Goal: Task Accomplishment & Management: Manage account settings

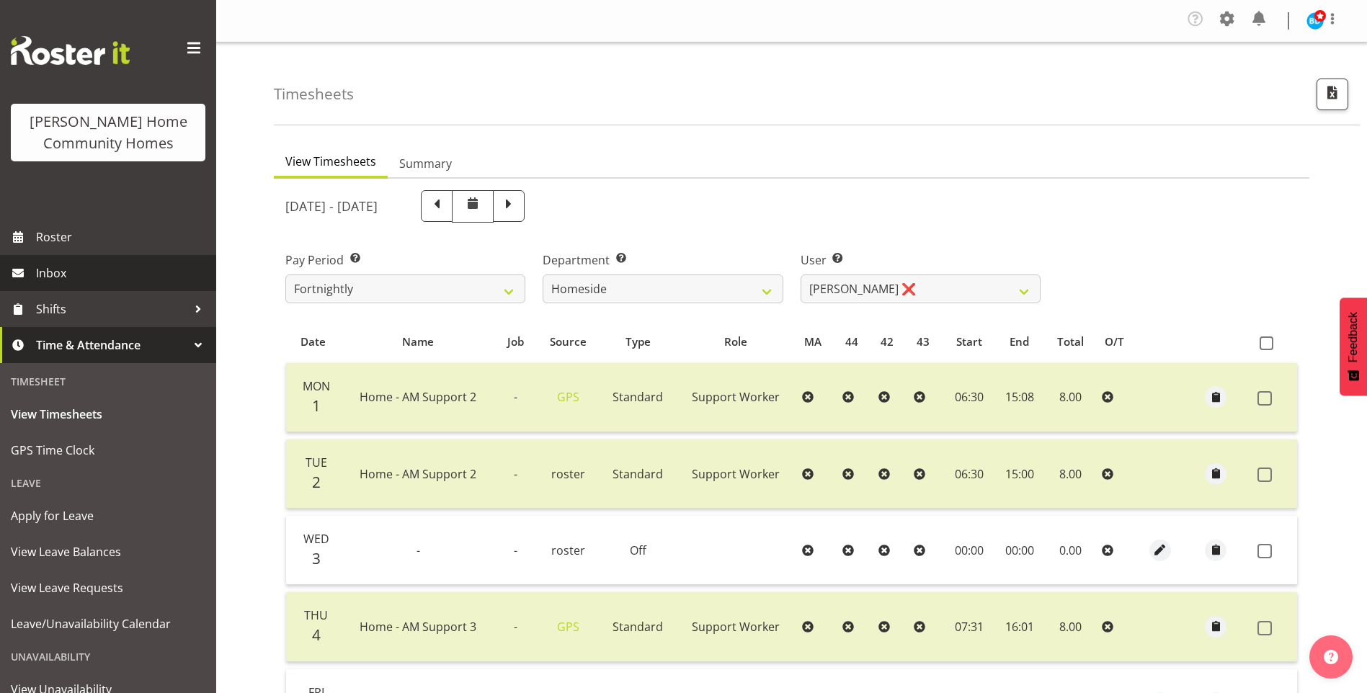
select select "746"
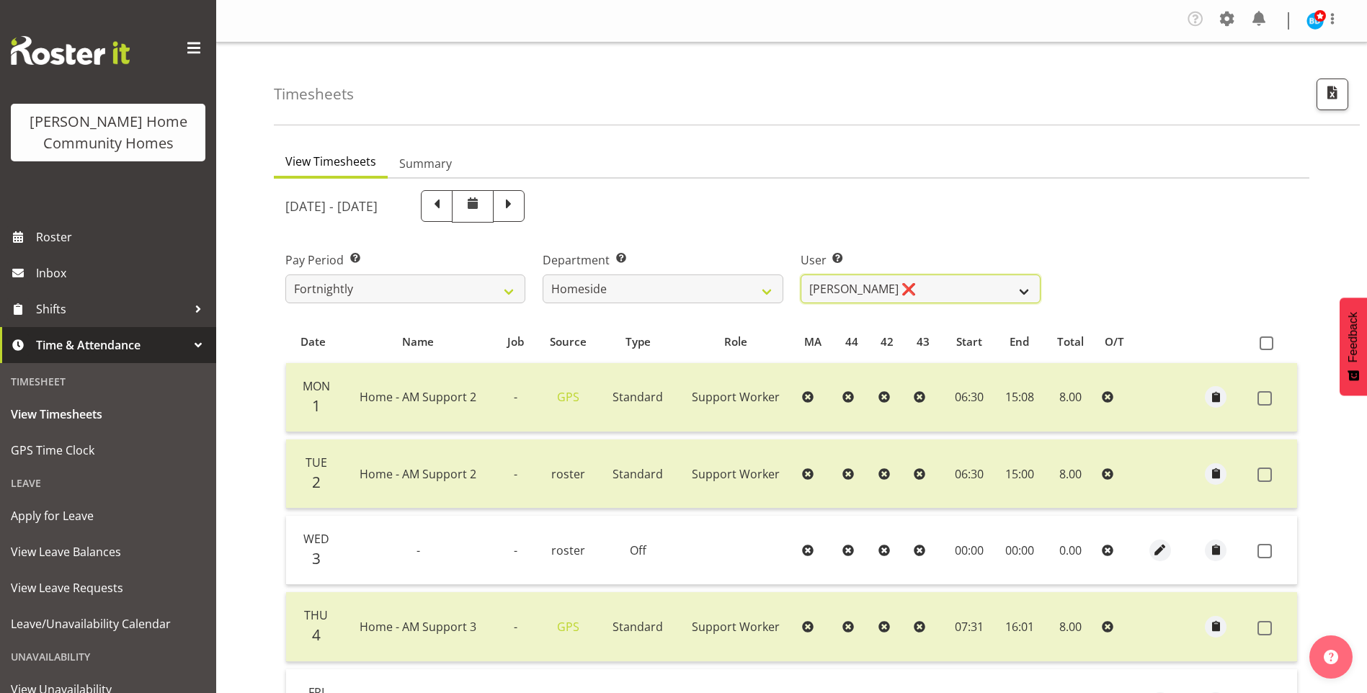
click at [827, 293] on select "[PERSON_NAME] ❌ [PERSON_NAME] ❌ [PERSON_NAME] (BK) [PERSON_NAME] ❌ [PERSON_NAME…" at bounding box center [921, 289] width 240 height 29
select select "10523"
click at [801, 275] on select "[PERSON_NAME] ❌ [PERSON_NAME] ❌ [PERSON_NAME] (BK) [PERSON_NAME] ❌ [PERSON_NAME…" at bounding box center [921, 289] width 240 height 29
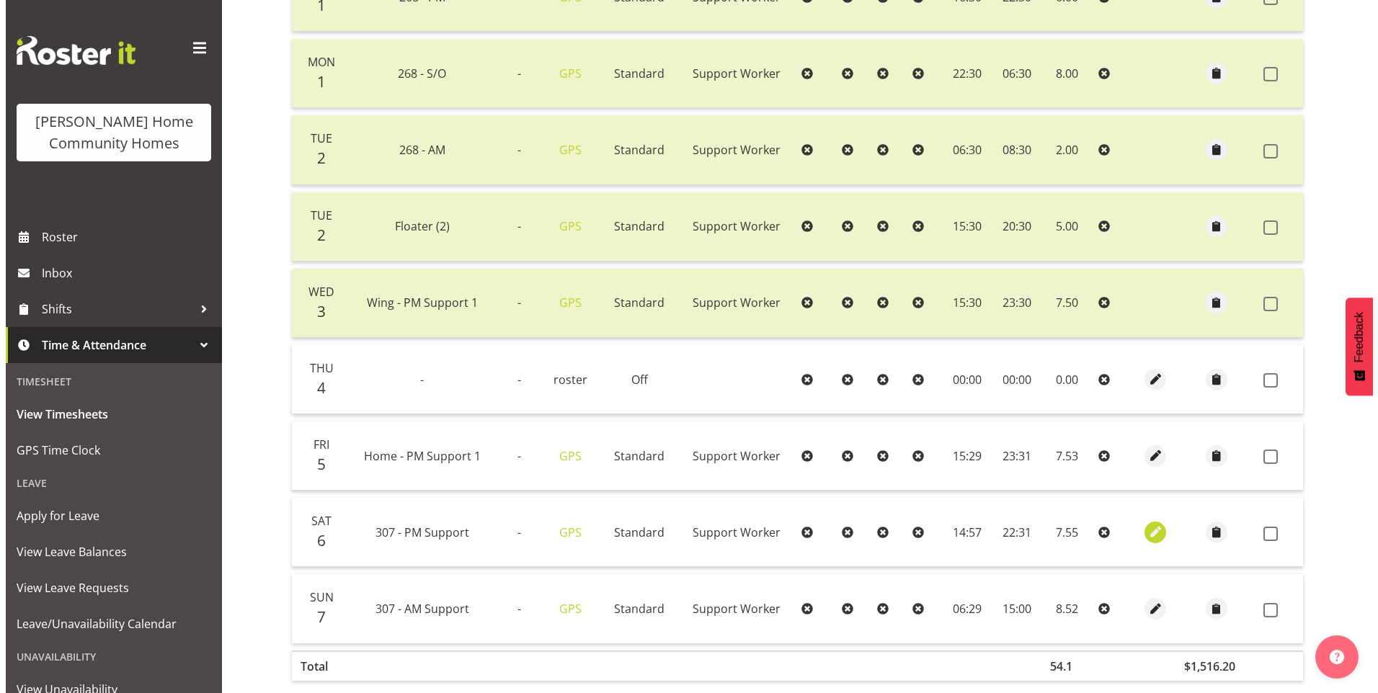
scroll to position [555, 0]
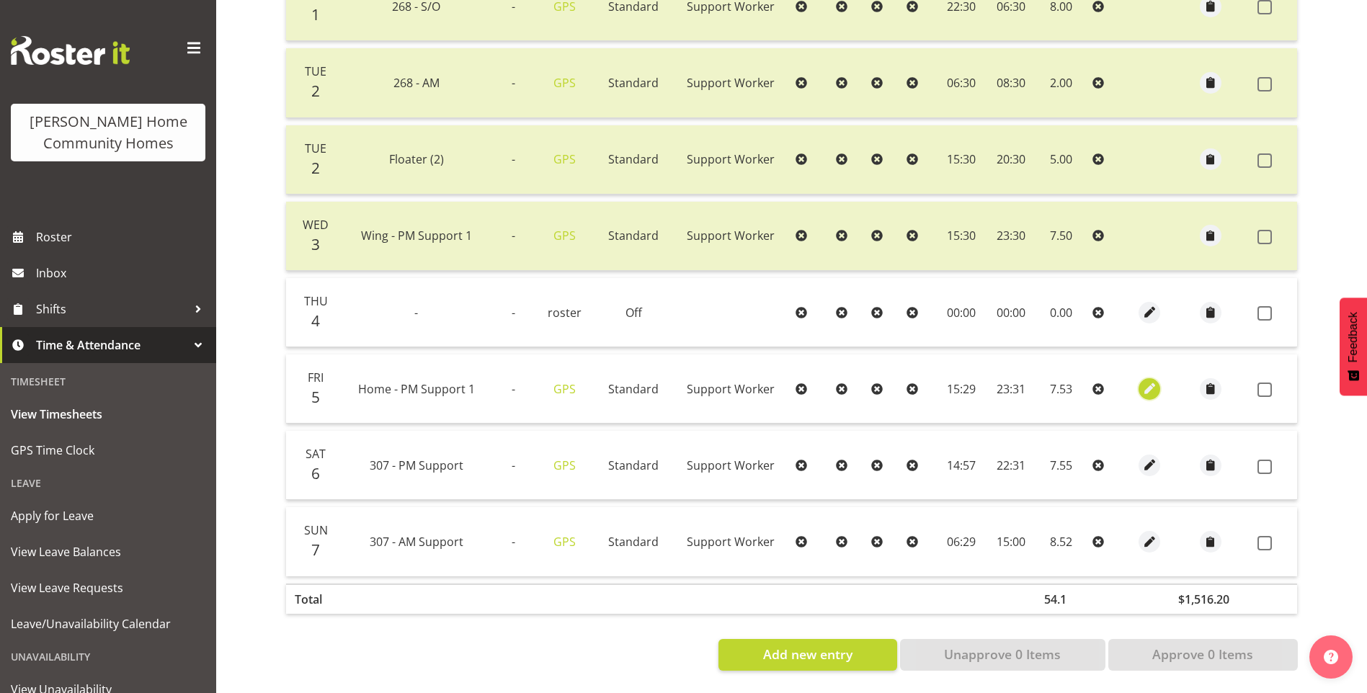
click at [1148, 381] on span "button" at bounding box center [1150, 389] width 17 height 17
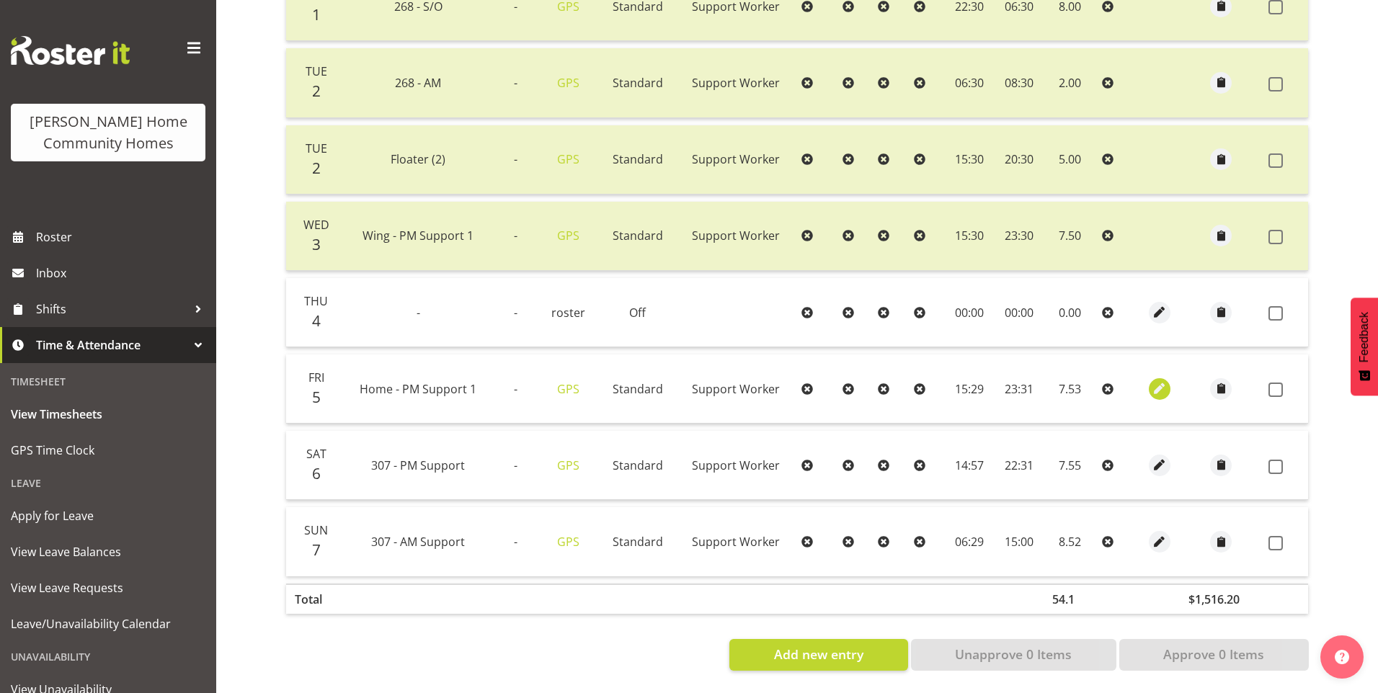
select select "Standard"
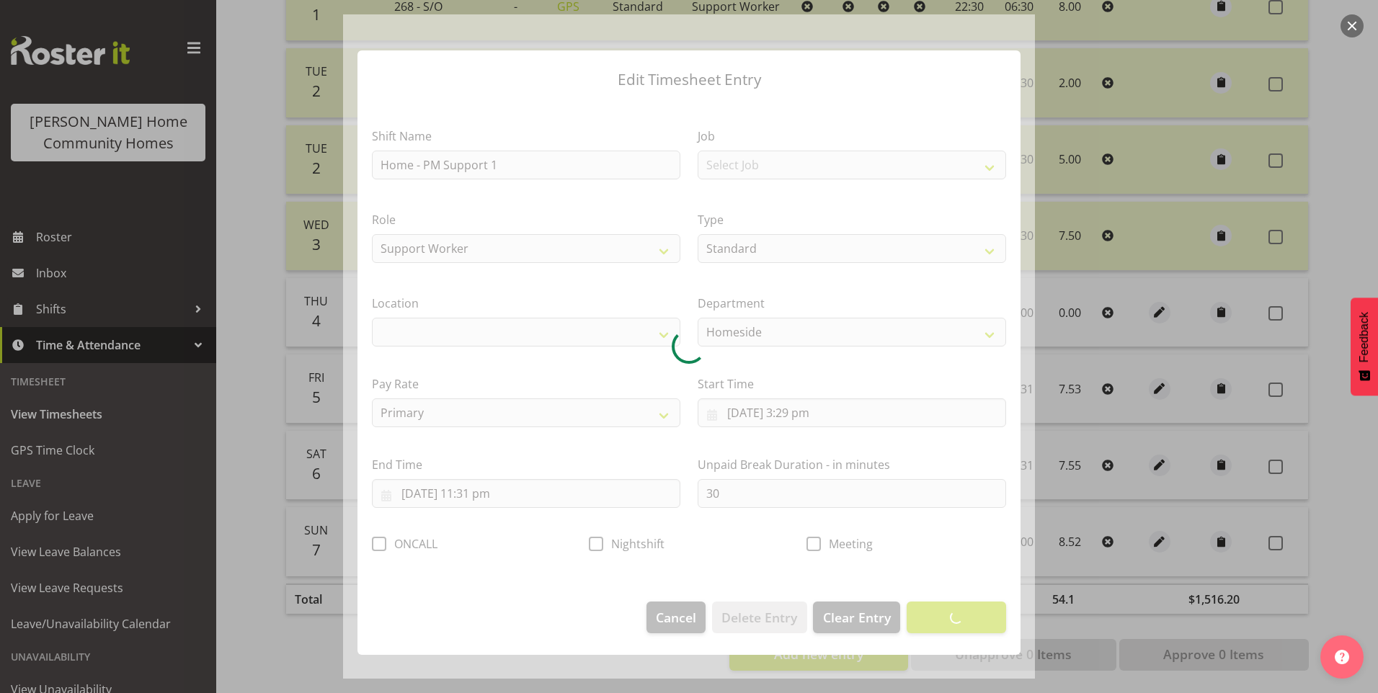
select select "1067"
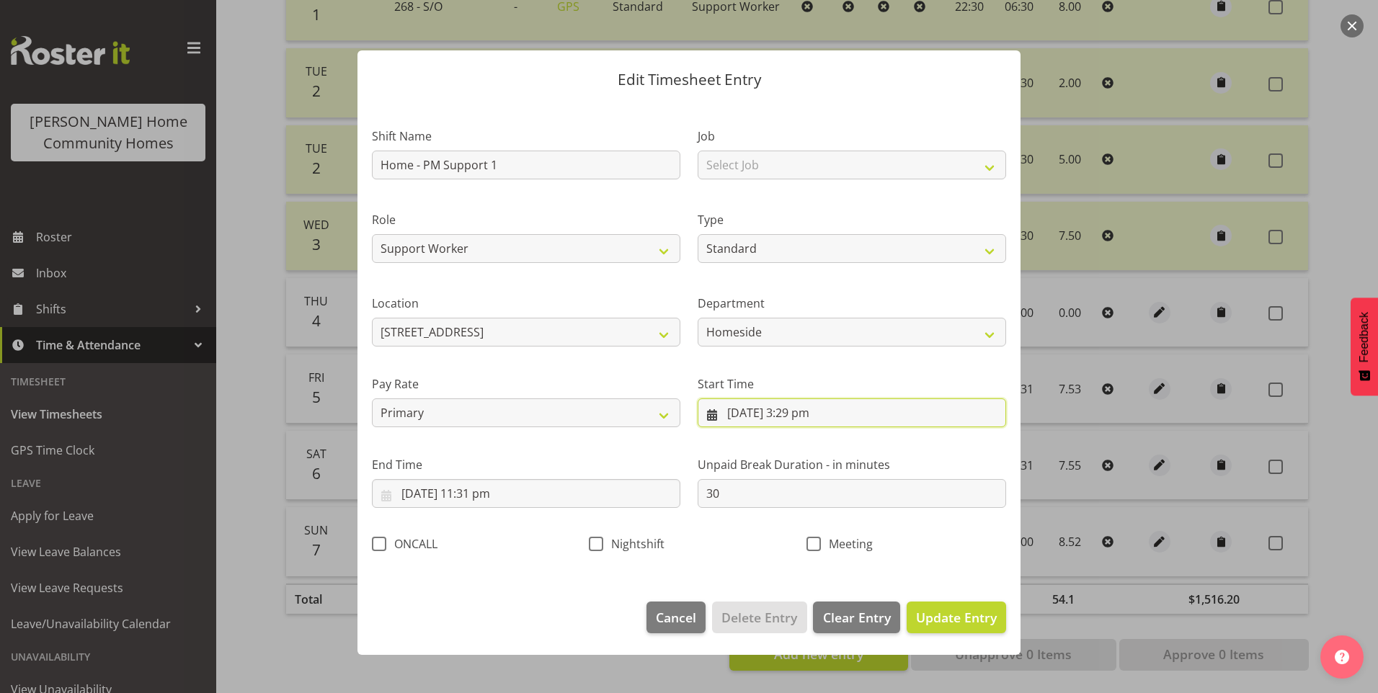
click at [808, 416] on input "[DATE] 3:29 pm" at bounding box center [852, 413] width 309 height 29
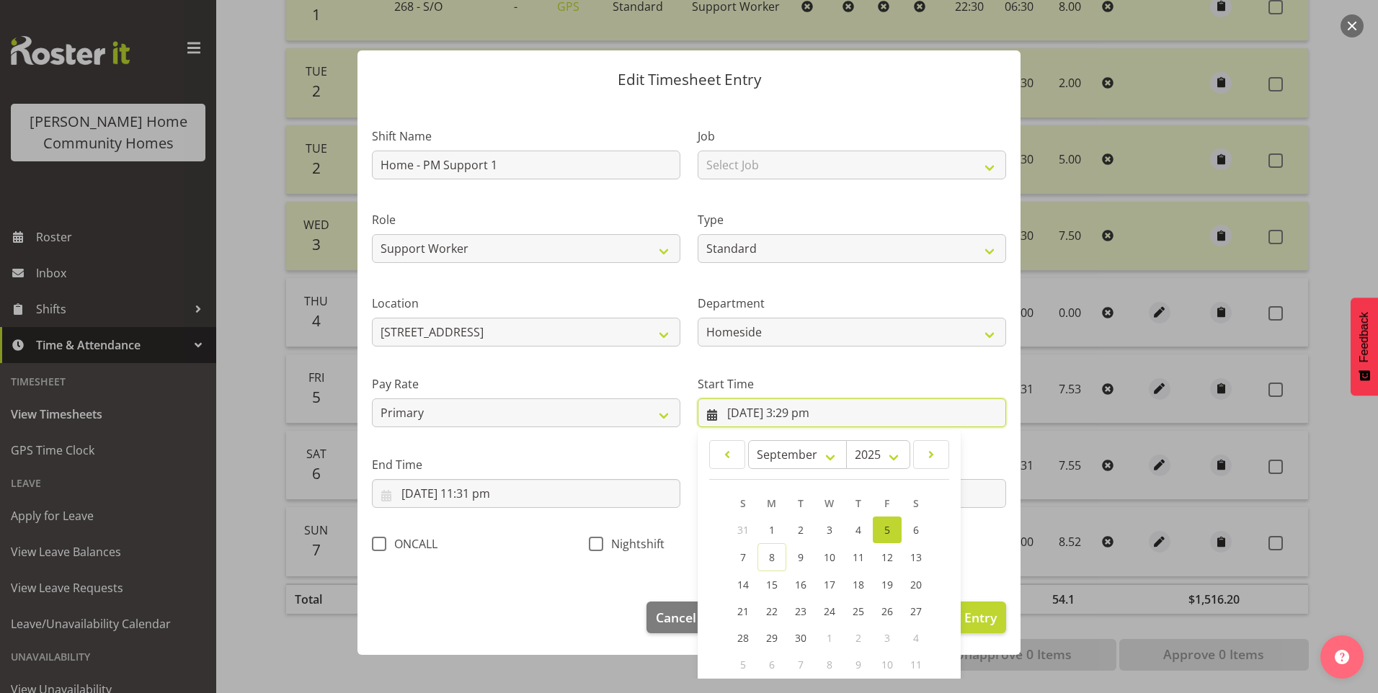
scroll to position [78, 0]
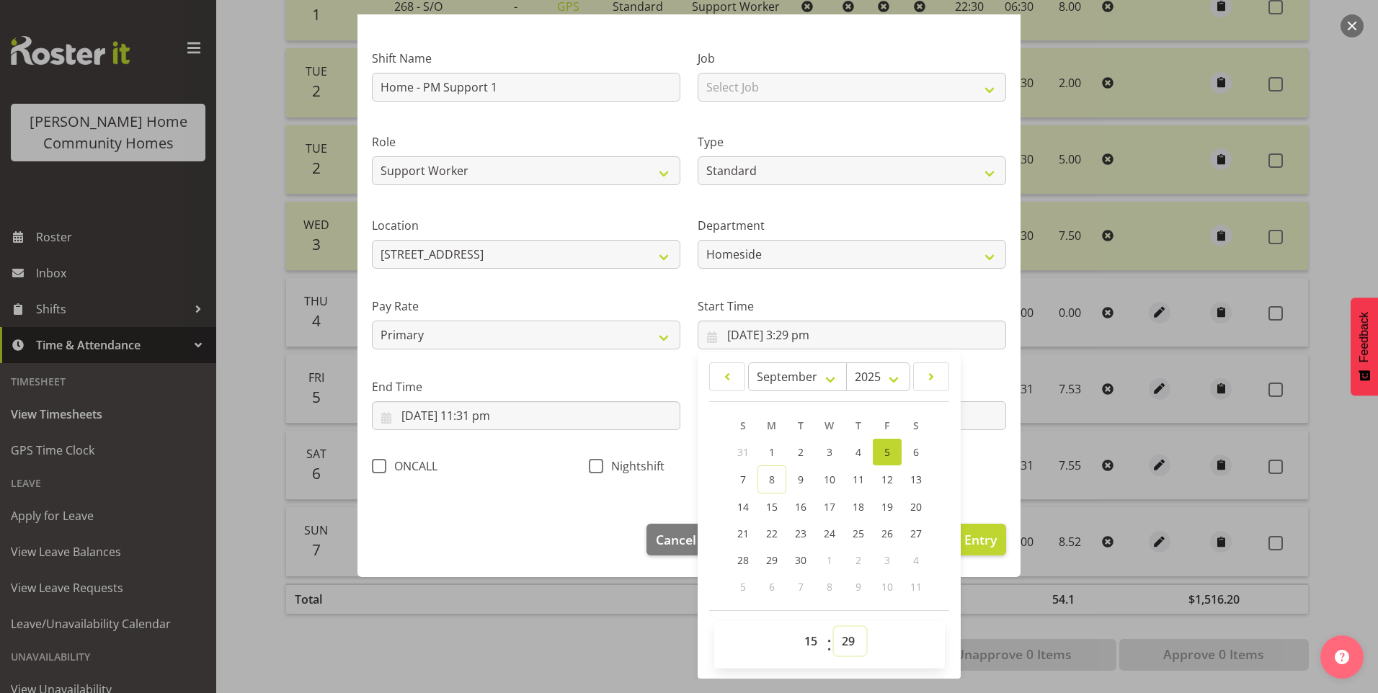
click at [843, 643] on select "00 01 02 03 04 05 06 07 08 09 10 11 12 13 14 15 16 17 18 19 20 21 22 23 24 25 2…" at bounding box center [850, 641] width 32 height 29
select select "30"
click at [834, 627] on select "00 01 02 03 04 05 06 07 08 09 10 11 12 13 14 15 16 17 18 19 20 21 22 23 24 25 2…" at bounding box center [850, 641] width 32 height 29
type input "[DATE] 3:30 pm"
click at [490, 427] on input "[DATE] 11:31 pm" at bounding box center [526, 416] width 309 height 29
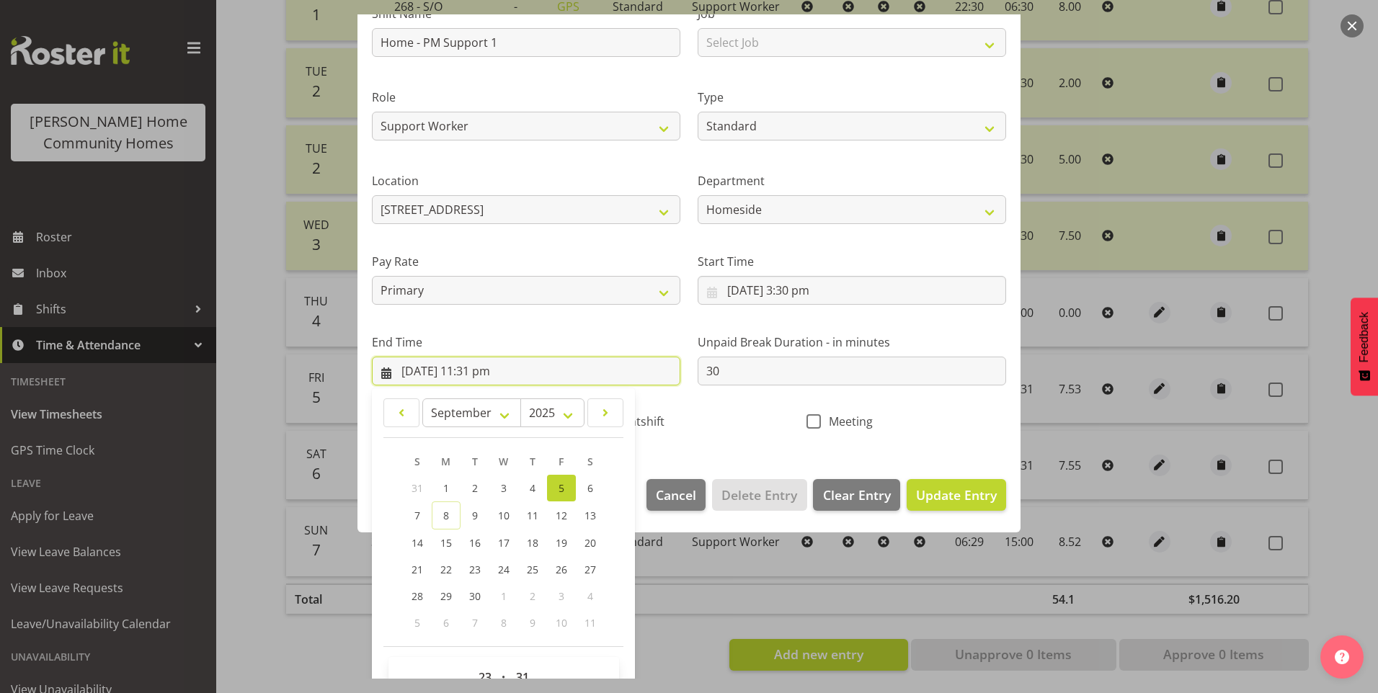
scroll to position [159, 0]
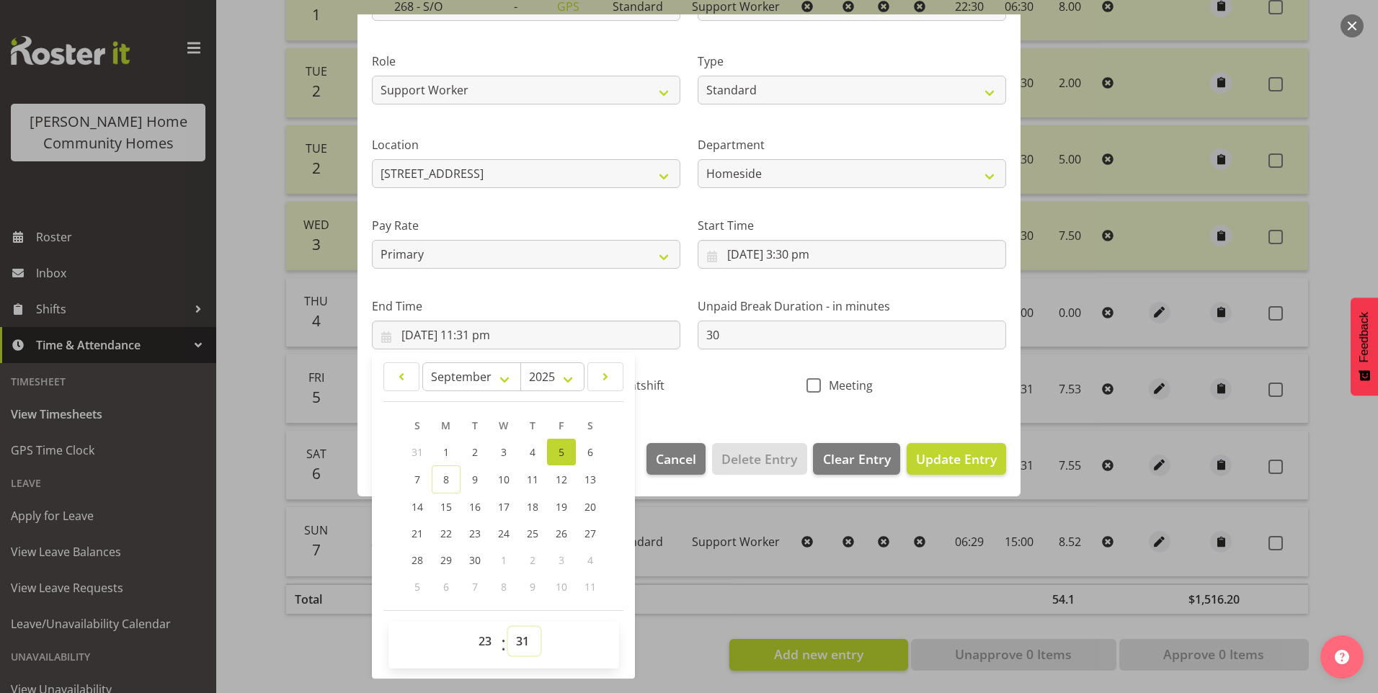
click at [523, 634] on select "00 01 02 03 04 05 06 07 08 09 10 11 12 13 14 15 16 17 18 19 20 21 22 23 24 25 2…" at bounding box center [524, 641] width 32 height 29
select select "30"
click at [508, 627] on select "00 01 02 03 04 05 06 07 08 09 10 11 12 13 14 15 16 17 18 19 20 21 22 23 24 25 2…" at bounding box center [524, 641] width 32 height 29
type input "[DATE] 11:30 pm"
click at [968, 464] on span "Update Entry" at bounding box center [956, 459] width 81 height 17
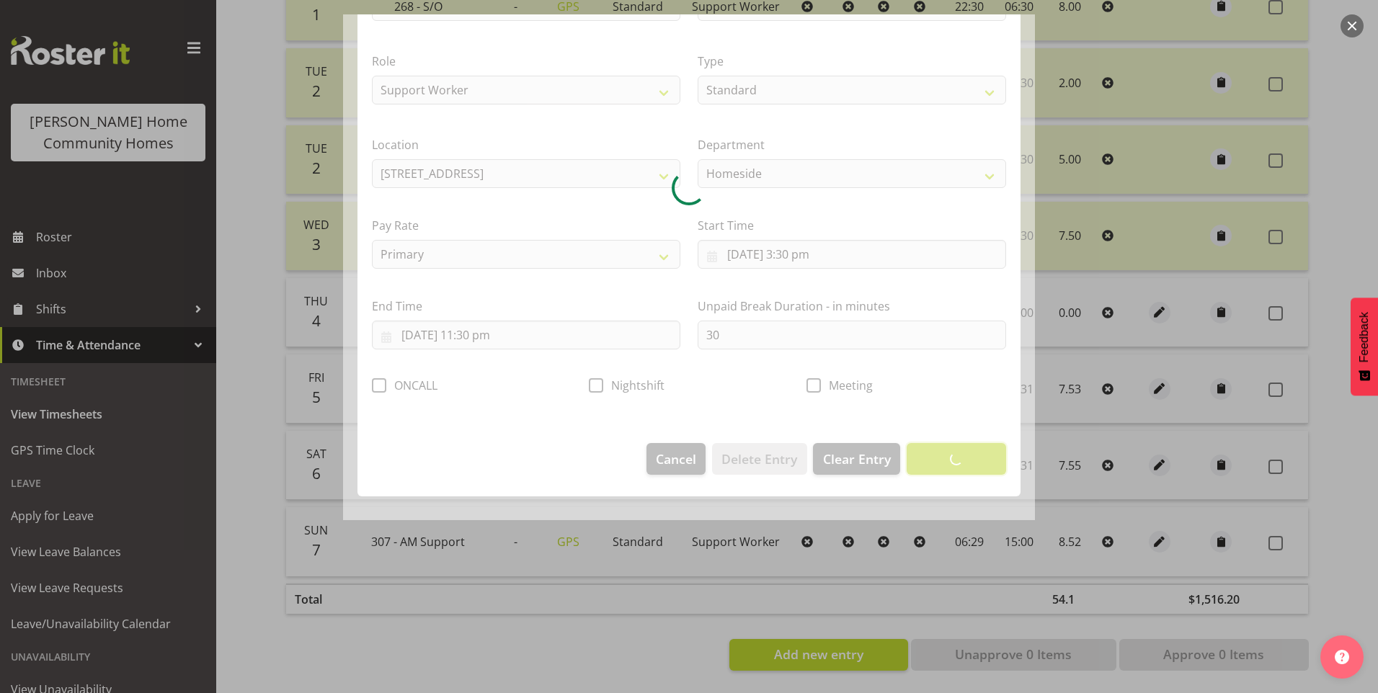
scroll to position [0, 0]
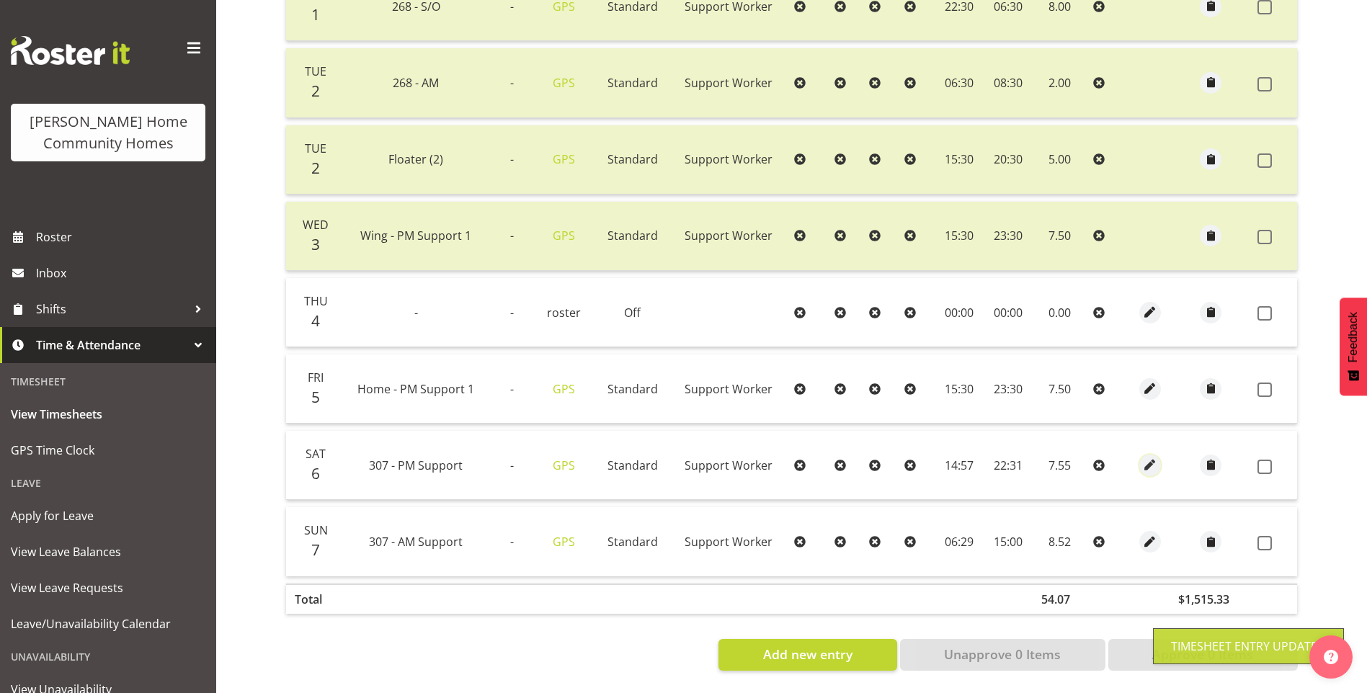
click at [1149, 457] on span "button" at bounding box center [1151, 465] width 17 height 17
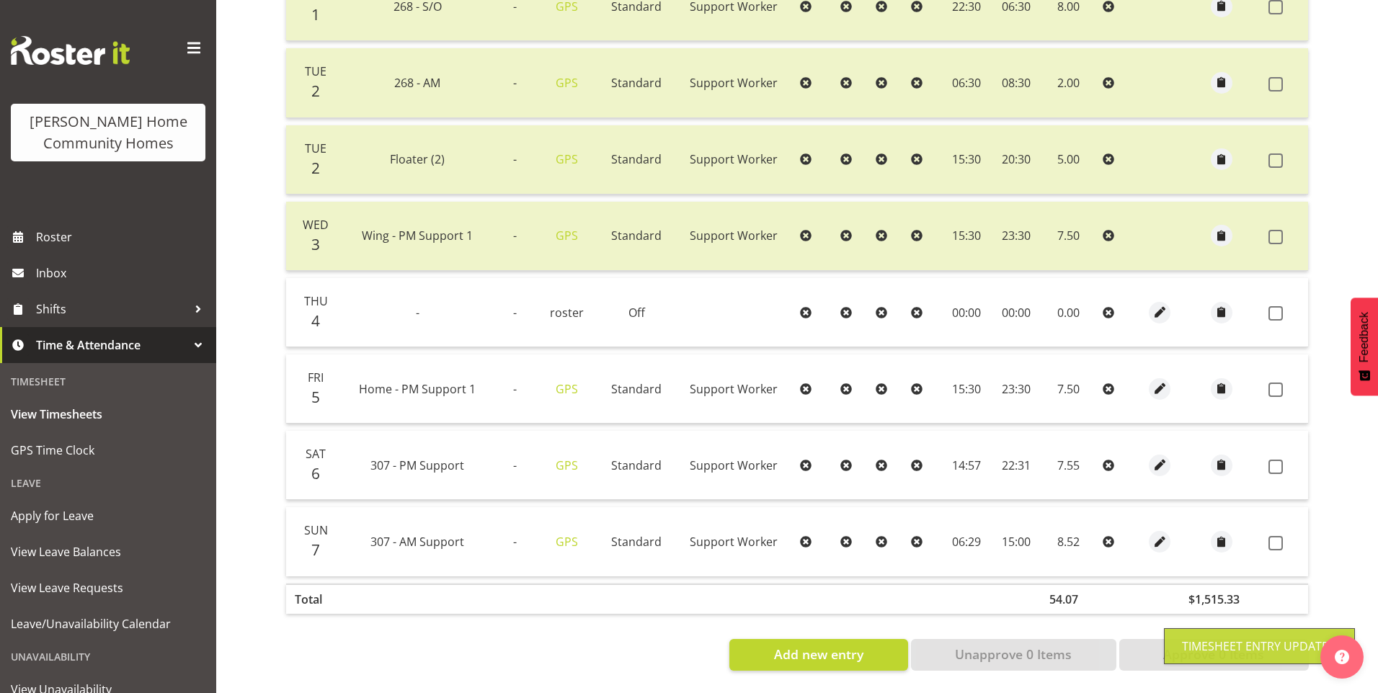
select select "Standard"
select select "748"
select select "8"
select select "2025"
select select "14"
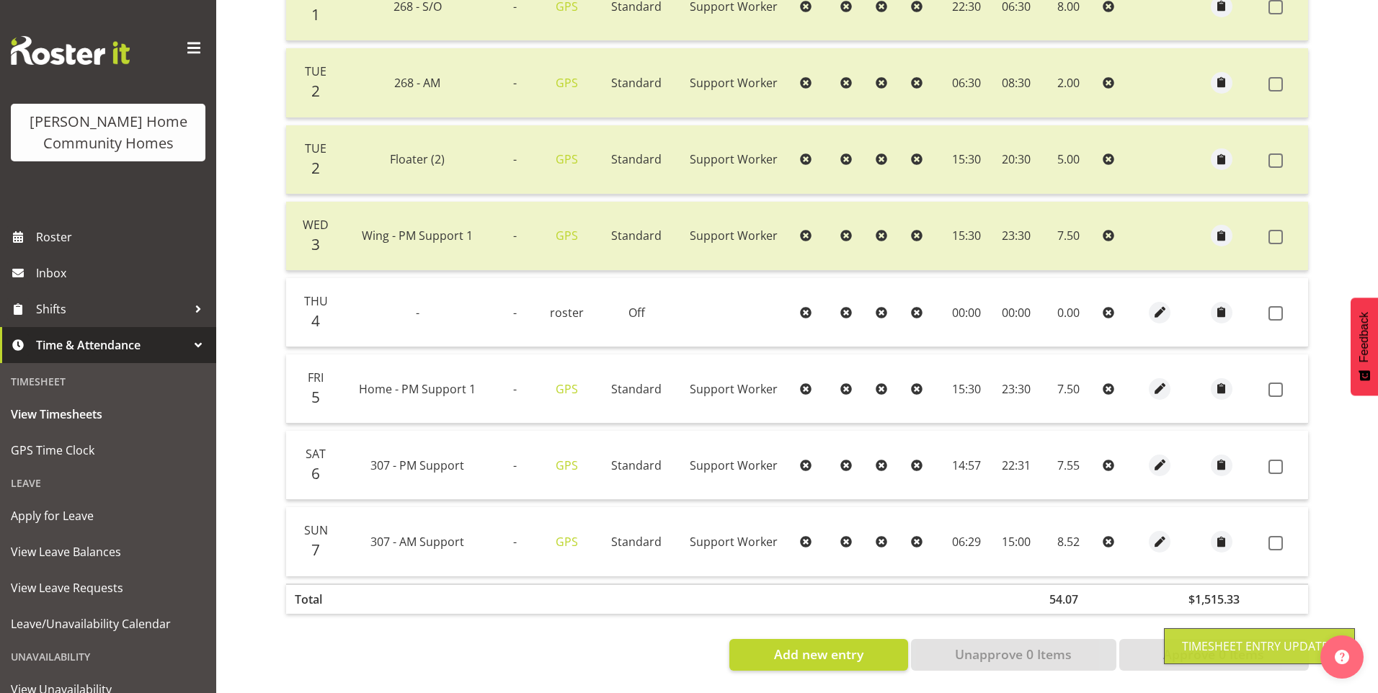
select select "57"
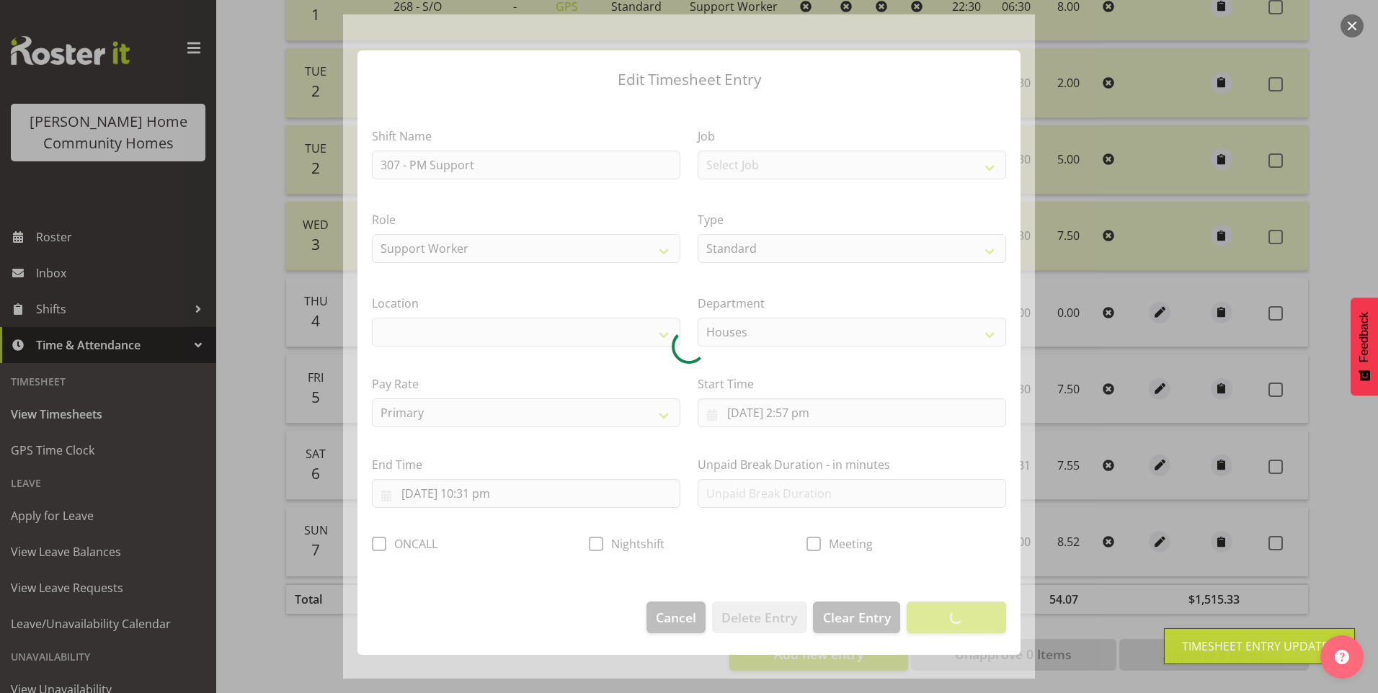
select select "1076"
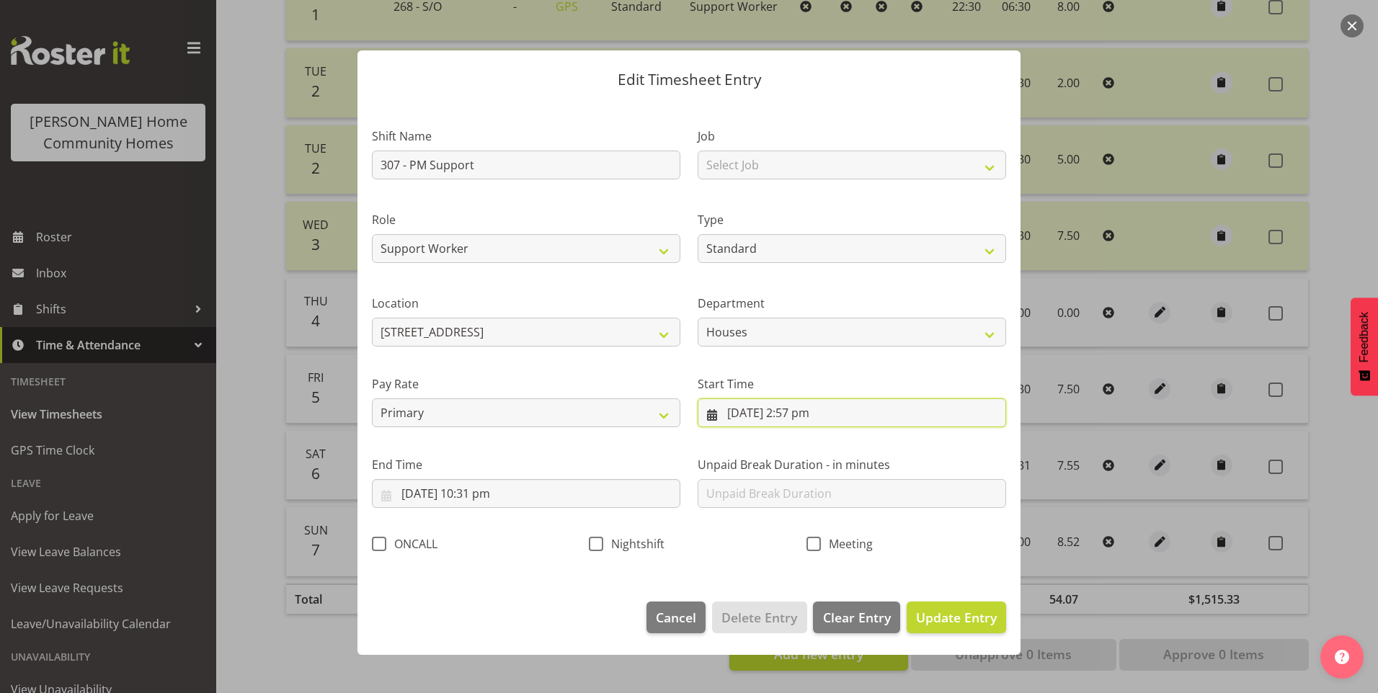
click at [794, 421] on input "[DATE] 2:57 pm" at bounding box center [852, 413] width 309 height 29
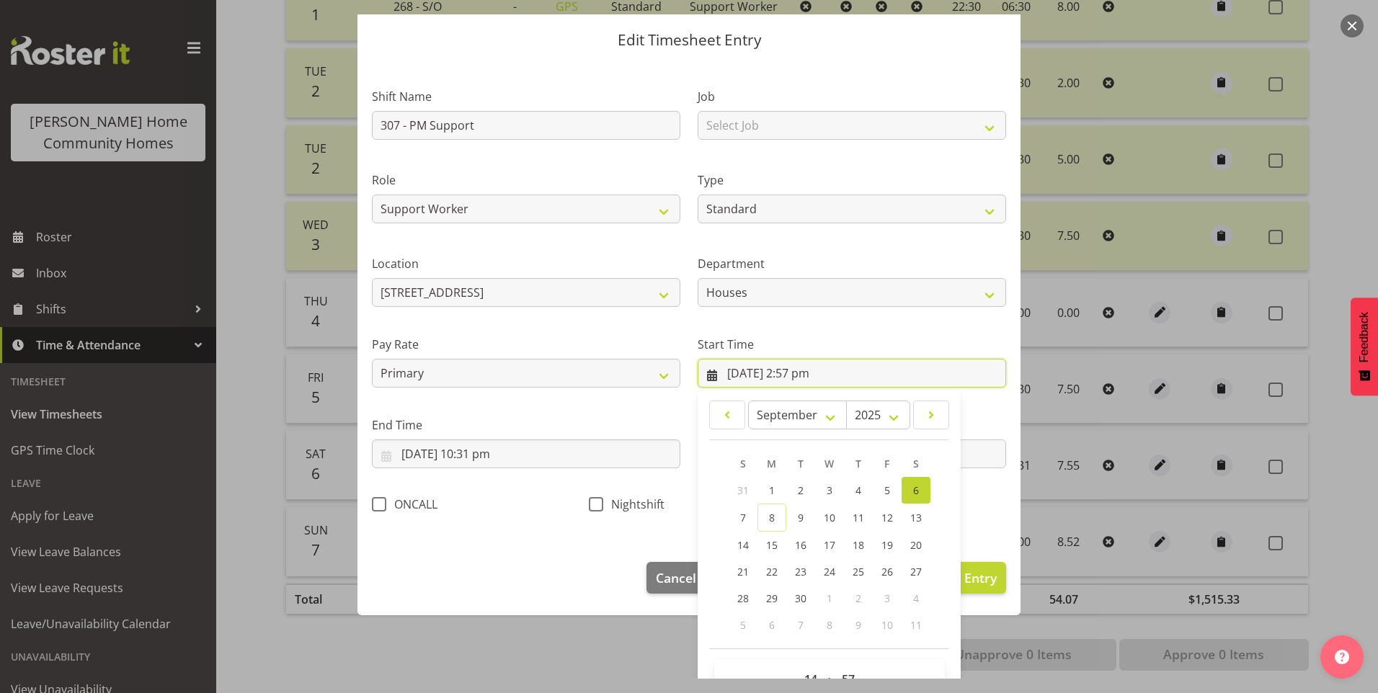
scroll to position [78, 0]
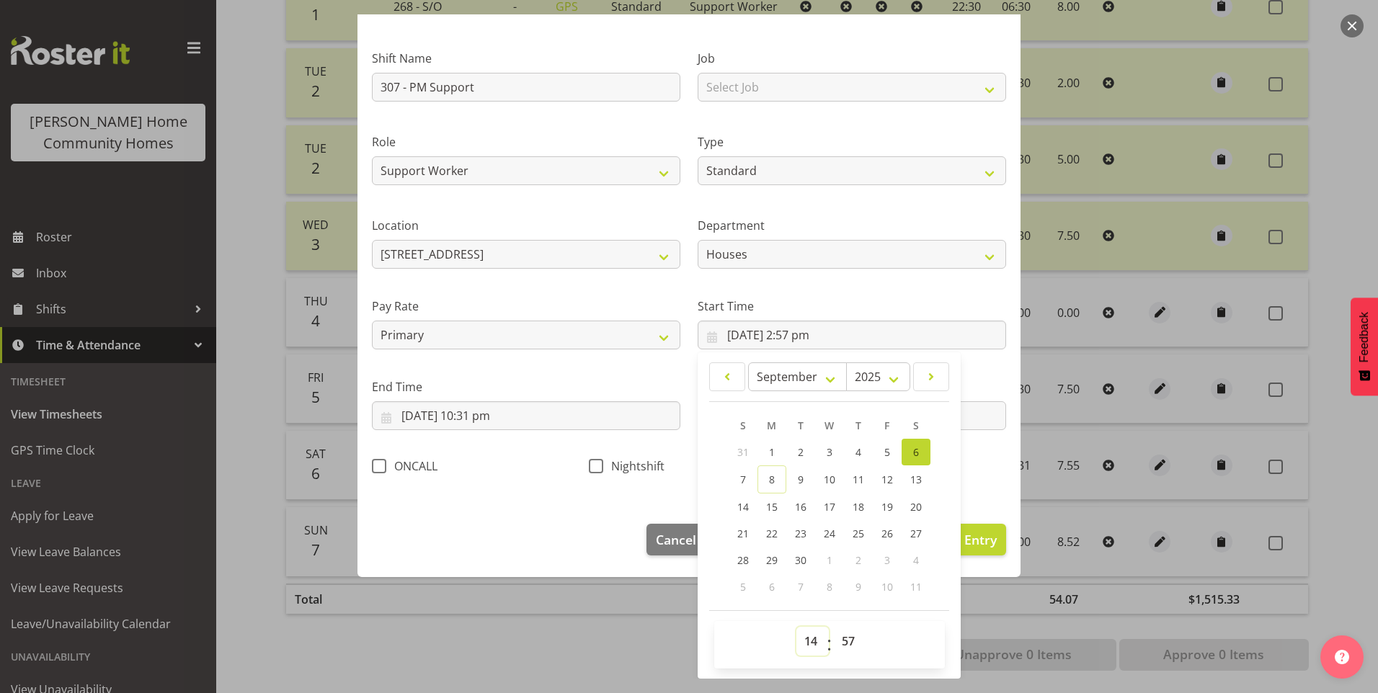
click at [810, 644] on select "00 01 02 03 04 05 06 07 08 09 10 11 12 13 14 15 16 17 18 19 20 21 22 23" at bounding box center [813, 641] width 32 height 29
select select "15"
click at [797, 627] on select "00 01 02 03 04 05 06 07 08 09 10 11 12 13 14 15 16 17 18 19 20 21 22 23" at bounding box center [813, 641] width 32 height 29
type input "[DATE] 3:57 pm"
click at [844, 646] on select "00 01 02 03 04 05 06 07 08 09 10 11 12 13 14 15 16 17 18 19 20 21 22 23 24 25 2…" at bounding box center [850, 641] width 32 height 29
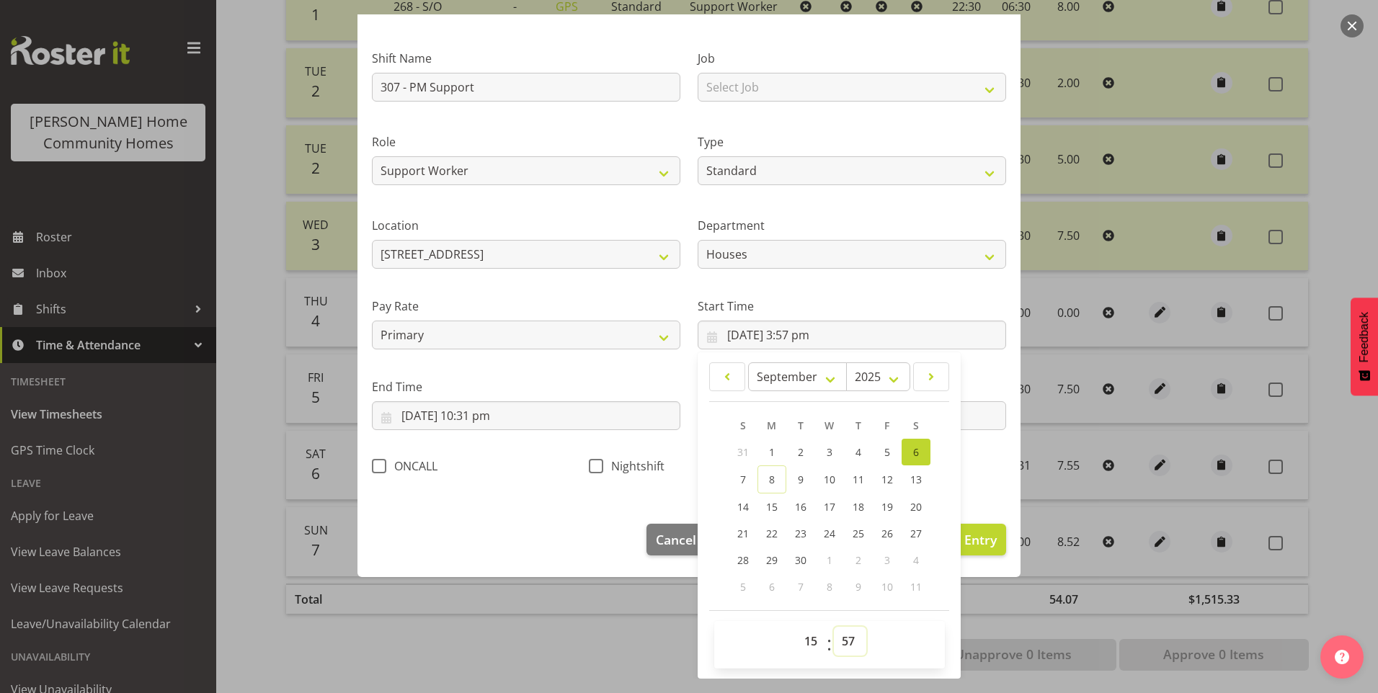
select select "0"
click at [834, 627] on select "00 01 02 03 04 05 06 07 08 09 10 11 12 13 14 15 16 17 18 19 20 21 22 23 24 25 2…" at bounding box center [850, 641] width 32 height 29
type input "[DATE] 3:00 pm"
click at [487, 420] on input "[DATE] 10:31 pm" at bounding box center [526, 416] width 309 height 29
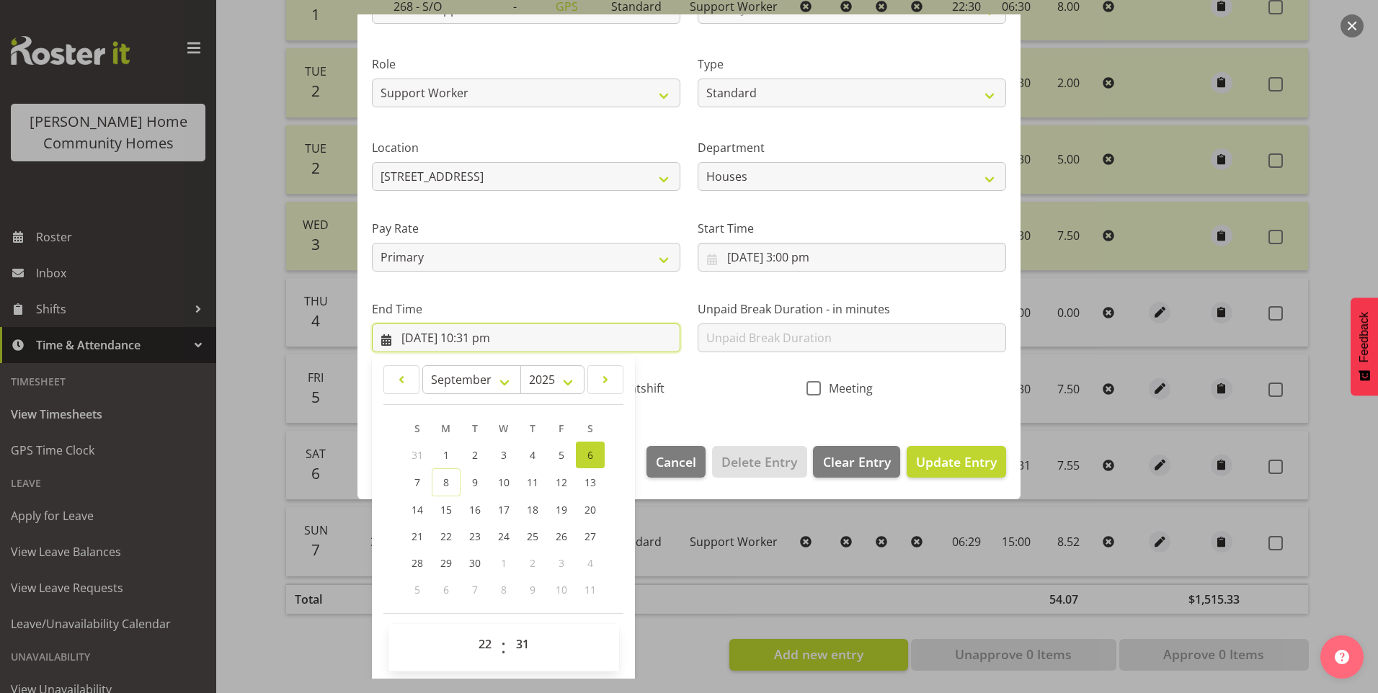
scroll to position [159, 0]
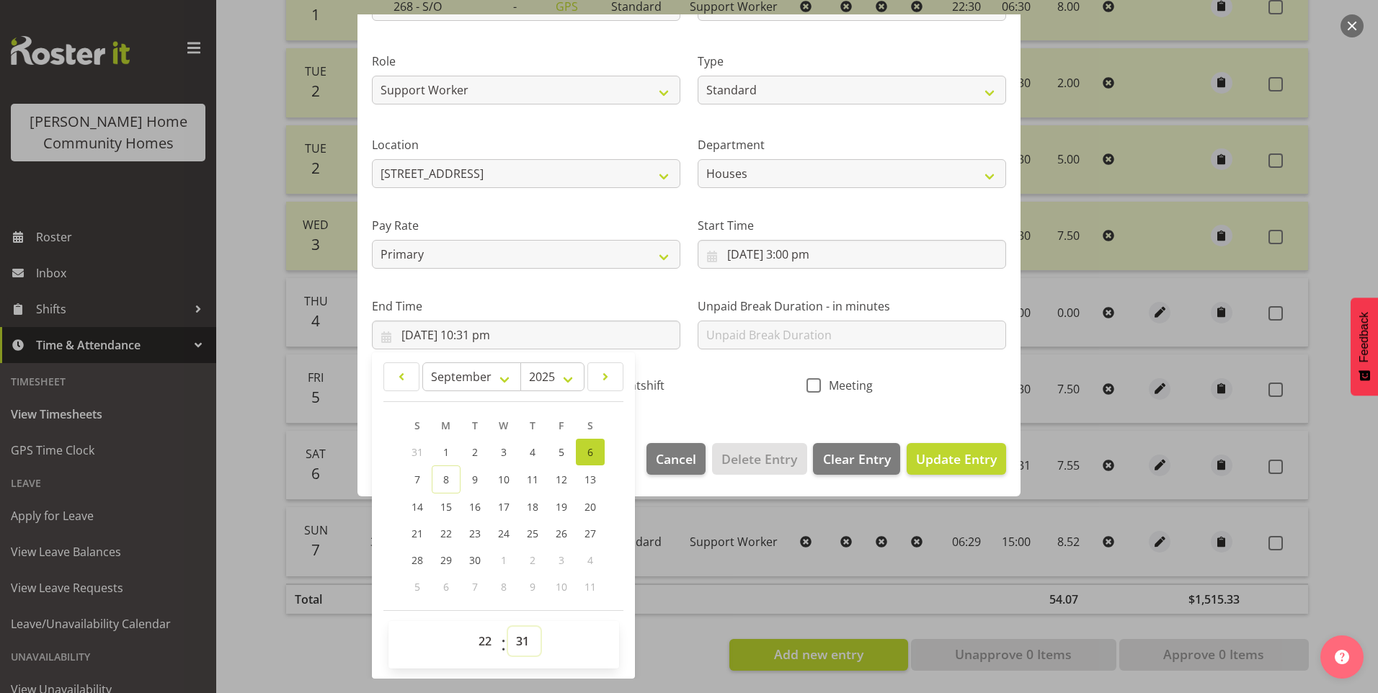
click at [525, 644] on select "00 01 02 03 04 05 06 07 08 09 10 11 12 13 14 15 16 17 18 19 20 21 22 23 24 25 2…" at bounding box center [524, 641] width 32 height 29
select select "30"
click at [508, 627] on select "00 01 02 03 04 05 06 07 08 09 10 11 12 13 14 15 16 17 18 19 20 21 22 23 24 25 2…" at bounding box center [524, 641] width 32 height 29
type input "[DATE] 10:30 pm"
click at [941, 461] on span "Update Entry" at bounding box center [956, 459] width 81 height 17
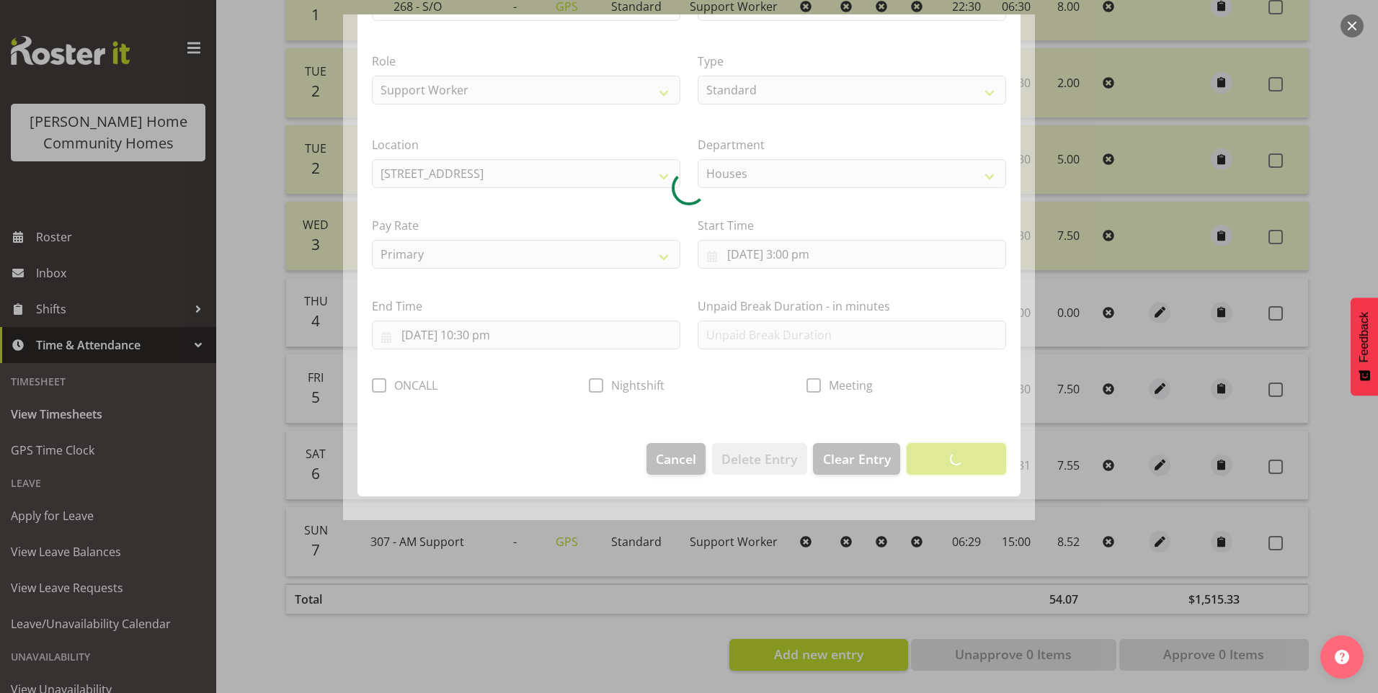
scroll to position [0, 0]
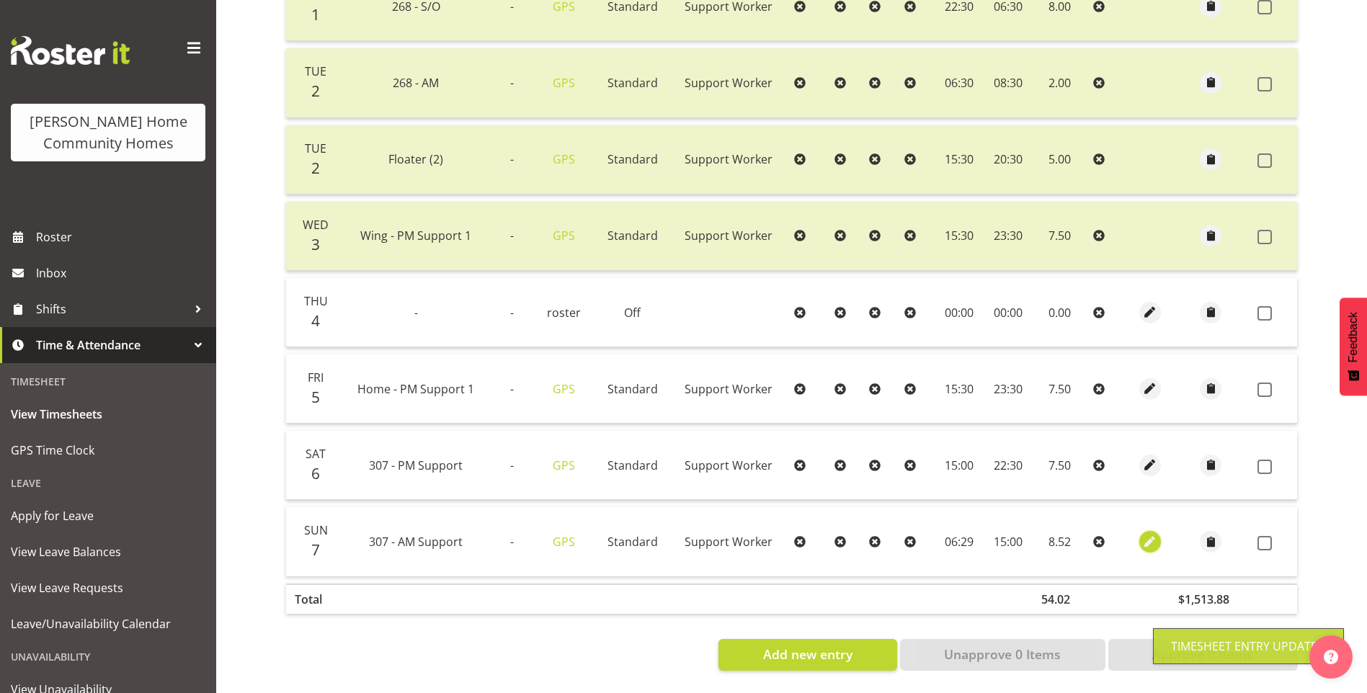
click at [1147, 534] on span "button" at bounding box center [1151, 542] width 17 height 17
select select "Standard"
select select "748"
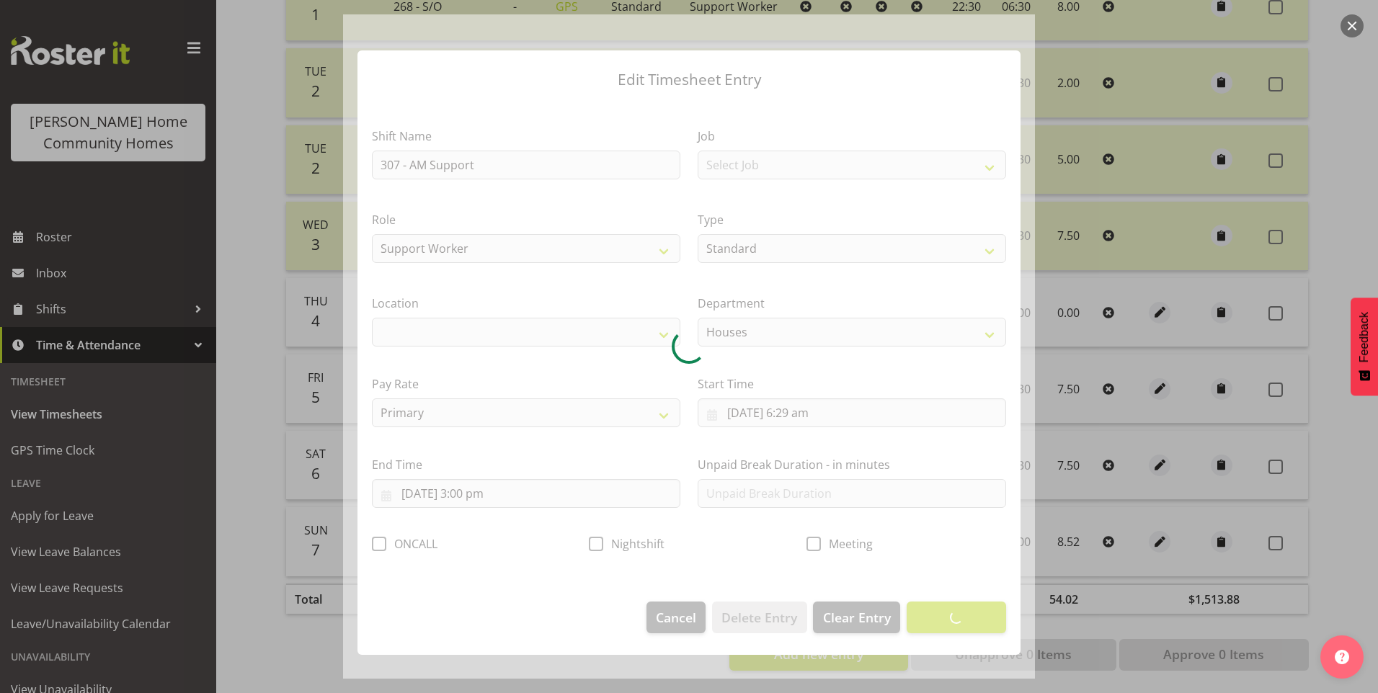
select select "1076"
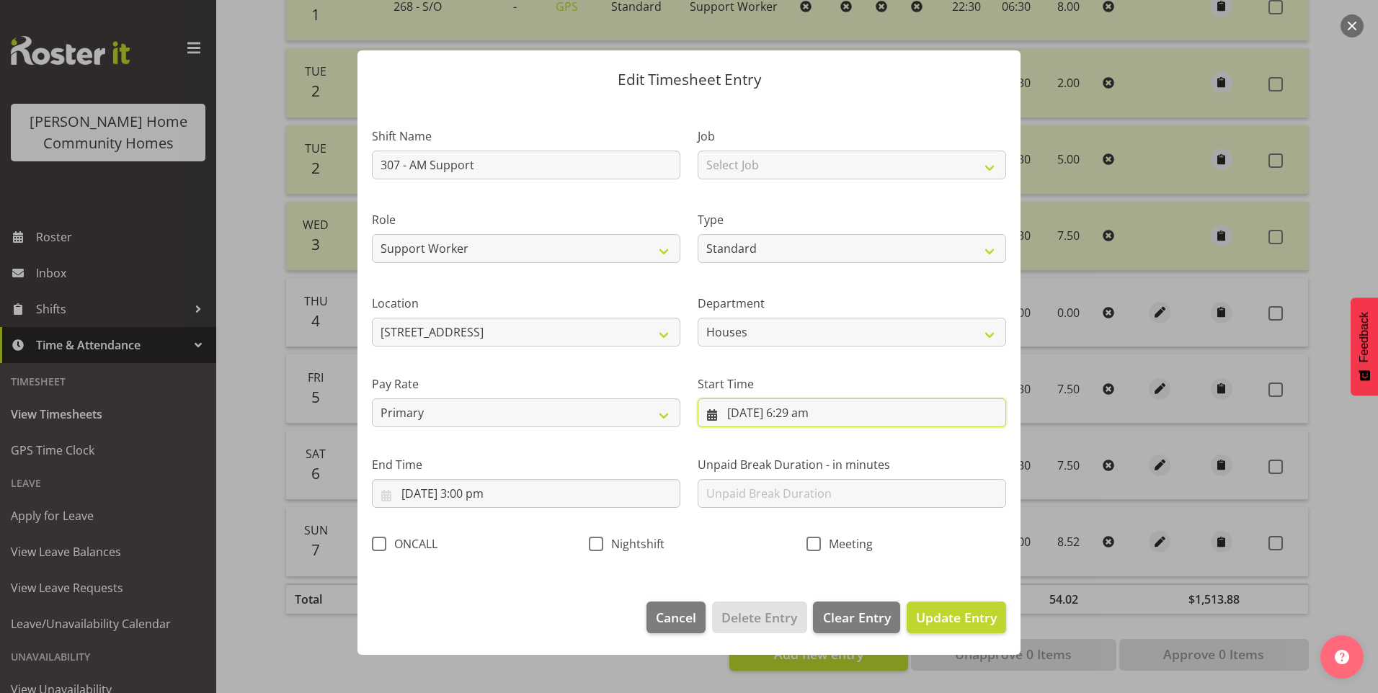
click at [810, 416] on input "[DATE] 6:29 am" at bounding box center [852, 413] width 309 height 29
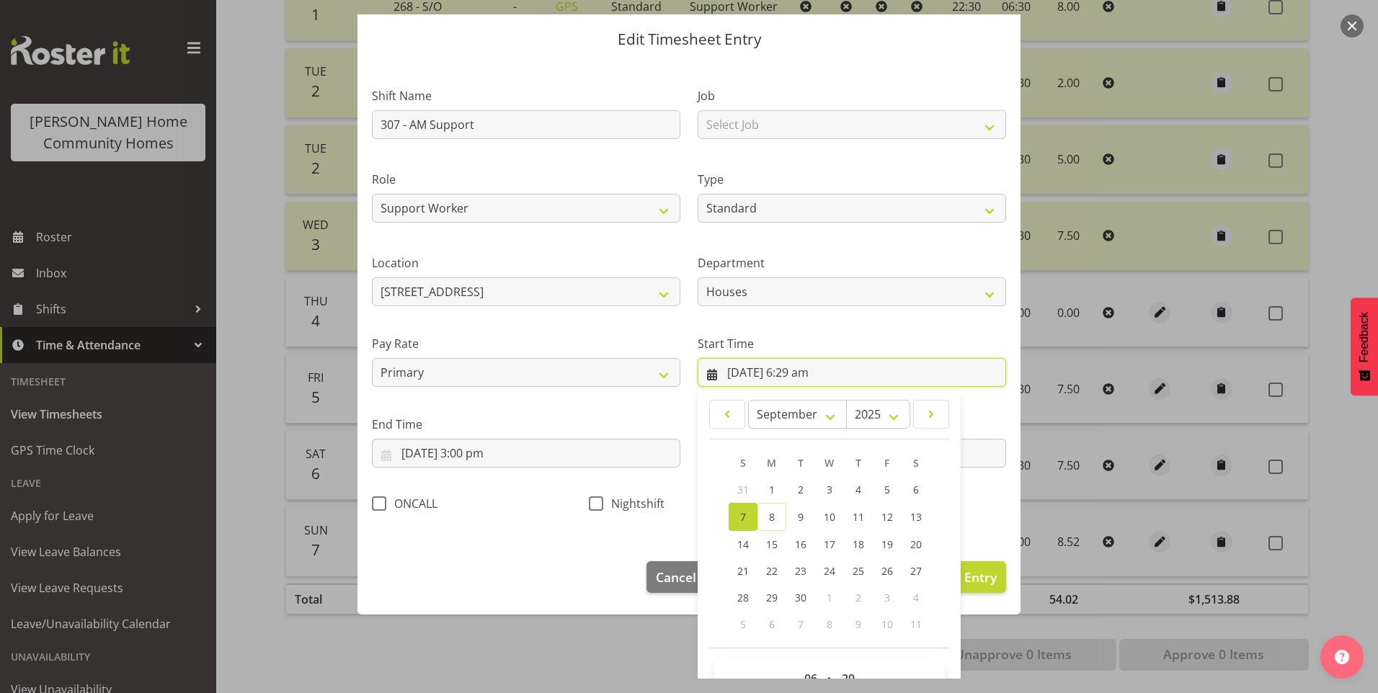
scroll to position [78, 0]
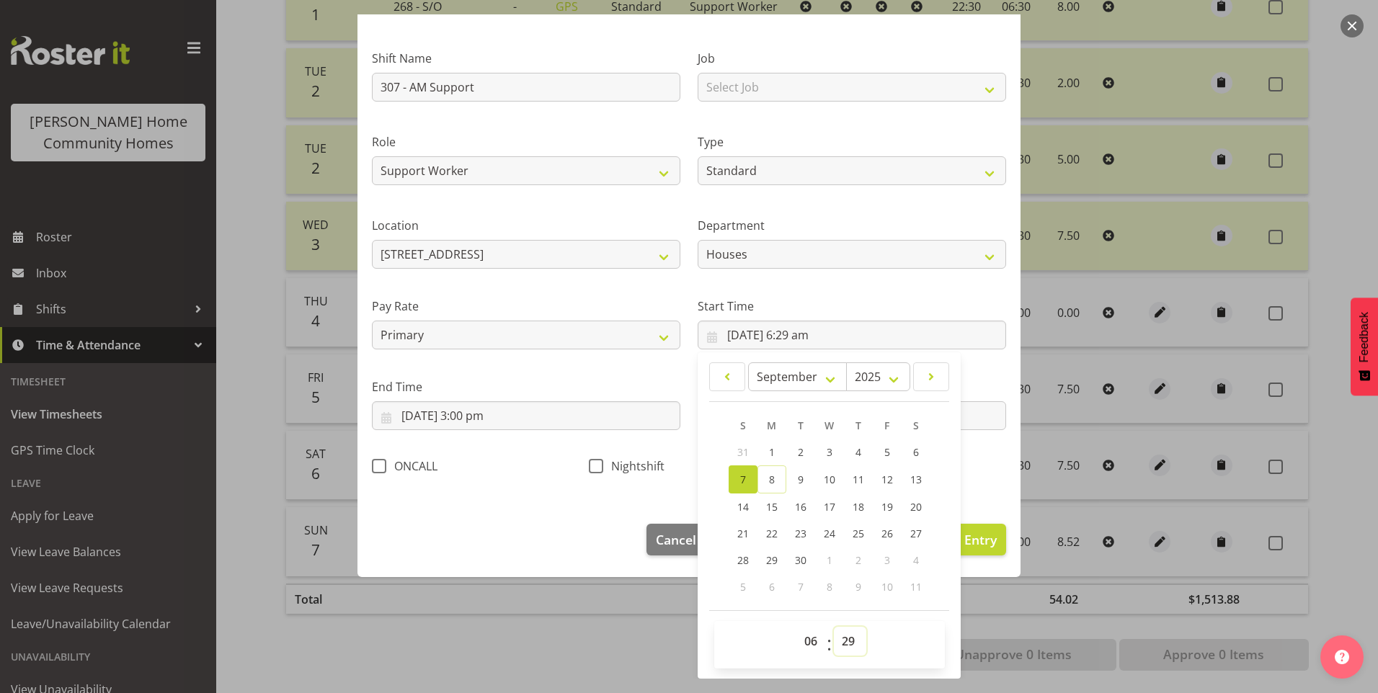
click at [836, 639] on select "00 01 02 03 04 05 06 07 08 09 10 11 12 13 14 15 16 17 18 19 20 21 22 23 24 25 2…" at bounding box center [850, 641] width 32 height 29
click at [839, 631] on select "00 01 02 03 04 05 06 07 08 09 10 11 12 13 14 15 16 17 18 19 20 21 22 23 24 25 2…" at bounding box center [850, 641] width 32 height 29
select select "30"
click at [834, 627] on select "00 01 02 03 04 05 06 07 08 09 10 11 12 13 14 15 16 17 18 19 20 21 22 23 24 25 2…" at bounding box center [850, 641] width 32 height 29
type input "[DATE] 6:30 am"
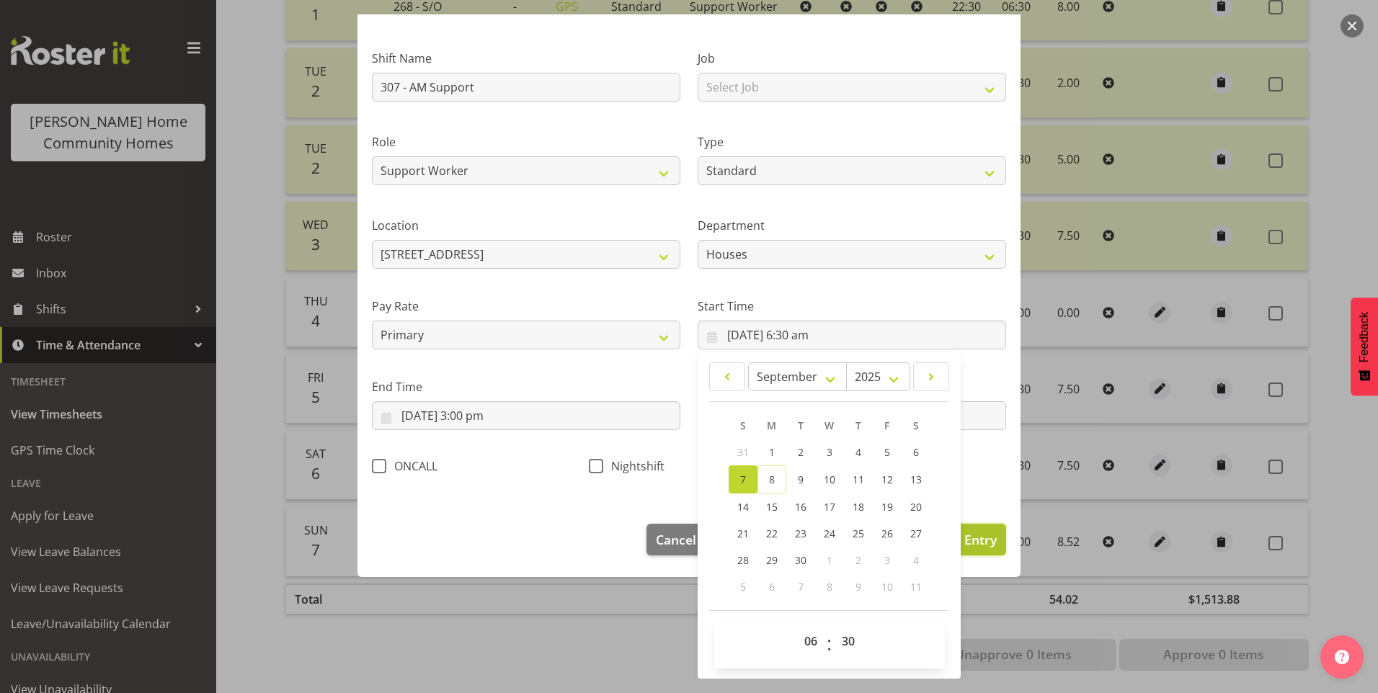
click at [983, 541] on span "Update Entry" at bounding box center [956, 539] width 81 height 17
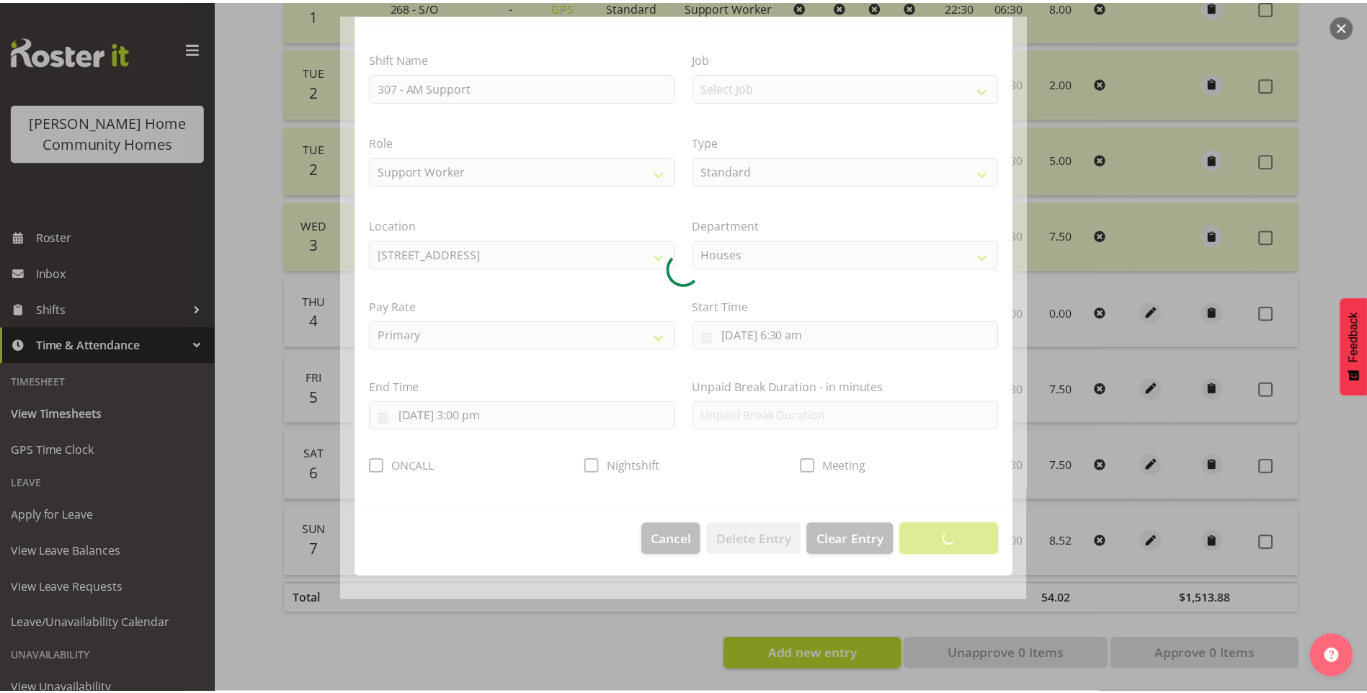
scroll to position [0, 0]
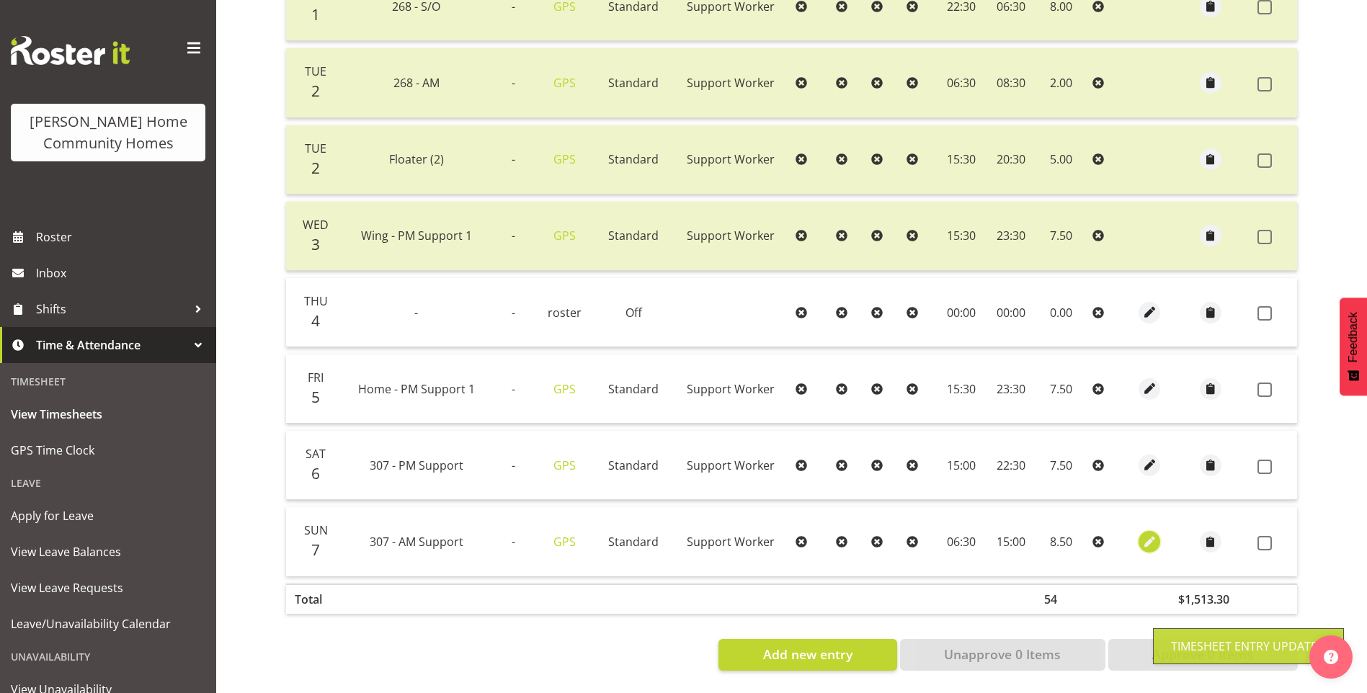
click at [1145, 534] on span "button" at bounding box center [1150, 542] width 17 height 17
select select "Standard"
select select "748"
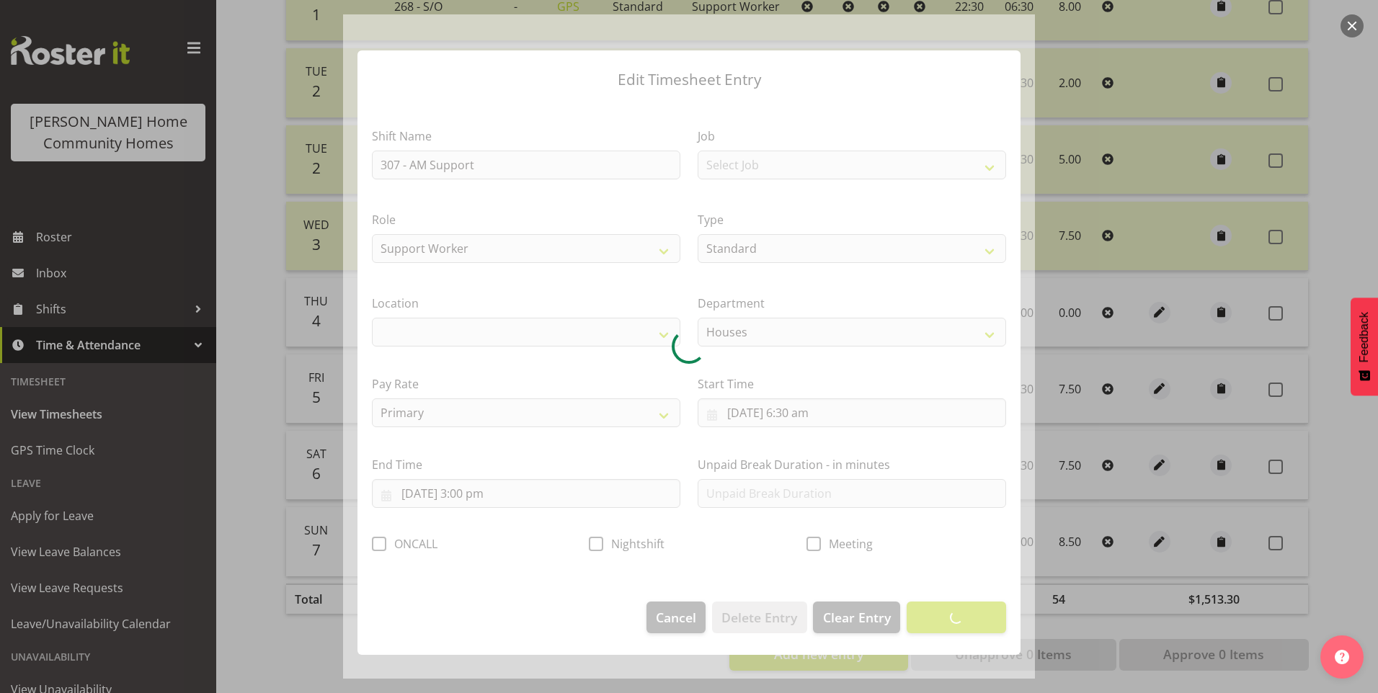
select select "1076"
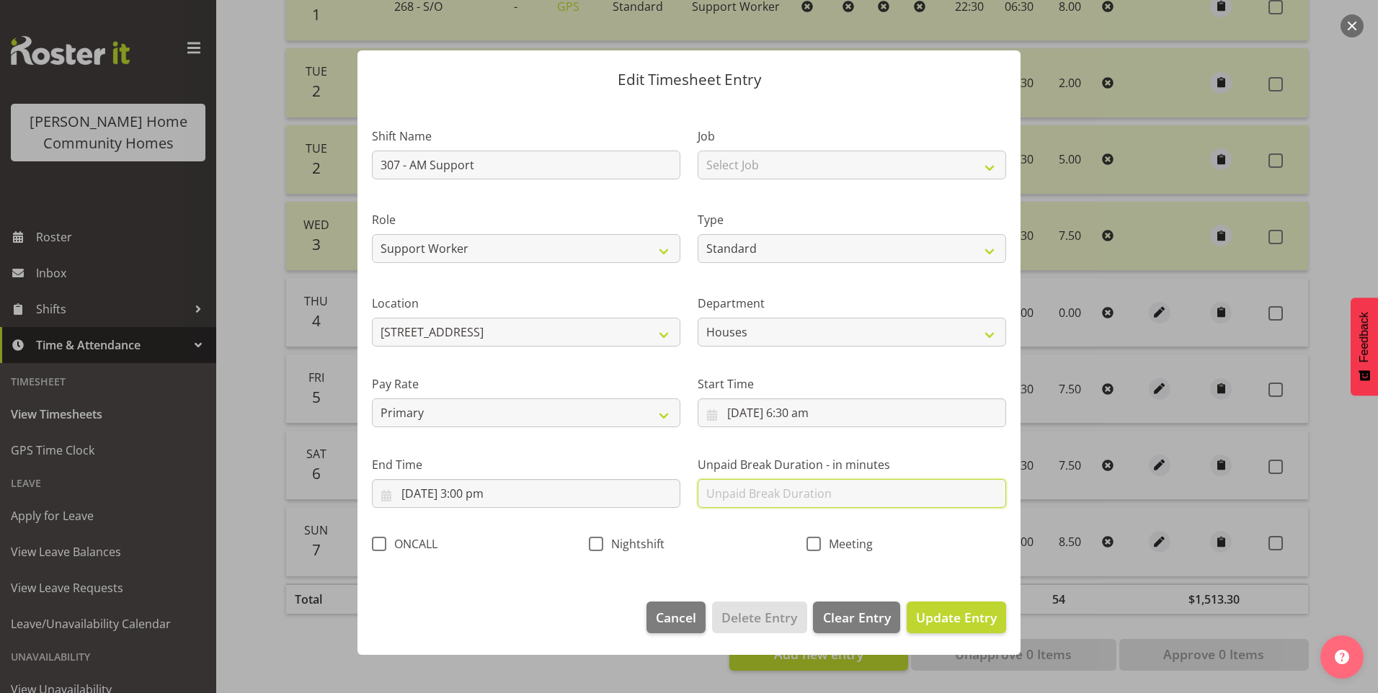
click at [792, 502] on input "text" at bounding box center [852, 493] width 309 height 29
type input "30"
drag, startPoint x: 983, startPoint y: 618, endPoint x: 1011, endPoint y: 613, distance: 28.7
click at [984, 618] on span "Update Entry" at bounding box center [956, 617] width 81 height 17
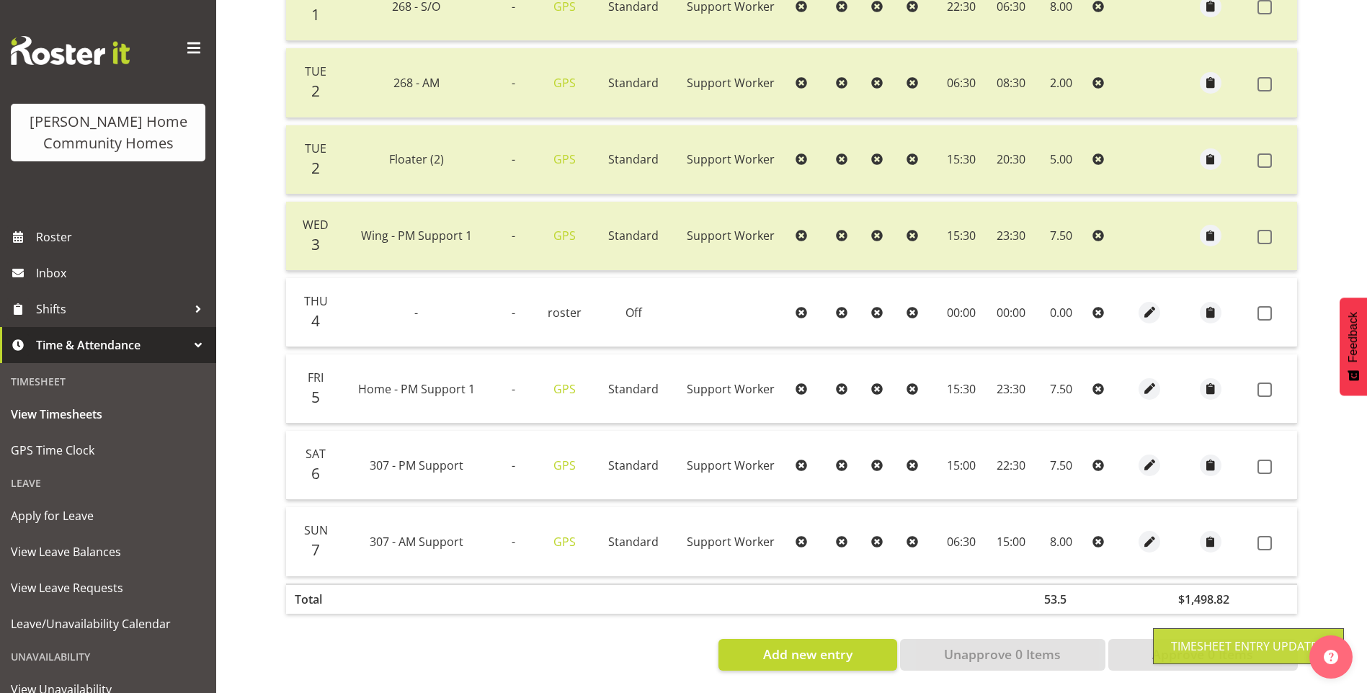
click at [1271, 536] on span at bounding box center [1265, 543] width 14 height 14
checkbox input "true"
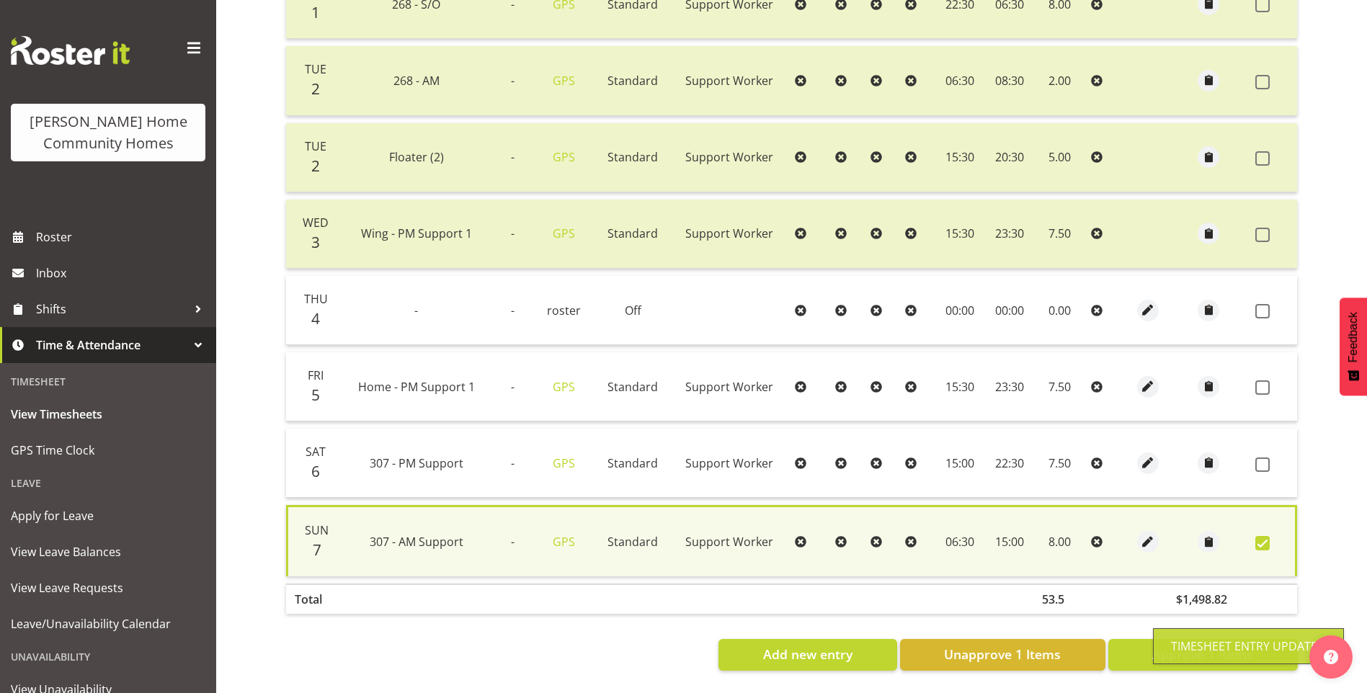
click at [1265, 445] on td at bounding box center [1274, 463] width 48 height 69
drag, startPoint x: 1262, startPoint y: 455, endPoint x: 1280, endPoint y: 403, distance: 54.7
click at [1264, 458] on span at bounding box center [1263, 465] width 14 height 14
checkbox input "true"
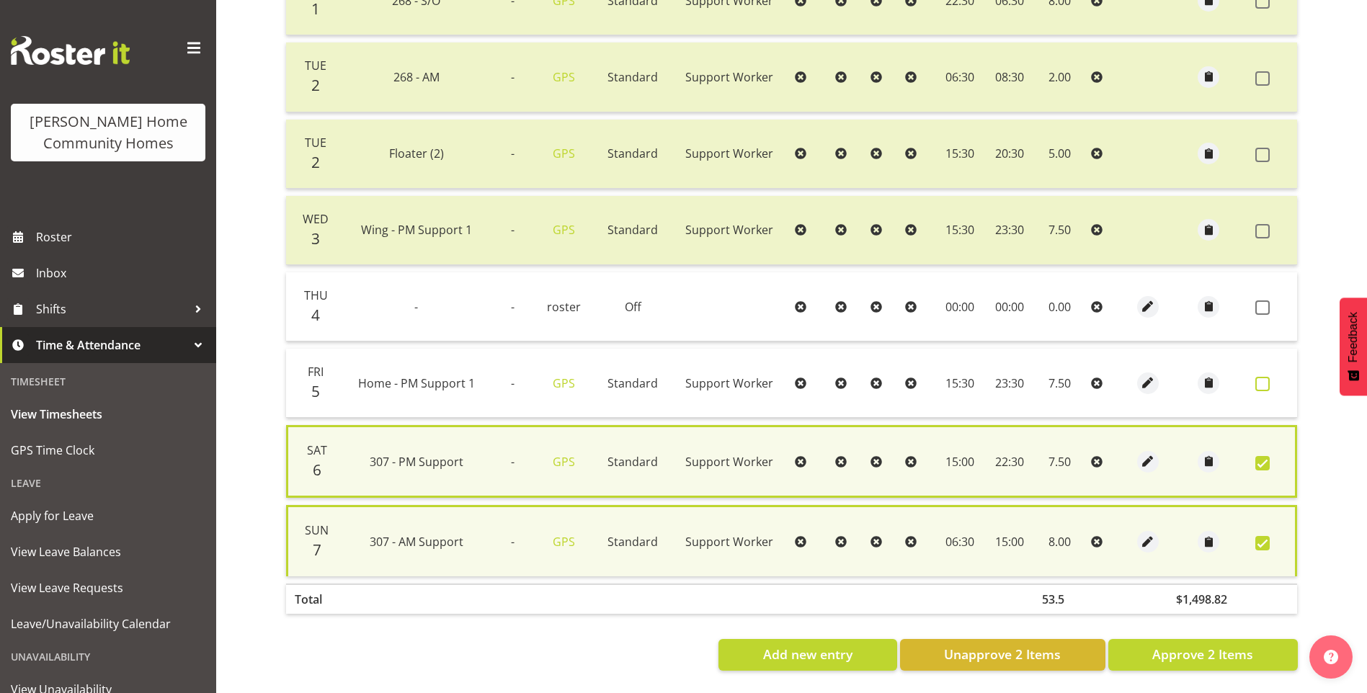
click at [1269, 378] on span at bounding box center [1263, 384] width 14 height 14
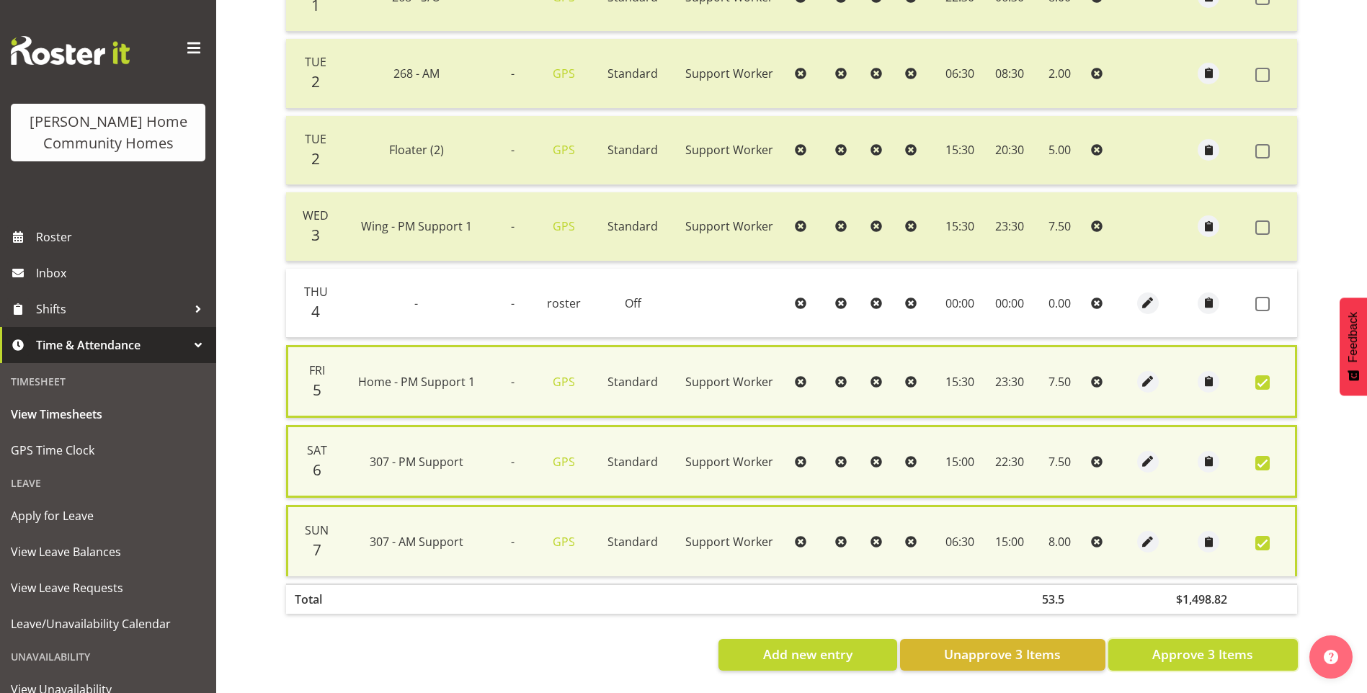
drag, startPoint x: 1249, startPoint y: 638, endPoint x: 1207, endPoint y: 613, distance: 48.2
click at [1251, 620] on div "Date Name Job Source Type Role MA 44 42 43 Start End Total O/T Mon 1 268 - AM -…" at bounding box center [791, 219] width 1013 height 904
click at [1206, 645] on span "Approve 3 Items" at bounding box center [1203, 654] width 101 height 19
checkbox input "false"
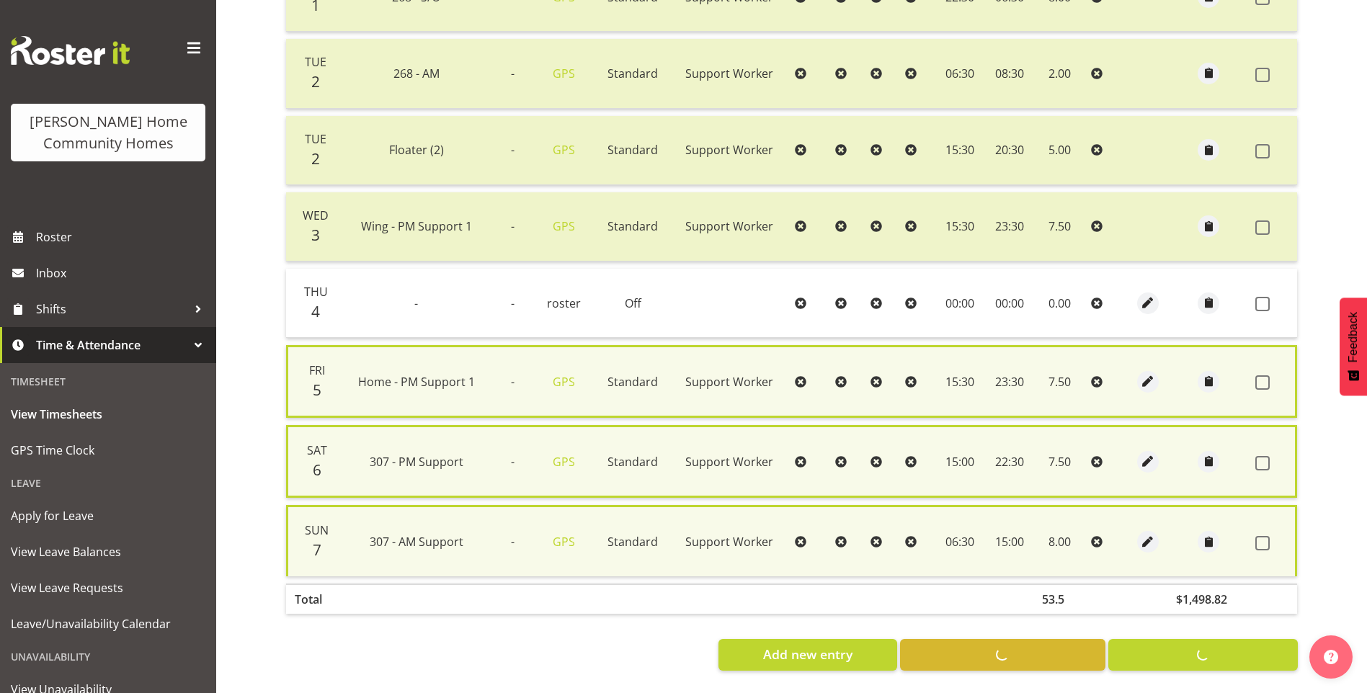
checkbox input "false"
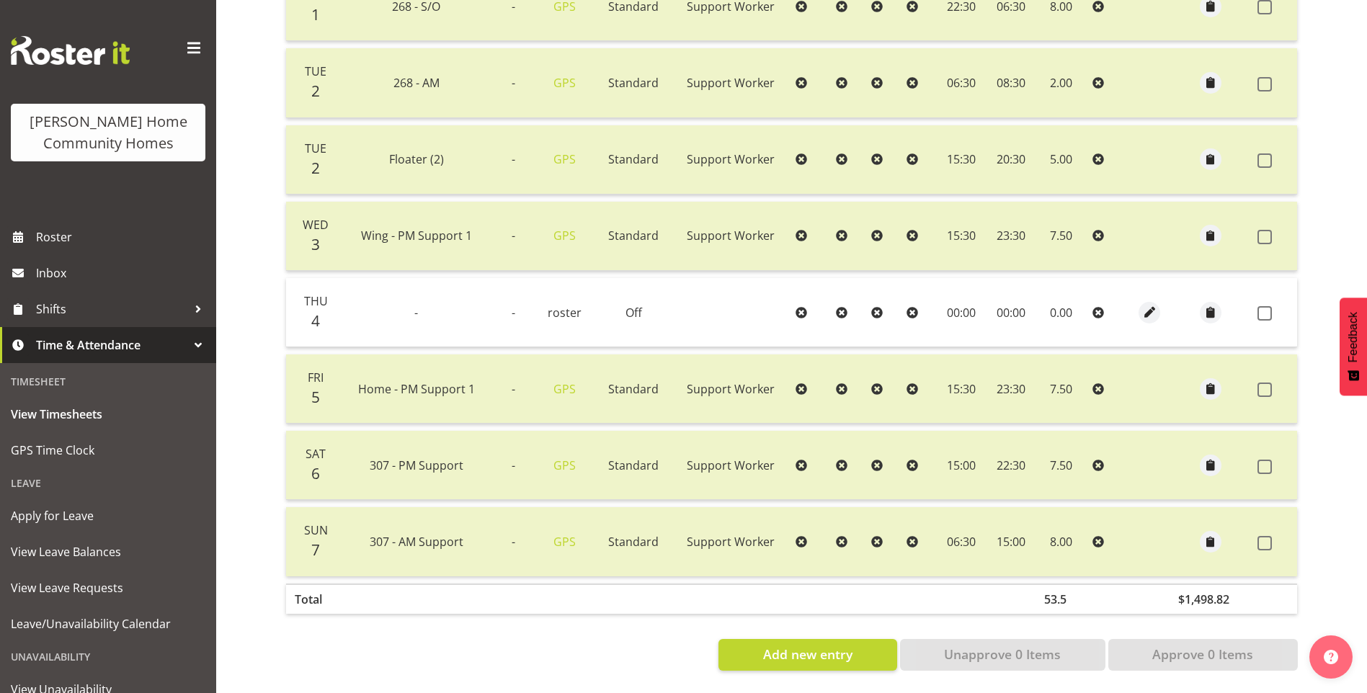
click at [95, 350] on span "Time & Attendance" at bounding box center [111, 345] width 151 height 22
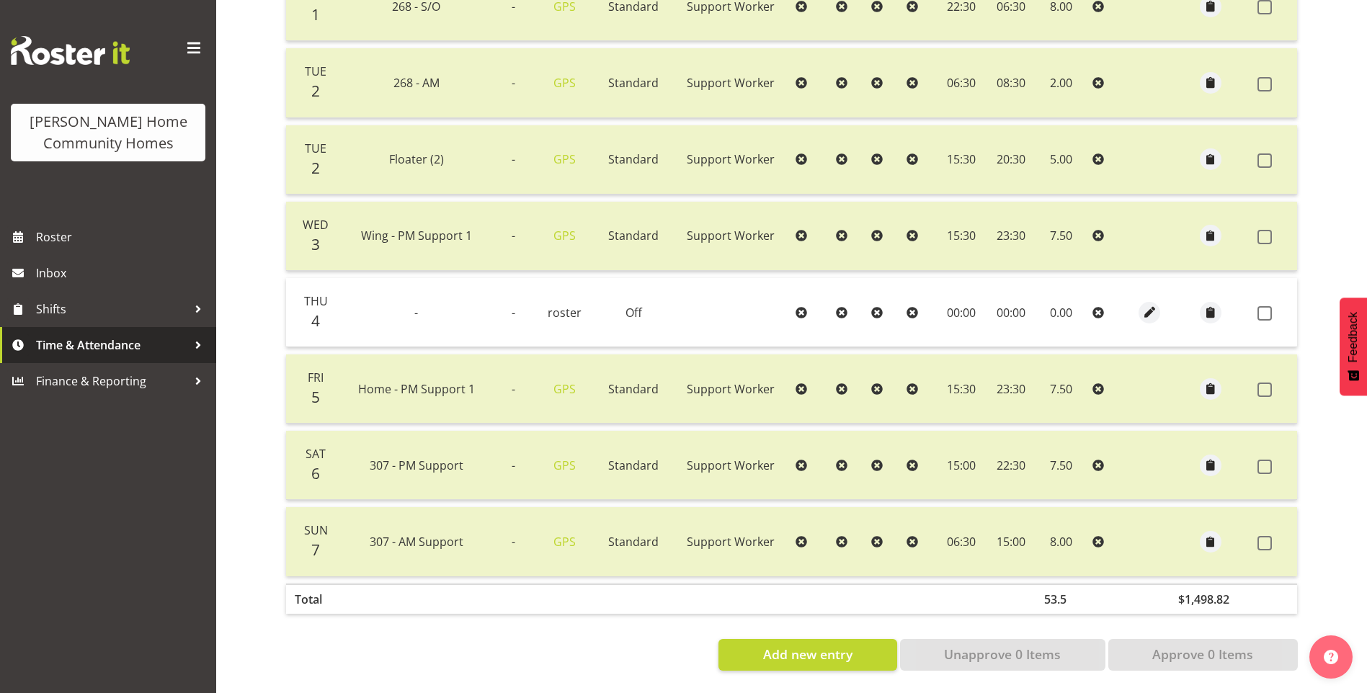
click at [95, 350] on span "Time & Attendance" at bounding box center [111, 345] width 151 height 22
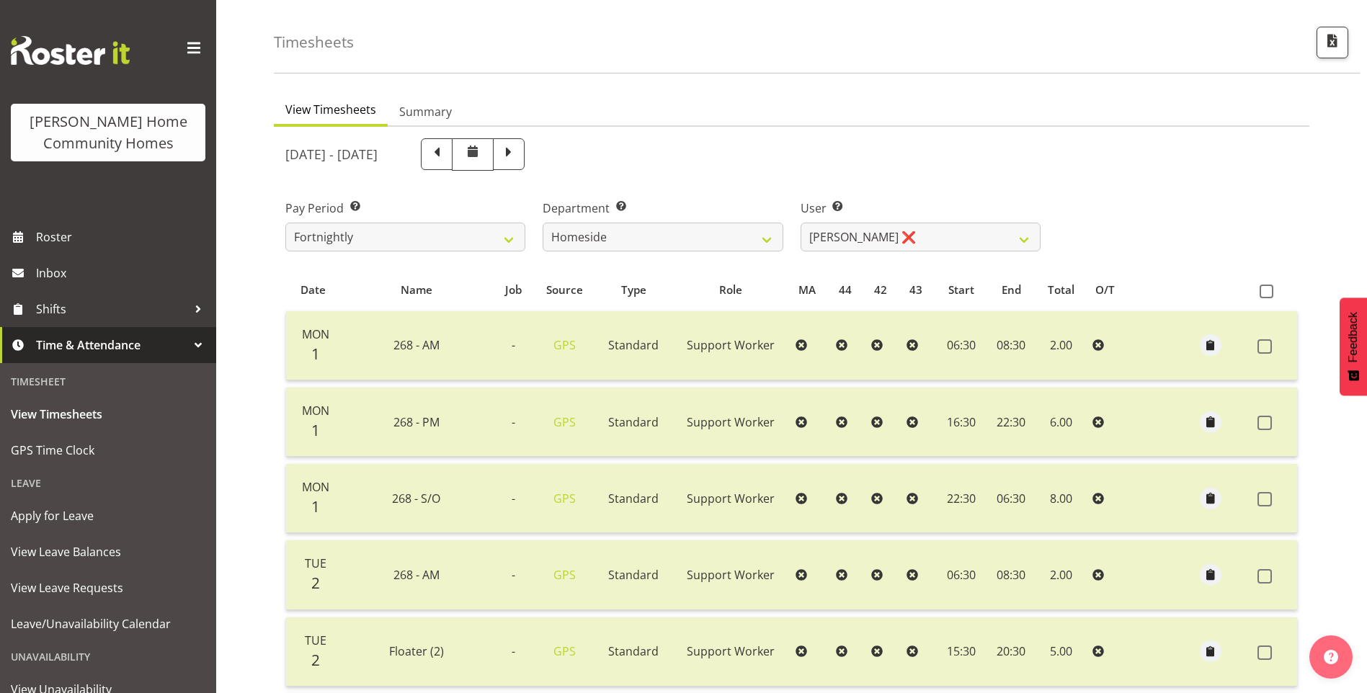
scroll to position [50, 0]
click at [862, 239] on select "[PERSON_NAME] ❌ [PERSON_NAME] ❌ [PERSON_NAME] (BK) [PERSON_NAME] ❌ [PERSON_NAME…" at bounding box center [921, 238] width 240 height 29
select select "10404"
click at [801, 224] on select "[PERSON_NAME] ❌ [PERSON_NAME] ❌ [PERSON_NAME] (BK) [PERSON_NAME] ❌ [PERSON_NAME…" at bounding box center [921, 238] width 240 height 29
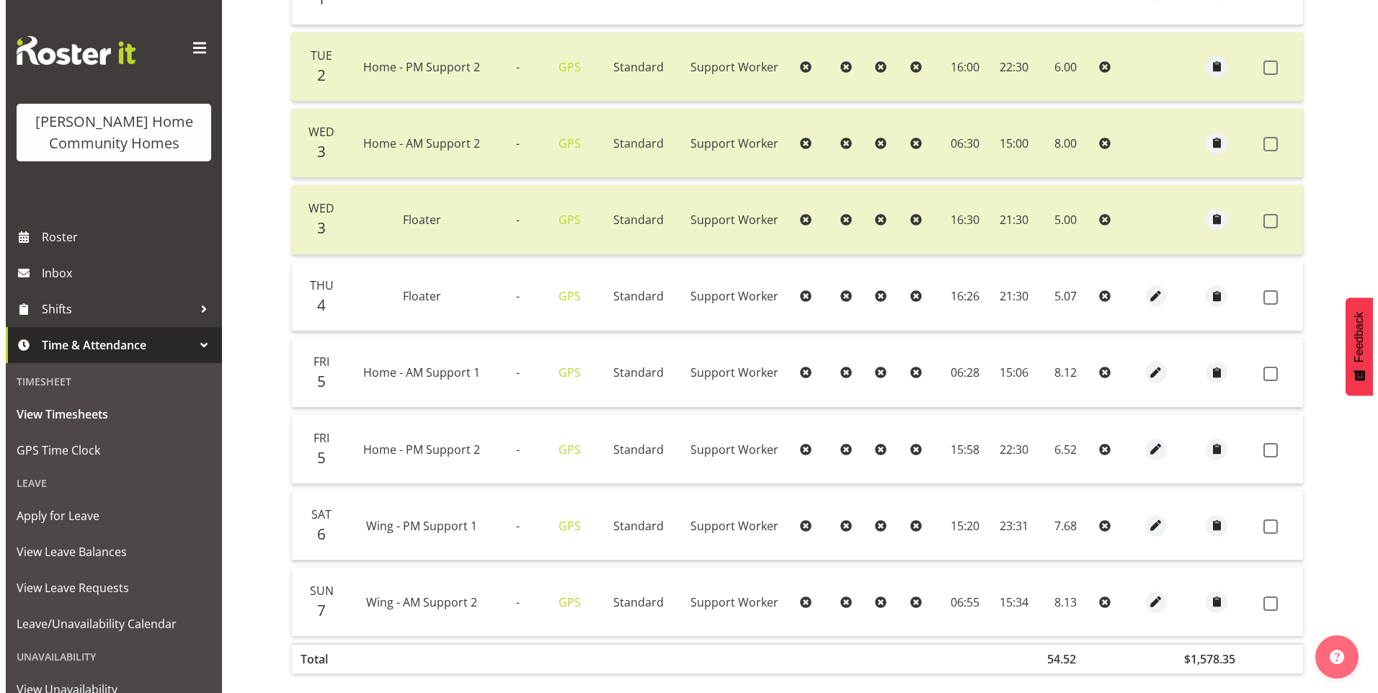
scroll to position [433, 0]
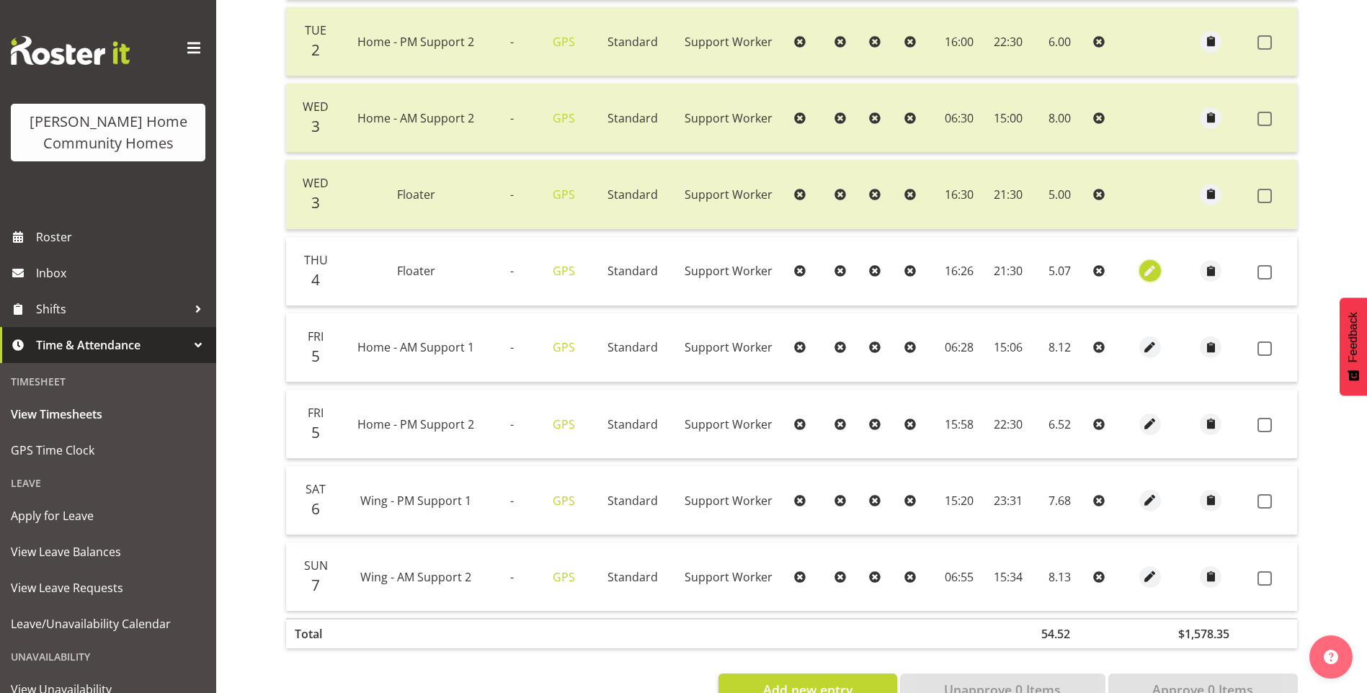
click at [1149, 270] on span "button" at bounding box center [1151, 271] width 17 height 17
select select "Standard"
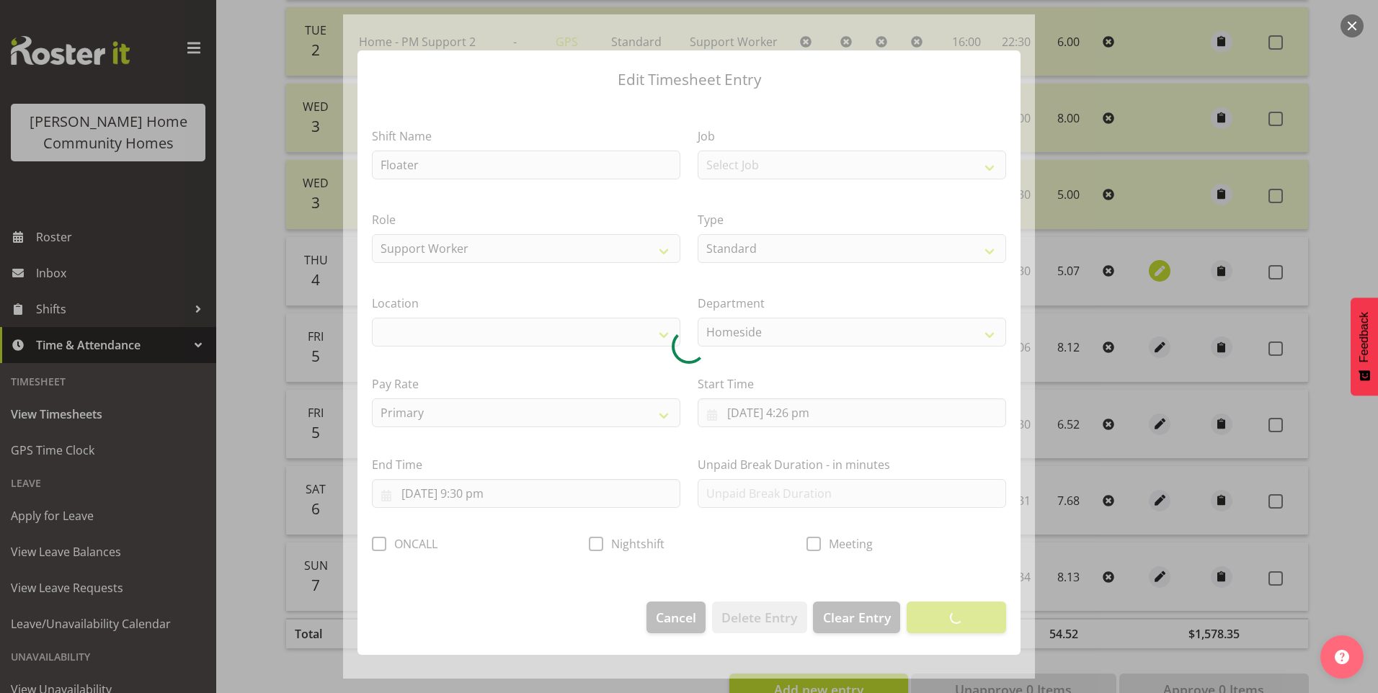
select select "1067"
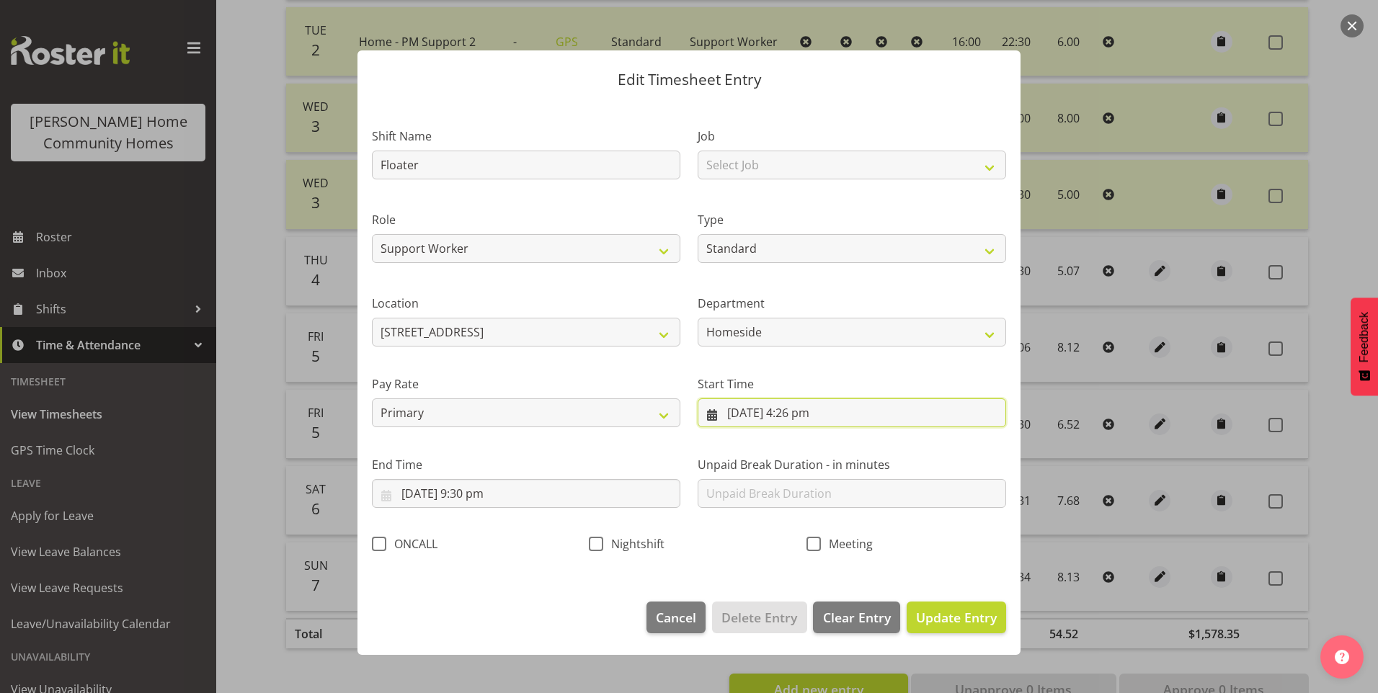
click at [801, 416] on input "[DATE] 4:26 pm" at bounding box center [852, 413] width 309 height 29
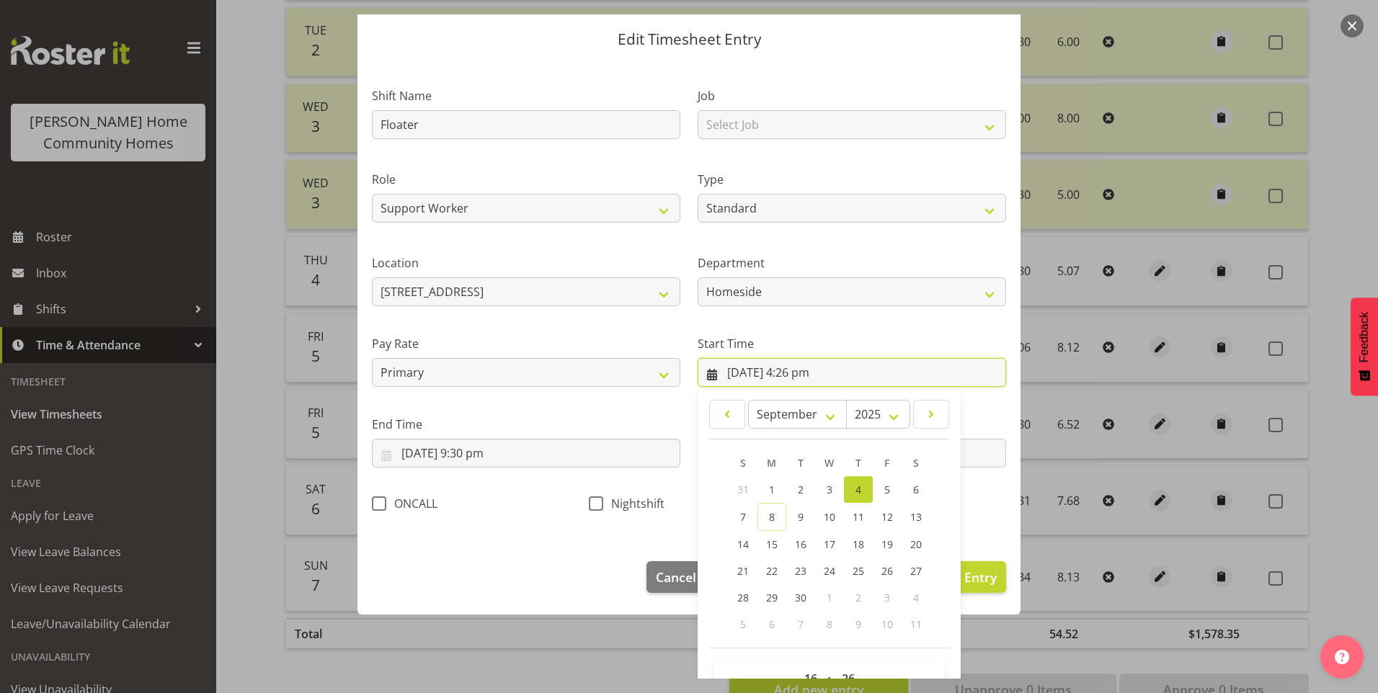
scroll to position [78, 0]
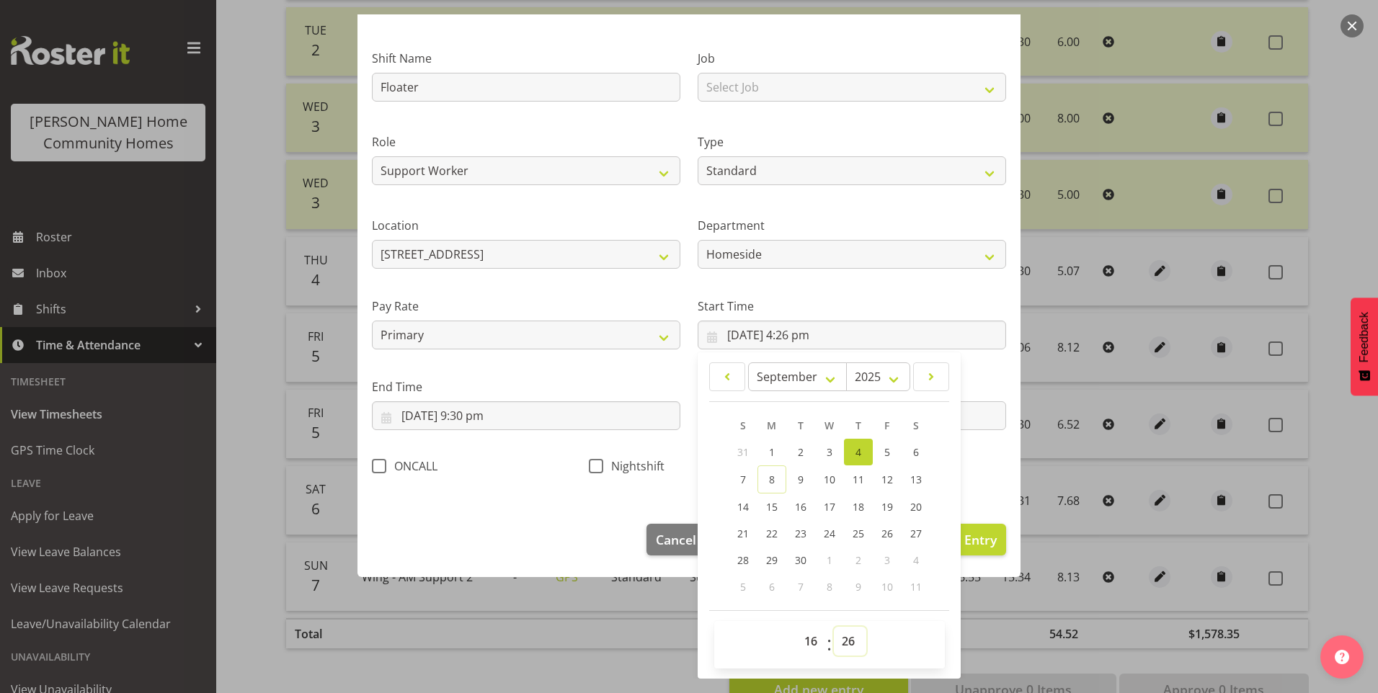
click at [848, 641] on select "00 01 02 03 04 05 06 07 08 09 10 11 12 13 14 15 16 17 18 19 20 21 22 23 24 25 2…" at bounding box center [850, 641] width 32 height 29
select select "30"
click at [834, 627] on select "00 01 02 03 04 05 06 07 08 09 10 11 12 13 14 15 16 17 18 19 20 21 22 23 24 25 2…" at bounding box center [850, 641] width 32 height 29
type input "[DATE] 4:30 pm"
click at [974, 546] on span "Update Entry" at bounding box center [956, 539] width 81 height 17
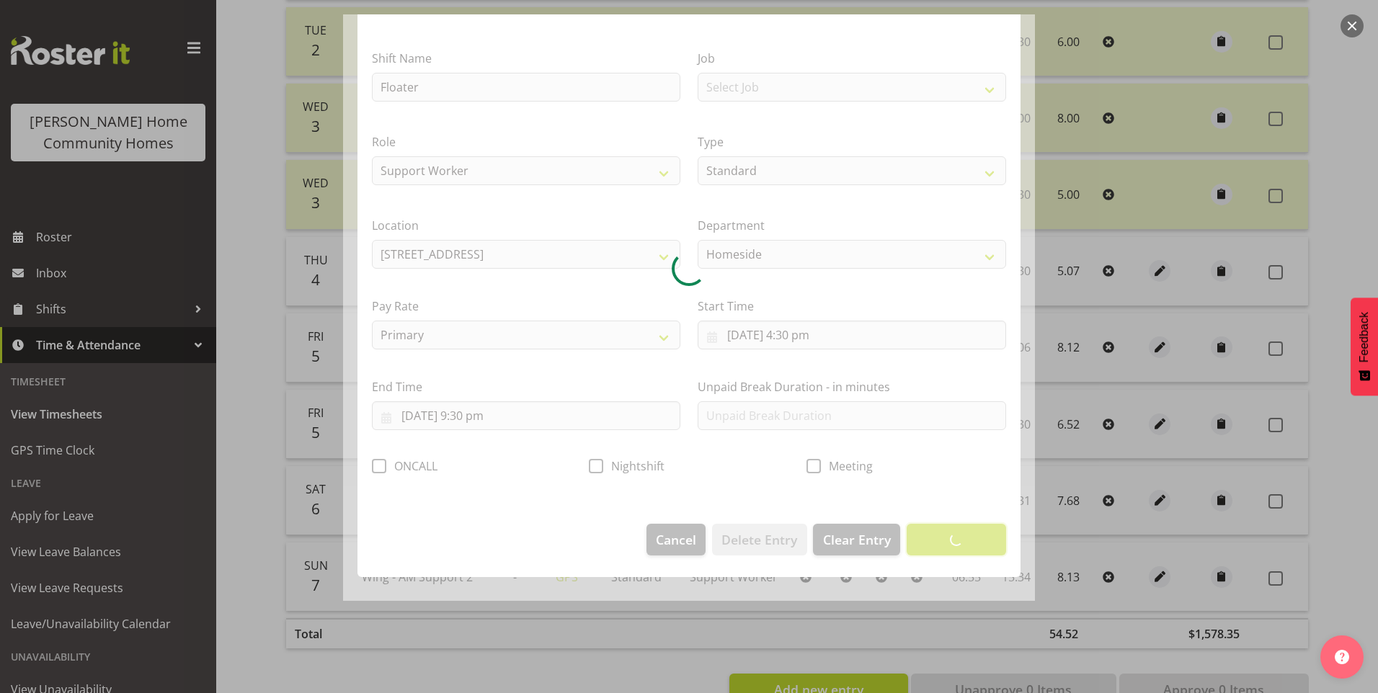
scroll to position [0, 0]
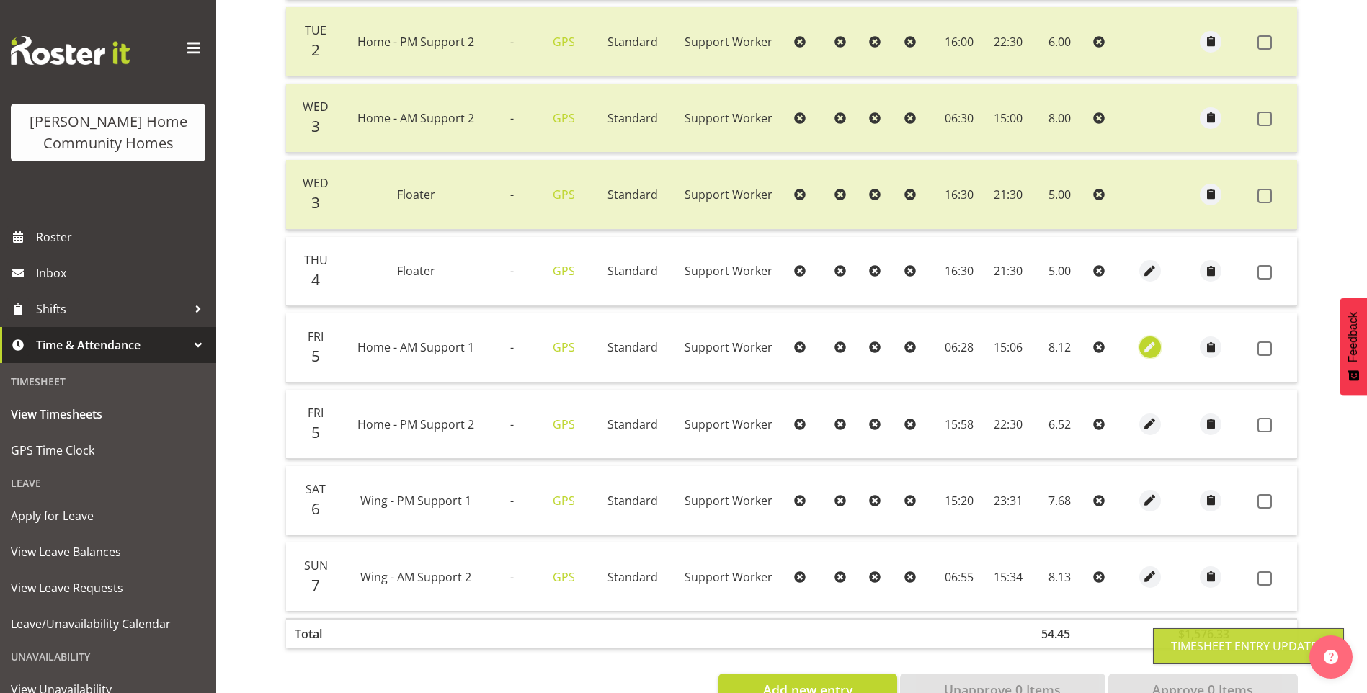
click at [1146, 351] on span "button" at bounding box center [1151, 348] width 17 height 17
select select "Standard"
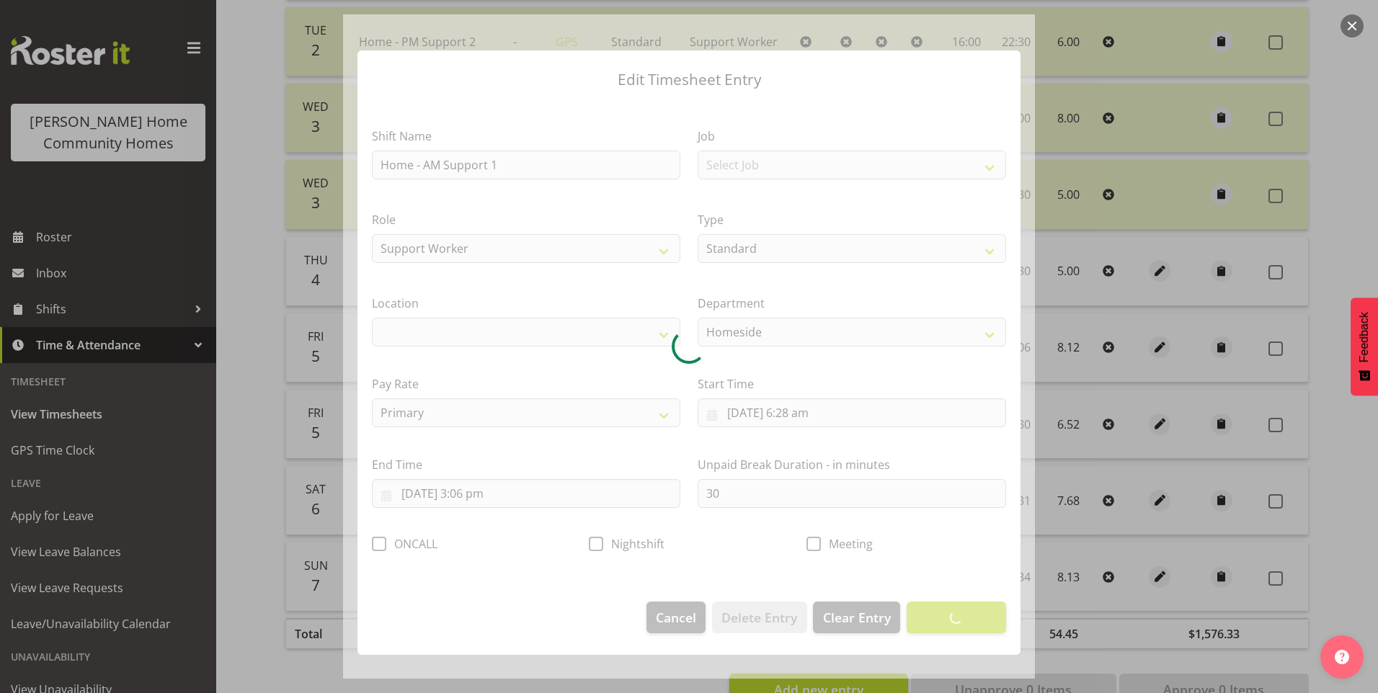
select select "1067"
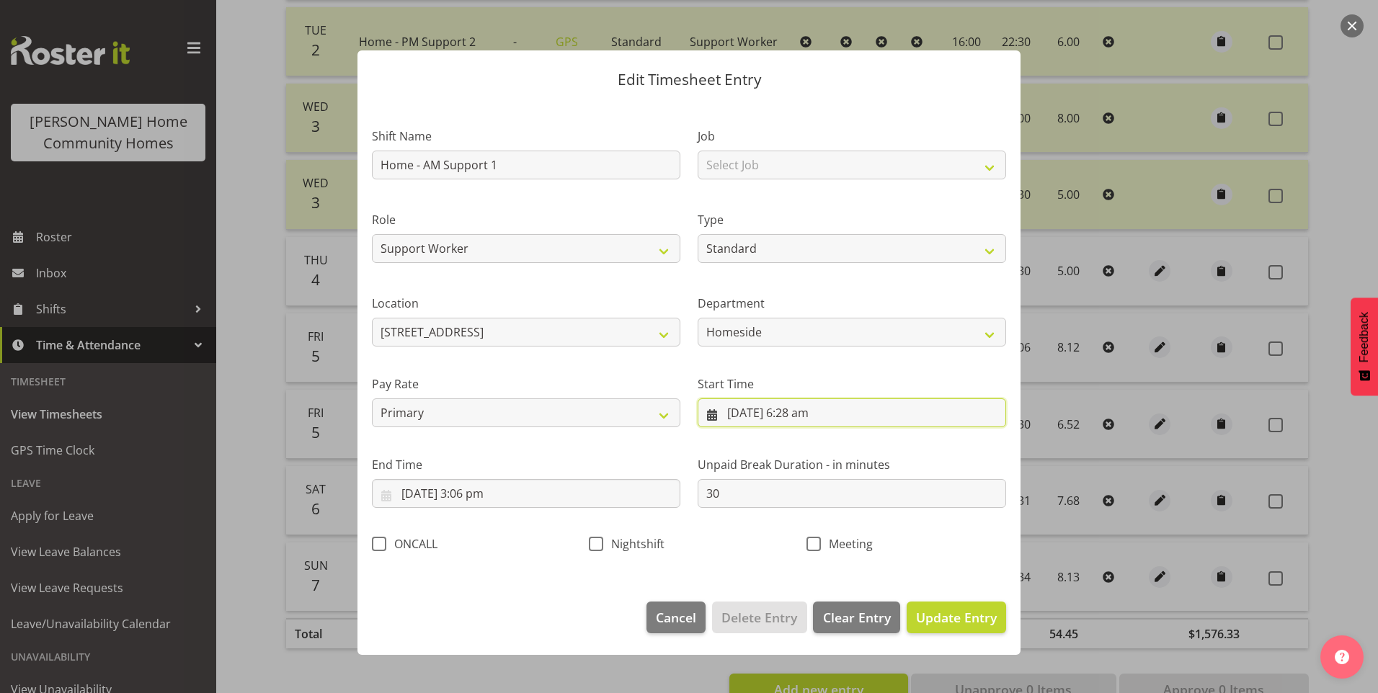
click at [804, 412] on input "[DATE] 6:28 am" at bounding box center [852, 413] width 309 height 29
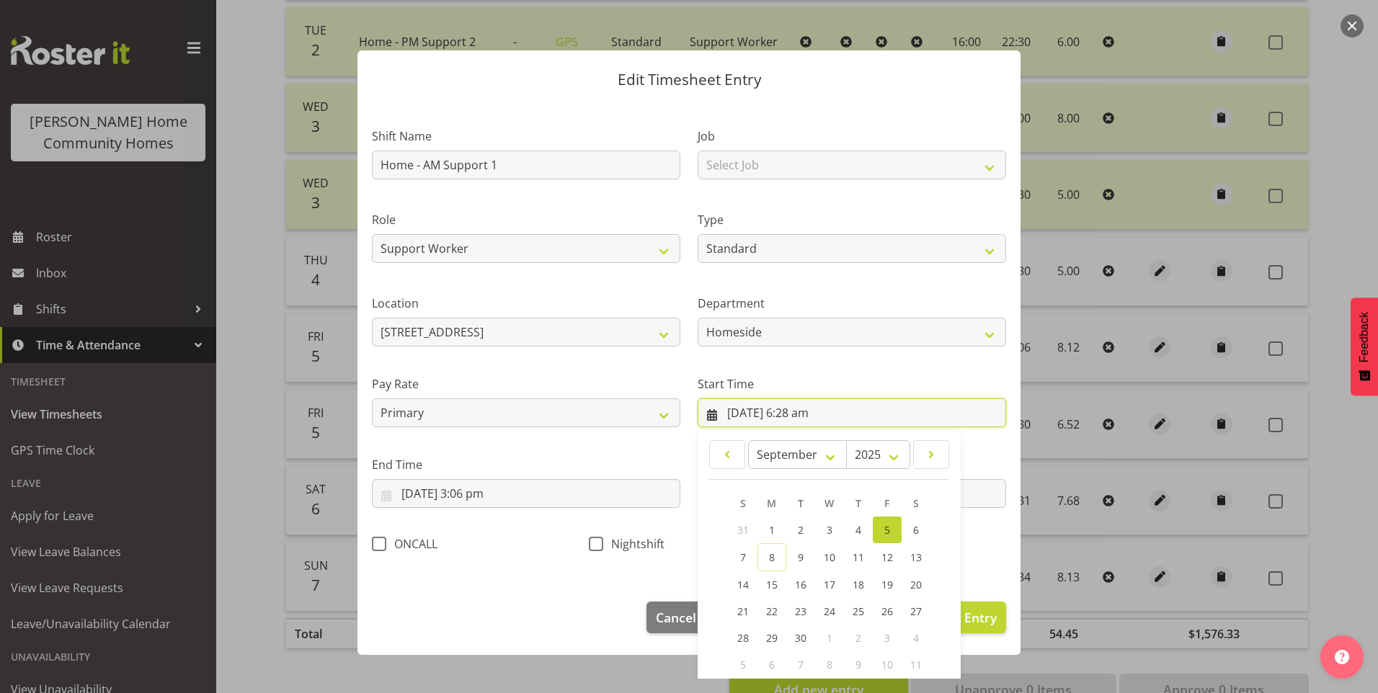
scroll to position [78, 0]
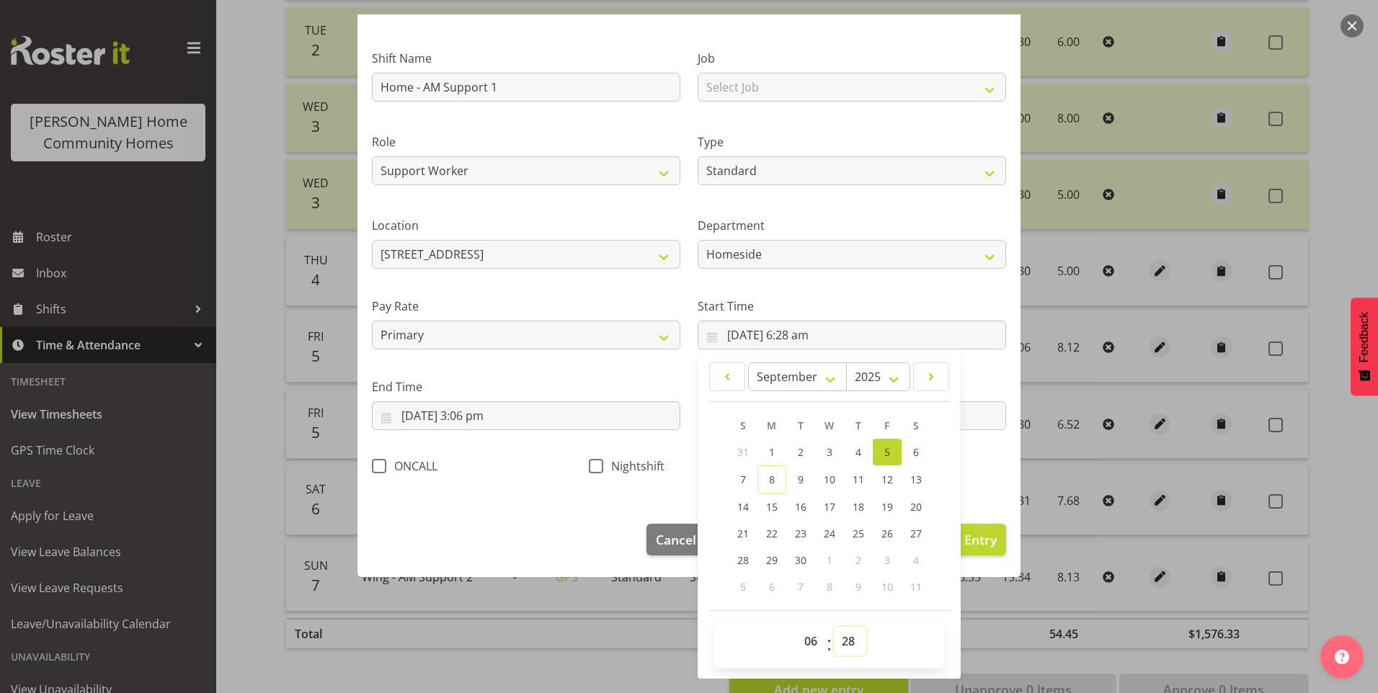
drag, startPoint x: 833, startPoint y: 638, endPoint x: 839, endPoint y: 631, distance: 9.2
click at [834, 637] on select "00 01 02 03 04 05 06 07 08 09 10 11 12 13 14 15 16 17 18 19 20 21 22 23 24 25 2…" at bounding box center [850, 641] width 32 height 29
select select "30"
click at [834, 627] on select "00 01 02 03 04 05 06 07 08 09 10 11 12 13 14 15 16 17 18 19 20 21 22 23 24 25 2…" at bounding box center [850, 641] width 32 height 29
type input "[DATE] 6:30 am"
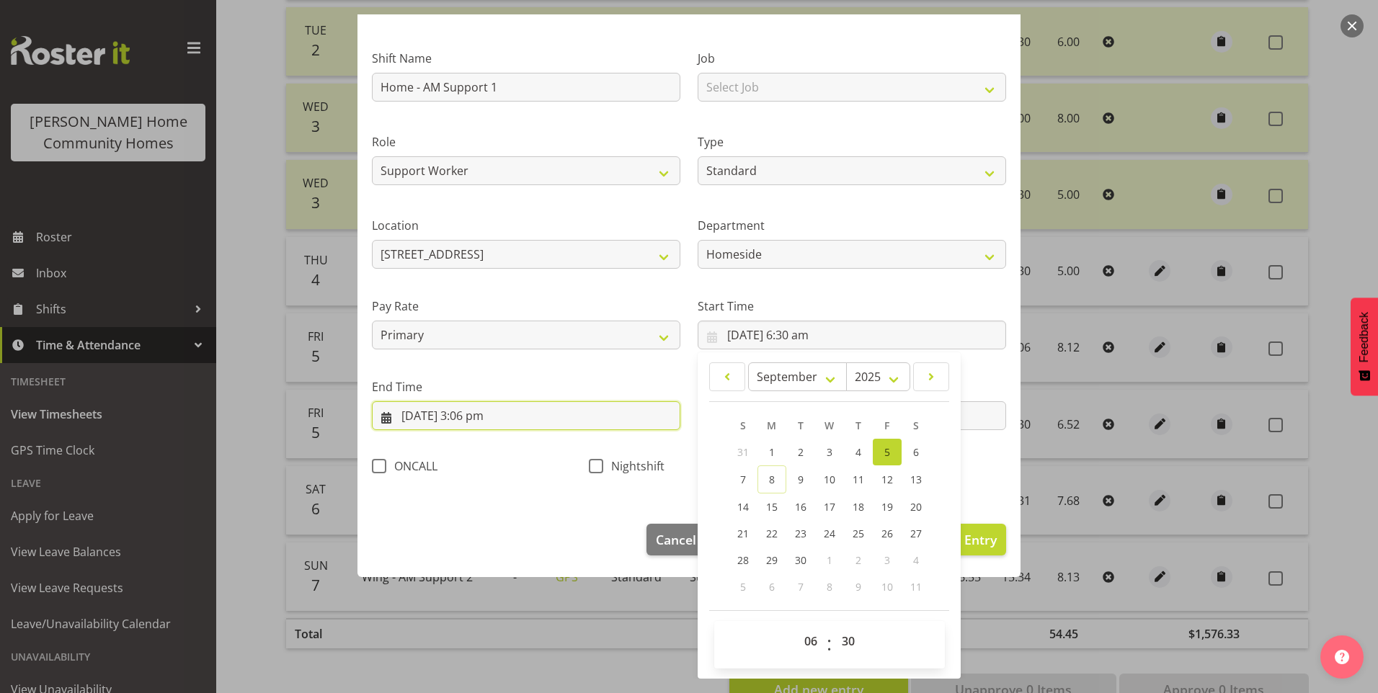
click at [479, 419] on input "[DATE] 3:06 pm" at bounding box center [526, 416] width 309 height 29
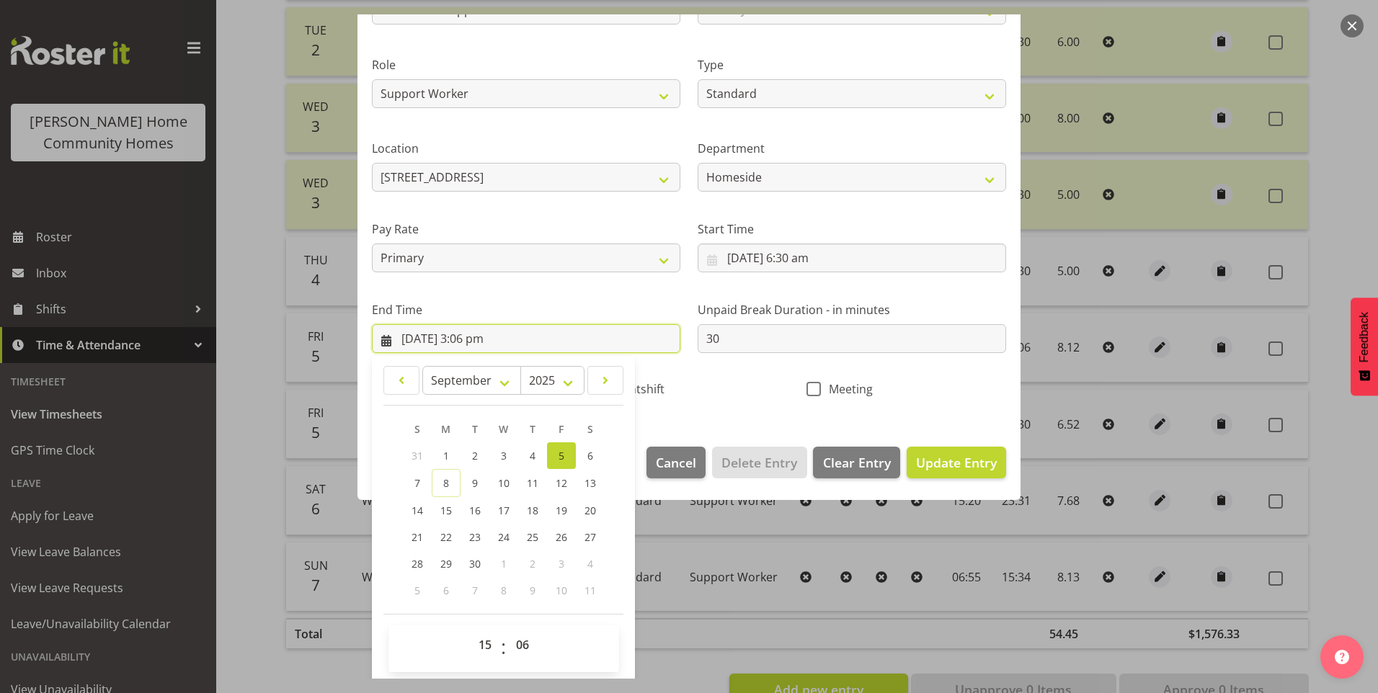
scroll to position [159, 0]
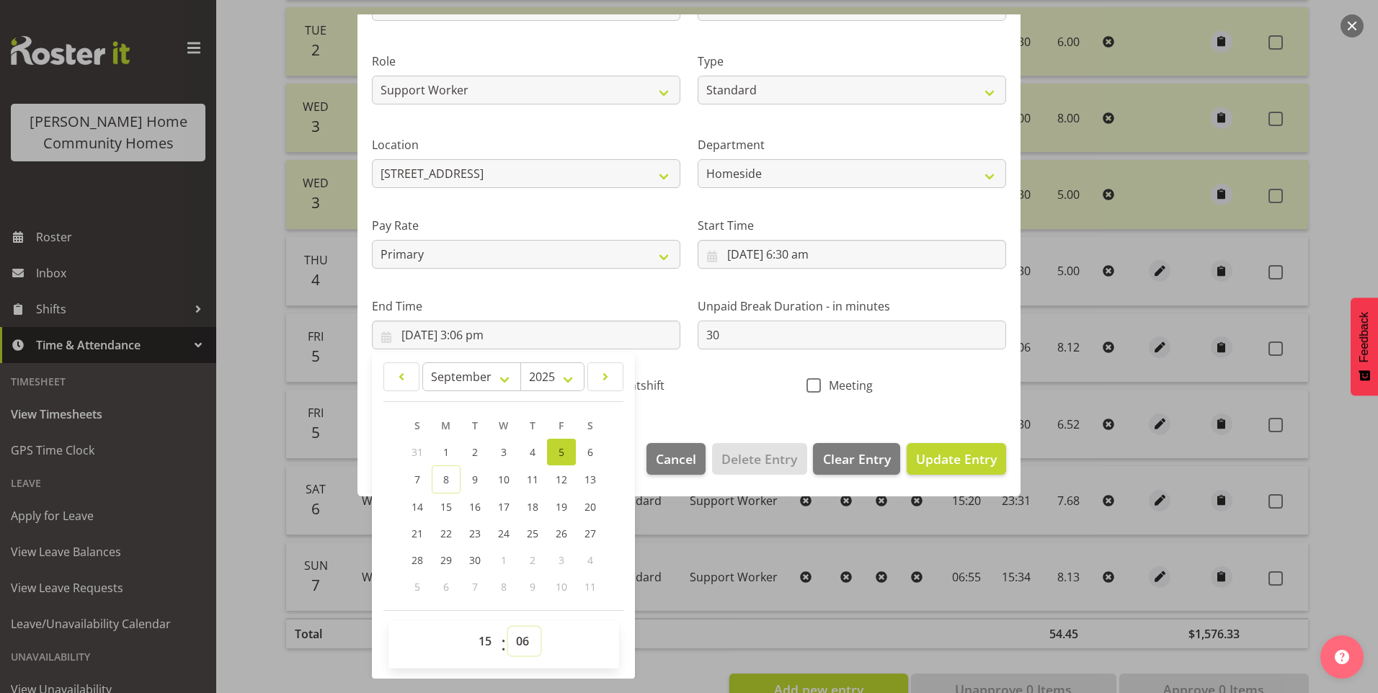
click at [530, 645] on select "00 01 02 03 04 05 06 07 08 09 10 11 12 13 14 15 16 17 18 19 20 21 22 23 24 25 2…" at bounding box center [524, 641] width 32 height 29
select select "0"
click at [508, 627] on select "00 01 02 03 04 05 06 07 08 09 10 11 12 13 14 15 16 17 18 19 20 21 22 23 24 25 2…" at bounding box center [524, 641] width 32 height 29
type input "[DATE] 3:00 pm"
drag, startPoint x: 952, startPoint y: 452, endPoint x: 1136, endPoint y: 425, distance: 185.7
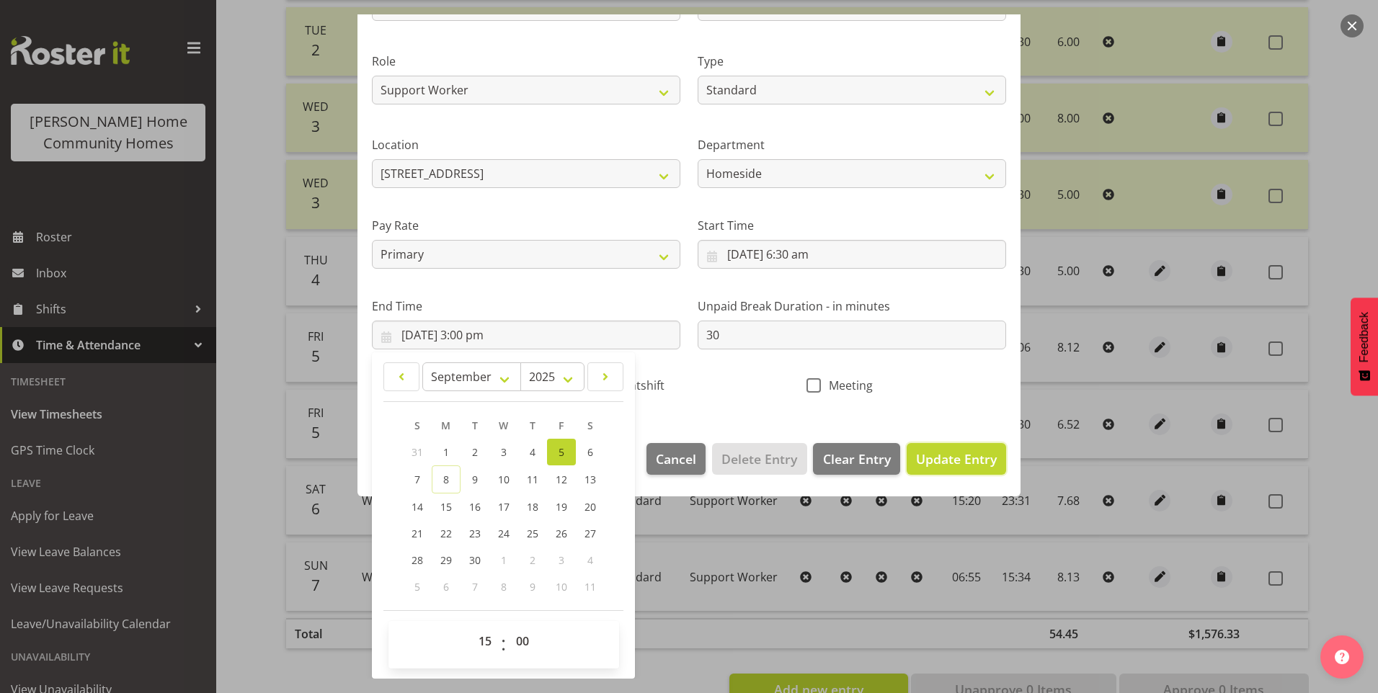
click at [954, 451] on span "Update Entry" at bounding box center [956, 459] width 81 height 17
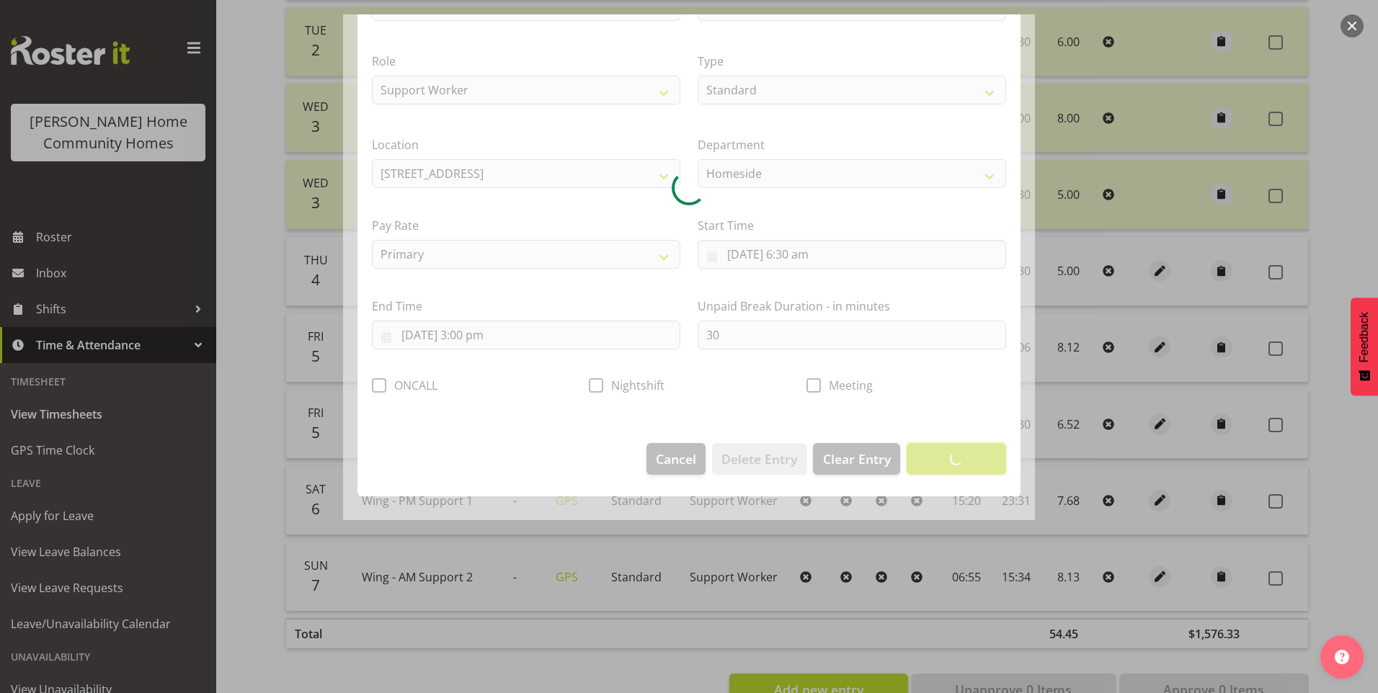
scroll to position [0, 0]
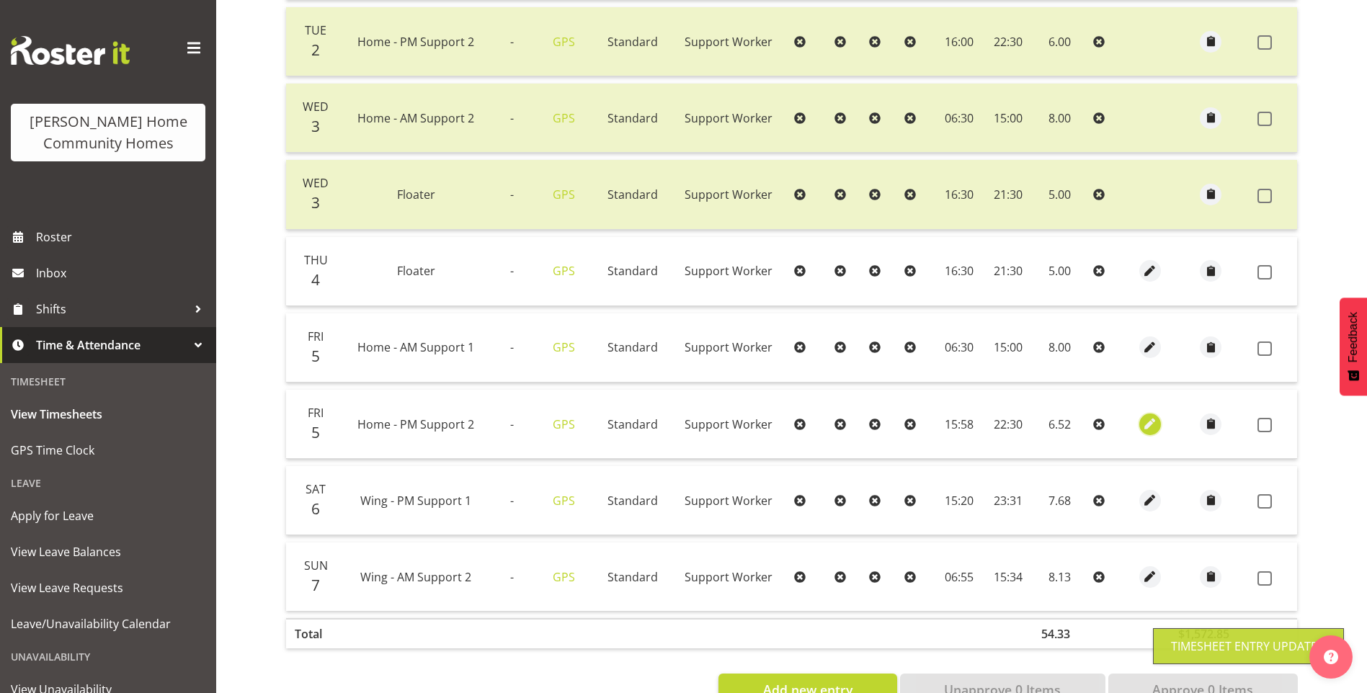
click at [1156, 420] on span "button" at bounding box center [1151, 424] width 17 height 17
select select "Standard"
select select "8"
select select "2025"
select select "15"
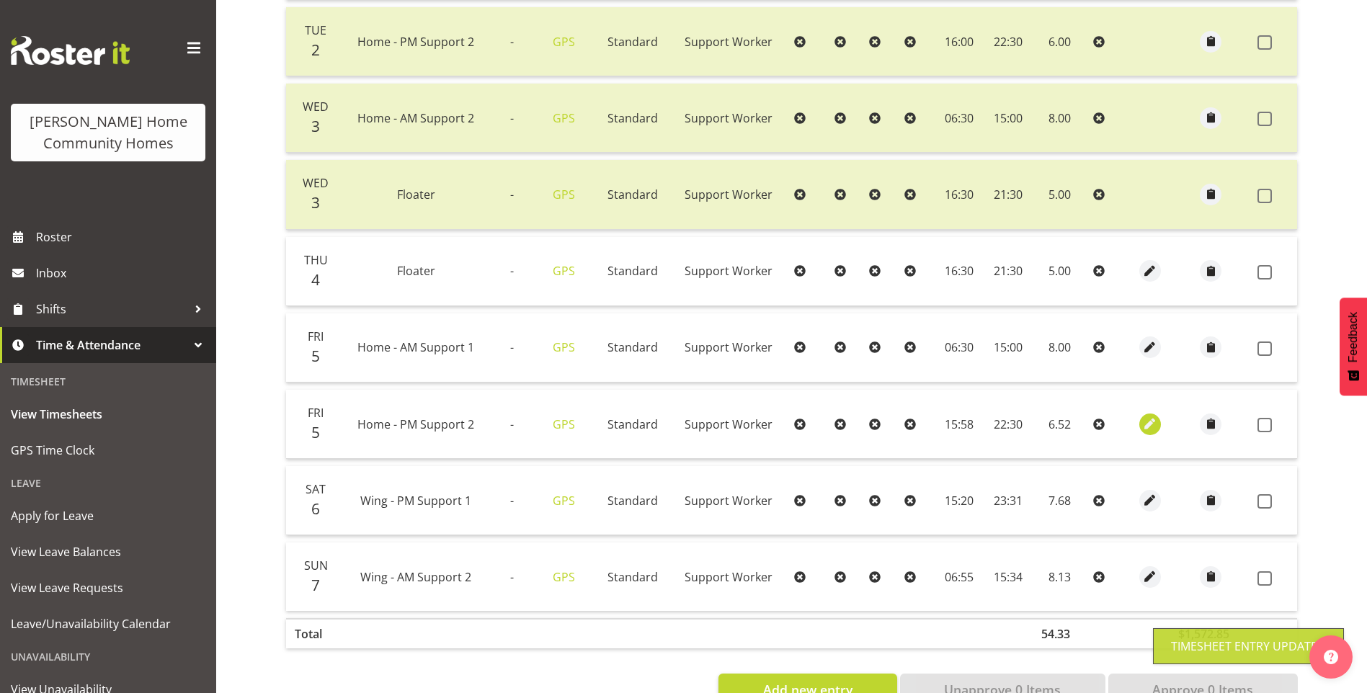
select select "58"
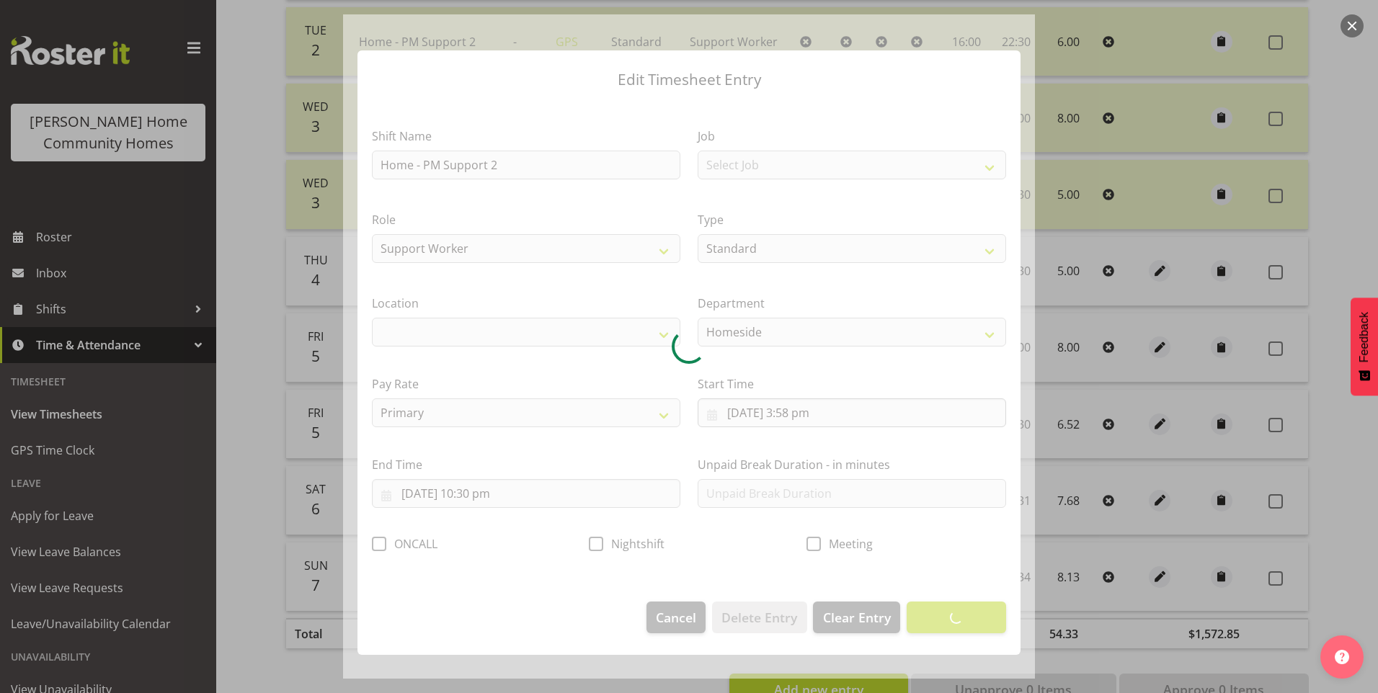
select select "1067"
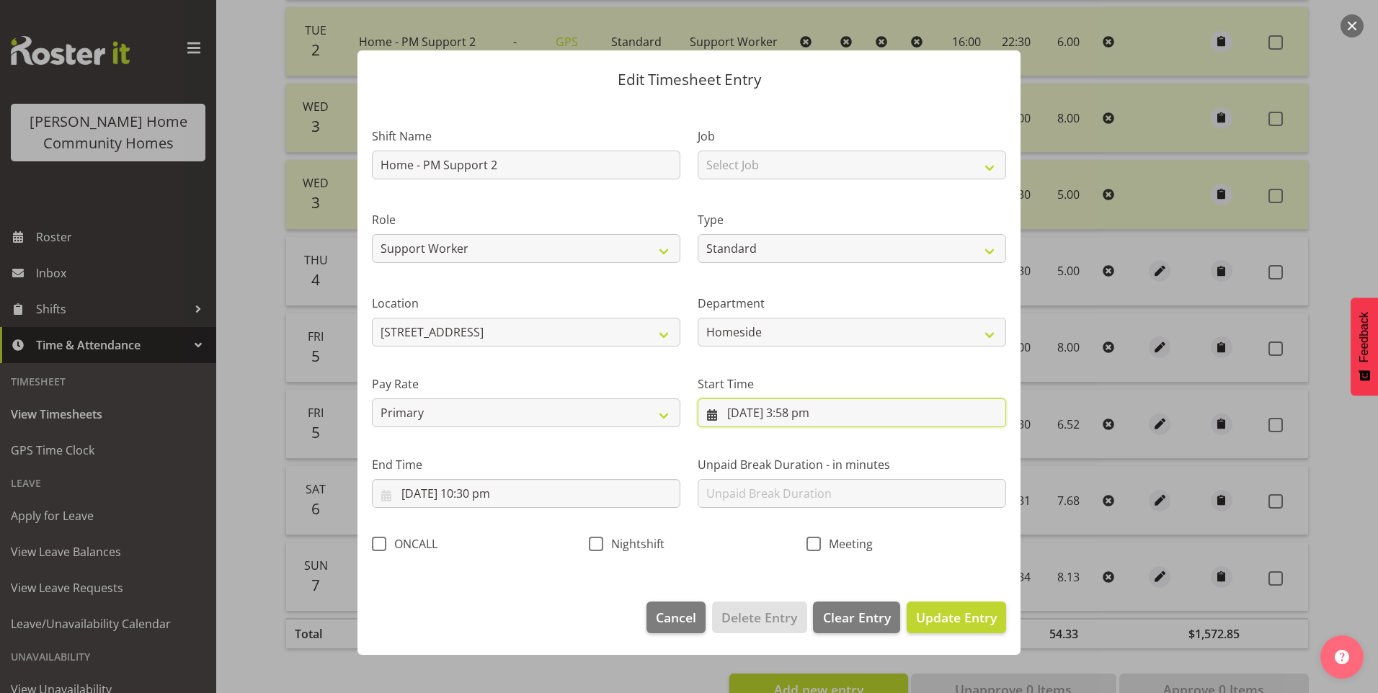
click at [800, 419] on input "[DATE] 3:58 pm" at bounding box center [852, 413] width 309 height 29
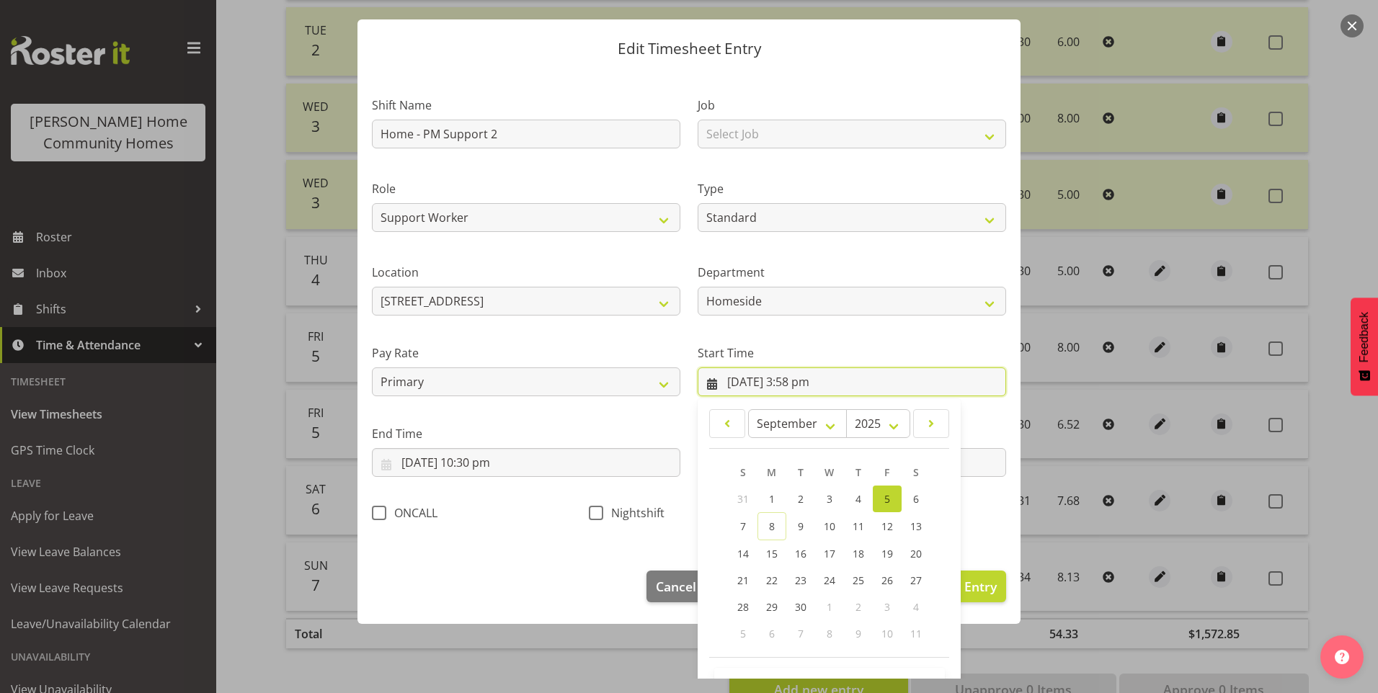
scroll to position [78, 0]
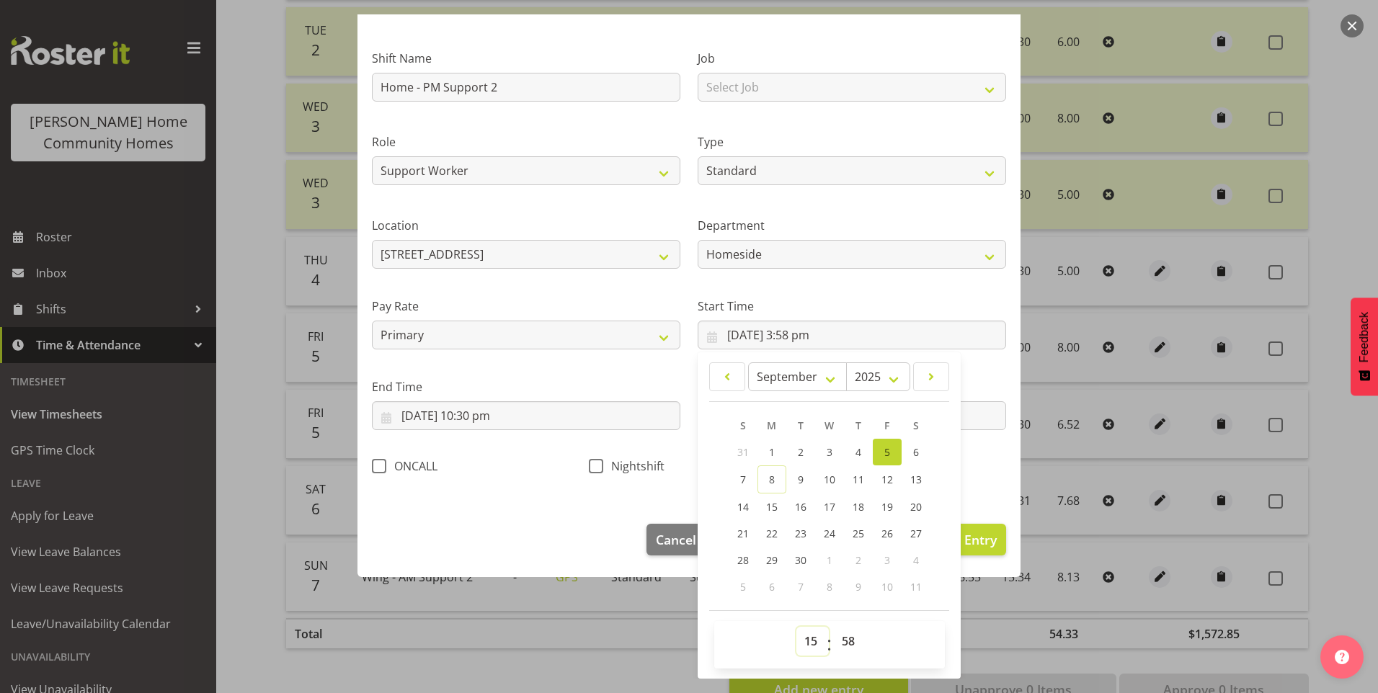
drag, startPoint x: 807, startPoint y: 650, endPoint x: 813, endPoint y: 637, distance: 14.5
click at [807, 650] on select "00 01 02 03 04 05 06 07 08 09 10 11 12 13 14 15 16 17 18 19 20 21 22 23" at bounding box center [813, 641] width 32 height 29
select select "16"
click at [797, 627] on select "00 01 02 03 04 05 06 07 08 09 10 11 12 13 14 15 16 17 18 19 20 21 22 23" at bounding box center [813, 641] width 32 height 29
type input "[DATE] 4:58 pm"
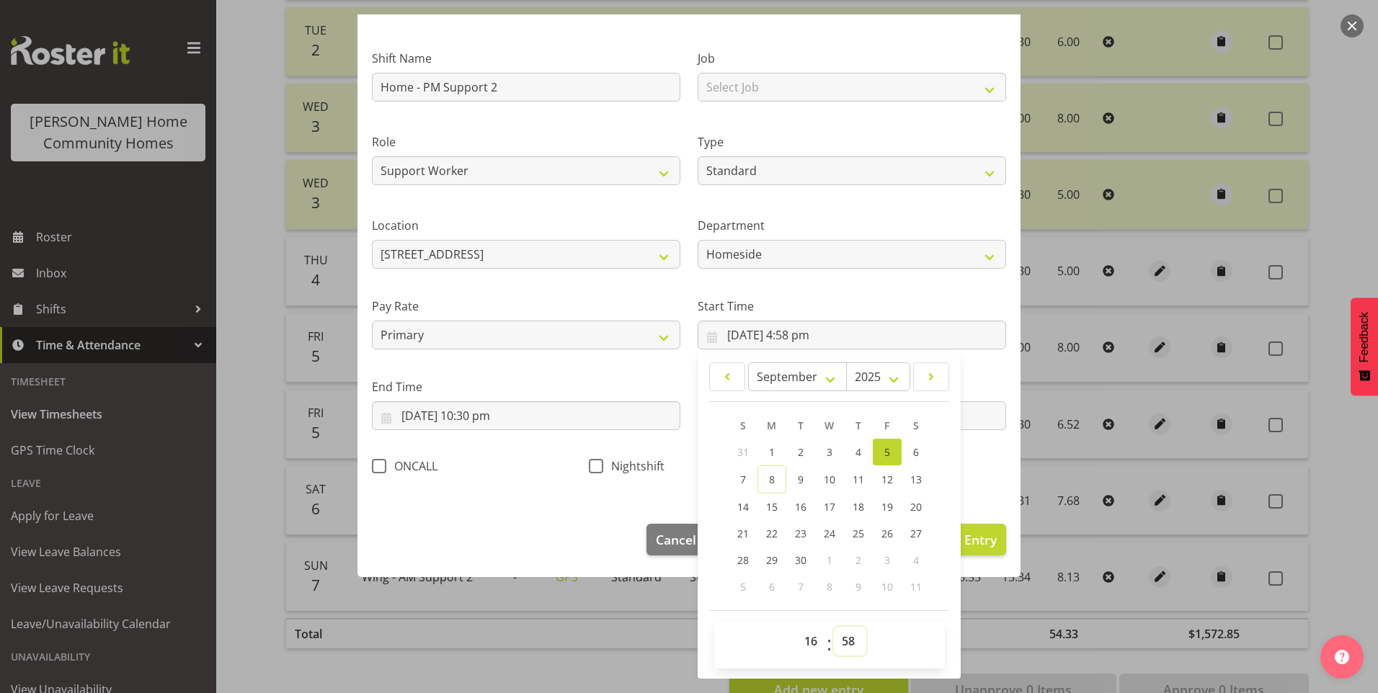
click at [848, 652] on select "00 01 02 03 04 05 06 07 08 09 10 11 12 13 14 15 16 17 18 19 20 21 22 23 24 25 2…" at bounding box center [850, 641] width 32 height 29
select select "0"
click at [834, 627] on select "00 01 02 03 04 05 06 07 08 09 10 11 12 13 14 15 16 17 18 19 20 21 22 23 24 25 2…" at bounding box center [850, 641] width 32 height 29
type input "[DATE] 4:00 pm"
click at [964, 541] on span "Update Entry" at bounding box center [956, 539] width 81 height 17
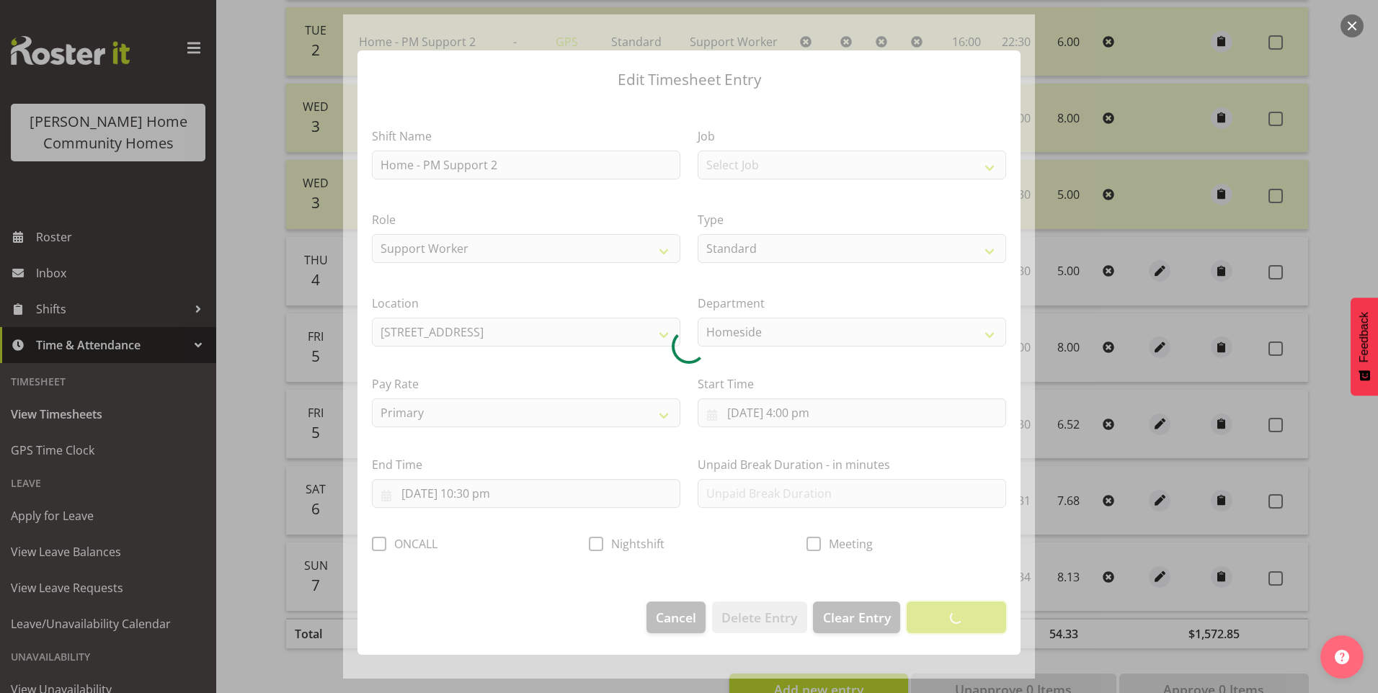
scroll to position [0, 0]
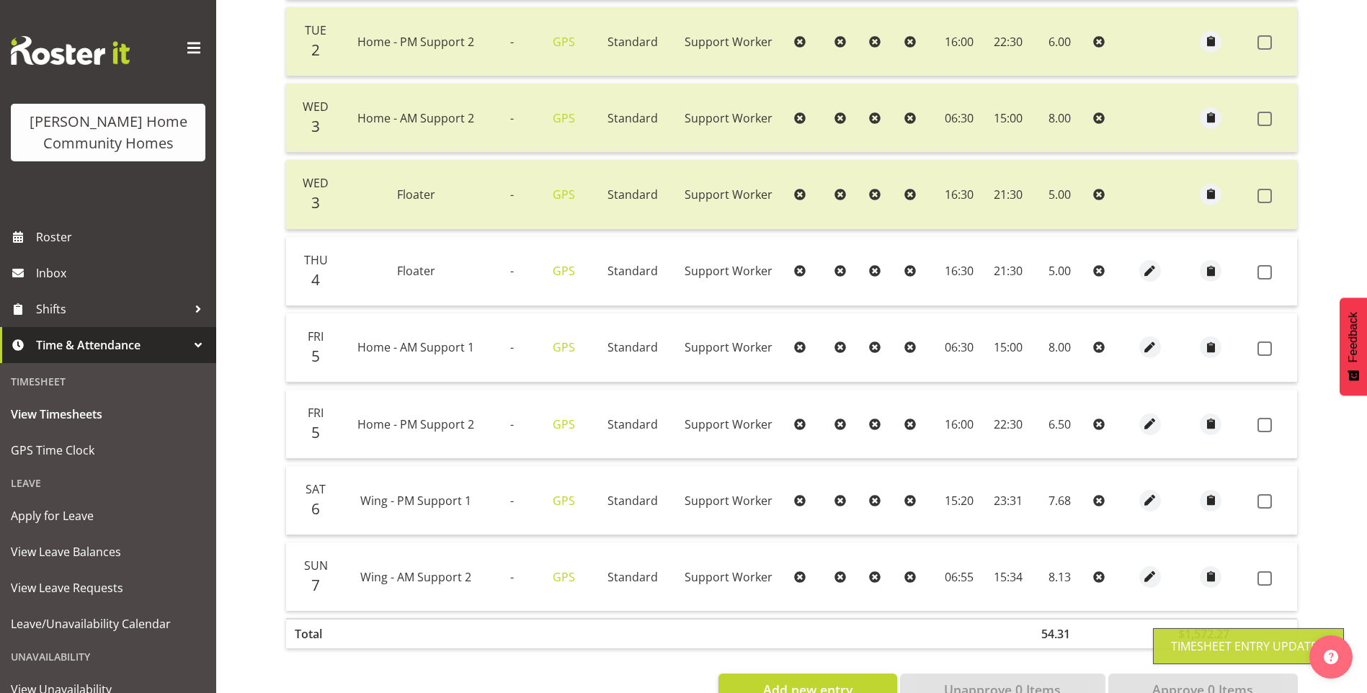
click at [1163, 500] on td at bounding box center [1151, 500] width 40 height 69
click at [1153, 423] on span "button" at bounding box center [1151, 424] width 17 height 17
select select "Standard"
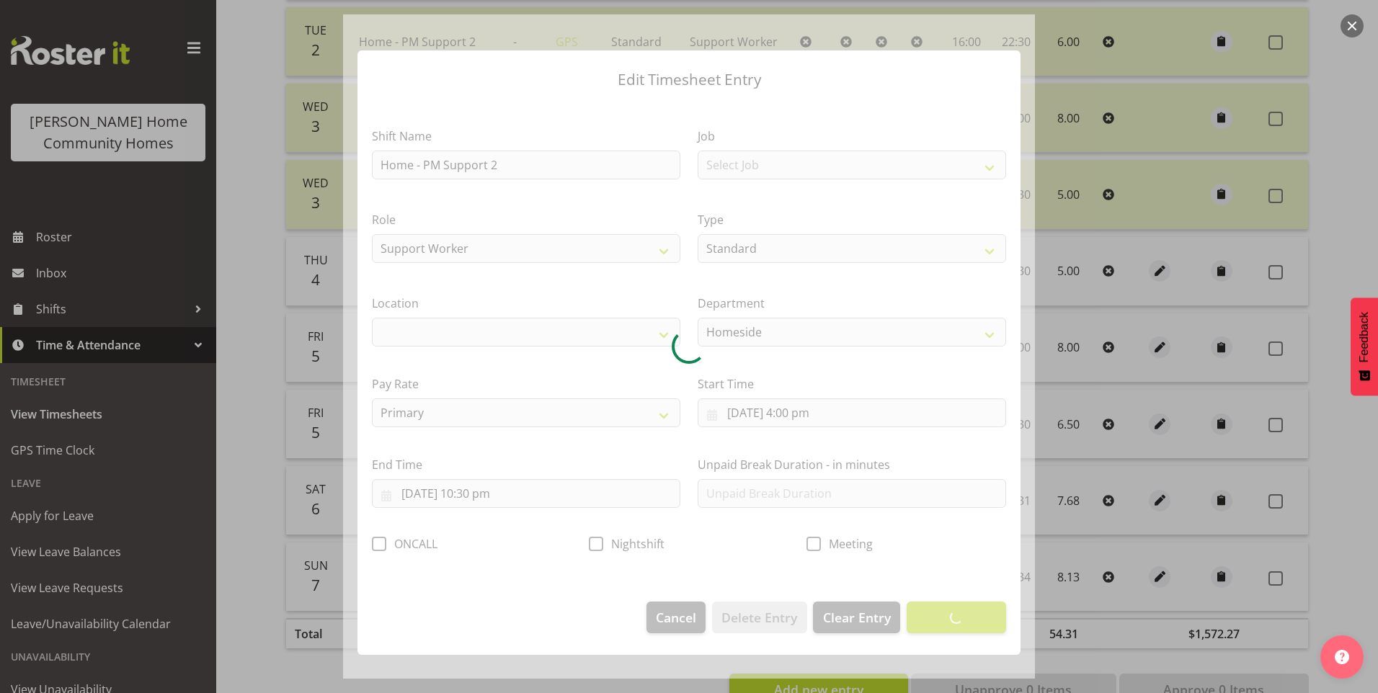
select select "1067"
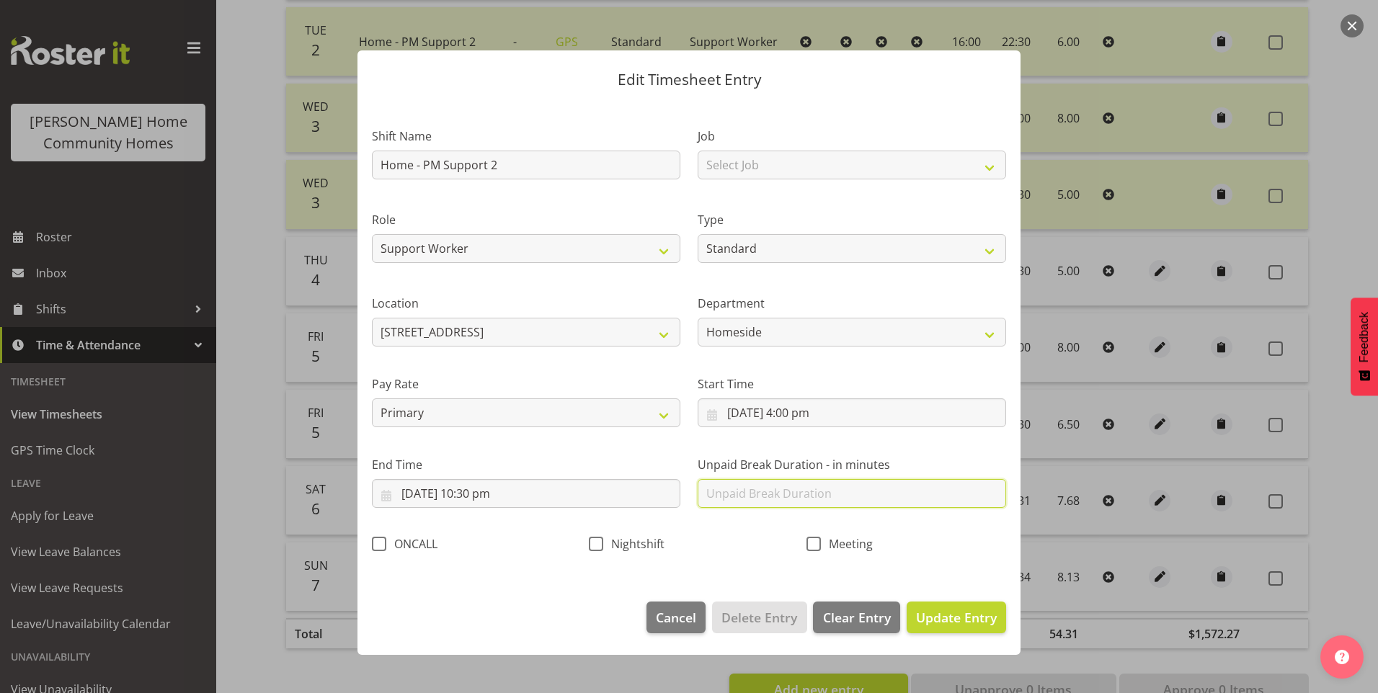
click at [778, 492] on input "text" at bounding box center [852, 493] width 309 height 29
type input "60"
drag, startPoint x: 750, startPoint y: 497, endPoint x: 644, endPoint y: 488, distance: 106.4
click at [624, 486] on div "Shift Name Home - PM Support 2 Job Select Job Floater Role Support Worker Type …" at bounding box center [689, 335] width 652 height 457
click at [764, 482] on input "text" at bounding box center [852, 493] width 309 height 29
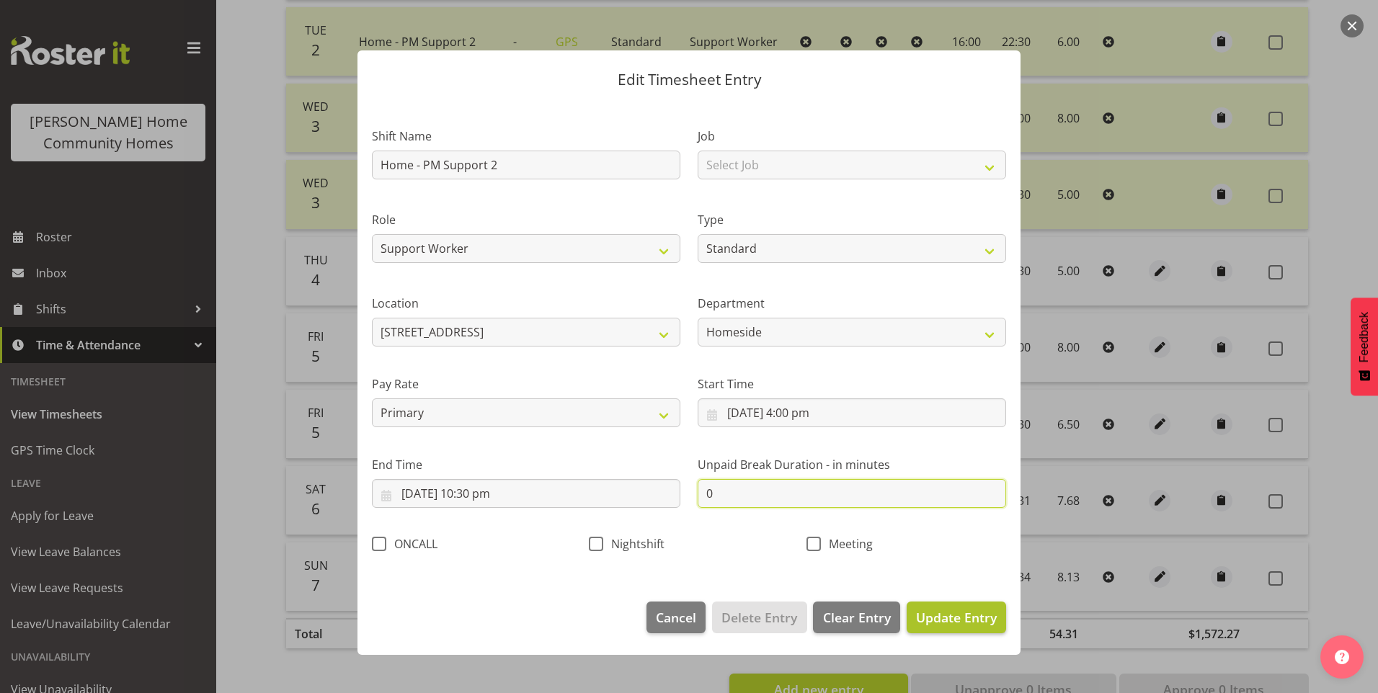
type input "0"
click at [999, 616] on button "Update Entry" at bounding box center [956, 618] width 99 height 32
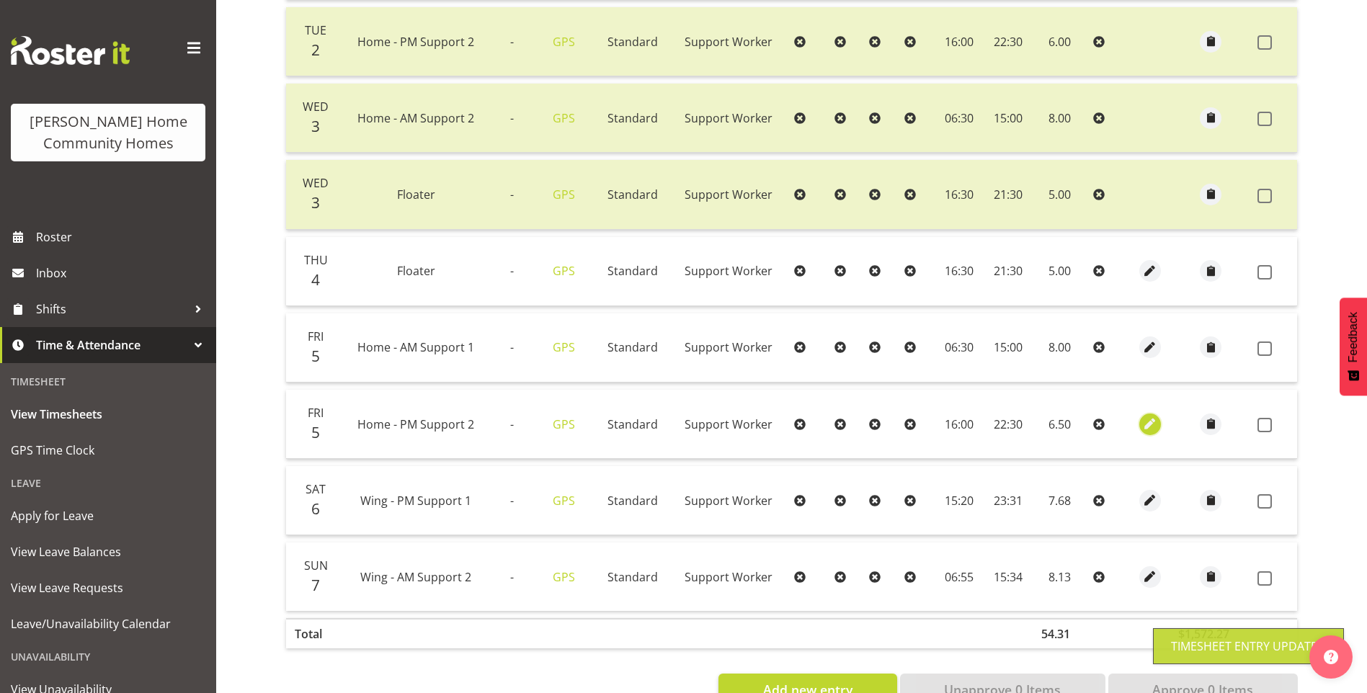
click at [1145, 420] on span "button" at bounding box center [1151, 424] width 17 height 17
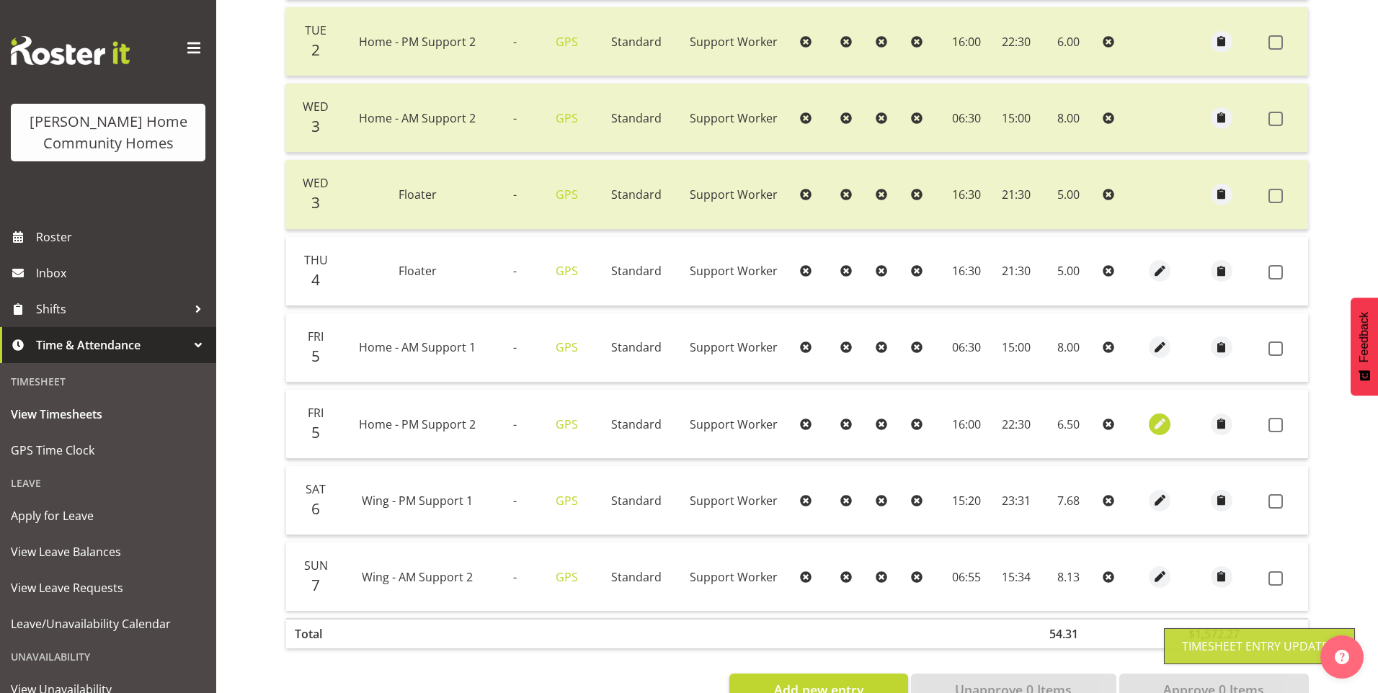
select select "Standard"
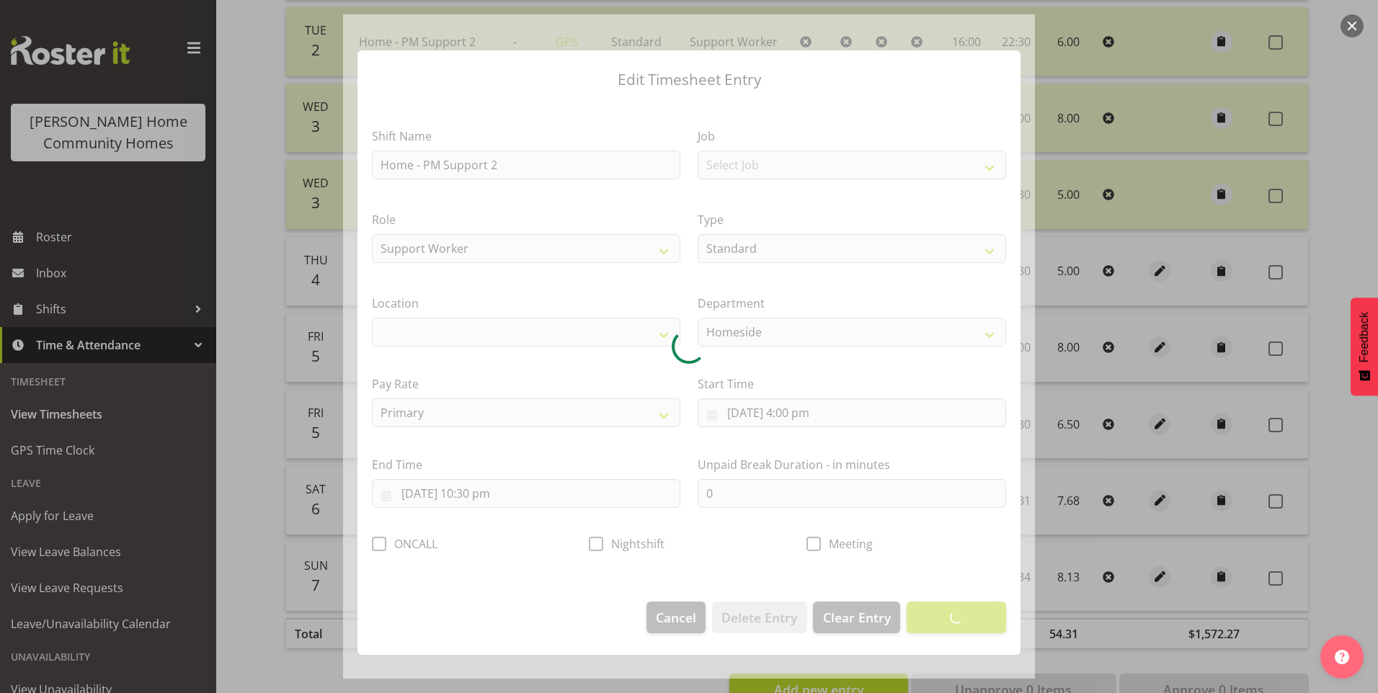
select select "1067"
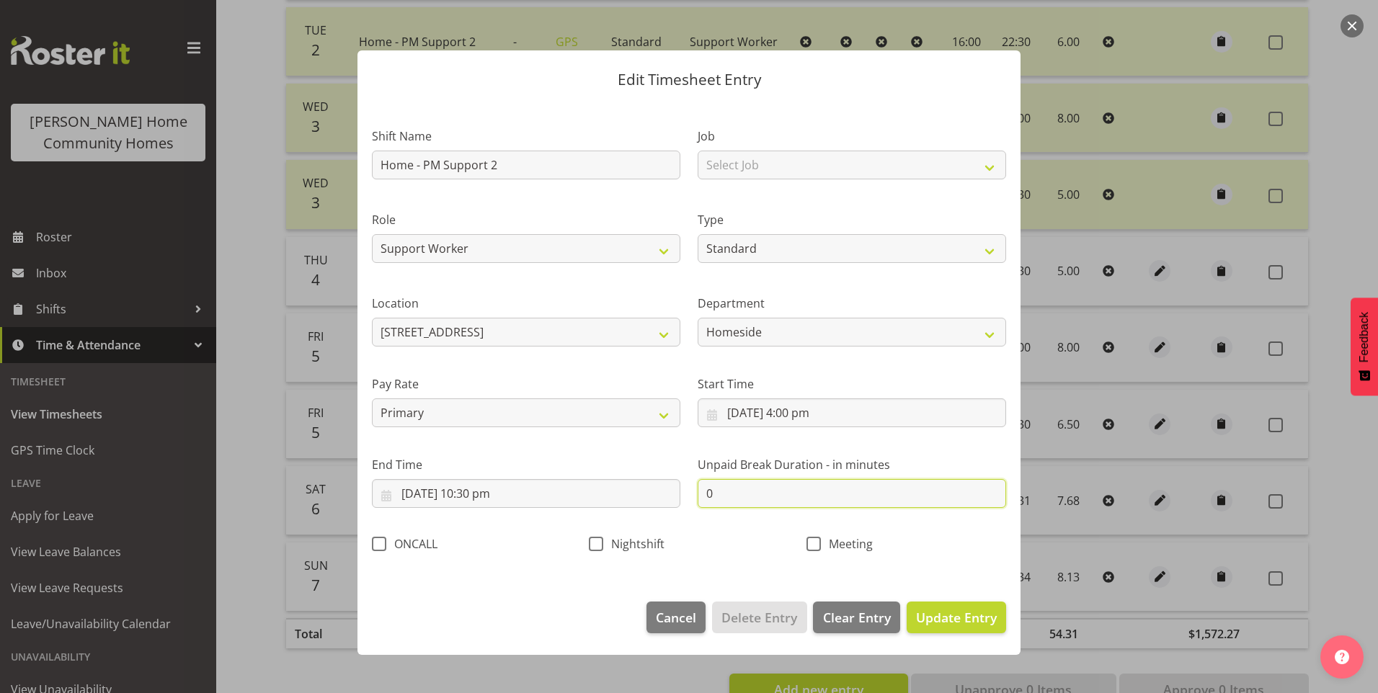
click at [738, 491] on input "0" at bounding box center [852, 493] width 309 height 29
drag, startPoint x: 730, startPoint y: 493, endPoint x: 604, endPoint y: 499, distance: 125.6
click at [590, 486] on div "Shift Name Home - PM Support 2 Job Select Job Floater Role Support Worker Type …" at bounding box center [689, 335] width 652 height 457
click at [750, 495] on input "text" at bounding box center [852, 493] width 309 height 29
type input "30"
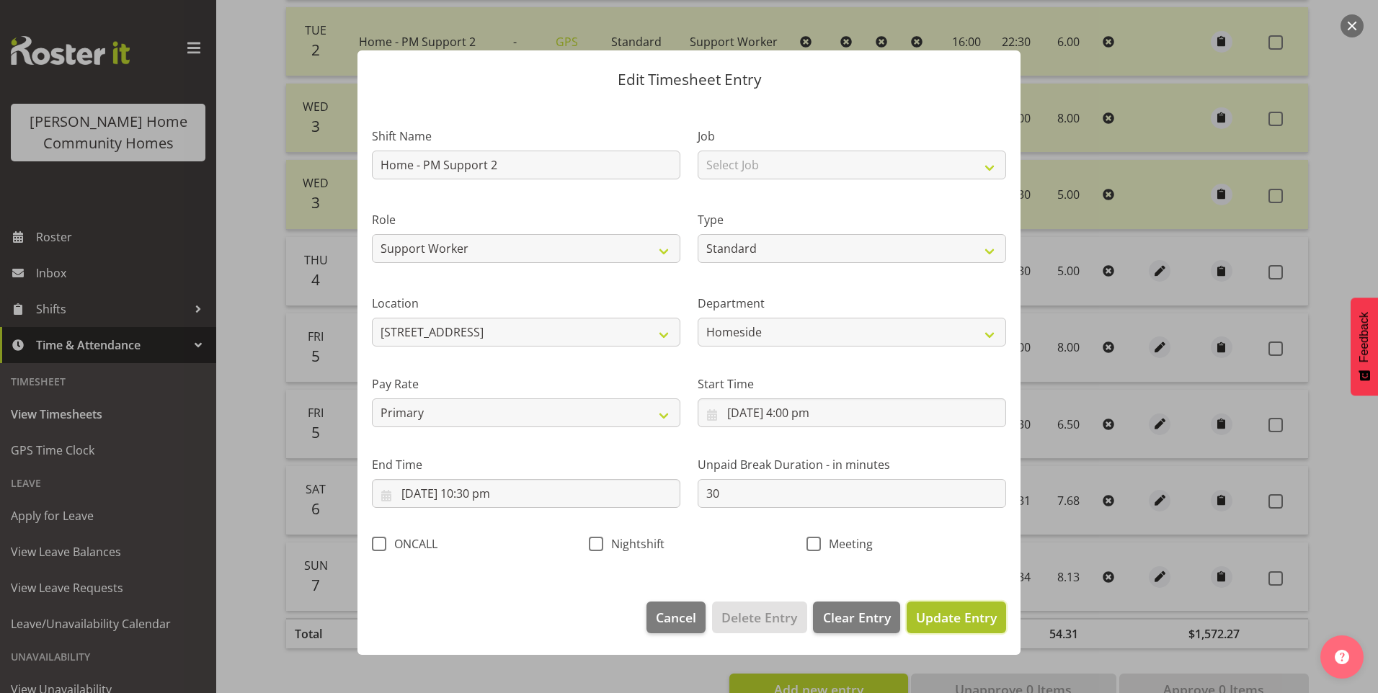
click at [968, 618] on span "Update Entry" at bounding box center [956, 617] width 81 height 17
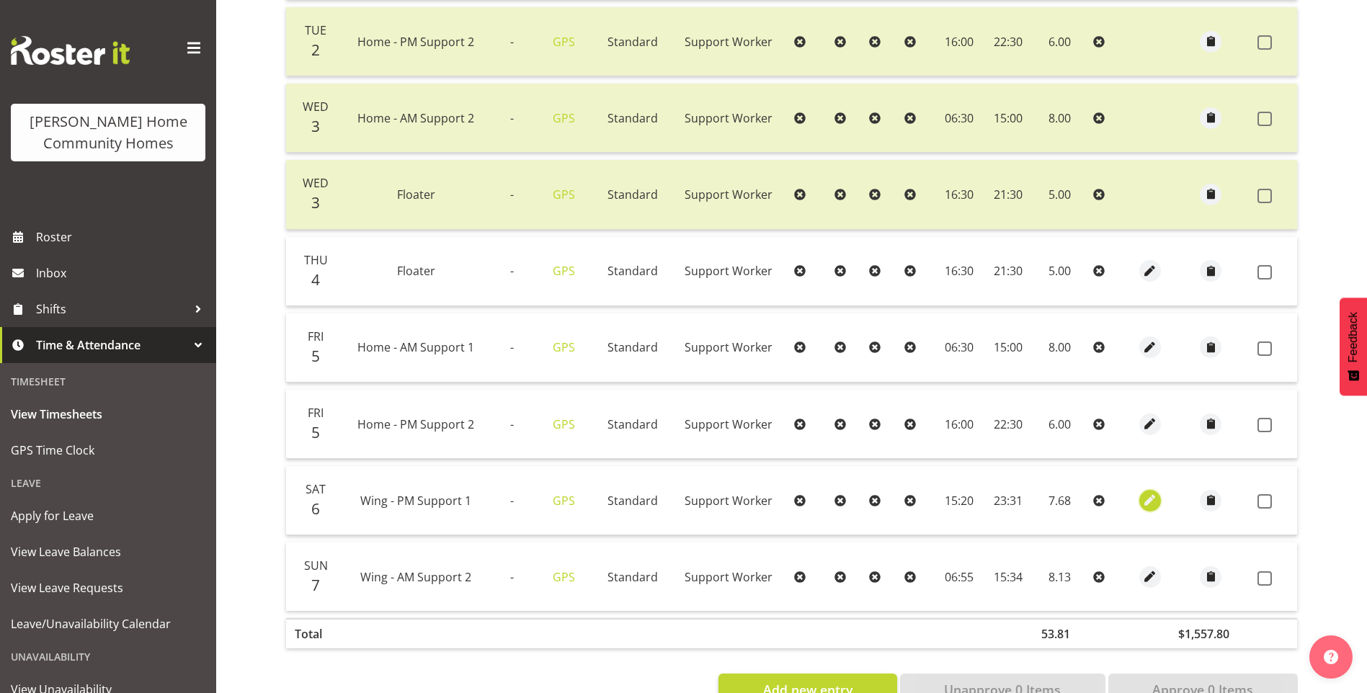
click at [1150, 490] on span "button" at bounding box center [1151, 501] width 17 height 24
select select "Standard"
select select "749"
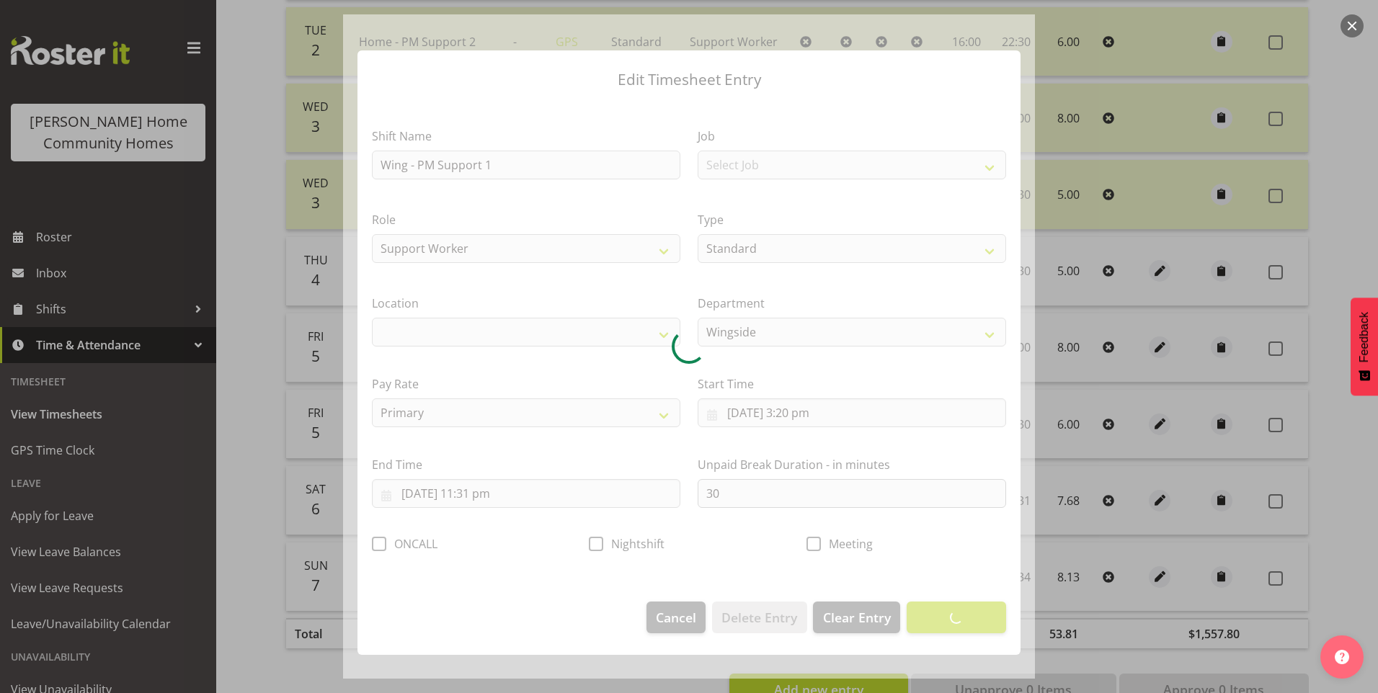
select select "1071"
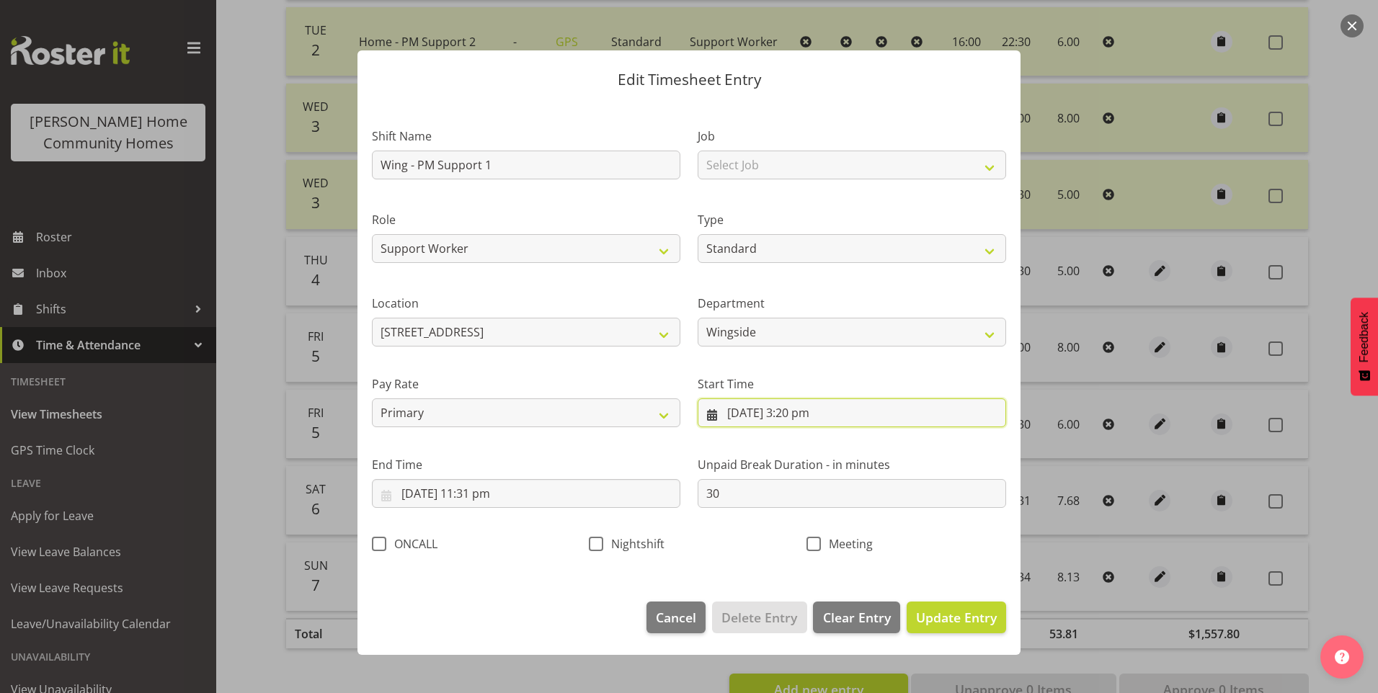
click at [810, 415] on input "[DATE] 3:20 pm" at bounding box center [852, 413] width 309 height 29
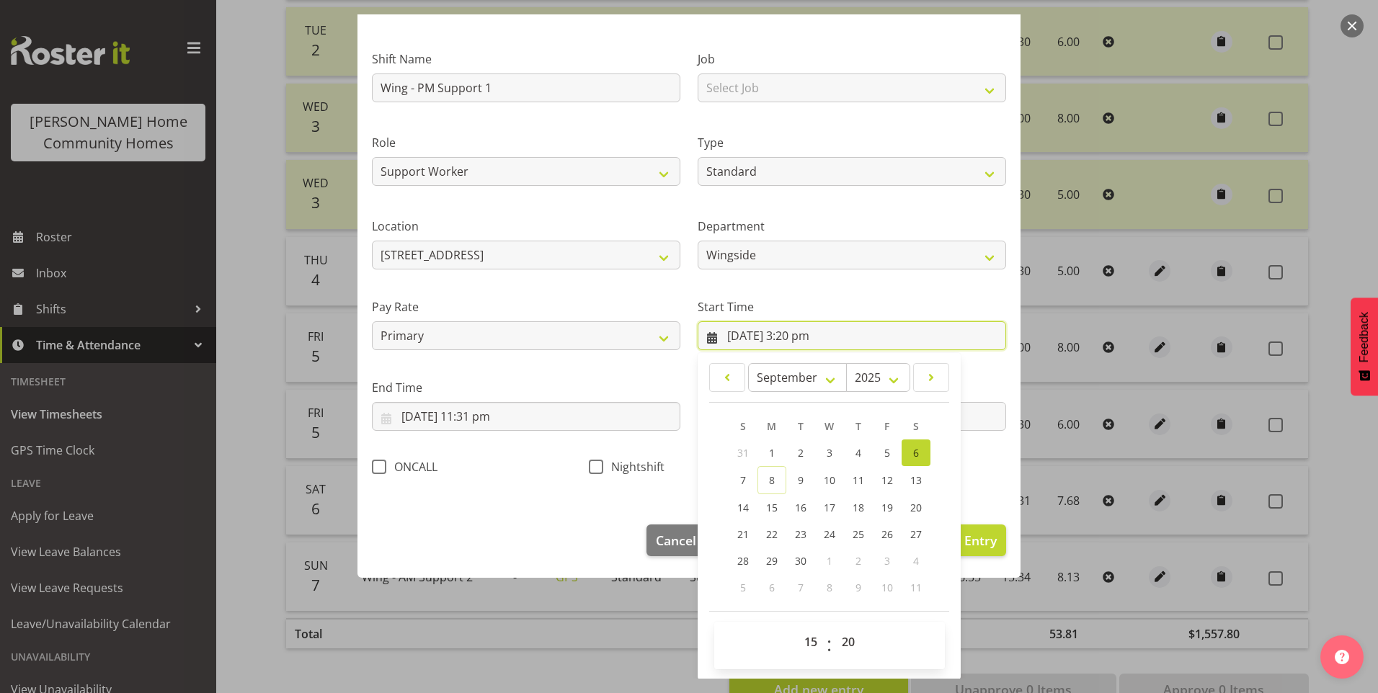
scroll to position [78, 0]
click at [853, 634] on select "00 01 02 03 04 05 06 07 08 09 10 11 12 13 14 15 16 17 18 19 20 21 22 23 24 25 2…" at bounding box center [850, 641] width 32 height 29
click at [860, 624] on div "00 01 02 03 04 05 06 07 08 09 10 11 12 13 14 15 16 17 18 19 20 21 22 23 : 00 01…" at bounding box center [829, 645] width 231 height 48
click at [846, 640] on select "00 01 02 03 04 05 06 07 08 09 10 11 12 13 14 15 16 17 18 19 20 21 22 23 24 25 2…" at bounding box center [850, 641] width 32 height 29
select select "30"
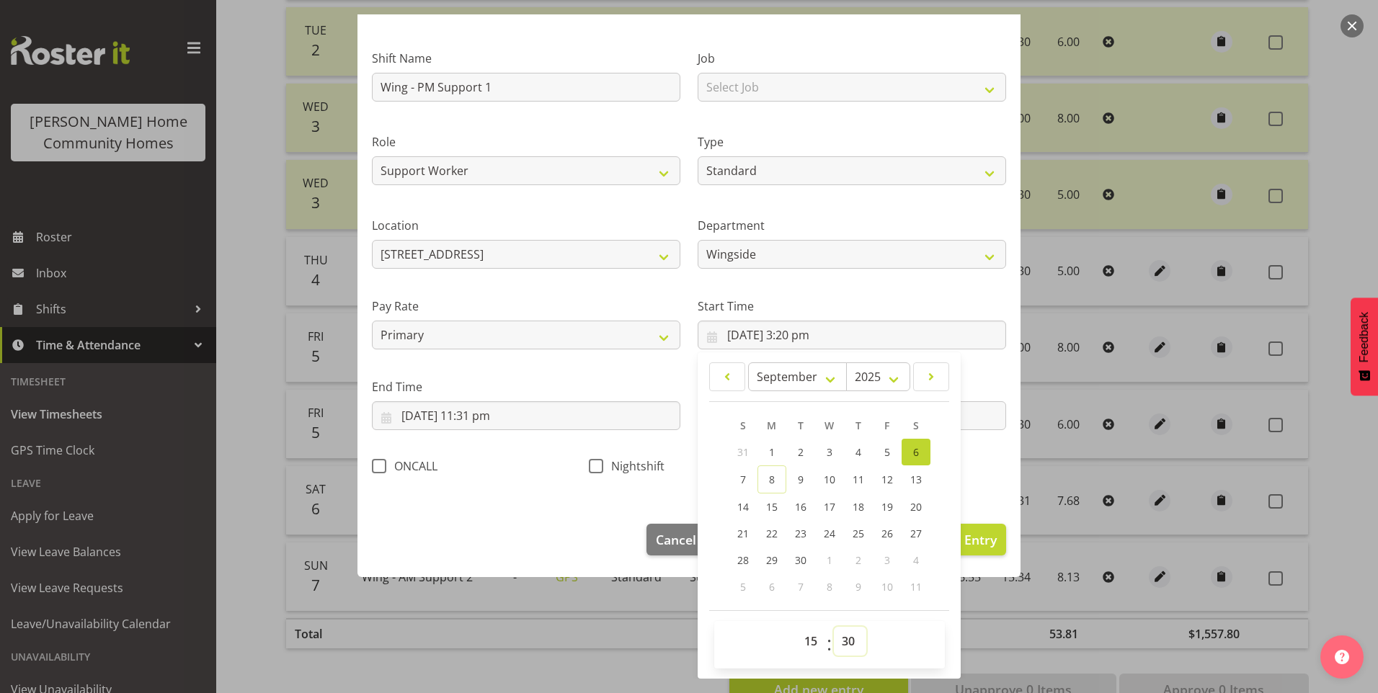
click at [834, 627] on select "00 01 02 03 04 05 06 07 08 09 10 11 12 13 14 15 16 17 18 19 20 21 22 23 24 25 2…" at bounding box center [850, 641] width 32 height 29
type input "[DATE] 3:30 pm"
click at [488, 417] on input "[DATE] 11:31 pm" at bounding box center [526, 416] width 309 height 29
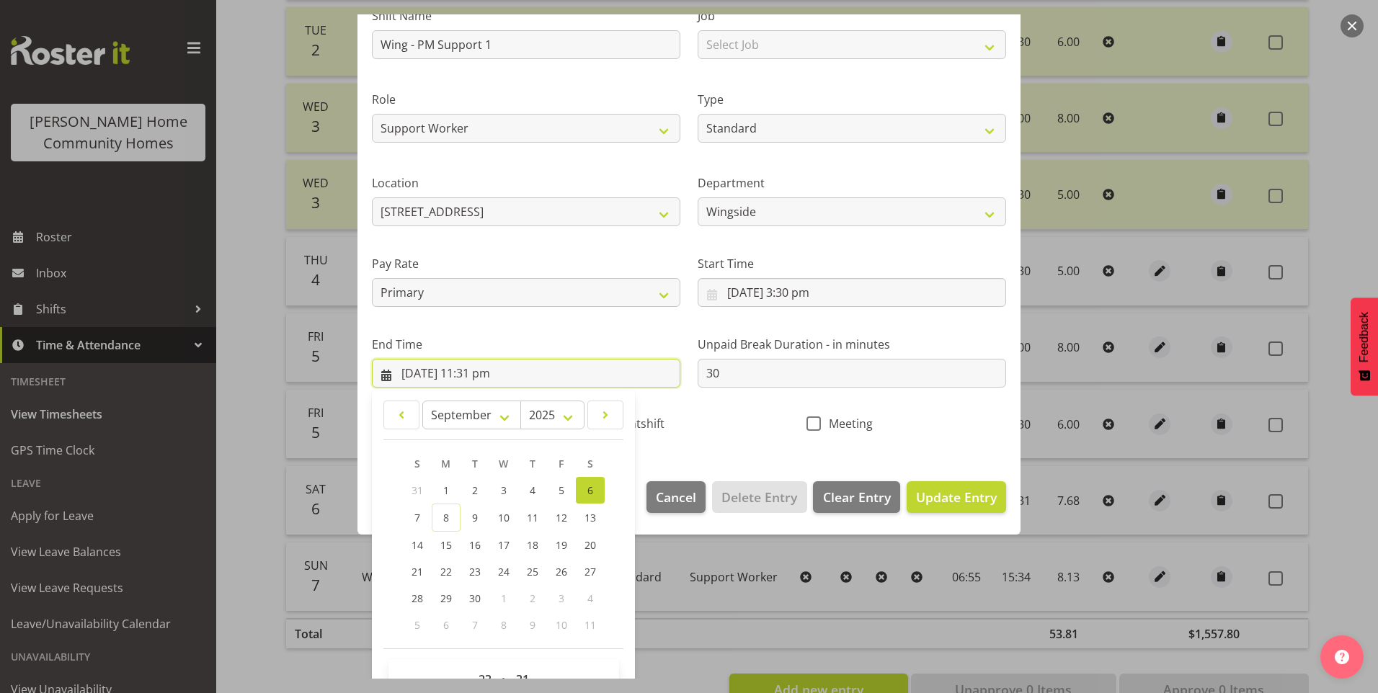
scroll to position [159, 0]
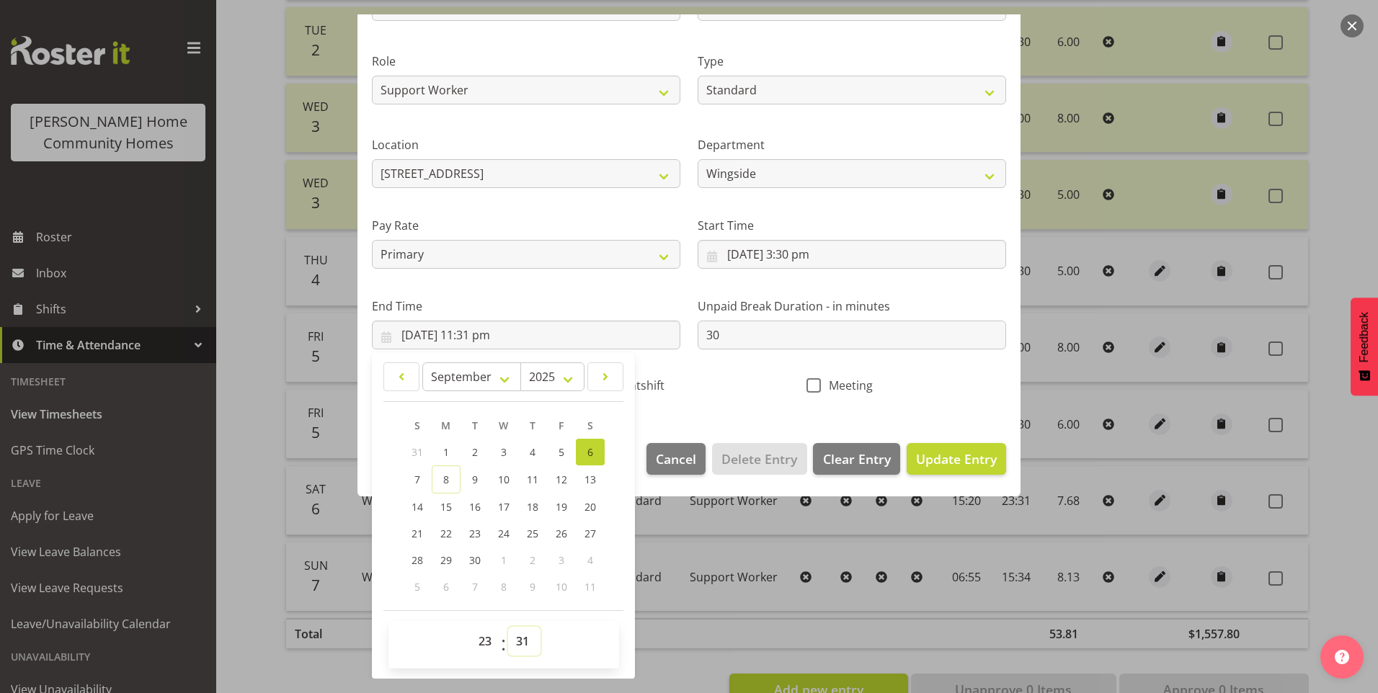
drag, startPoint x: 521, startPoint y: 640, endPoint x: 529, endPoint y: 634, distance: 10.2
click at [523, 639] on select "00 01 02 03 04 05 06 07 08 09 10 11 12 13 14 15 16 17 18 19 20 21 22 23 24 25 2…" at bounding box center [524, 641] width 32 height 29
select select "30"
click at [508, 627] on select "00 01 02 03 04 05 06 07 08 09 10 11 12 13 14 15 16 17 18 19 20 21 22 23 24 25 2…" at bounding box center [524, 641] width 32 height 29
type input "[DATE] 11:30 pm"
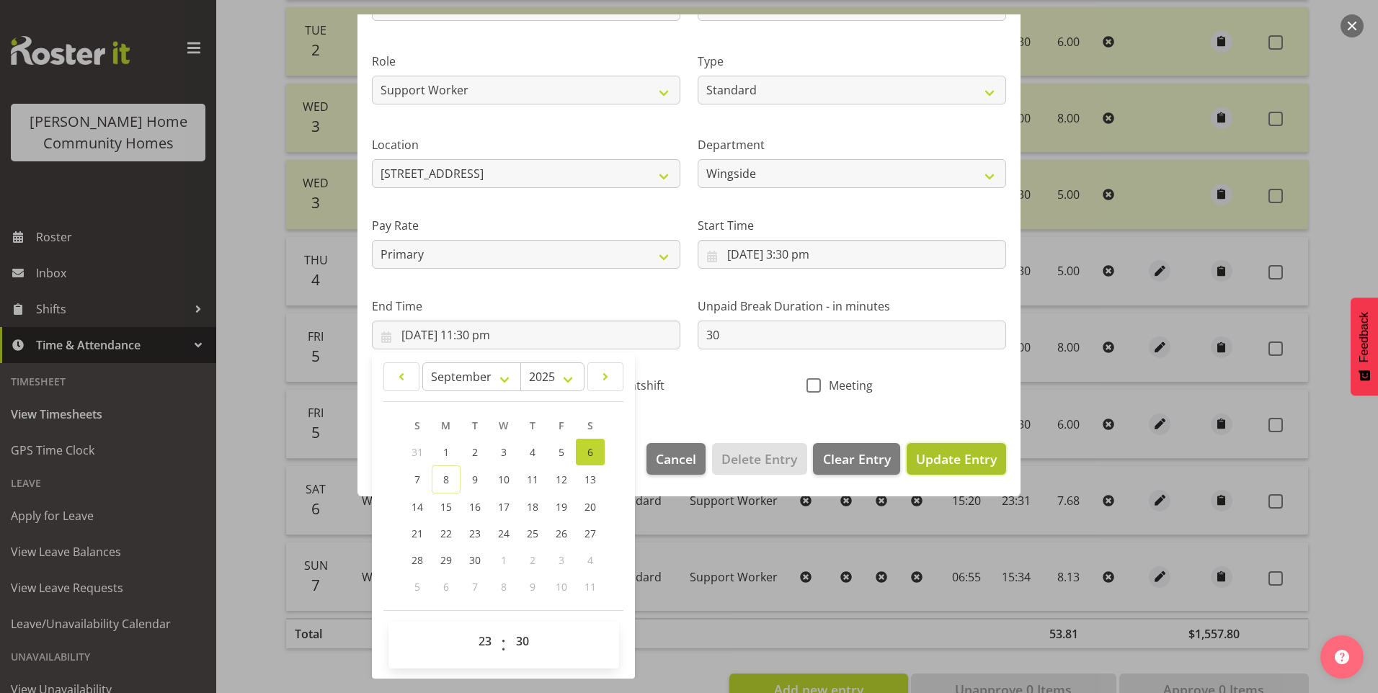
click at [981, 465] on span "Update Entry" at bounding box center [956, 459] width 81 height 17
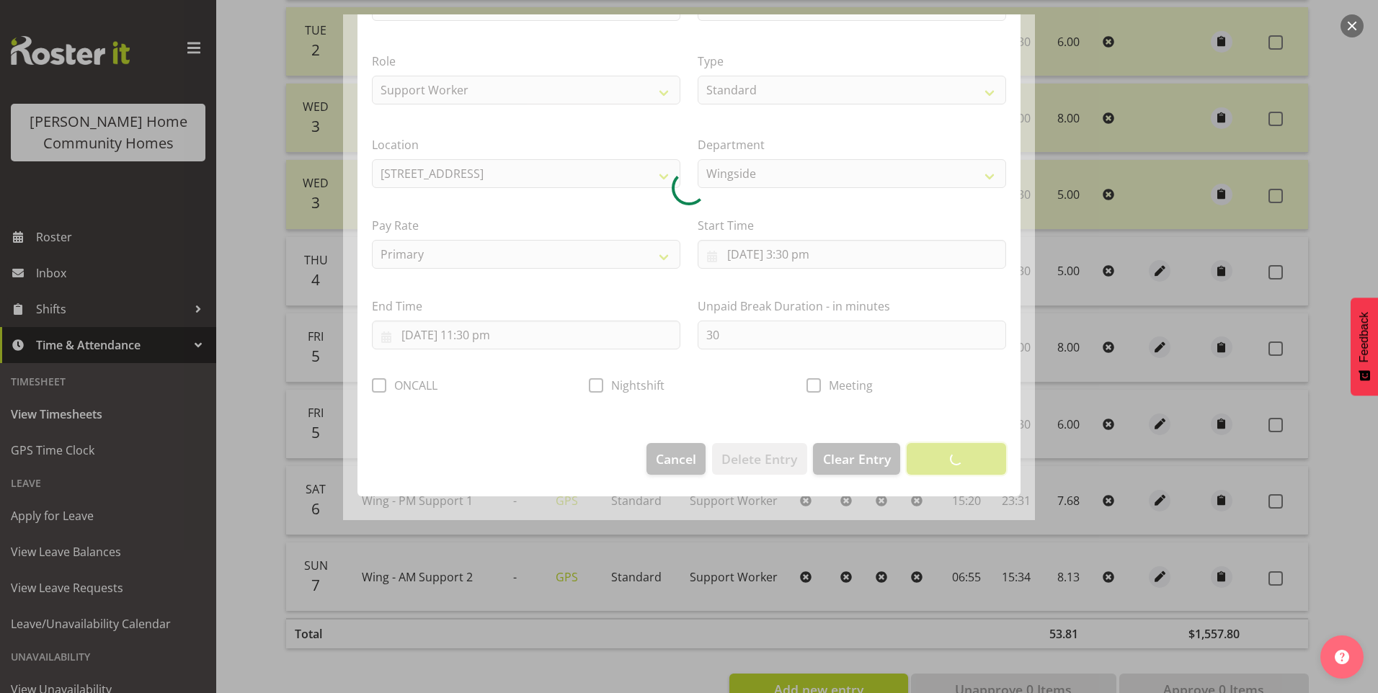
scroll to position [0, 0]
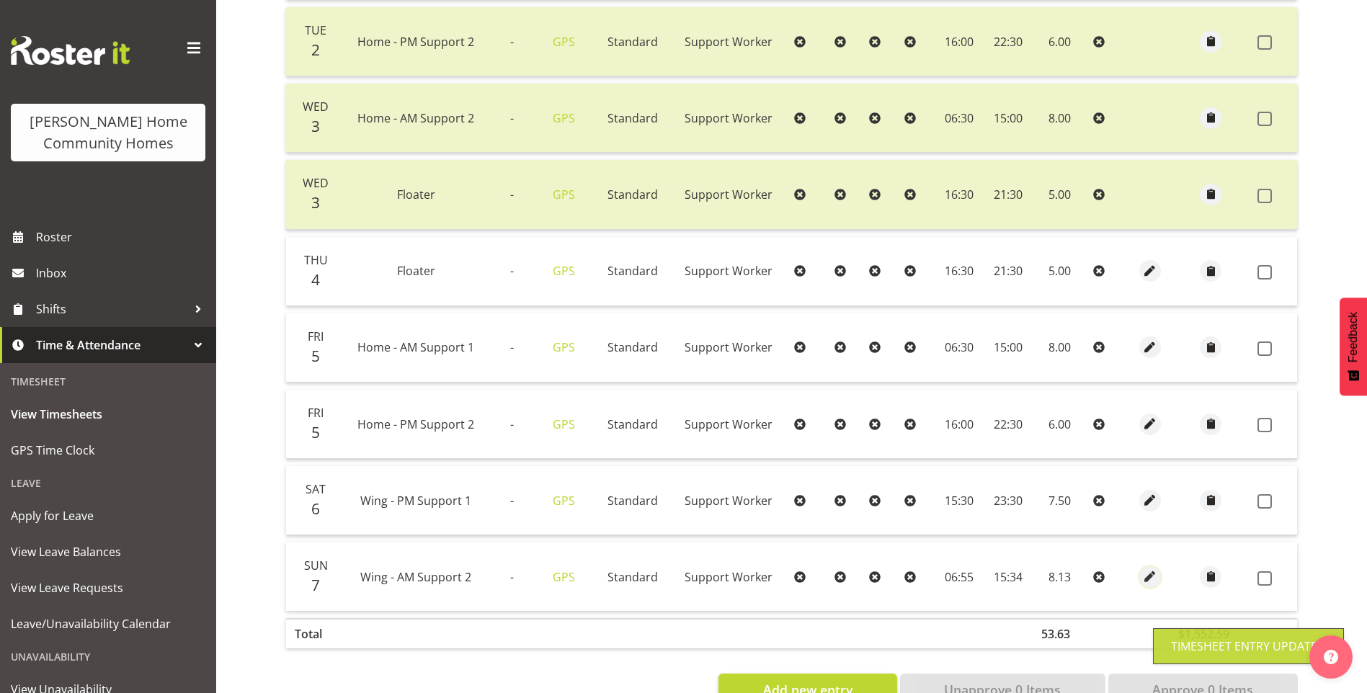
click at [1152, 573] on span "button" at bounding box center [1151, 577] width 17 height 17
select select "Standard"
select select "749"
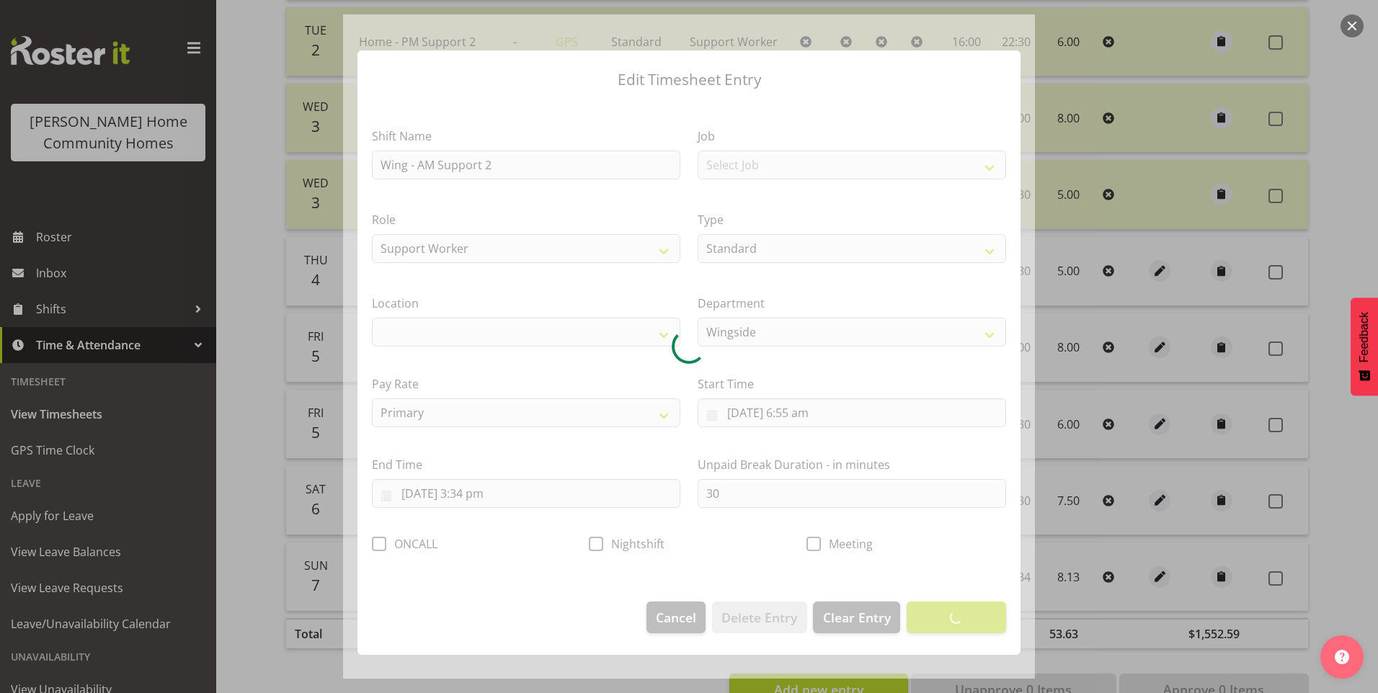
select select "1071"
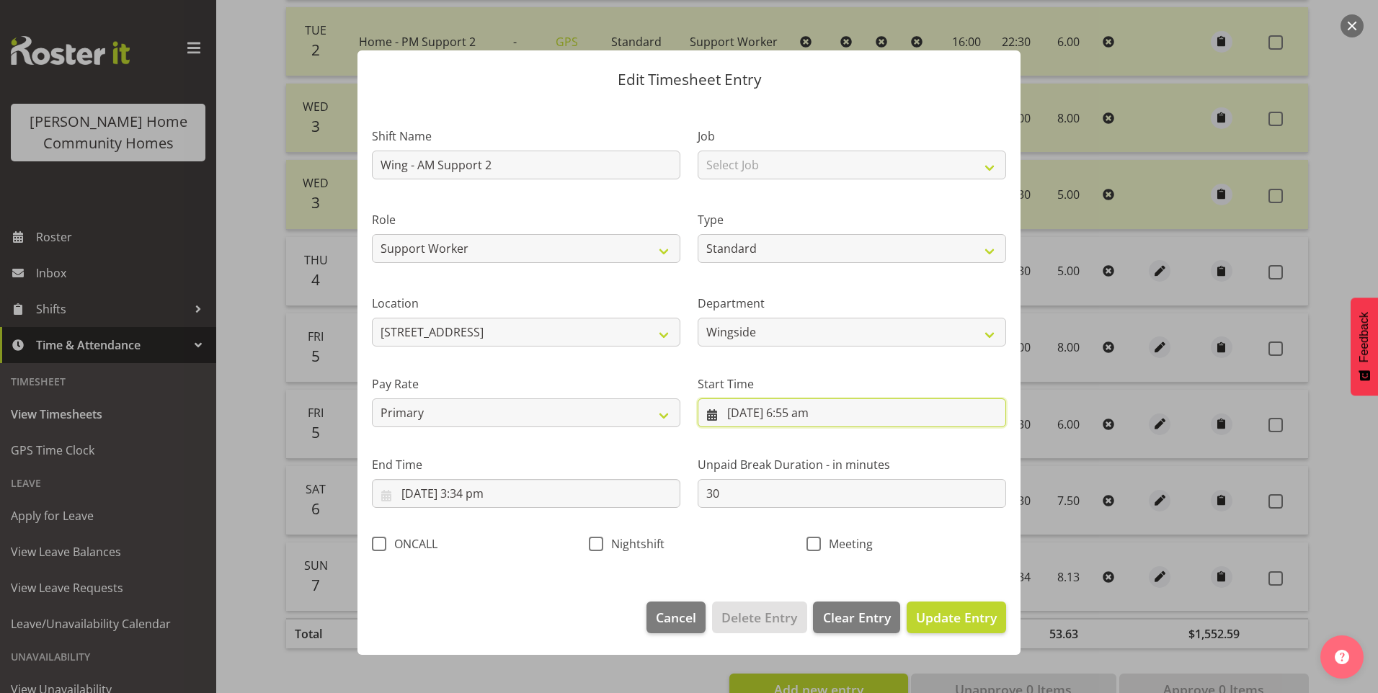
click at [797, 426] on input "[DATE] 6:55 am" at bounding box center [852, 413] width 309 height 29
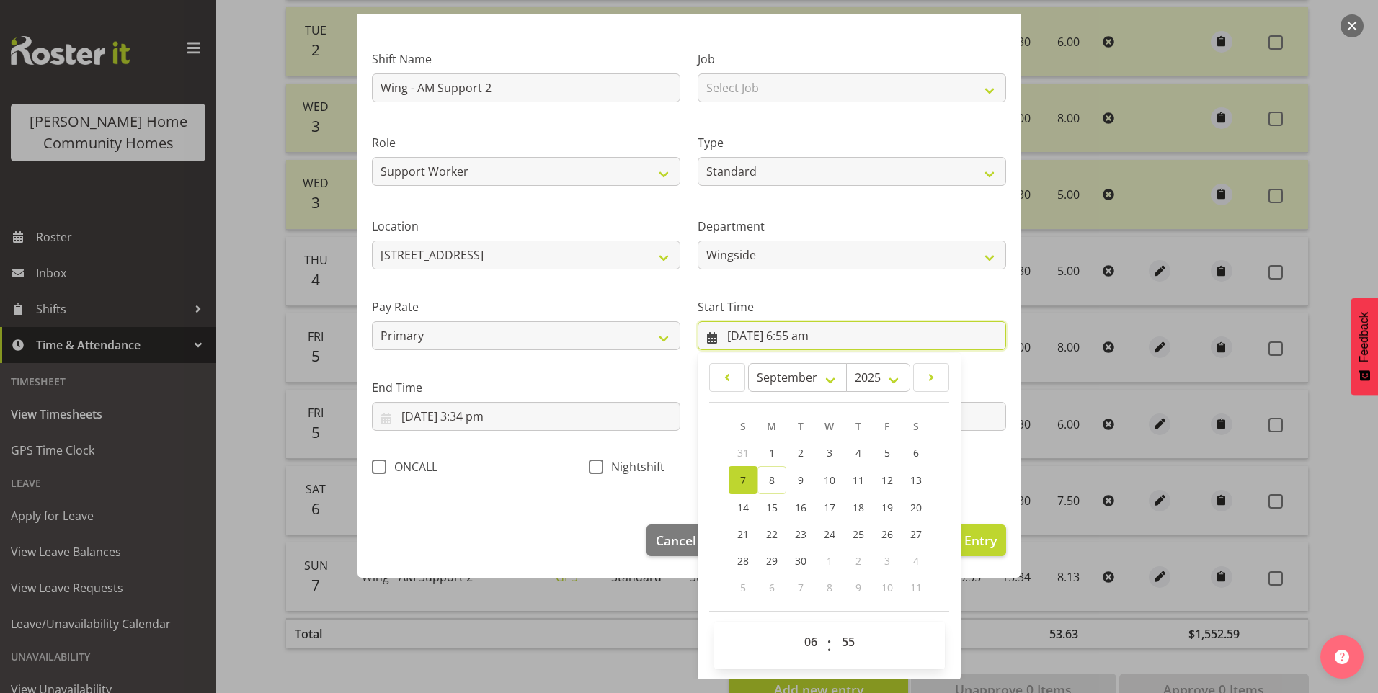
scroll to position [78, 0]
click at [813, 646] on select "00 01 02 03 04 05 06 07 08 09 10 11 12 13 14 15 16 17 18 19 20 21 22 23" at bounding box center [813, 641] width 32 height 29
select select "7"
click at [797, 627] on select "00 01 02 03 04 05 06 07 08 09 10 11 12 13 14 15 16 17 18 19 20 21 22 23" at bounding box center [813, 641] width 32 height 29
type input "[DATE] 7:55 am"
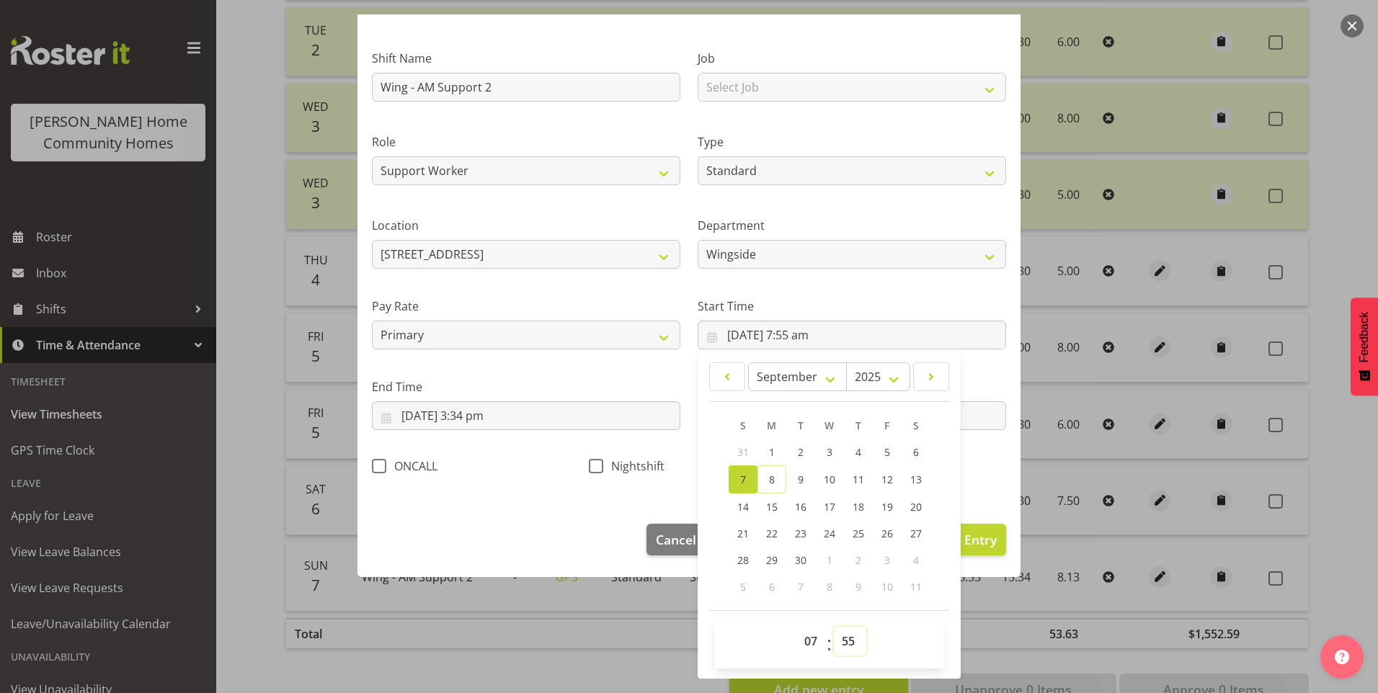
drag, startPoint x: 842, startPoint y: 647, endPoint x: 843, endPoint y: 634, distance: 13.0
click at [842, 647] on select "00 01 02 03 04 05 06 07 08 09 10 11 12 13 14 15 16 17 18 19 20 21 22 23 24 25 2…" at bounding box center [850, 641] width 32 height 29
select select "0"
click at [834, 627] on select "00 01 02 03 04 05 06 07 08 09 10 11 12 13 14 15 16 17 18 19 20 21 22 23 24 25 2…" at bounding box center [850, 641] width 32 height 29
type input "[DATE] 7:00 am"
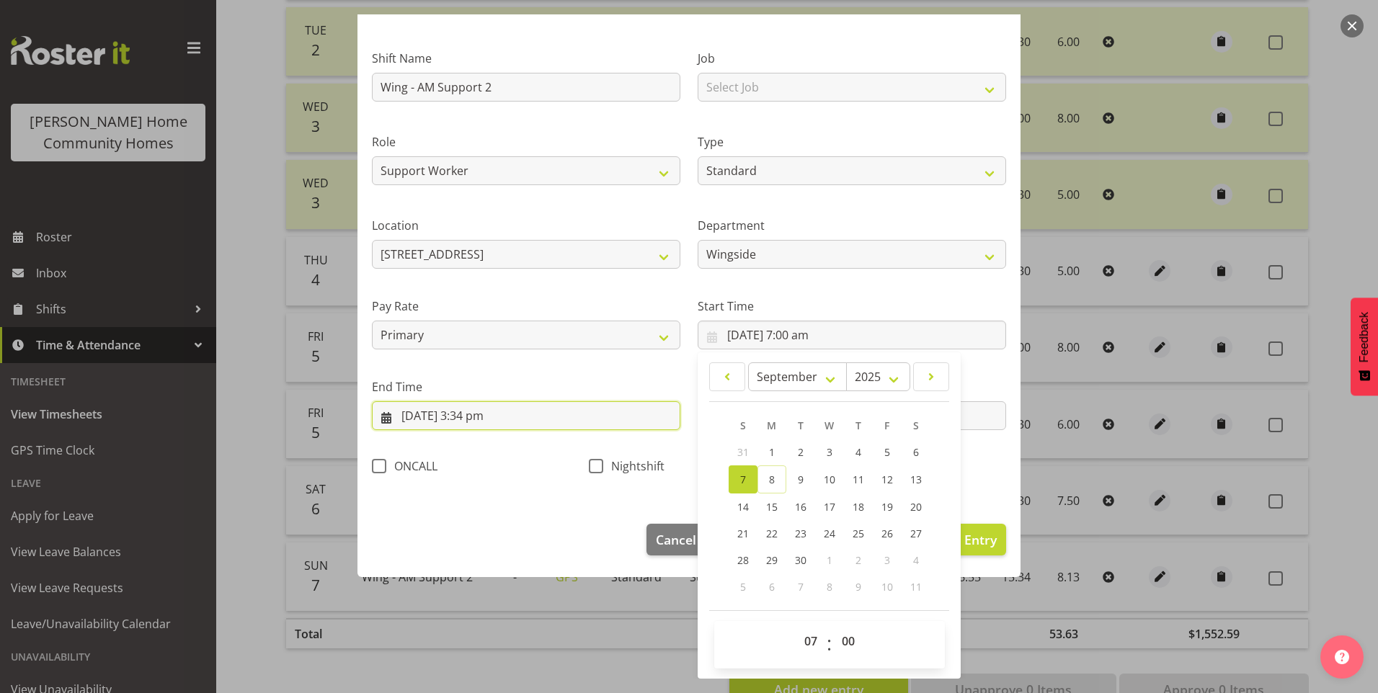
click at [493, 415] on input "[DATE] 3:34 pm" at bounding box center [526, 416] width 309 height 29
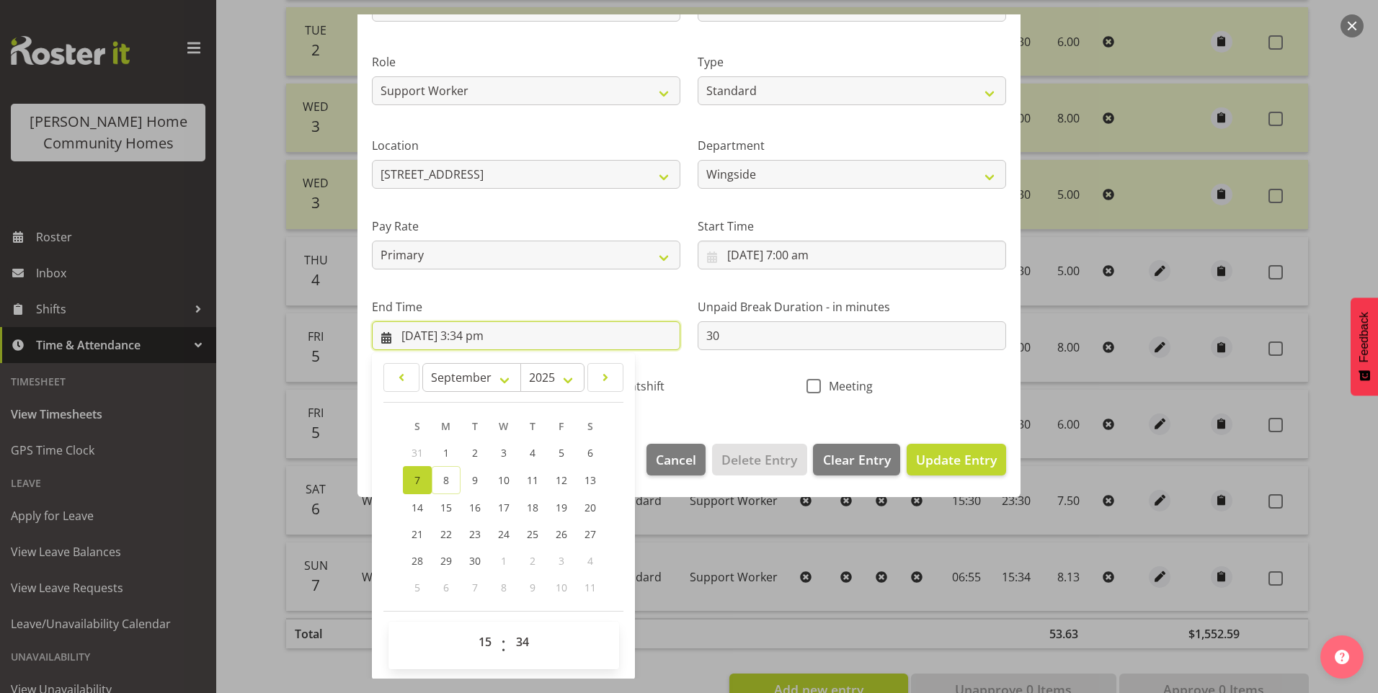
scroll to position [159, 0]
click at [527, 648] on select "00 01 02 03 04 05 06 07 08 09 10 11 12 13 14 15 16 17 18 19 20 21 22 23 24 25 2…" at bounding box center [524, 641] width 32 height 29
select select "30"
click at [508, 627] on select "00 01 02 03 04 05 06 07 08 09 10 11 12 13 14 15 16 17 18 19 20 21 22 23 24 25 2…" at bounding box center [524, 641] width 32 height 29
type input "[DATE] 3:30 pm"
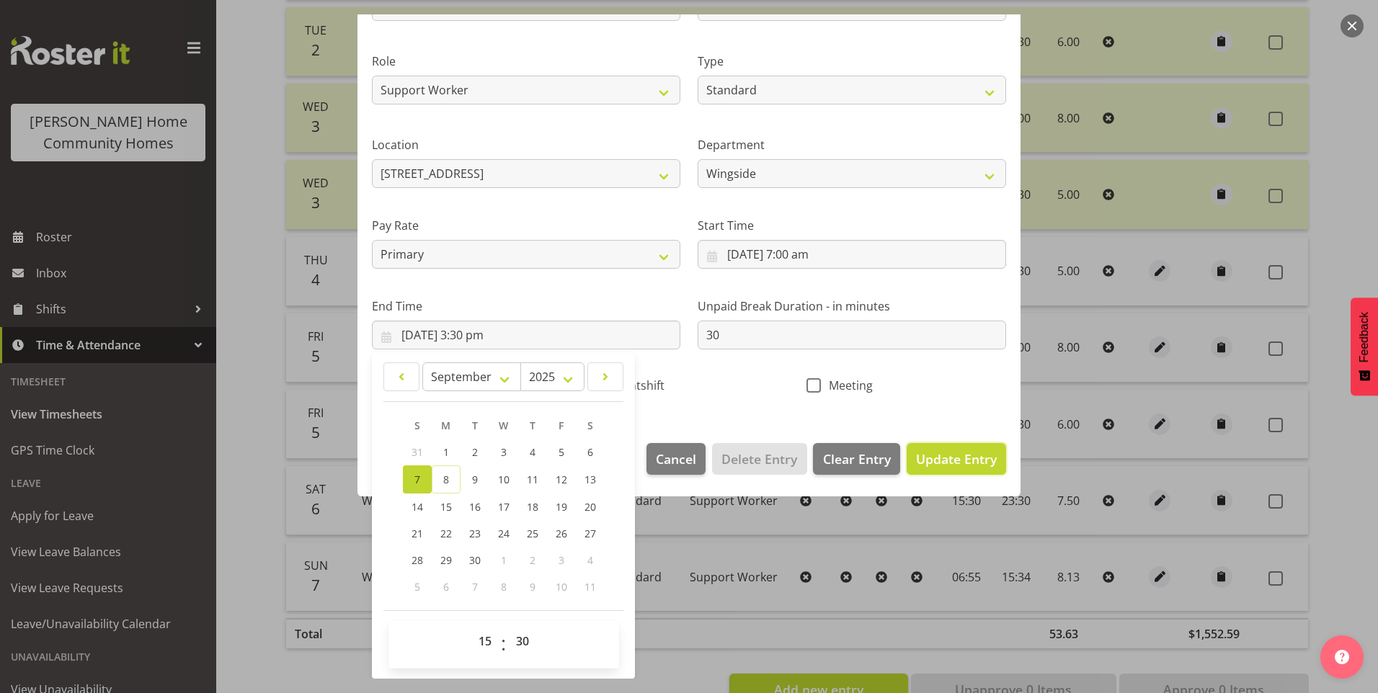
click at [937, 471] on button "Update Entry" at bounding box center [956, 459] width 99 height 32
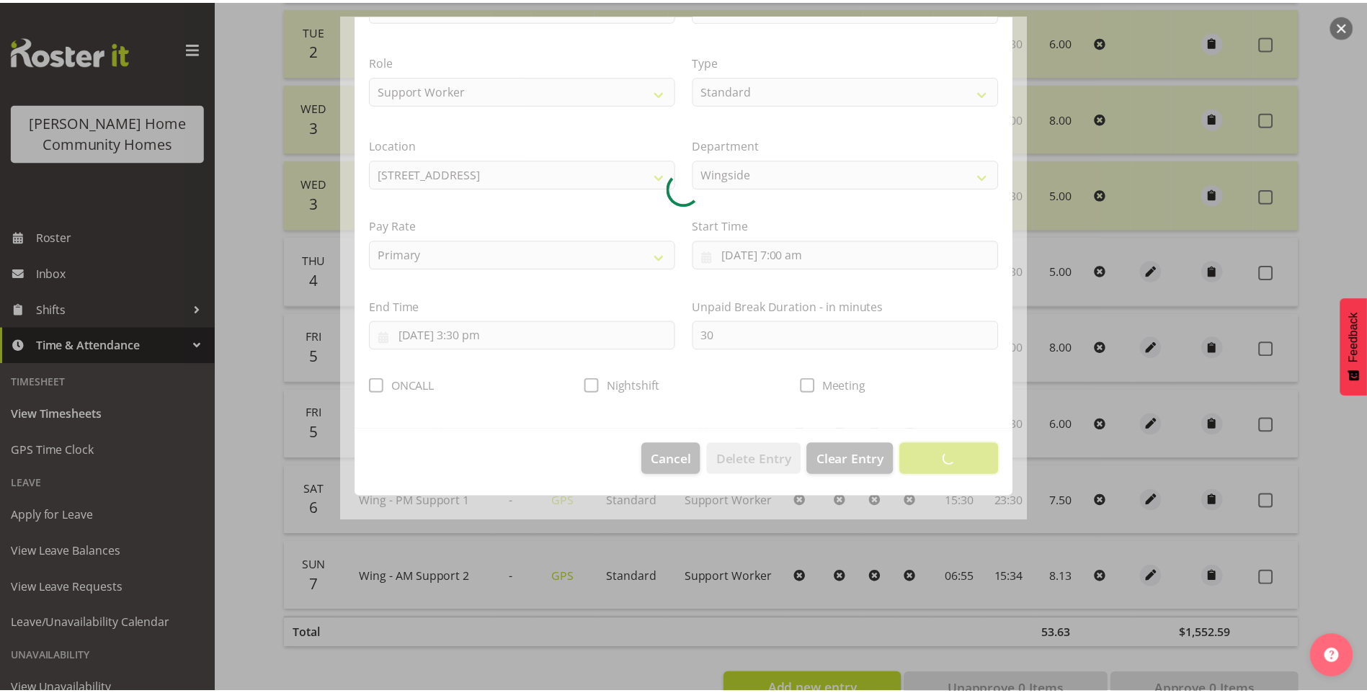
scroll to position [0, 0]
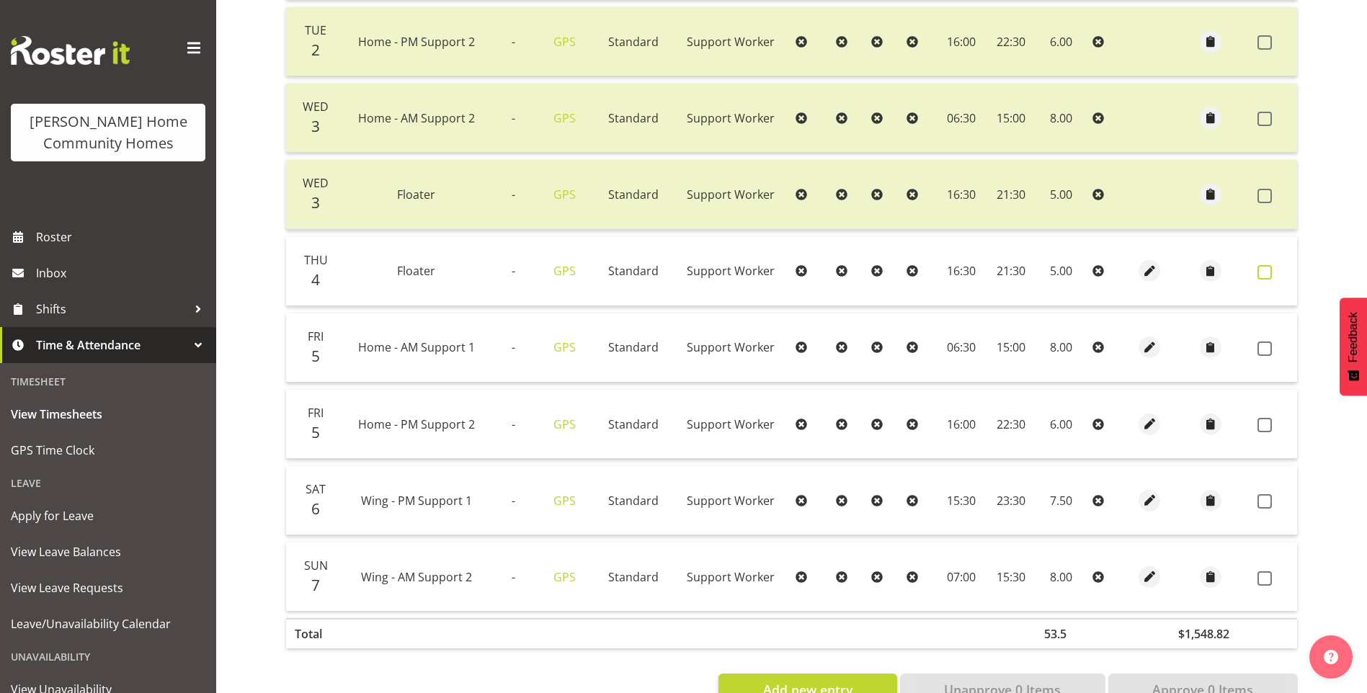
click at [1261, 273] on span at bounding box center [1265, 272] width 14 height 14
checkbox input "true"
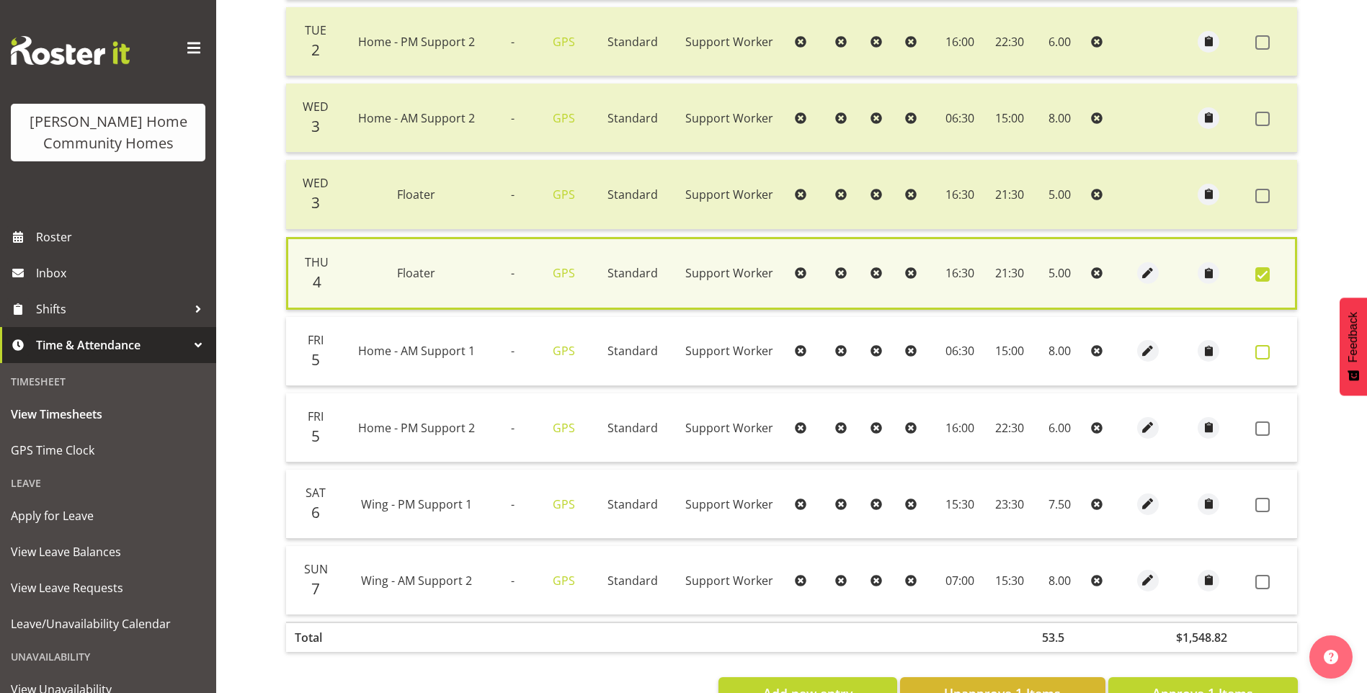
click at [1273, 353] on label at bounding box center [1267, 352] width 22 height 14
checkbox input "true"
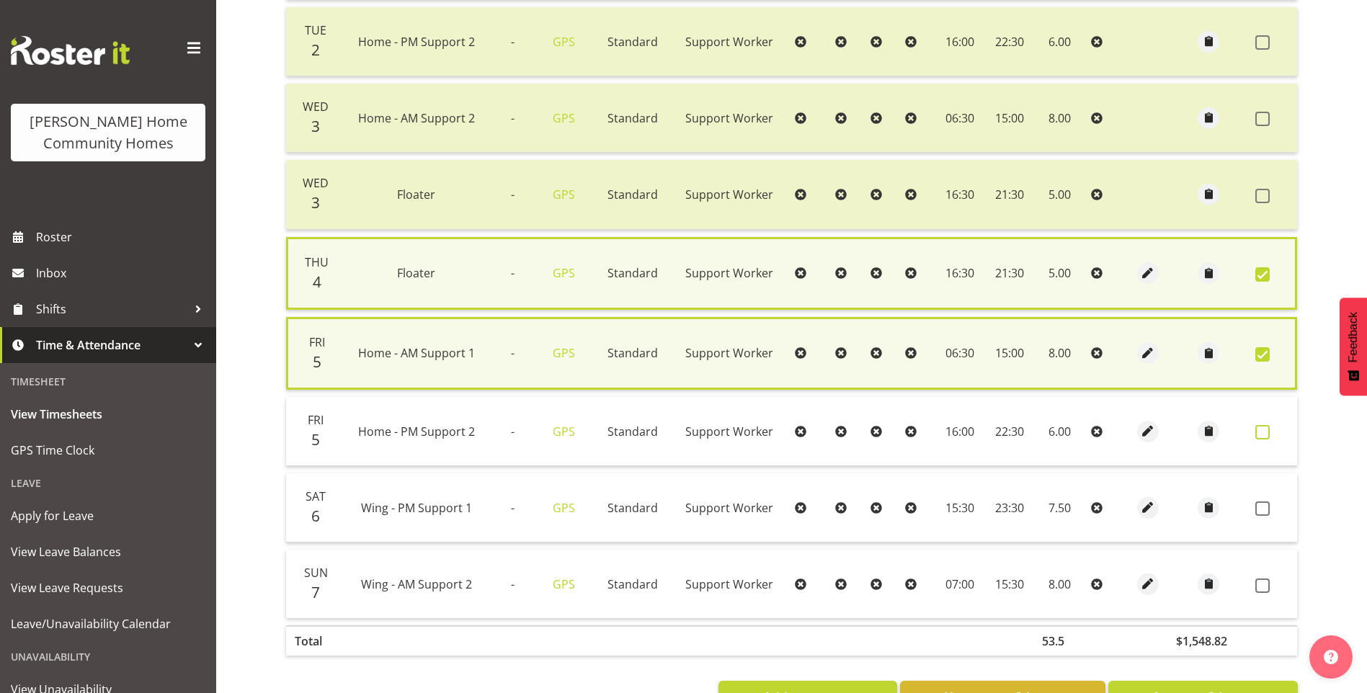
click at [1267, 438] on span at bounding box center [1263, 432] width 14 height 14
checkbox input "true"
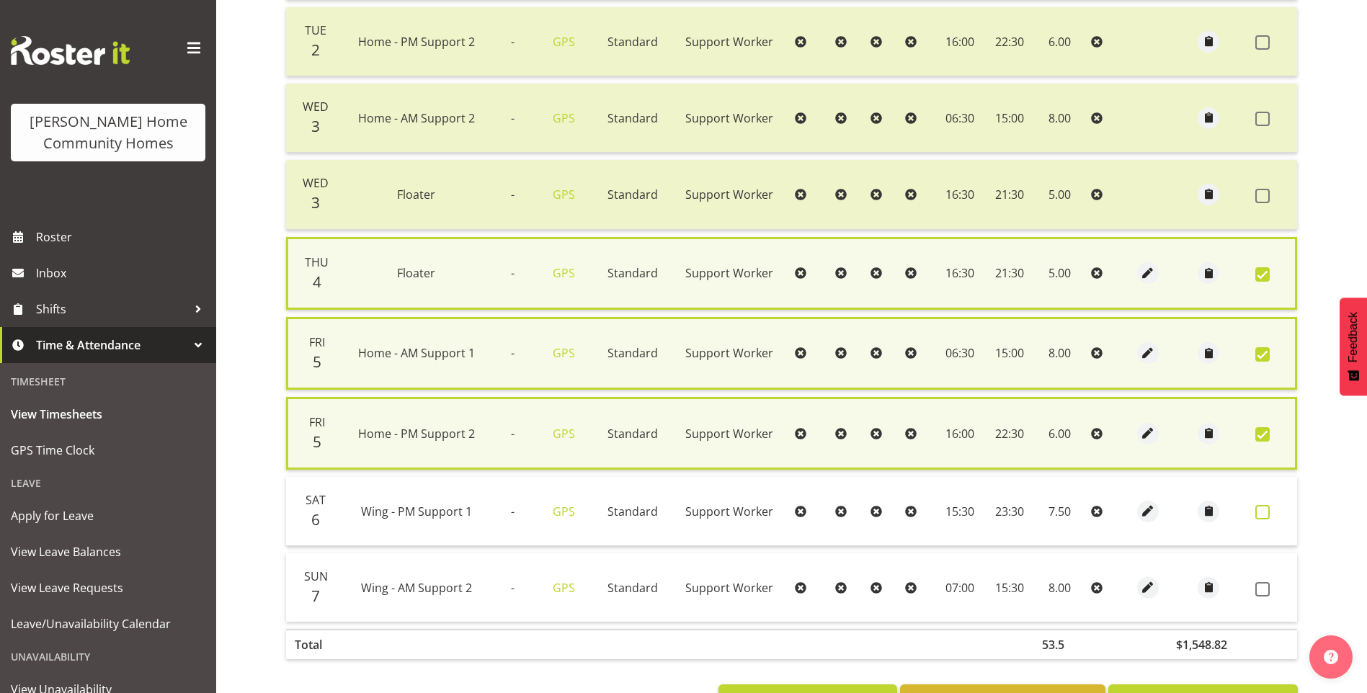
click at [1269, 507] on span at bounding box center [1263, 512] width 14 height 14
checkbox input "true"
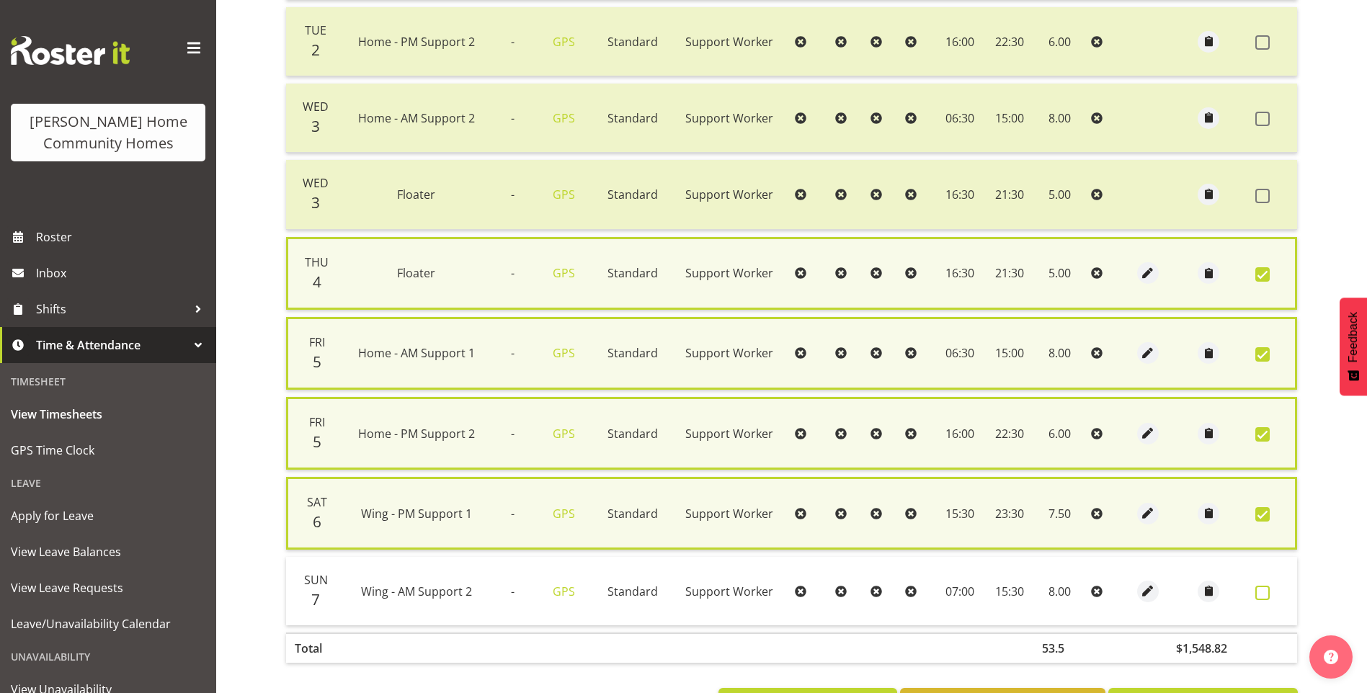
click at [1257, 593] on span at bounding box center [1263, 593] width 14 height 14
checkbox input "true"
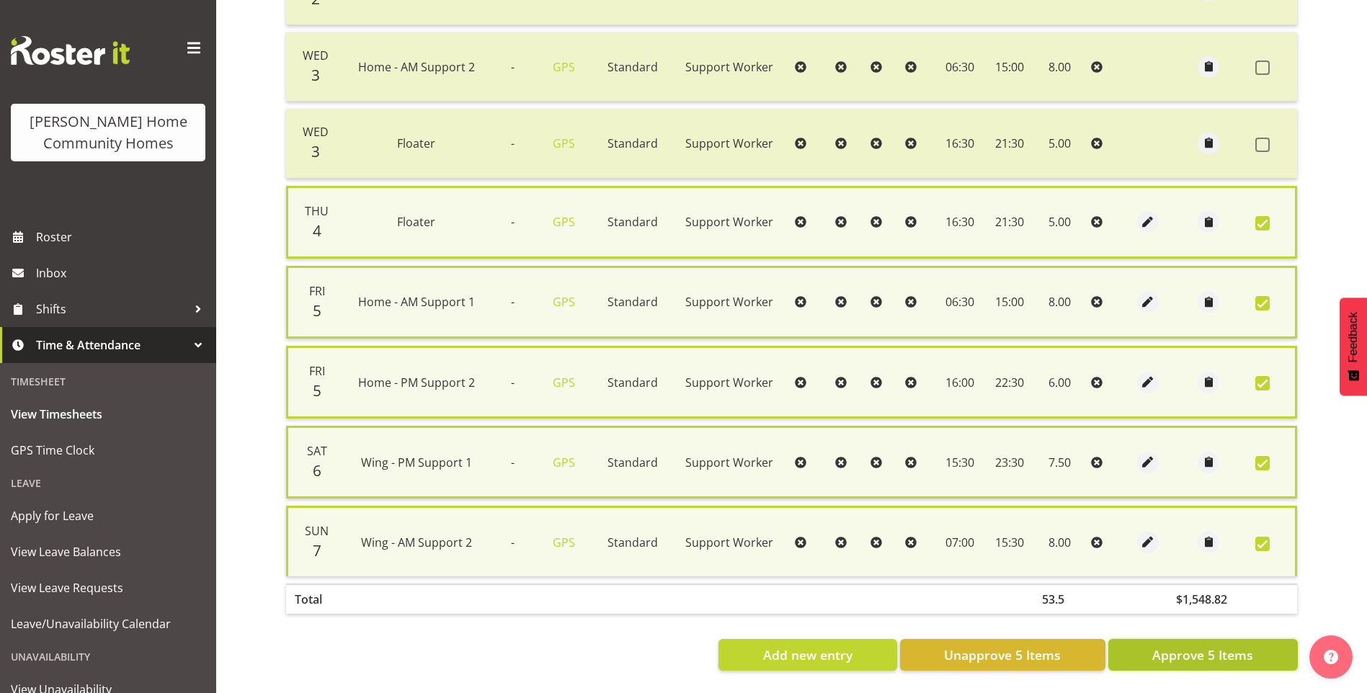
click at [1197, 646] on span "Approve 5 Items" at bounding box center [1203, 655] width 101 height 19
checkbox input "false"
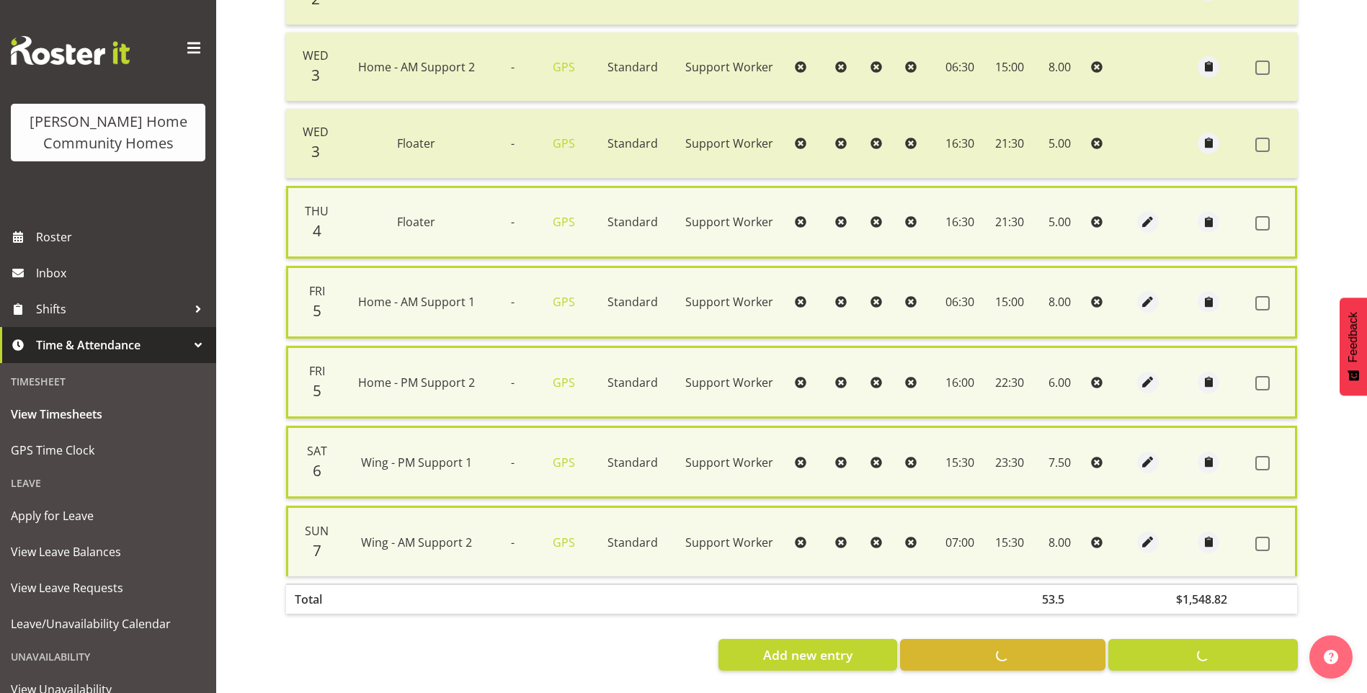
checkbox input "false"
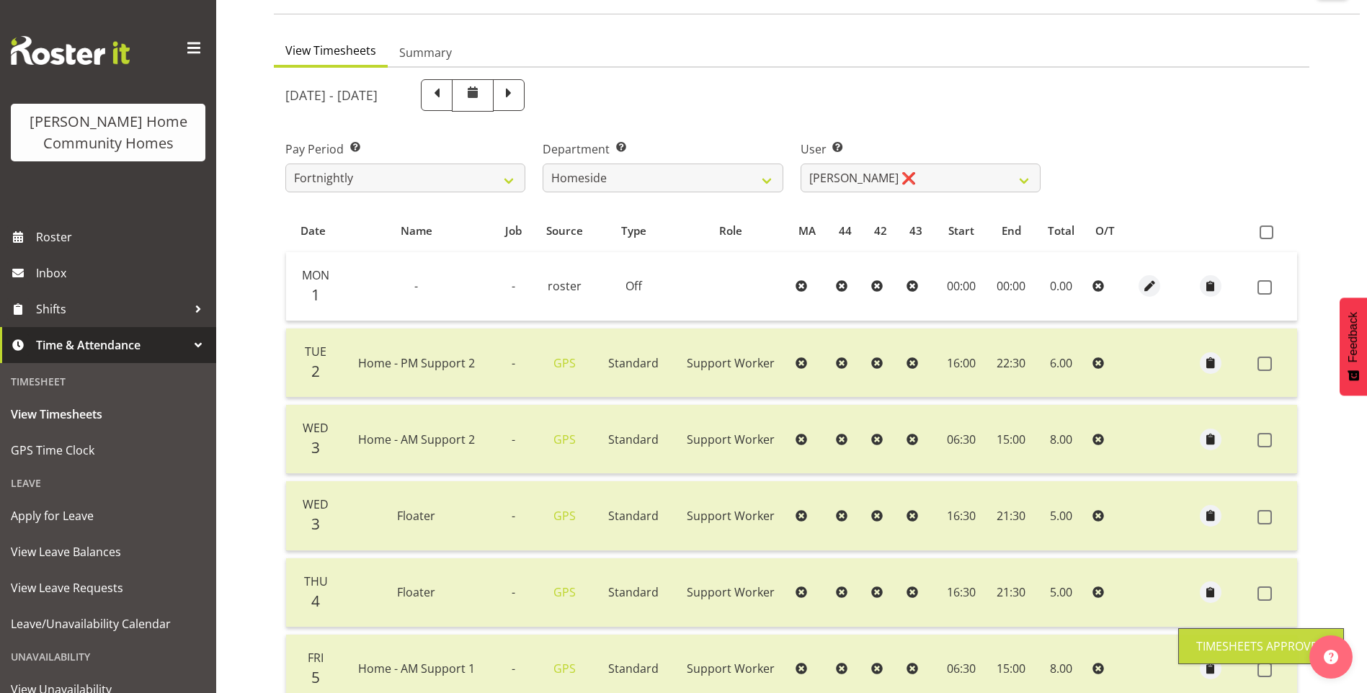
scroll to position [45, 0]
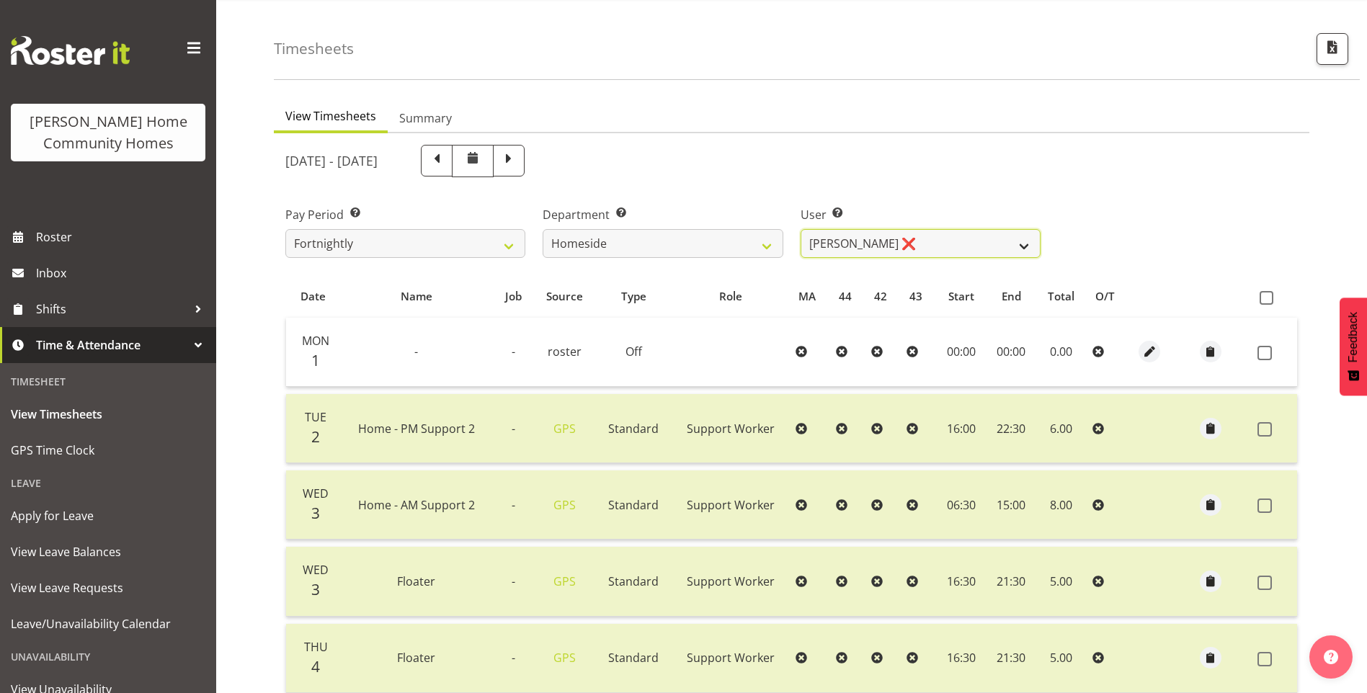
click at [870, 243] on select "[PERSON_NAME] ❌ [PERSON_NAME] ❌ [PERSON_NAME] (BK) [PERSON_NAME] ❌ [PERSON_NAME…" at bounding box center [921, 243] width 240 height 29
select select "11631"
click at [801, 229] on select "[PERSON_NAME] ❌ [PERSON_NAME] ❌ [PERSON_NAME] (BK) [PERSON_NAME] ❌ [PERSON_NAME…" at bounding box center [921, 243] width 240 height 29
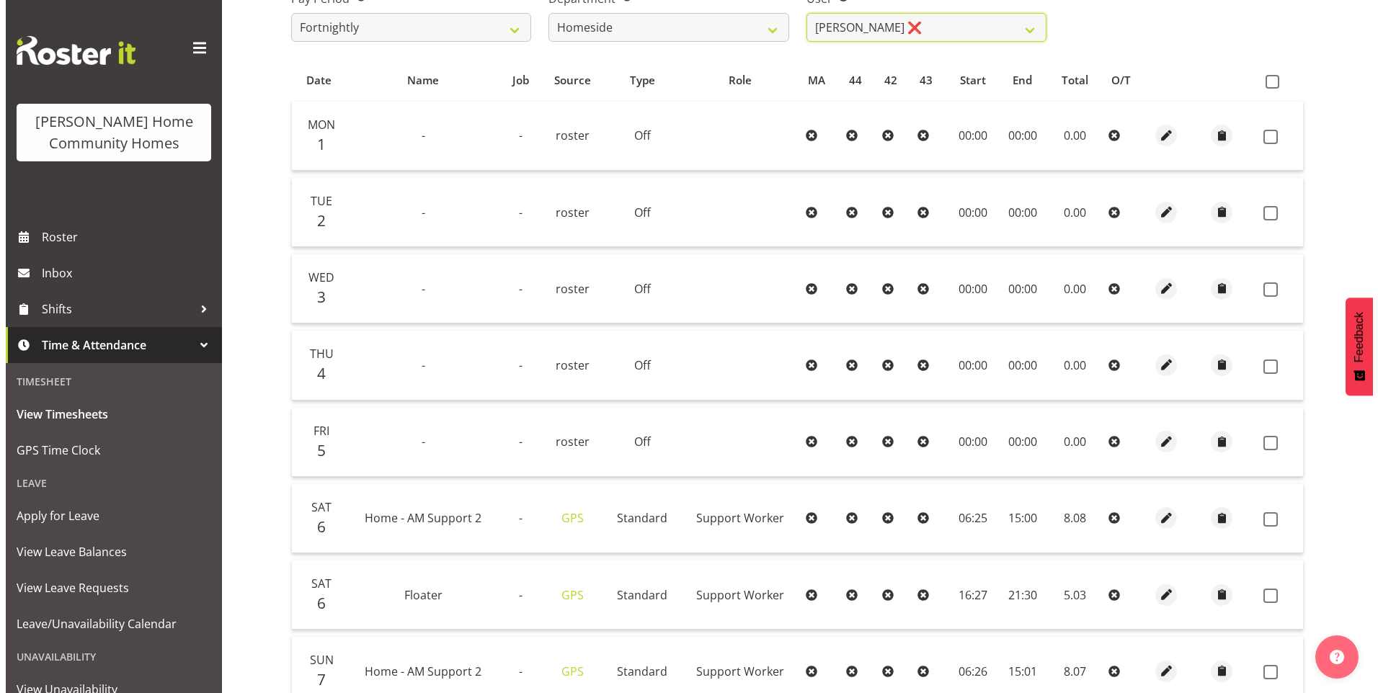
scroll to position [402, 0]
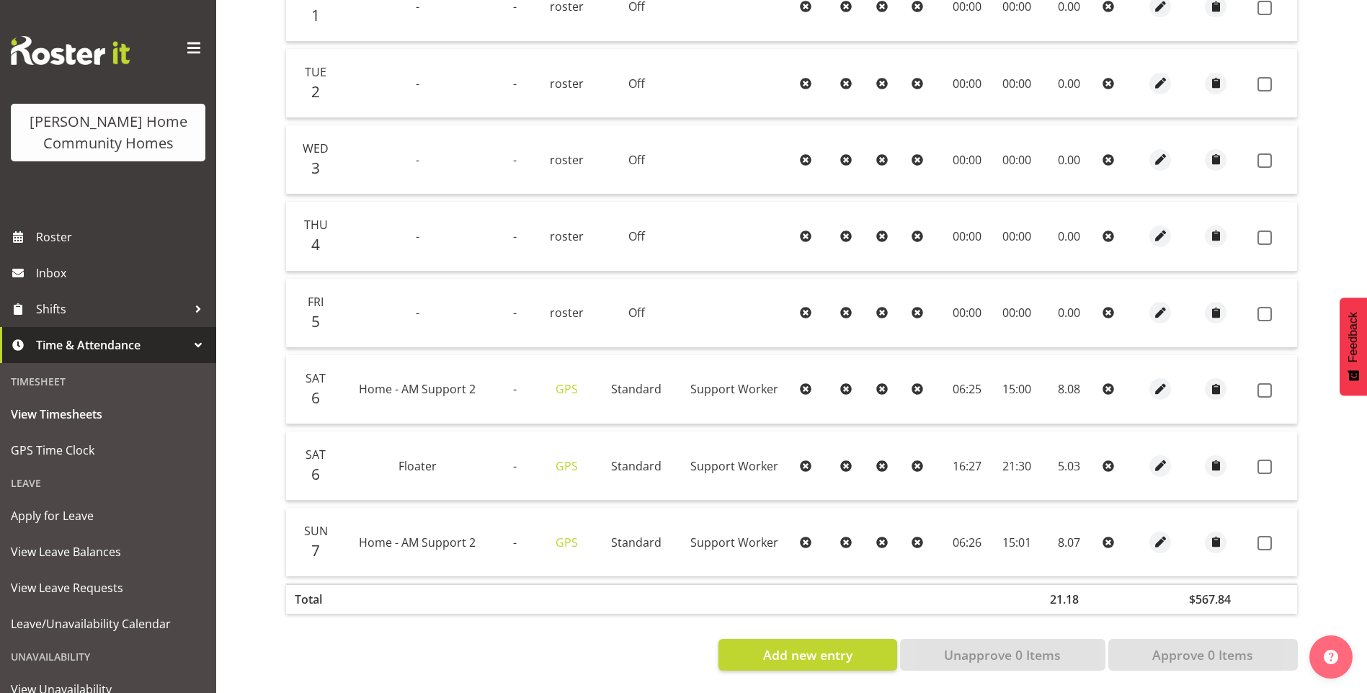
click at [1170, 388] on div at bounding box center [1160, 389] width 29 height 22
click at [1168, 378] on button "button" at bounding box center [1161, 389] width 22 height 22
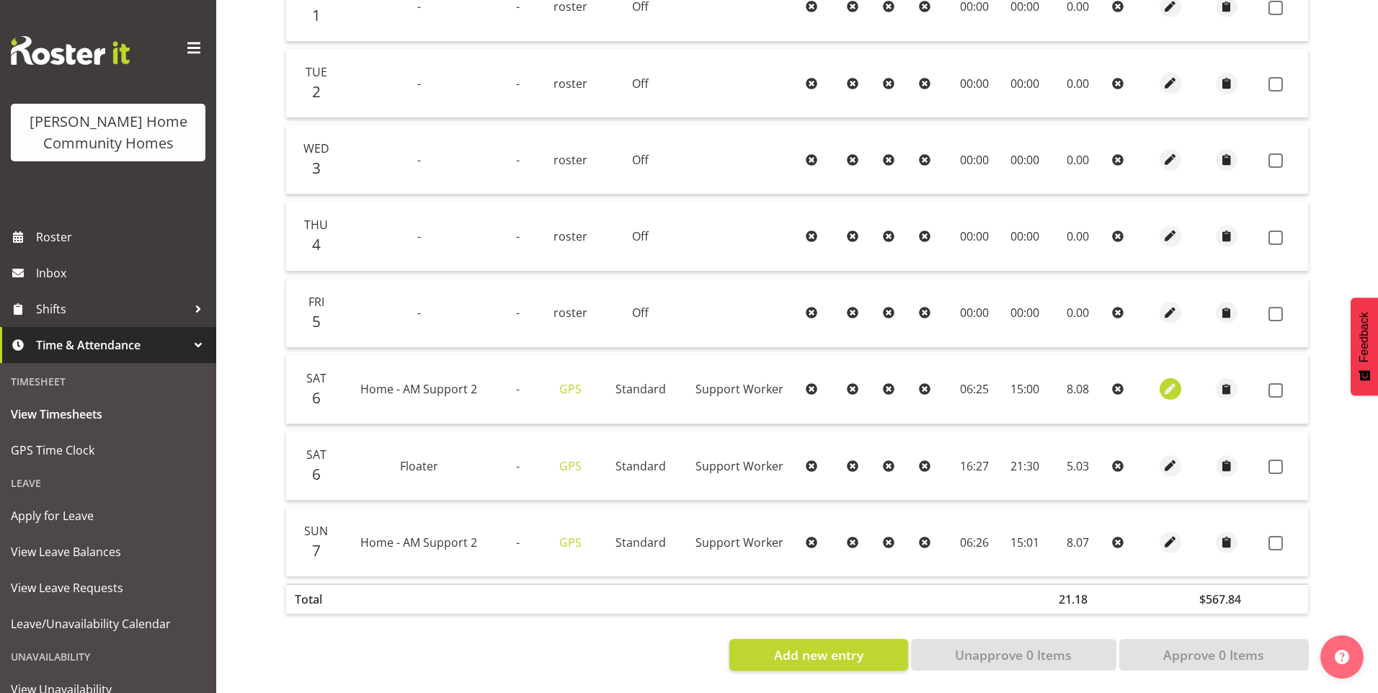
select select "Standard"
select select "8"
select select "2025"
select select "6"
select select "25"
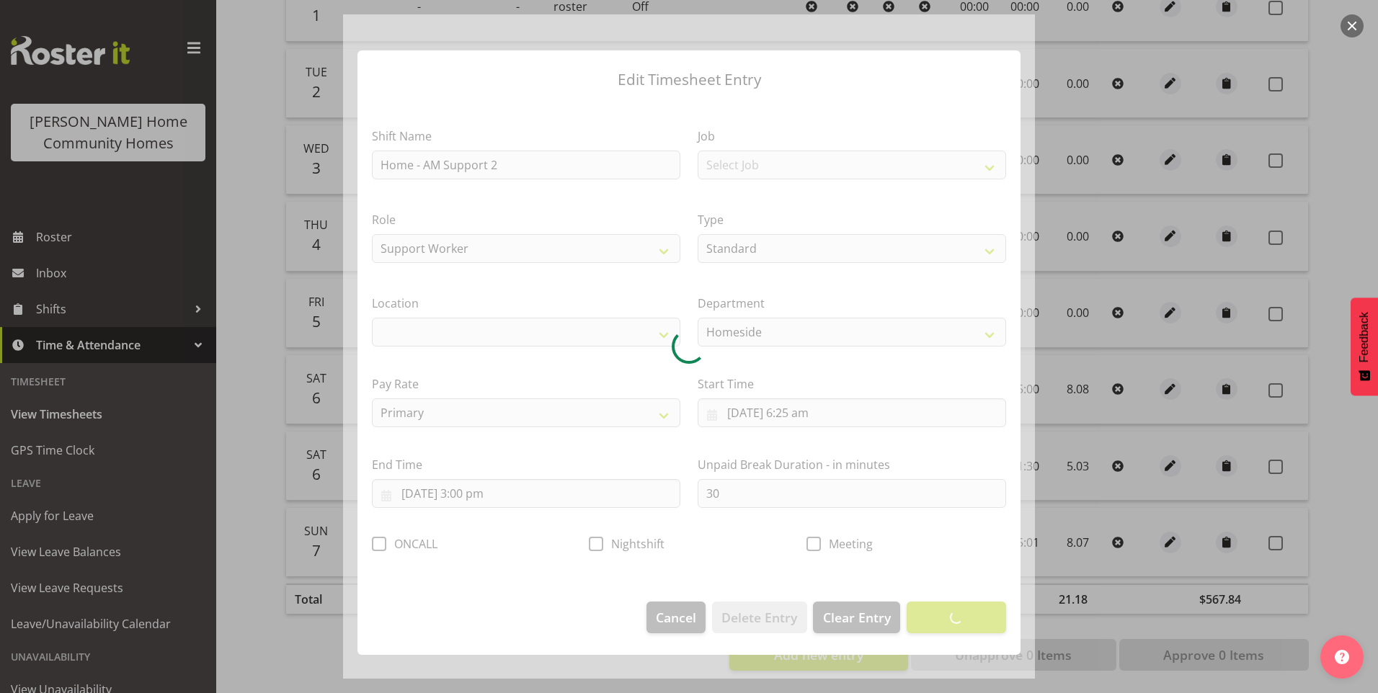
select select "1067"
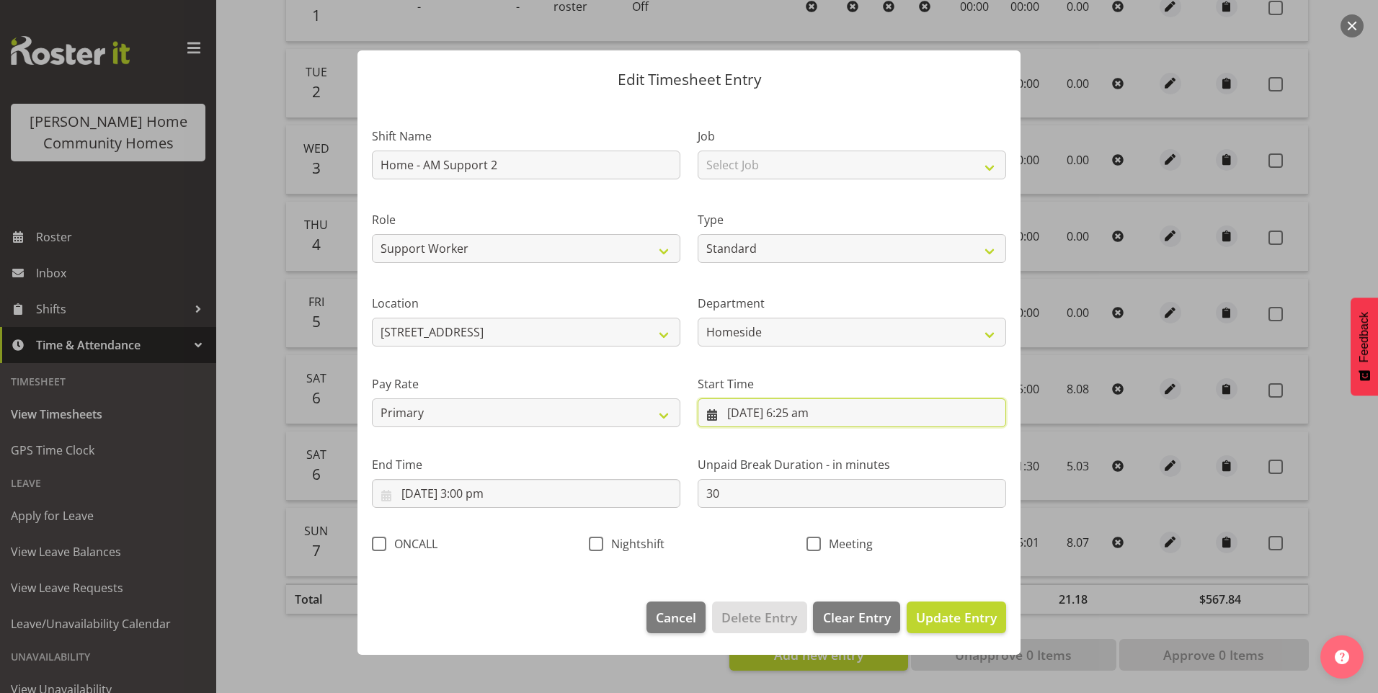
click at [810, 414] on input "[DATE] 6:25 am" at bounding box center [852, 413] width 309 height 29
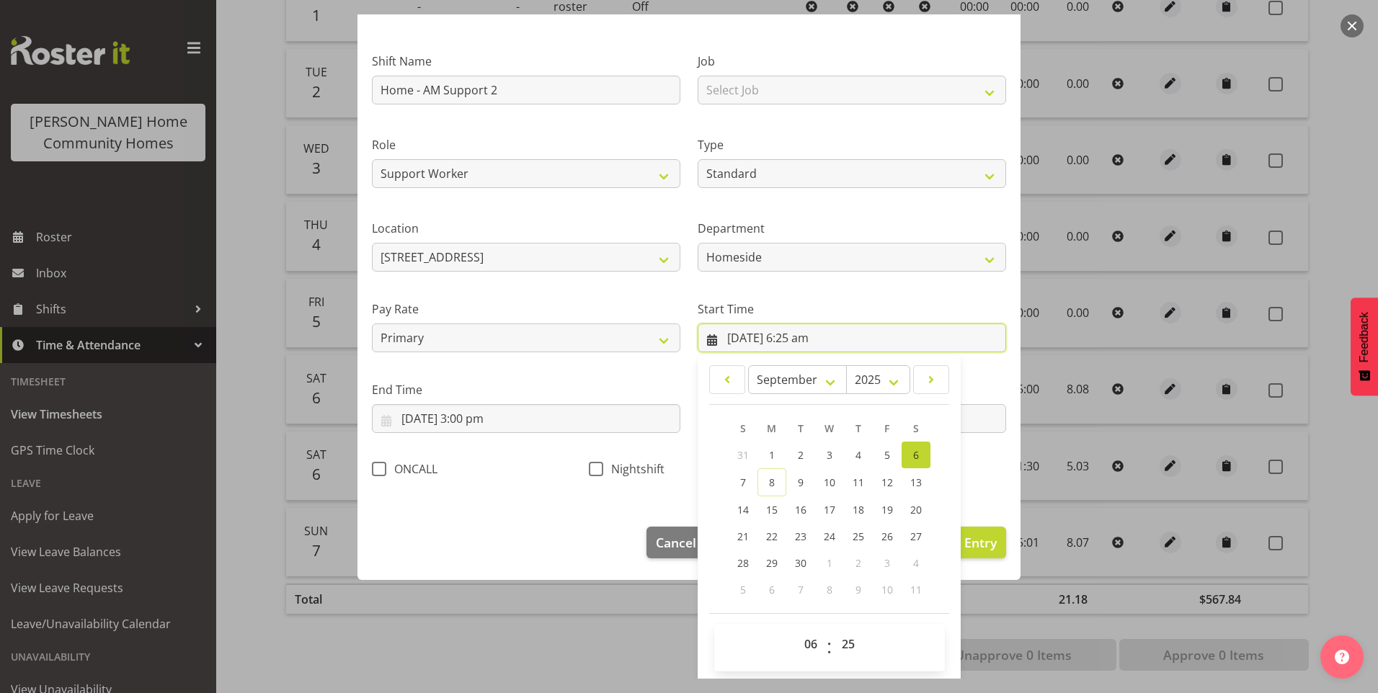
scroll to position [78, 0]
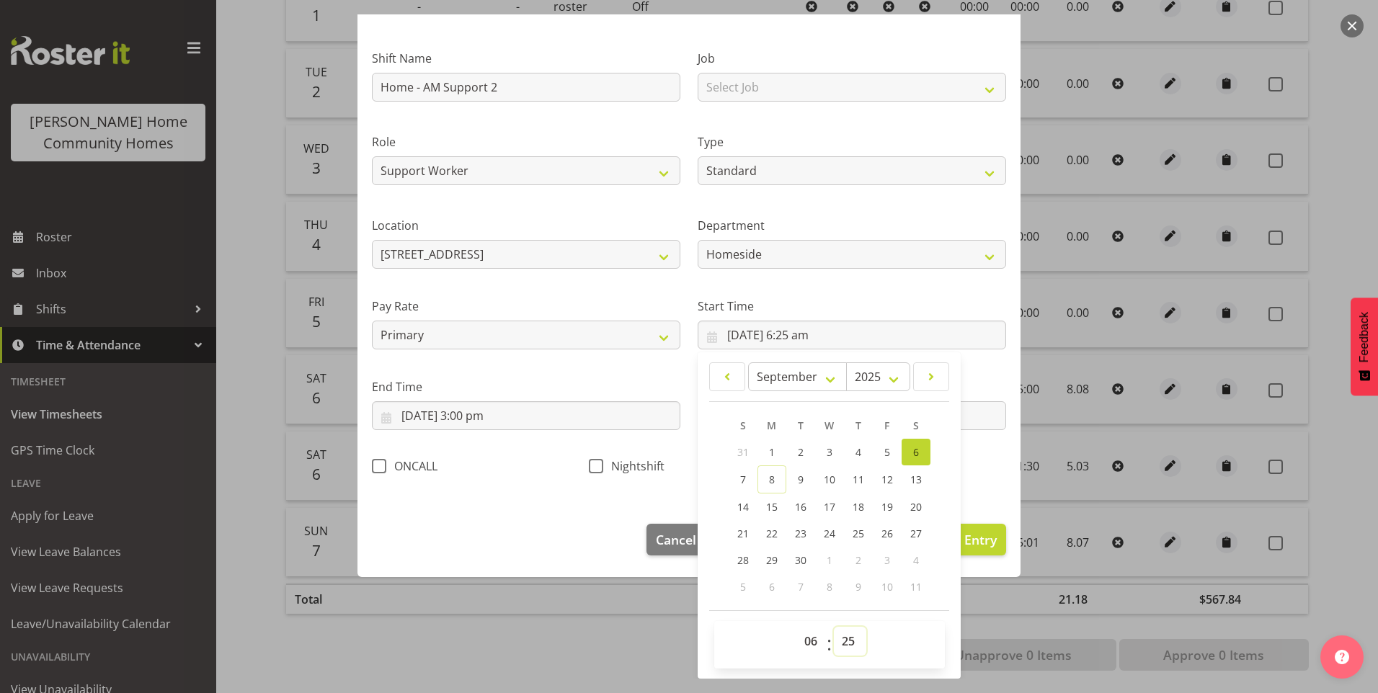
click at [835, 649] on select "00 01 02 03 04 05 06 07 08 09 10 11 12 13 14 15 16 17 18 19 20 21 22 23 24 25 2…" at bounding box center [850, 641] width 32 height 29
select select "30"
click at [834, 627] on select "00 01 02 03 04 05 06 07 08 09 10 11 12 13 14 15 16 17 18 19 20 21 22 23 24 25 2…" at bounding box center [850, 641] width 32 height 29
type input "[DATE] 6:30 am"
click at [959, 538] on span "Update Entry" at bounding box center [956, 539] width 81 height 17
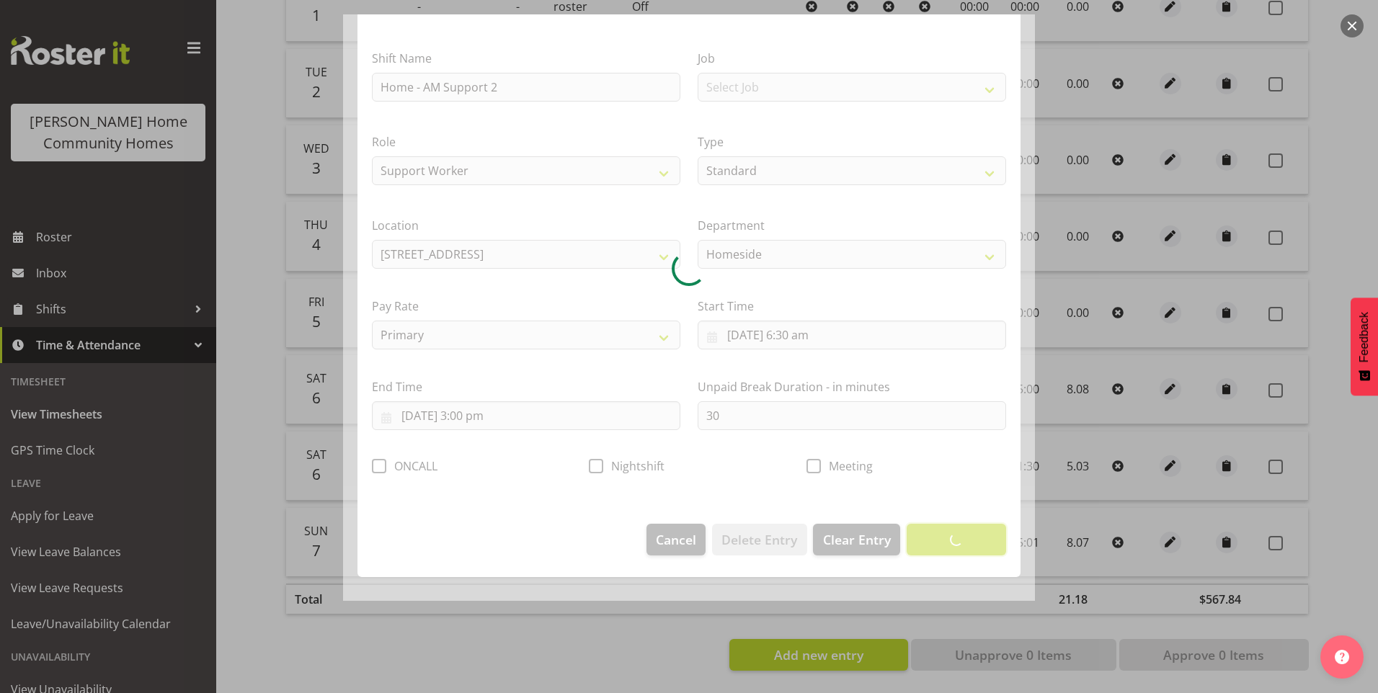
scroll to position [0, 0]
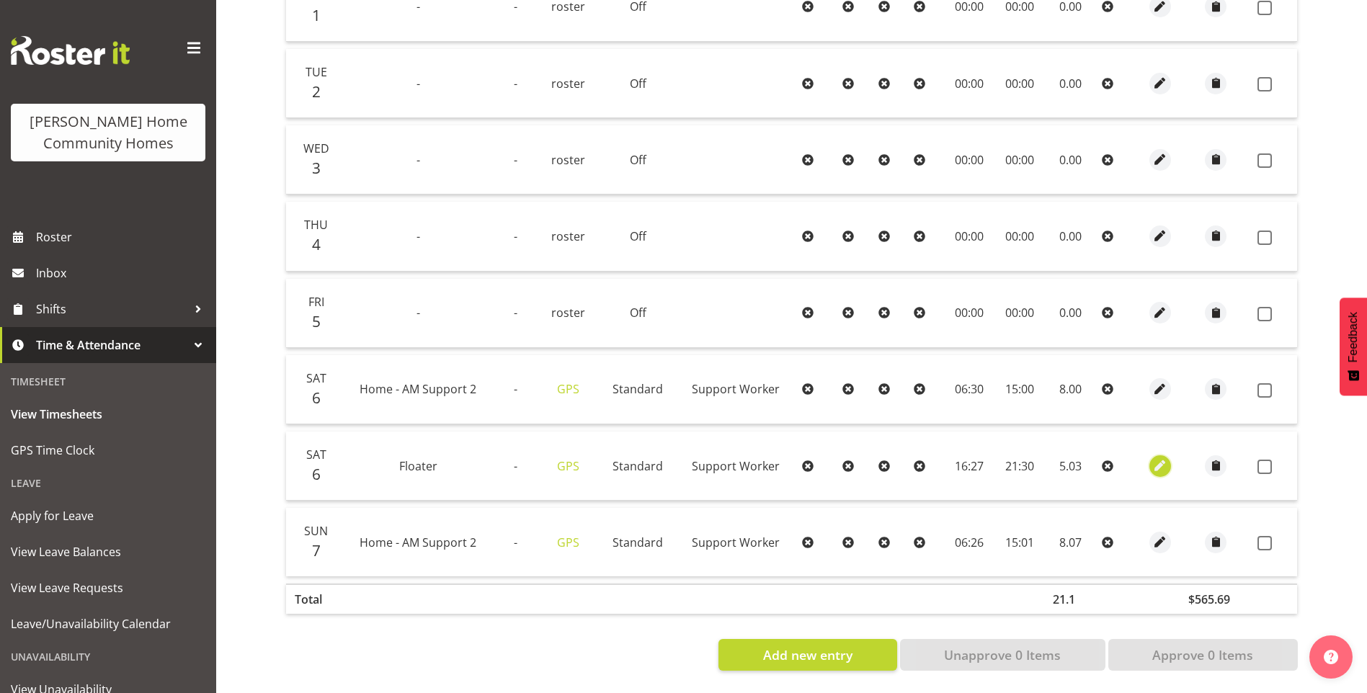
click at [1167, 456] on button "button" at bounding box center [1161, 467] width 22 height 22
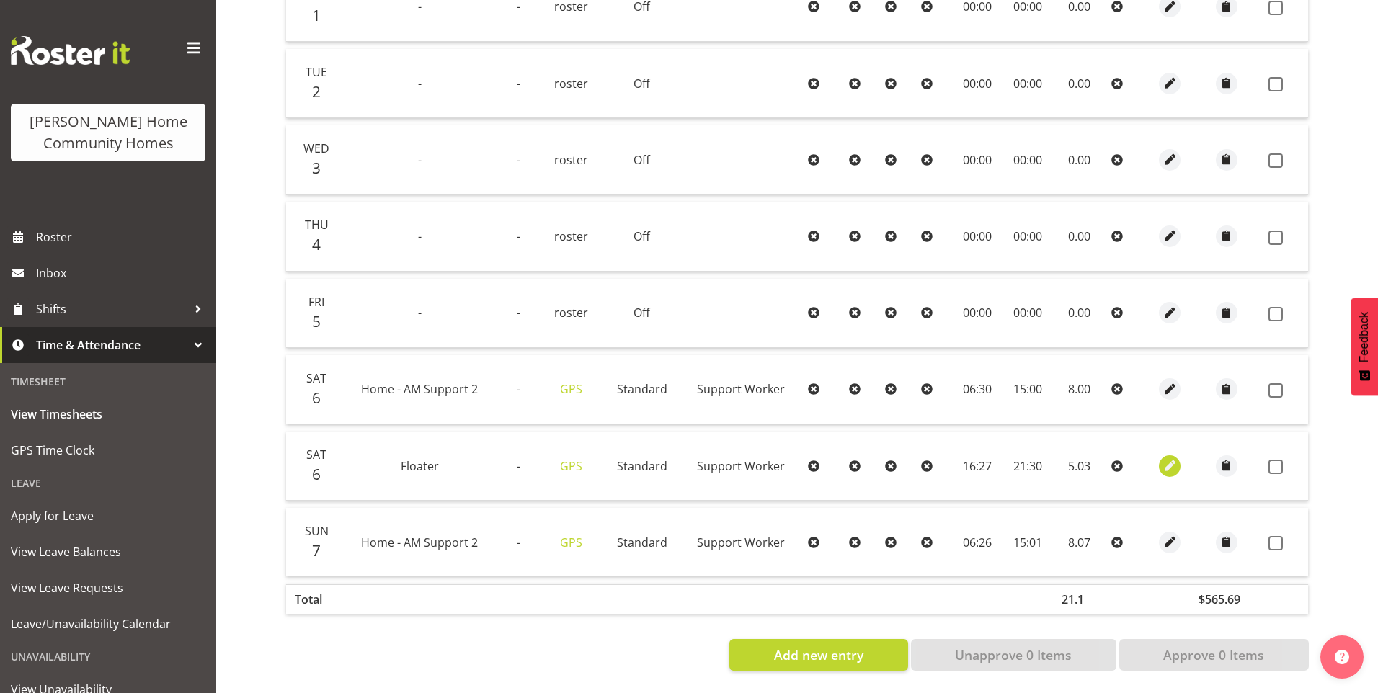
select select "Standard"
select select "8"
select select "2025"
select select "16"
select select "27"
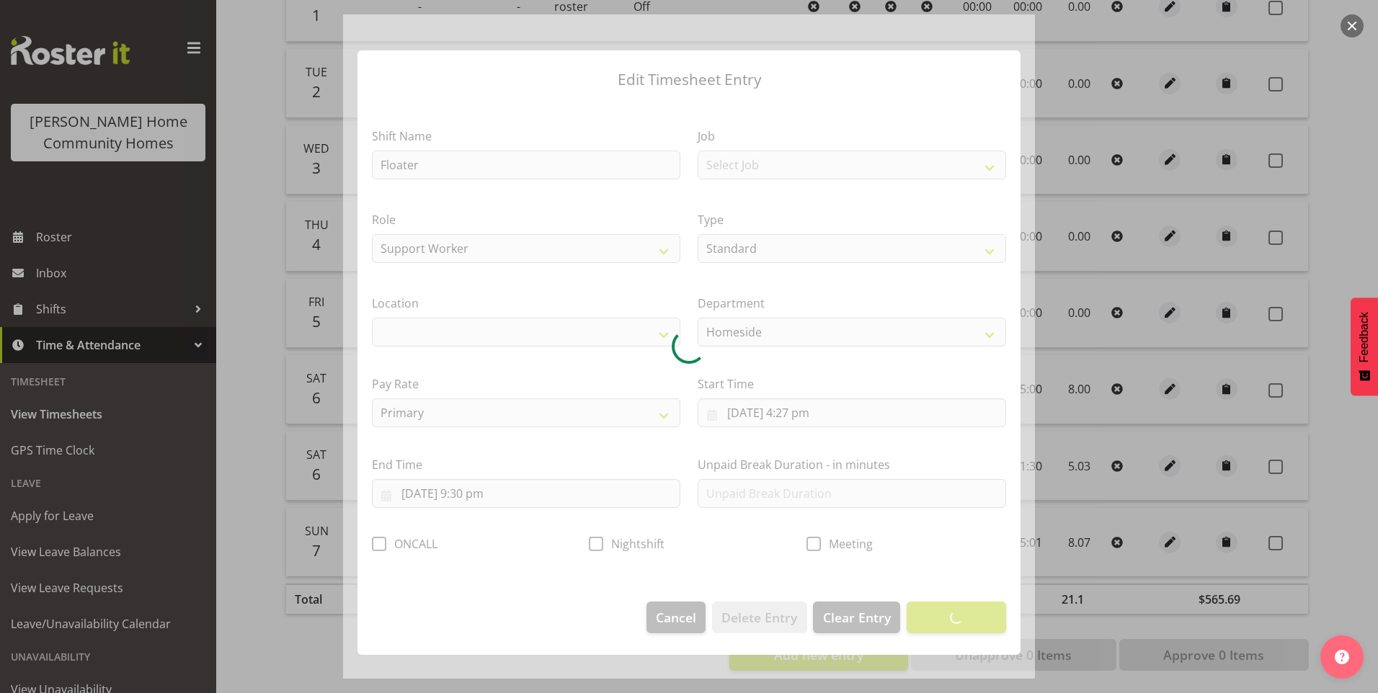
select select "1067"
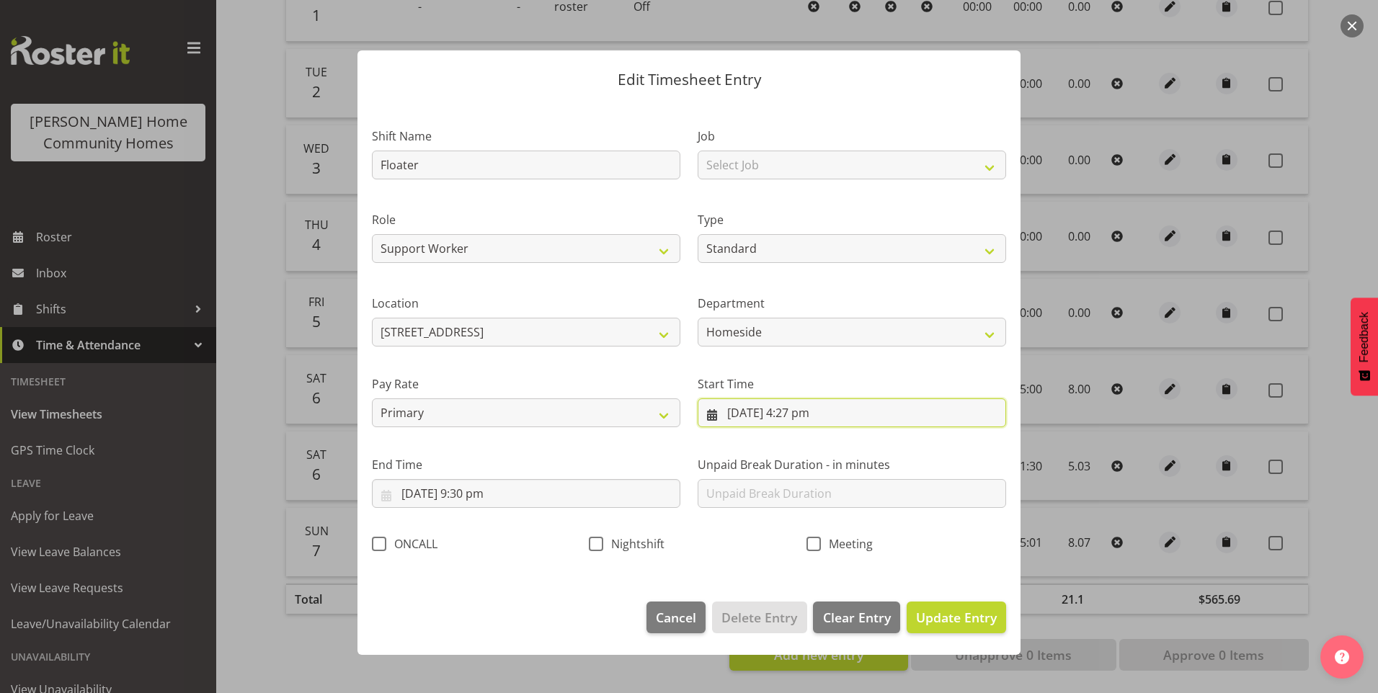
click at [819, 422] on input "[DATE] 4:27 pm" at bounding box center [852, 413] width 309 height 29
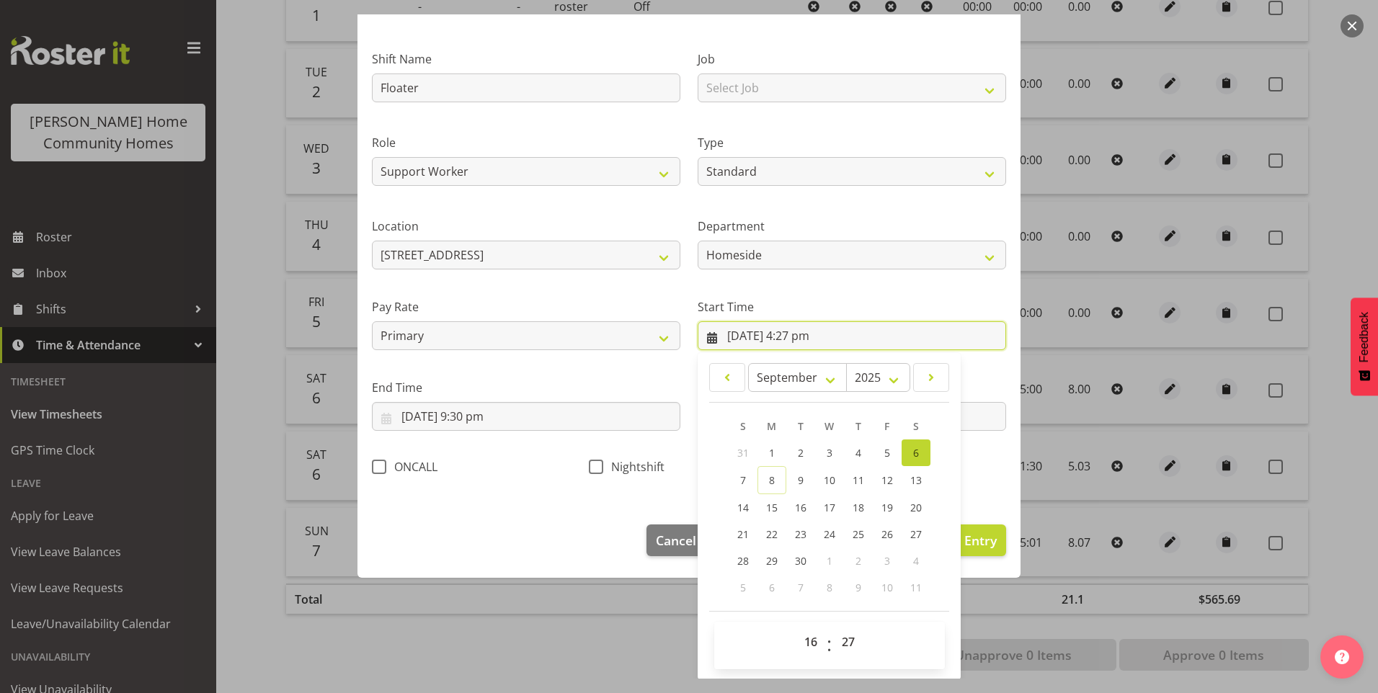
scroll to position [78, 0]
click at [841, 637] on select "00 01 02 03 04 05 06 07 08 09 10 11 12 13 14 15 16 17 18 19 20 21 22 23 24 25 2…" at bounding box center [850, 641] width 32 height 29
select select "30"
click at [834, 627] on select "00 01 02 03 04 05 06 07 08 09 10 11 12 13 14 15 16 17 18 19 20 21 22 23 24 25 2…" at bounding box center [850, 641] width 32 height 29
type input "[DATE] 4:30 pm"
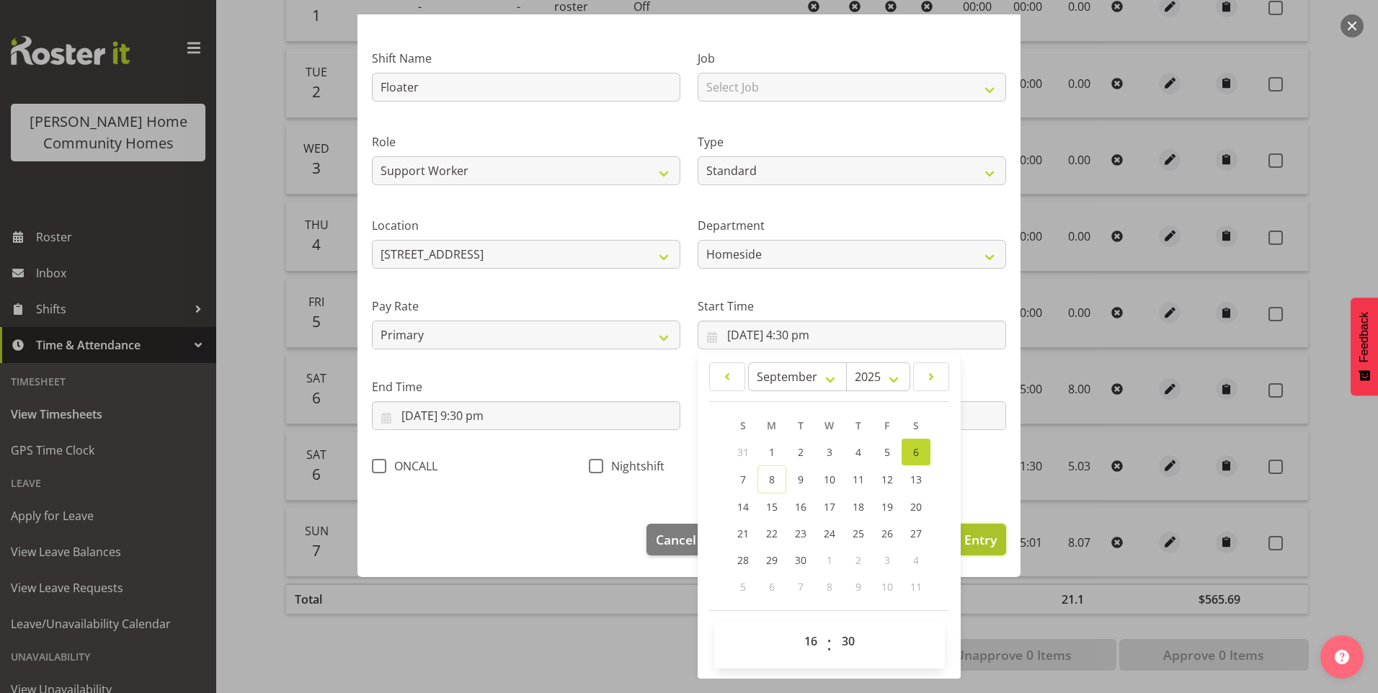
click at [976, 534] on span "Update Entry" at bounding box center [956, 539] width 81 height 17
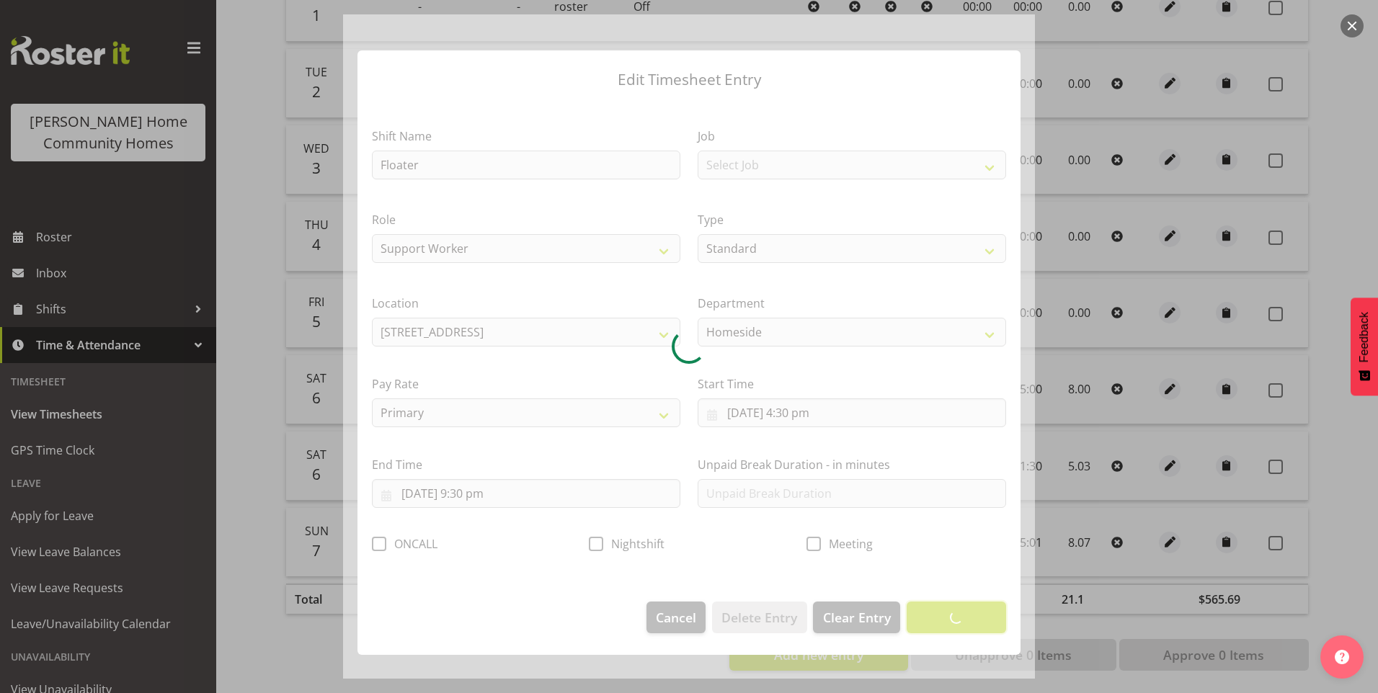
scroll to position [0, 0]
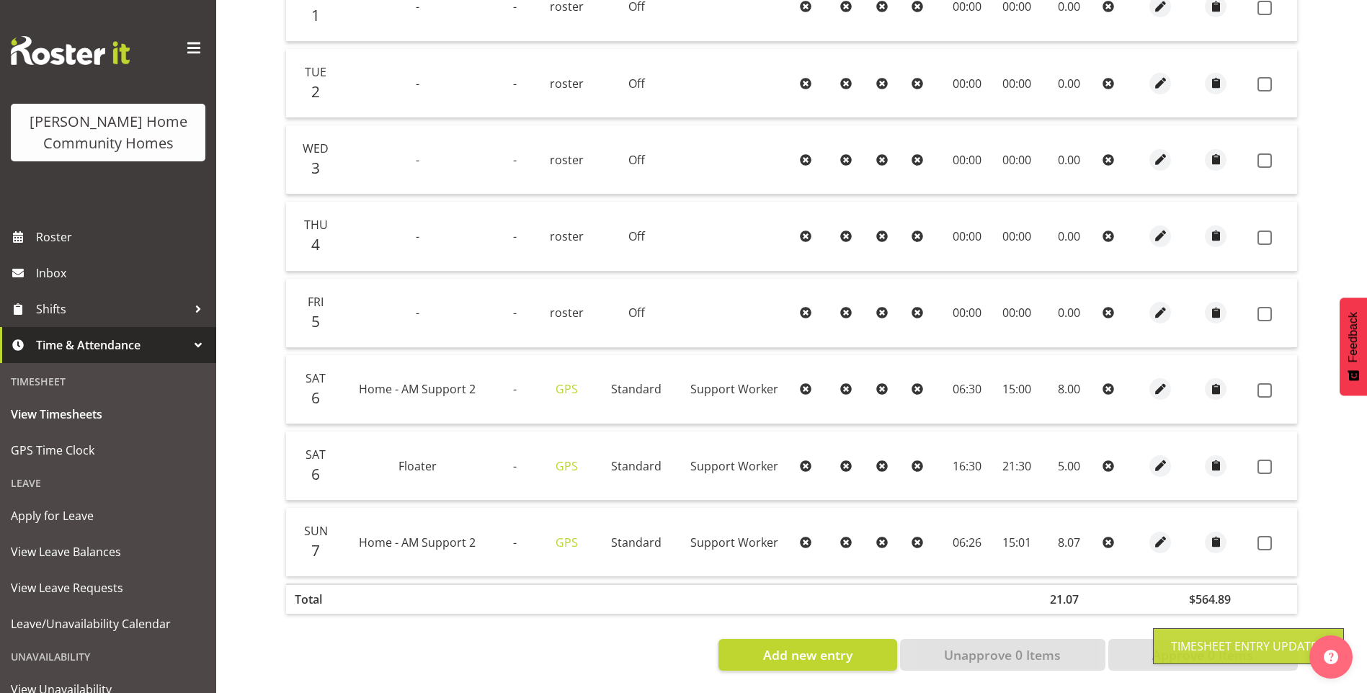
click at [1170, 532] on div at bounding box center [1160, 543] width 29 height 22
click at [1166, 534] on span "button" at bounding box center [1161, 542] width 17 height 17
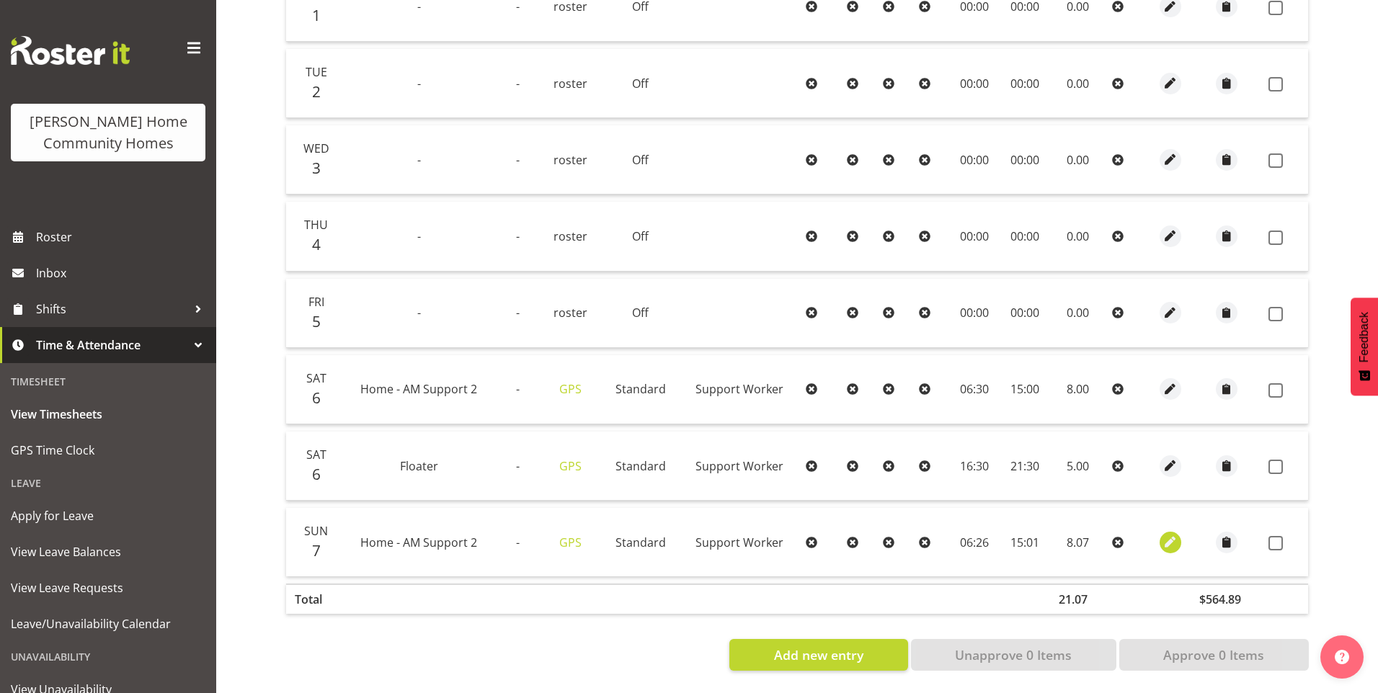
select select "Standard"
select select "8"
select select "2025"
select select "6"
select select "26"
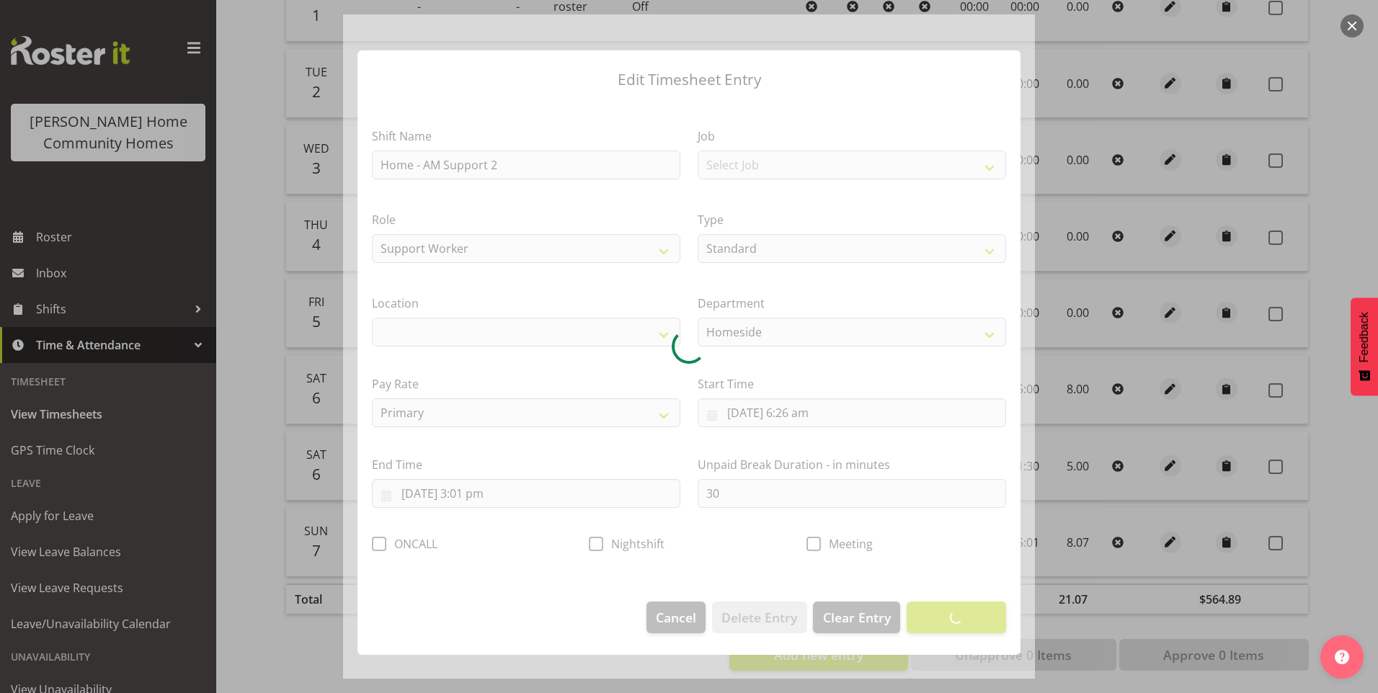
select select "1067"
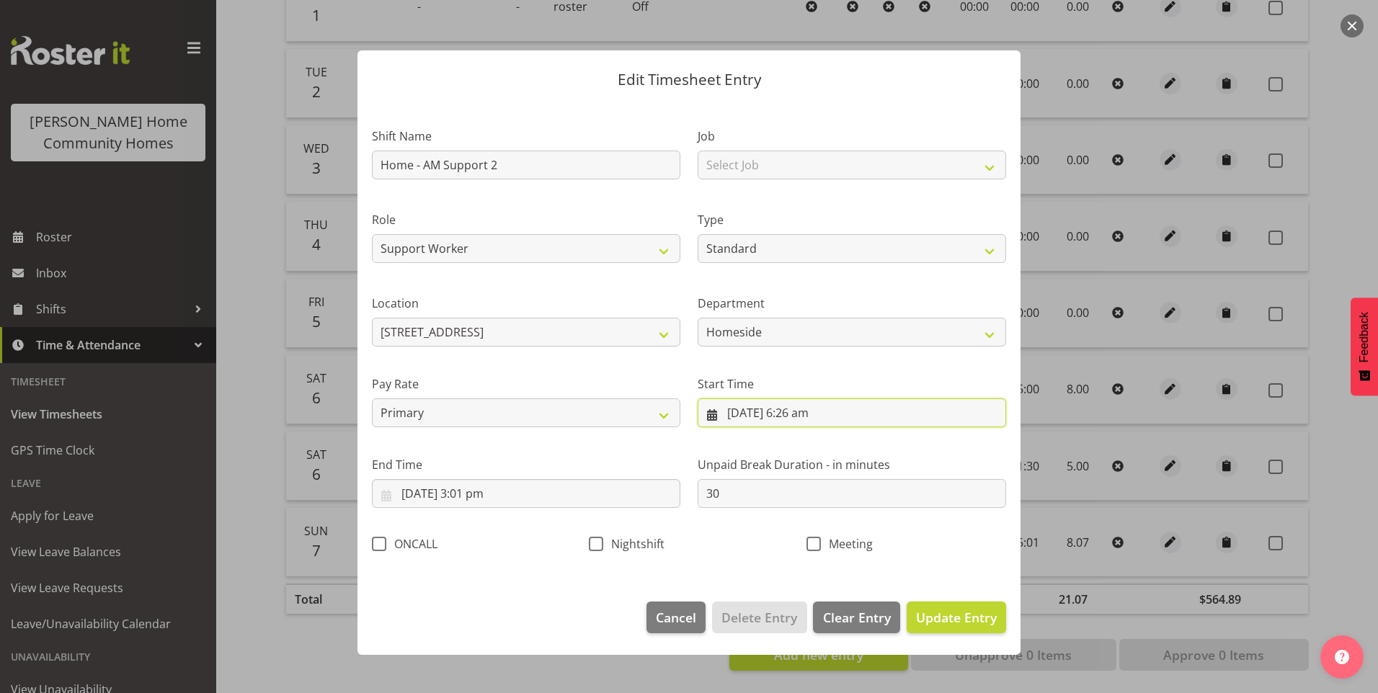
click at [810, 420] on input "[DATE] 6:26 am" at bounding box center [852, 413] width 309 height 29
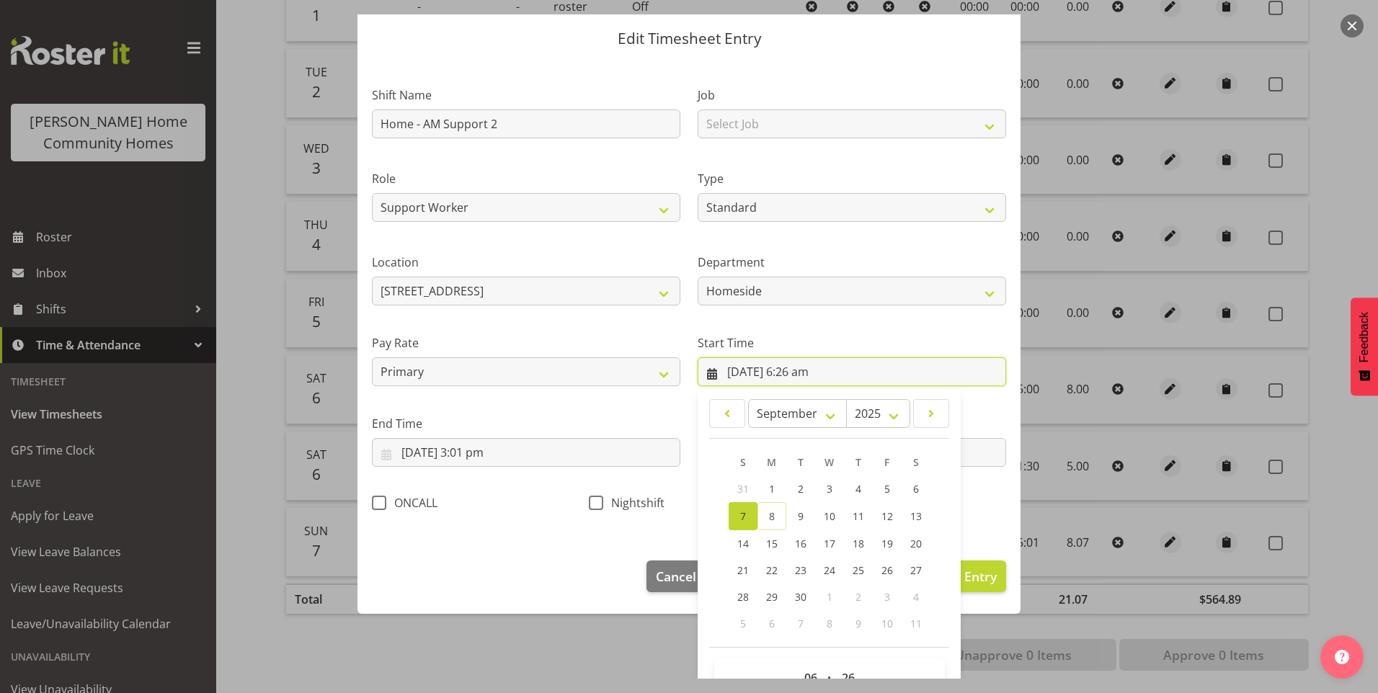
scroll to position [78, 0]
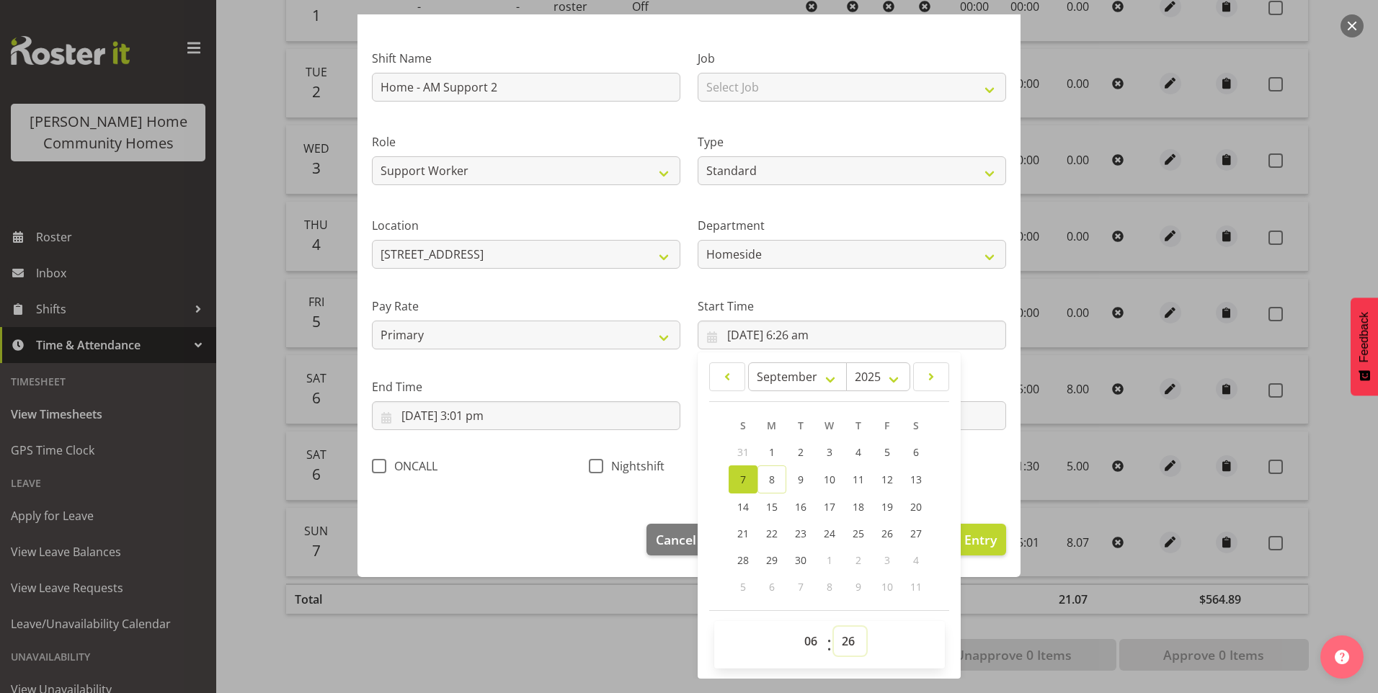
click at [846, 640] on select "00 01 02 03 04 05 06 07 08 09 10 11 12 13 14 15 16 17 18 19 20 21 22 23 24 25 2…" at bounding box center [850, 641] width 32 height 29
select select "30"
click at [834, 627] on select "00 01 02 03 04 05 06 07 08 09 10 11 12 13 14 15 16 17 18 19 20 21 22 23 24 25 2…" at bounding box center [850, 641] width 32 height 29
type input "[DATE] 6:30 am"
click at [466, 422] on input "[DATE] 3:01 pm" at bounding box center [526, 416] width 309 height 29
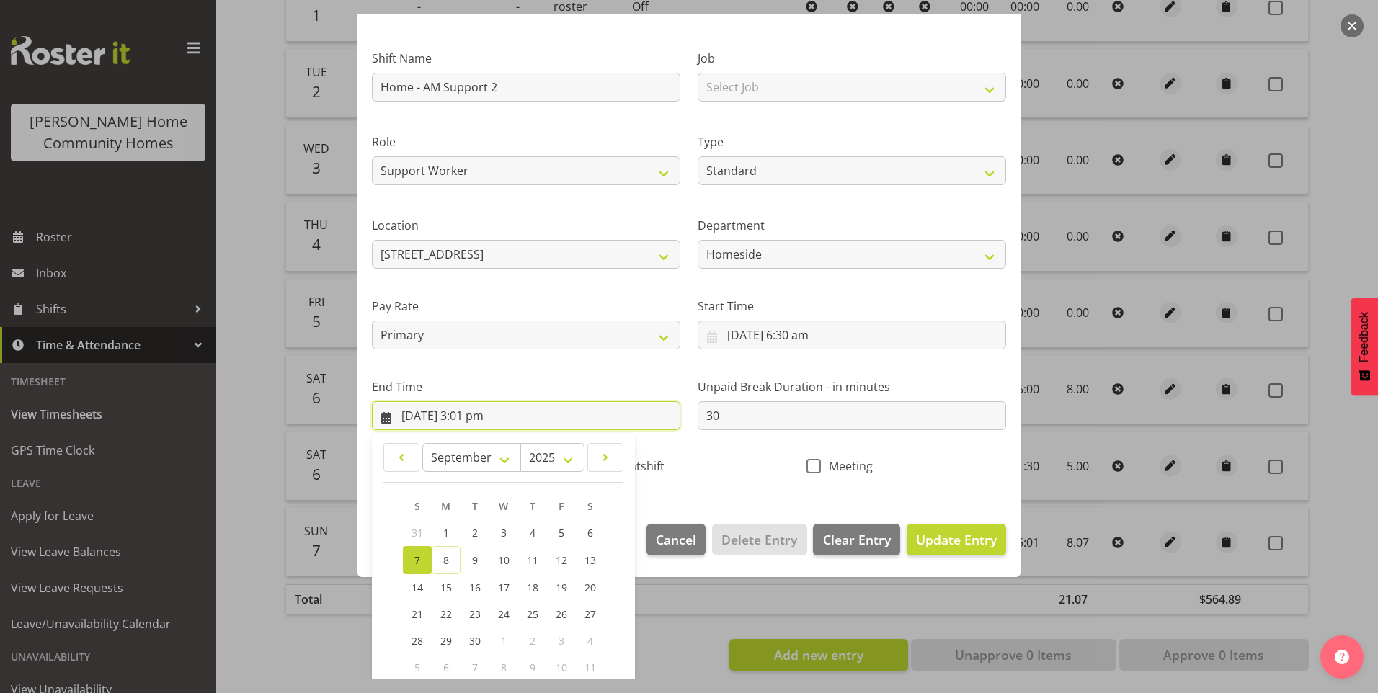
scroll to position [159, 0]
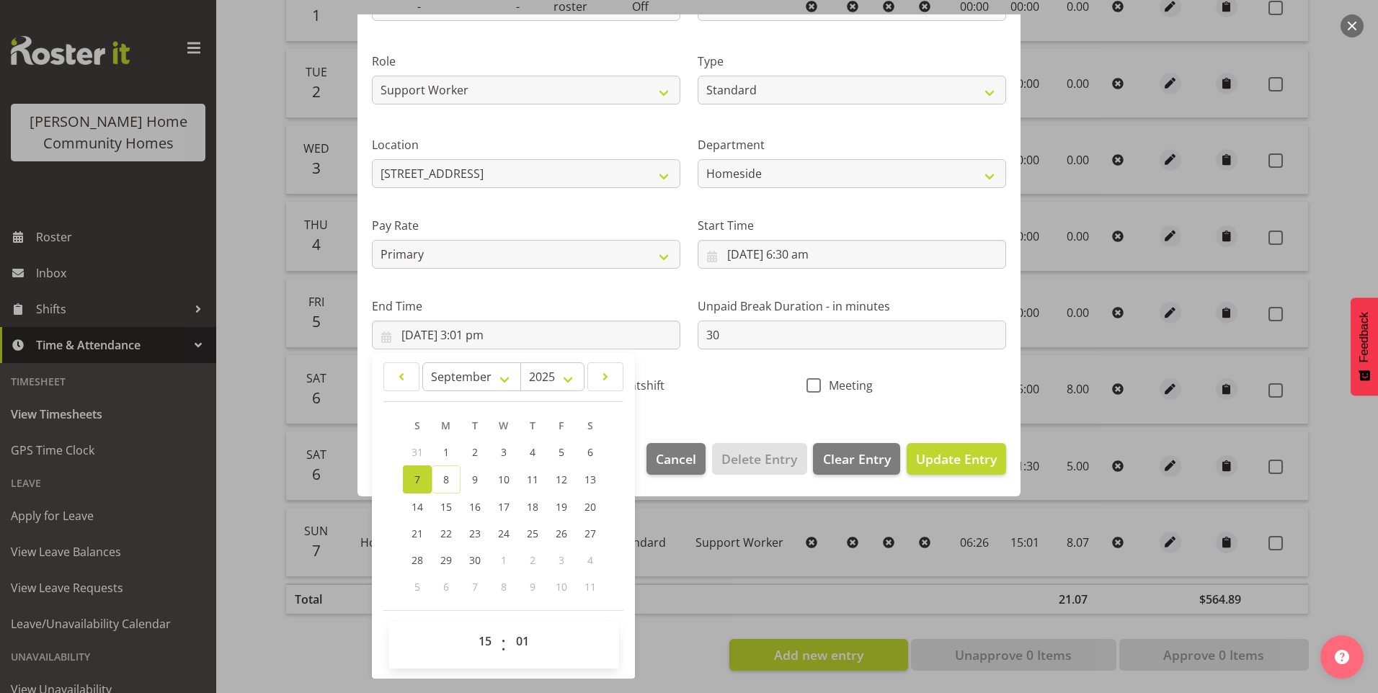
click at [501, 642] on span ":" at bounding box center [503, 645] width 5 height 36
drag, startPoint x: 533, startPoint y: 641, endPoint x: 538, endPoint y: 633, distance: 9.4
click at [533, 642] on select "00 01 02 03 04 05 06 07 08 09 10 11 12 13 14 15 16 17 18 19 20 21 22 23 24 25 2…" at bounding box center [524, 641] width 32 height 29
select select "0"
click at [508, 627] on select "00 01 02 03 04 05 06 07 08 09 10 11 12 13 14 15 16 17 18 19 20 21 22 23 24 25 2…" at bounding box center [524, 641] width 32 height 29
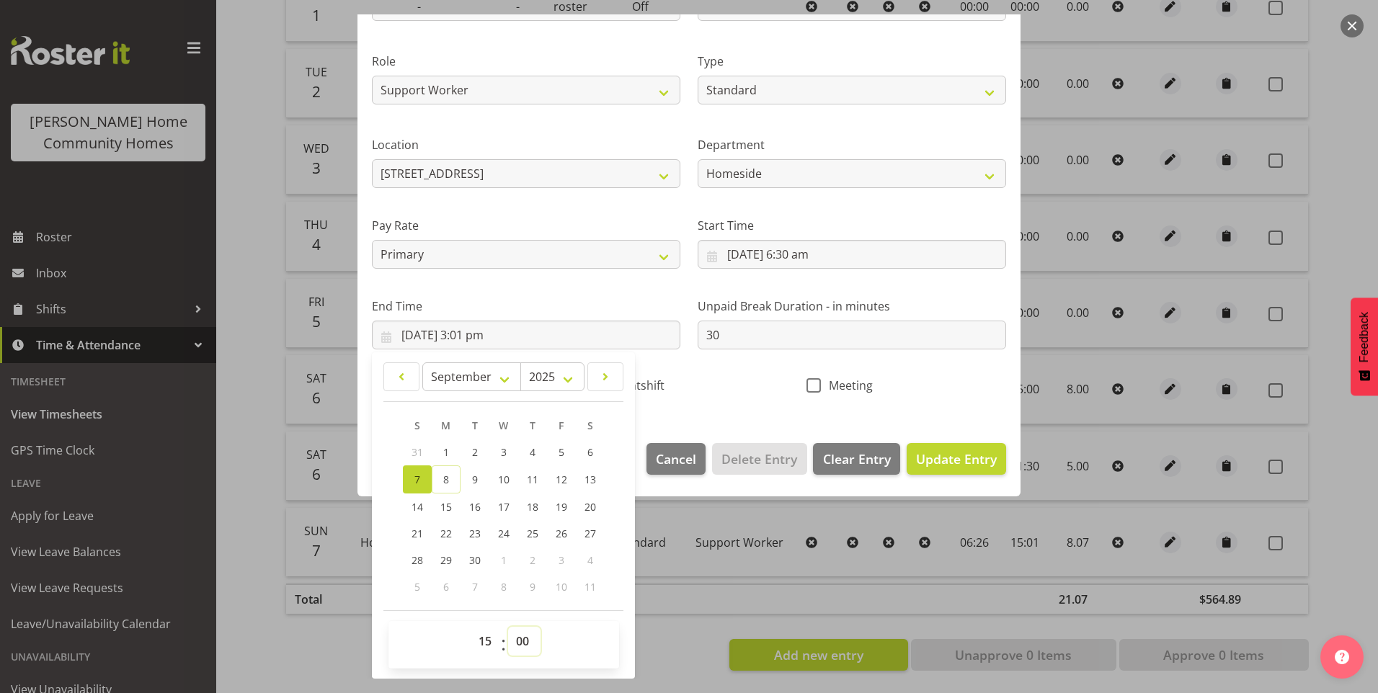
type input "[DATE] 3:00 pm"
drag, startPoint x: 923, startPoint y: 450, endPoint x: 990, endPoint y: 447, distance: 67.1
click at [923, 451] on span "Update Entry" at bounding box center [956, 459] width 81 height 17
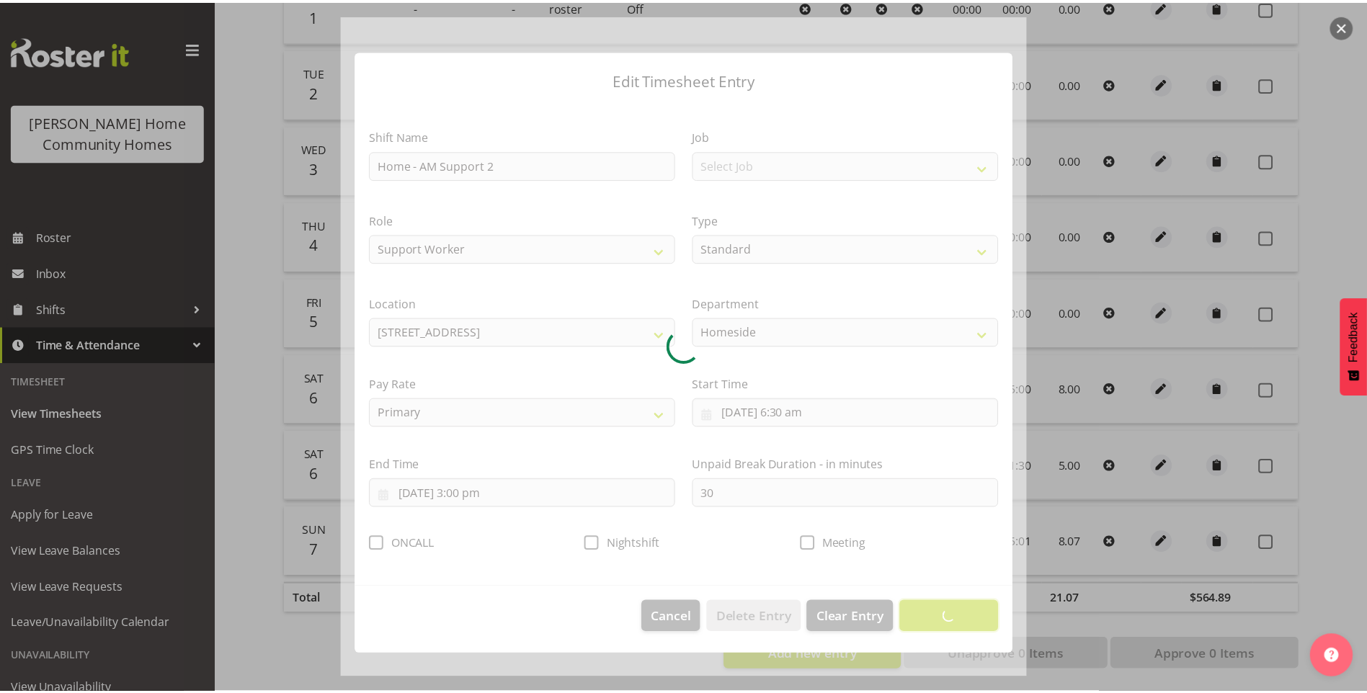
scroll to position [0, 0]
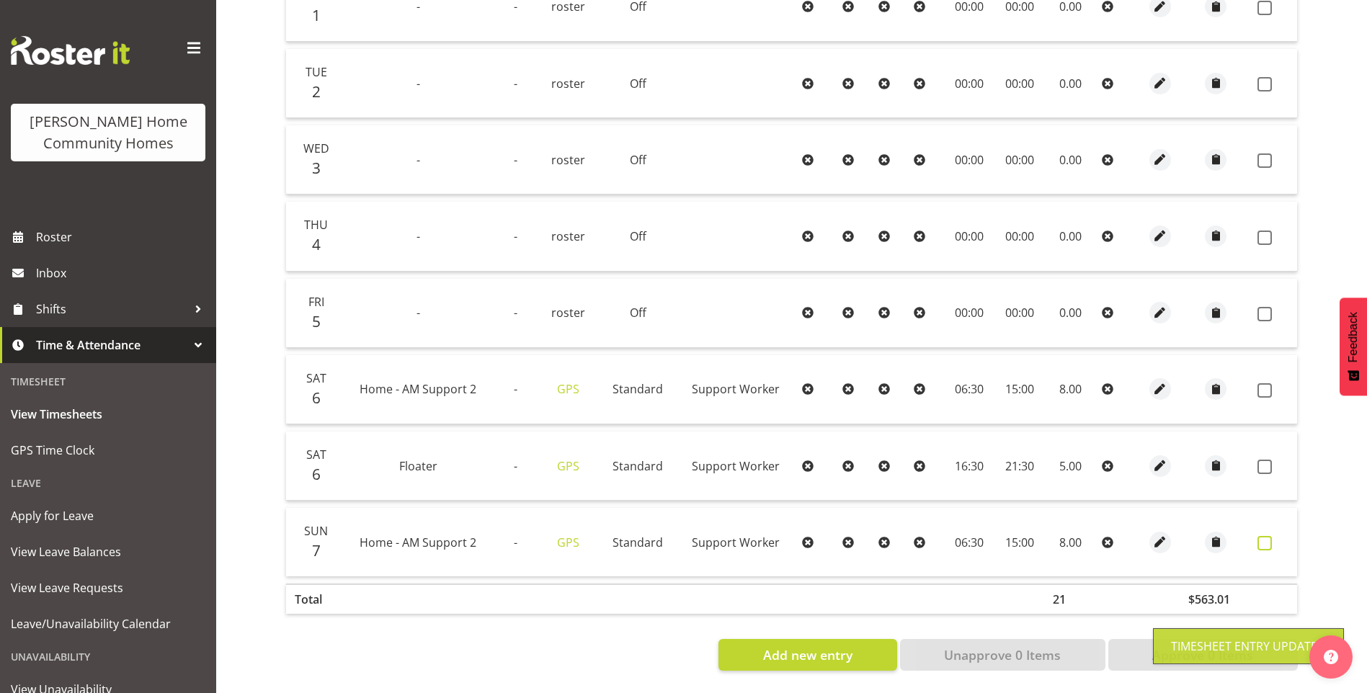
click at [1272, 536] on span at bounding box center [1265, 543] width 14 height 14
checkbox input "true"
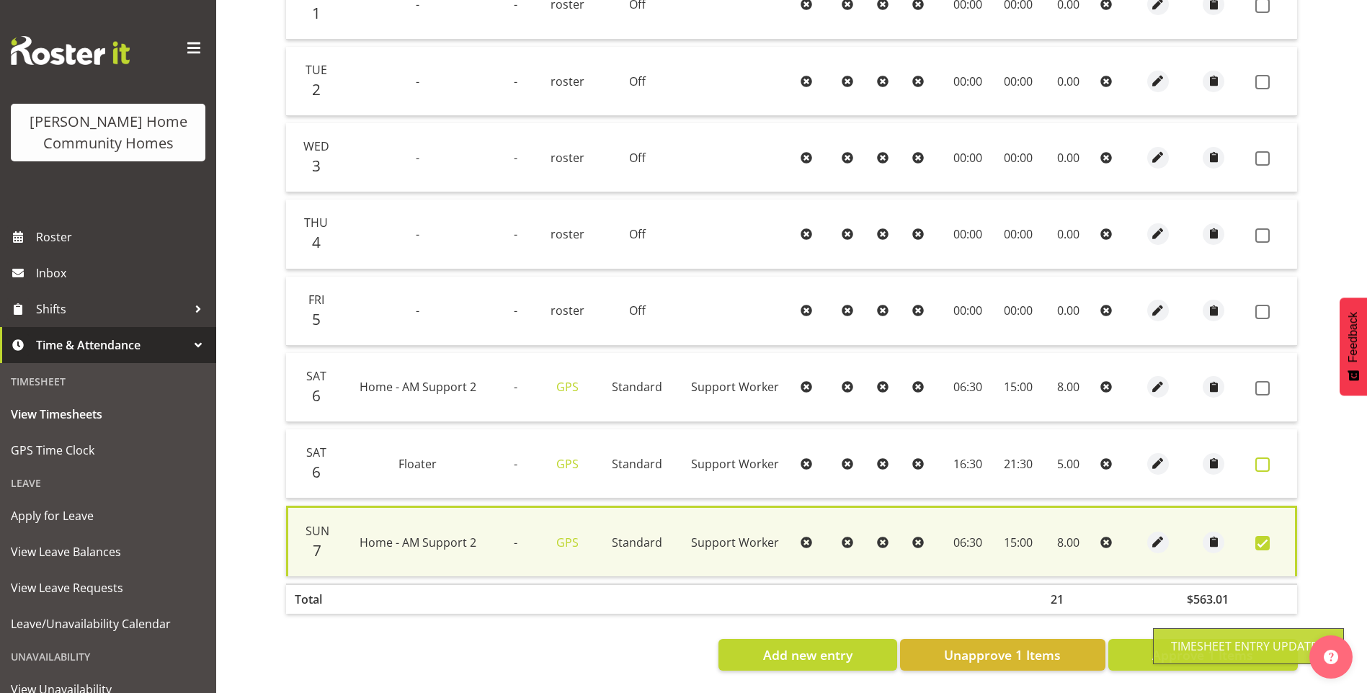
click at [1256, 458] on span at bounding box center [1263, 465] width 14 height 14
checkbox input "true"
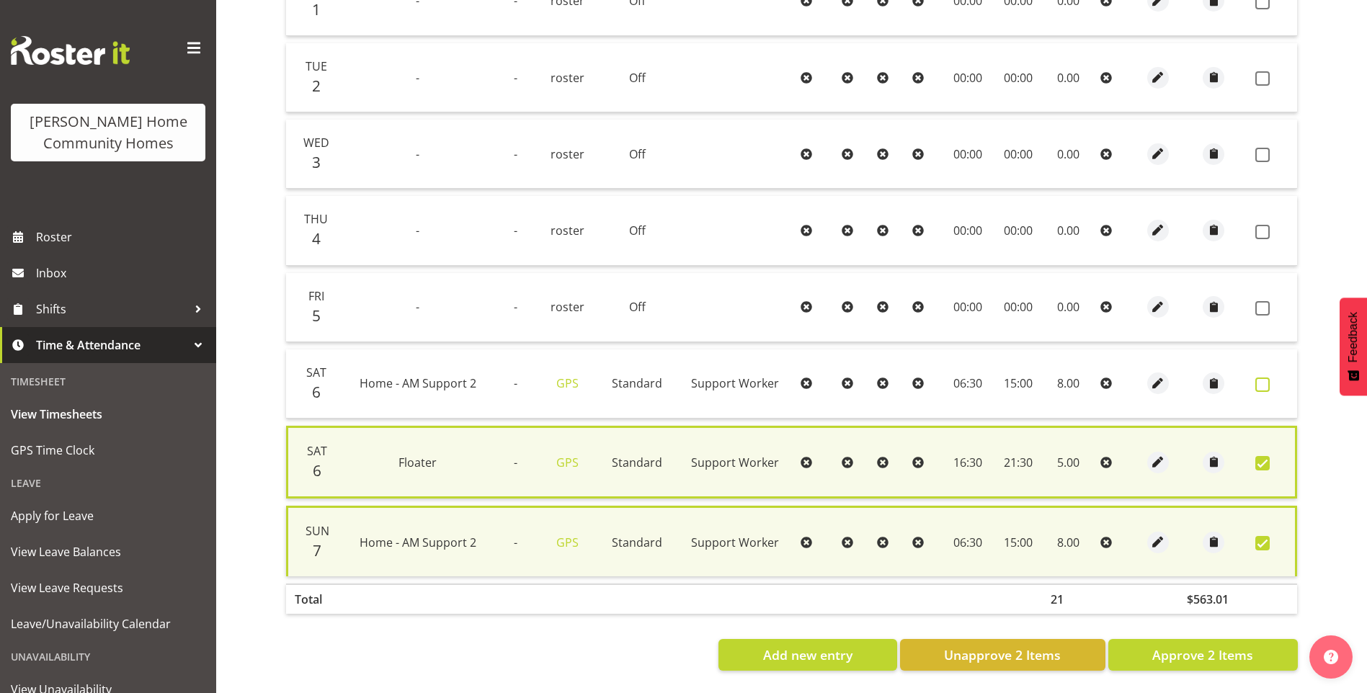
click at [1261, 382] on span at bounding box center [1263, 385] width 14 height 14
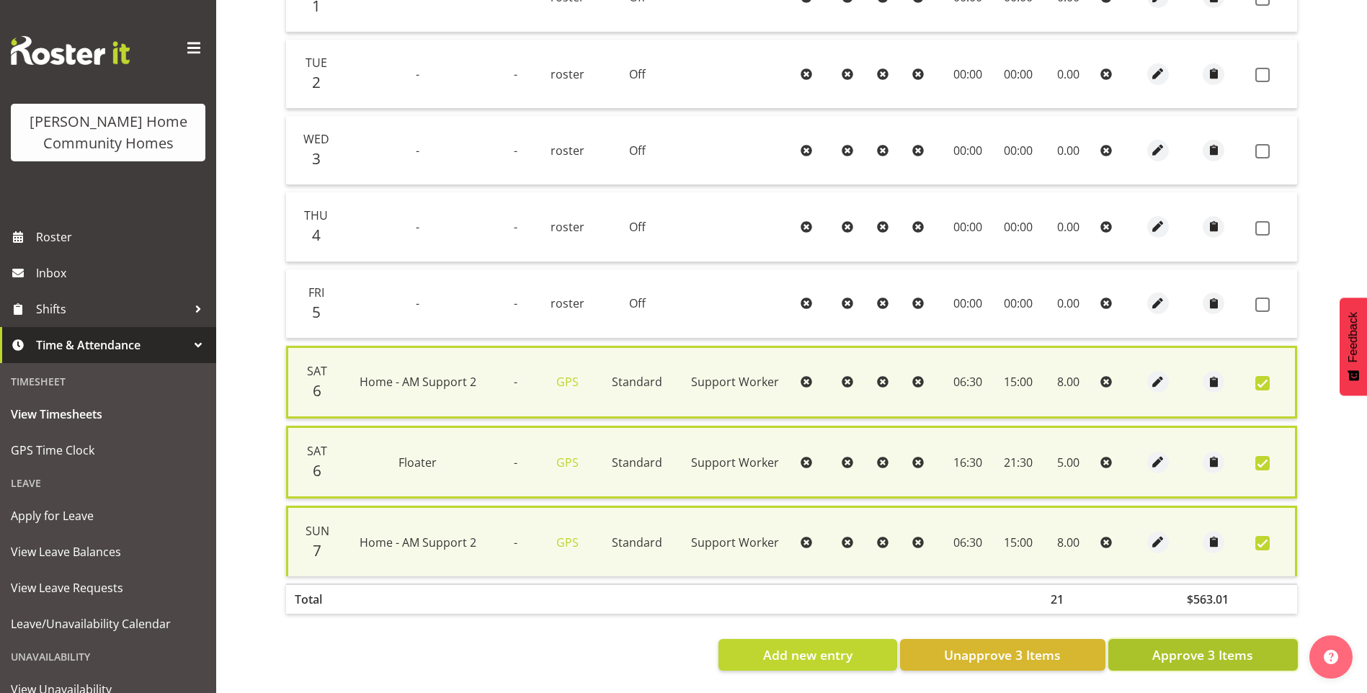
click at [1213, 655] on span "Approve 3 Items" at bounding box center [1203, 655] width 101 height 19
checkbox input "false"
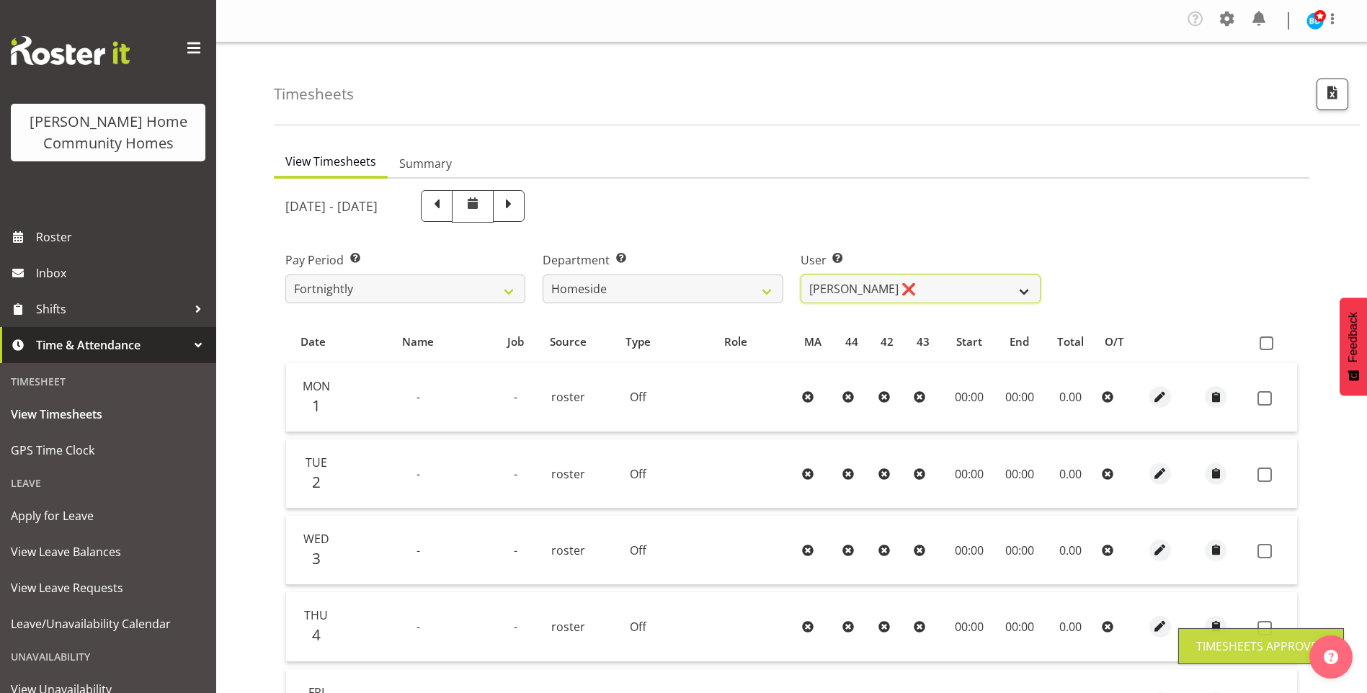
click at [829, 282] on select "[PERSON_NAME] ❌ [PERSON_NAME] ❌ [PERSON_NAME] (BK) [PERSON_NAME] ❌ [PERSON_NAME…" at bounding box center [921, 289] width 240 height 29
select select "10443"
click at [801, 275] on select "[PERSON_NAME] ❌ [PERSON_NAME] ❌ [PERSON_NAME] (BK) [PERSON_NAME] ❌ [PERSON_NAME…" at bounding box center [921, 289] width 240 height 29
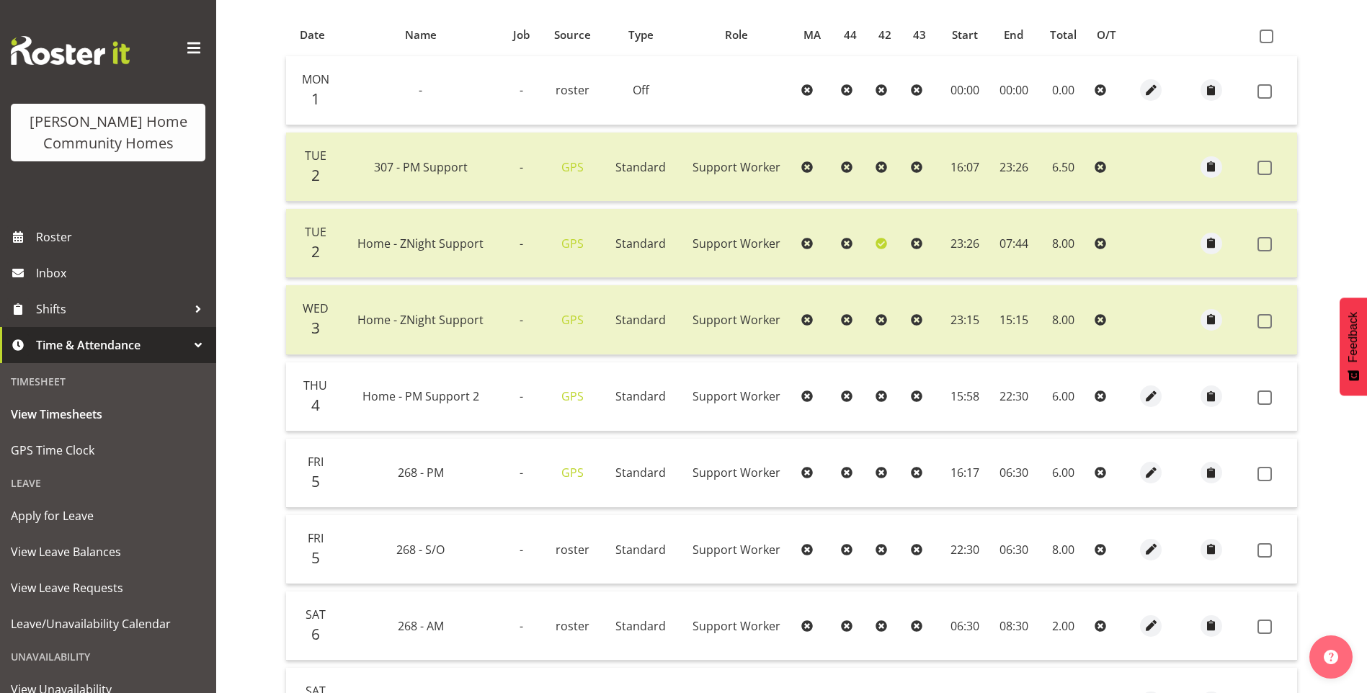
scroll to position [360, 0]
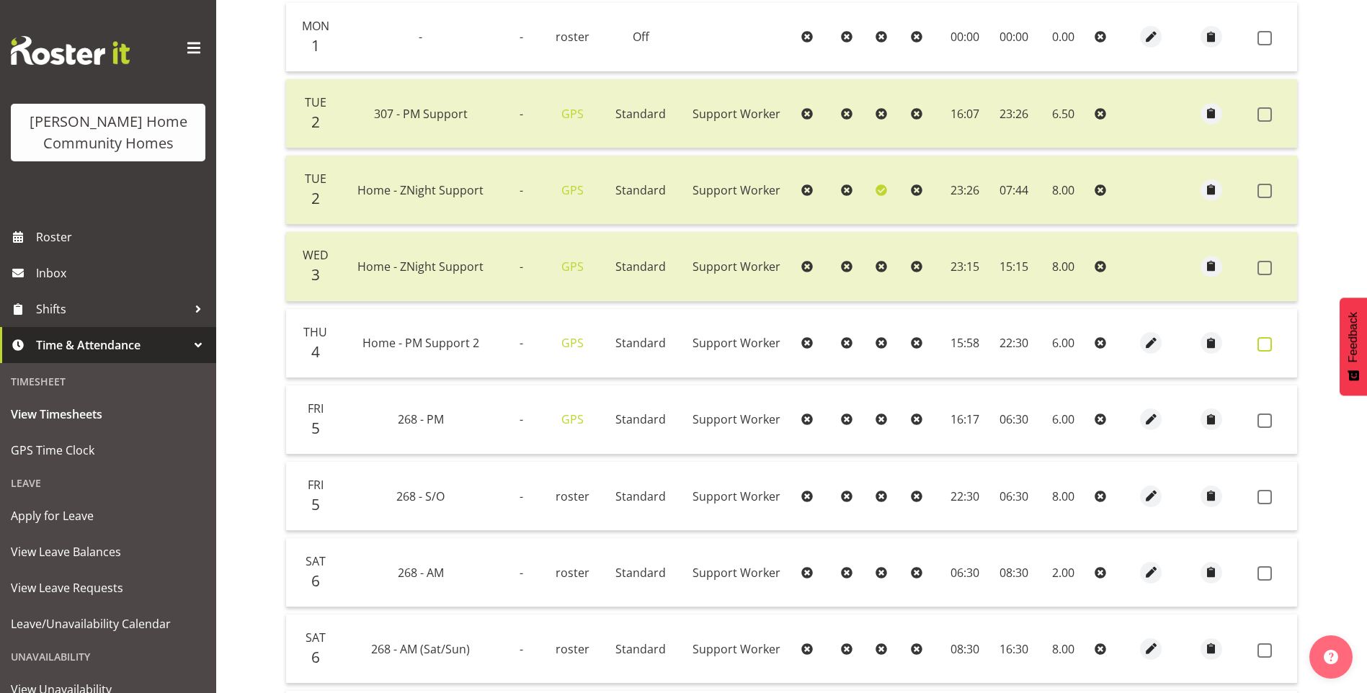
click at [1268, 347] on span at bounding box center [1265, 344] width 14 height 14
checkbox input "true"
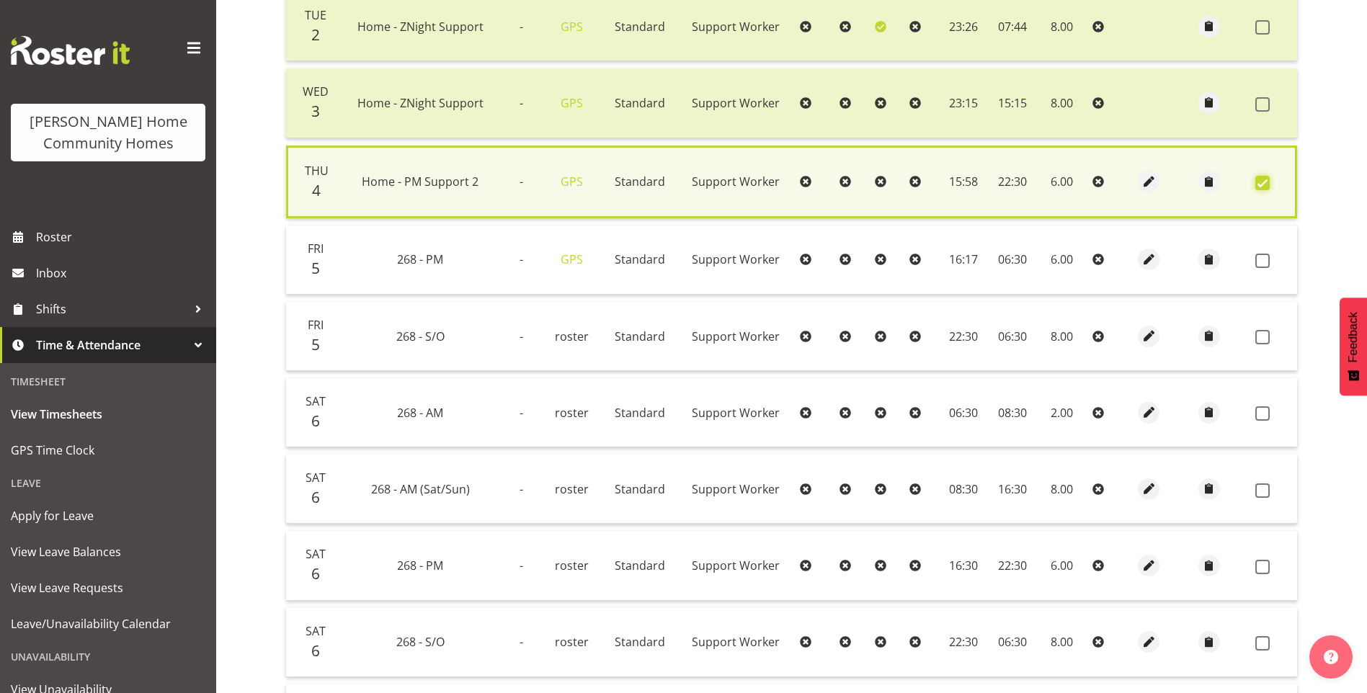
scroll to position [577, 0]
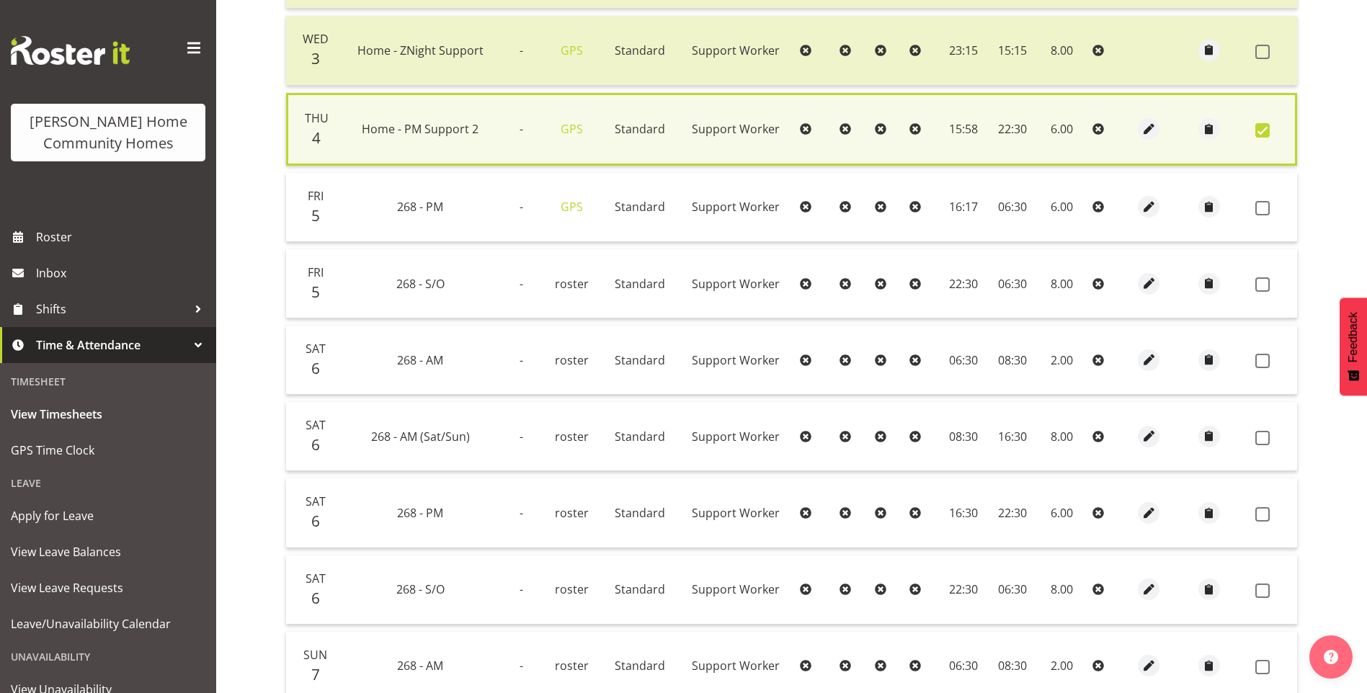
click at [1266, 219] on td at bounding box center [1274, 207] width 48 height 69
click at [1263, 209] on span at bounding box center [1263, 208] width 14 height 14
checkbox input "true"
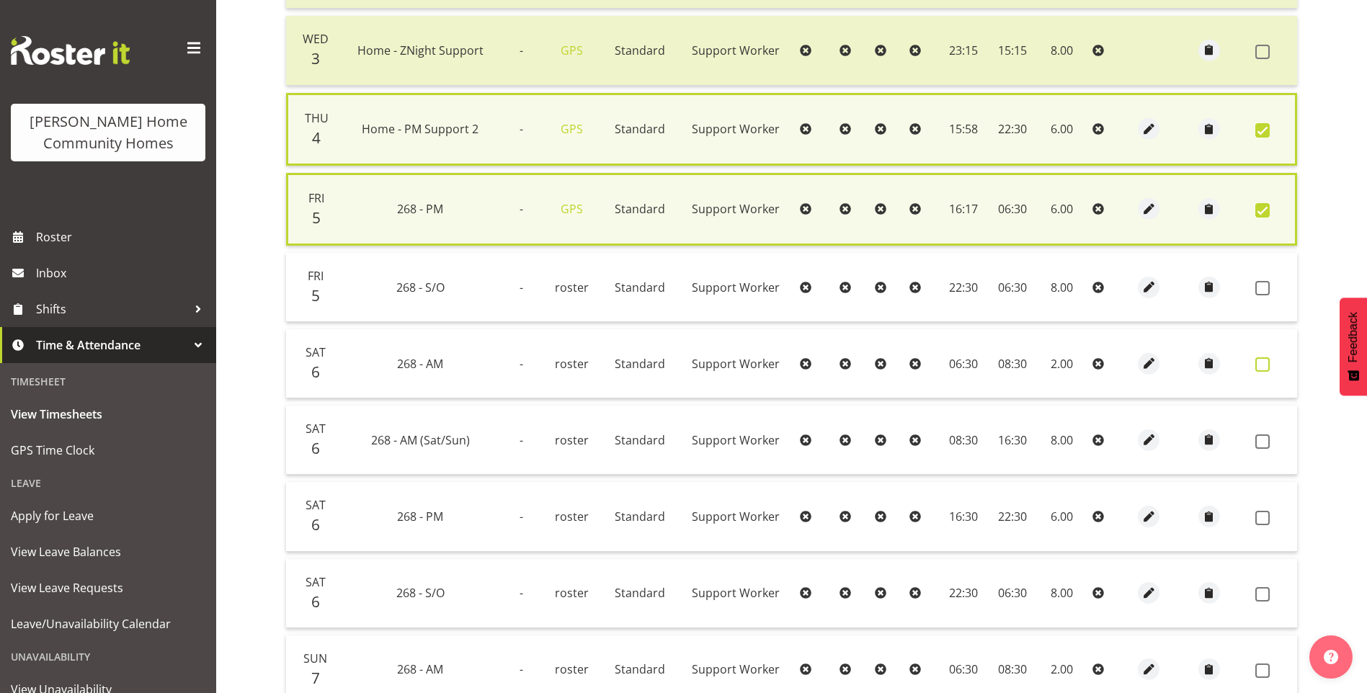
click at [1266, 363] on span at bounding box center [1263, 365] width 14 height 14
checkbox input "true"
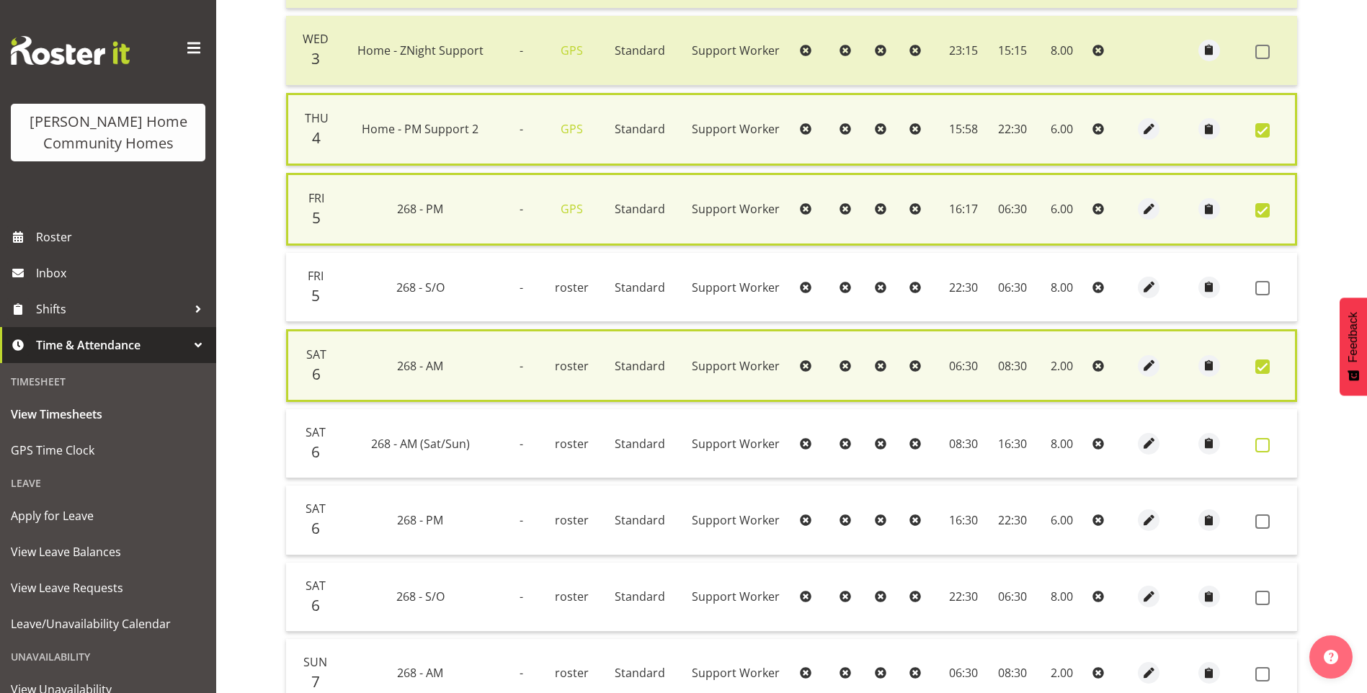
click at [1258, 446] on span at bounding box center [1263, 445] width 14 height 14
checkbox input "true"
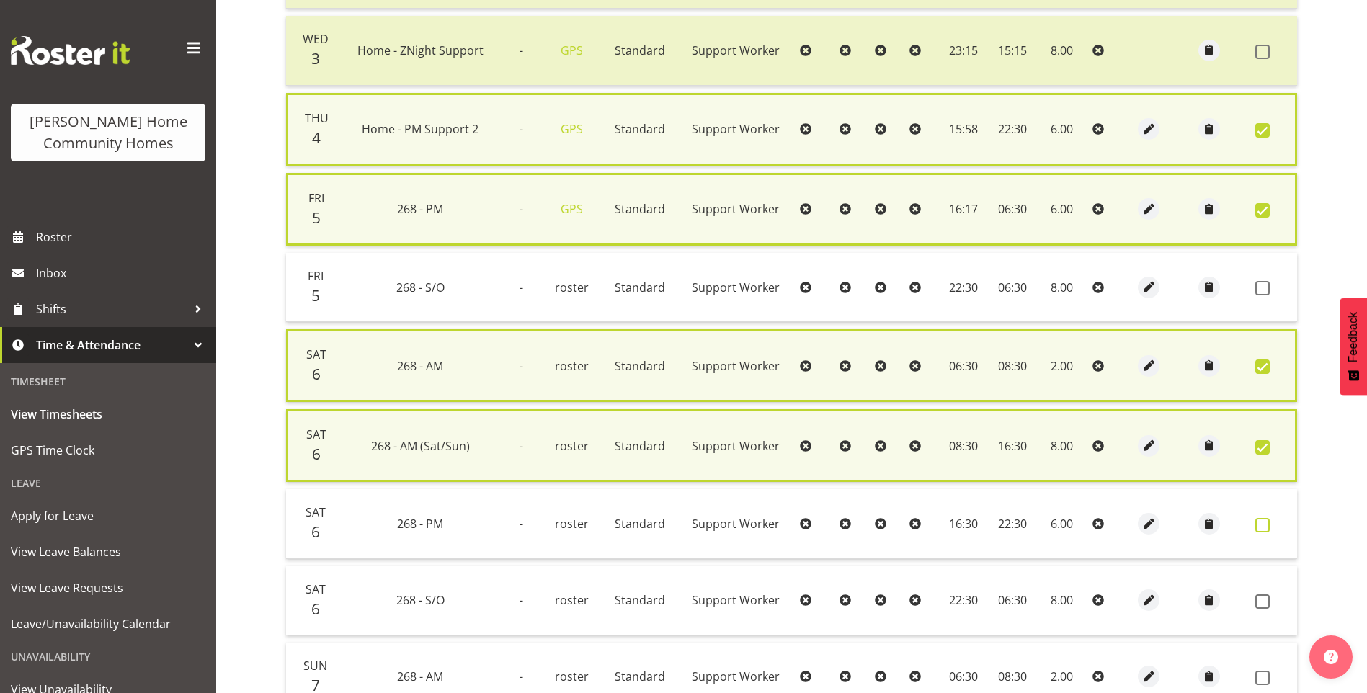
click at [1265, 525] on span at bounding box center [1263, 525] width 14 height 14
checkbox input "true"
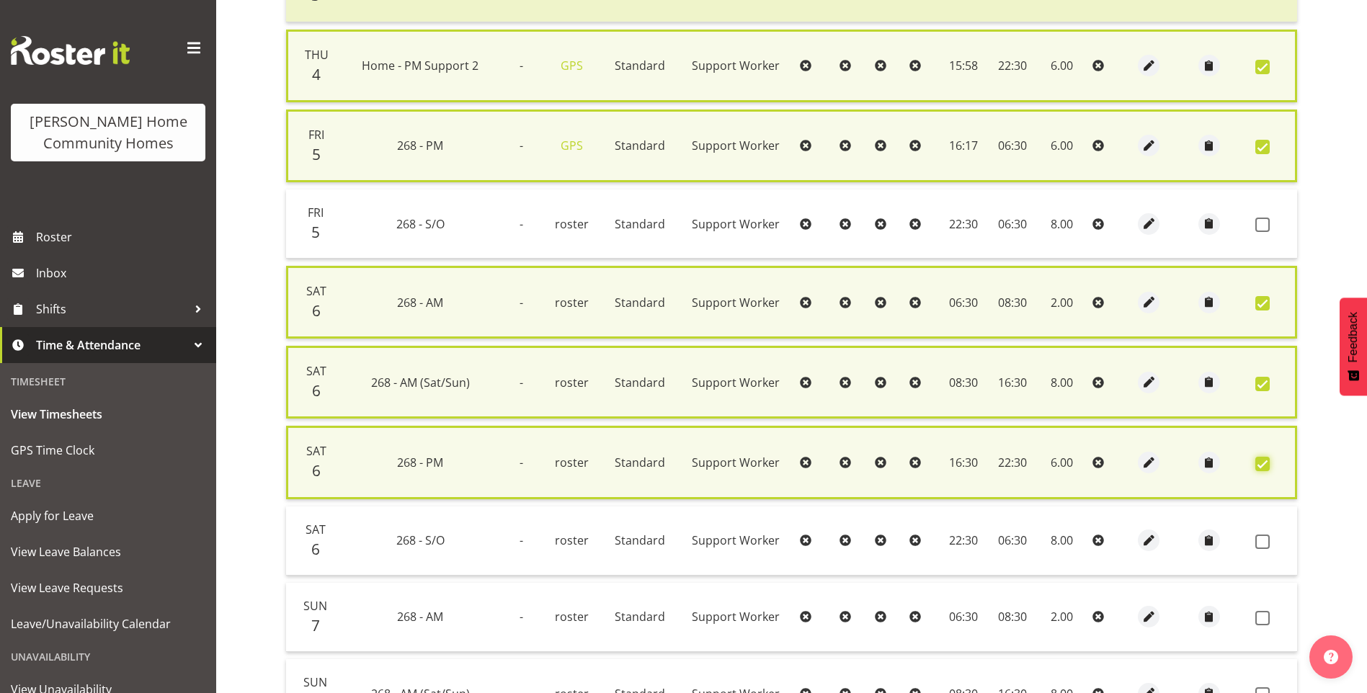
scroll to position [721, 0]
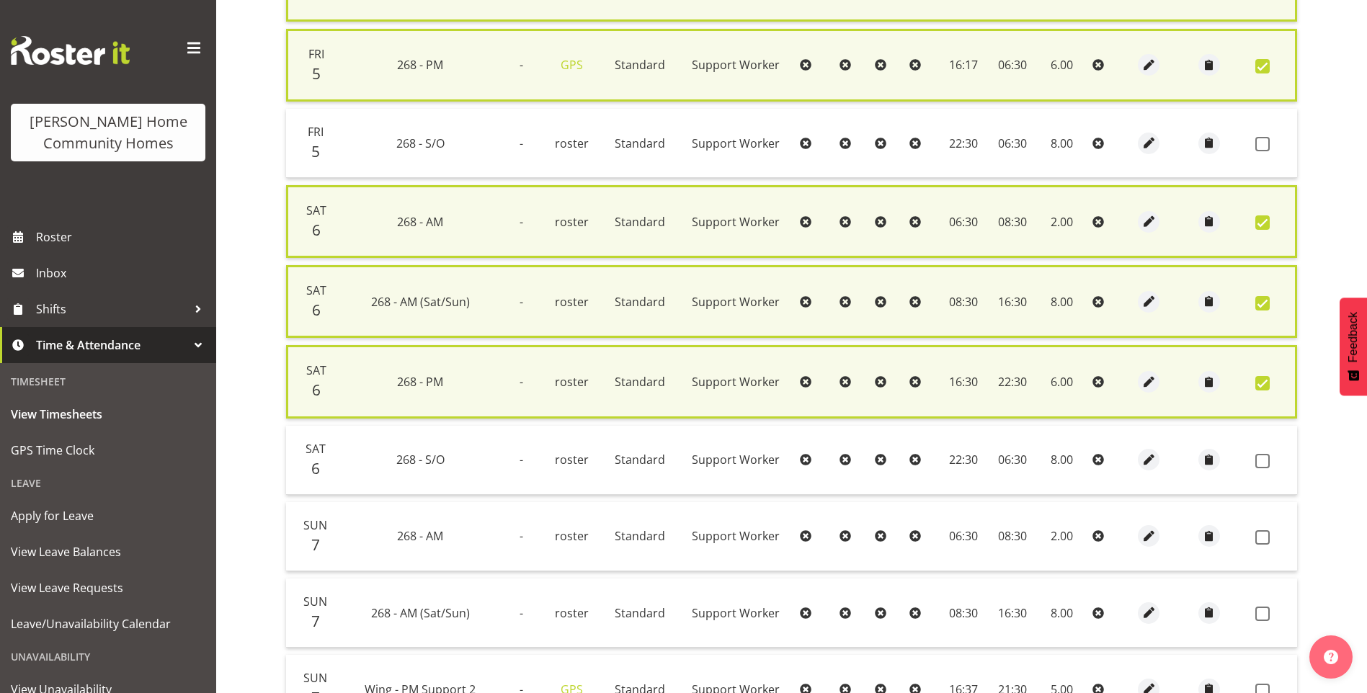
click at [1264, 549] on td at bounding box center [1274, 536] width 48 height 69
drag, startPoint x: 1261, startPoint y: 612, endPoint x: 1264, endPoint y: 583, distance: 29.1
click at [1262, 611] on span at bounding box center [1263, 614] width 14 height 14
checkbox input "true"
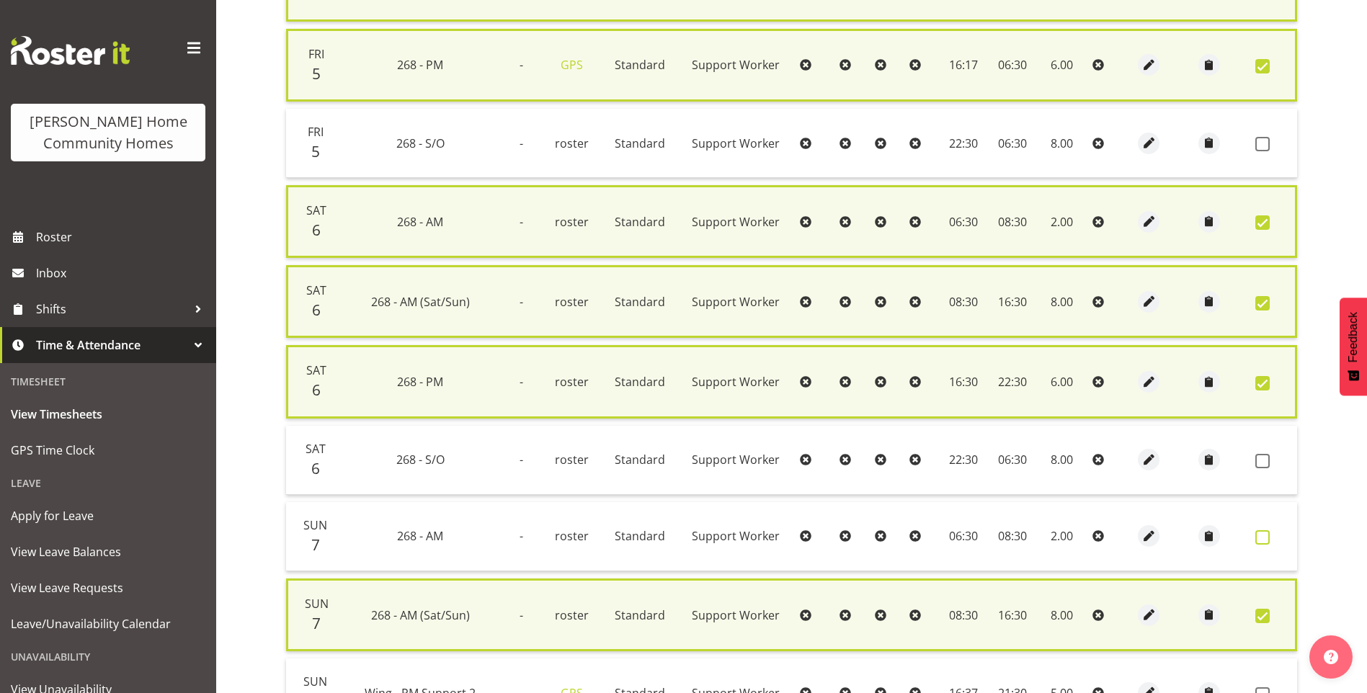
click at [1262, 533] on span at bounding box center [1263, 538] width 14 height 14
checkbox input "true"
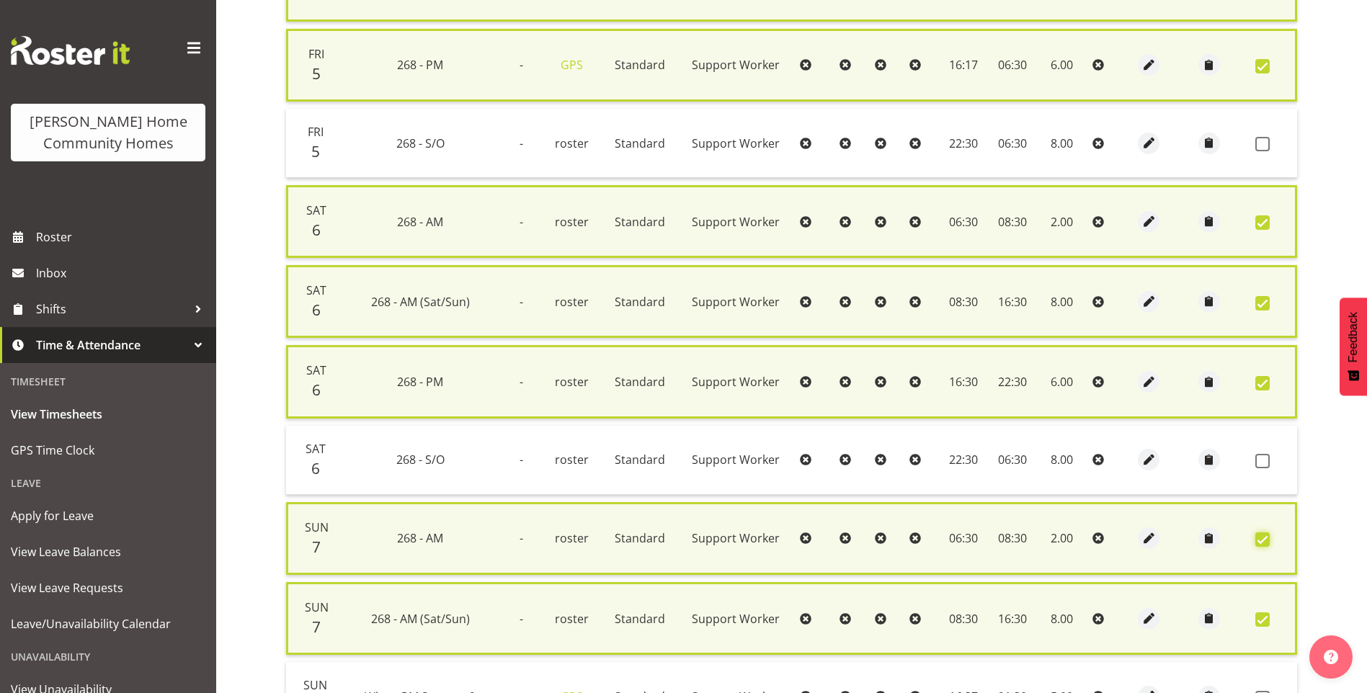
scroll to position [886, 0]
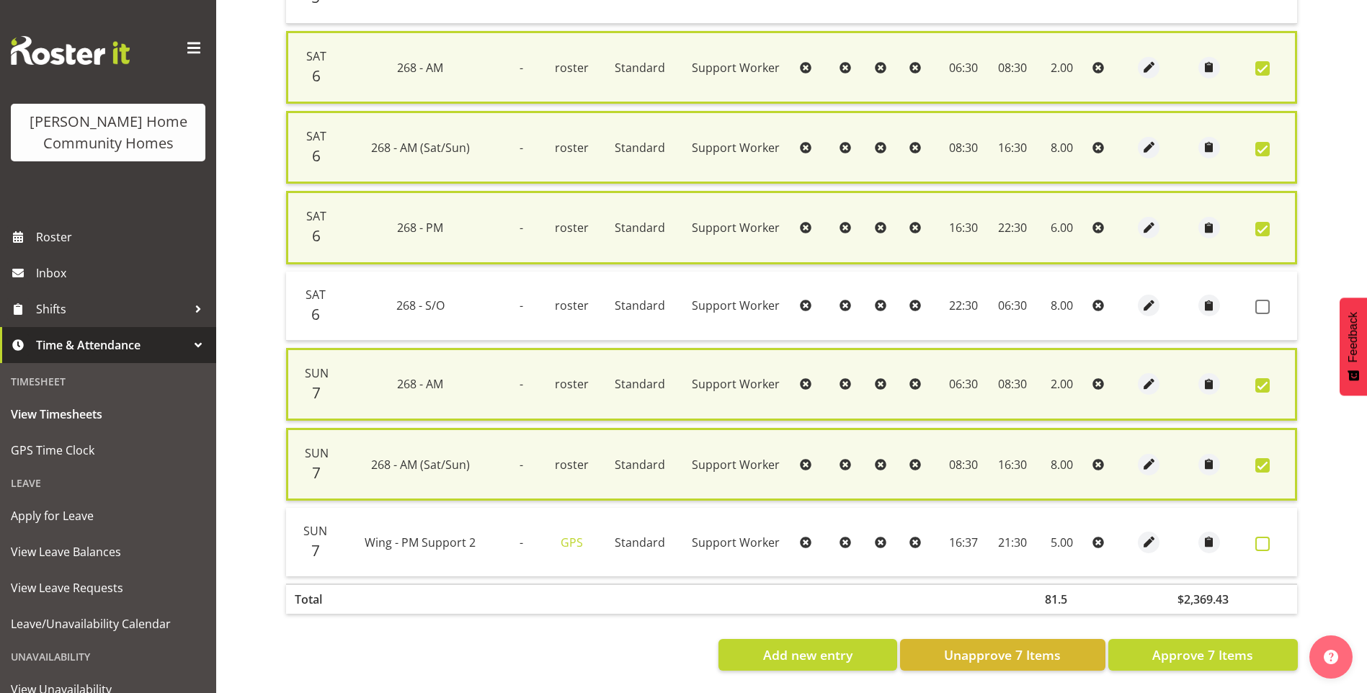
click at [1268, 537] on span at bounding box center [1263, 544] width 14 height 14
checkbox input "true"
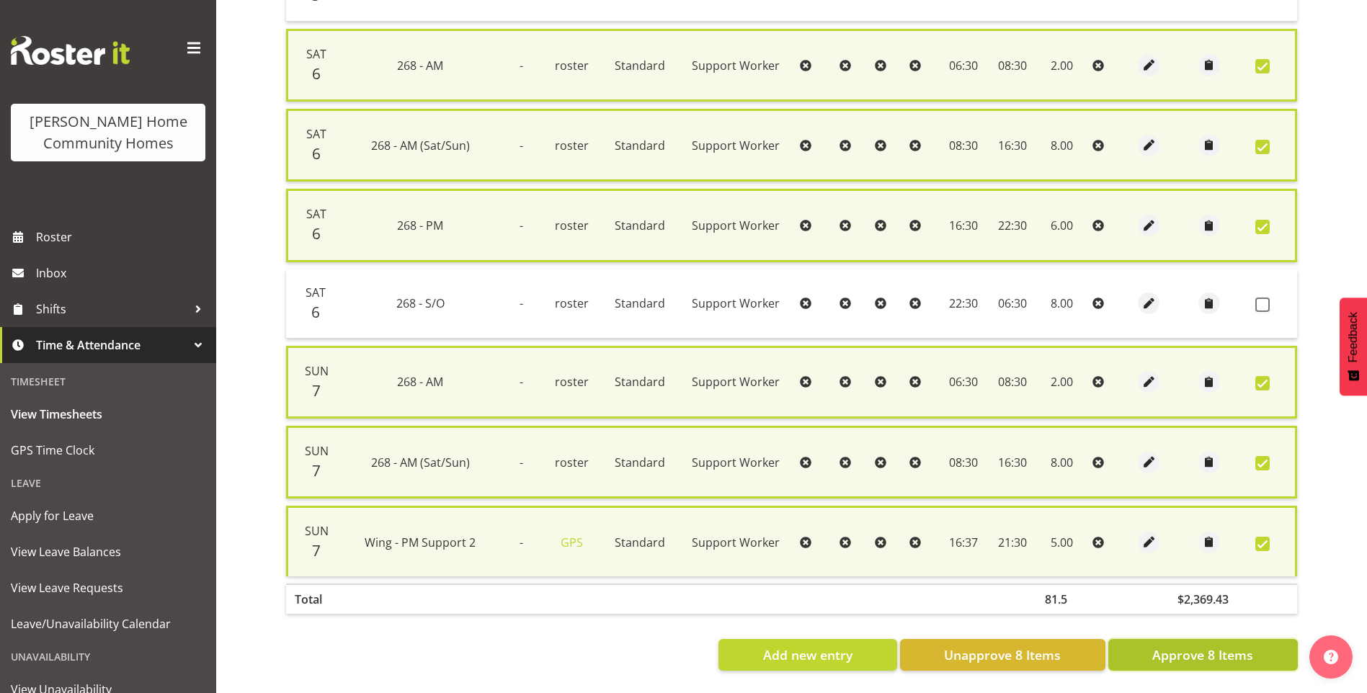
click at [1218, 657] on button "Approve 8 Items" at bounding box center [1204, 655] width 190 height 32
checkbox input "false"
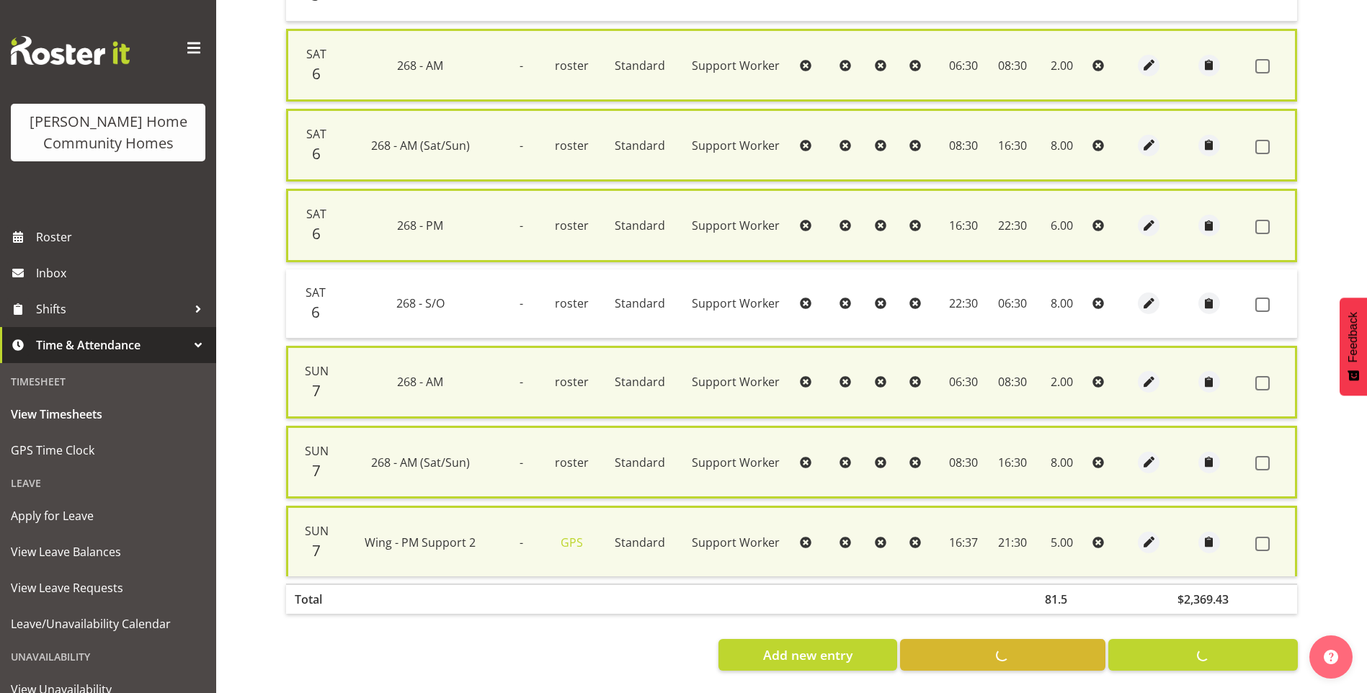
checkbox input "false"
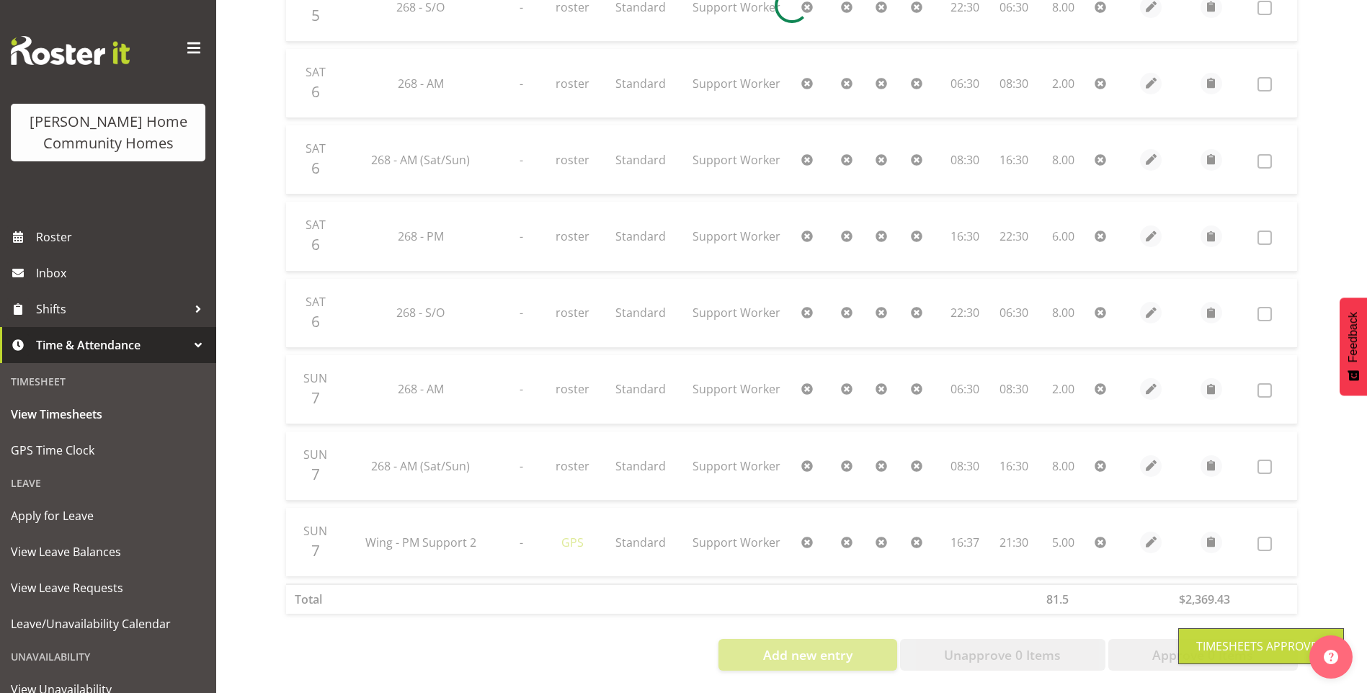
scroll to position [861, 0]
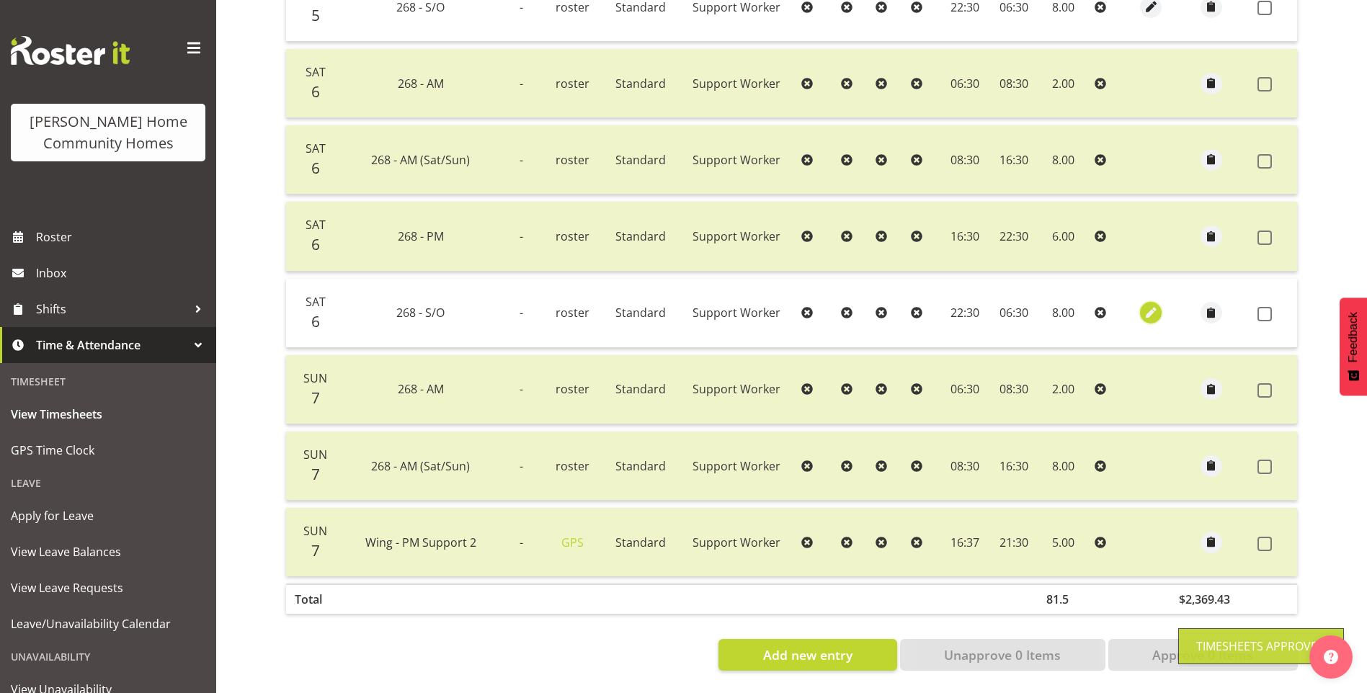
click at [1153, 305] on span "button" at bounding box center [1151, 313] width 17 height 17
select select "Standard"
select select "748"
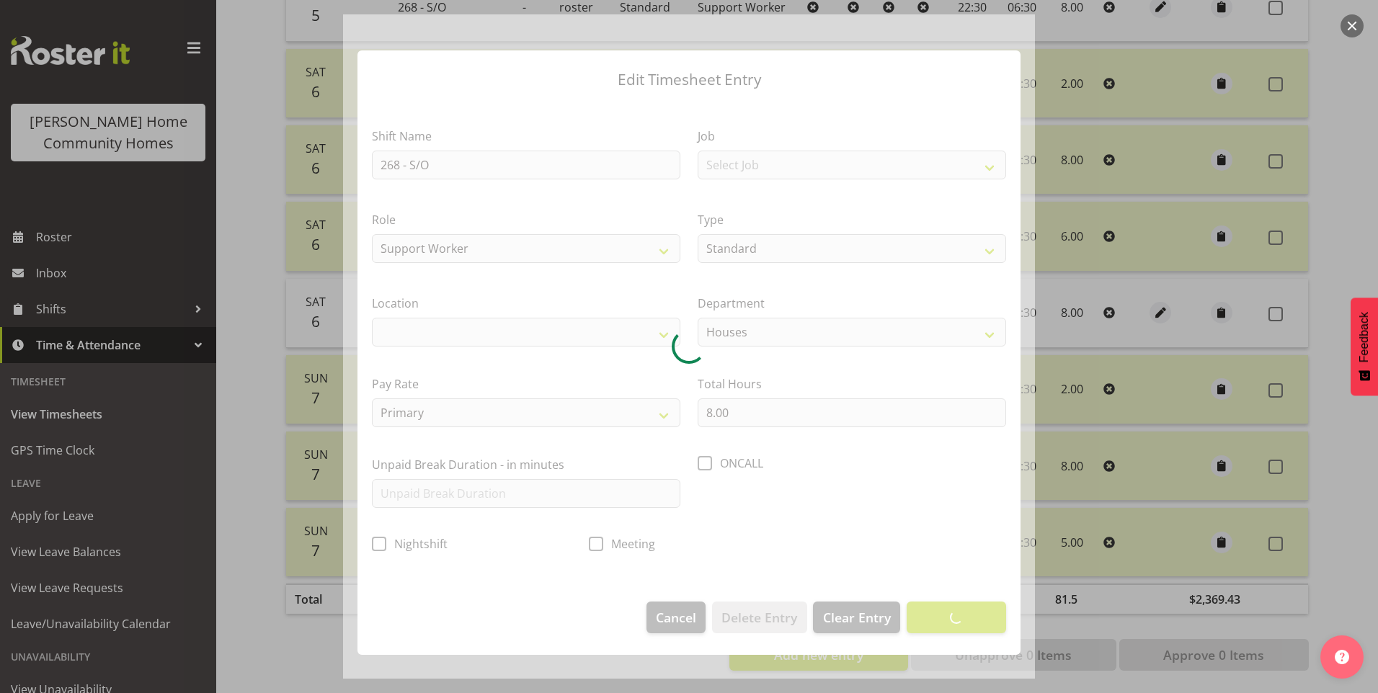
select select "1069"
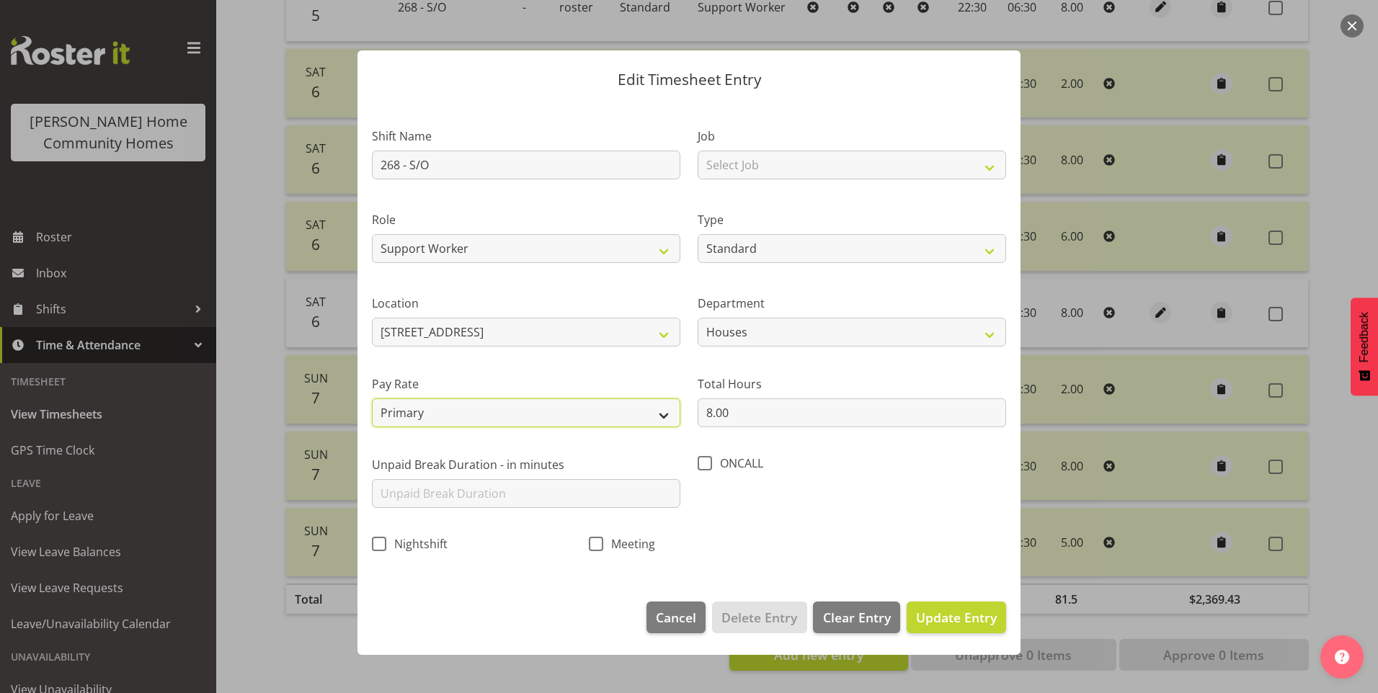
click at [497, 408] on select "Primary Secondary Tertiary Fourth Fifth" at bounding box center [526, 413] width 309 height 29
select select "secondary"
click at [372, 399] on select "Primary Secondary Tertiary Fourth Fifth" at bounding box center [526, 413] width 309 height 29
click at [978, 609] on span "Update Entry" at bounding box center [956, 617] width 81 height 17
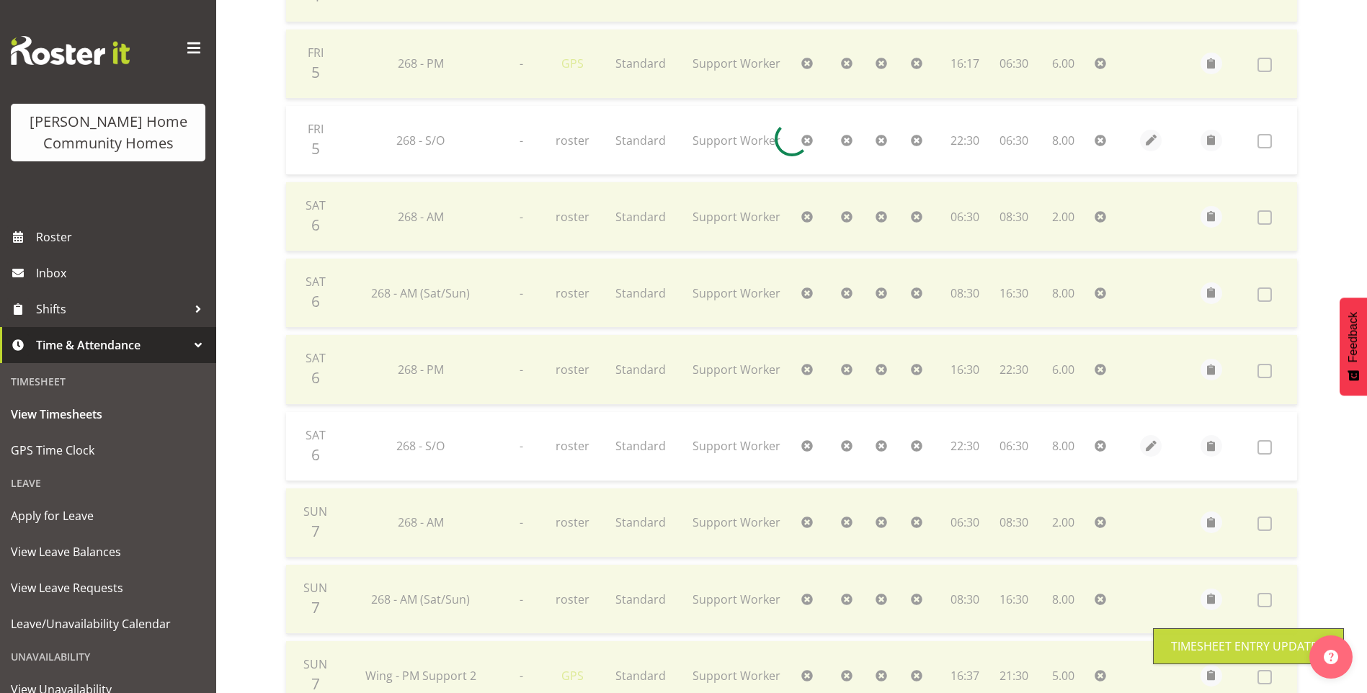
scroll to position [500, 0]
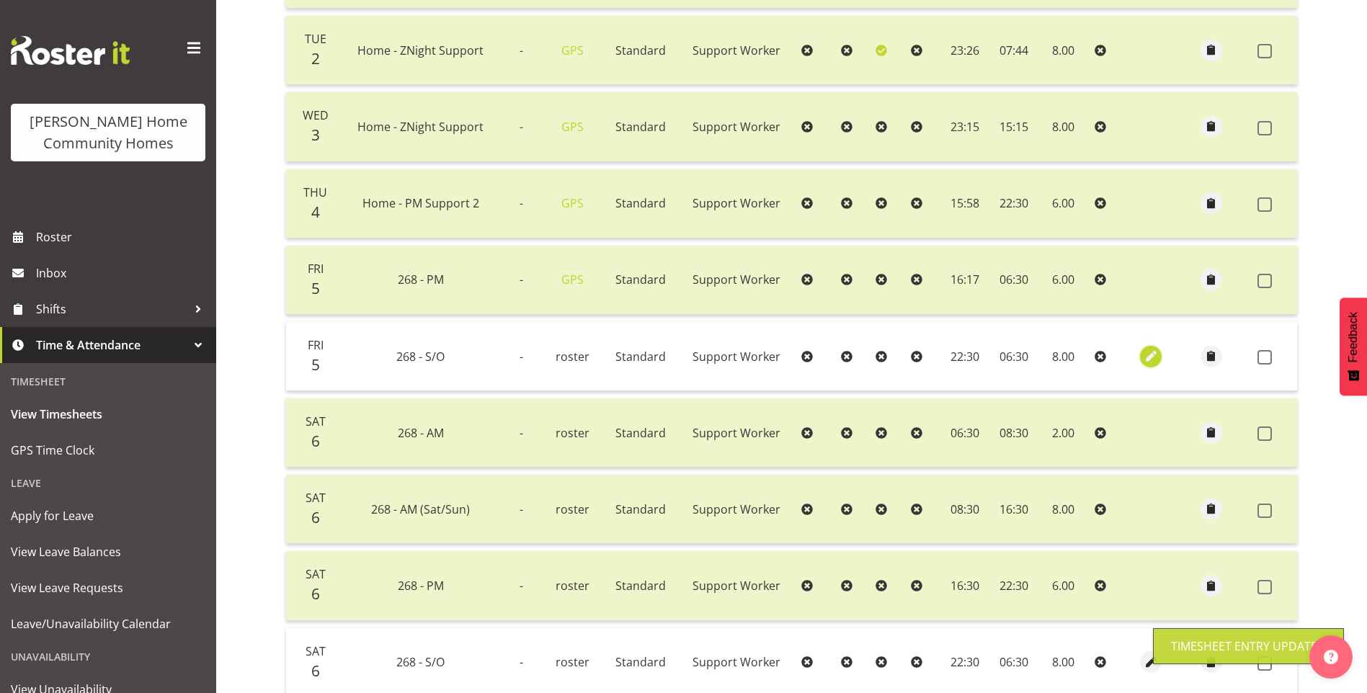
click at [1145, 347] on span "button" at bounding box center [1151, 357] width 17 height 24
select select "Standard"
select select "748"
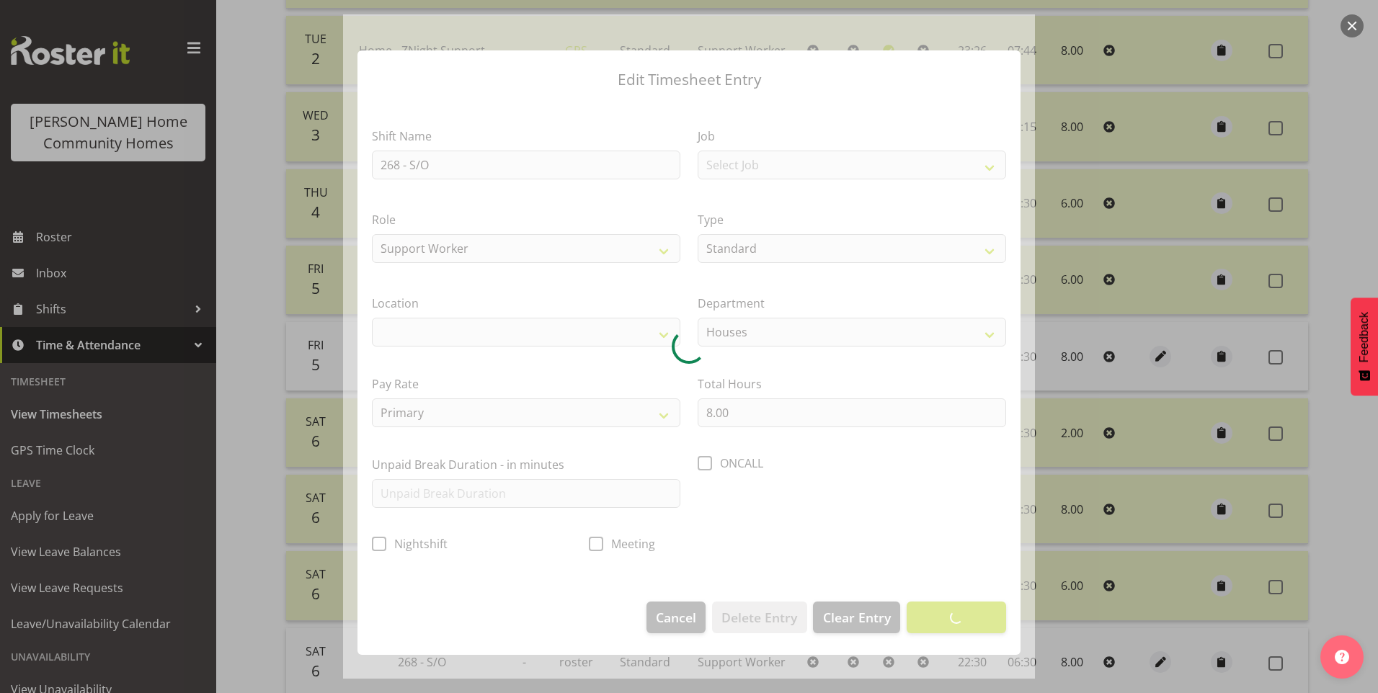
select select "1069"
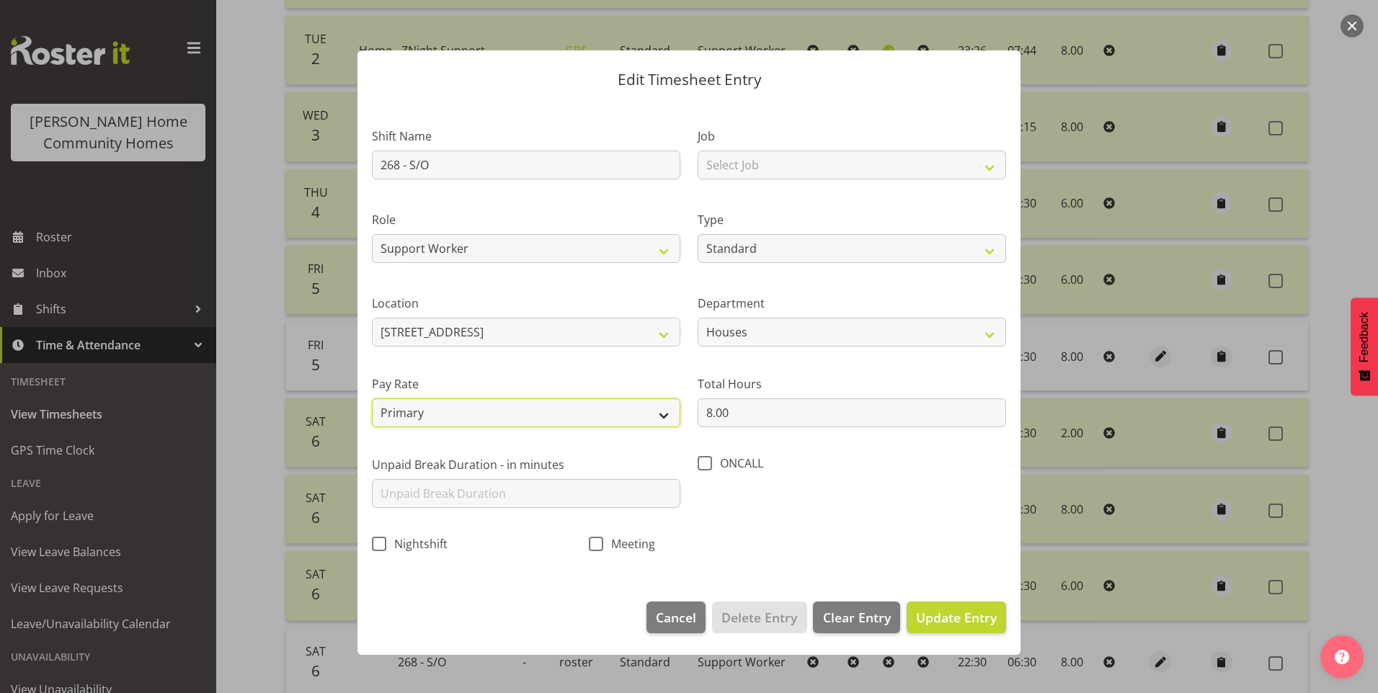
click at [439, 414] on select "Primary Secondary Tertiary Fourth Fifth" at bounding box center [526, 413] width 309 height 29
select select "secondary"
click at [372, 399] on select "Primary Secondary Tertiary Fourth Fifth" at bounding box center [526, 413] width 309 height 29
click at [951, 621] on span "Update Entry" at bounding box center [956, 617] width 81 height 17
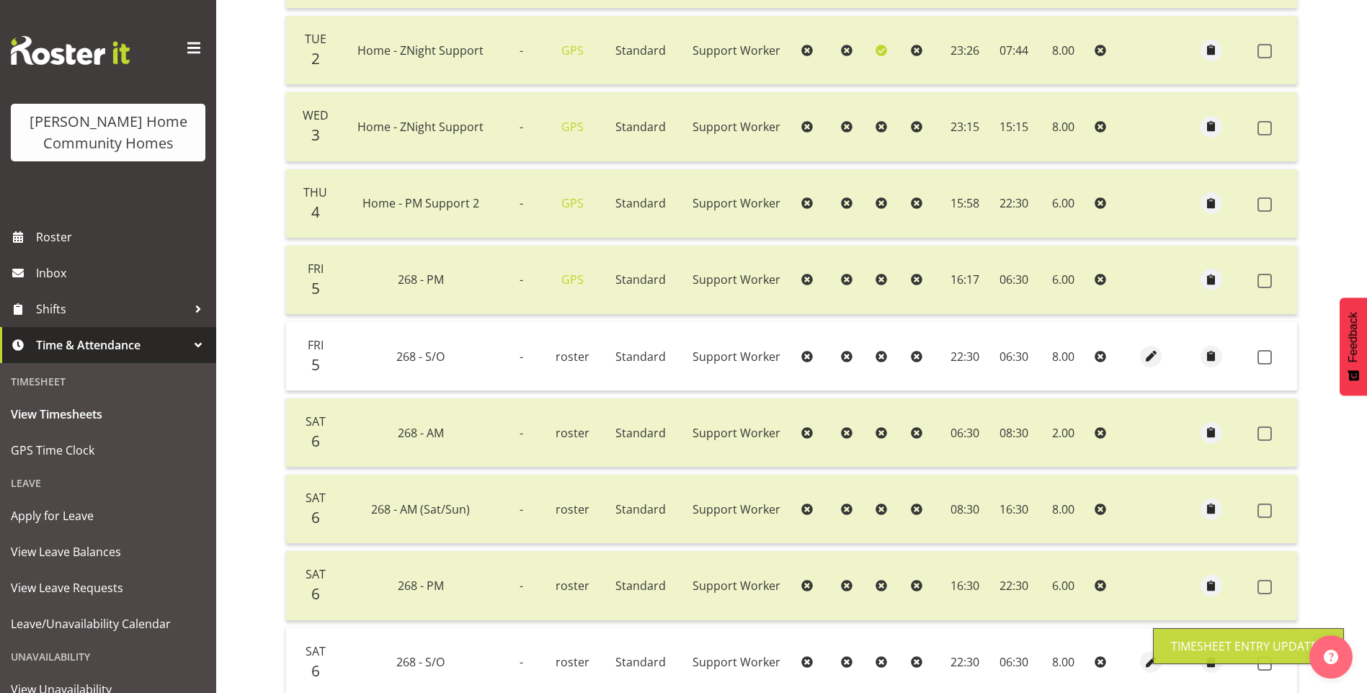
click at [1270, 360] on span at bounding box center [1265, 357] width 14 height 14
checkbox input "true"
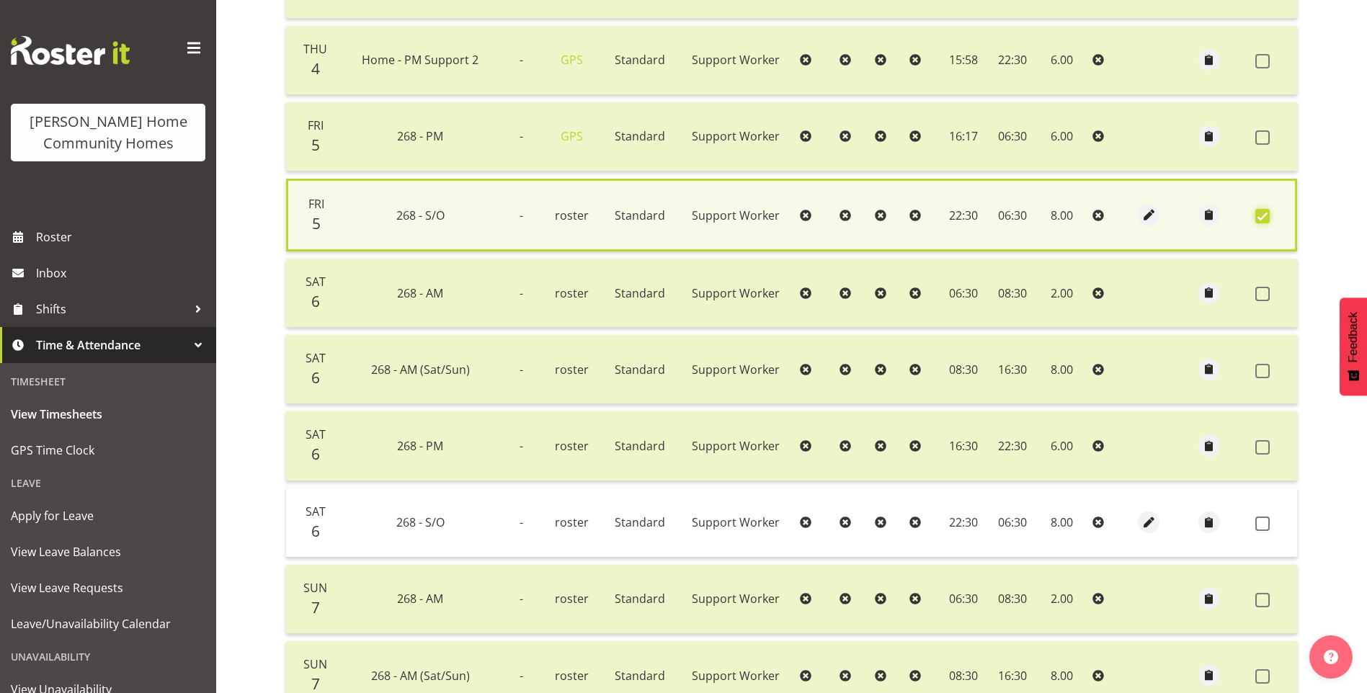
scroll to position [644, 0]
click at [1261, 518] on span at bounding box center [1263, 523] width 14 height 14
checkbox input "true"
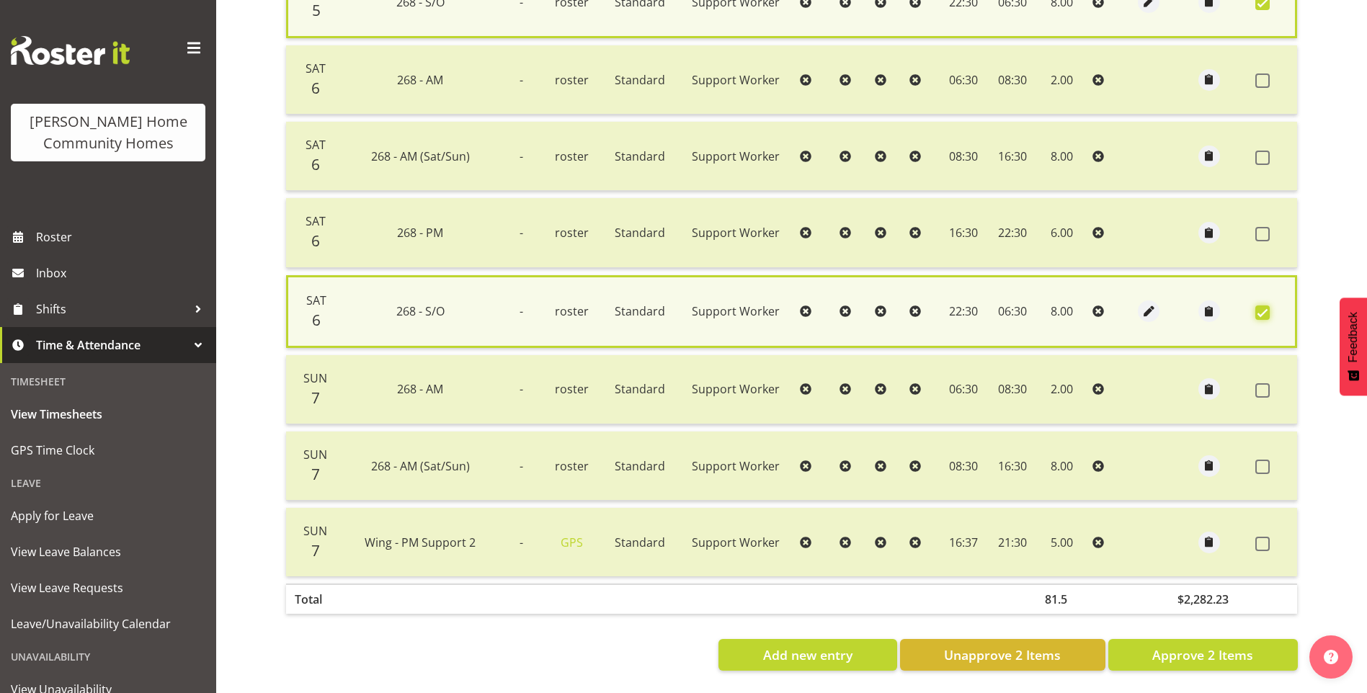
scroll to position [861, 0]
click at [1217, 655] on span "Approve 2 Items" at bounding box center [1203, 655] width 101 height 19
checkbox input "false"
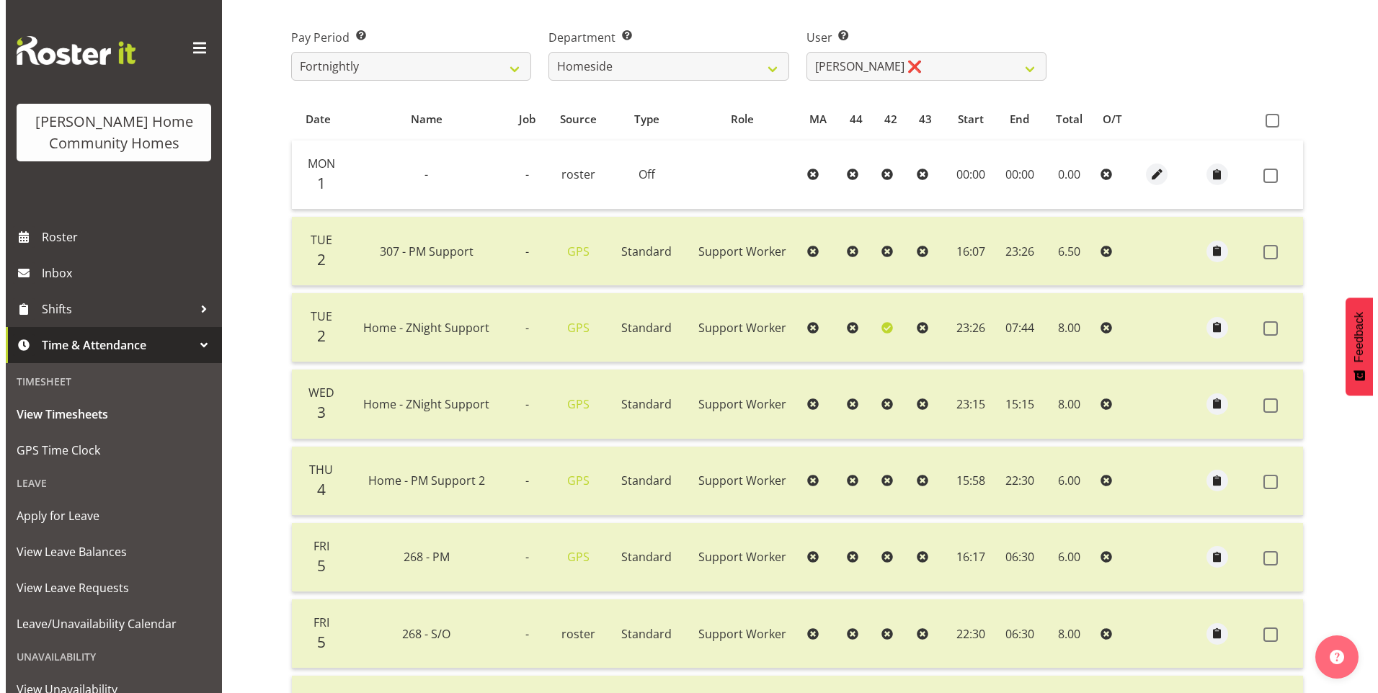
scroll to position [210, 0]
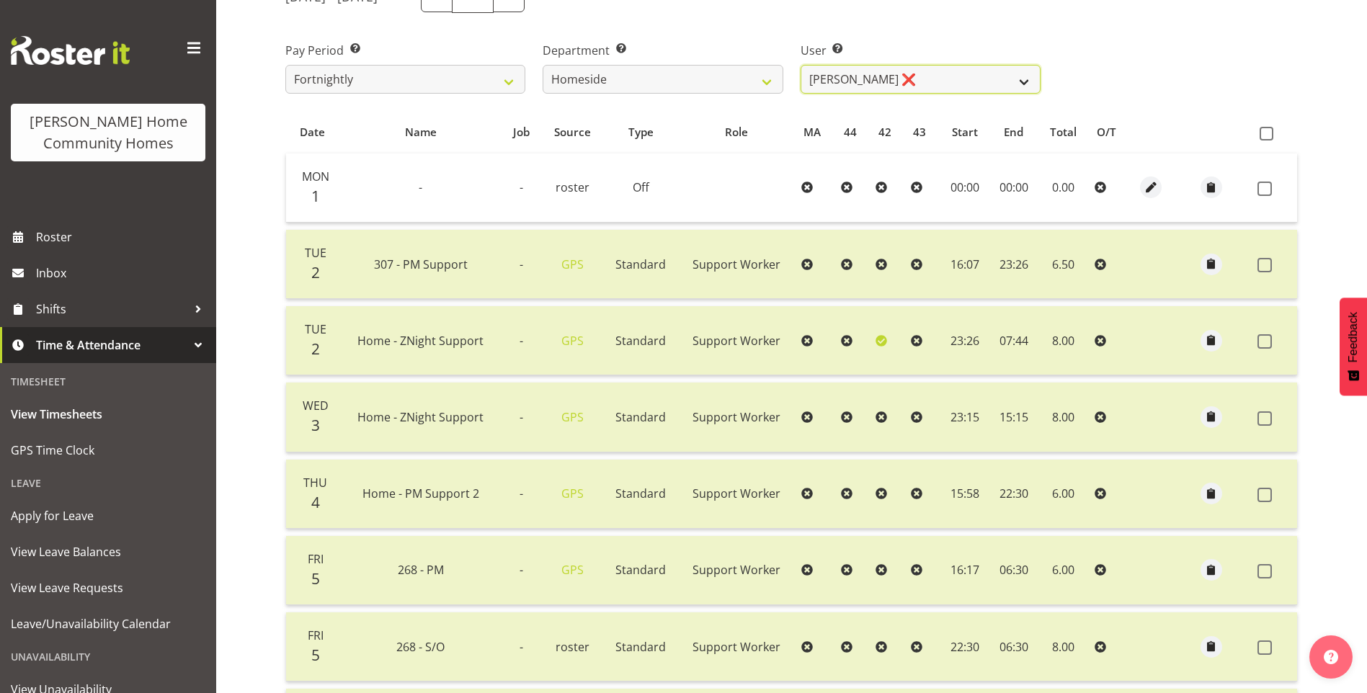
click at [856, 79] on select "[PERSON_NAME] ❌ [PERSON_NAME] ❌ [PERSON_NAME] (BK) [PERSON_NAME] ❌ [PERSON_NAME…" at bounding box center [921, 79] width 240 height 29
select select "8540"
click at [801, 65] on select "[PERSON_NAME] ❌ [PERSON_NAME] ❌ [PERSON_NAME] (BK) [PERSON_NAME] ❌ [PERSON_NAME…" at bounding box center [921, 79] width 240 height 29
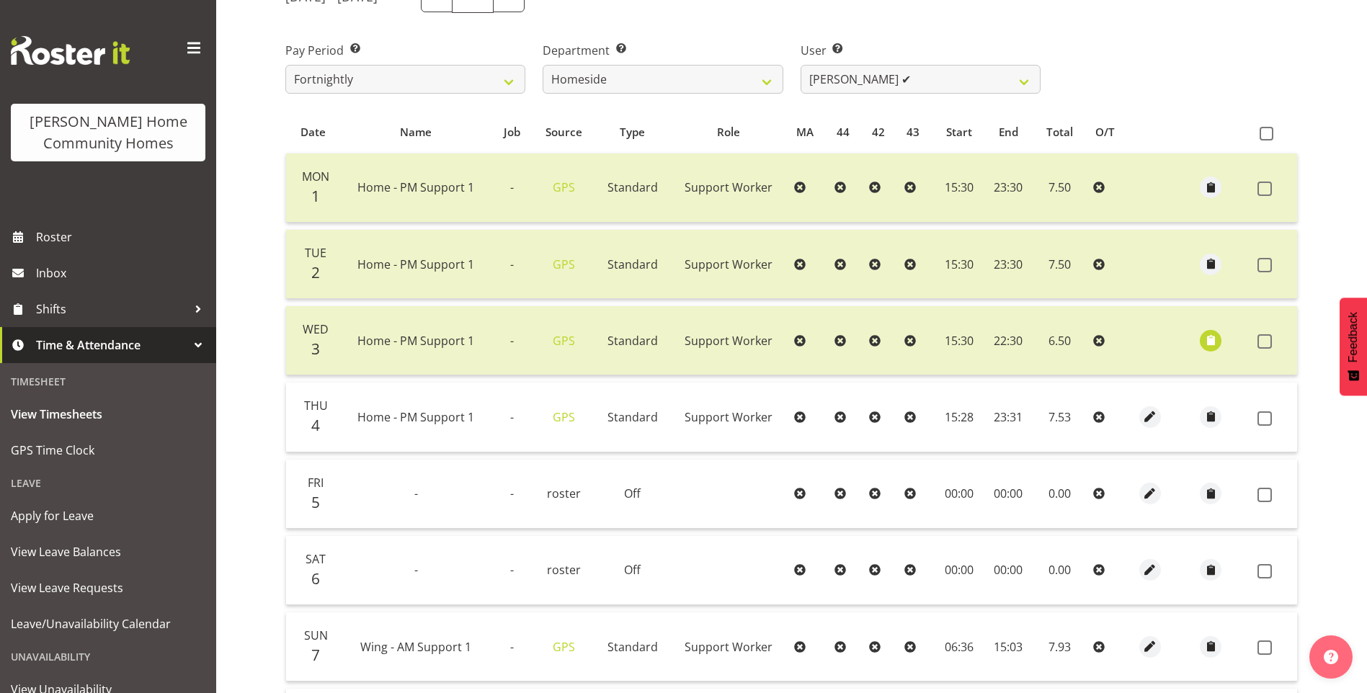
click at [1137, 407] on div at bounding box center [1151, 418] width 28 height 22
click at [1143, 409] on span "button" at bounding box center [1151, 417] width 17 height 17
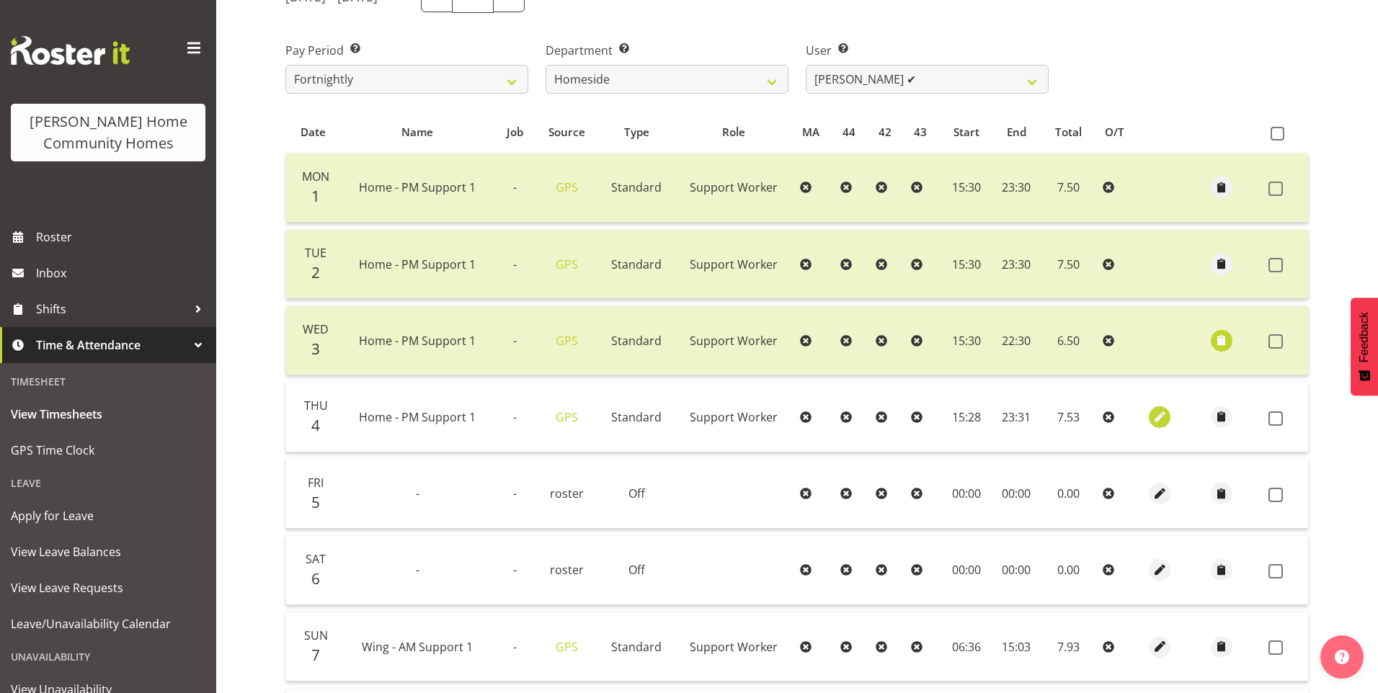
select select "Standard"
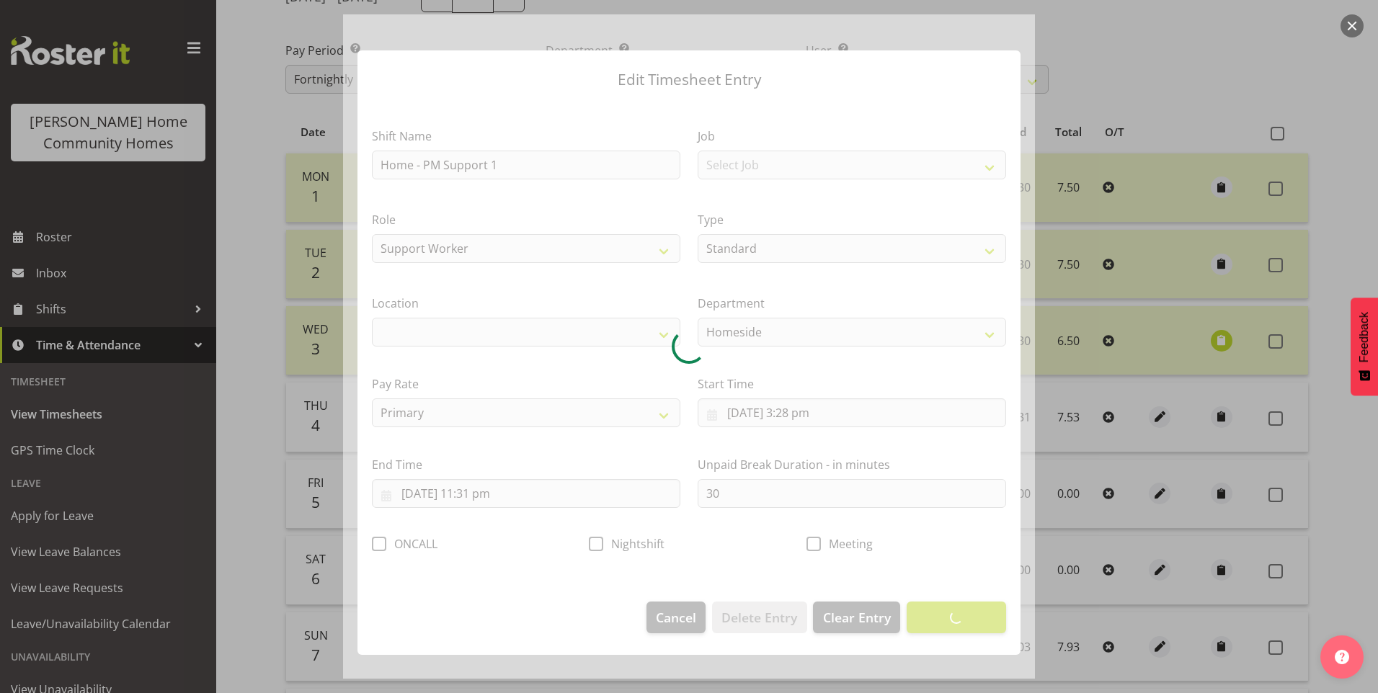
select select "1067"
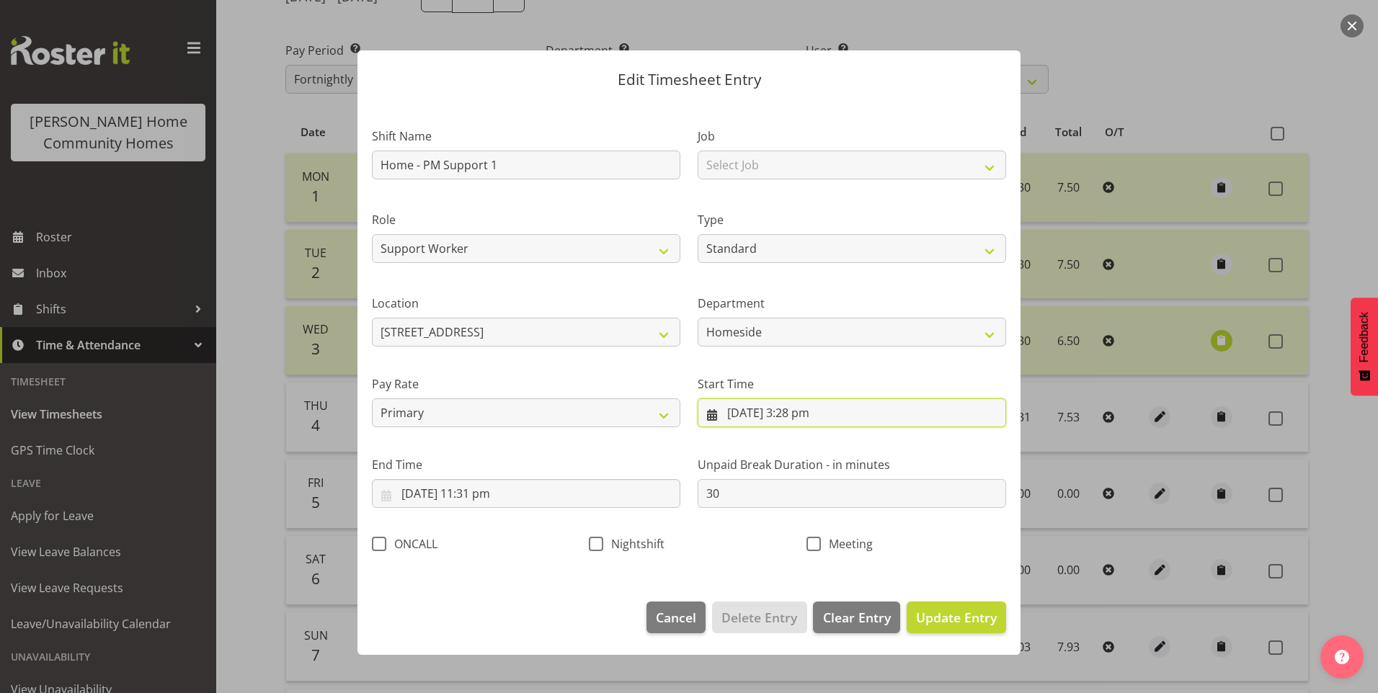
click at [824, 420] on input "[DATE] 3:28 pm" at bounding box center [852, 413] width 309 height 29
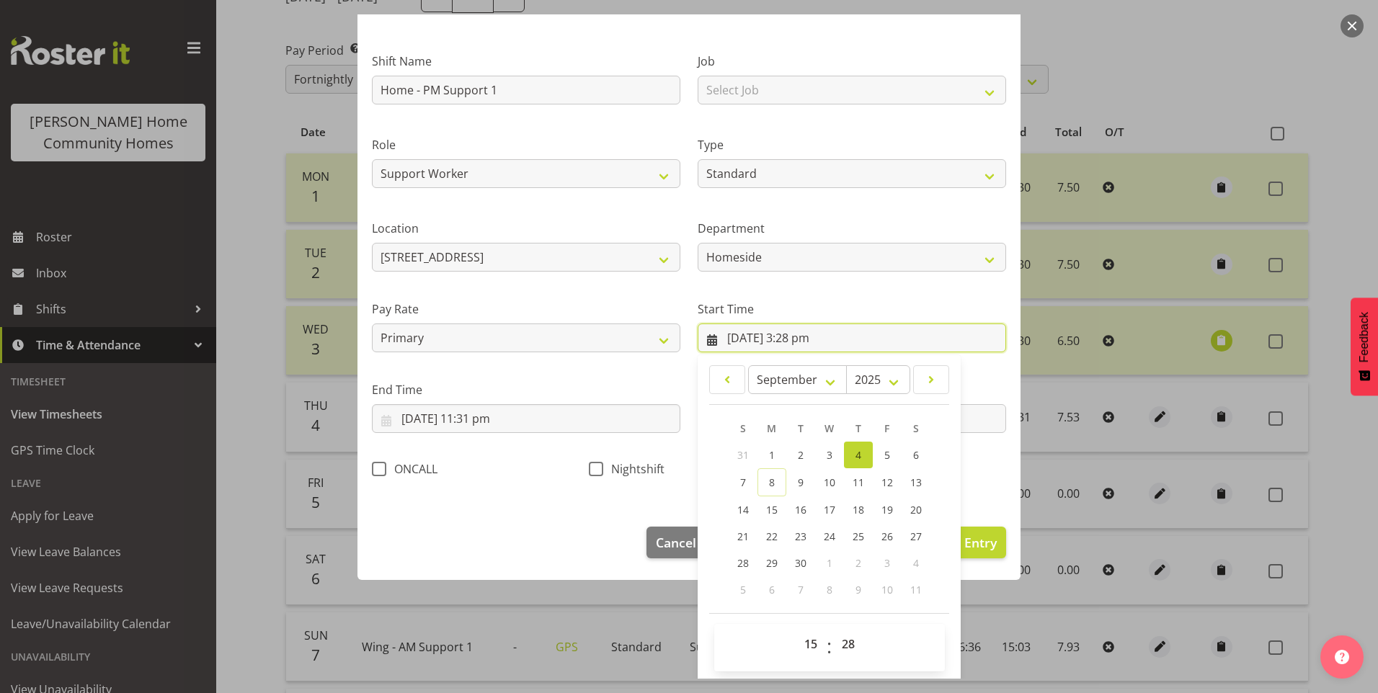
scroll to position [78, 0]
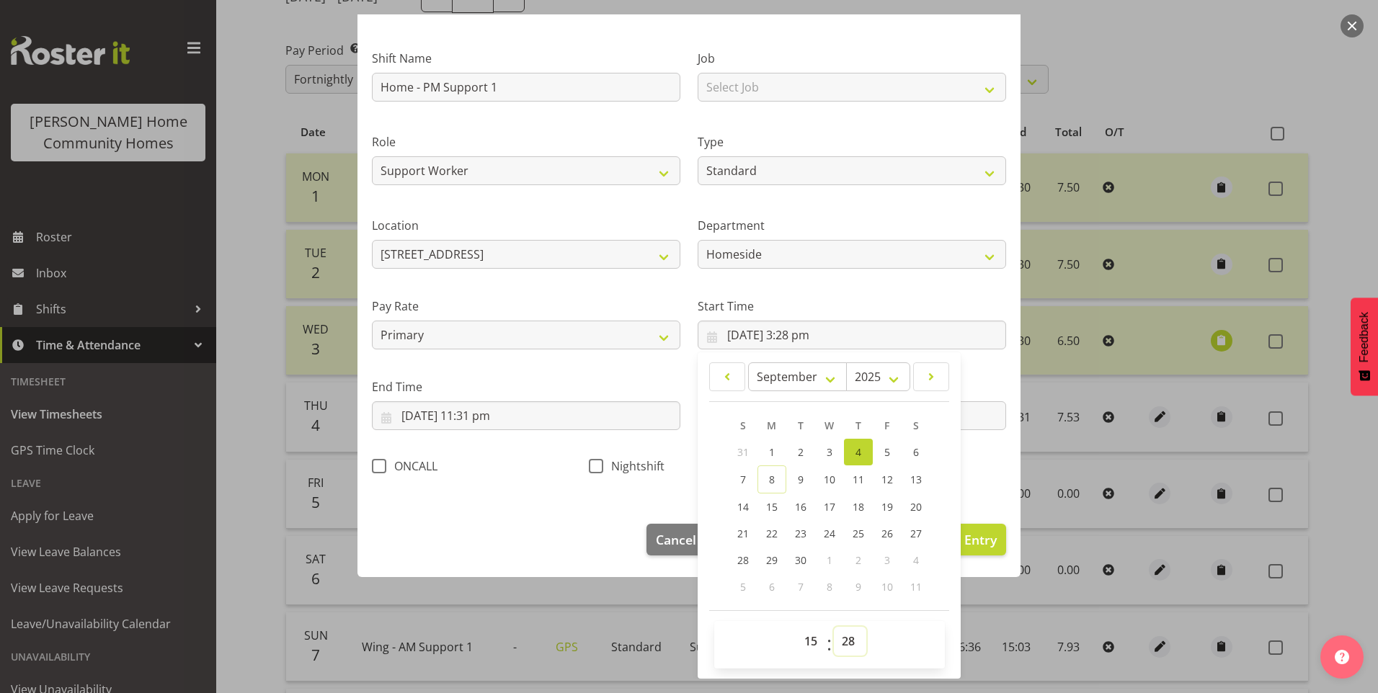
click at [847, 648] on select "00 01 02 03 04 05 06 07 08 09 10 11 12 13 14 15 16 17 18 19 20 21 22 23 24 25 2…" at bounding box center [850, 641] width 32 height 29
select select "30"
click at [834, 627] on select "00 01 02 03 04 05 06 07 08 09 10 11 12 13 14 15 16 17 18 19 20 21 22 23 24 25 2…" at bounding box center [850, 641] width 32 height 29
type input "[DATE] 3:30 pm"
click at [484, 427] on input "[DATE] 11:31 pm" at bounding box center [526, 416] width 309 height 29
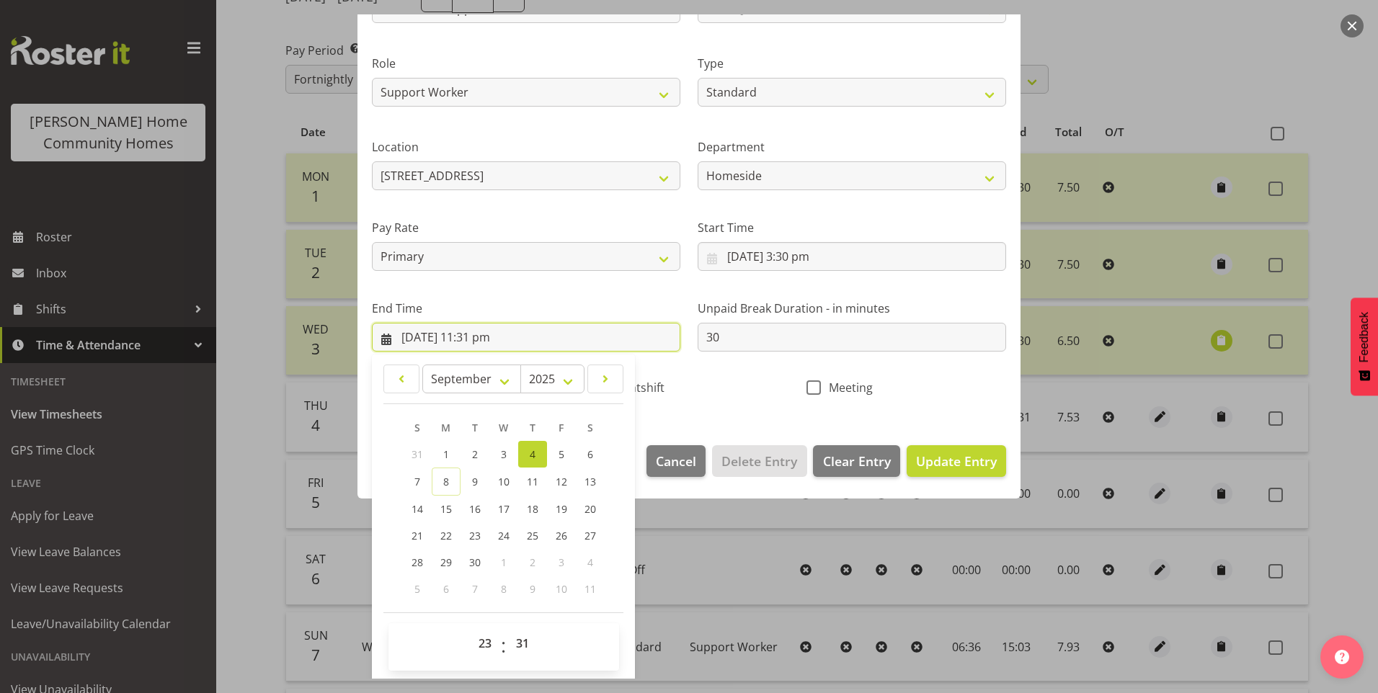
scroll to position [159, 0]
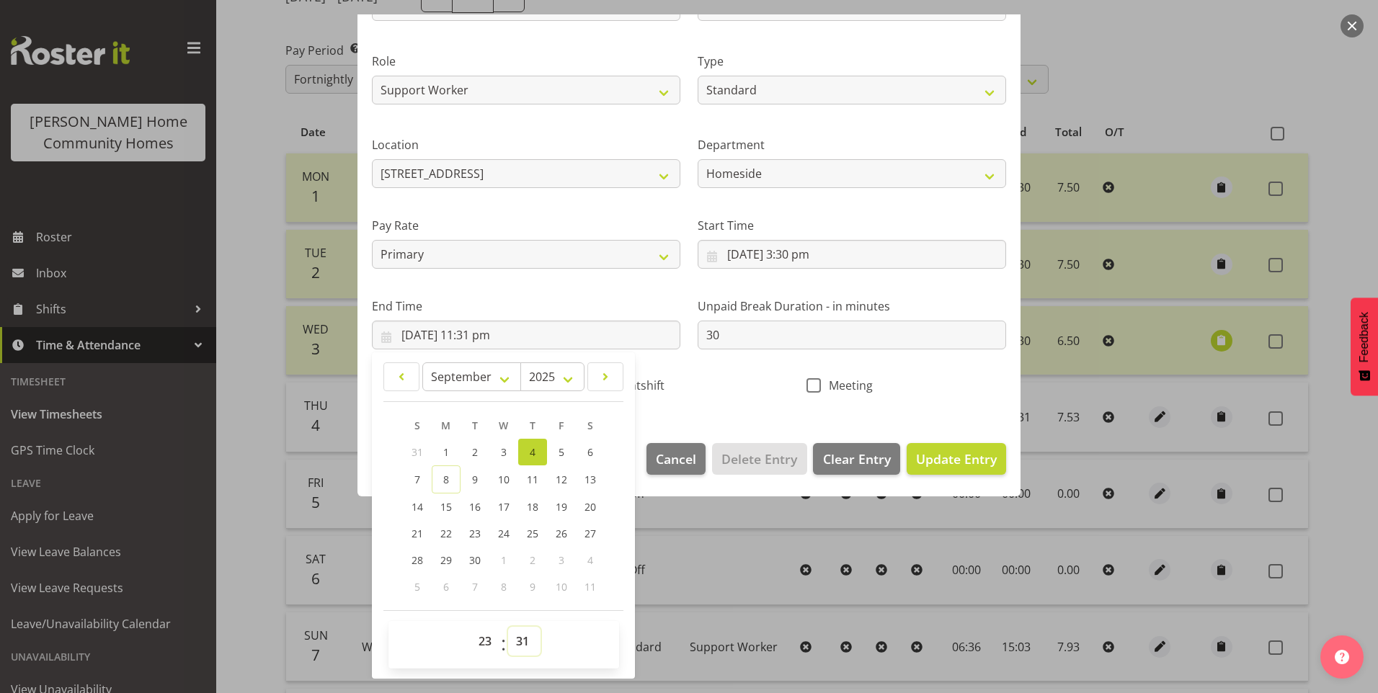
drag, startPoint x: 526, startPoint y: 642, endPoint x: 526, endPoint y: 627, distance: 15.2
click at [526, 642] on select "00 01 02 03 04 05 06 07 08 09 10 11 12 13 14 15 16 17 18 19 20 21 22 23 24 25 2…" at bounding box center [524, 641] width 32 height 29
select select "30"
click at [508, 627] on select "00 01 02 03 04 05 06 07 08 09 10 11 12 13 14 15 16 17 18 19 20 21 22 23 24 25 2…" at bounding box center [524, 641] width 32 height 29
type input "[DATE] 11:30 pm"
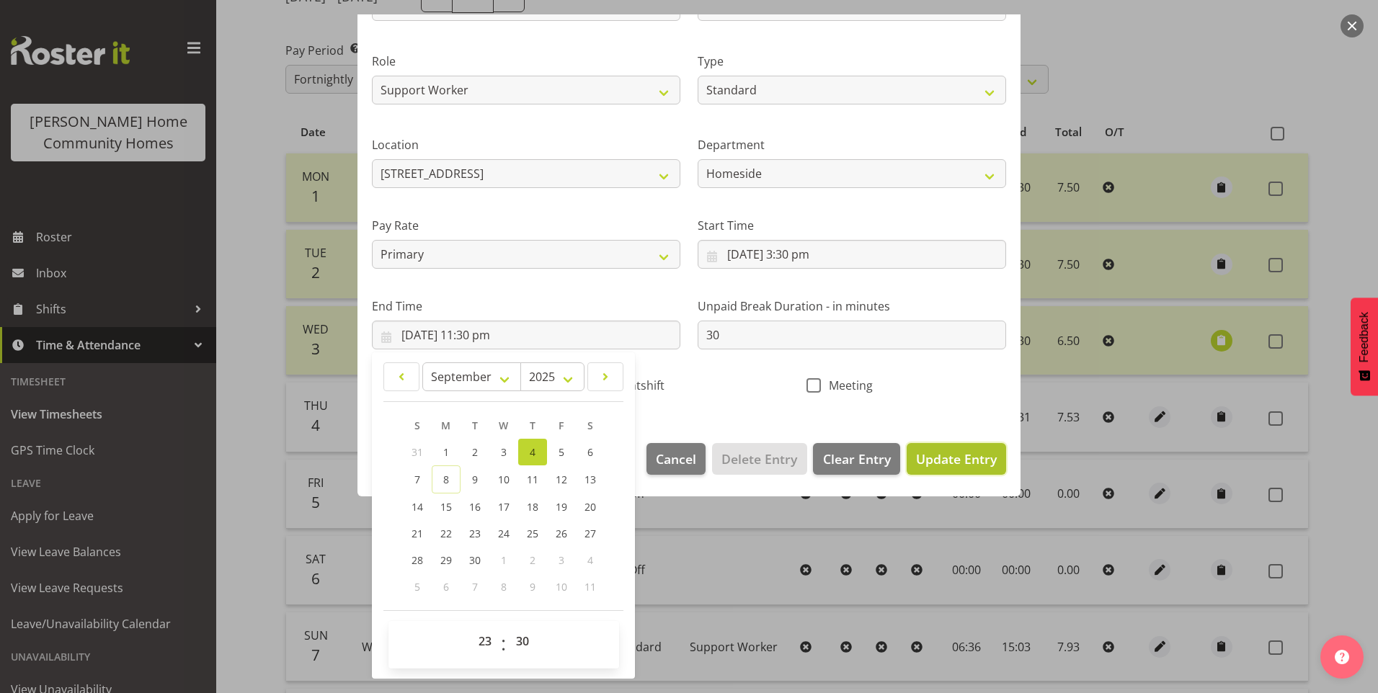
click at [943, 469] on button "Update Entry" at bounding box center [956, 459] width 99 height 32
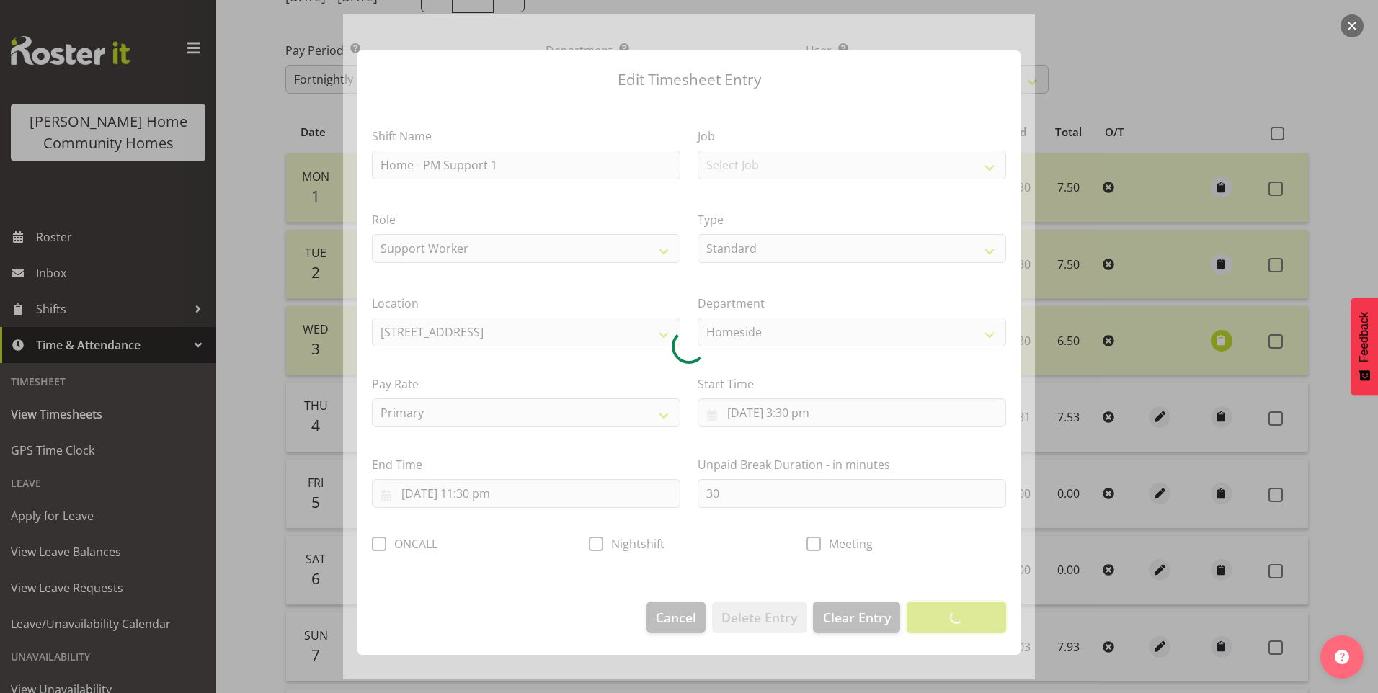
scroll to position [0, 0]
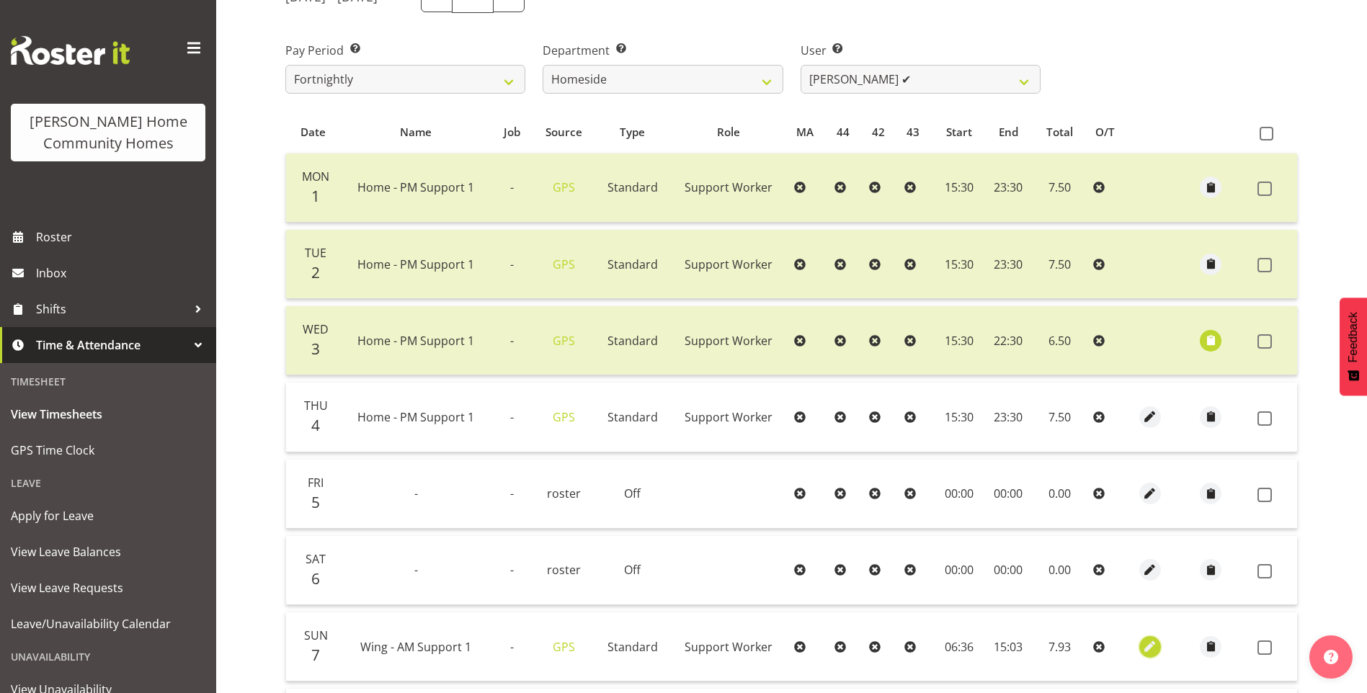
click at [1146, 639] on span "button" at bounding box center [1151, 647] width 17 height 17
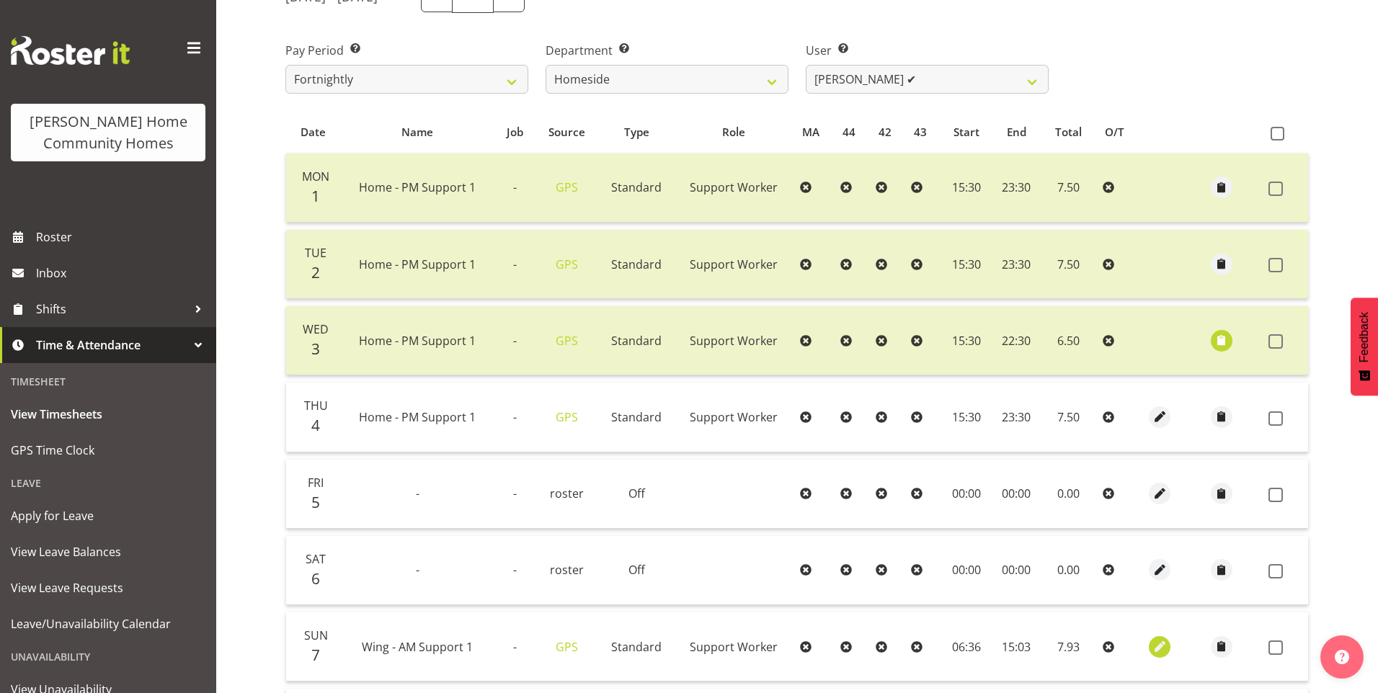
select select "Standard"
select select "749"
select select "8"
select select "2025"
select select "6"
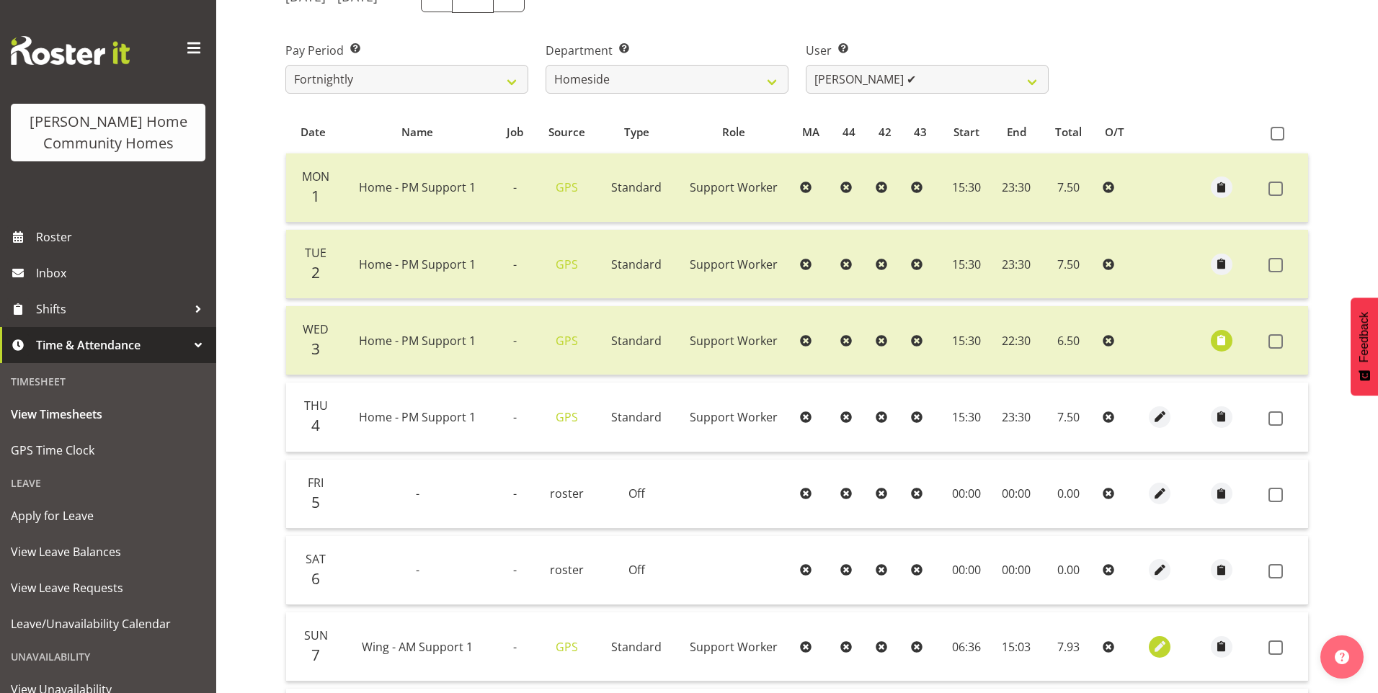
select select "36"
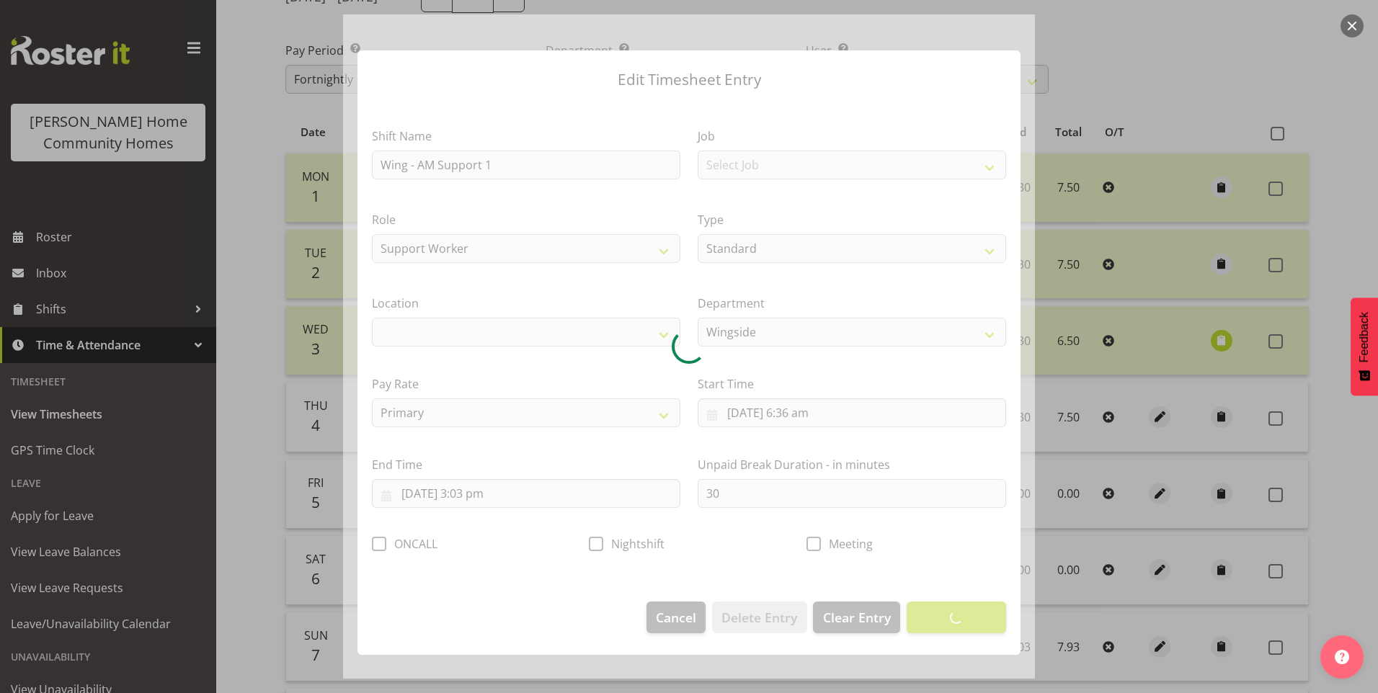
select select "1071"
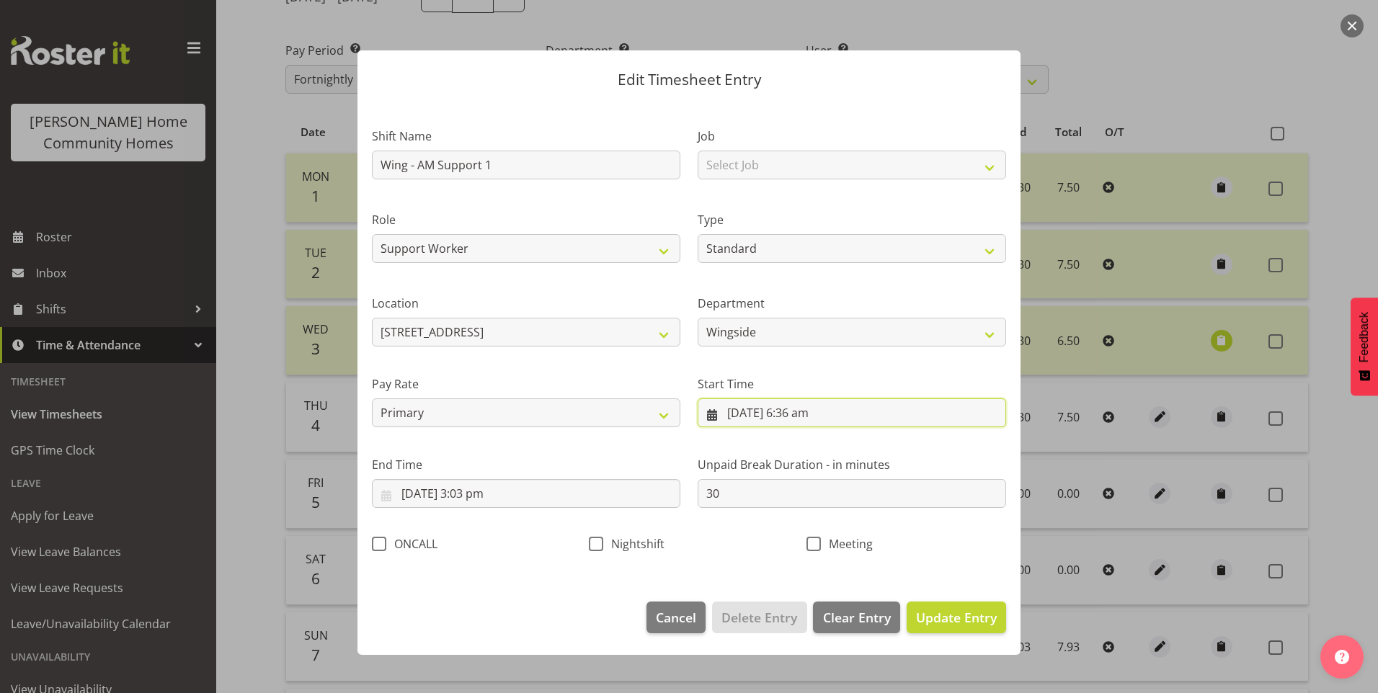
drag, startPoint x: 816, startPoint y: 417, endPoint x: 819, endPoint y: 425, distance: 8.4
click at [817, 417] on input "[DATE] 6:36 am" at bounding box center [852, 413] width 309 height 29
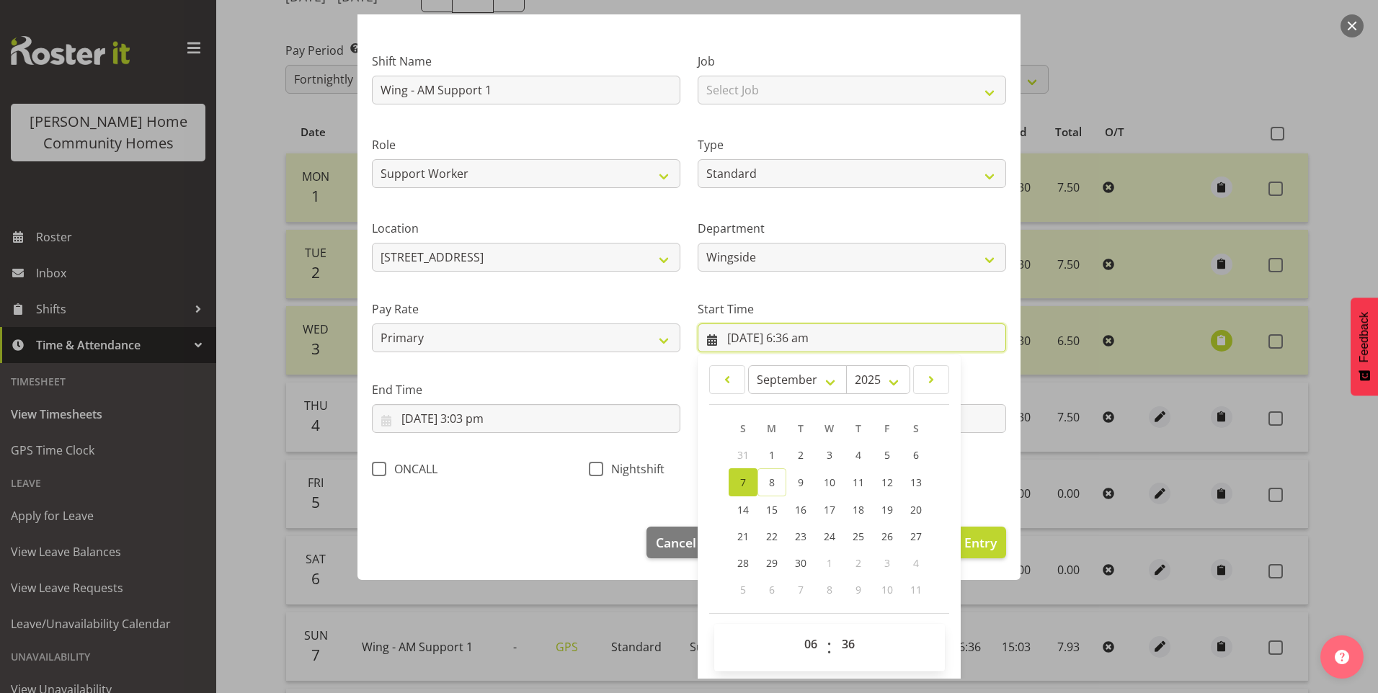
scroll to position [78, 0]
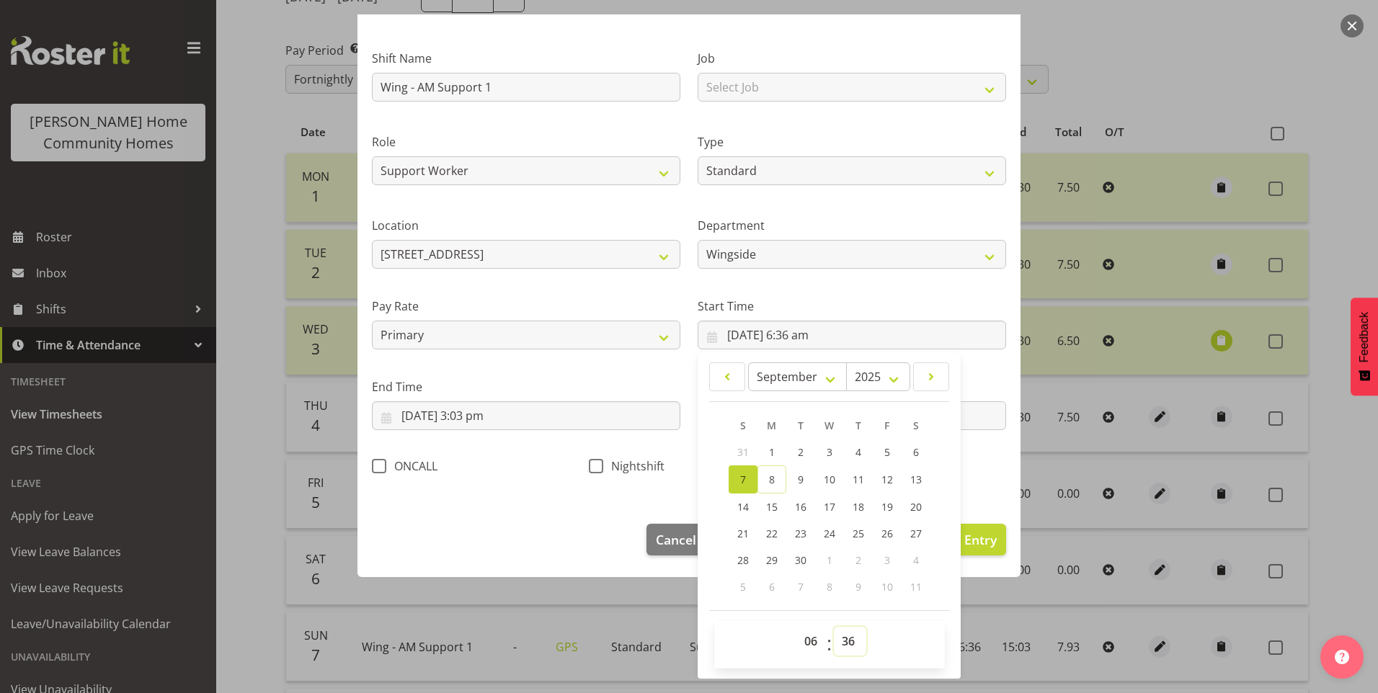
click at [844, 641] on select "00 01 02 03 04 05 06 07 08 09 10 11 12 13 14 15 16 17 18 19 20 21 22 23 24 25 2…" at bounding box center [850, 641] width 32 height 29
select select "30"
click at [834, 627] on select "00 01 02 03 04 05 06 07 08 09 10 11 12 13 14 15 16 17 18 19 20 21 22 23 24 25 2…" at bounding box center [850, 641] width 32 height 29
type input "[DATE] 6:30 am"
drag, startPoint x: 487, startPoint y: 425, endPoint x: 513, endPoint y: 463, distance: 46.0
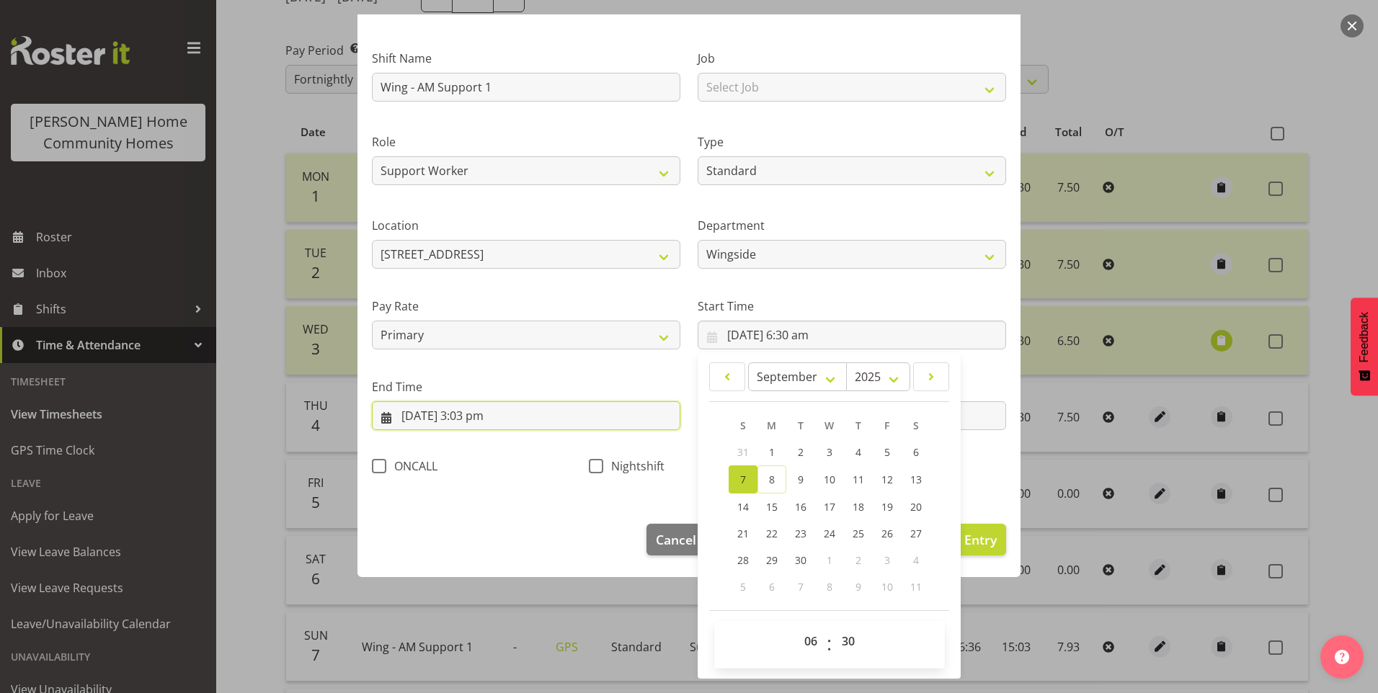
click at [486, 425] on input "[DATE] 3:03 pm" at bounding box center [526, 416] width 309 height 29
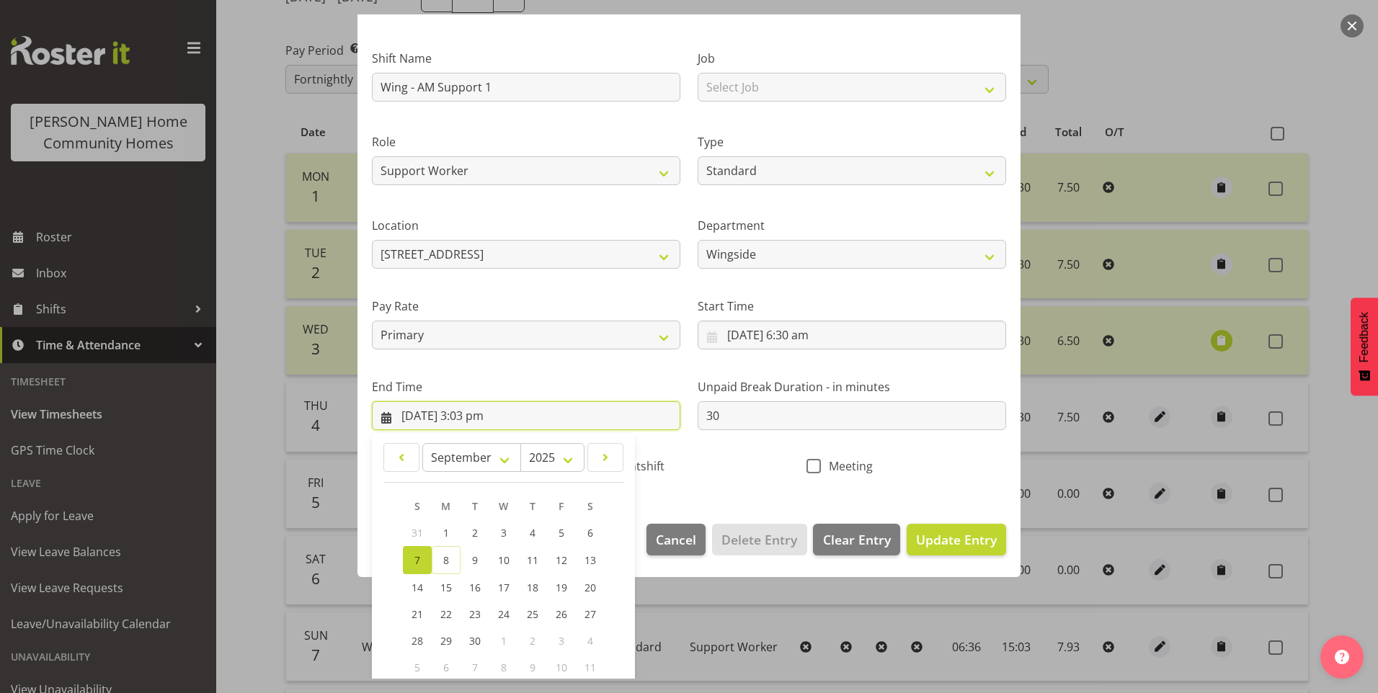
scroll to position [159, 0]
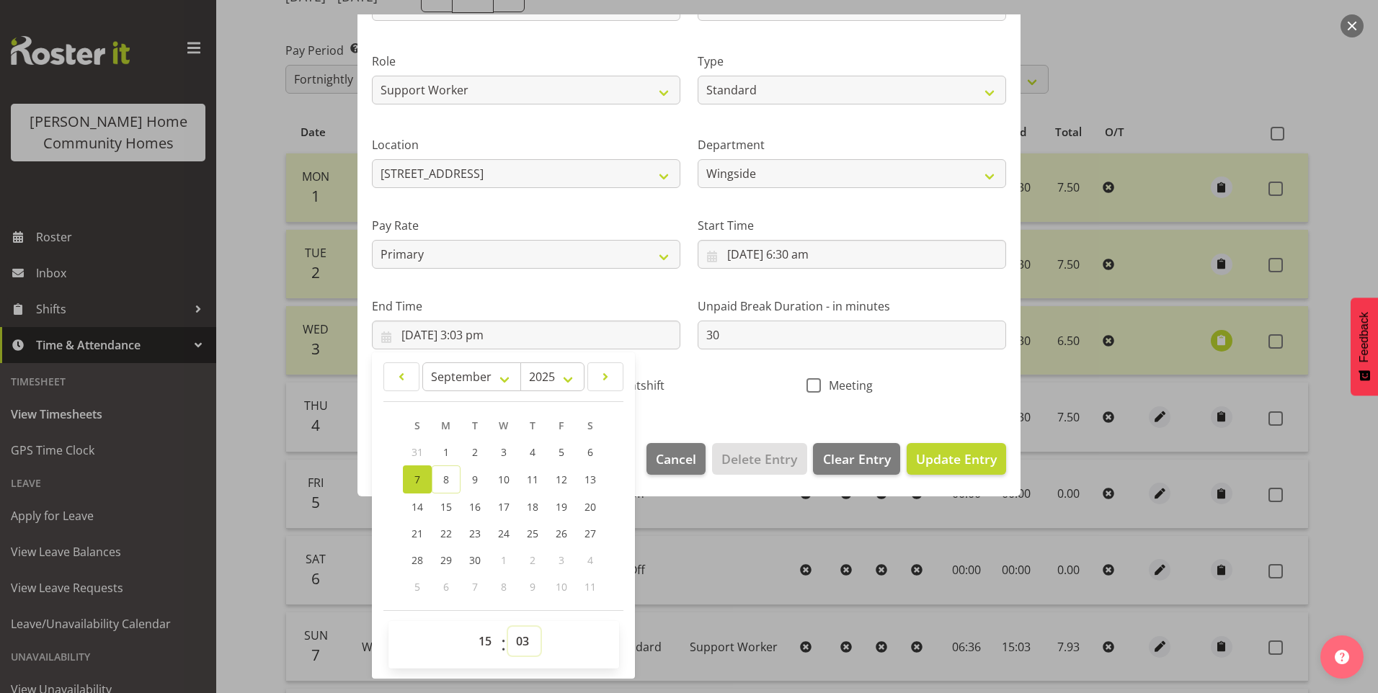
click at [524, 645] on select "00 01 02 03 04 05 06 07 08 09 10 11 12 13 14 15 16 17 18 19 20 21 22 23 24 25 2…" at bounding box center [524, 641] width 32 height 29
select select "0"
click at [508, 627] on select "00 01 02 03 04 05 06 07 08 09 10 11 12 13 14 15 16 17 18 19 20 21 22 23 24 25 2…" at bounding box center [524, 641] width 32 height 29
type input "[DATE] 3:00 pm"
drag, startPoint x: 928, startPoint y: 454, endPoint x: 1091, endPoint y: 451, distance: 163.0
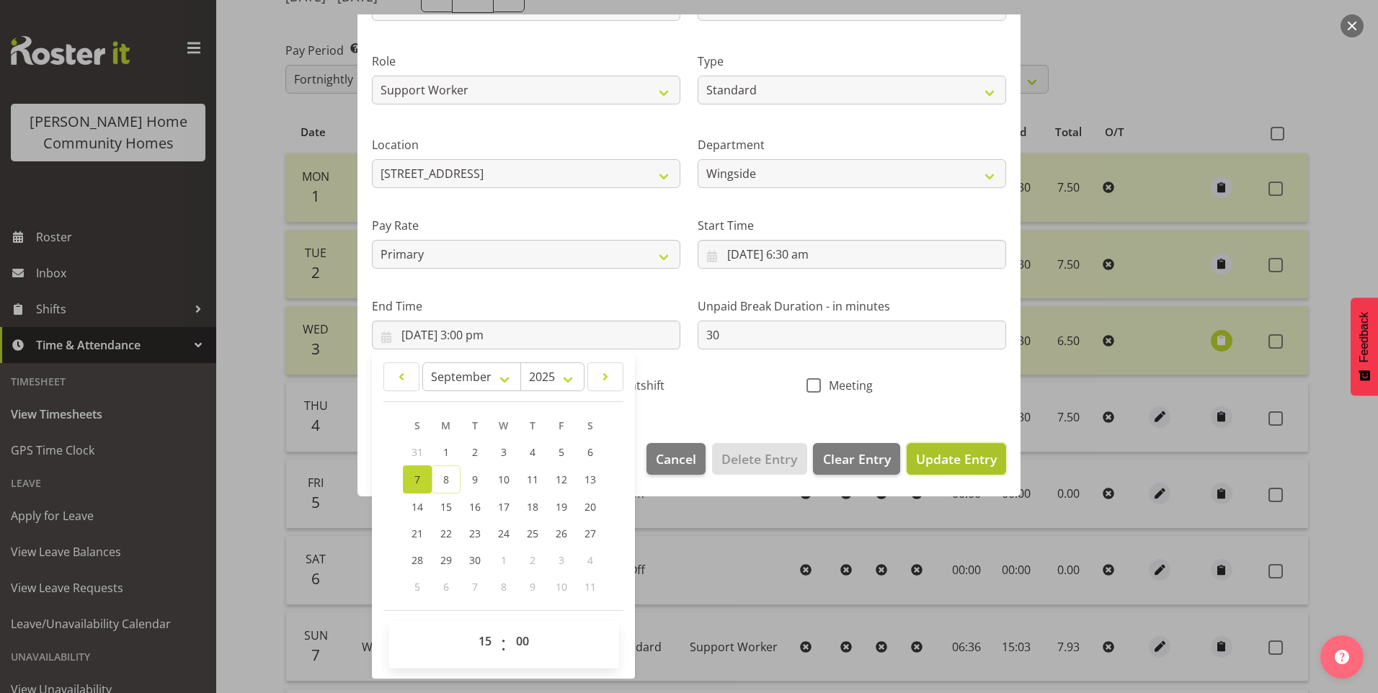
click at [928, 454] on span "Update Entry" at bounding box center [956, 459] width 81 height 17
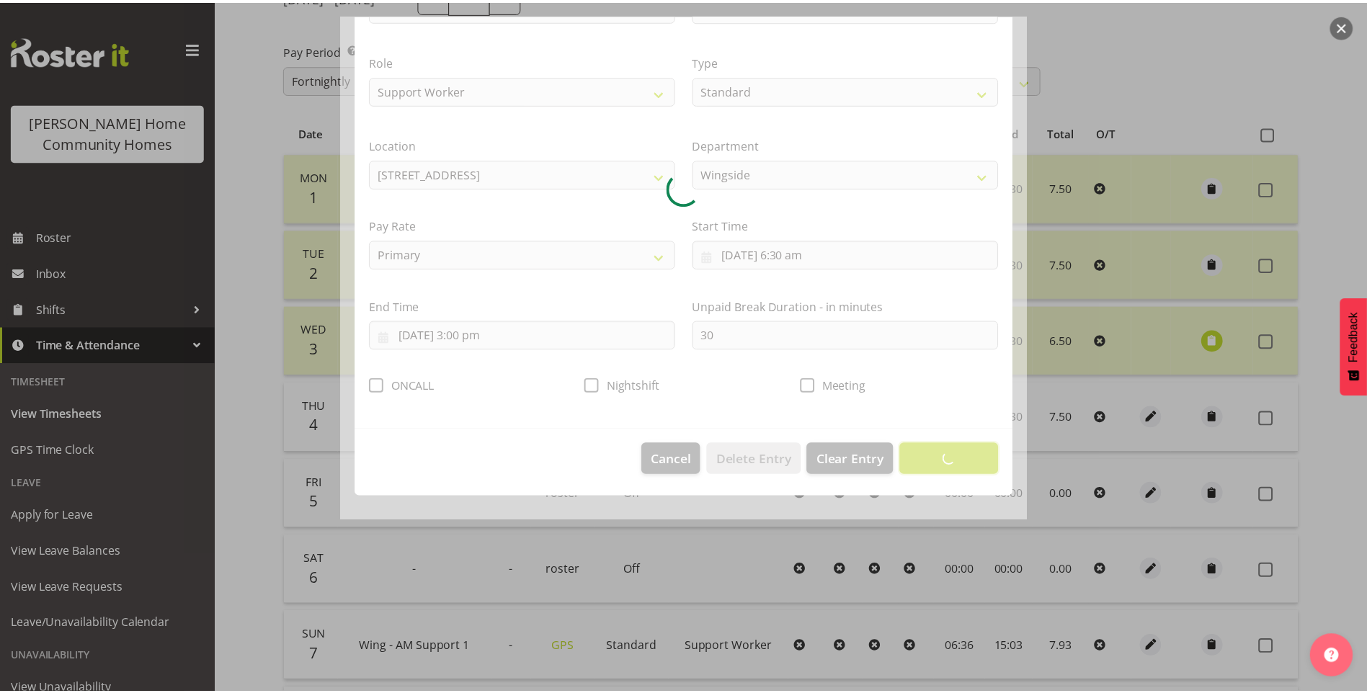
scroll to position [0, 0]
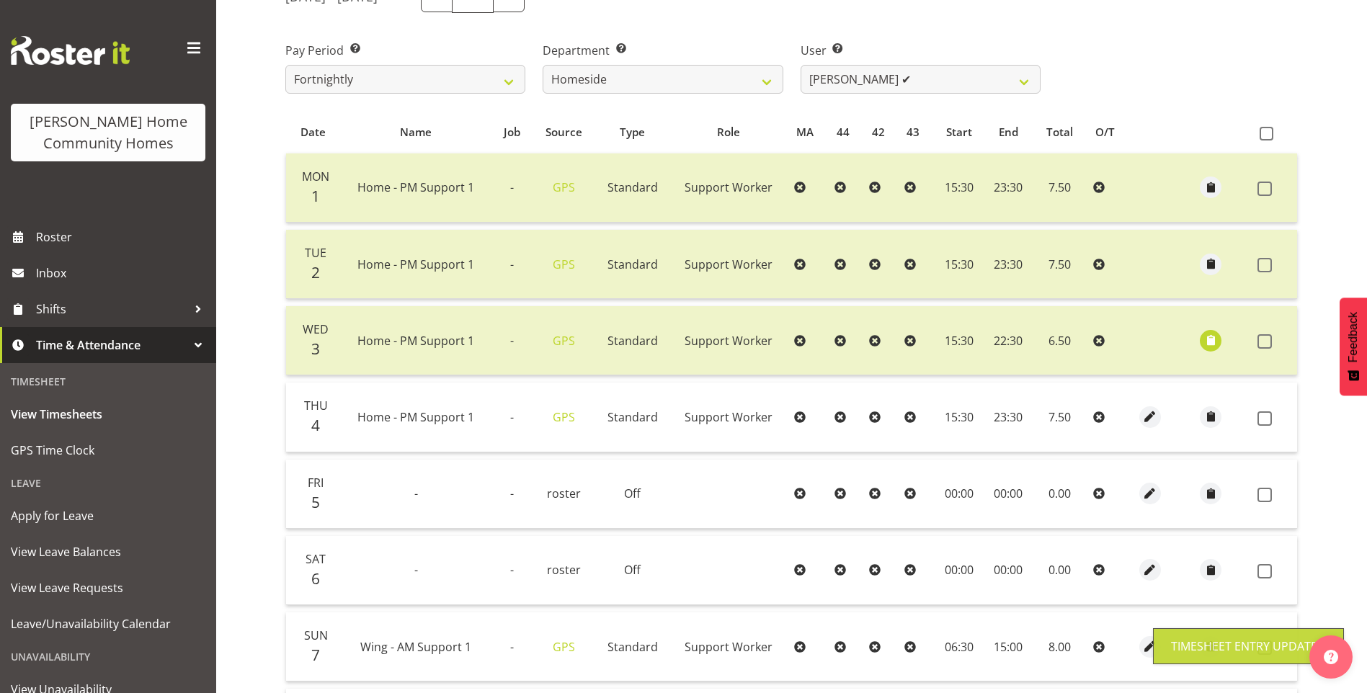
click at [1279, 418] on label at bounding box center [1269, 419] width 22 height 14
checkbox input "true"
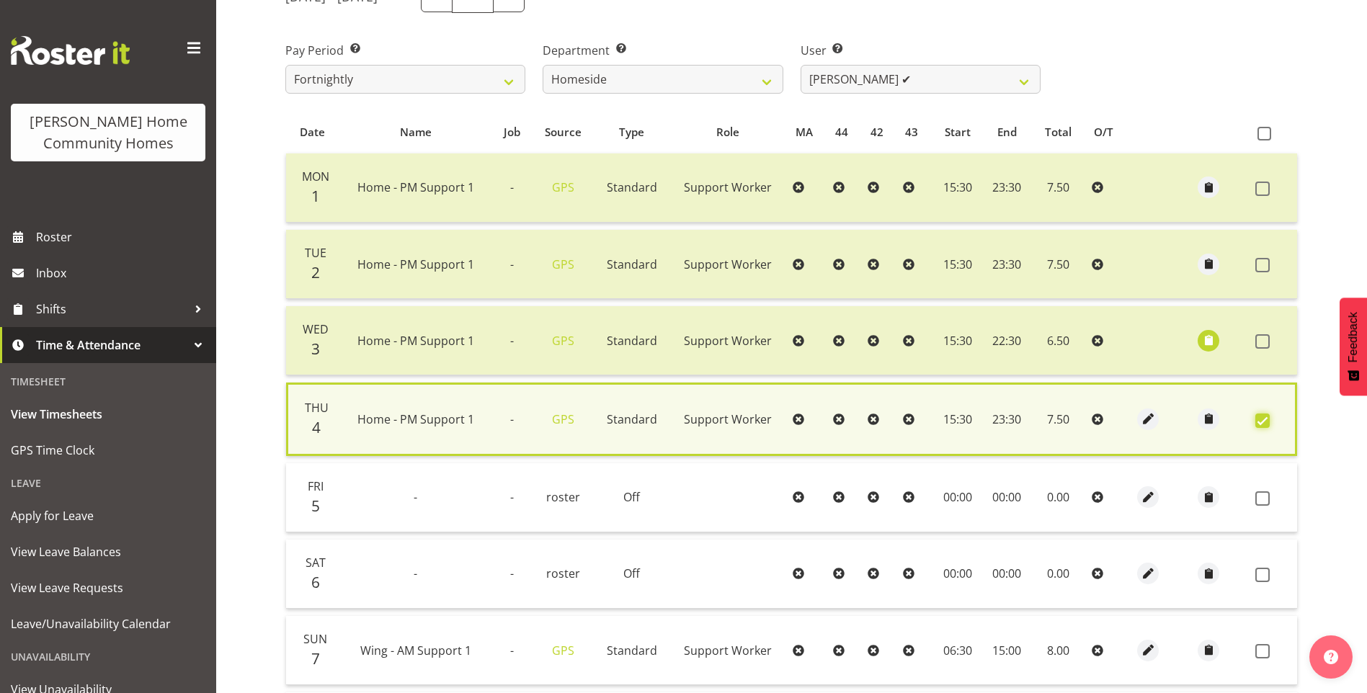
scroll to position [405, 0]
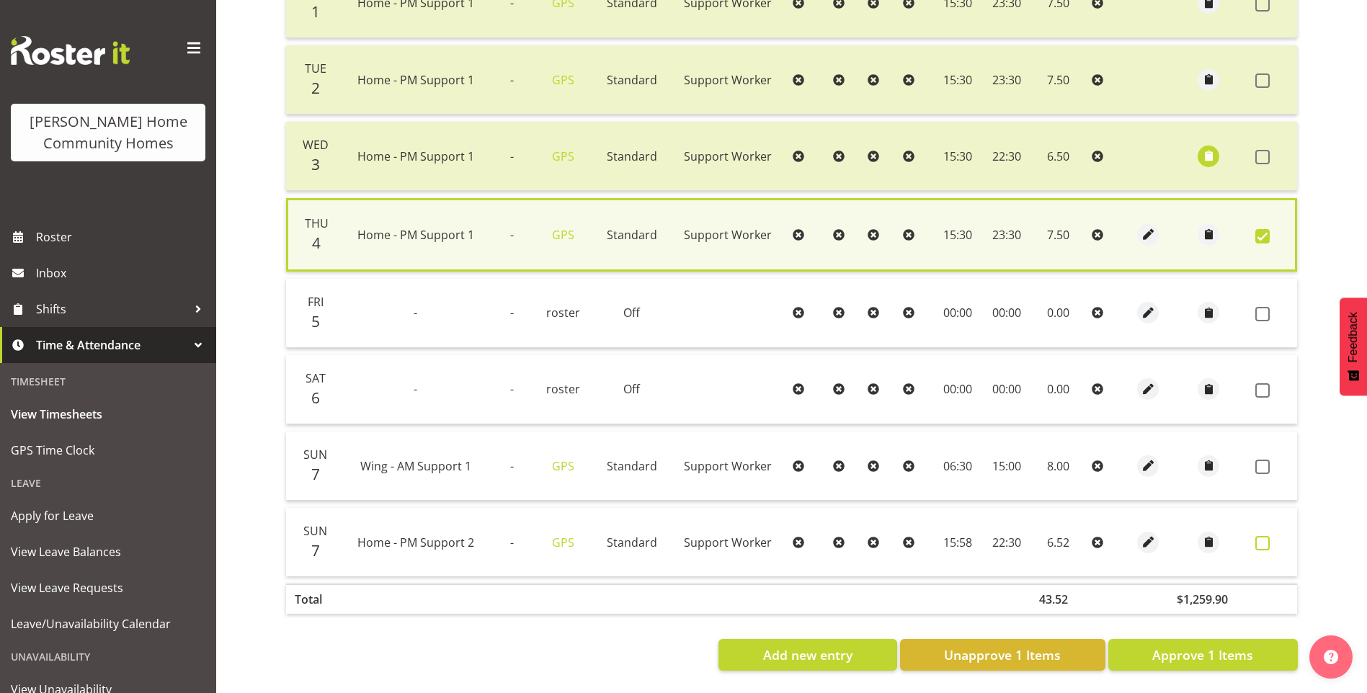
click at [1265, 536] on span at bounding box center [1263, 543] width 14 height 14
checkbox input "true"
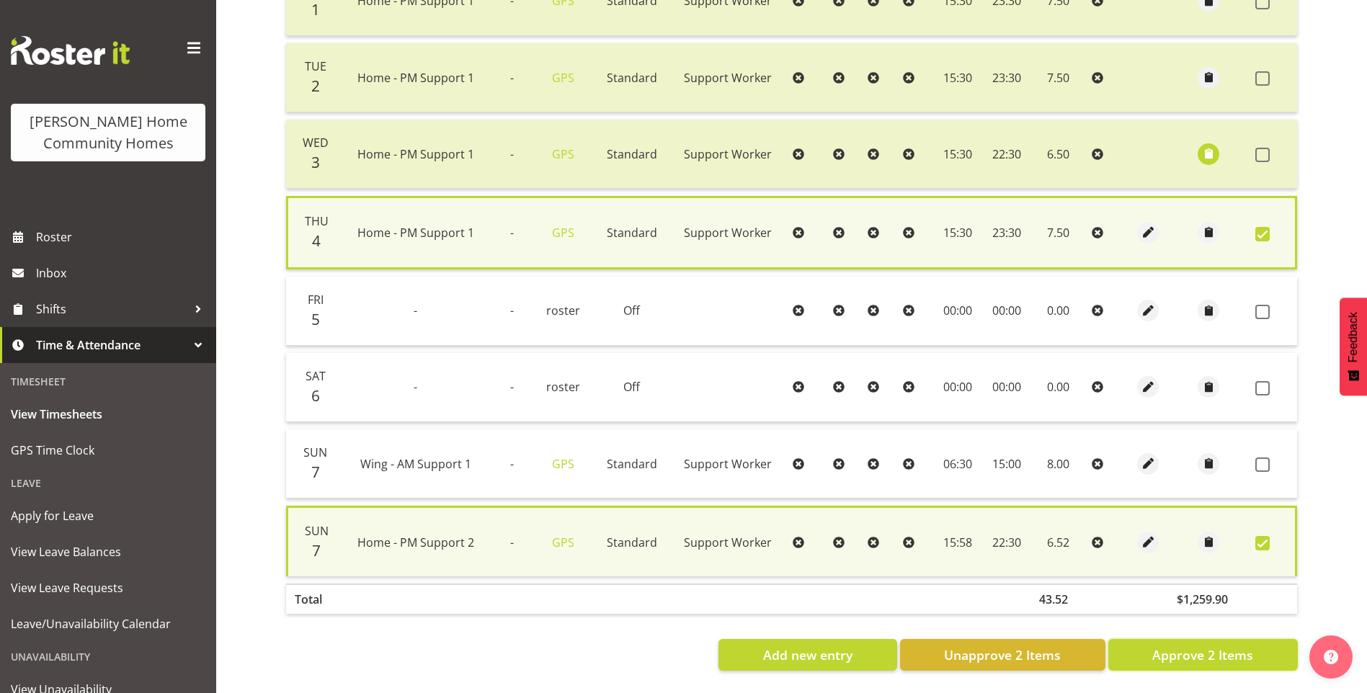
click at [1196, 657] on button "Approve 2 Items" at bounding box center [1204, 655] width 190 height 32
checkbox input "false"
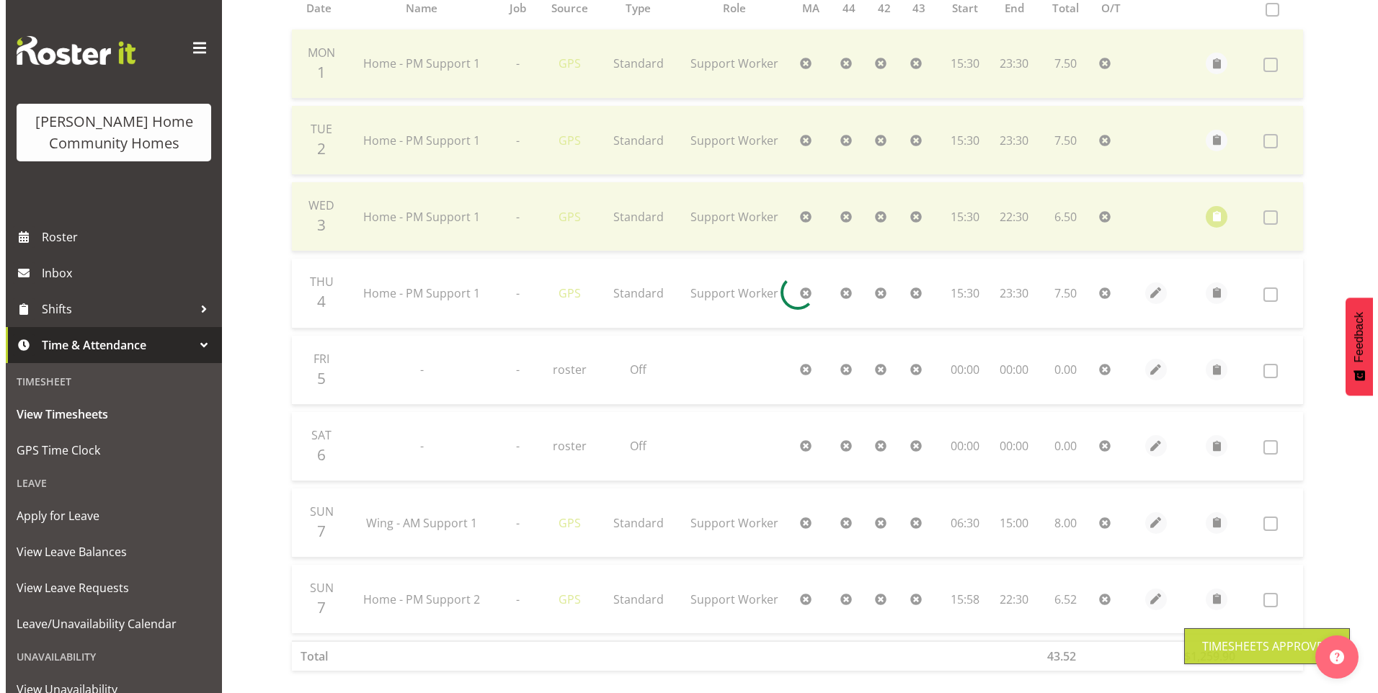
scroll to position [257, 0]
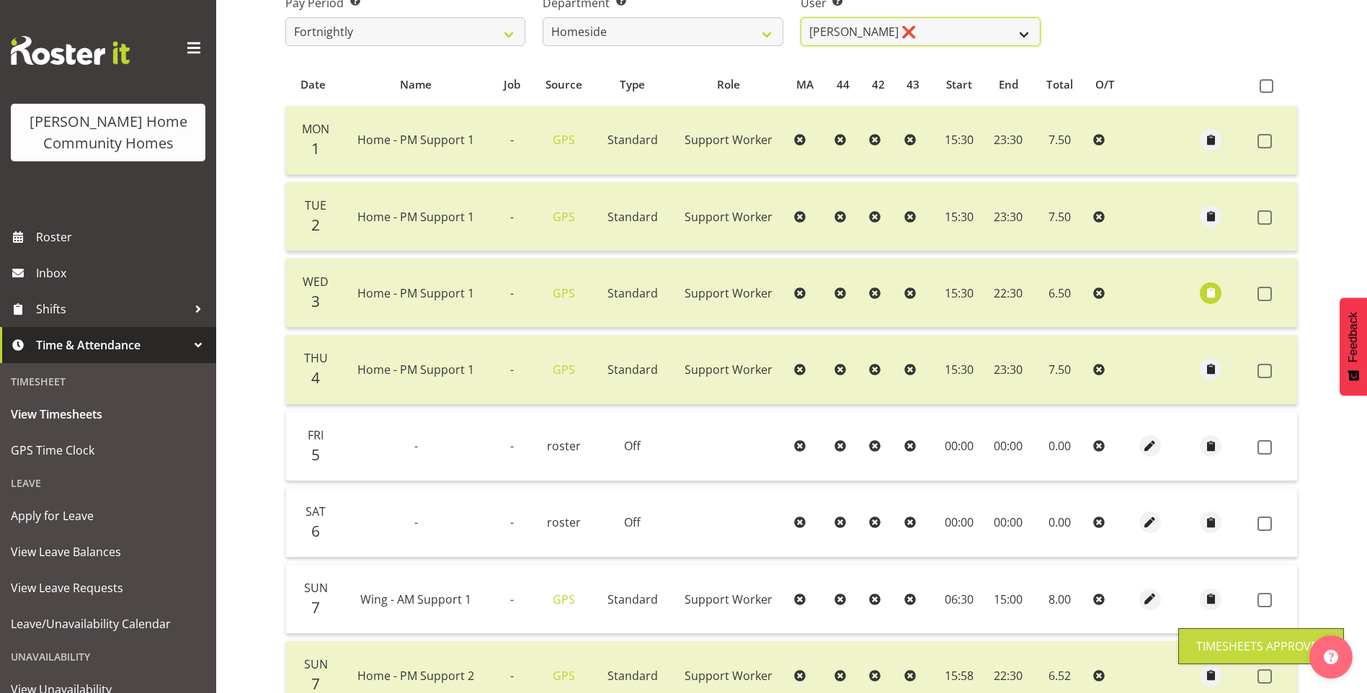
click at [846, 30] on select "[PERSON_NAME] ❌ [PERSON_NAME] ❌ [PERSON_NAME] (BK) [PERSON_NAME] ❌ [PERSON_NAME…" at bounding box center [921, 31] width 240 height 29
select select "8527"
click at [801, 17] on select "[PERSON_NAME] ❌ [PERSON_NAME] ❌ [PERSON_NAME] (BK) [PERSON_NAME] ❌ [PERSON_NAME…" at bounding box center [921, 31] width 240 height 29
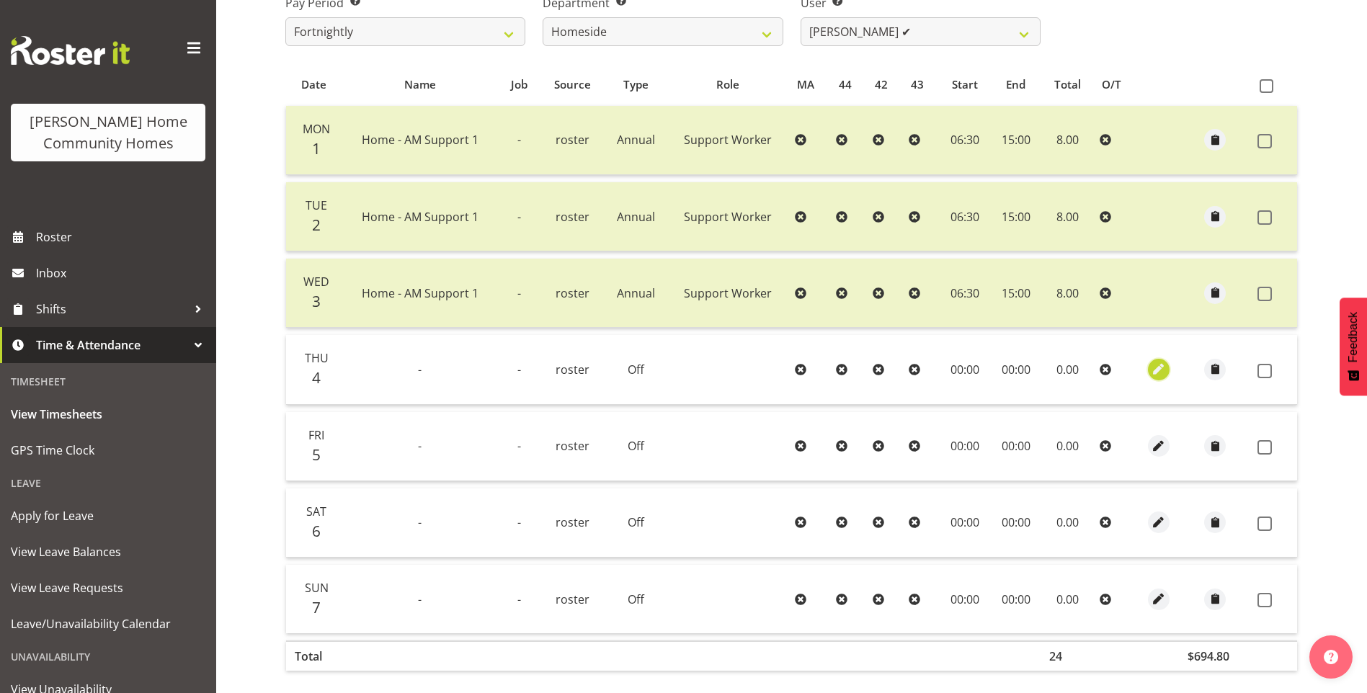
click at [1156, 366] on span "button" at bounding box center [1158, 369] width 17 height 17
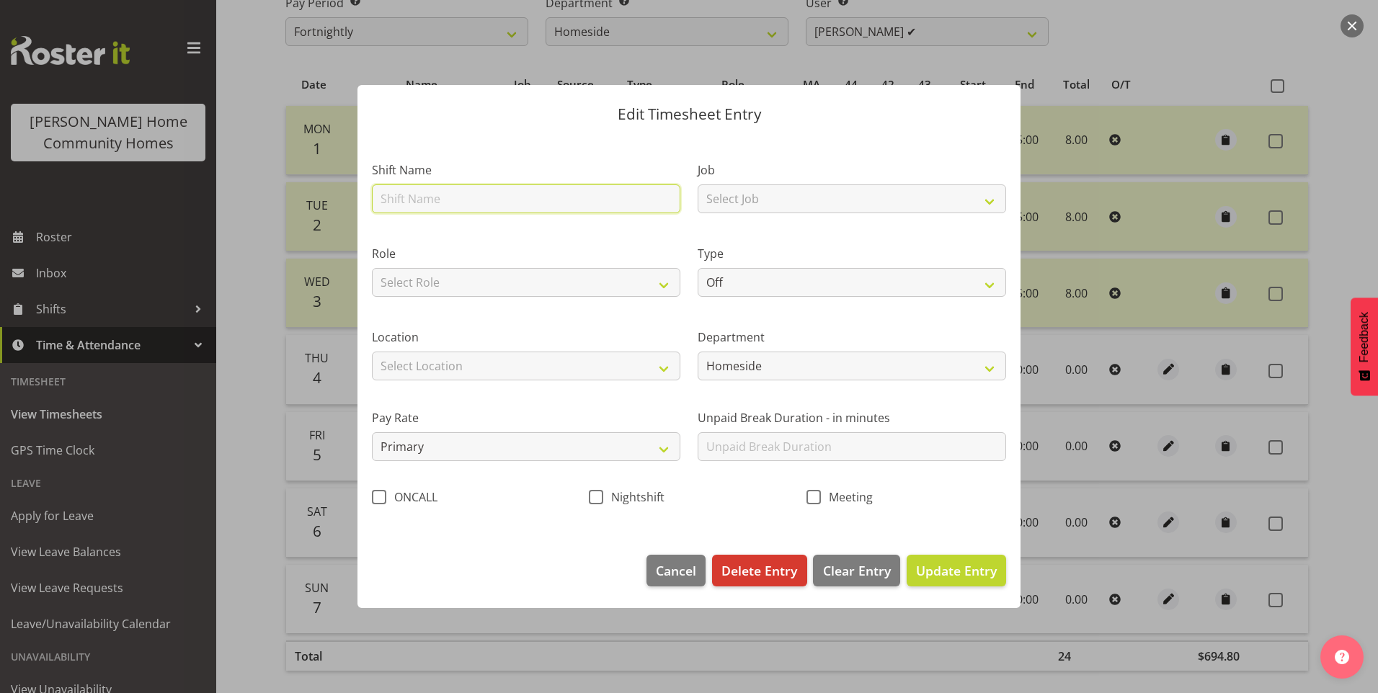
click at [466, 197] on input "text" at bounding box center [526, 199] width 309 height 29
type input "Home - AM Support 1"
drag, startPoint x: 696, startPoint y: 285, endPoint x: 706, endPoint y: 287, distance: 10.2
click at [697, 285] on div "Type Off Standard Public Holiday Public Holiday (Worked) Day In Lieu Annual Lea…" at bounding box center [852, 267] width 326 height 84
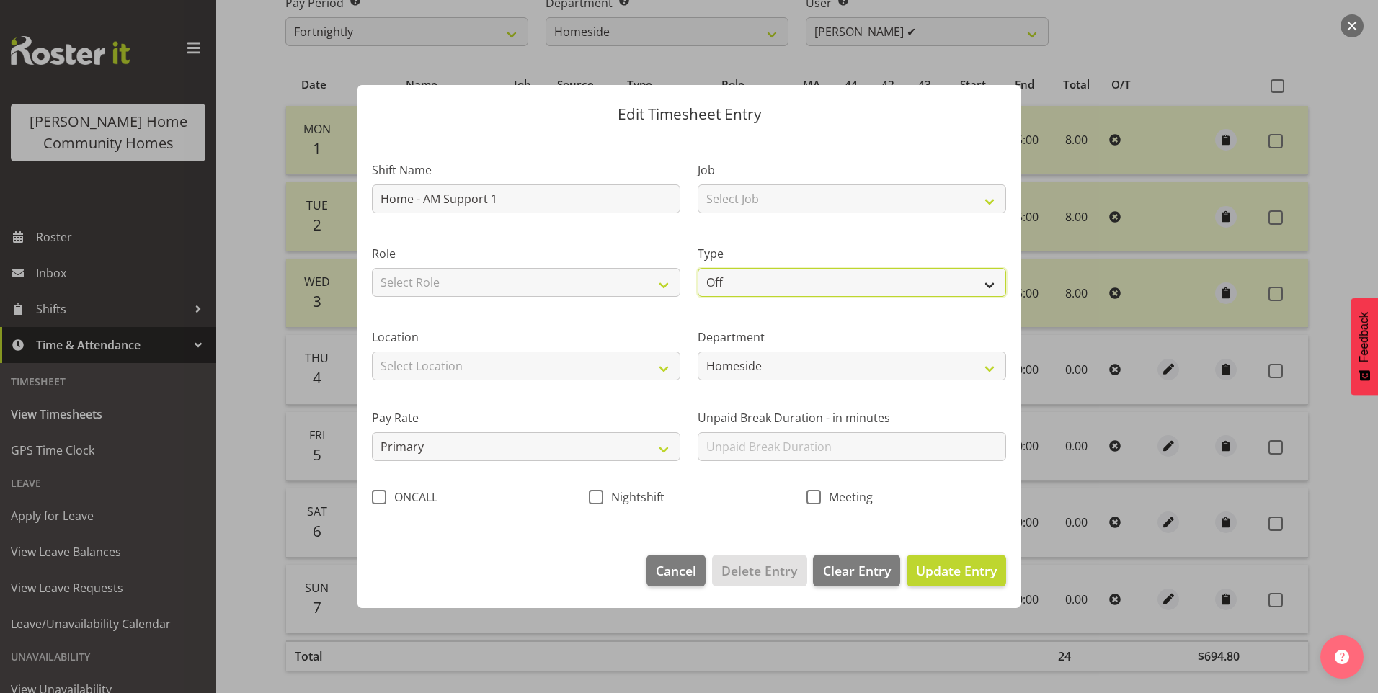
drag, startPoint x: 758, startPoint y: 280, endPoint x: 758, endPoint y: 294, distance: 13.7
click at [758, 282] on select "Off Standard Public Holiday Public Holiday (Worked) Day In Lieu Annual Leave Si…" at bounding box center [852, 282] width 309 height 29
select select "Annual"
click at [698, 268] on select "Off Standard Public Holiday Public Holiday (Worked) Day In Lieu Annual Leave Si…" at bounding box center [852, 282] width 309 height 29
select select "8"
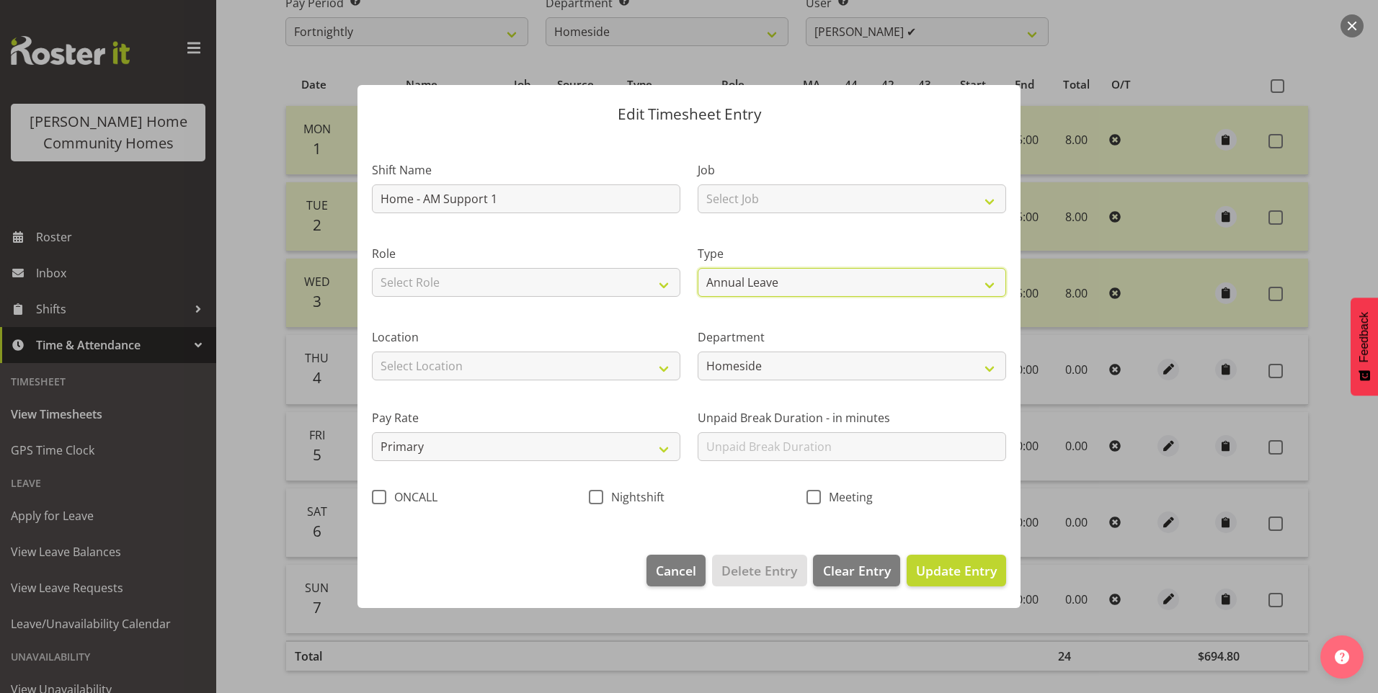
select select "2025"
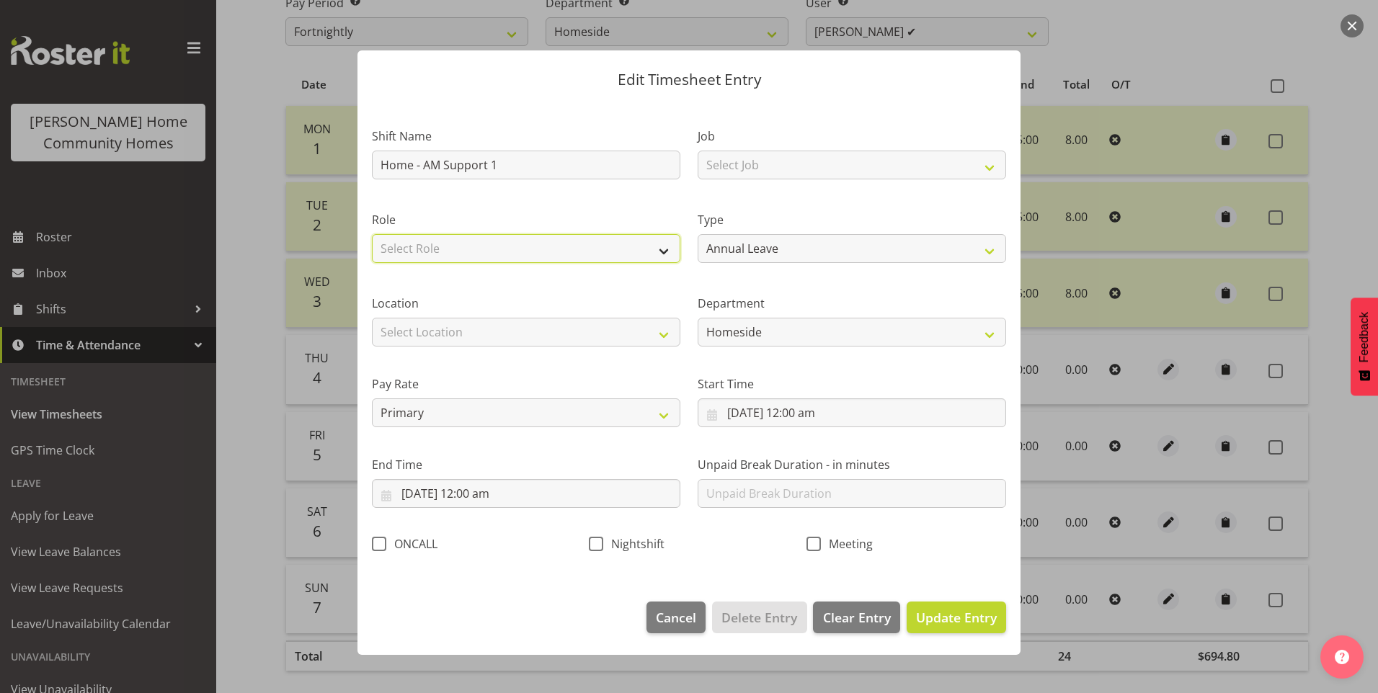
click at [458, 243] on select "Select Role Support Worker" at bounding box center [526, 248] width 309 height 29
select select "1214"
click at [372, 234] on select "Select Role Support Worker" at bounding box center [526, 248] width 309 height 29
click at [458, 339] on select "Select Location [STREET_ADDRESS][GEOGRAPHIC_DATA][STREET_ADDRESS][STREET_ADDRES…" at bounding box center [526, 332] width 309 height 29
select select "1067"
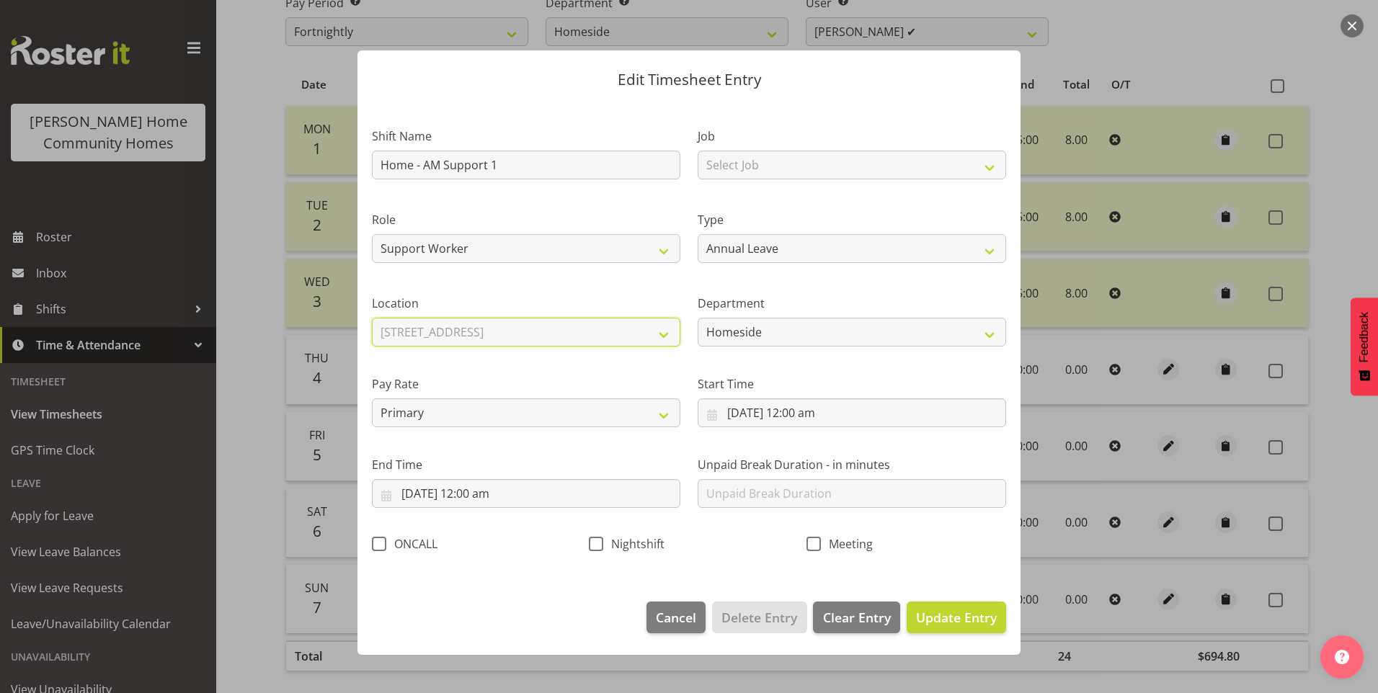
click at [372, 318] on select "Select Location [STREET_ADDRESS][GEOGRAPHIC_DATA][STREET_ADDRESS][STREET_ADDRES…" at bounding box center [526, 332] width 309 height 29
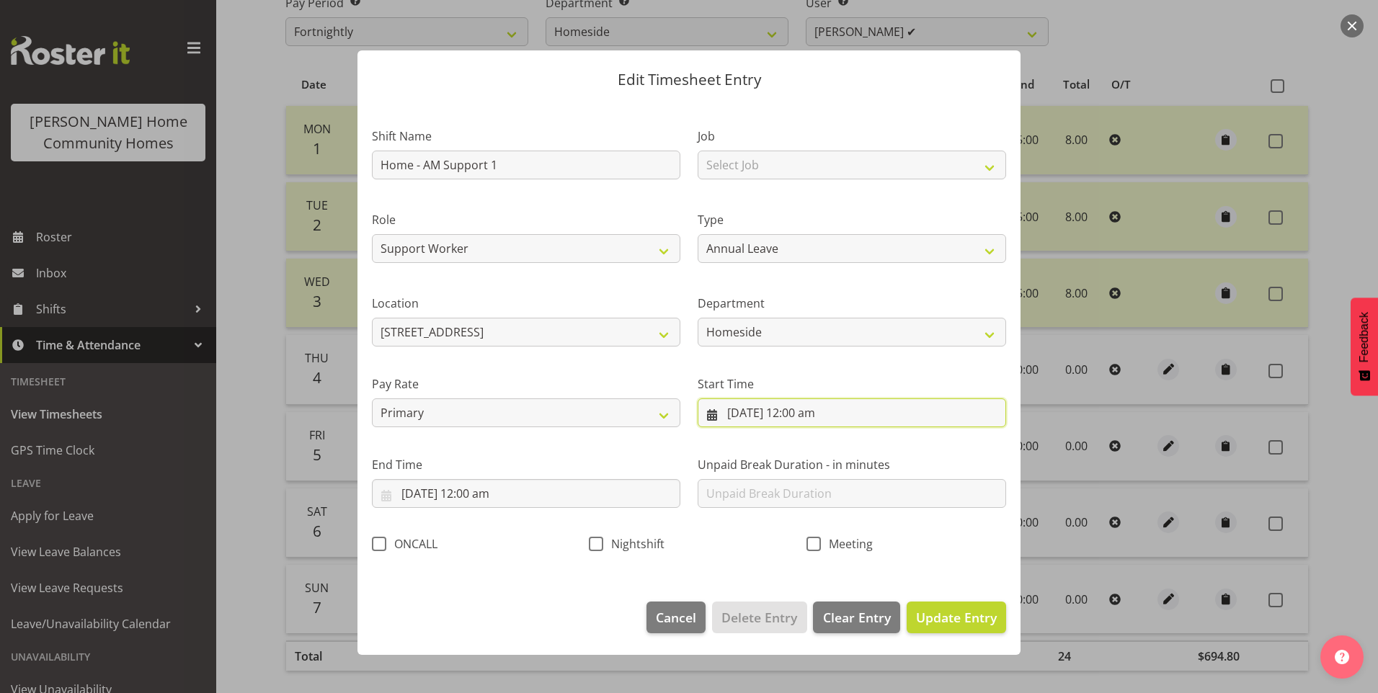
click at [796, 414] on input "[DATE] 12:00 am" at bounding box center [852, 413] width 309 height 29
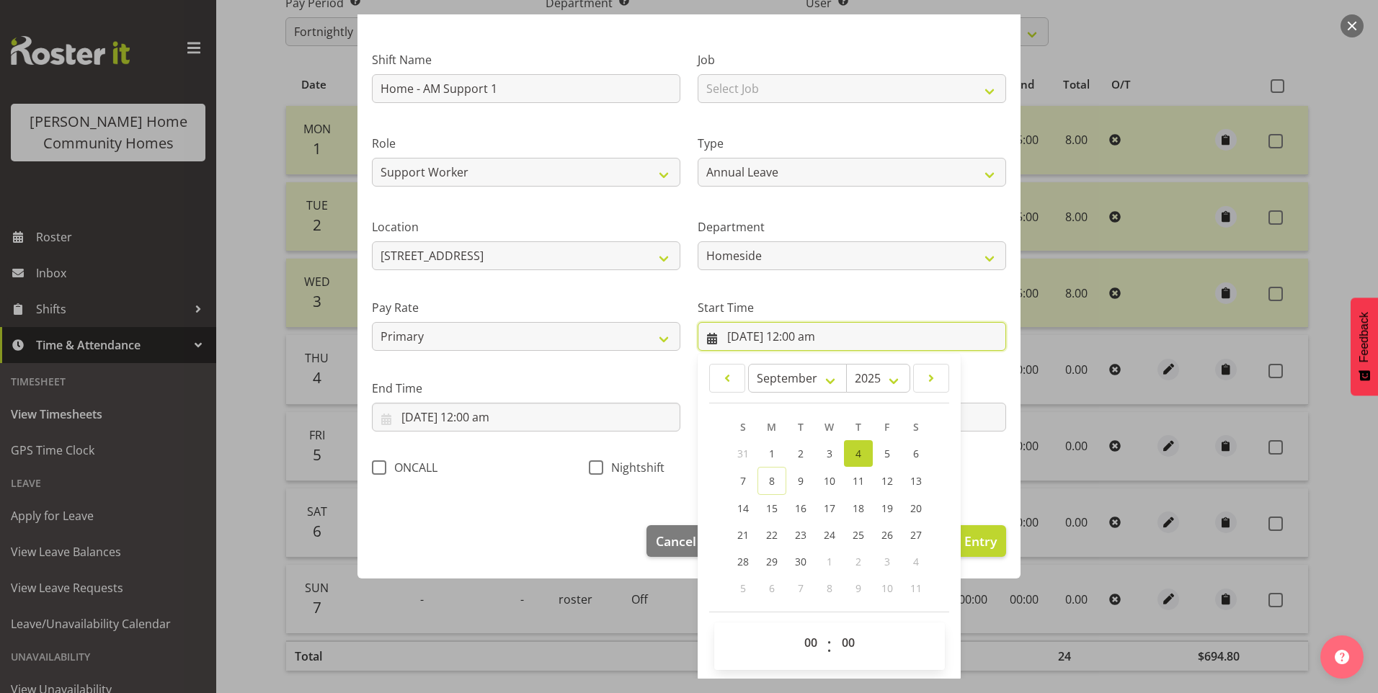
scroll to position [78, 0]
drag, startPoint x: 805, startPoint y: 642, endPoint x: 805, endPoint y: 629, distance: 13.0
click at [805, 642] on select "00 01 02 03 04 05 06 07 08 09 10 11 12 13 14 15 16 17 18 19 20 21 22 23" at bounding box center [813, 641] width 32 height 29
select select "6"
click at [797, 627] on select "00 01 02 03 04 05 06 07 08 09 10 11 12 13 14 15 16 17 18 19 20 21 22 23" at bounding box center [813, 641] width 32 height 29
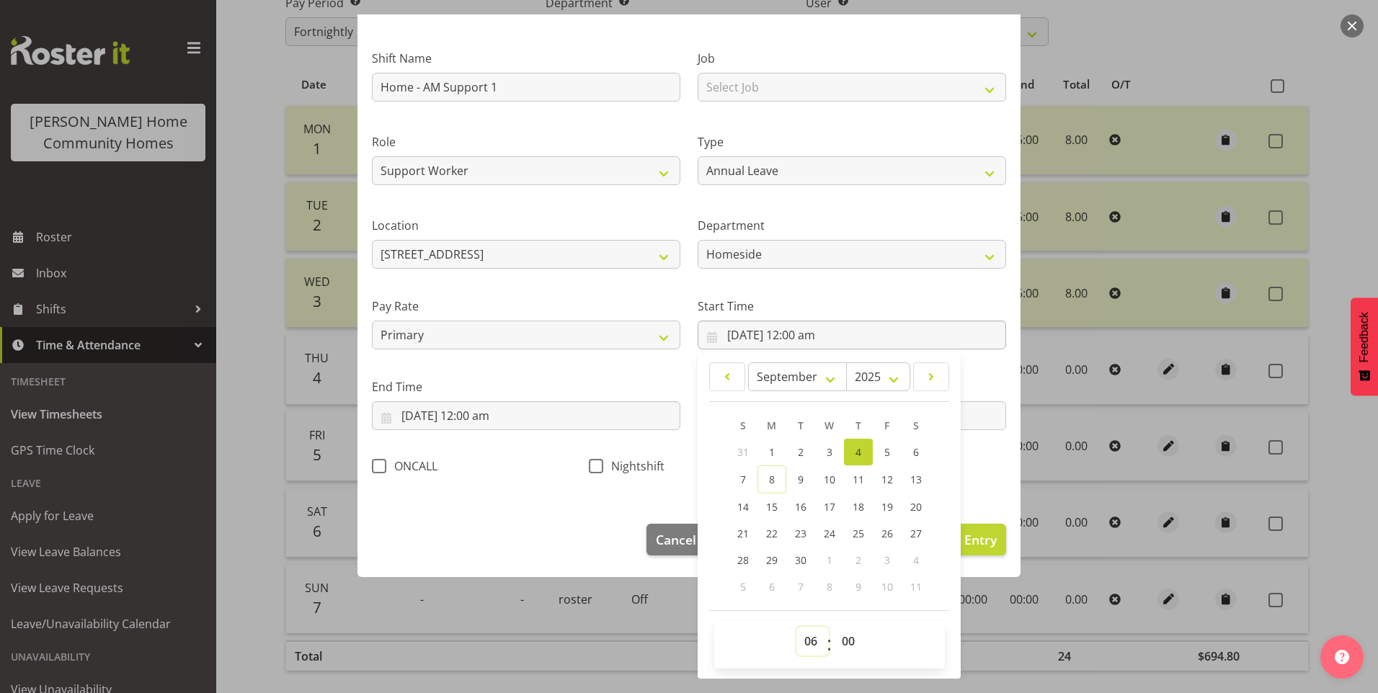
type input "[DATE] 6:00 am"
click at [835, 644] on select "00 01 02 03 04 05 06 07 08 09 10 11 12 13 14 15 16 17 18 19 20 21 22 23 24 25 2…" at bounding box center [850, 641] width 32 height 29
select select "30"
click at [834, 627] on select "00 01 02 03 04 05 06 07 08 09 10 11 12 13 14 15 16 17 18 19 20 21 22 23 24 25 2…" at bounding box center [850, 641] width 32 height 29
type input "[DATE] 6:30 am"
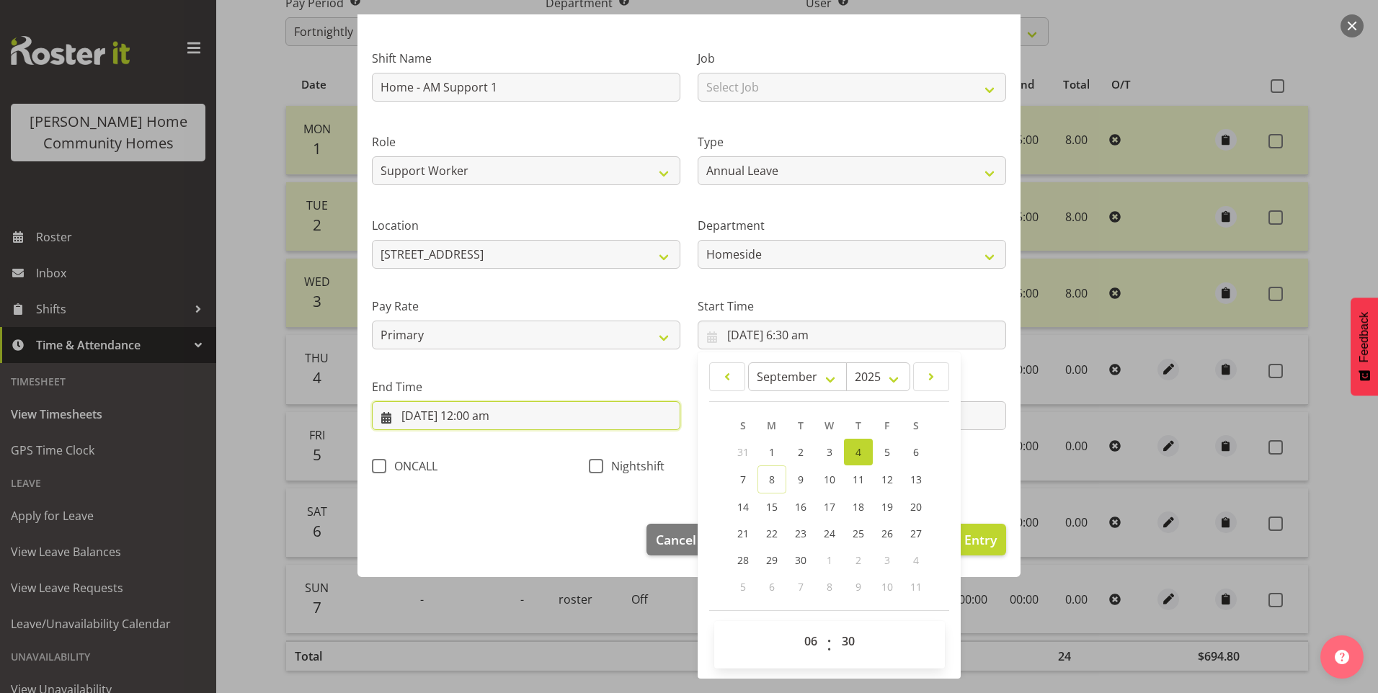
click at [490, 422] on input "[DATE] 12:00 am" at bounding box center [526, 416] width 309 height 29
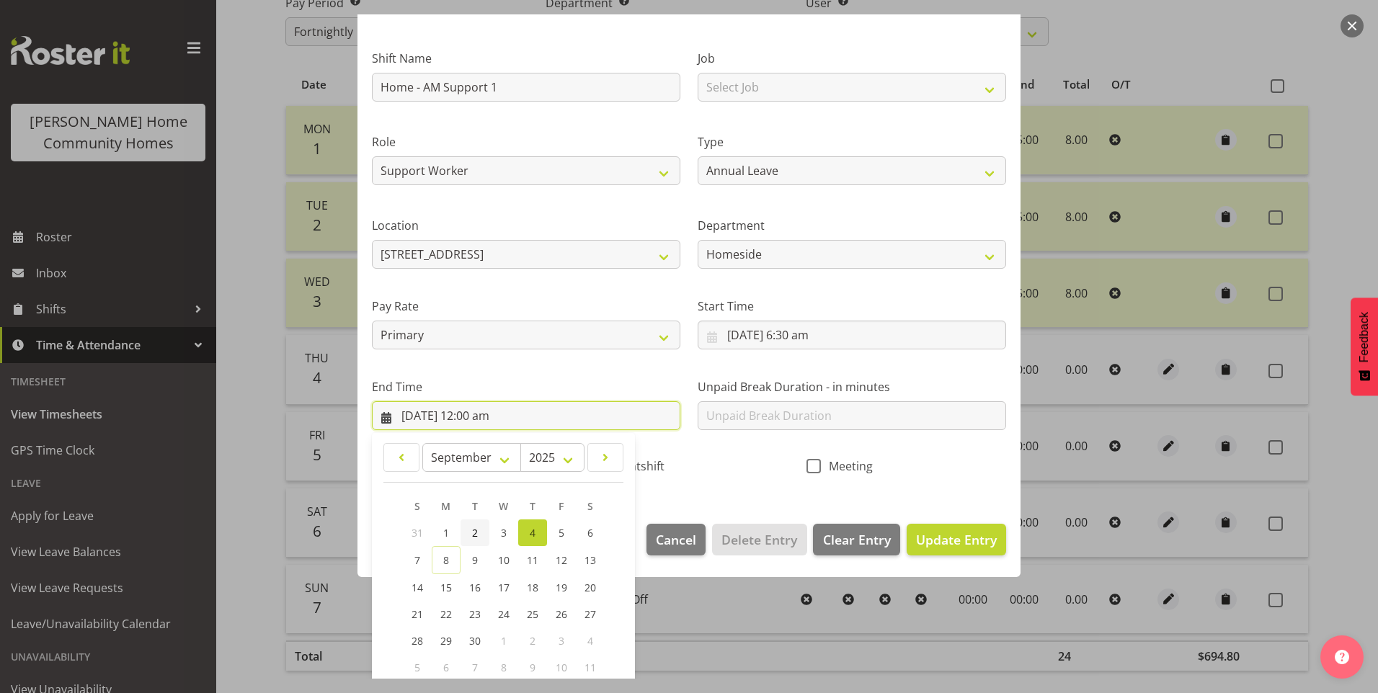
scroll to position [159, 0]
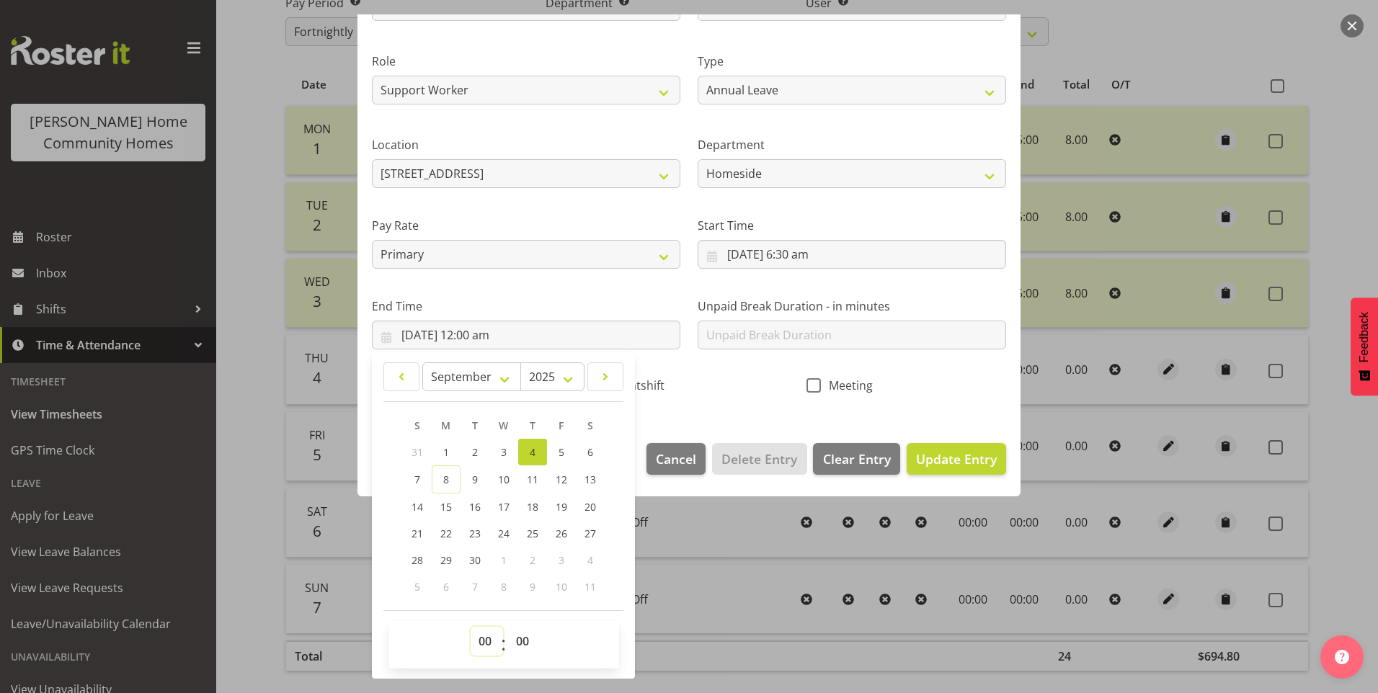
click at [488, 646] on select "00 01 02 03 04 05 06 07 08 09 10 11 12 13 14 15 16 17 18 19 20 21 22 23" at bounding box center [487, 641] width 32 height 29
select select "15"
click at [471, 627] on select "00 01 02 03 04 05 06 07 08 09 10 11 12 13 14 15 16 17 18 19 20 21 22 23" at bounding box center [487, 641] width 32 height 29
type input "[DATE] 3:00 pm"
drag, startPoint x: 529, startPoint y: 637, endPoint x: 530, endPoint y: 624, distance: 13.0
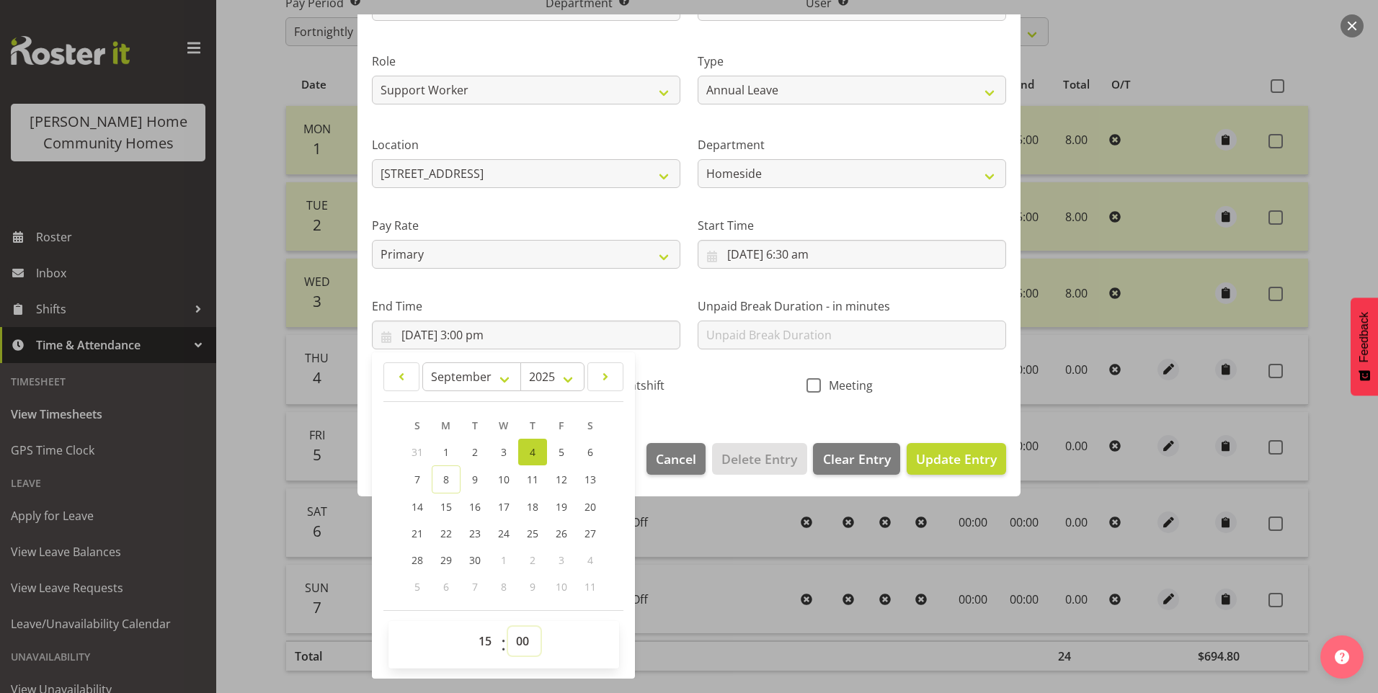
click at [529, 637] on select "00 01 02 03 04 05 06 07 08 09 10 11 12 13 14 15 16 17 18 19 20 21 22 23 24 25 2…" at bounding box center [524, 641] width 32 height 29
click at [523, 643] on select "00 01 02 03 04 05 06 07 08 09 10 11 12 13 14 15 16 17 18 19 20 21 22 23 24 25 2…" at bounding box center [524, 641] width 32 height 29
click at [796, 334] on input "text" at bounding box center [852, 335] width 309 height 29
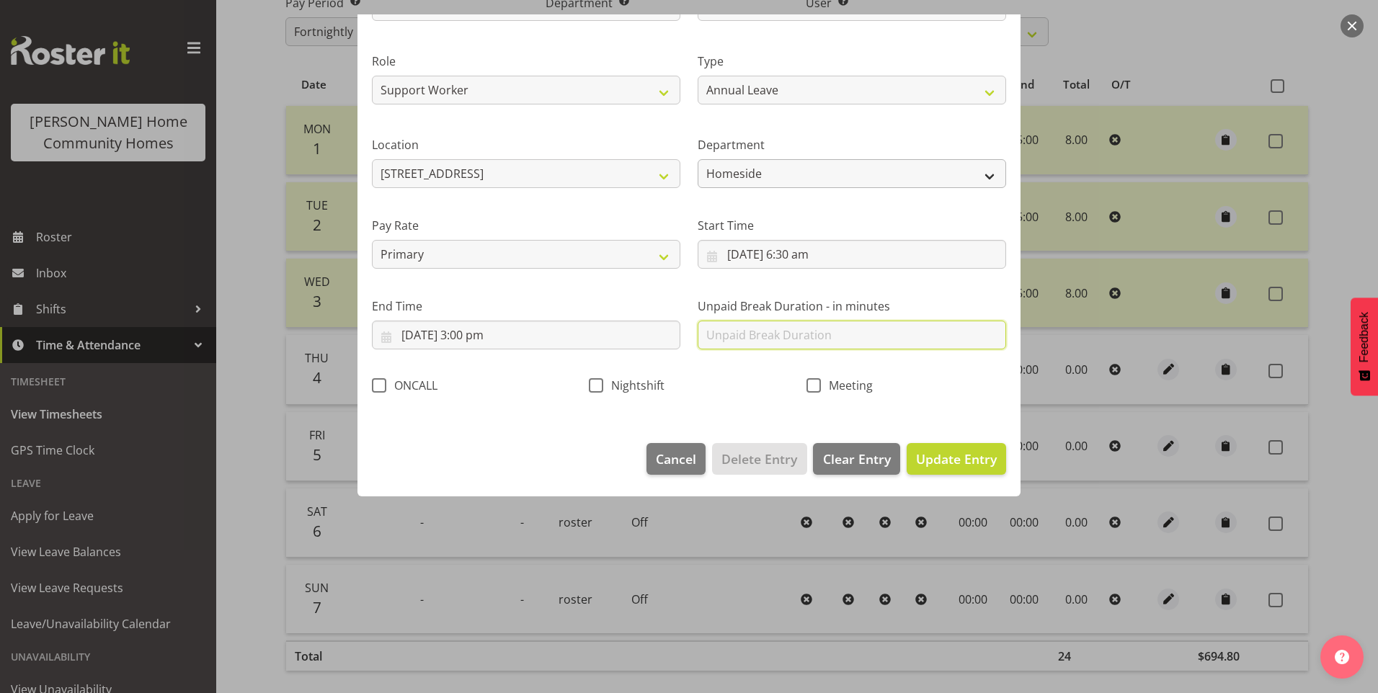
scroll to position [0, 0]
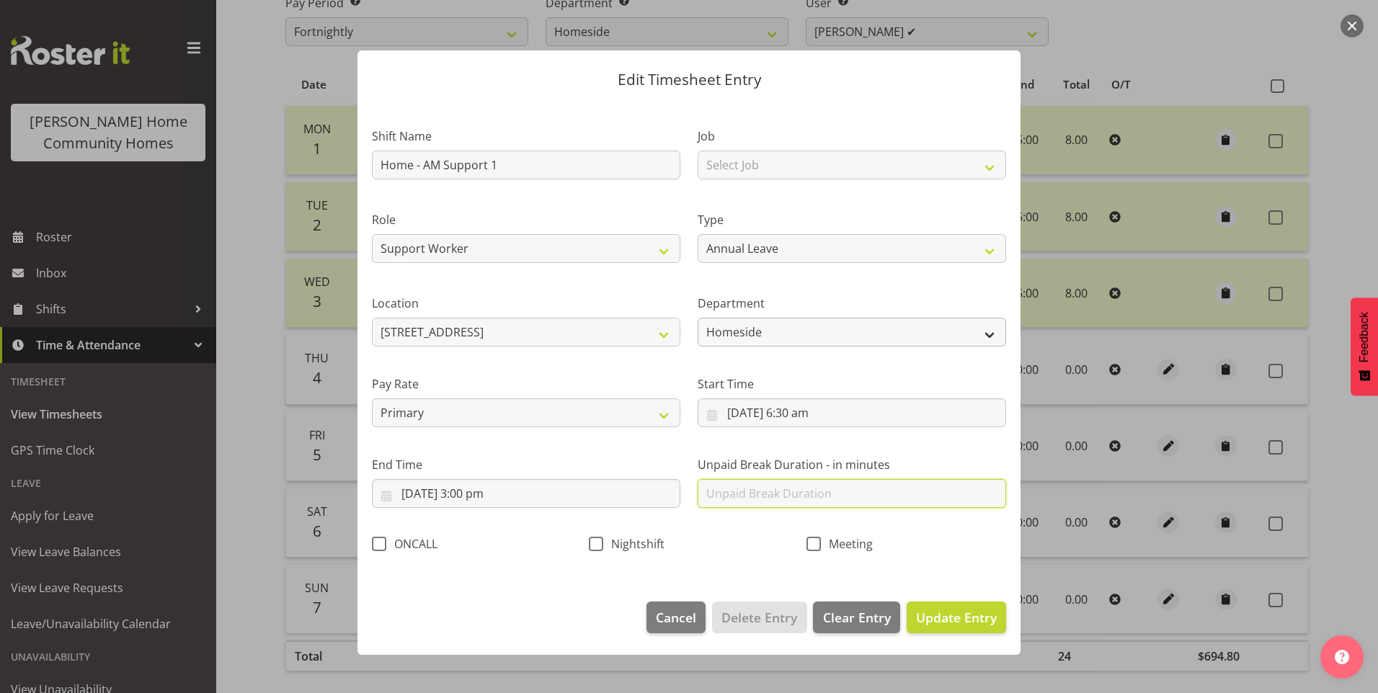
type input "30"
click at [970, 625] on span "Update Entry" at bounding box center [956, 617] width 81 height 17
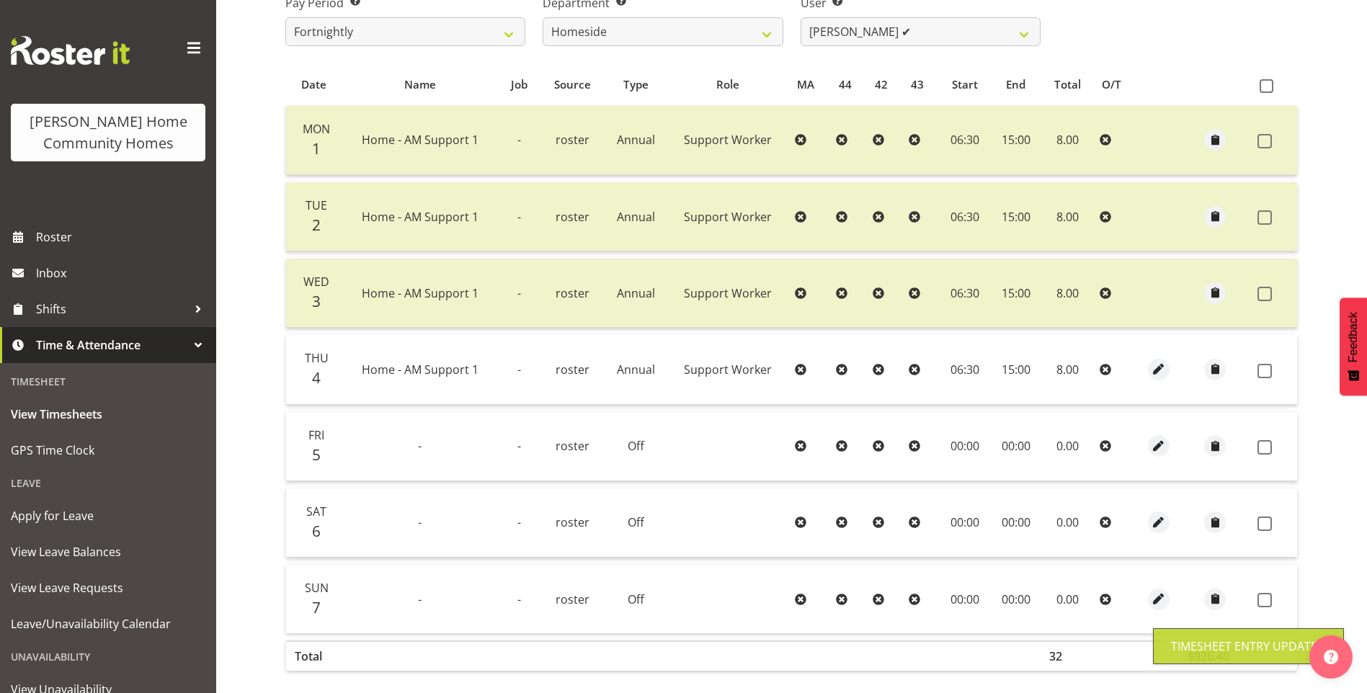
click at [1174, 453] on td at bounding box center [1158, 446] width 41 height 69
click at [1161, 441] on span "button" at bounding box center [1158, 446] width 17 height 17
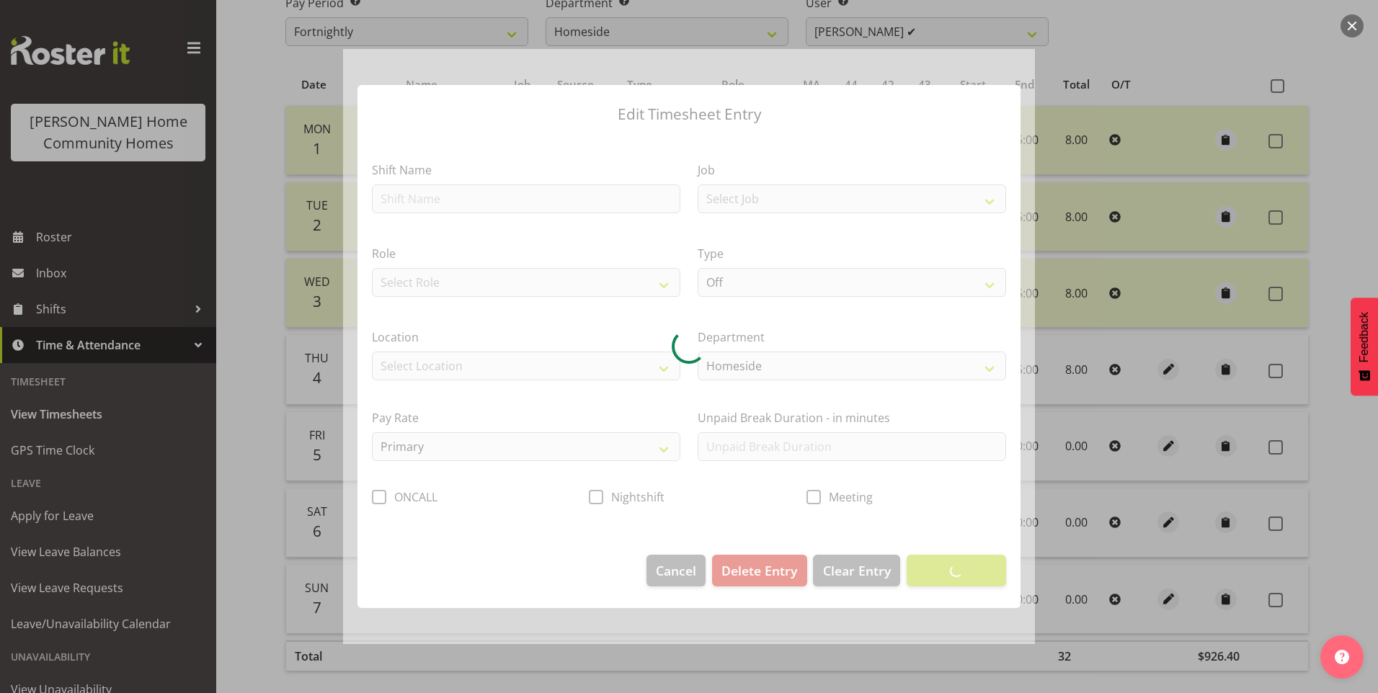
click at [414, 186] on div at bounding box center [689, 347] width 692 height 596
click at [411, 193] on div at bounding box center [689, 347] width 692 height 596
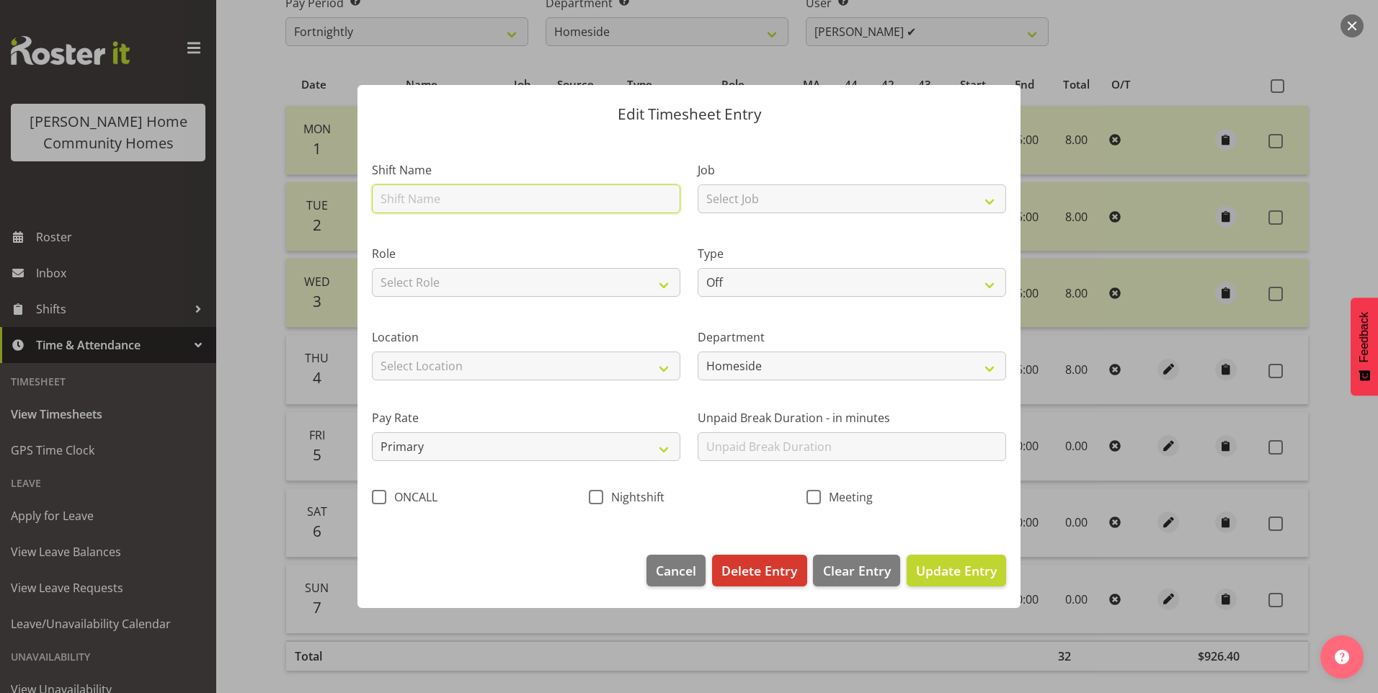
click at [431, 197] on input "text" at bounding box center [526, 199] width 309 height 29
type input "Home - AM Support 1"
type input "30"
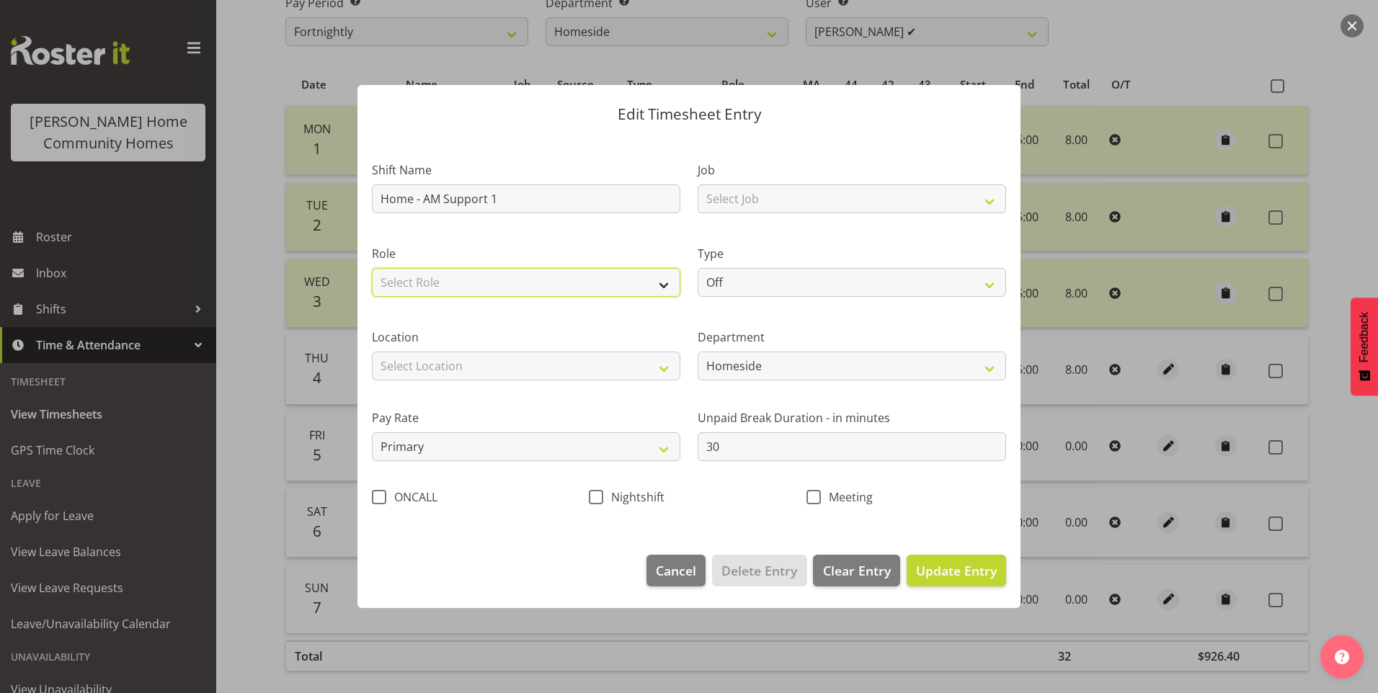
click at [417, 277] on select "Select Role Support Worker" at bounding box center [526, 282] width 309 height 29
select select "1214"
click at [372, 268] on select "Select Role Support Worker" at bounding box center [526, 282] width 309 height 29
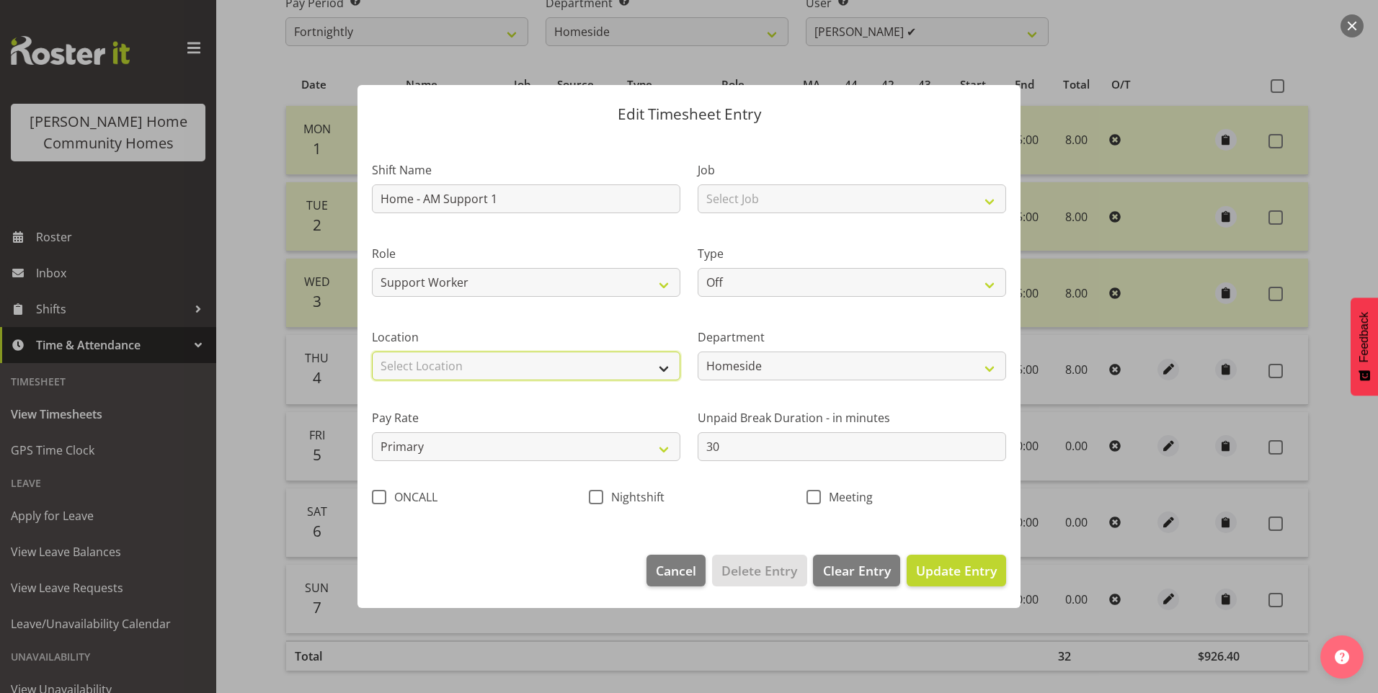
click at [401, 370] on select "Select Location [STREET_ADDRESS][GEOGRAPHIC_DATA][STREET_ADDRESS][STREET_ADDRES…" at bounding box center [526, 366] width 309 height 29
select select "1067"
click at [372, 352] on select "Select Location [STREET_ADDRESS][GEOGRAPHIC_DATA][STREET_ADDRESS][STREET_ADDRES…" at bounding box center [526, 366] width 309 height 29
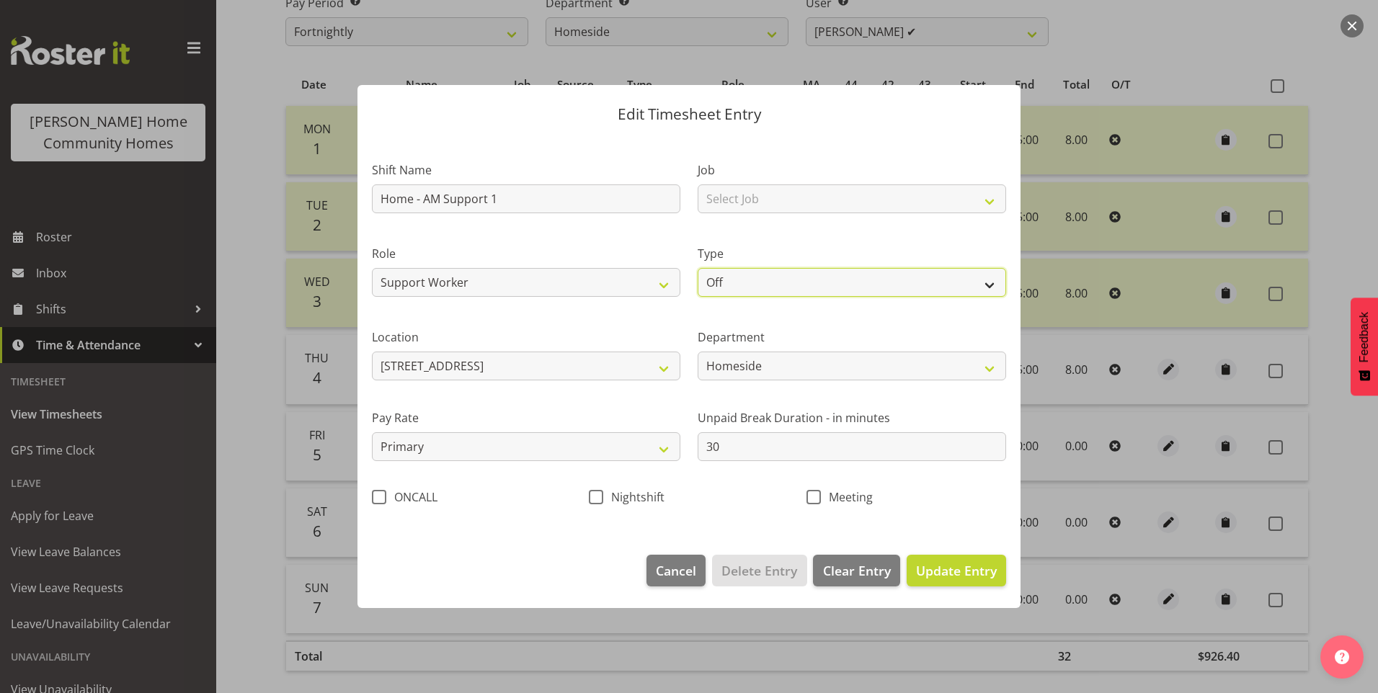
click at [757, 276] on select "Off Standard Public Holiday Public Holiday (Worked) Day In Lieu Annual Leave Si…" at bounding box center [852, 282] width 309 height 29
select select "Annual"
click at [698, 268] on select "Off Standard Public Holiday Public Holiday (Worked) Day In Lieu Annual Leave Si…" at bounding box center [852, 282] width 309 height 29
select select "8"
select select "2025"
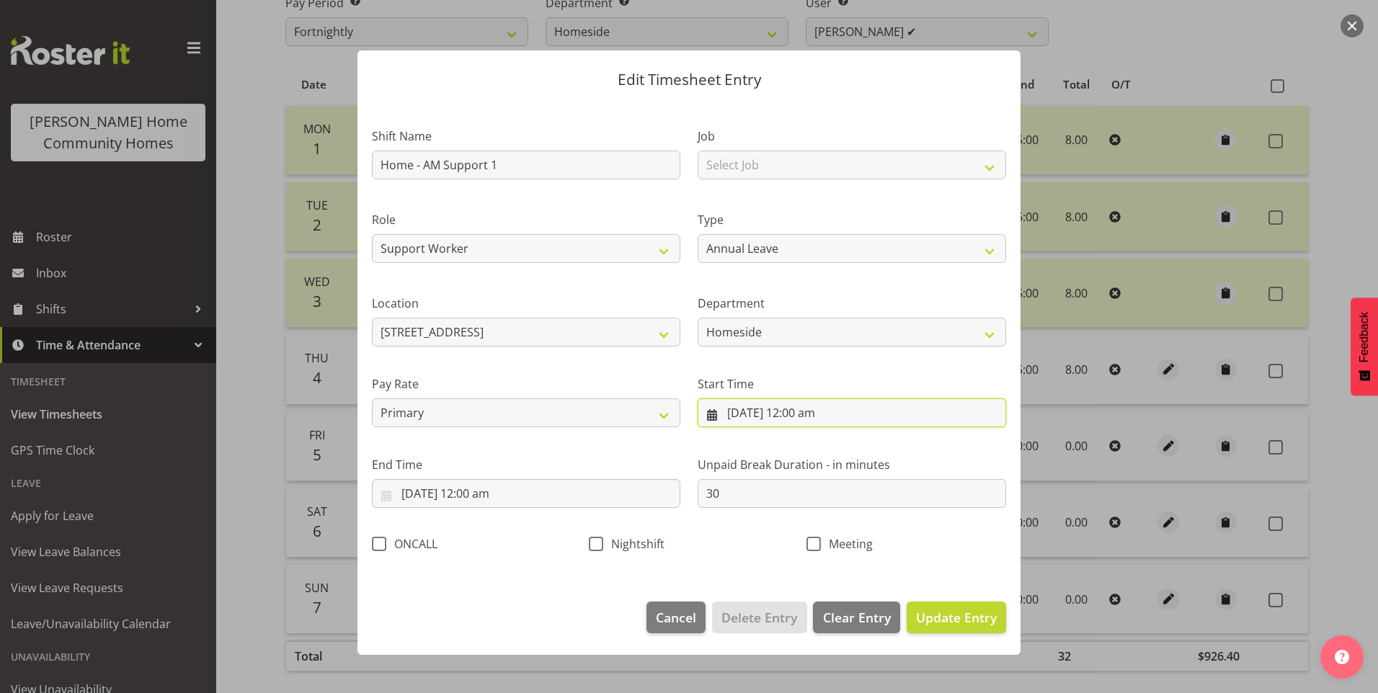
click at [742, 416] on input "[DATE] 12:00 am" at bounding box center [852, 413] width 309 height 29
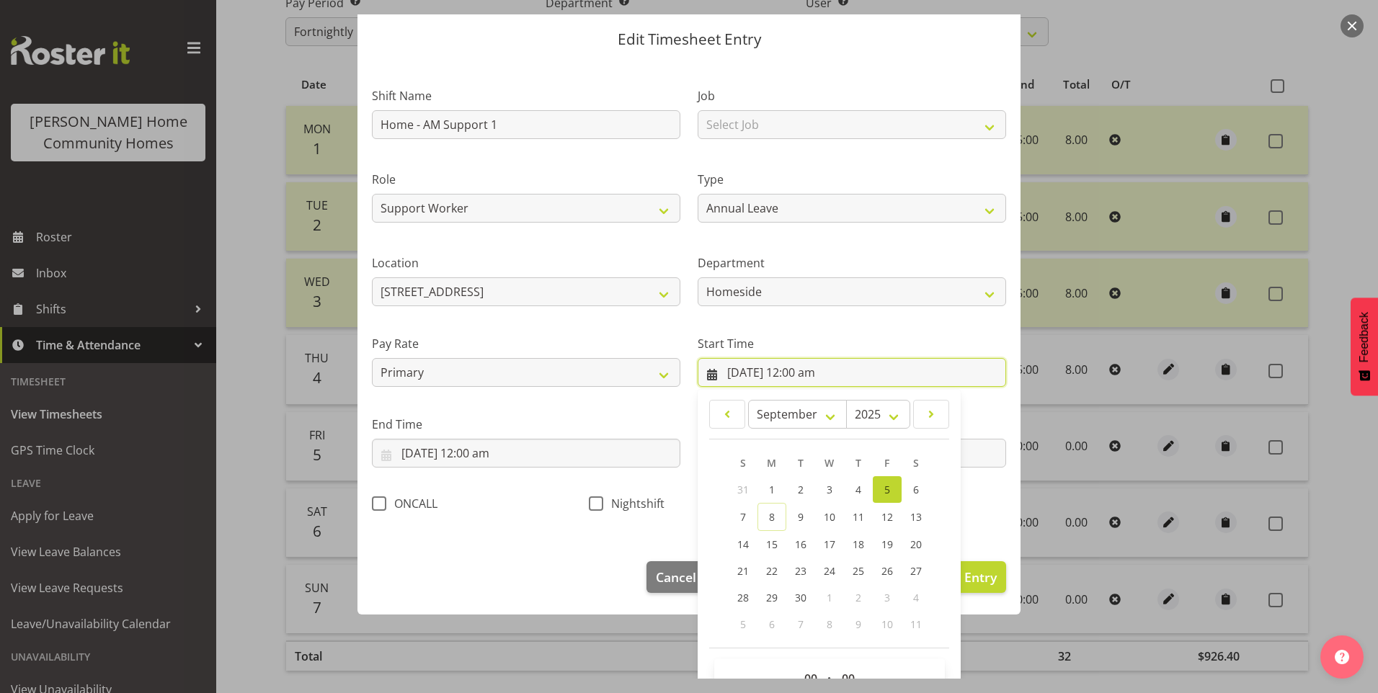
scroll to position [78, 0]
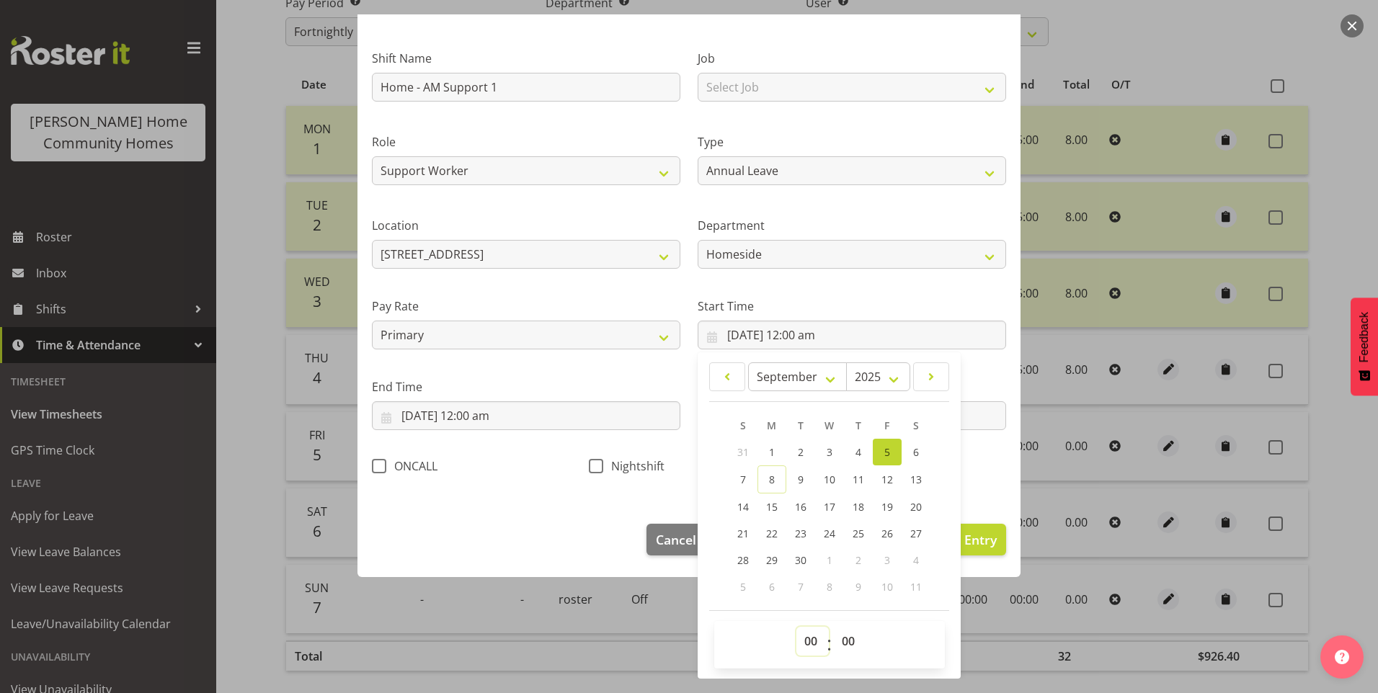
drag, startPoint x: 802, startPoint y: 647, endPoint x: 801, endPoint y: 626, distance: 20.9
click at [801, 647] on select "00 01 02 03 04 05 06 07 08 09 10 11 12 13 14 15 16 17 18 19 20 21 22 23" at bounding box center [813, 641] width 32 height 29
select select "6"
click at [797, 627] on select "00 01 02 03 04 05 06 07 08 09 10 11 12 13 14 15 16 17 18 19 20 21 22 23" at bounding box center [813, 641] width 32 height 29
type input "[DATE] 6:00 am"
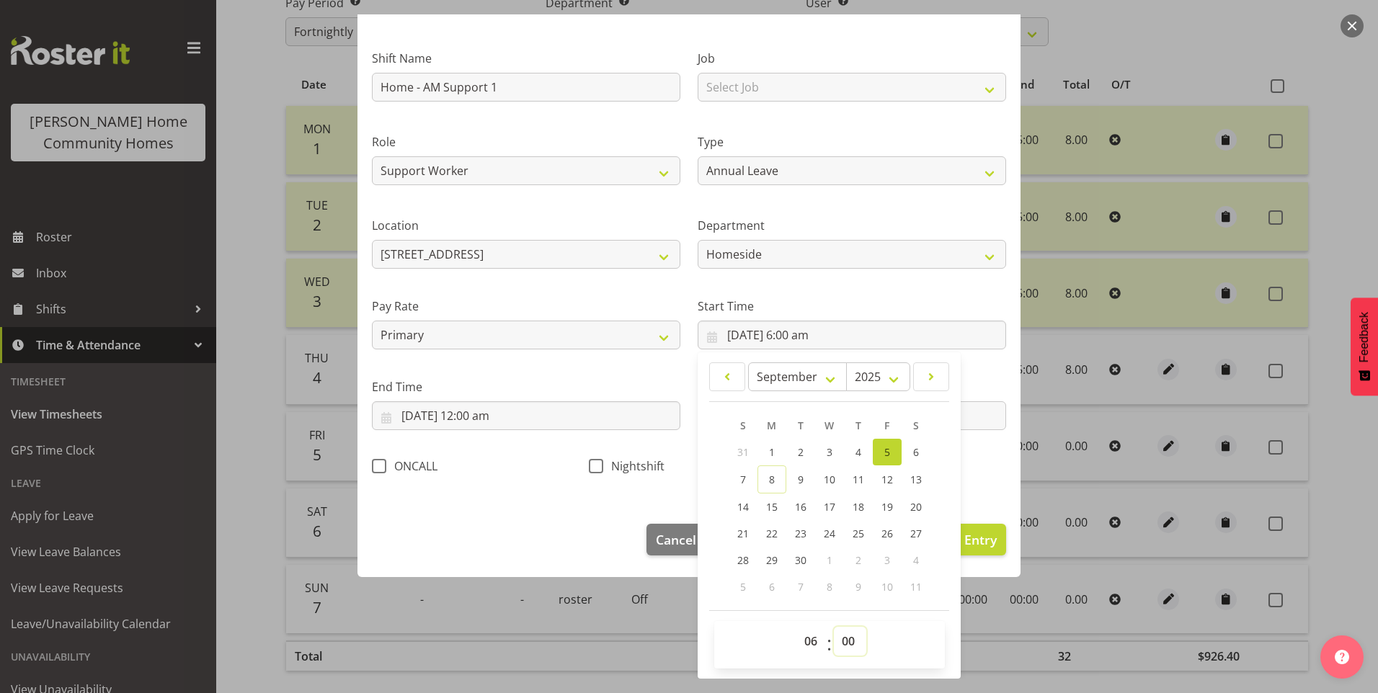
click at [847, 634] on select "00 01 02 03 04 05 06 07 08 09 10 11 12 13 14 15 16 17 18 19 20 21 22 23 24 25 2…" at bounding box center [850, 641] width 32 height 29
select select "30"
click at [834, 627] on select "00 01 02 03 04 05 06 07 08 09 10 11 12 13 14 15 16 17 18 19 20 21 22 23 24 25 2…" at bounding box center [850, 641] width 32 height 29
type input "[DATE] 6:30 am"
click at [482, 411] on input "[DATE] 12:00 am" at bounding box center [526, 416] width 309 height 29
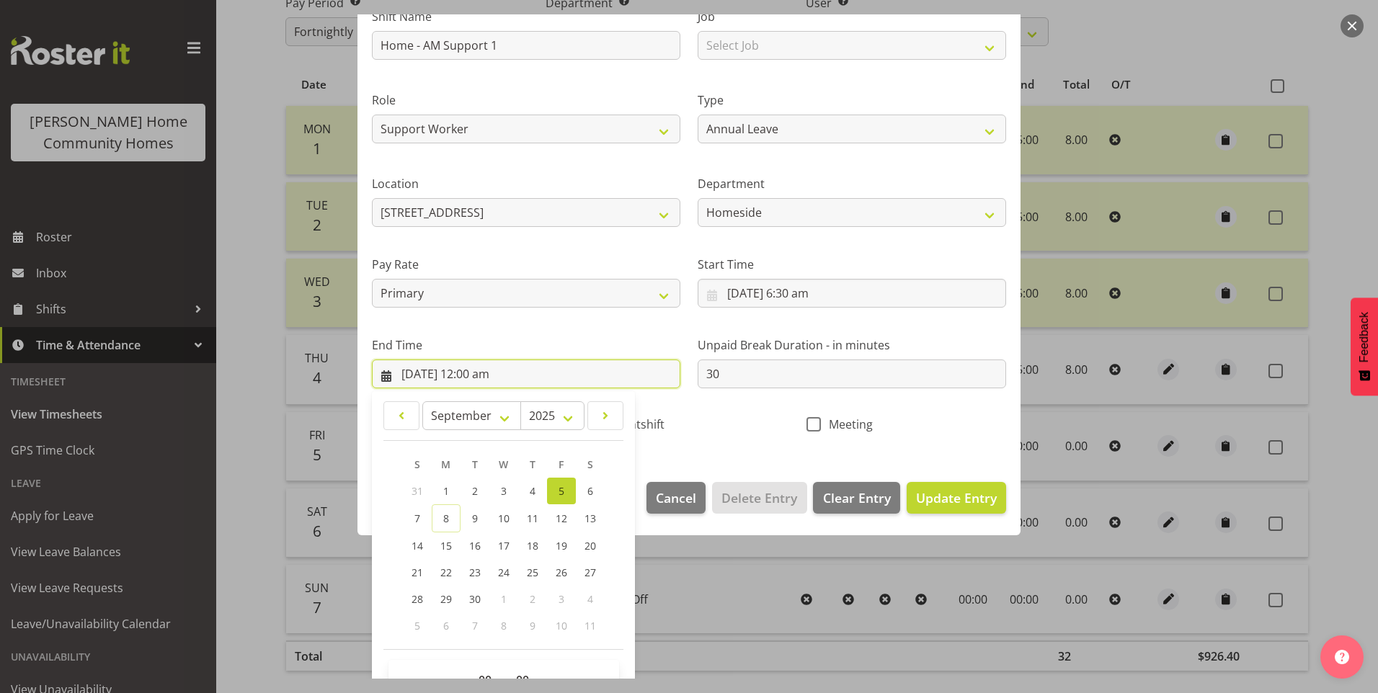
scroll to position [159, 0]
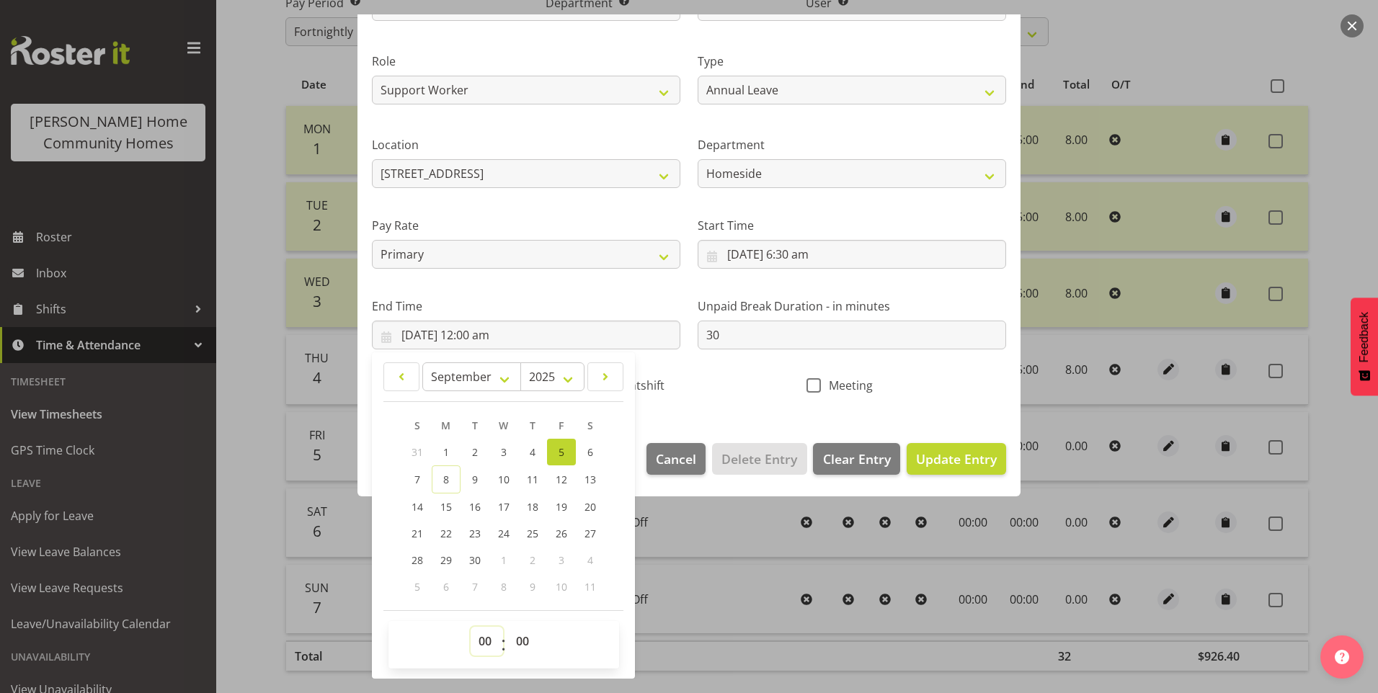
drag, startPoint x: 484, startPoint y: 644, endPoint x: 493, endPoint y: 631, distance: 15.0
click at [487, 640] on select "00 01 02 03 04 05 06 07 08 09 10 11 12 13 14 15 16 17 18 19 20 21 22 23" at bounding box center [487, 641] width 32 height 29
select select "15"
click at [471, 627] on select "00 01 02 03 04 05 06 07 08 09 10 11 12 13 14 15 16 17 18 19 20 21 22 23" at bounding box center [487, 641] width 32 height 29
type input "[DATE] 3:00 pm"
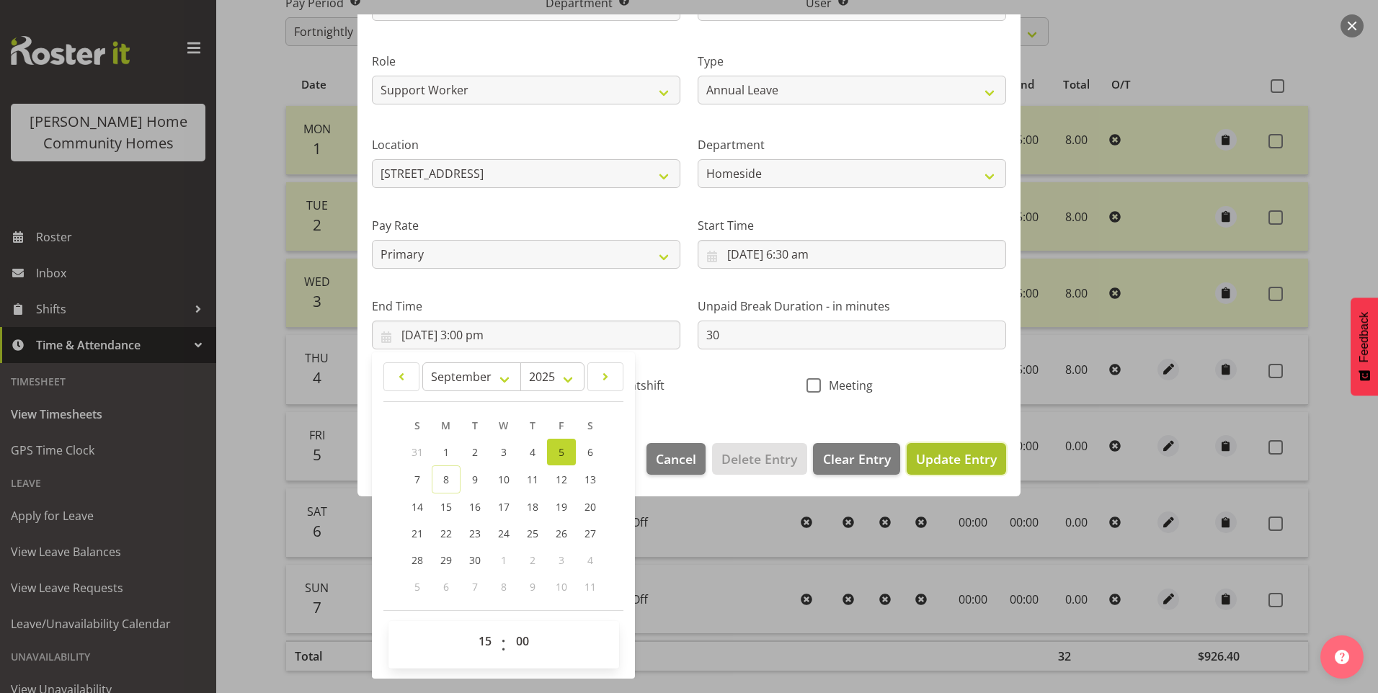
click at [949, 463] on span "Update Entry" at bounding box center [956, 459] width 81 height 17
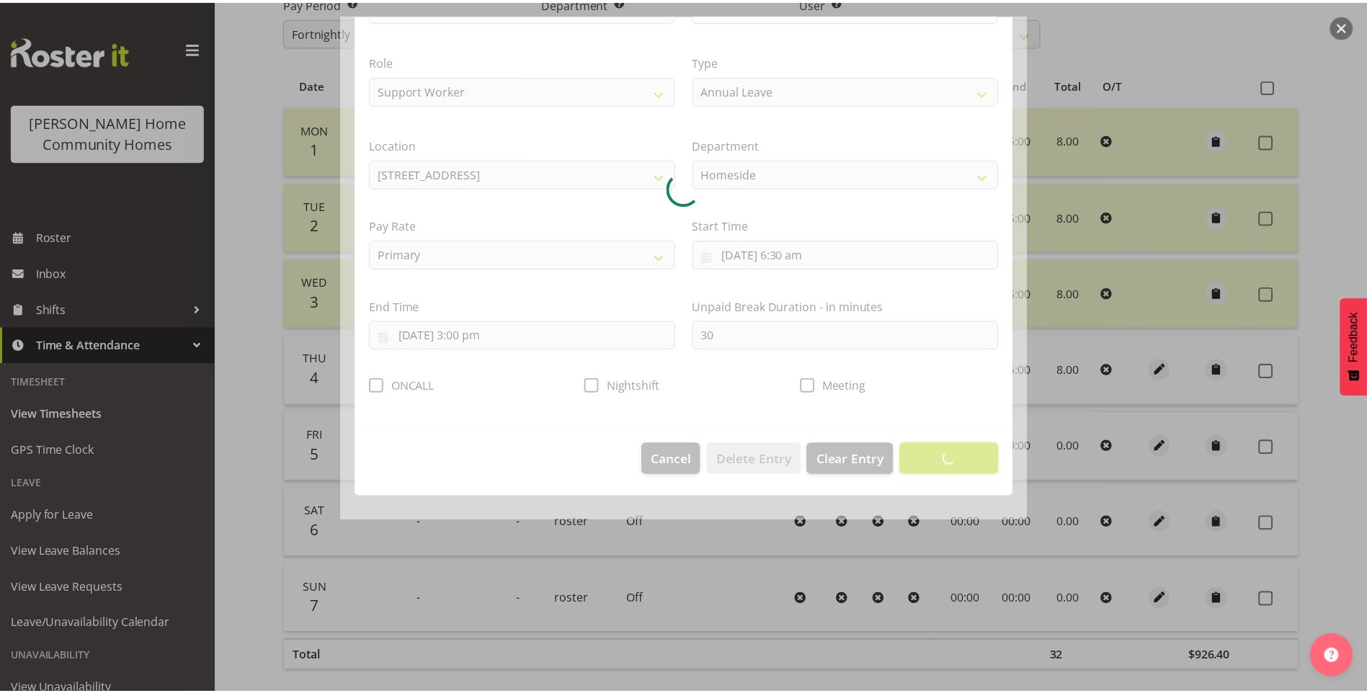
scroll to position [0, 0]
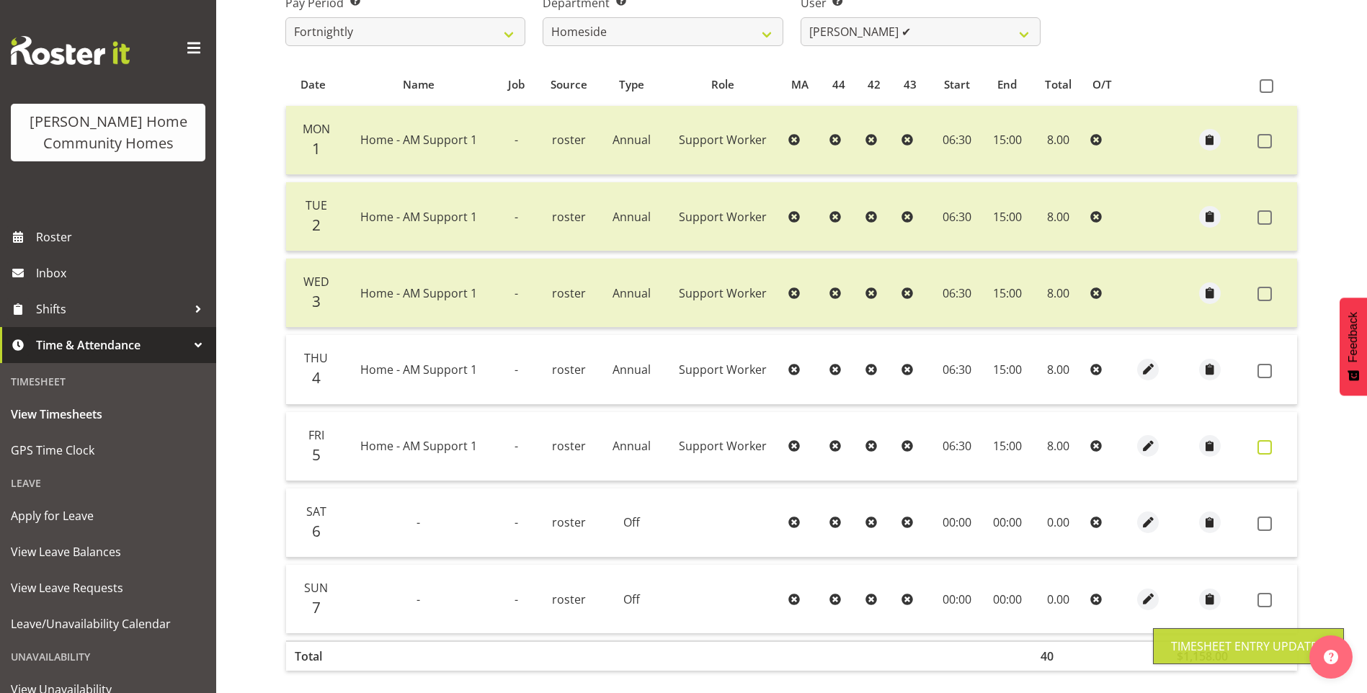
click at [1270, 443] on span at bounding box center [1265, 447] width 14 height 14
checkbox input "true"
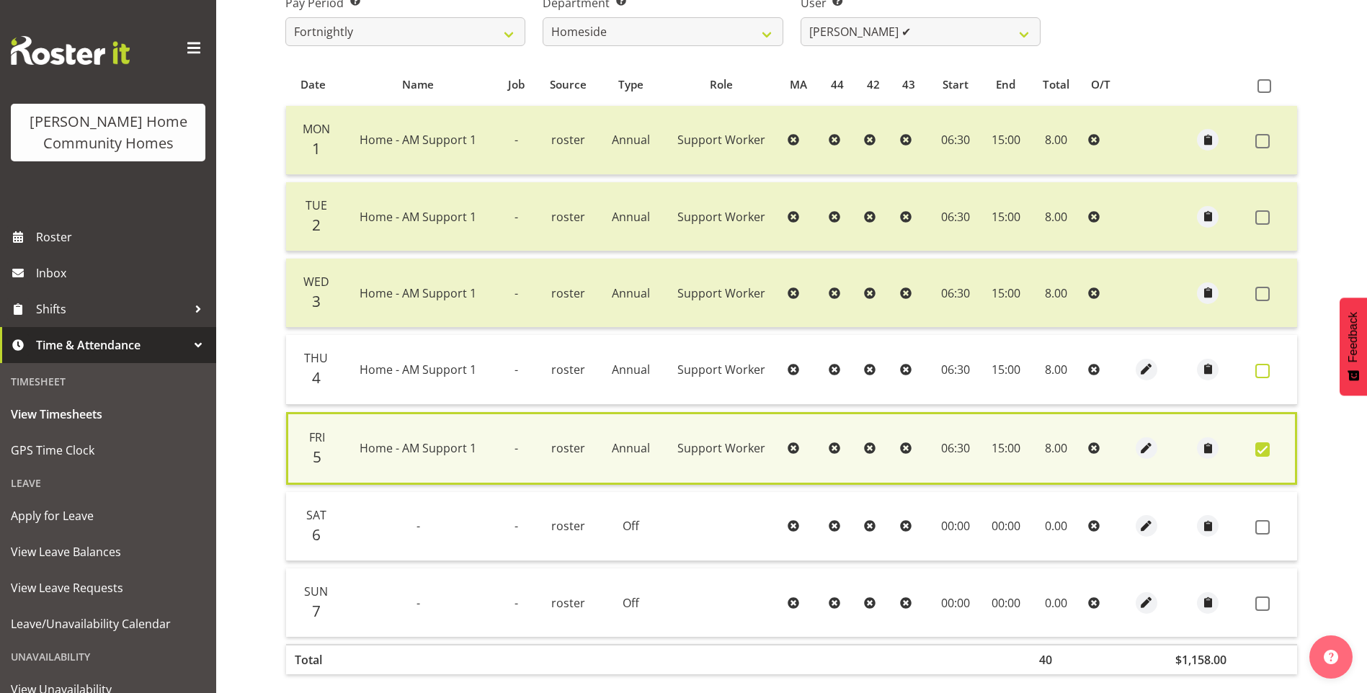
click at [1258, 374] on span at bounding box center [1263, 371] width 14 height 14
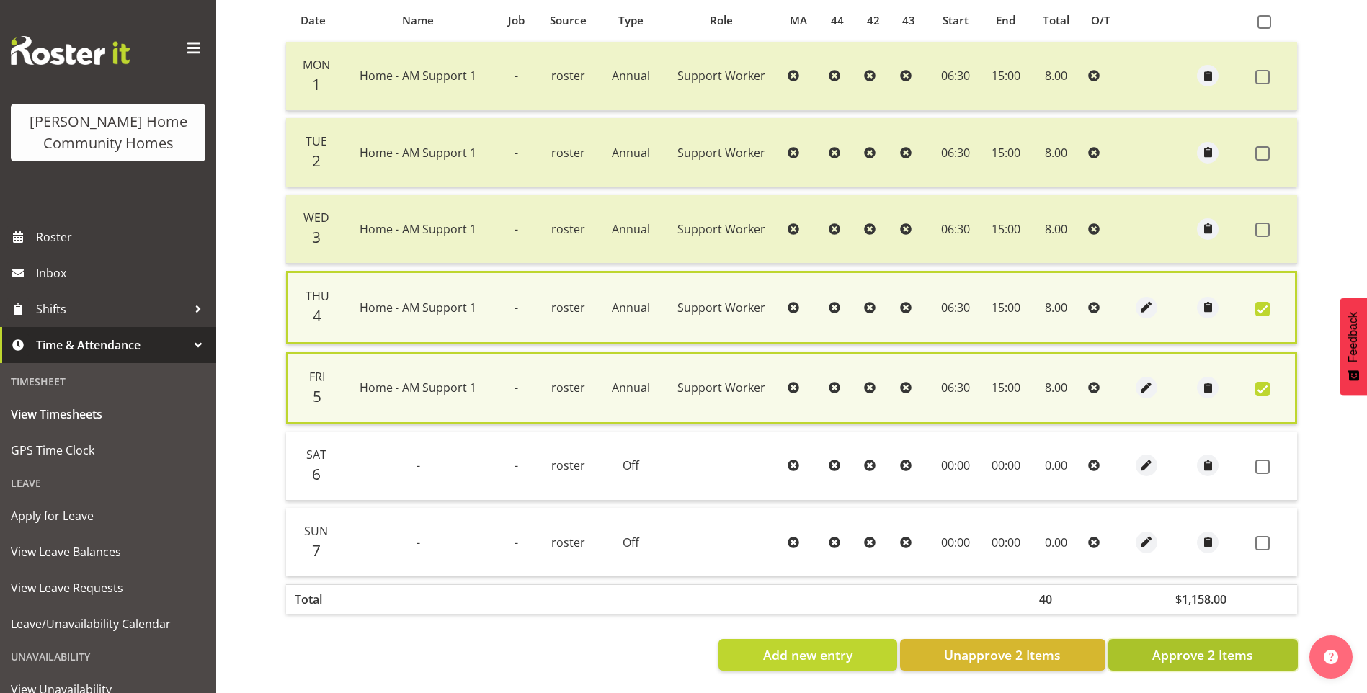
click at [1158, 649] on span "Approve 2 Items" at bounding box center [1203, 655] width 101 height 19
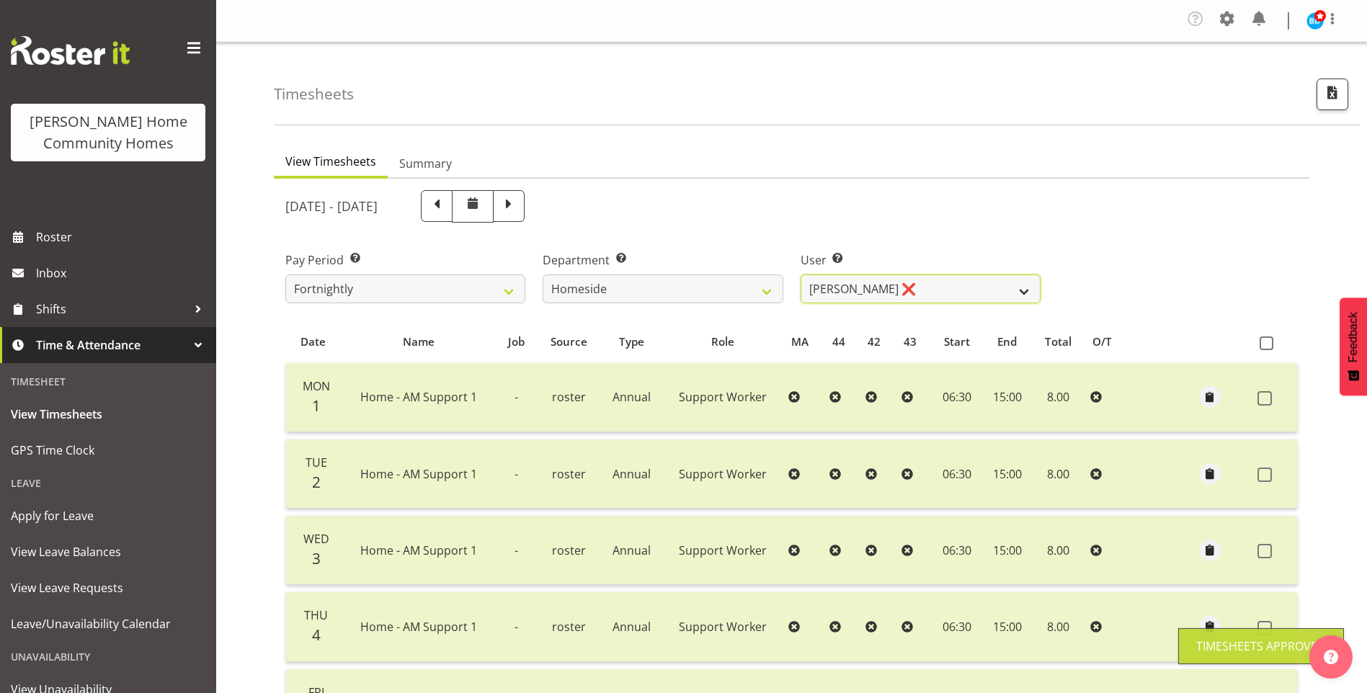
click at [851, 286] on select "[PERSON_NAME] ❌ [PERSON_NAME] ❌ [PERSON_NAME] (BK) [PERSON_NAME] ❌ [PERSON_NAME…" at bounding box center [921, 289] width 240 height 29
click at [801, 275] on select "[PERSON_NAME] ❌ [PERSON_NAME] ❌ [PERSON_NAME] (BK) [PERSON_NAME] ❌ [PERSON_NAME…" at bounding box center [921, 289] width 240 height 29
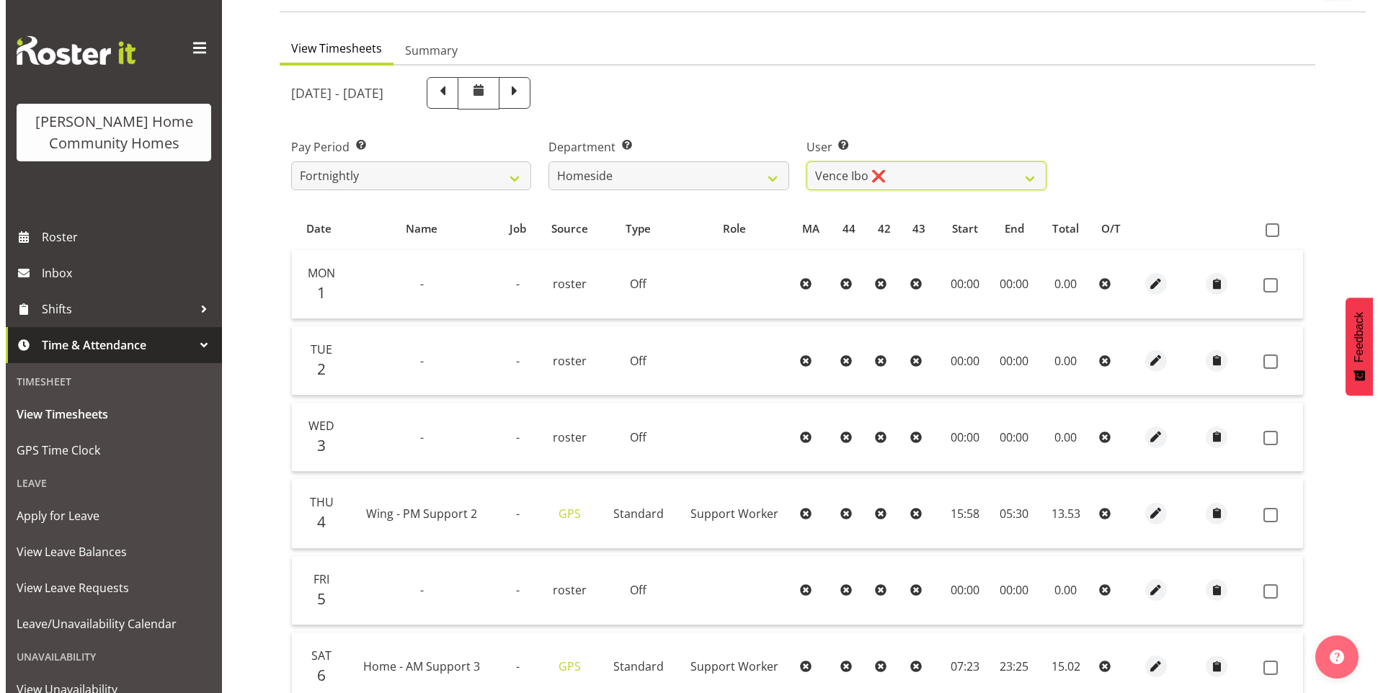
scroll to position [216, 0]
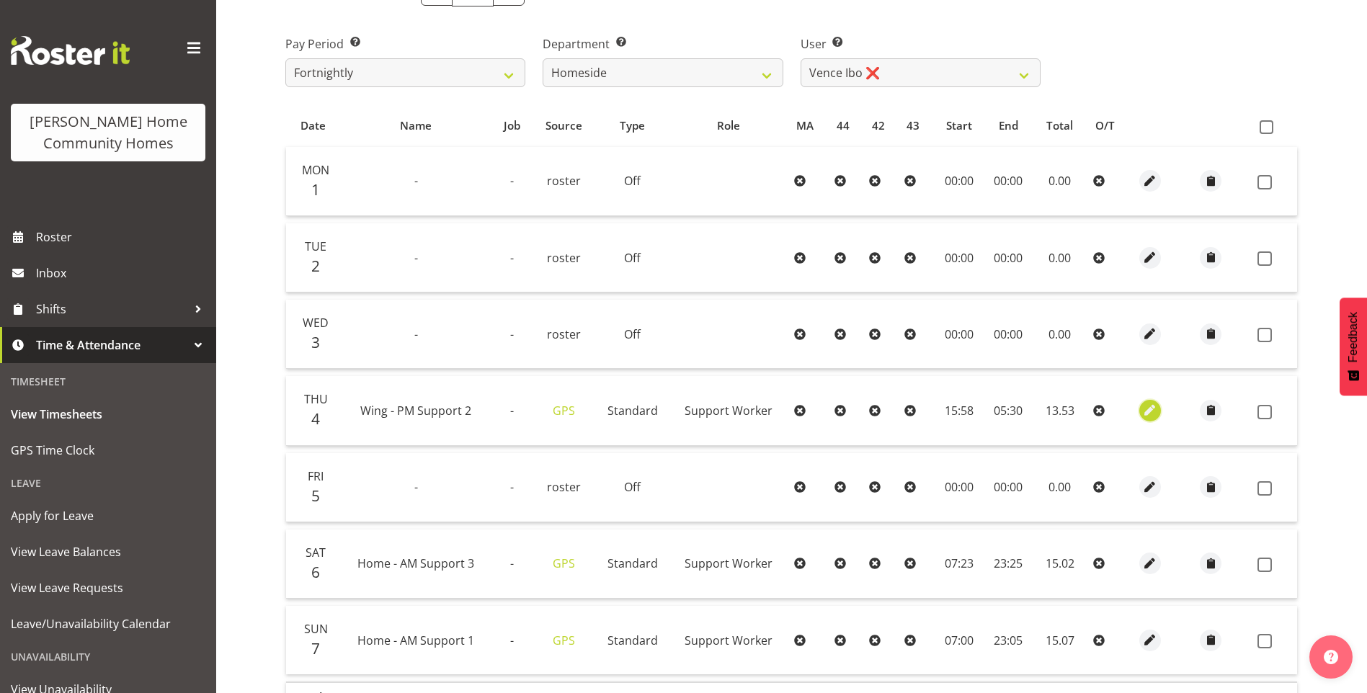
click at [1146, 406] on span "button" at bounding box center [1151, 410] width 17 height 17
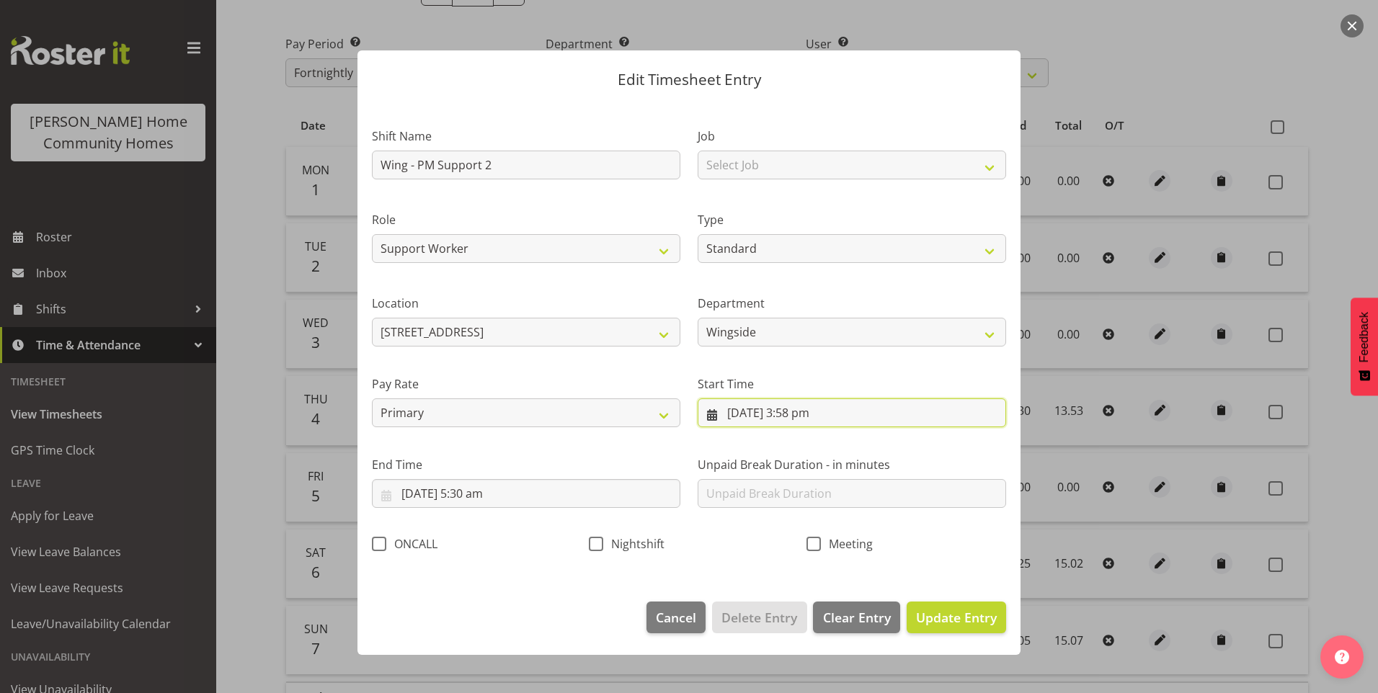
click at [801, 420] on input "[DATE] 3:58 pm" at bounding box center [852, 413] width 309 height 29
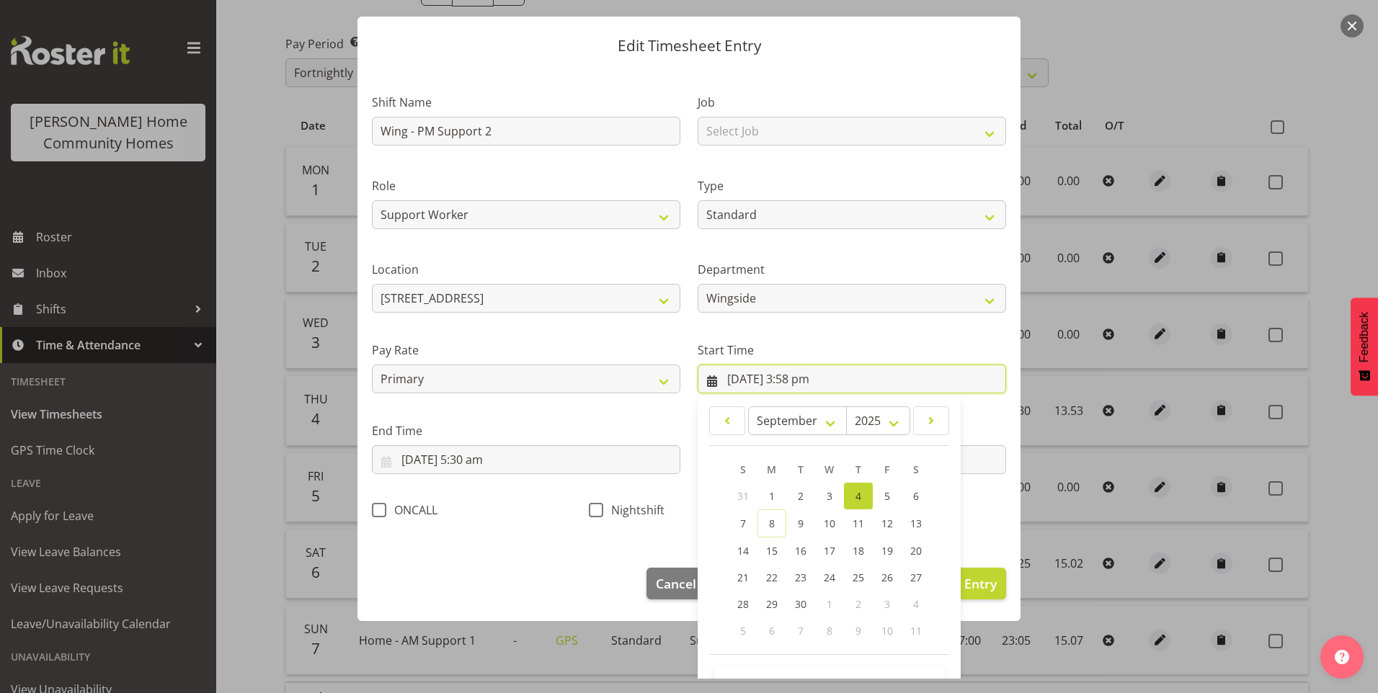
scroll to position [78, 0]
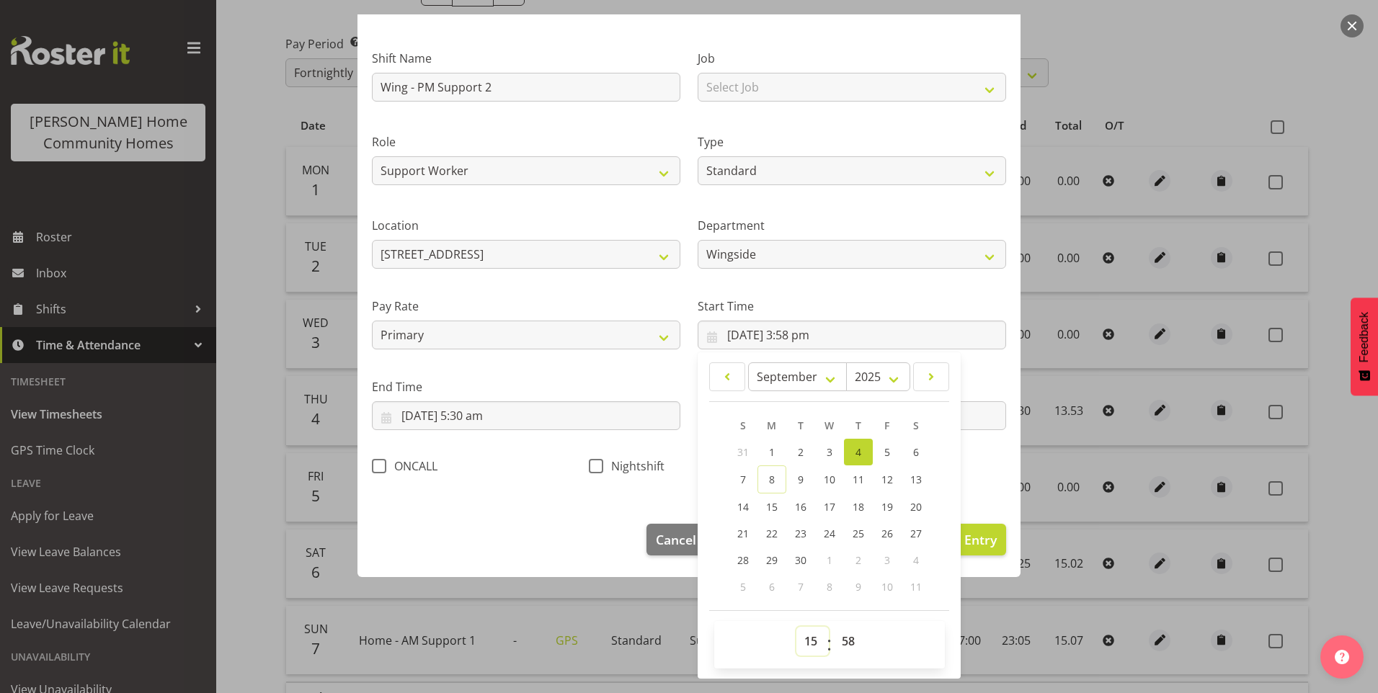
click at [798, 639] on select "00 01 02 03 04 05 06 07 08 09 10 11 12 13 14 15 16 17 18 19 20 21 22 23" at bounding box center [813, 641] width 32 height 29
click at [788, 538] on link "23" at bounding box center [800, 533] width 29 height 27
drag, startPoint x: 804, startPoint y: 649, endPoint x: 801, endPoint y: 636, distance: 13.5
click at [804, 649] on select "00 01 02 03 04 05 06 07 08 09 10 11 12 13 14 15 16 17 18 19 20 21 22 23" at bounding box center [813, 641] width 32 height 29
click at [797, 627] on select "00 01 02 03 04 05 06 07 08 09 10 11 12 13 14 15 16 17 18 19 20 21 22 23" at bounding box center [813, 641] width 32 height 29
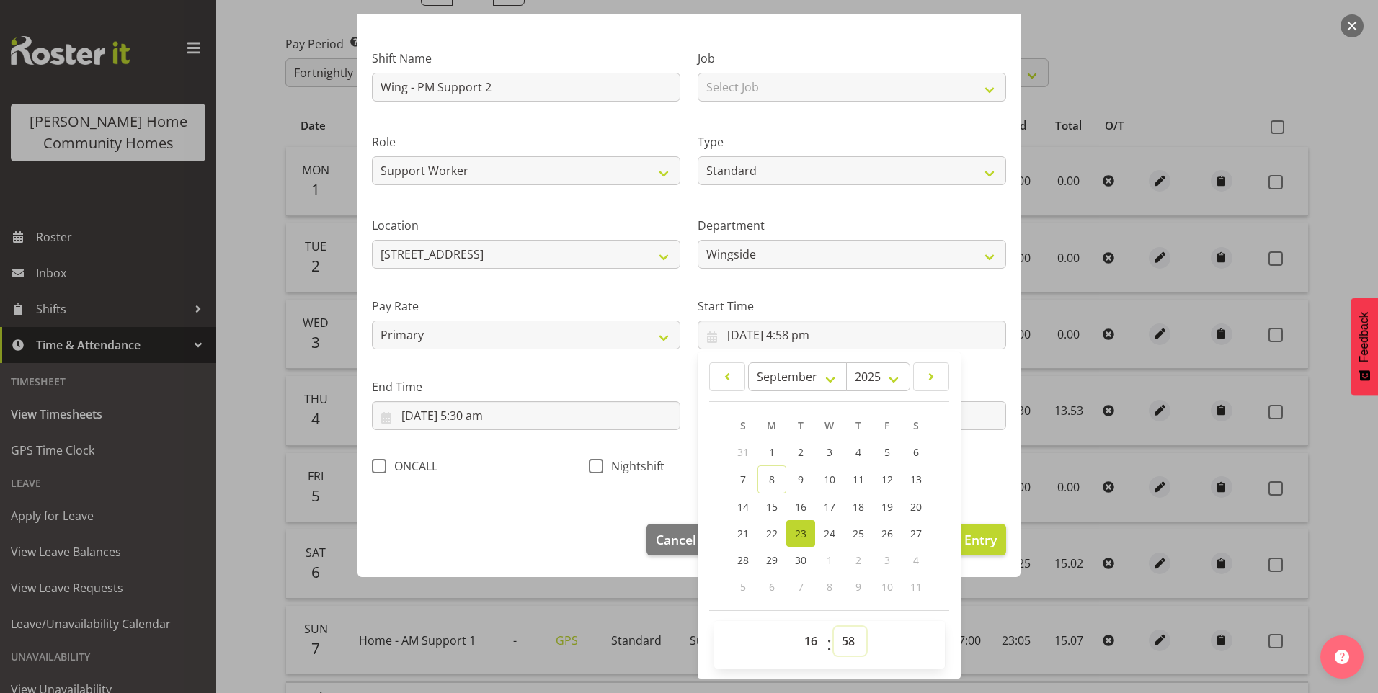
click at [840, 642] on select "00 01 02 03 04 05 06 07 08 09 10 11 12 13 14 15 16 17 18 19 20 21 22 23 24 25 2…" at bounding box center [850, 641] width 32 height 29
click at [834, 627] on select "00 01 02 03 04 05 06 07 08 09 10 11 12 13 14 15 16 17 18 19 20 21 22 23 24 25 2…" at bounding box center [850, 641] width 32 height 29
click at [471, 412] on input "[DATE] 5:30 am" at bounding box center [526, 416] width 309 height 29
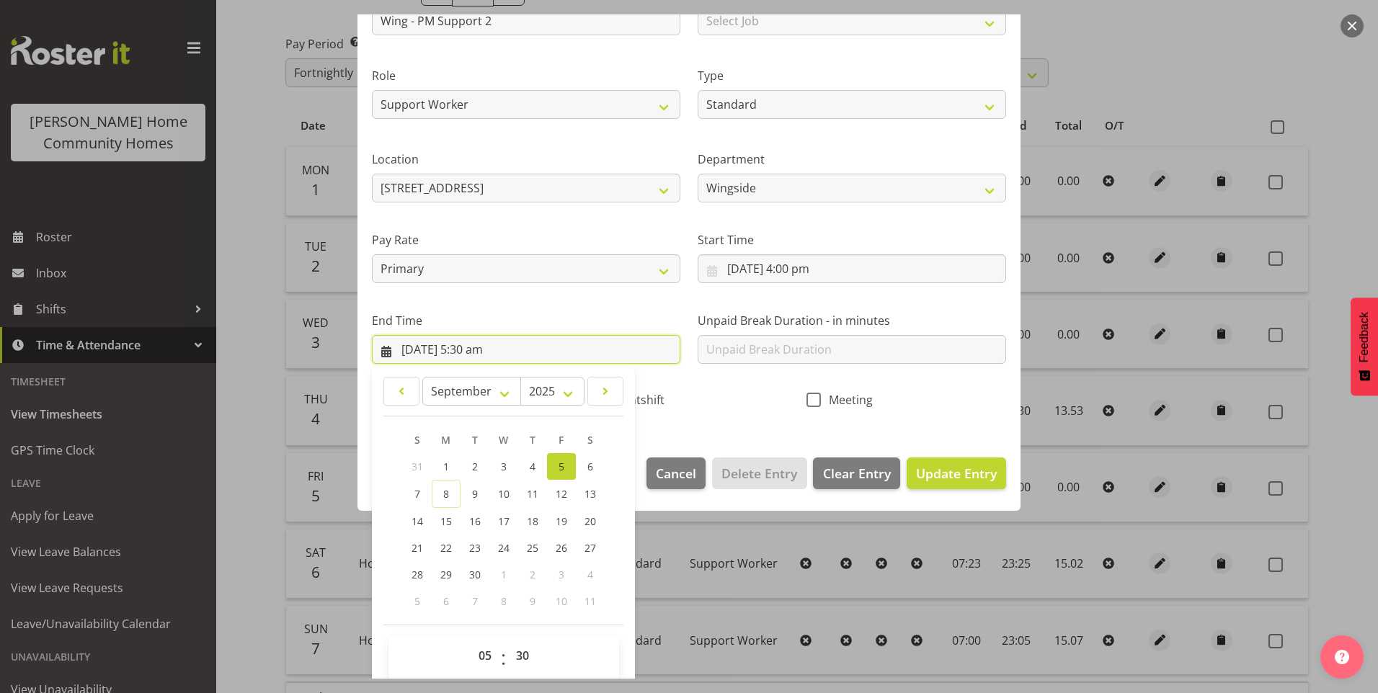
scroll to position [159, 0]
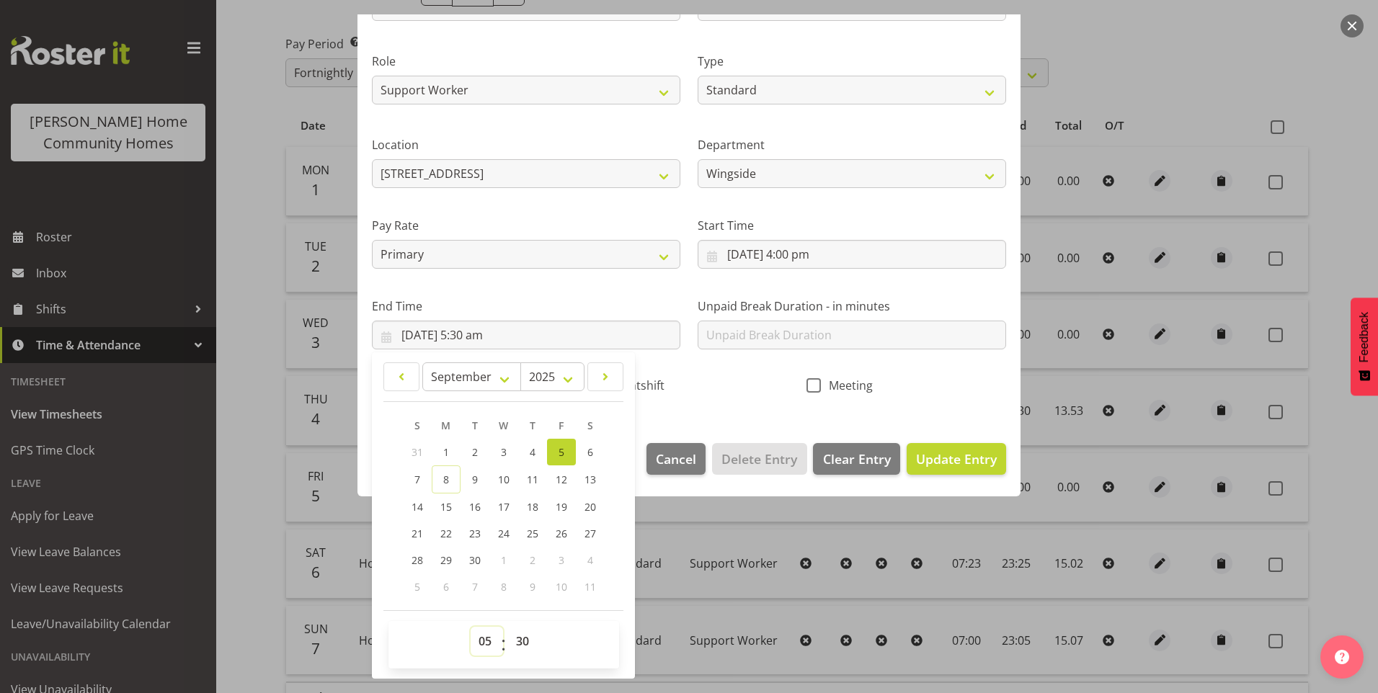
click at [482, 644] on select "00 01 02 03 04 05 06 07 08 09 10 11 12 13 14 15 16 17 18 19 20 21 22 23" at bounding box center [487, 641] width 32 height 29
click at [471, 627] on select "00 01 02 03 04 05 06 07 08 09 10 11 12 13 14 15 16 17 18 19 20 21 22 23" at bounding box center [487, 641] width 32 height 29
click at [474, 639] on select "00 01 02 03 04 05 06 07 08 09 10 11 12 13 14 15 16 17 18 19 20 21 22 23" at bounding box center [487, 641] width 32 height 29
click at [471, 627] on select "00 01 02 03 04 05 06 07 08 09 10 11 12 13 14 15 16 17 18 19 20 21 22 23" at bounding box center [487, 641] width 32 height 29
click at [427, 333] on input "[DATE] 9:30 pm" at bounding box center [526, 335] width 309 height 29
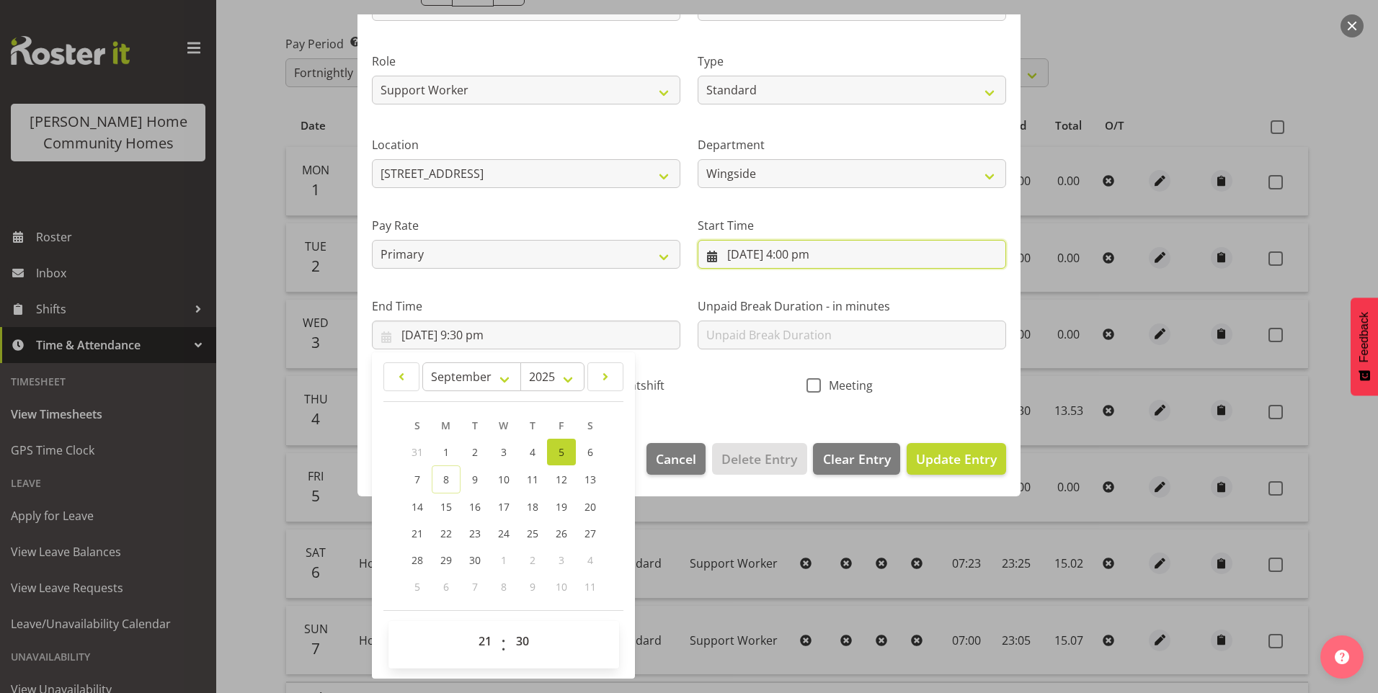
click at [753, 254] on input "[DATE] 4:00 pm" at bounding box center [852, 254] width 309 height 29
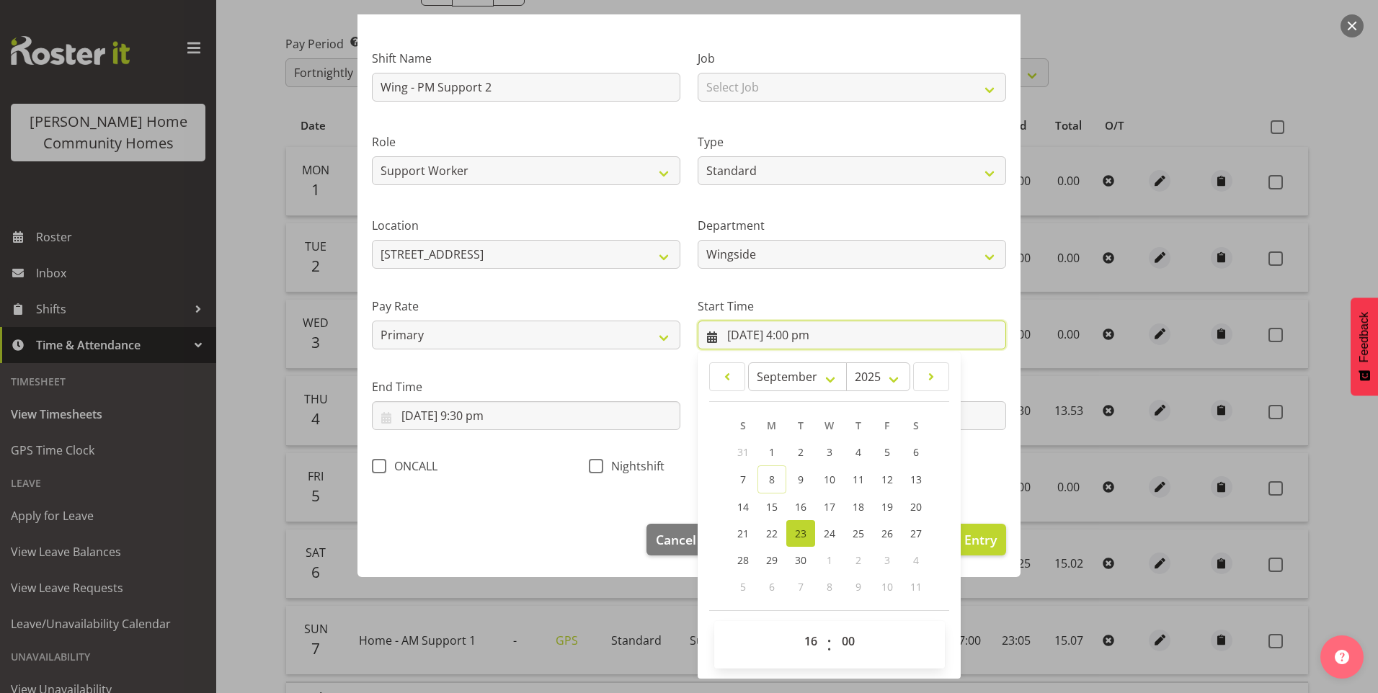
scroll to position [78, 0]
click at [846, 451] on link "4" at bounding box center [858, 452] width 29 height 27
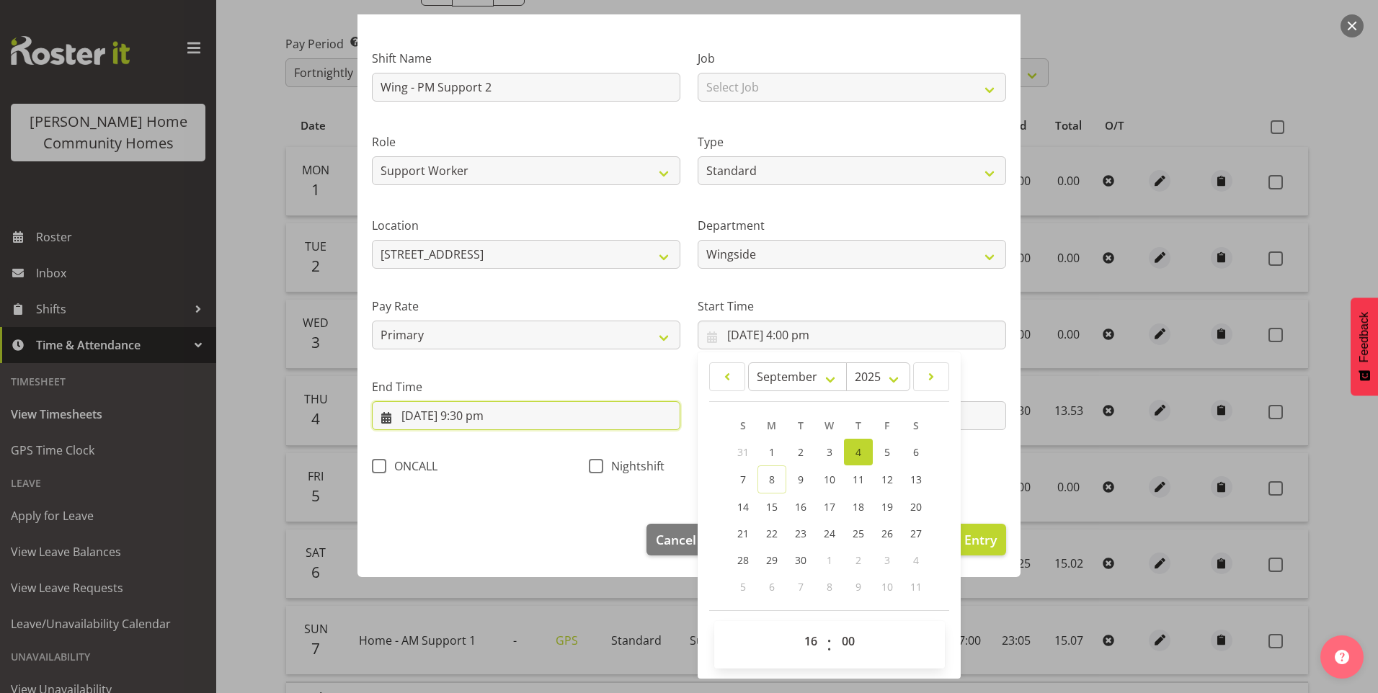
click at [402, 411] on input "[DATE] 9:30 pm" at bounding box center [526, 416] width 309 height 29
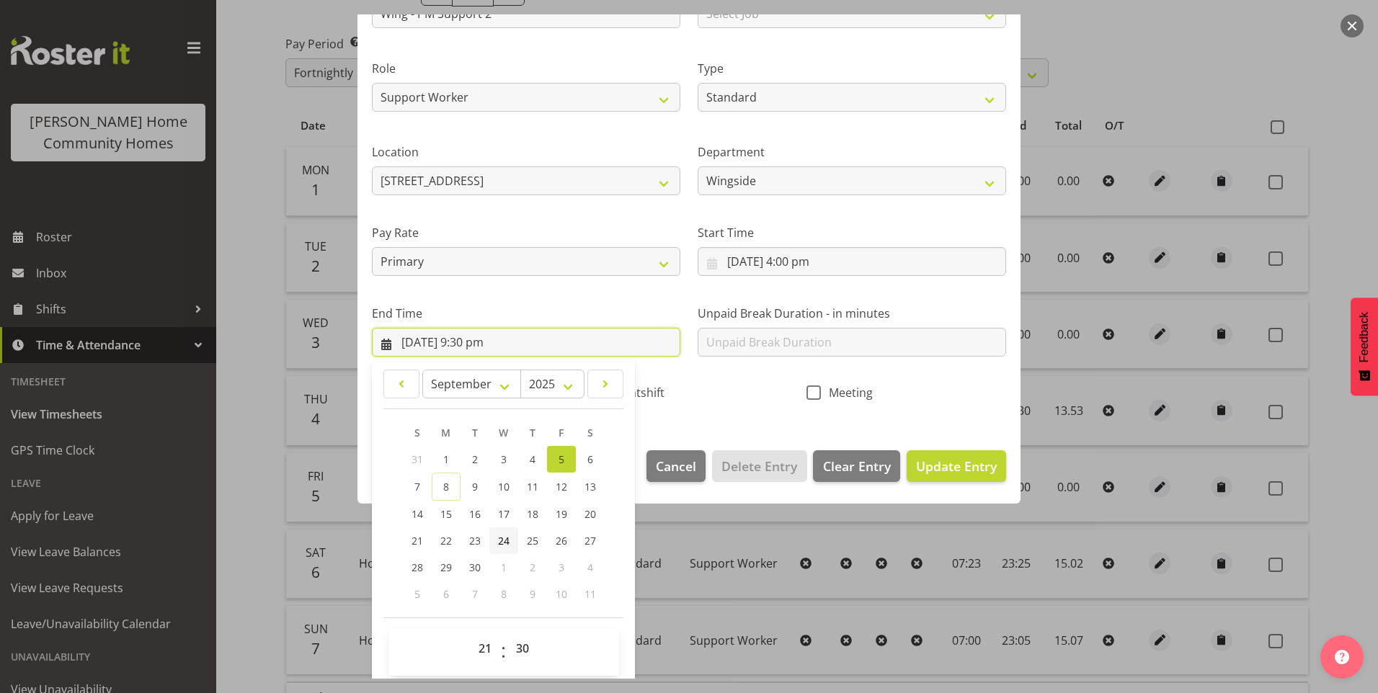
scroll to position [159, 0]
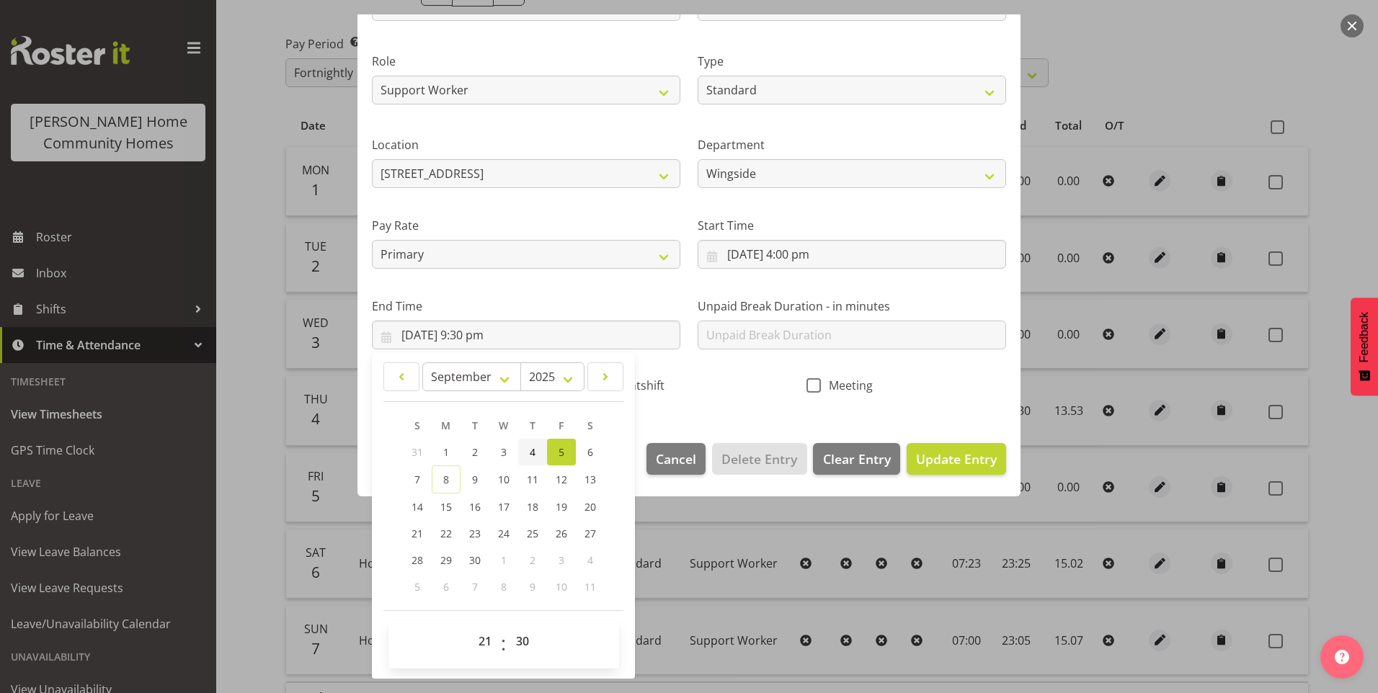
click at [530, 450] on span "4" at bounding box center [533, 452] width 6 height 14
click at [806, 337] on input "text" at bounding box center [852, 335] width 309 height 29
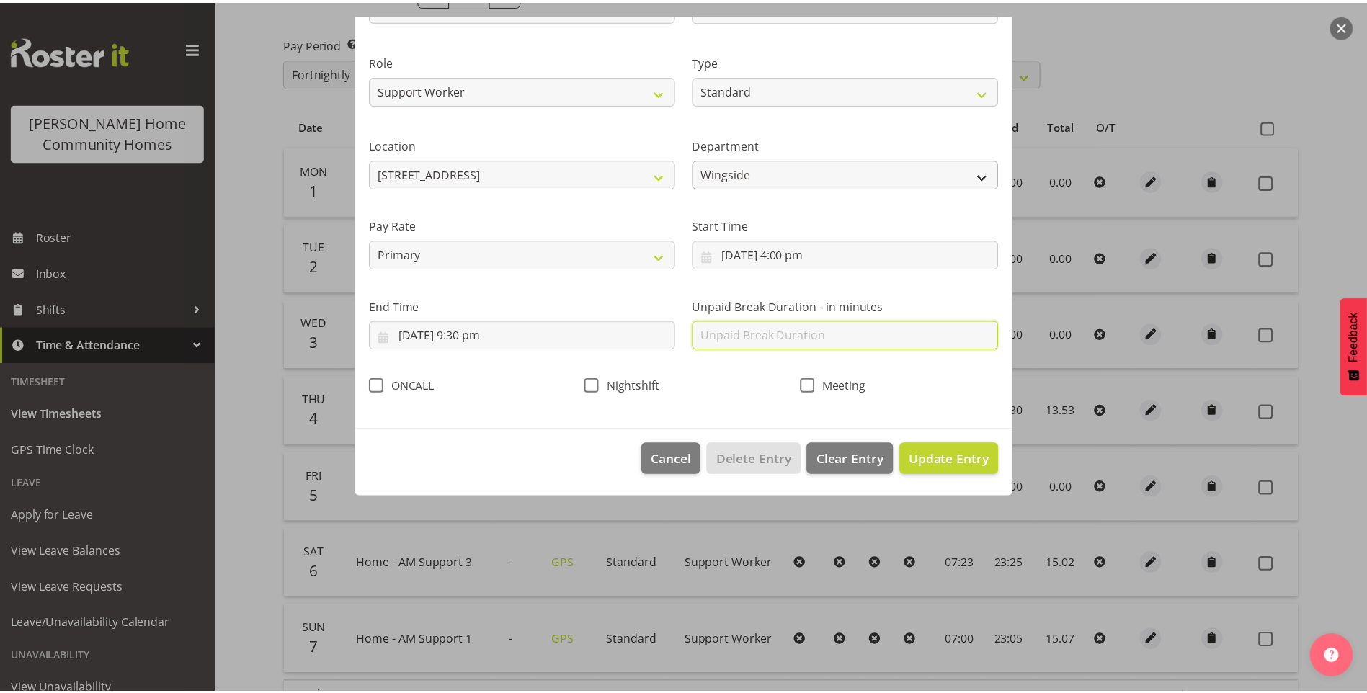
scroll to position [0, 0]
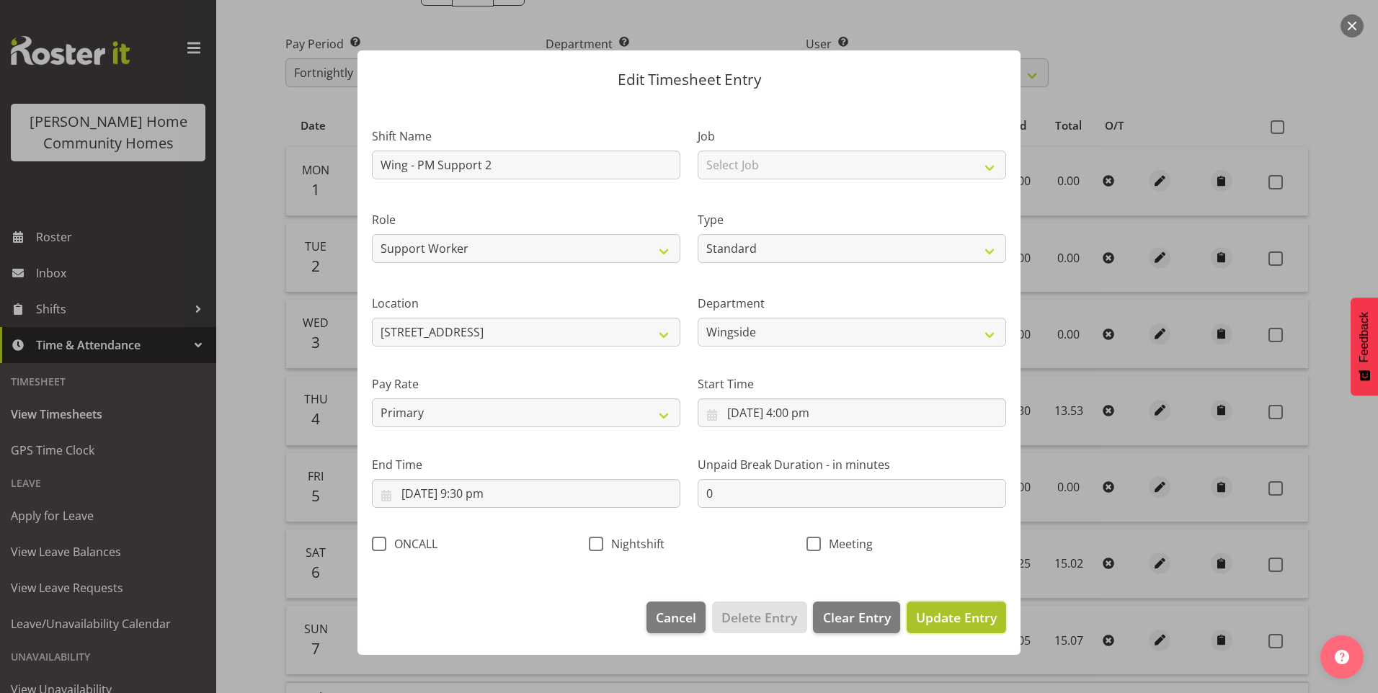
click at [959, 607] on button "Update Entry" at bounding box center [956, 618] width 99 height 32
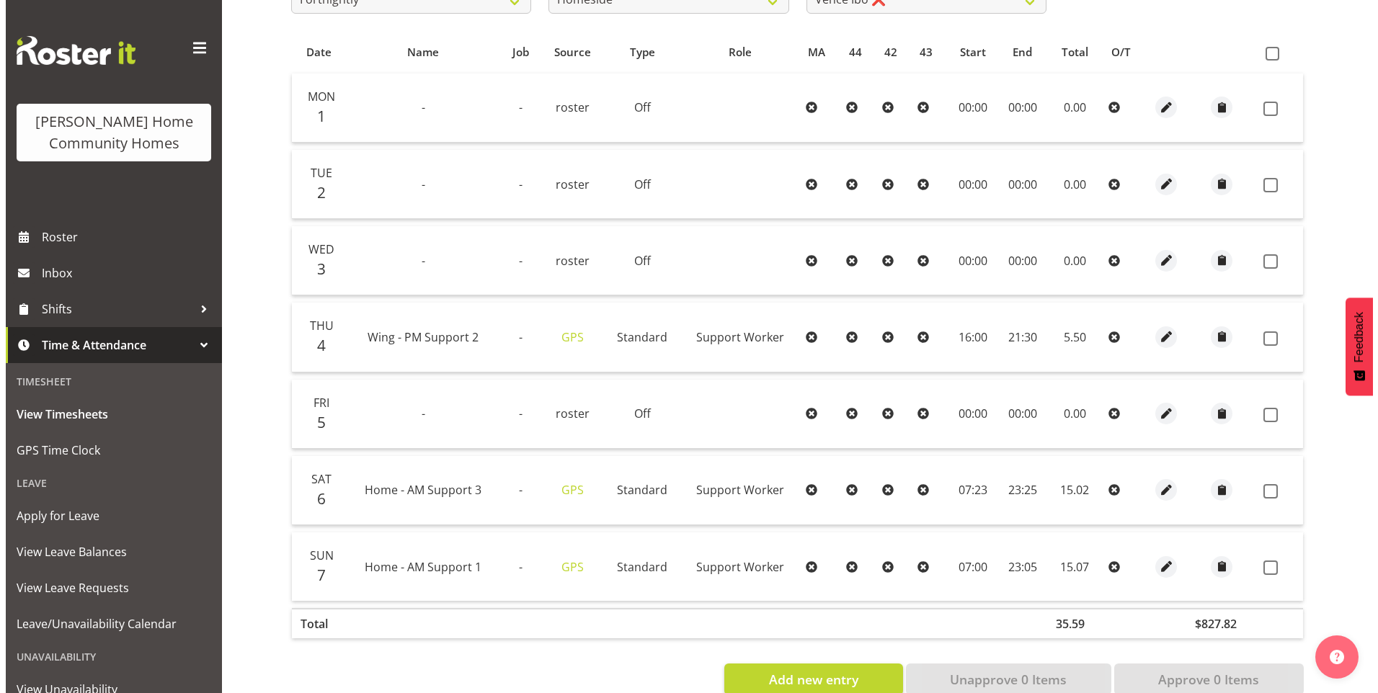
scroll to position [325, 0]
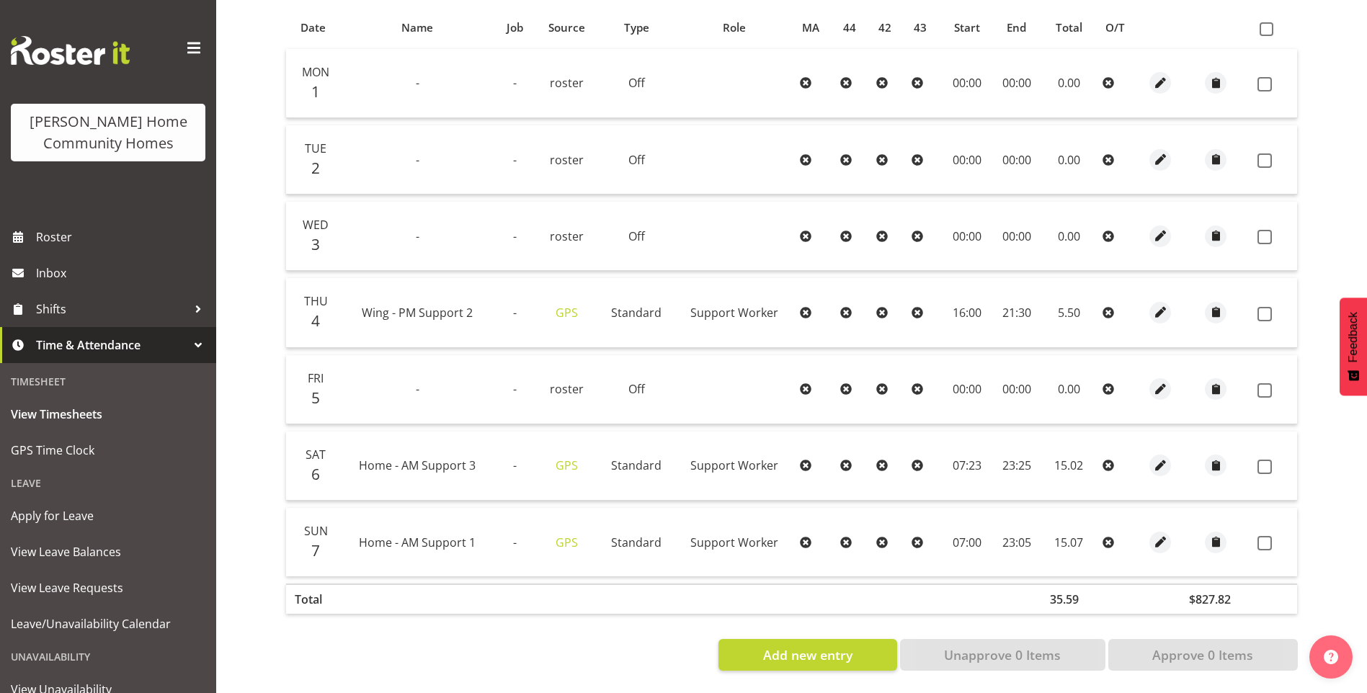
click at [1166, 437] on td at bounding box center [1160, 466] width 40 height 69
click at [1156, 458] on span "button" at bounding box center [1161, 466] width 17 height 17
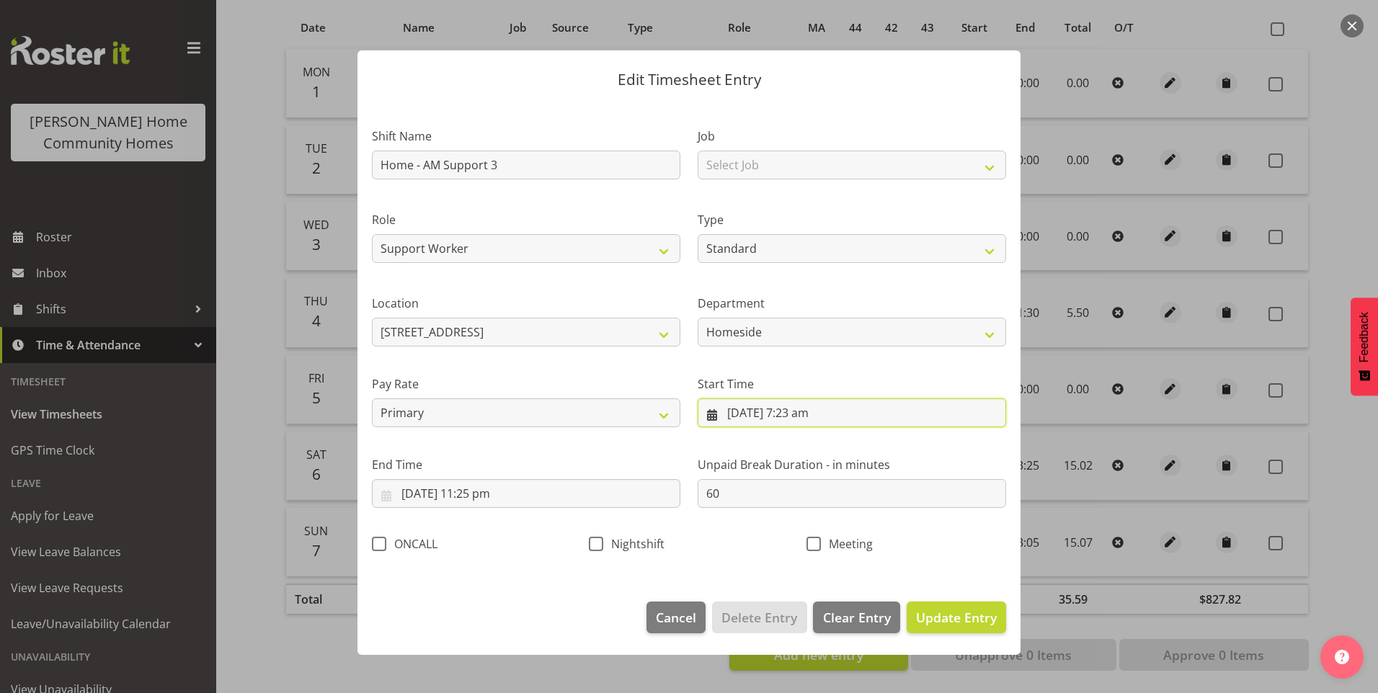
drag, startPoint x: 810, startPoint y: 416, endPoint x: 821, endPoint y: 451, distance: 36.9
click at [811, 416] on input "[DATE] 7:23 am" at bounding box center [852, 413] width 309 height 29
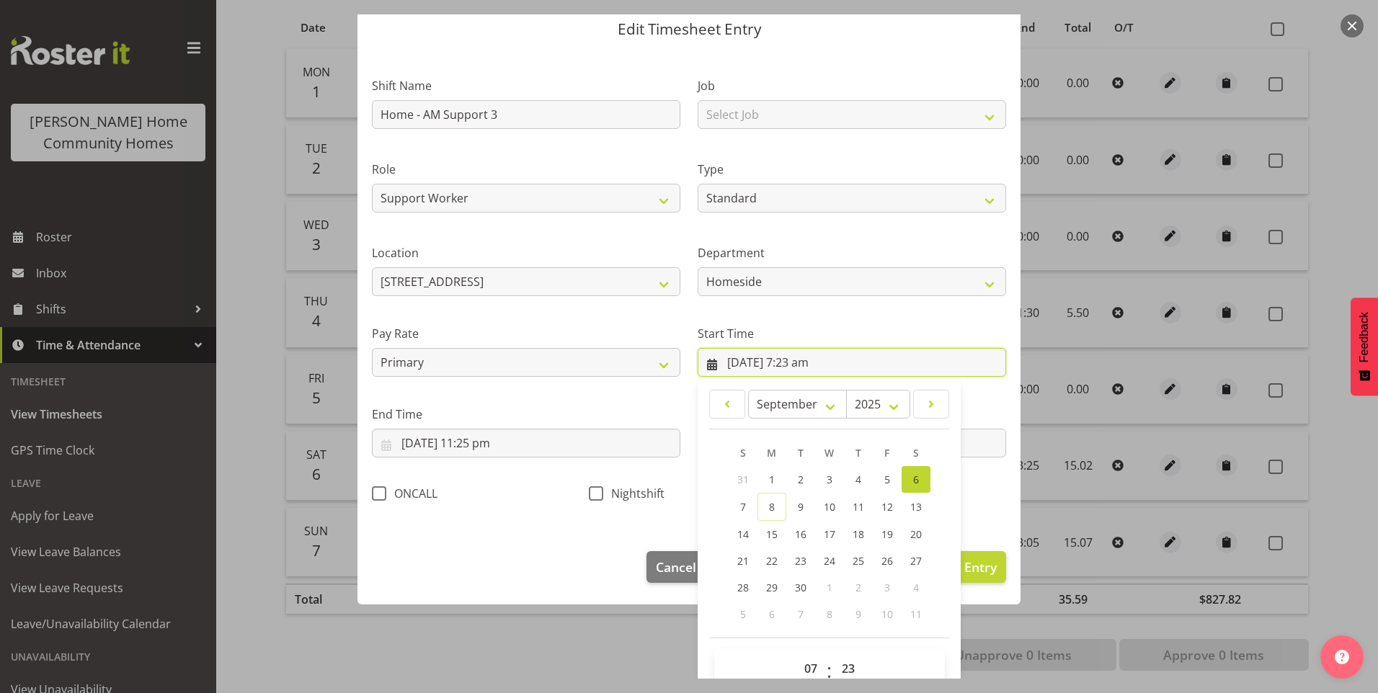
scroll to position [78, 0]
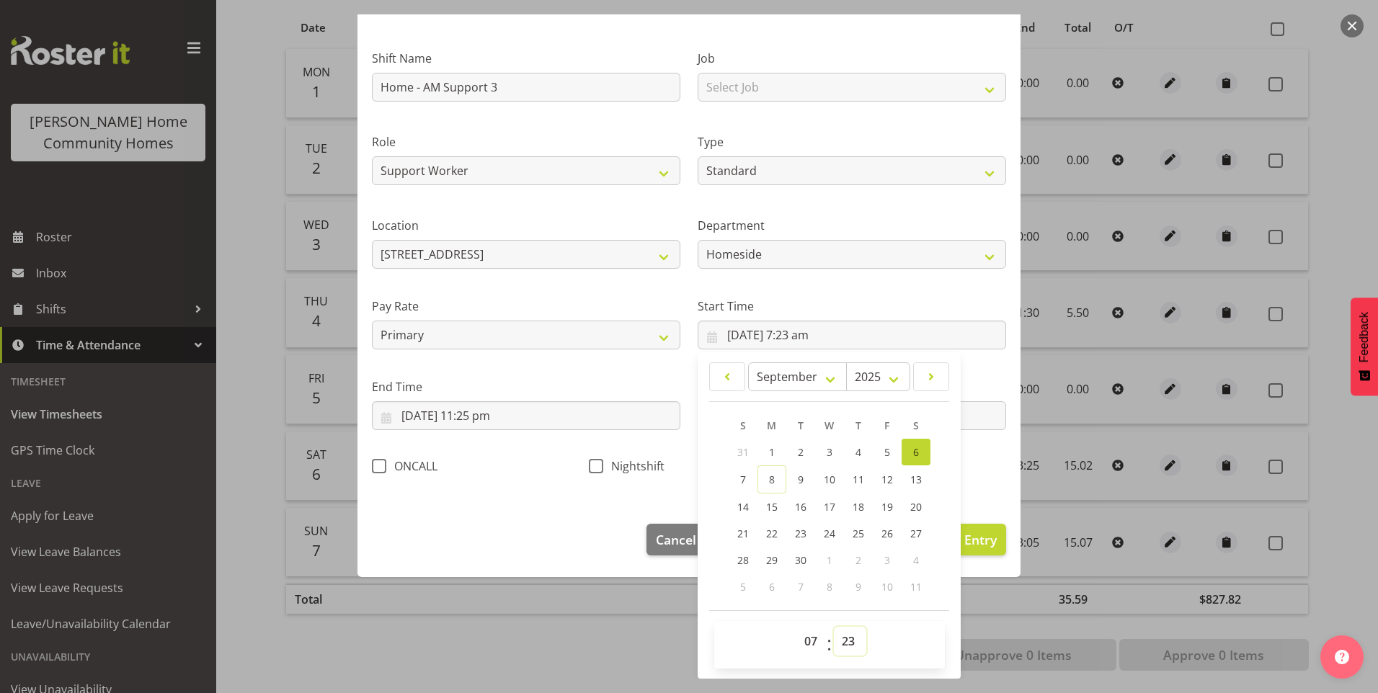
drag, startPoint x: 839, startPoint y: 652, endPoint x: 849, endPoint y: 627, distance: 26.5
click at [840, 651] on select "00 01 02 03 04 05 06 07 08 09 10 11 12 13 14 15 16 17 18 19 20 21 22 23 24 25 2…" at bounding box center [850, 641] width 32 height 29
click at [834, 627] on select "00 01 02 03 04 05 06 07 08 09 10 11 12 13 14 15 16 17 18 19 20 21 22 23 24 25 2…" at bounding box center [850, 641] width 32 height 29
click at [485, 421] on input "[DATE] 11:25 pm" at bounding box center [526, 416] width 309 height 29
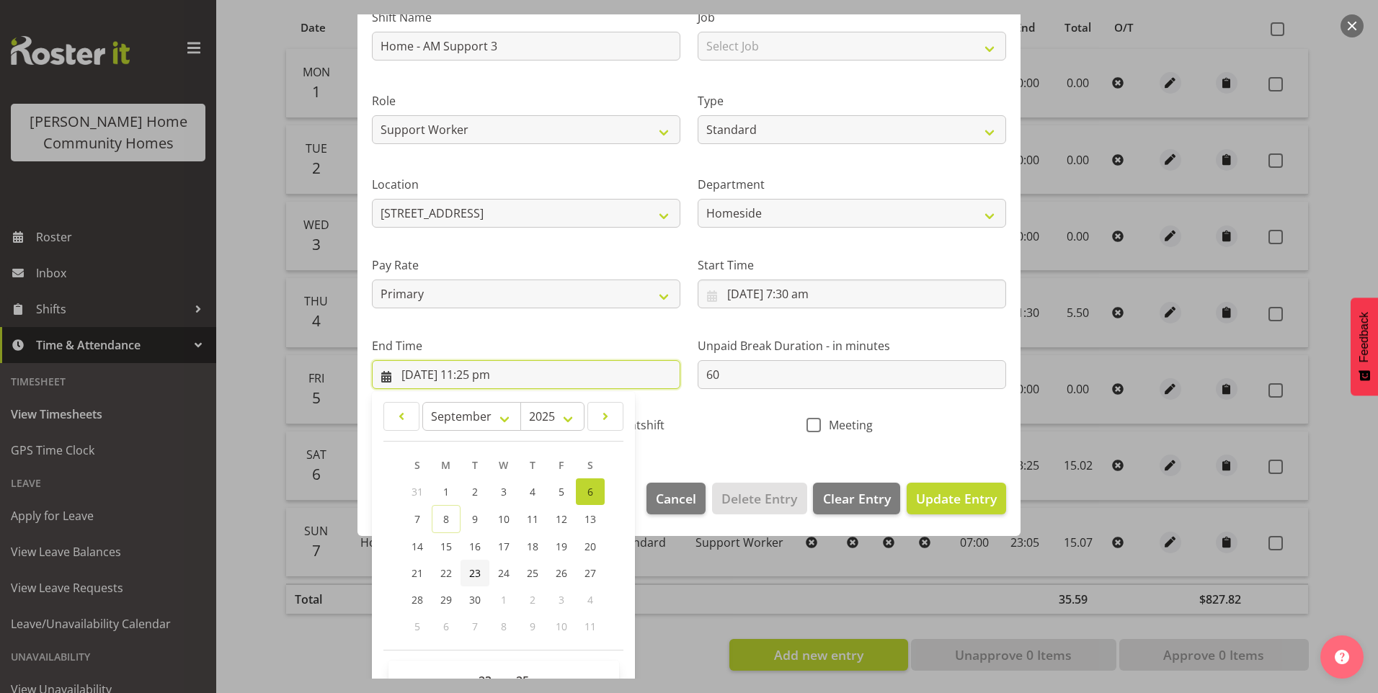
scroll to position [159, 0]
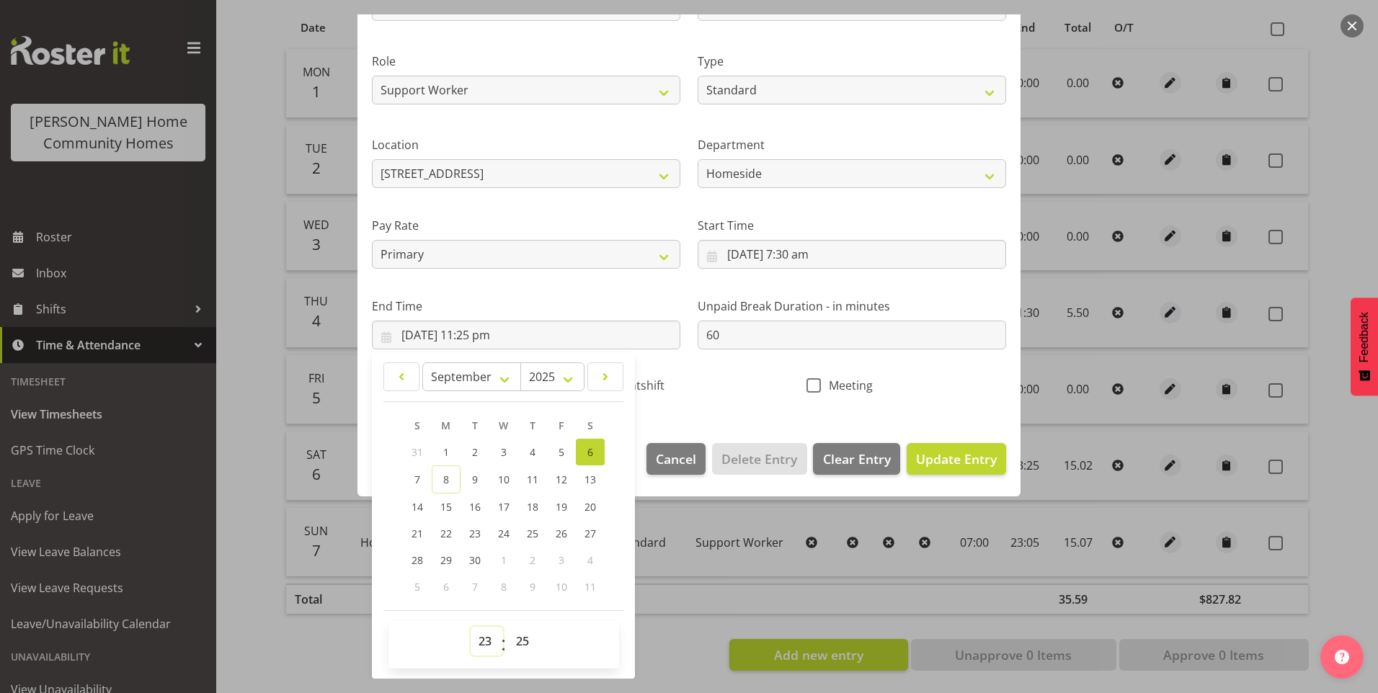
click at [474, 641] on select "00 01 02 03 04 05 06 07 08 09 10 11 12 13 14 15 16 17 18 19 20 21 22 23" at bounding box center [487, 641] width 32 height 29
click at [471, 627] on select "00 01 02 03 04 05 06 07 08 09 10 11 12 13 14 15 16 17 18 19 20 21 22 23" at bounding box center [487, 641] width 32 height 29
drag, startPoint x: 723, startPoint y: 342, endPoint x: 652, endPoint y: 332, distance: 71.3
click at [652, 332] on div "Shift Name Home - AM Support 3 Job Select Job Floater Role Support Worker Type …" at bounding box center [689, 177] width 652 height 457
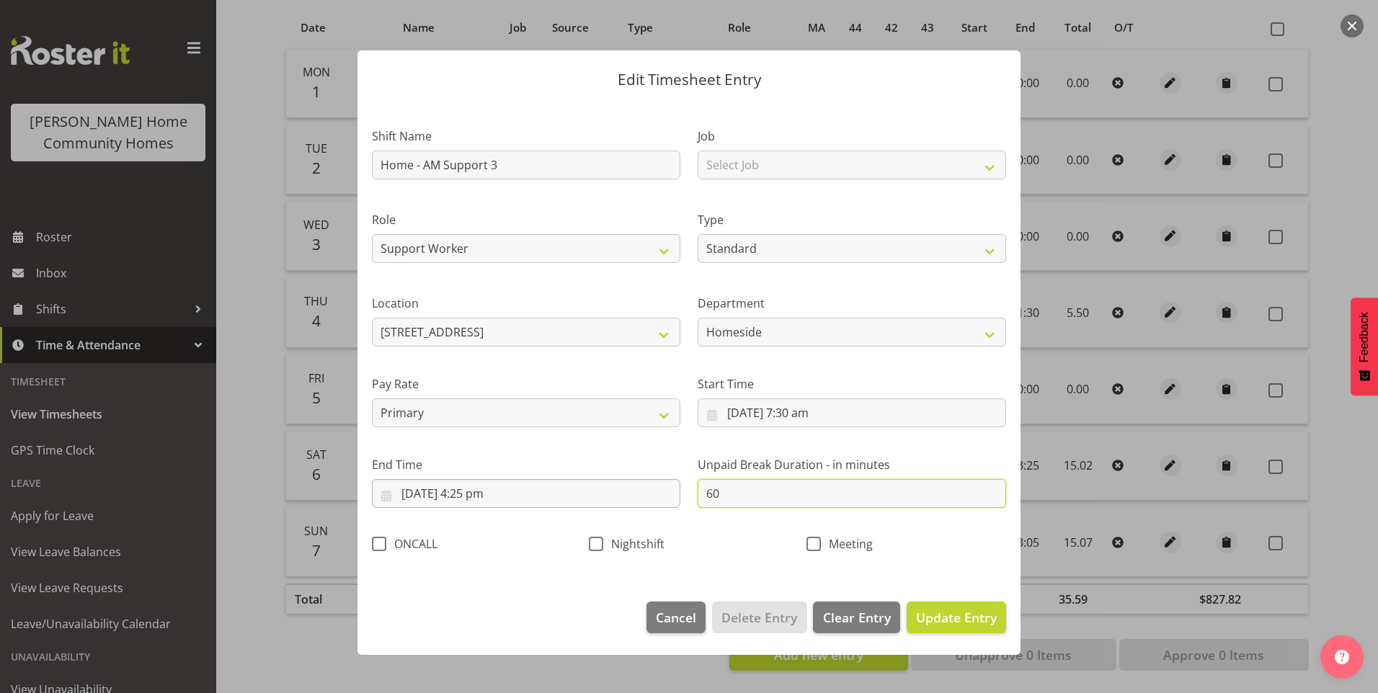
scroll to position [0, 0]
click at [964, 607] on button "Update Entry" at bounding box center [956, 618] width 99 height 32
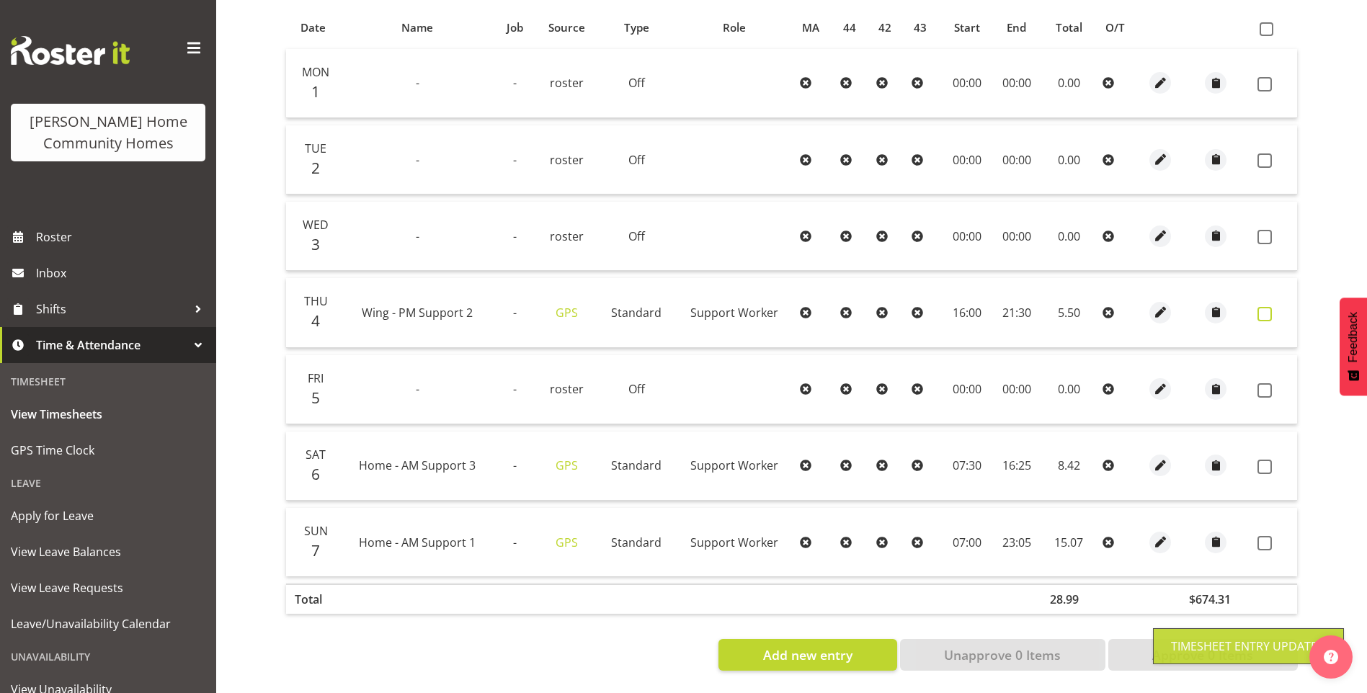
click at [1267, 307] on span at bounding box center [1265, 314] width 14 height 14
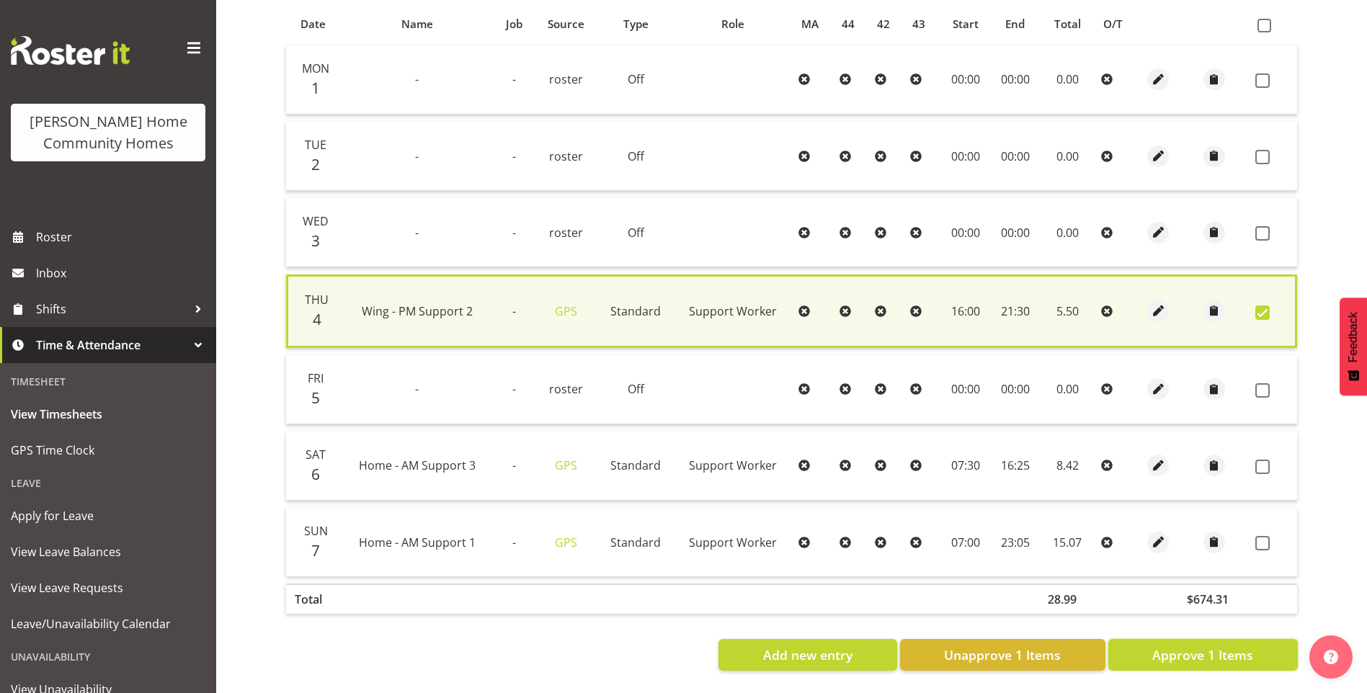
click at [1212, 646] on span "Approve 1 Items" at bounding box center [1203, 655] width 101 height 19
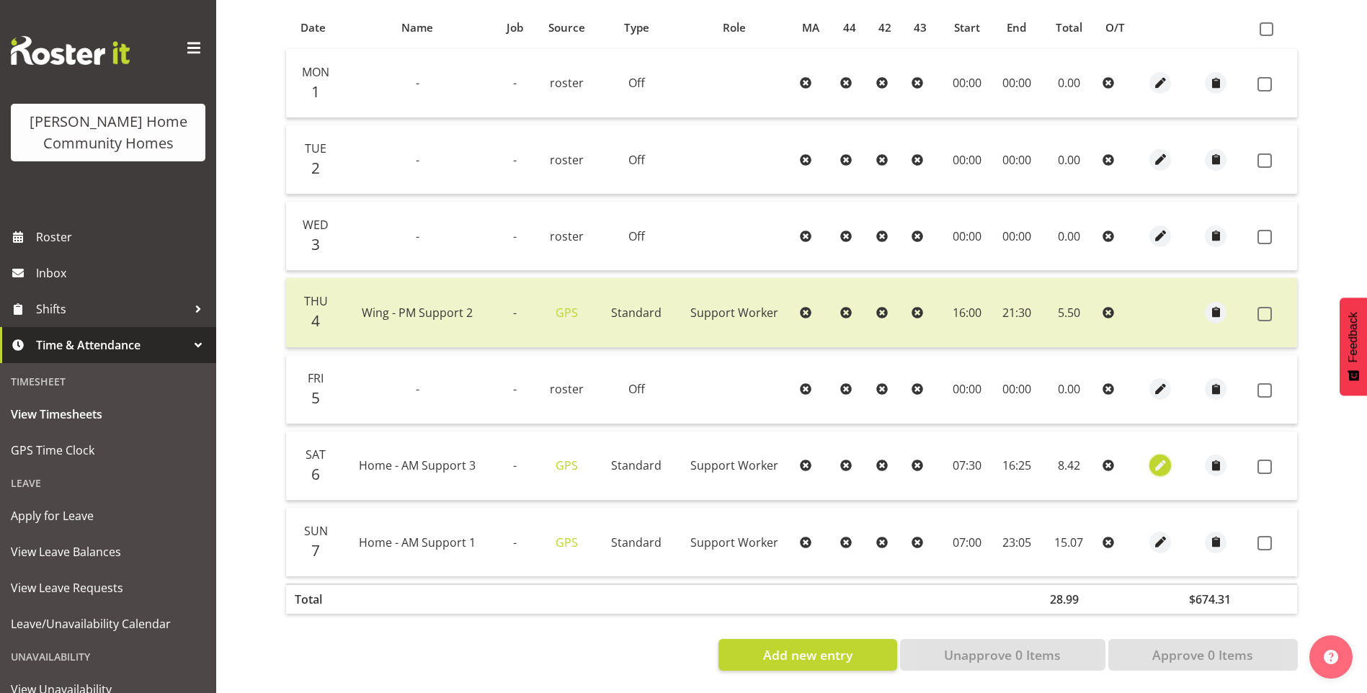
click at [1157, 458] on span "button" at bounding box center [1161, 466] width 17 height 17
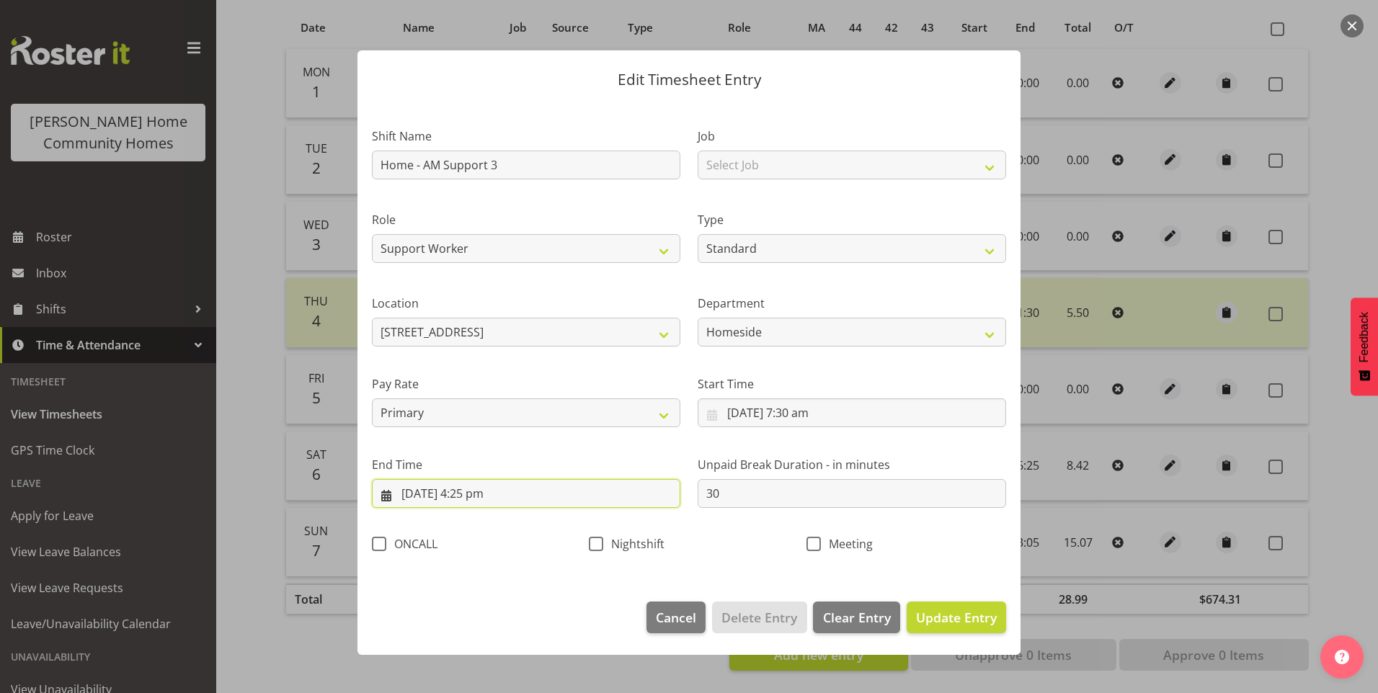
click at [466, 502] on input "[DATE] 4:25 pm" at bounding box center [526, 493] width 309 height 29
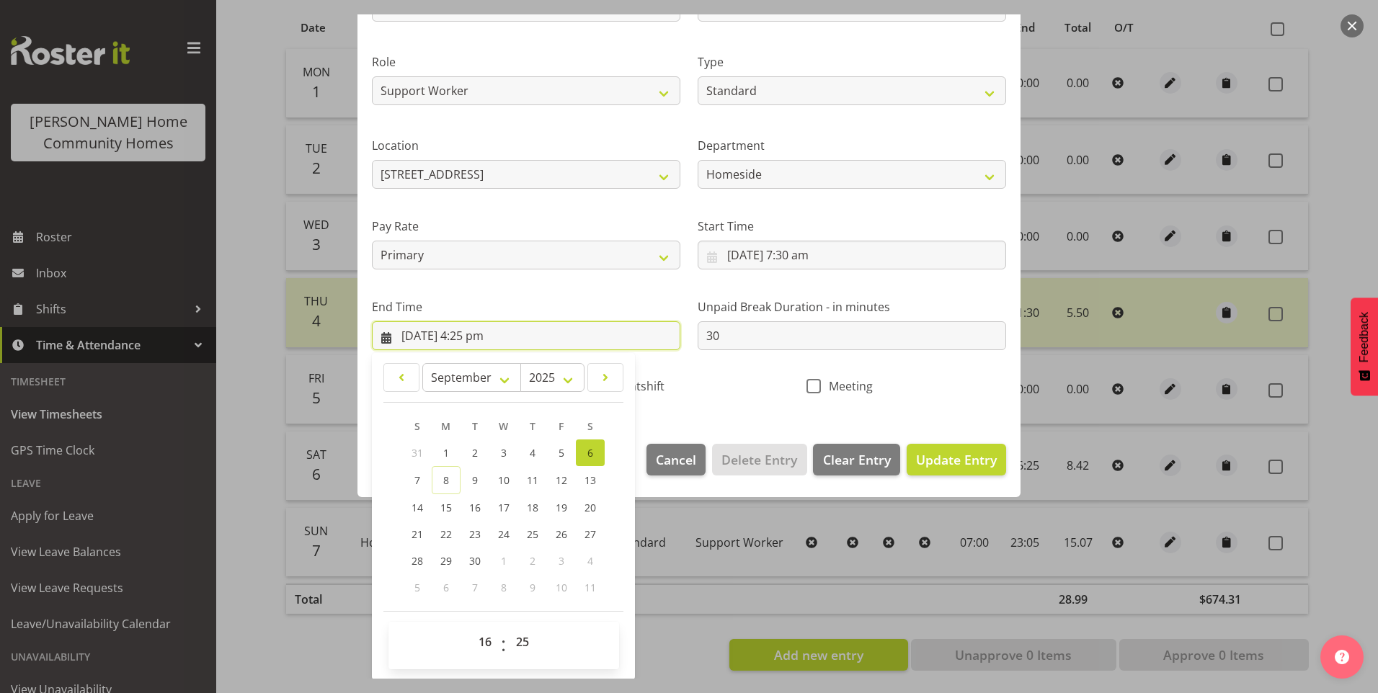
scroll to position [159, 0]
click at [516, 639] on select "00 01 02 03 04 05 06 07 08 09 10 11 12 13 14 15 16 17 18 19 20 21 22 23 24 25 2…" at bounding box center [524, 641] width 32 height 29
click at [508, 627] on select "00 01 02 03 04 05 06 07 08 09 10 11 12 13 14 15 16 17 18 19 20 21 22 23 24 25 2…" at bounding box center [524, 641] width 32 height 29
click at [964, 456] on span "Update Entry" at bounding box center [956, 459] width 81 height 17
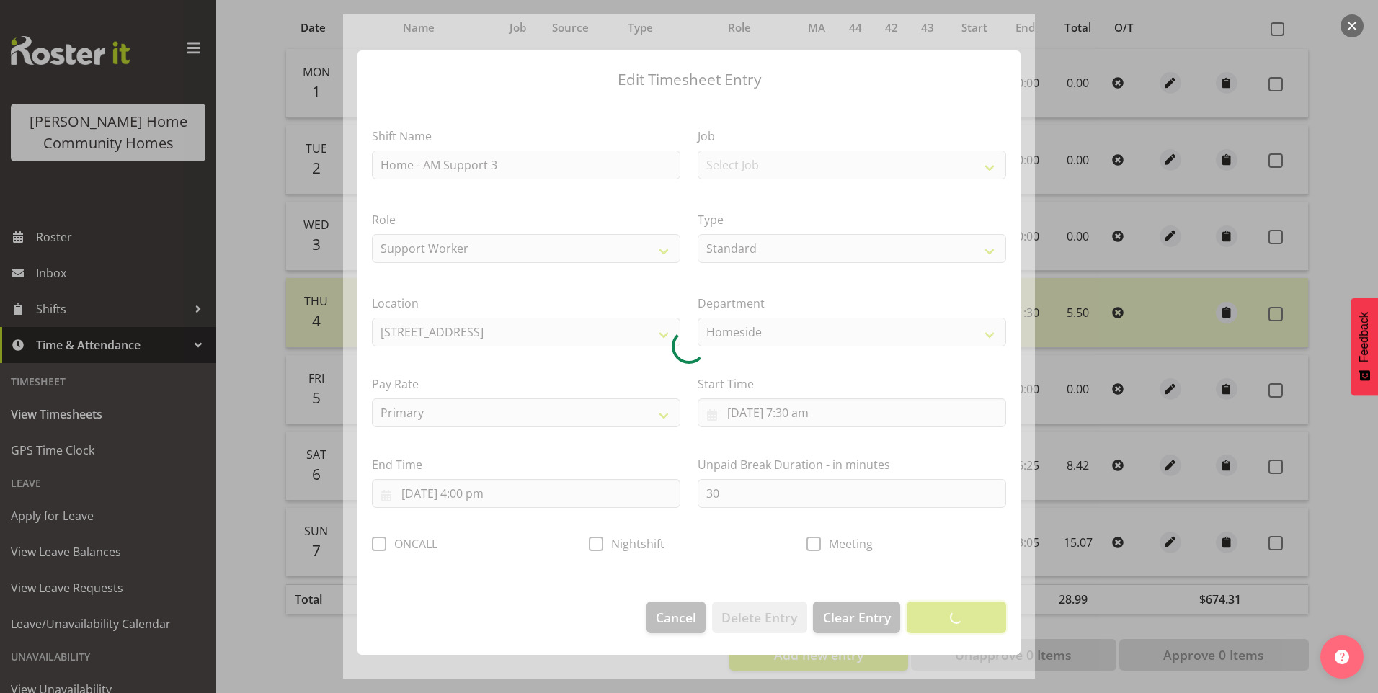
scroll to position [0, 0]
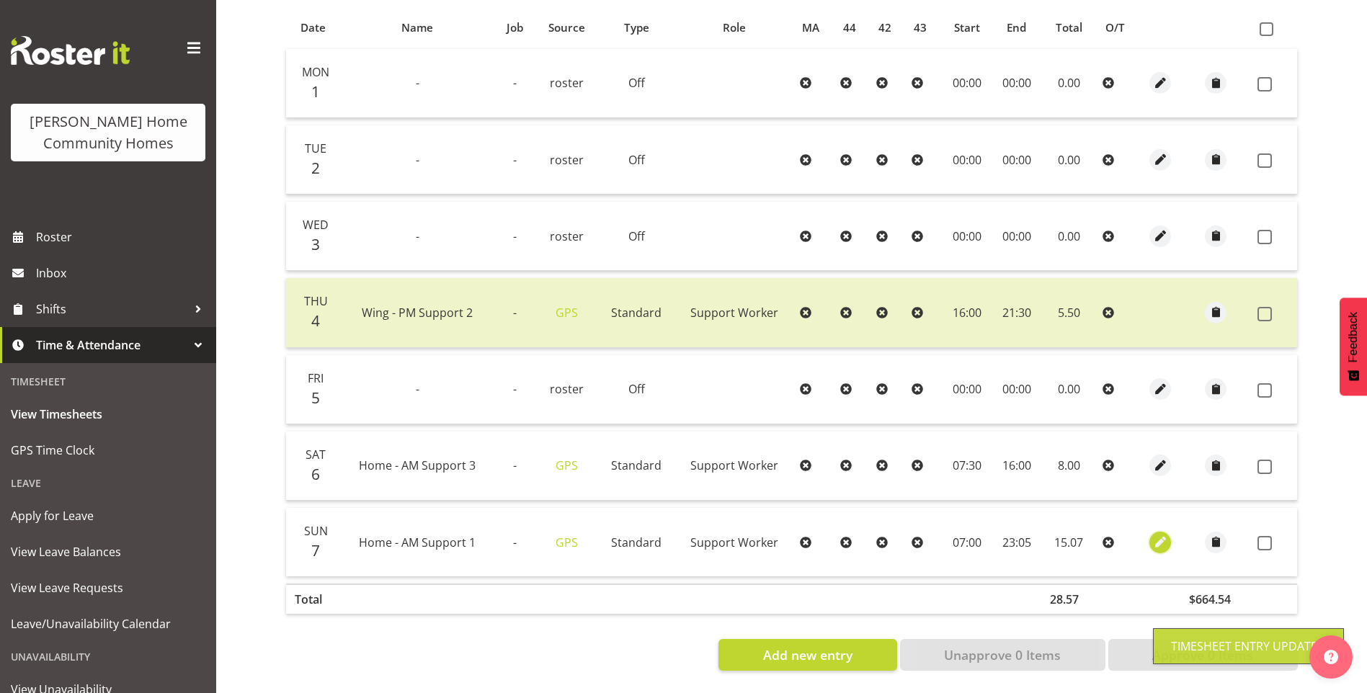
click at [1159, 534] on span "button" at bounding box center [1161, 542] width 17 height 17
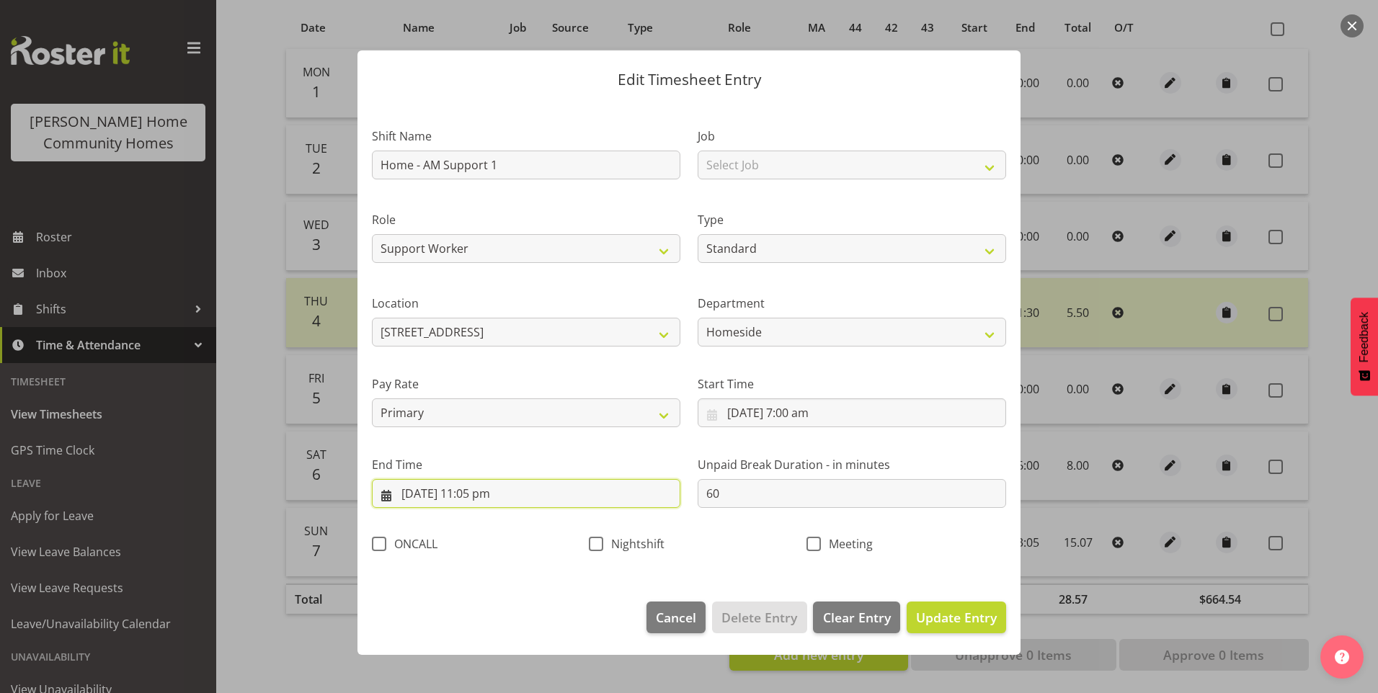
click at [476, 505] on input "[DATE] 11:05 pm" at bounding box center [526, 493] width 309 height 29
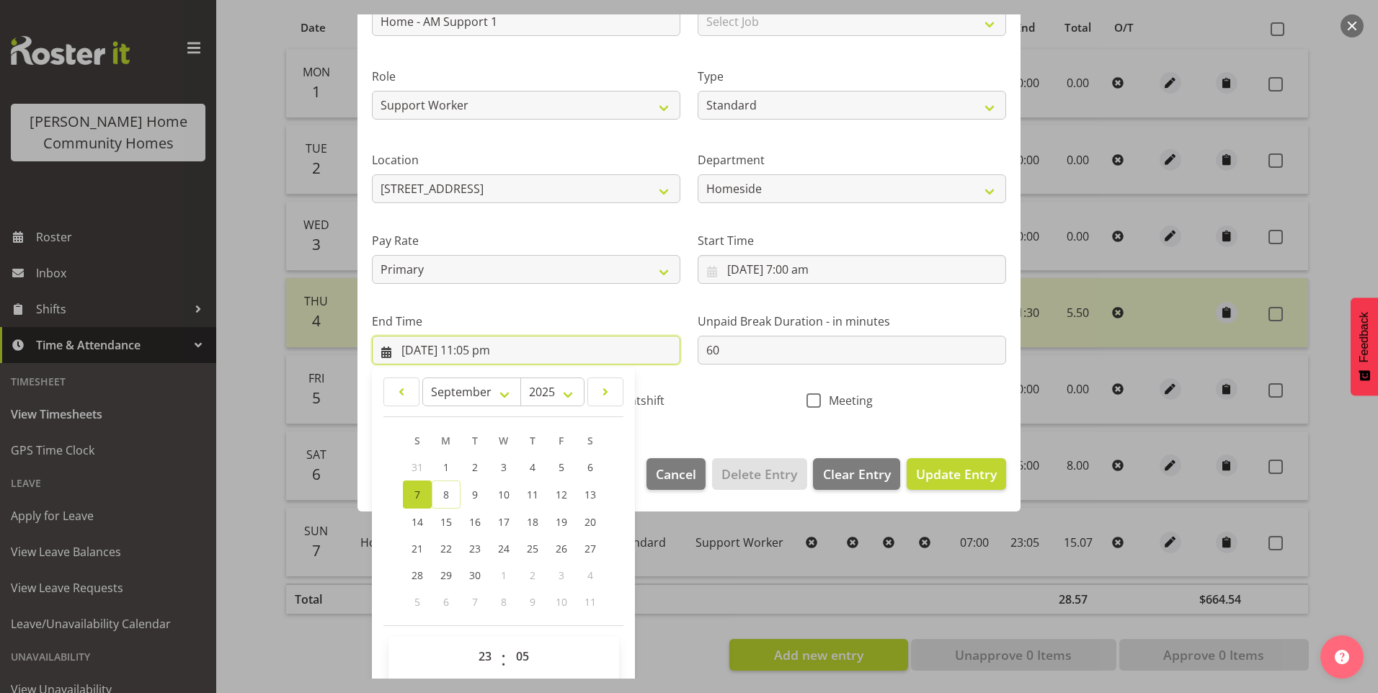
scroll to position [144, 0]
drag, startPoint x: 477, startPoint y: 652, endPoint x: 483, endPoint y: 644, distance: 9.8
click at [479, 649] on select "00 01 02 03 04 05 06 07 08 09 10 11 12 13 14 15 16 17 18 19 20 21 22 23" at bounding box center [487, 656] width 32 height 29
click at [471, 642] on select "00 01 02 03 04 05 06 07 08 09 10 11 12 13 14 15 16 17 18 19 20 21 22 23" at bounding box center [487, 656] width 32 height 29
drag, startPoint x: 523, startPoint y: 650, endPoint x: 529, endPoint y: 642, distance: 10.2
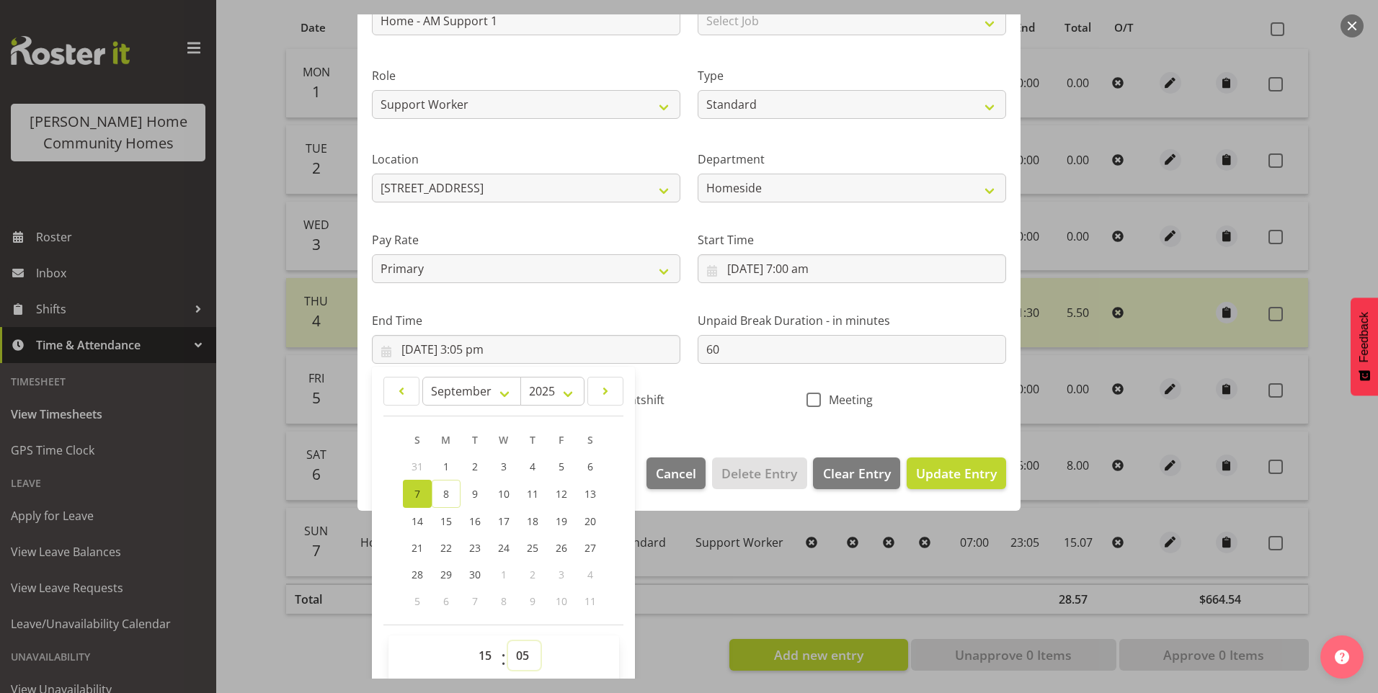
click at [524, 649] on select "00 01 02 03 04 05 06 07 08 09 10 11 12 13 14 15 16 17 18 19 20 21 22 23 24 25 2…" at bounding box center [524, 656] width 32 height 29
click at [508, 642] on select "00 01 02 03 04 05 06 07 08 09 10 11 12 13 14 15 16 17 18 19 20 21 22 23 24 25 2…" at bounding box center [524, 656] width 32 height 29
drag, startPoint x: 682, startPoint y: 350, endPoint x: 672, endPoint y: 350, distance: 10.1
click at [679, 350] on div "Shift Name Home - AM Support 1 Job Select Job Floater Role Support Worker Type …" at bounding box center [689, 191] width 652 height 457
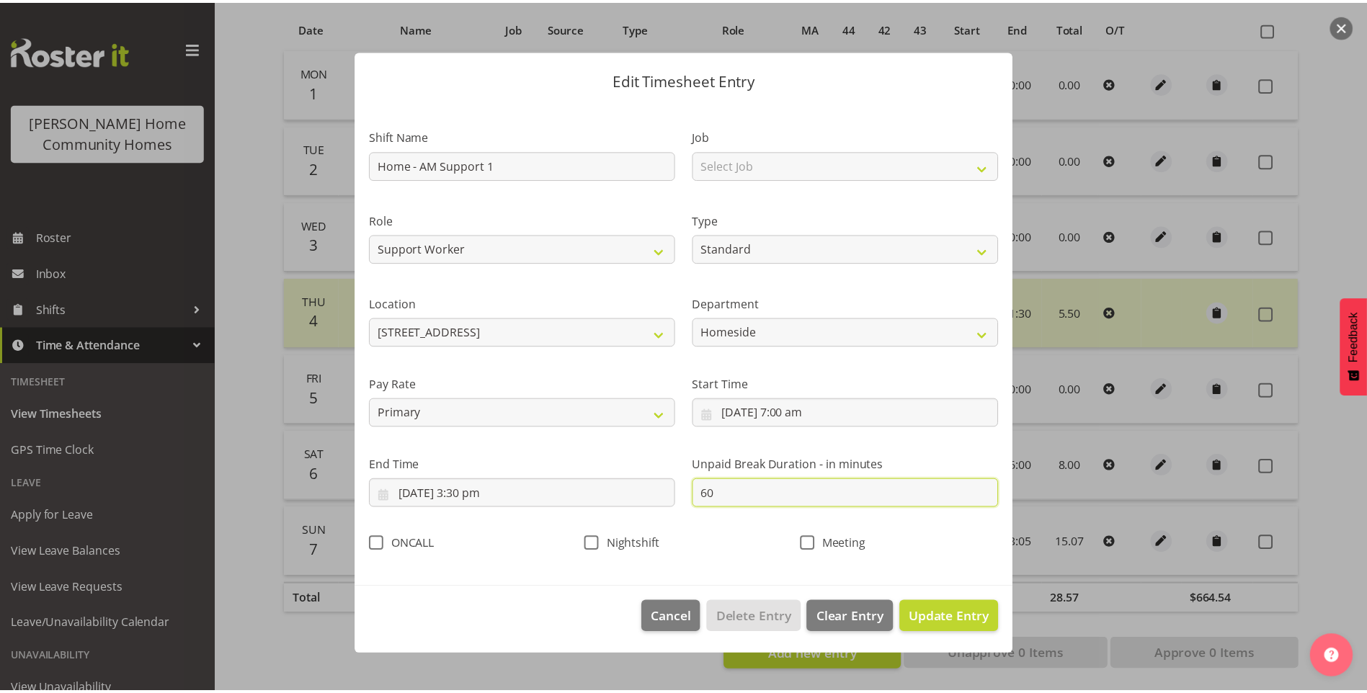
scroll to position [0, 0]
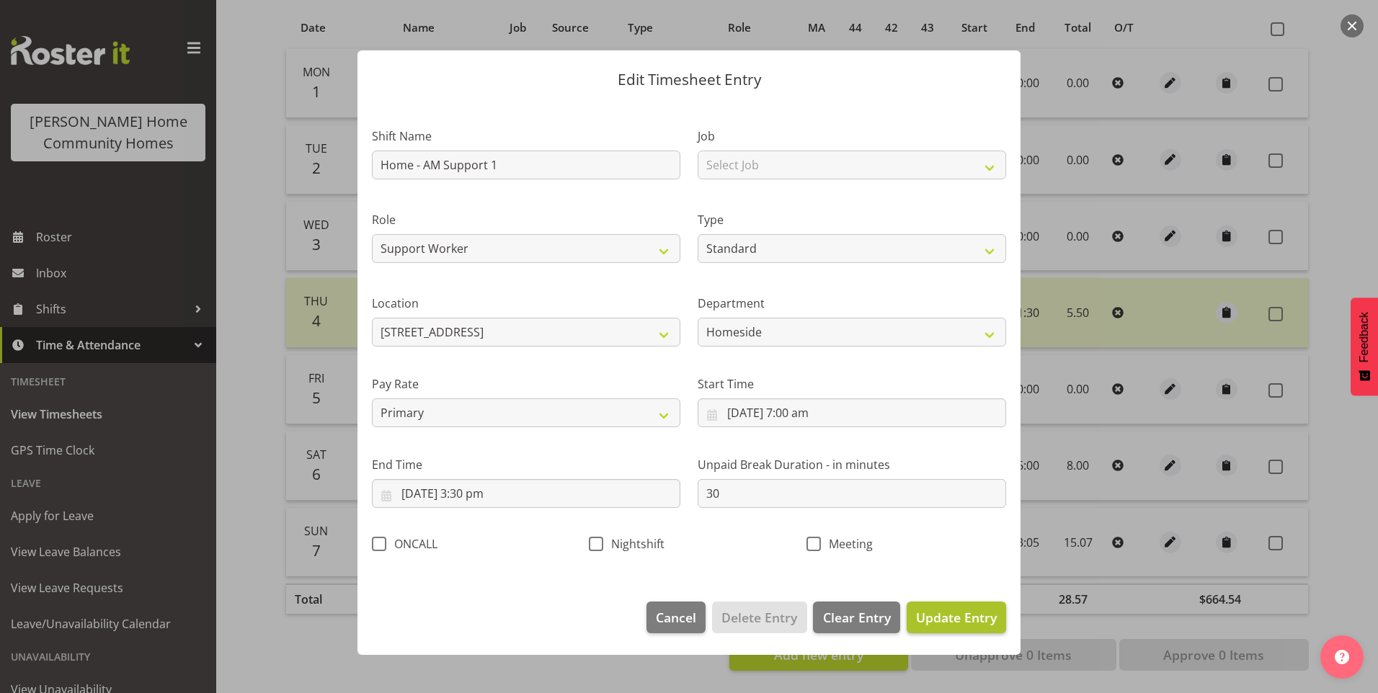
drag, startPoint x: 968, startPoint y: 637, endPoint x: 968, endPoint y: 623, distance: 13.7
click at [969, 630] on footer "Cancel Delete Entry Clear Entry Update Entry" at bounding box center [689, 621] width 663 height 68
drag, startPoint x: 968, startPoint y: 623, endPoint x: 978, endPoint y: 610, distance: 16.4
click at [968, 622] on span "Update Entry" at bounding box center [956, 617] width 81 height 17
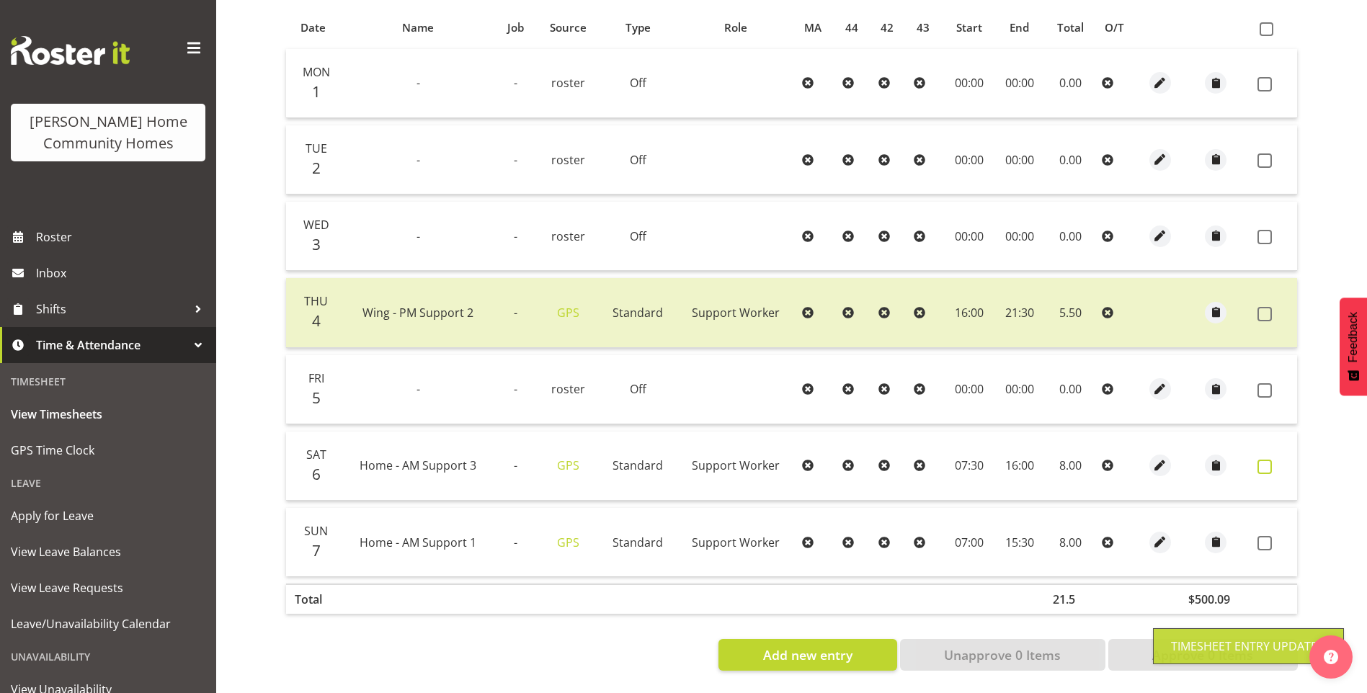
click at [1274, 460] on label at bounding box center [1269, 467] width 22 height 14
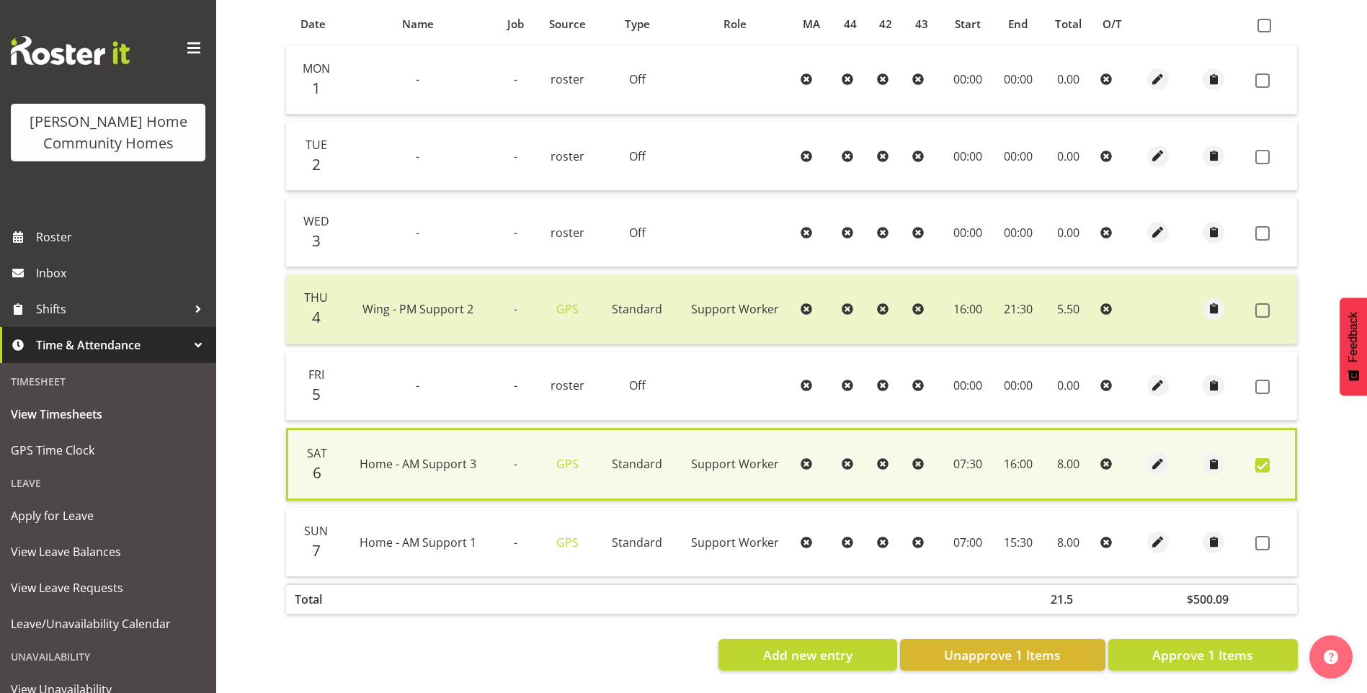
drag, startPoint x: 1262, startPoint y: 537, endPoint x: 1261, endPoint y: 549, distance: 12.3
click at [1261, 536] on span at bounding box center [1263, 543] width 14 height 14
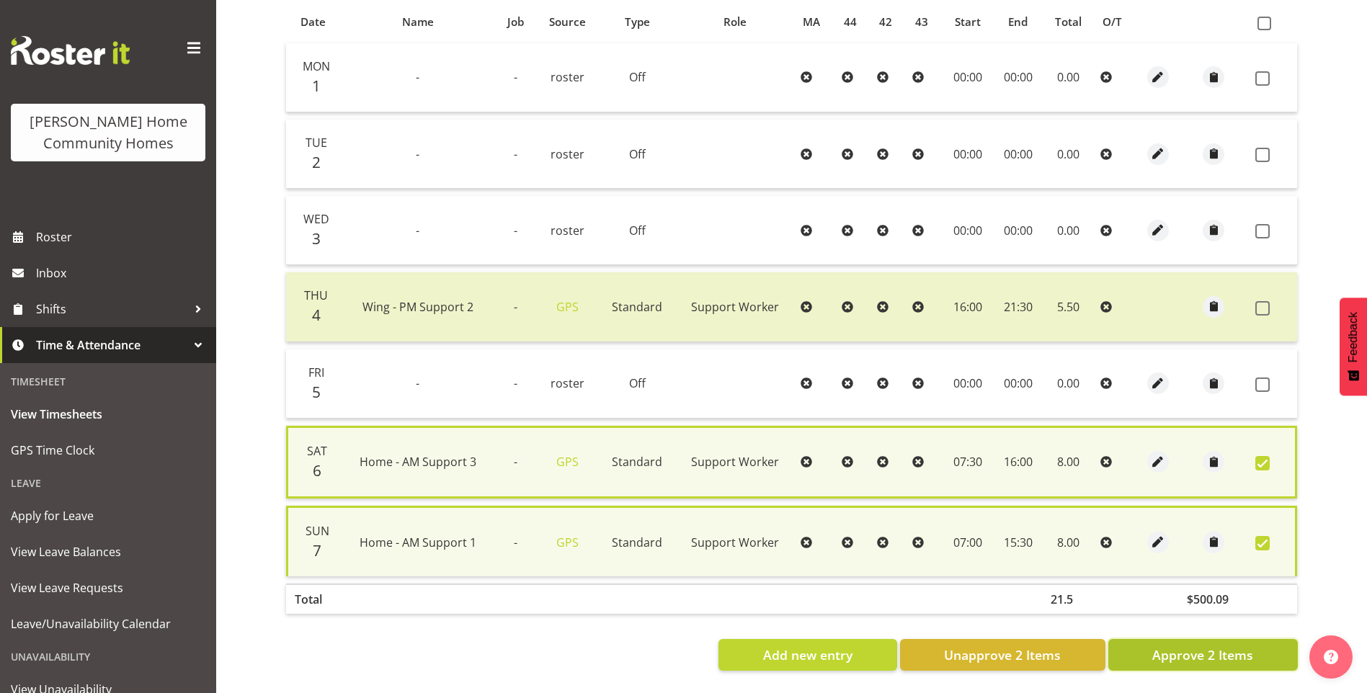
click at [1207, 646] on span "Approve 2 Items" at bounding box center [1203, 655] width 101 height 19
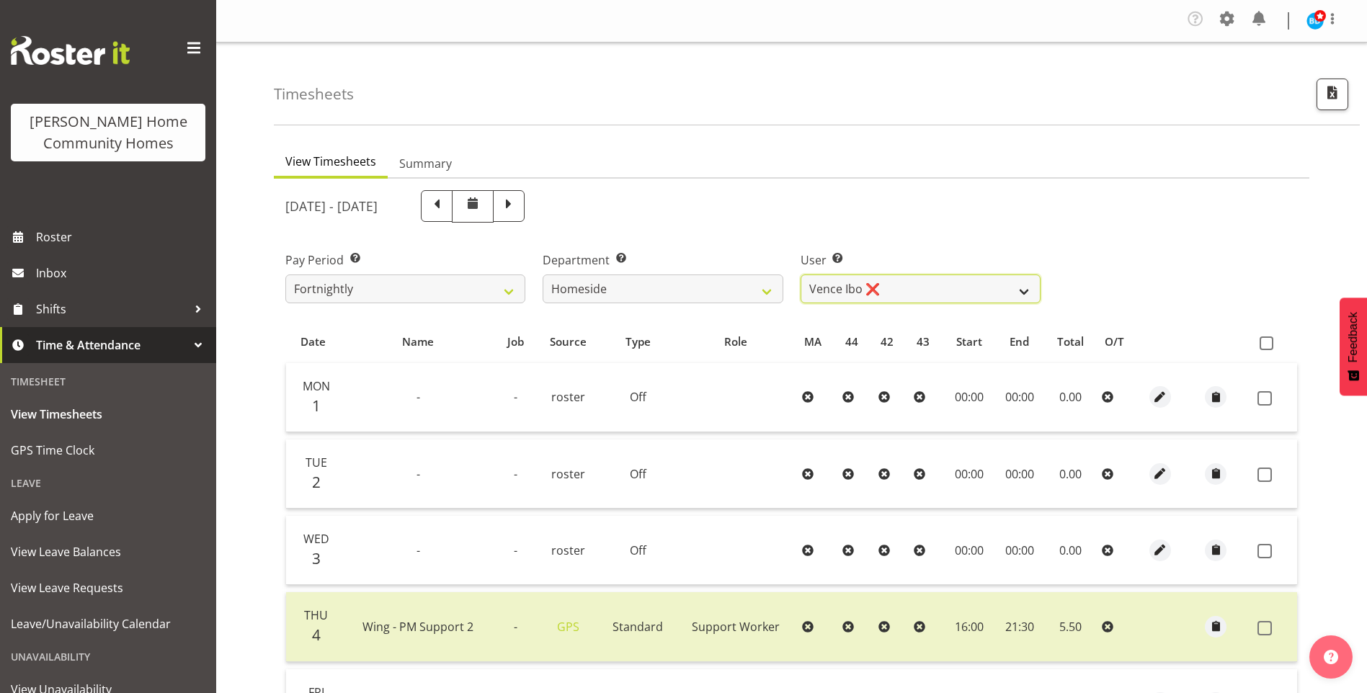
click at [864, 276] on select "[PERSON_NAME] ❌ [PERSON_NAME] ❌ [PERSON_NAME] (BK) [PERSON_NAME] ❌ [PERSON_NAME…" at bounding box center [921, 289] width 240 height 29
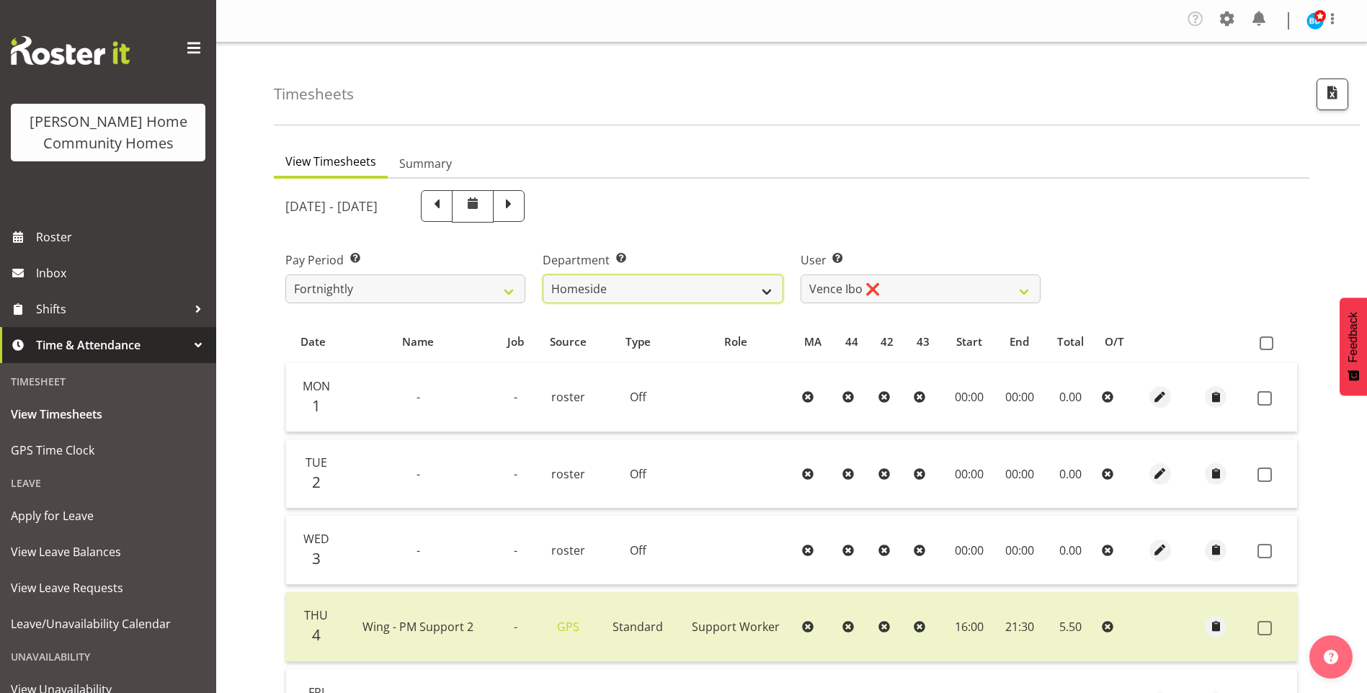
click at [590, 285] on select "Admin Homeside Houses Wingside" at bounding box center [663, 289] width 240 height 29
click at [543, 275] on select "Admin Homeside Houses Wingside" at bounding box center [663, 289] width 240 height 29
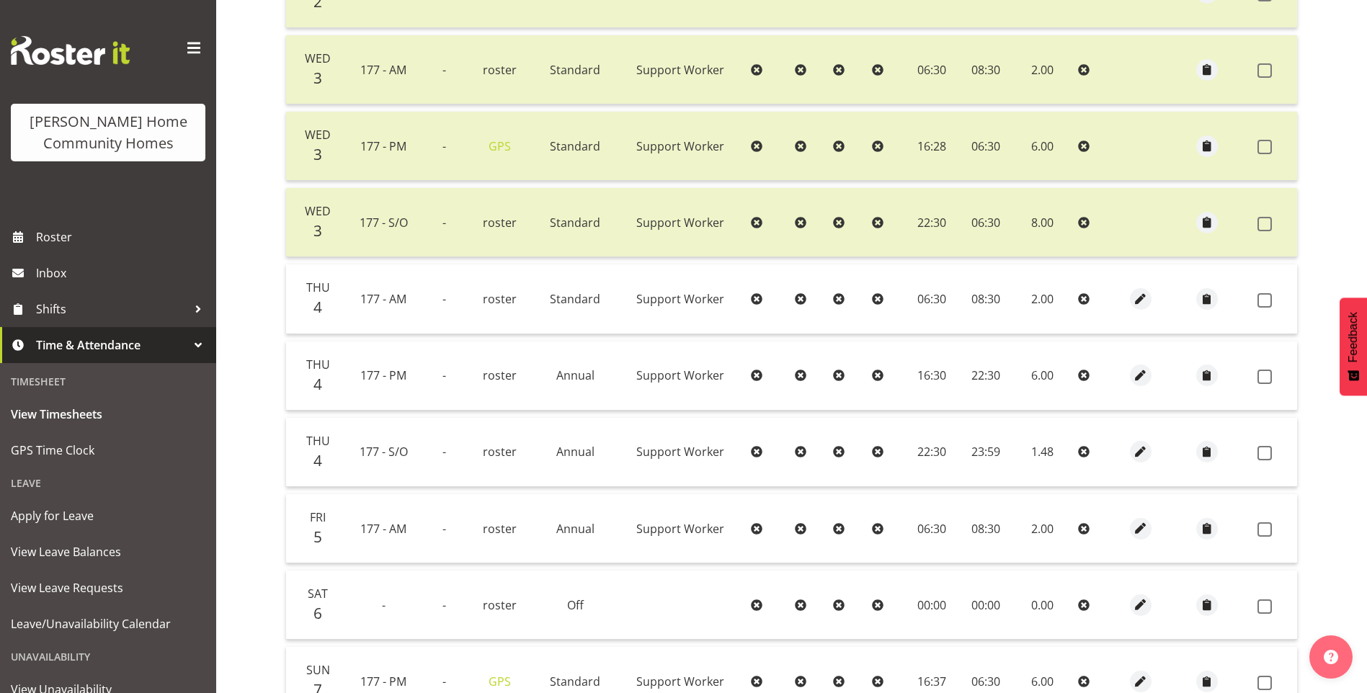
scroll to position [830, 0]
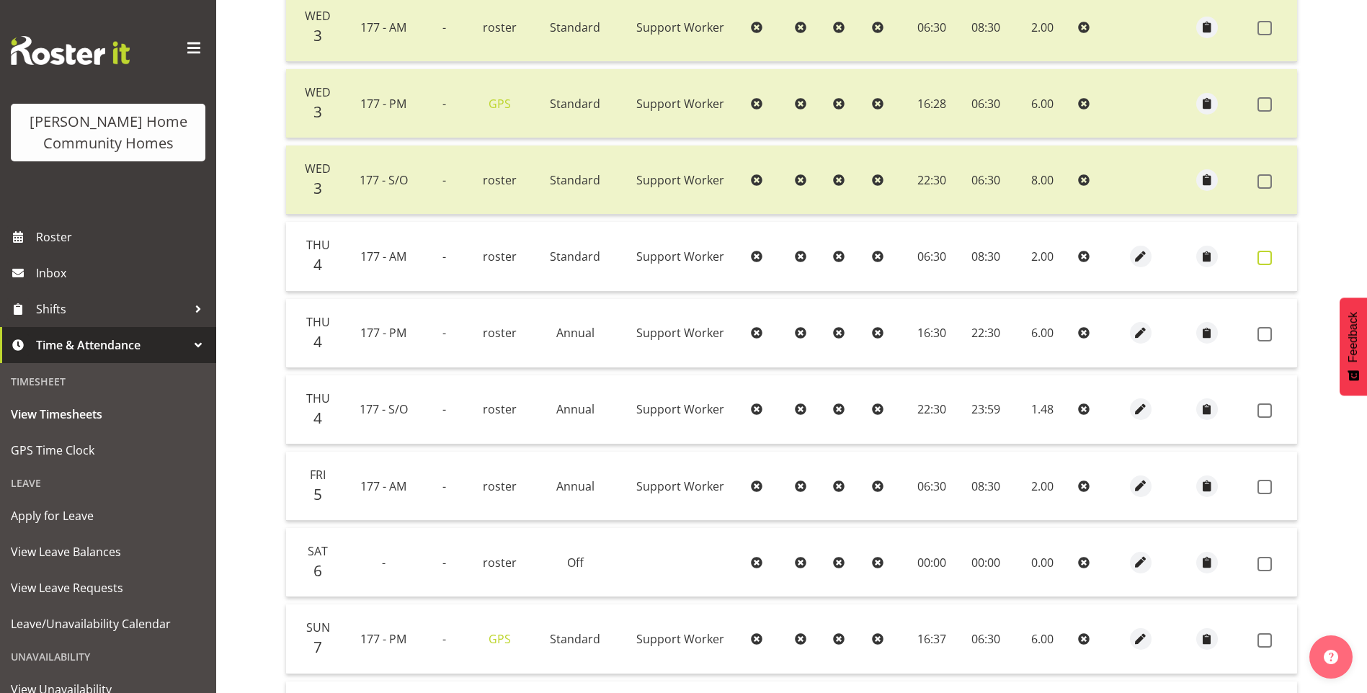
click at [1259, 253] on span at bounding box center [1265, 258] width 14 height 14
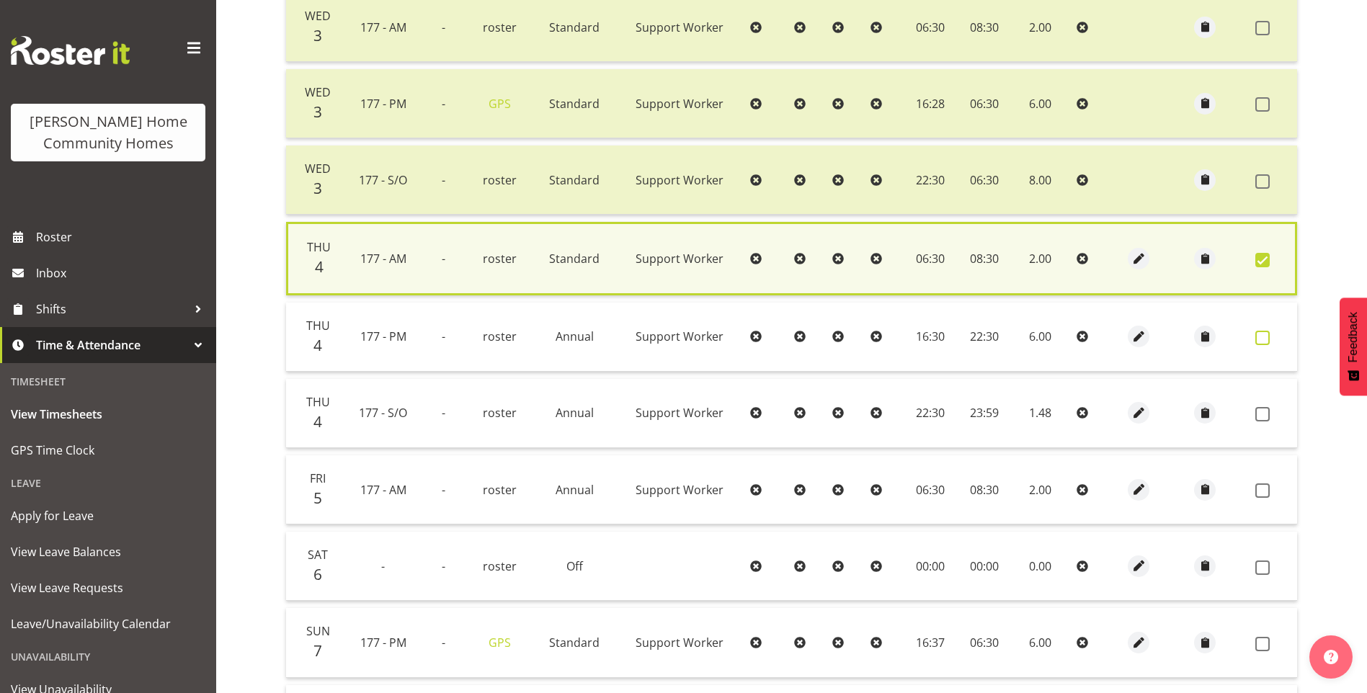
click at [1263, 342] on span at bounding box center [1263, 338] width 14 height 14
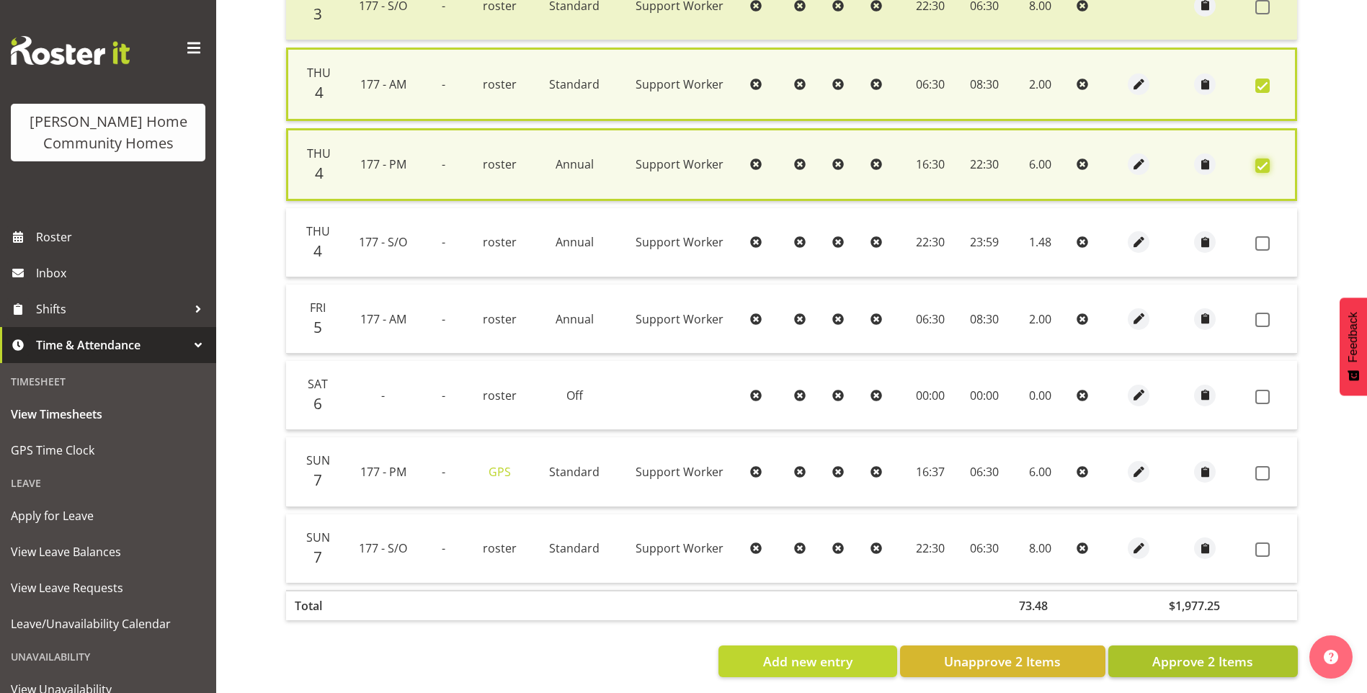
scroll to position [1021, 0]
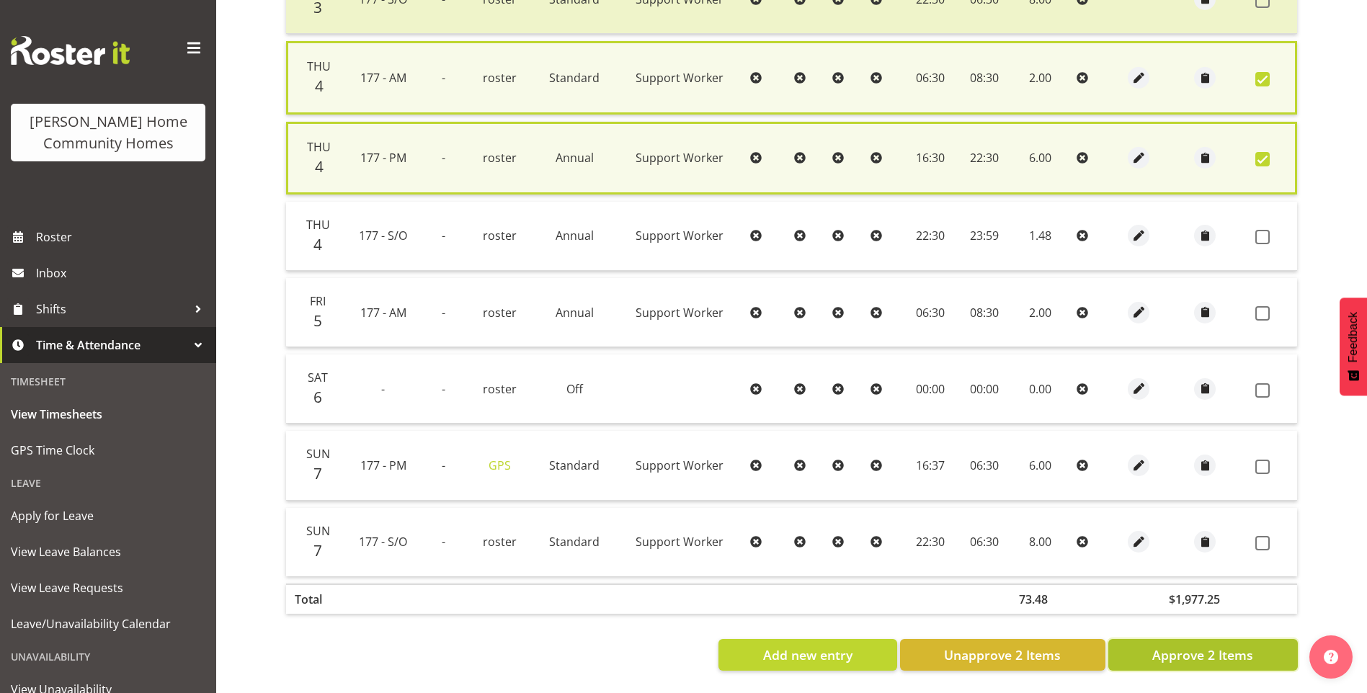
click at [1210, 646] on span "Approve 2 Items" at bounding box center [1203, 655] width 101 height 19
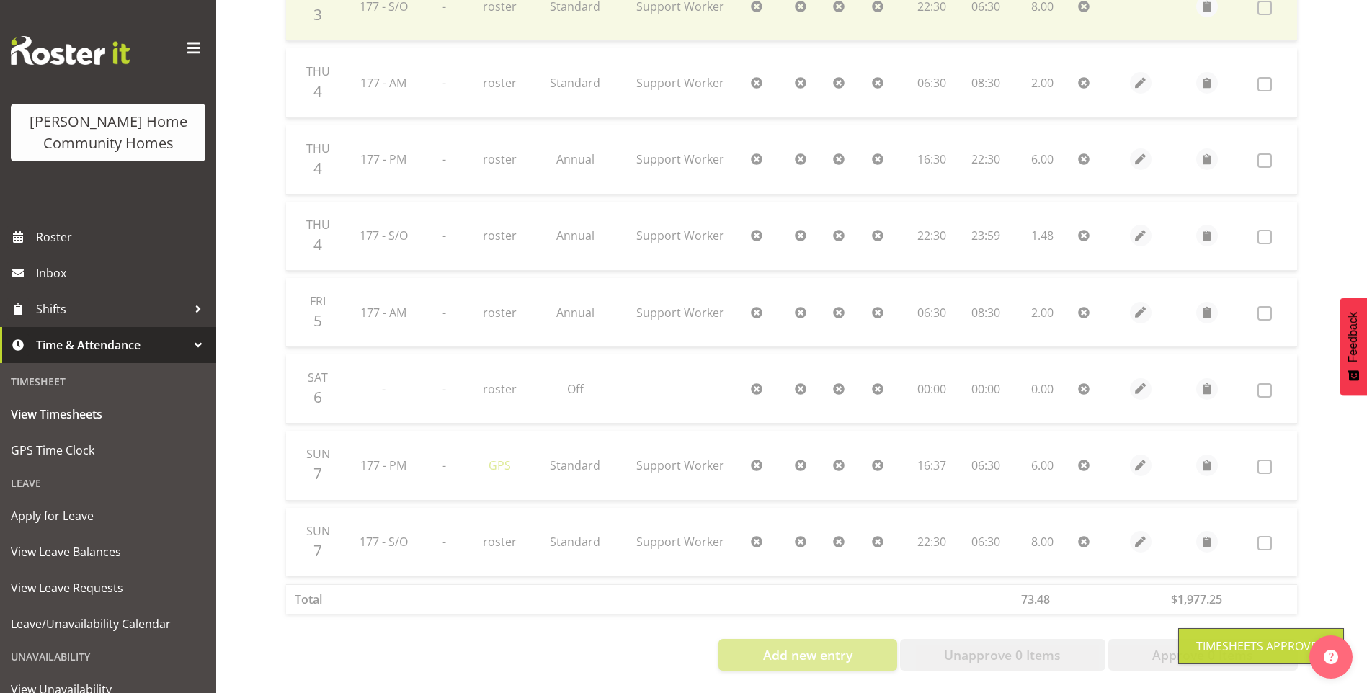
scroll to position [1014, 0]
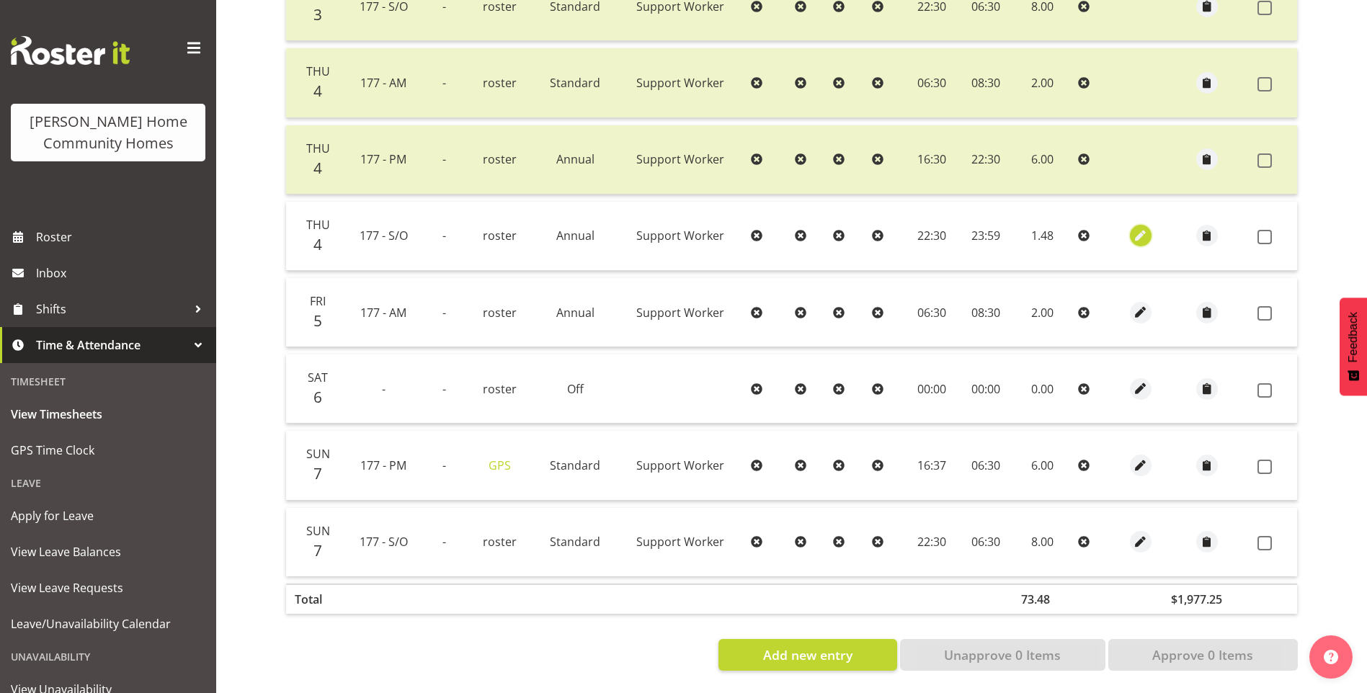
click at [1140, 229] on span "button" at bounding box center [1141, 236] width 17 height 17
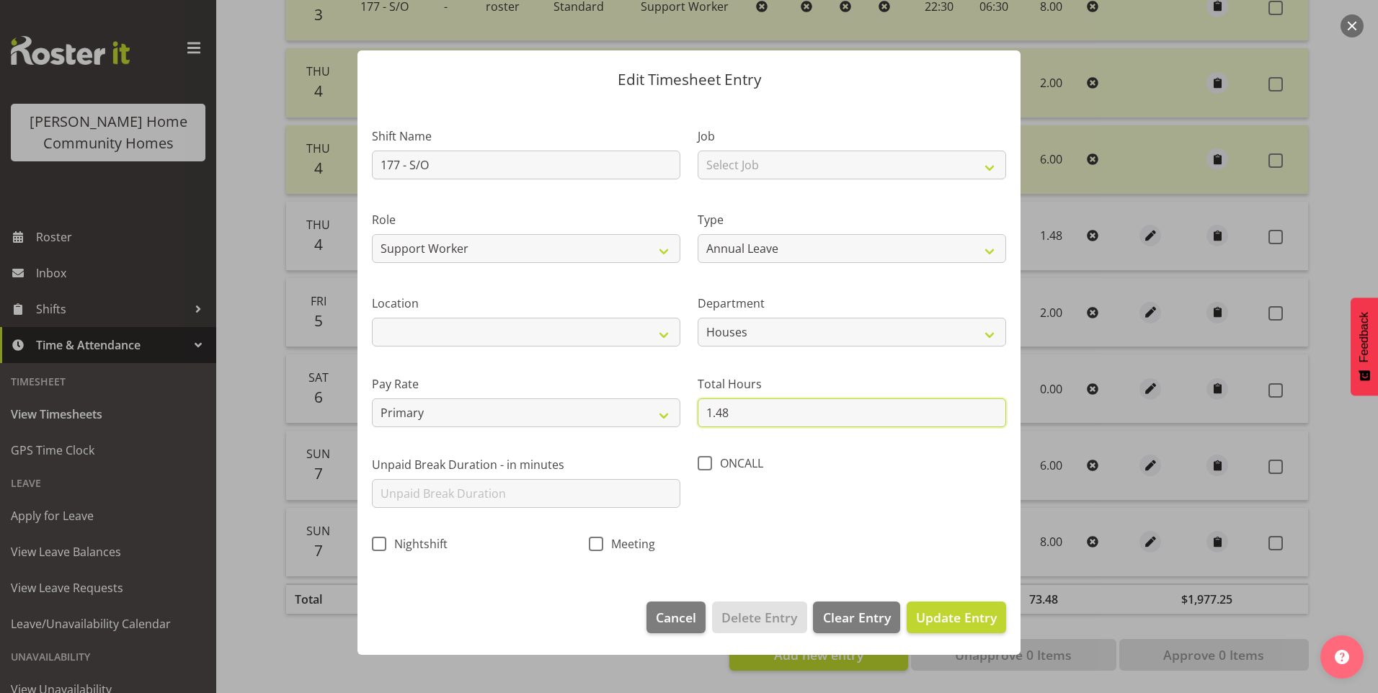
drag, startPoint x: 740, startPoint y: 402, endPoint x: 534, endPoint y: 391, distance: 206.5
click at [562, 395] on div "Shift Name 177 - S/O Job Select Job Floater Role Support Worker Type Off Standa…" at bounding box center [689, 335] width 652 height 457
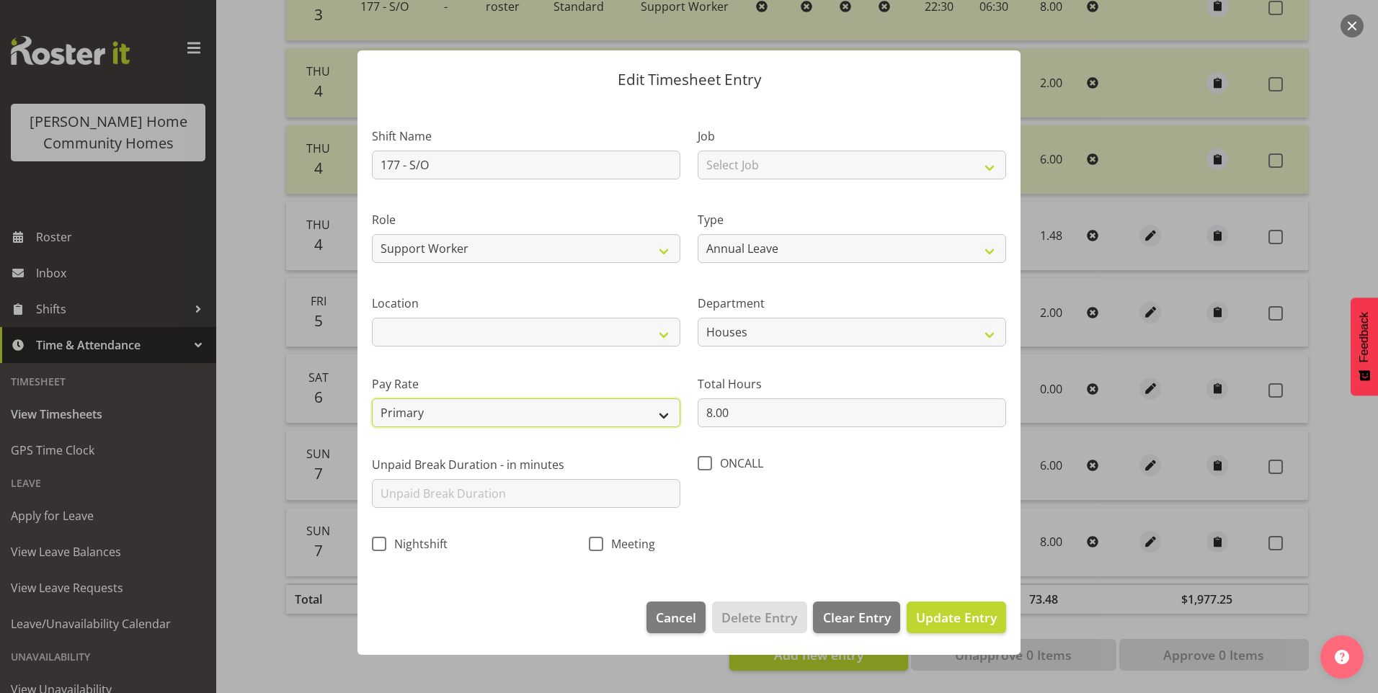
click at [445, 405] on select "Primary Secondary Tertiary Fourth Fifth" at bounding box center [526, 413] width 309 height 29
click at [372, 399] on select "Primary Secondary Tertiary Fourth Fifth" at bounding box center [526, 413] width 309 height 29
drag, startPoint x: 993, startPoint y: 619, endPoint x: 1007, endPoint y: 610, distance: 17.2
click at [993, 617] on span "Update Entry" at bounding box center [956, 617] width 81 height 17
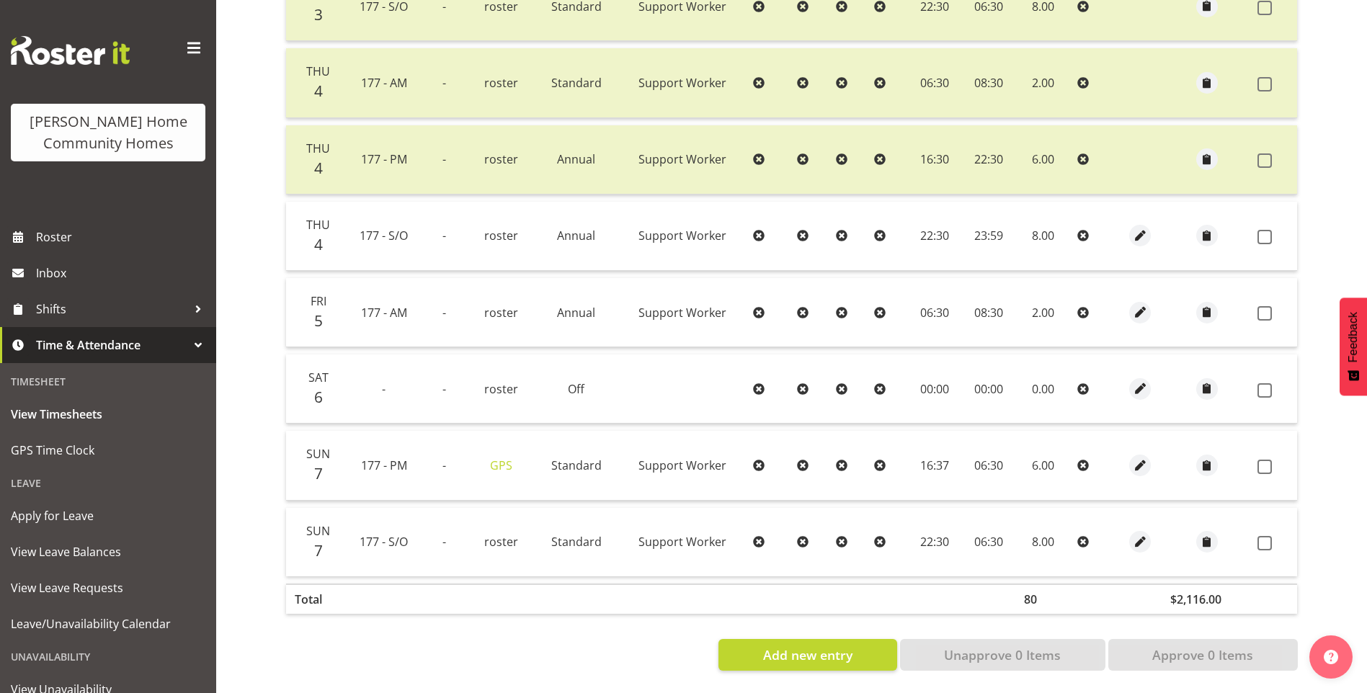
click at [1276, 230] on label at bounding box center [1269, 237] width 22 height 14
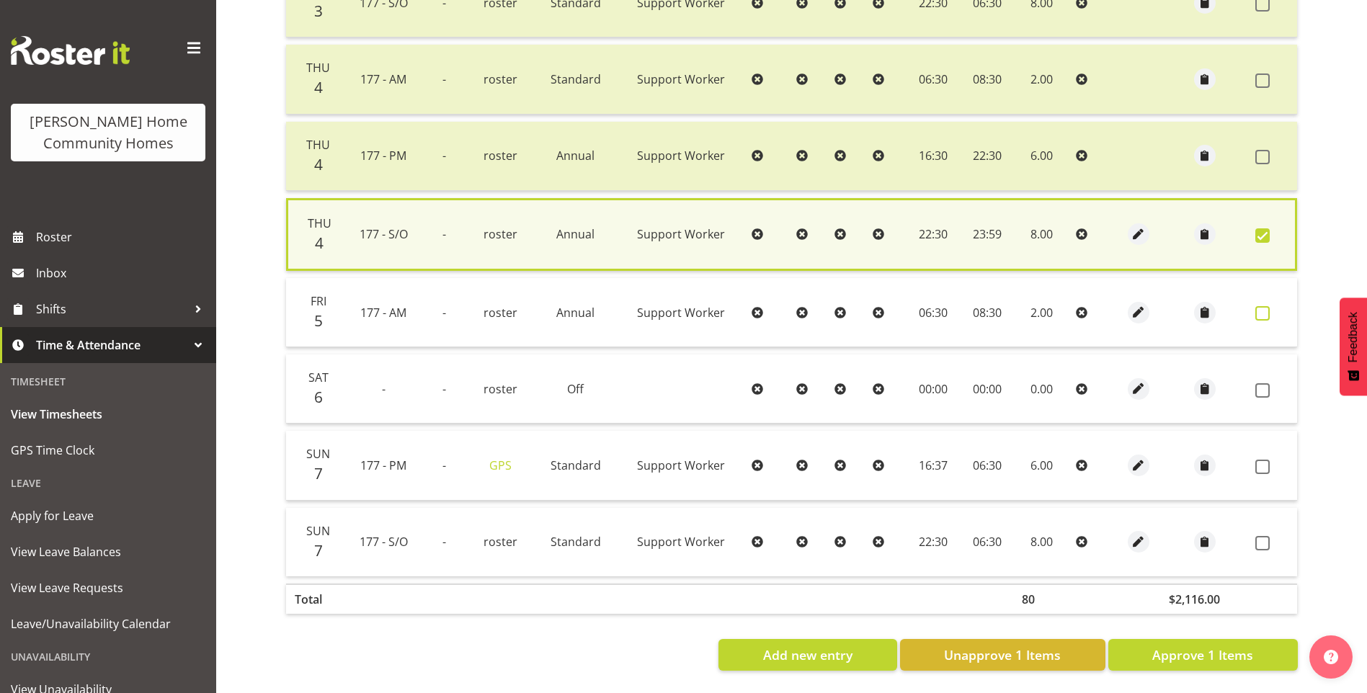
click at [1267, 306] on span at bounding box center [1263, 313] width 14 height 14
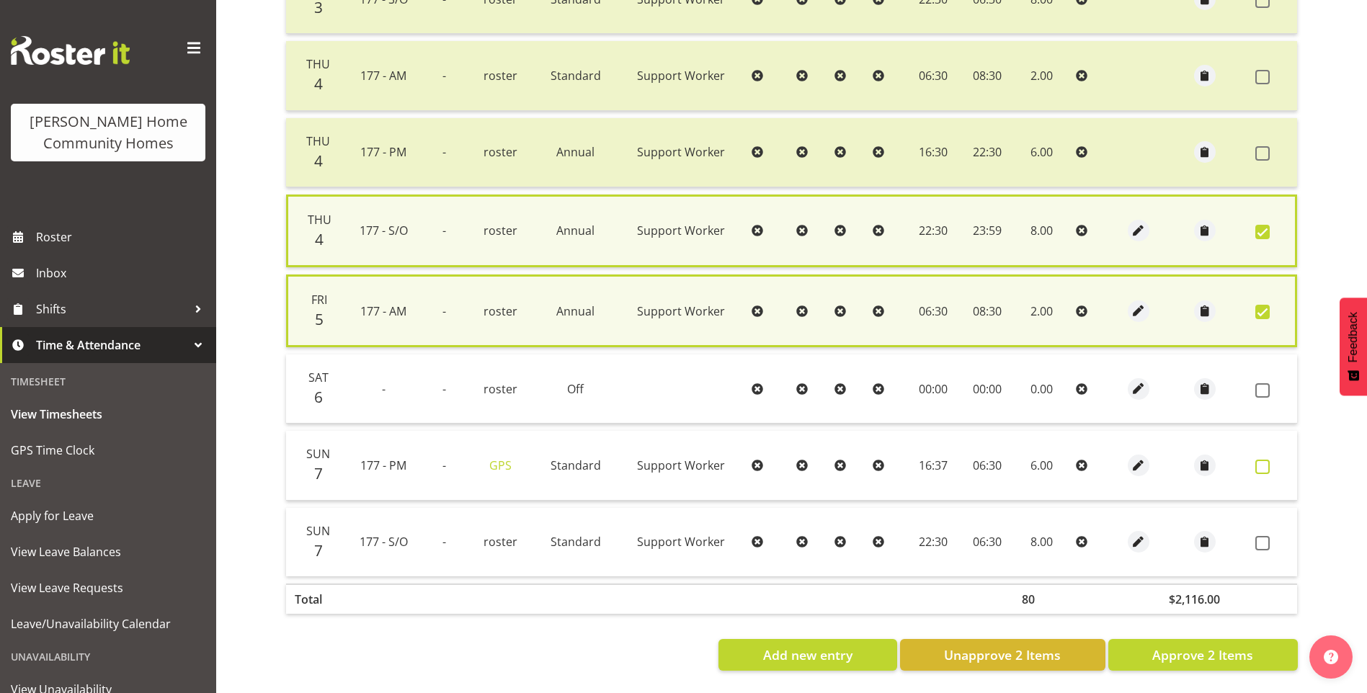
click at [1266, 461] on span at bounding box center [1263, 467] width 14 height 14
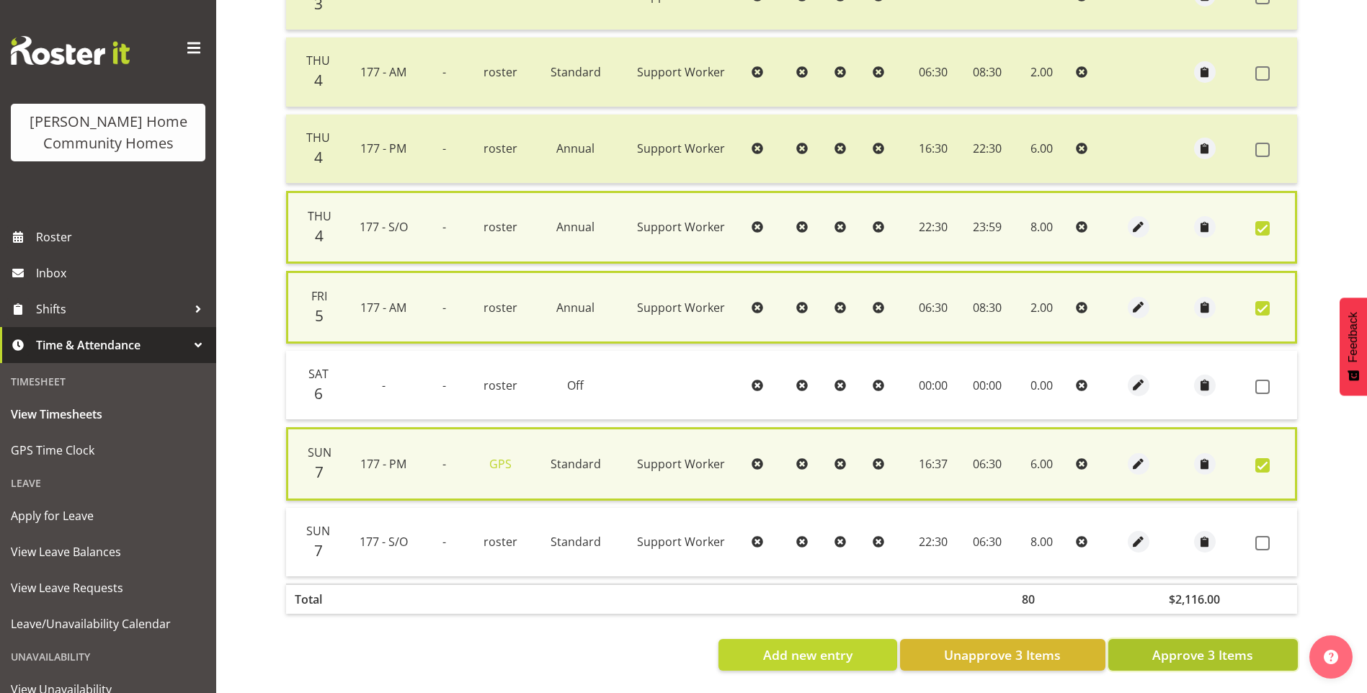
drag, startPoint x: 1254, startPoint y: 659, endPoint x: 1196, endPoint y: 566, distance: 109.8
click at [1254, 657] on button "Approve 3 Items" at bounding box center [1204, 655] width 190 height 32
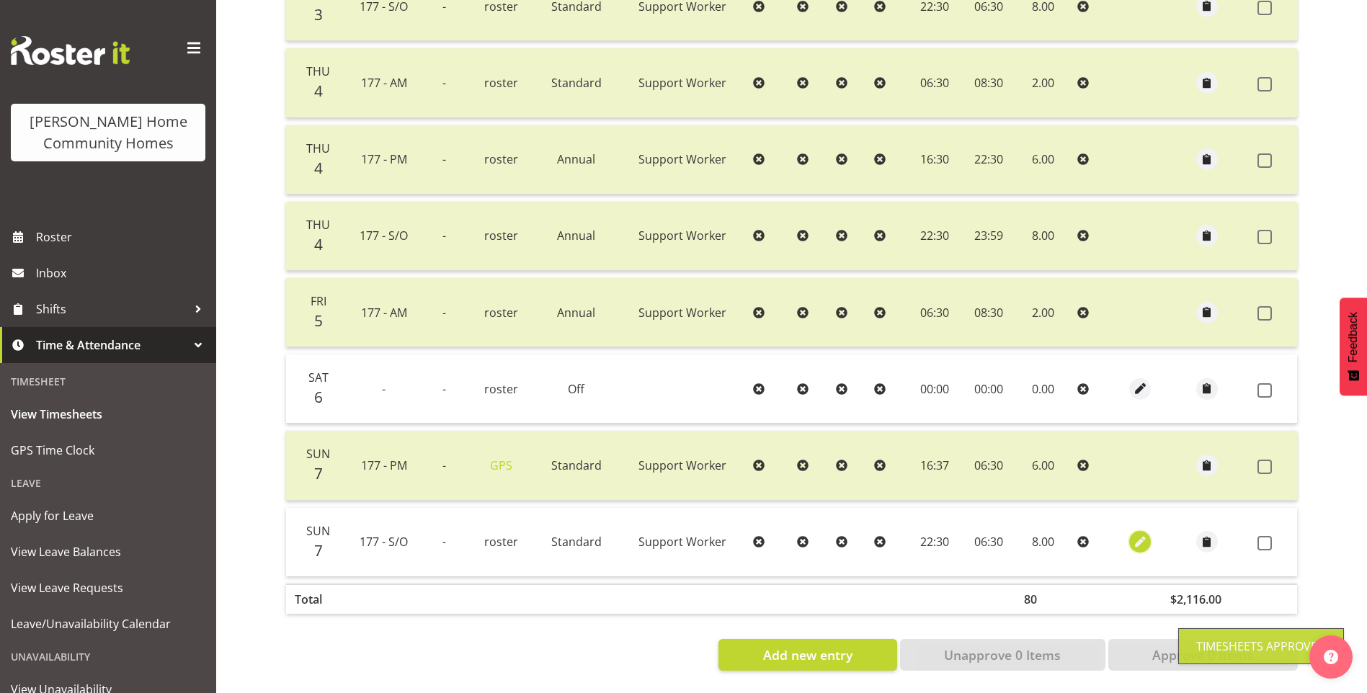
click at [1132, 534] on span "button" at bounding box center [1140, 542] width 17 height 17
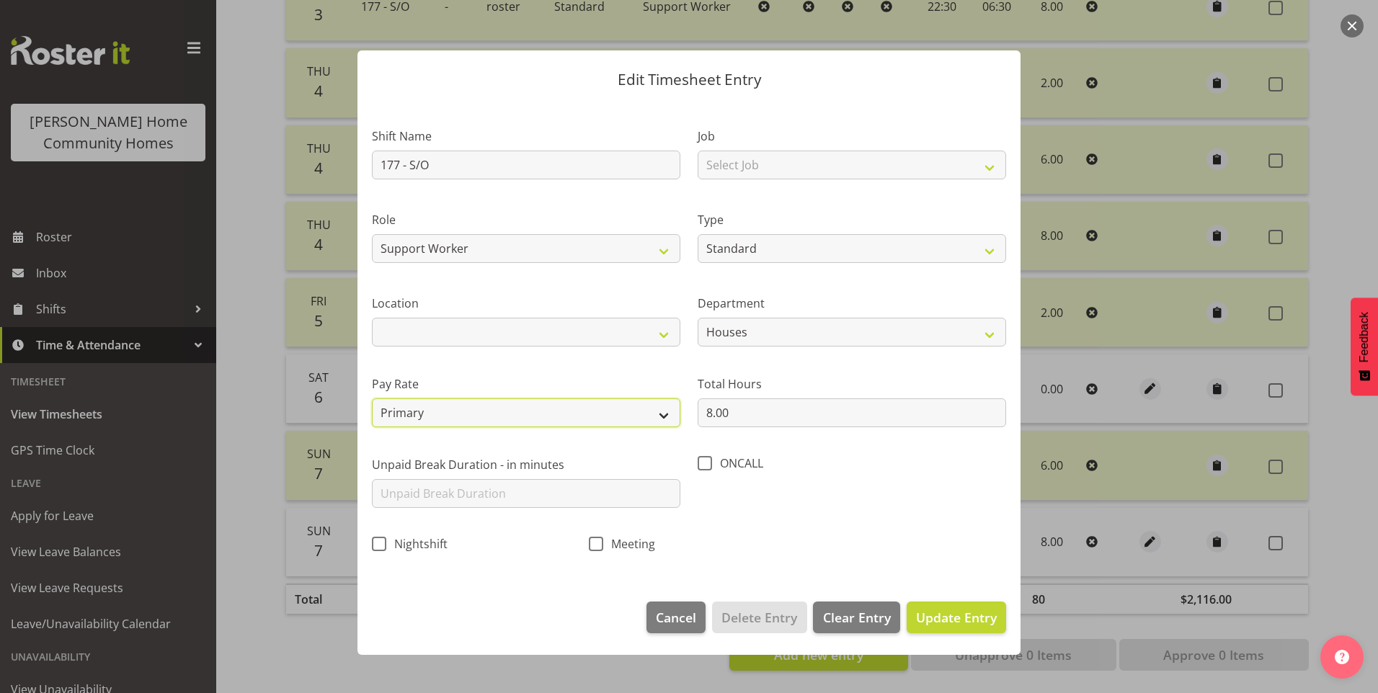
click at [432, 410] on select "Primary Secondary Tertiary Fourth Fifth" at bounding box center [526, 413] width 309 height 29
click at [372, 399] on select "Primary Secondary Tertiary Fourth Fifth" at bounding box center [526, 413] width 309 height 29
click at [982, 626] on span "Update Entry" at bounding box center [956, 617] width 81 height 17
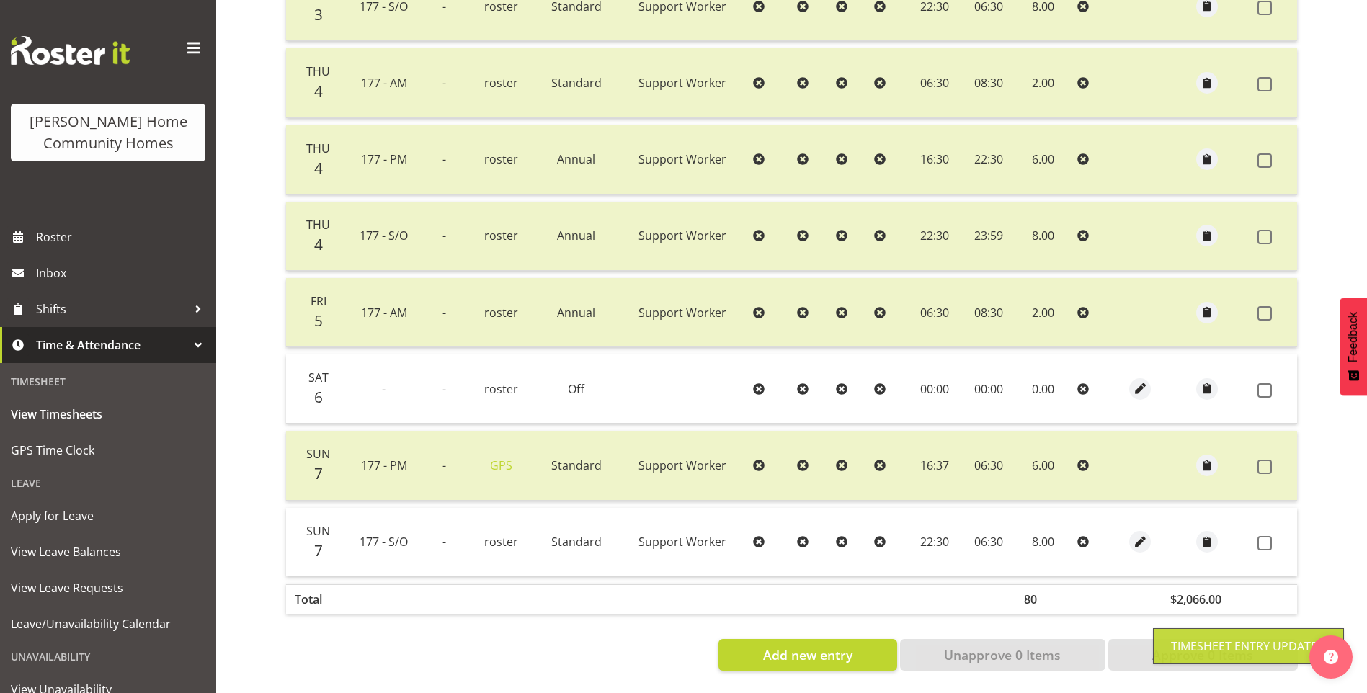
click at [1269, 536] on span at bounding box center [1265, 543] width 14 height 14
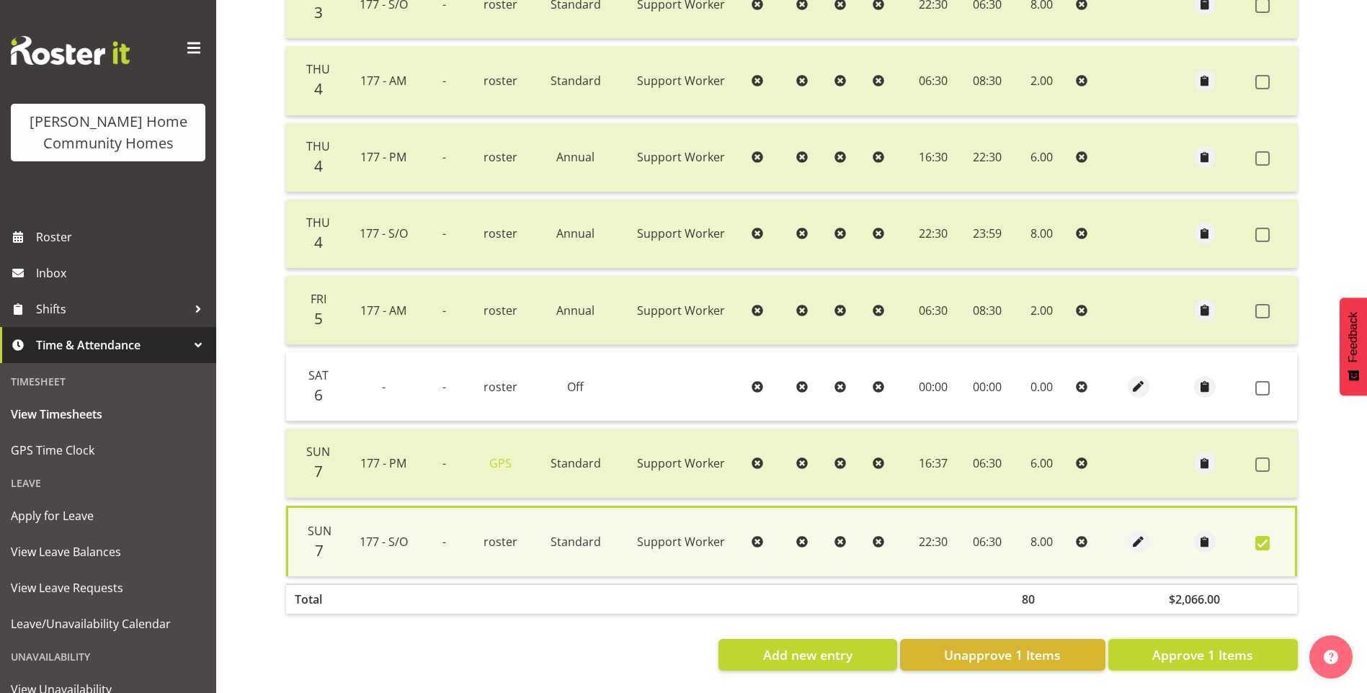
click at [1236, 646] on span "Approve 1 Items" at bounding box center [1203, 655] width 101 height 19
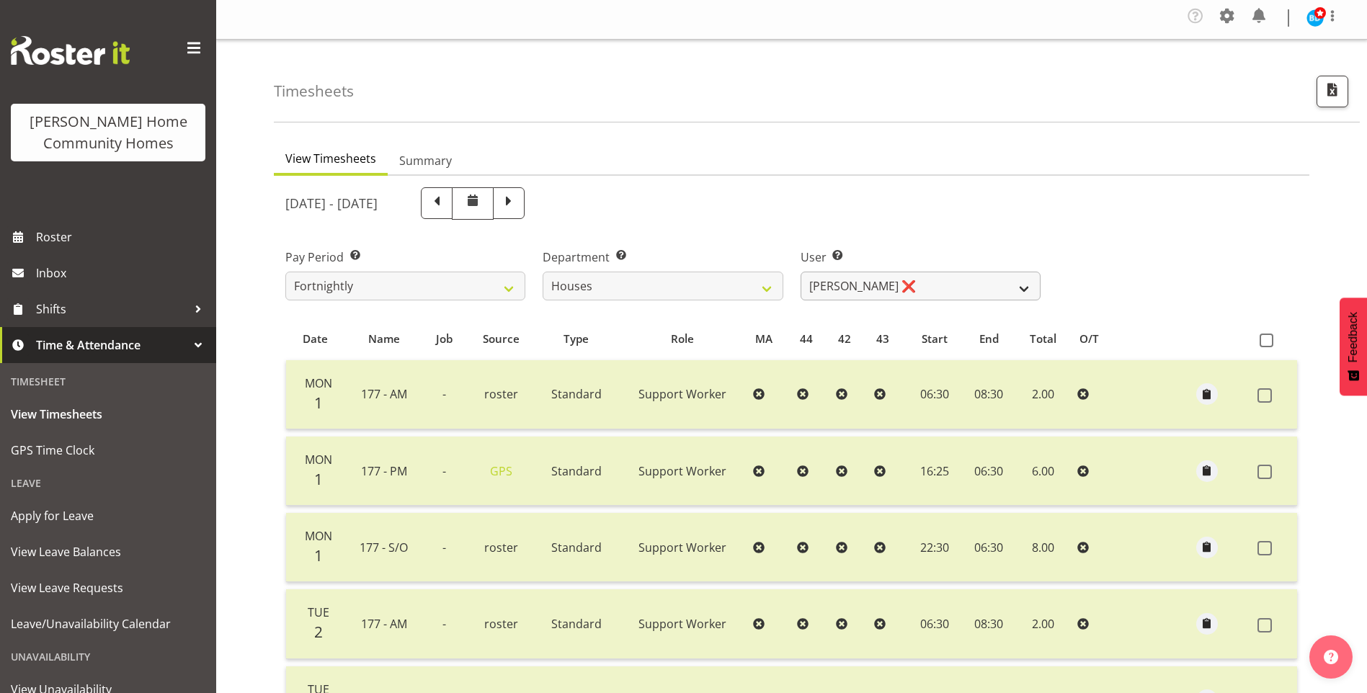
scroll to position [0, 0]
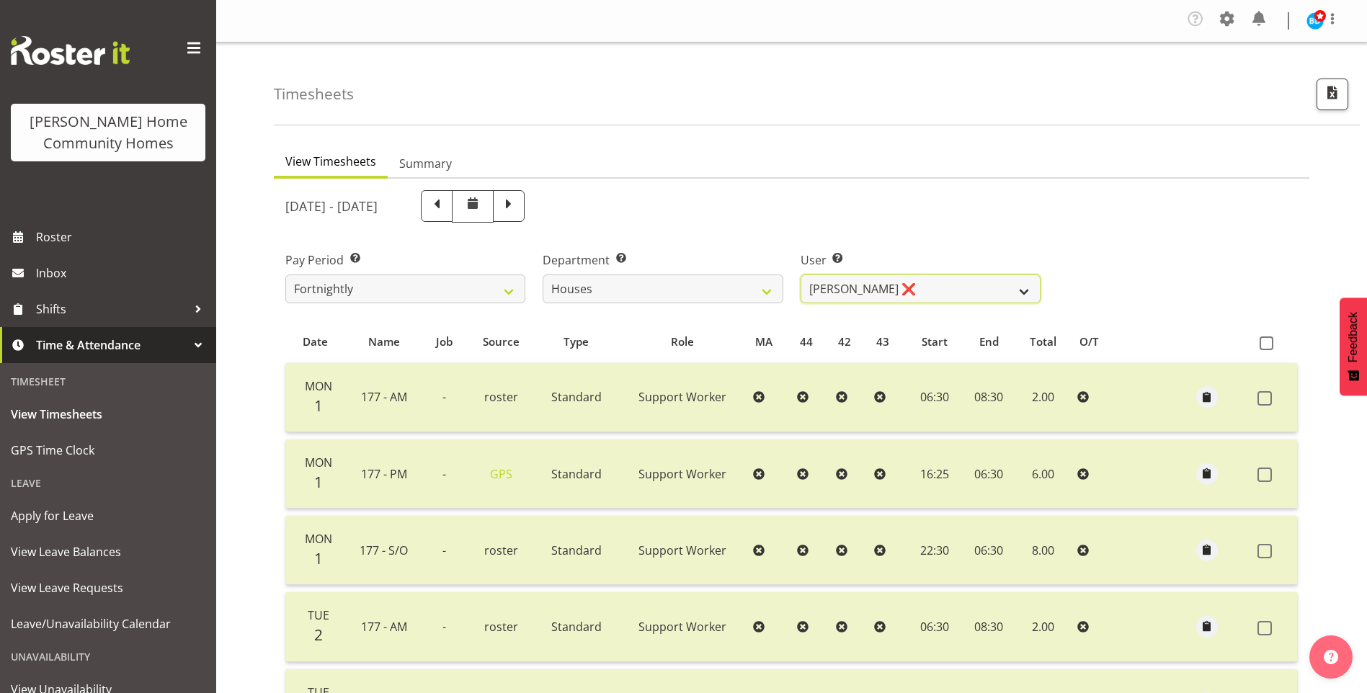
click at [900, 295] on select "[PERSON_NAME] ❌ [PERSON_NAME] ❌ [PERSON_NAME] ❌ [PERSON_NAME] ❌ [PERSON_NAME] ❌…" at bounding box center [921, 289] width 240 height 29
click at [801, 275] on select "[PERSON_NAME] ❌ [PERSON_NAME] ❌ [PERSON_NAME] ❌ [PERSON_NAME] ❌ [PERSON_NAME] ❌…" at bounding box center [921, 289] width 240 height 29
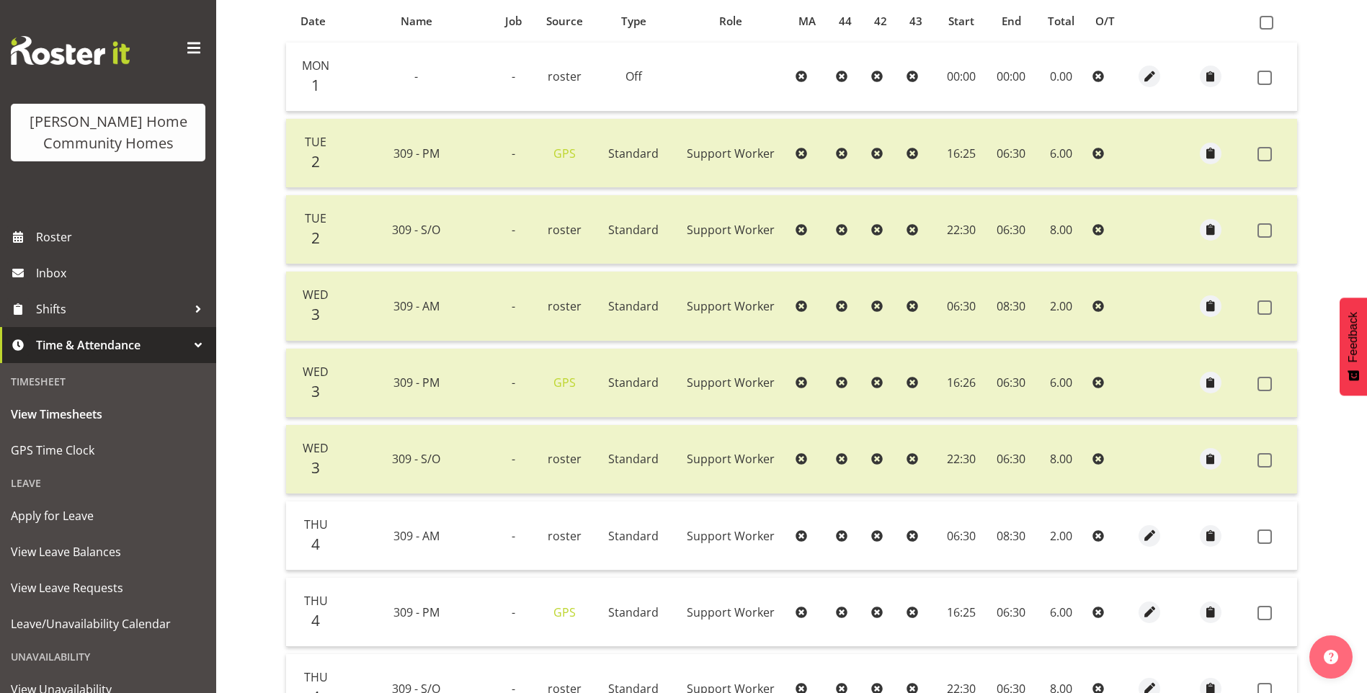
scroll to position [433, 0]
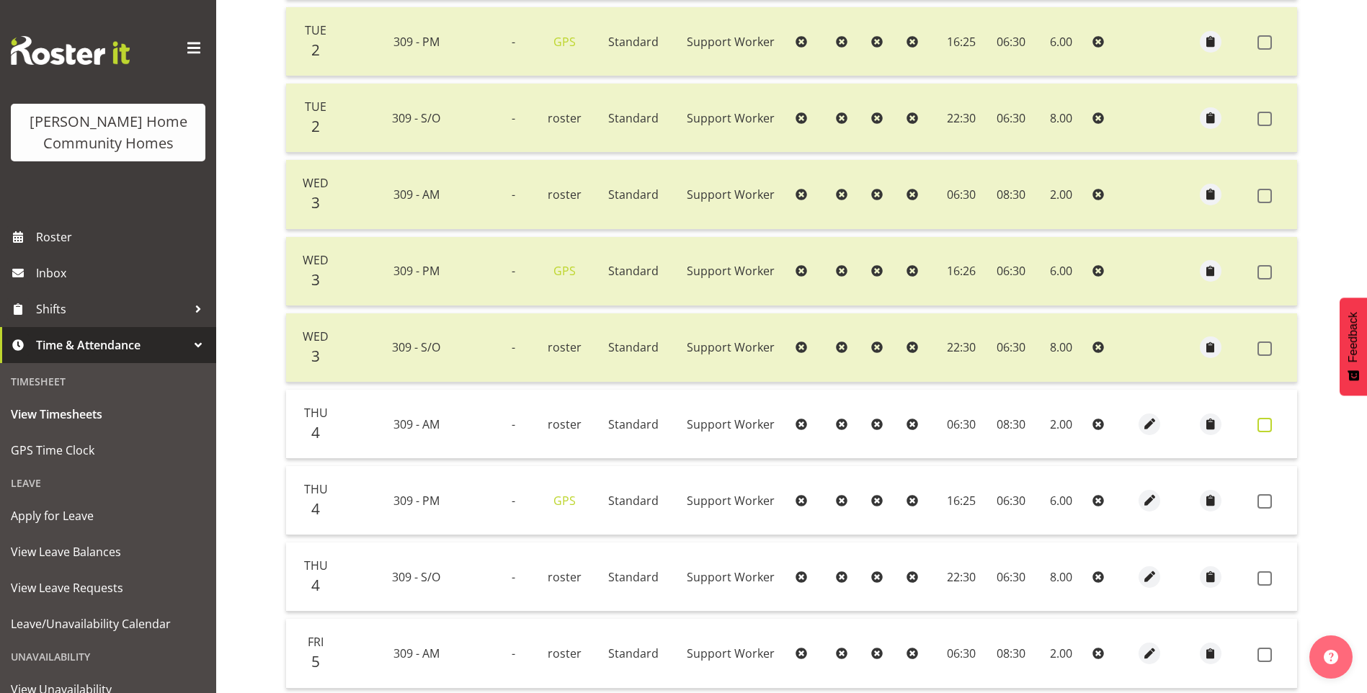
click at [1265, 423] on span at bounding box center [1265, 425] width 14 height 14
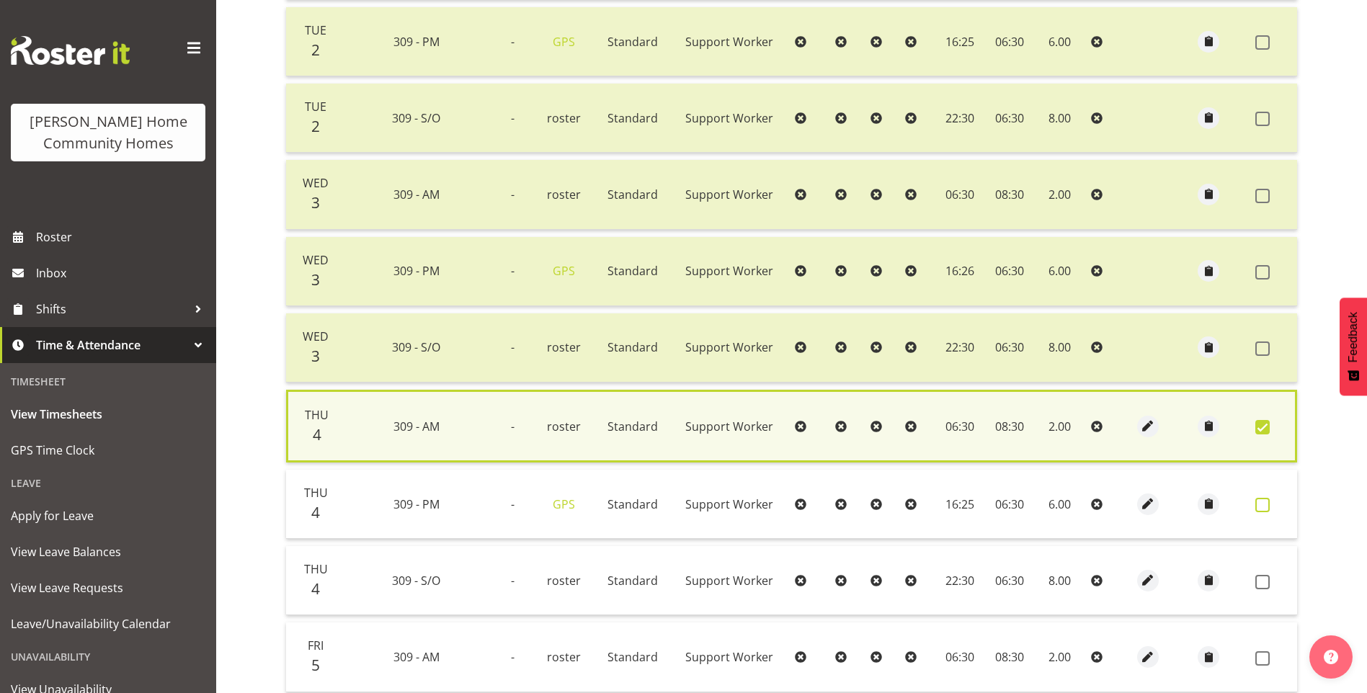
click at [1265, 502] on span at bounding box center [1263, 505] width 14 height 14
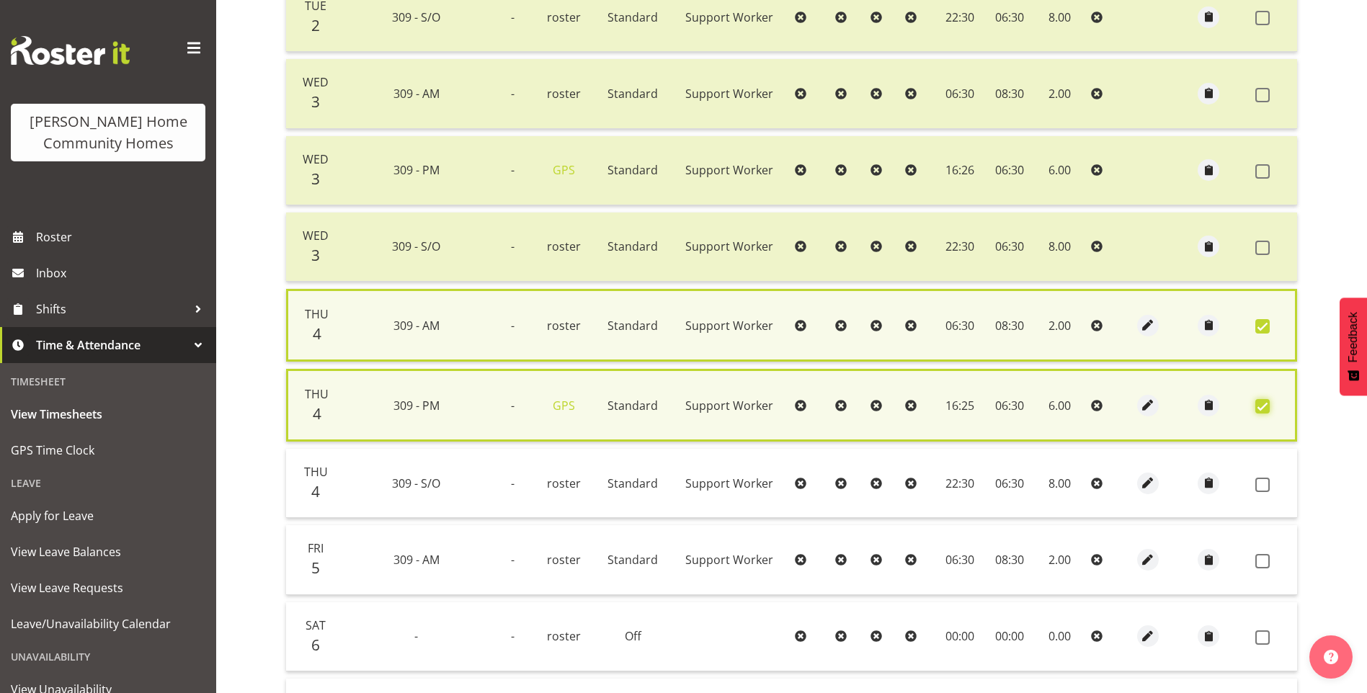
scroll to position [649, 0]
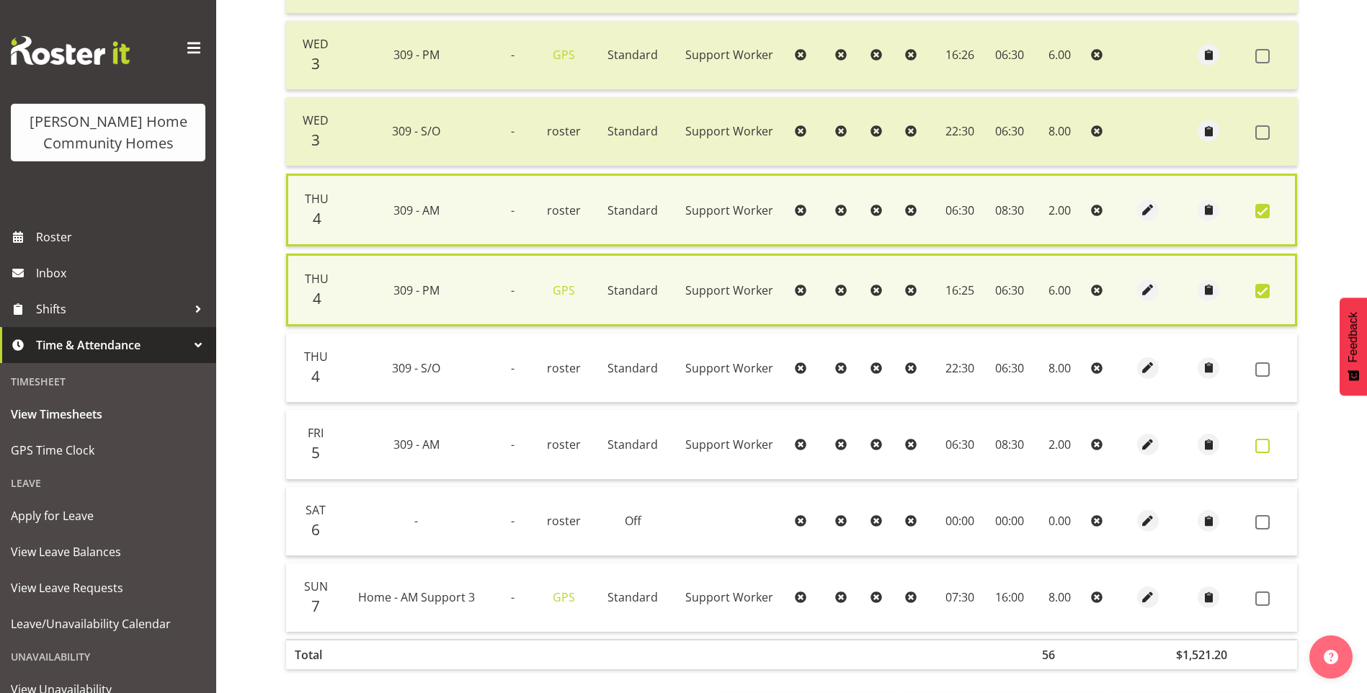
click at [1261, 445] on span at bounding box center [1263, 446] width 14 height 14
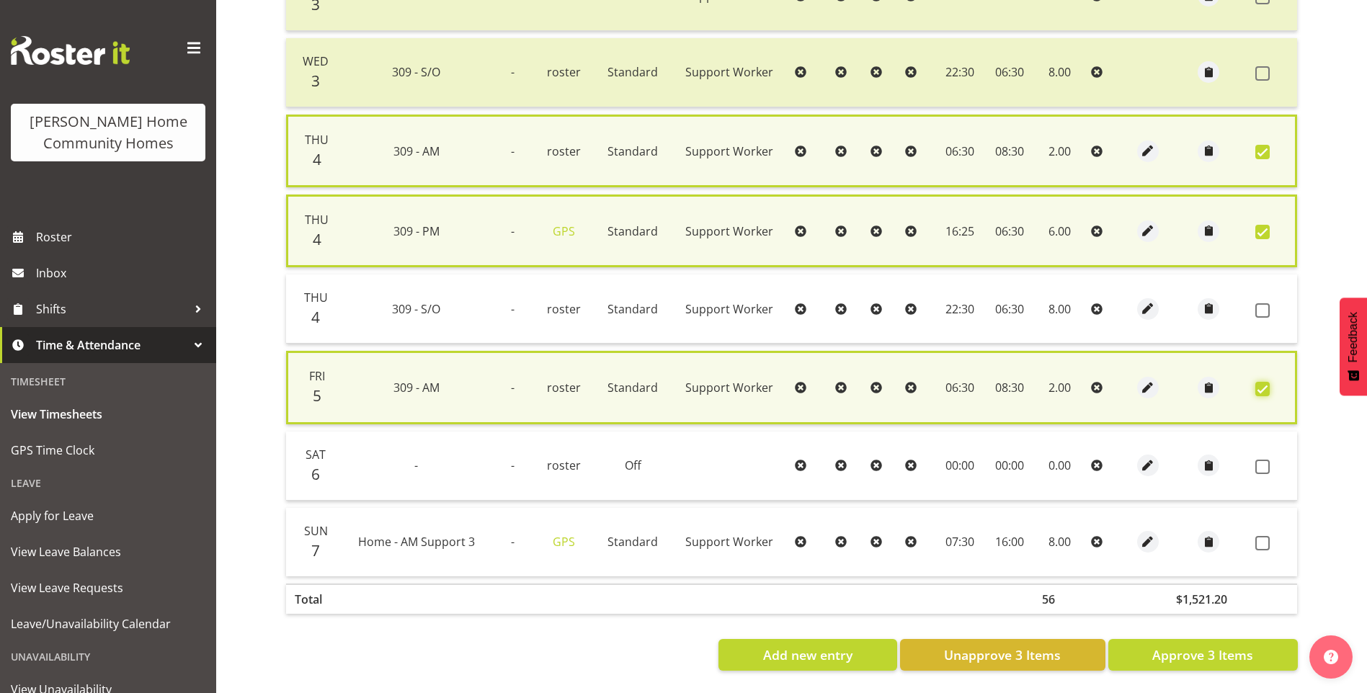
scroll to position [719, 0]
click at [1265, 536] on span at bounding box center [1263, 543] width 14 height 14
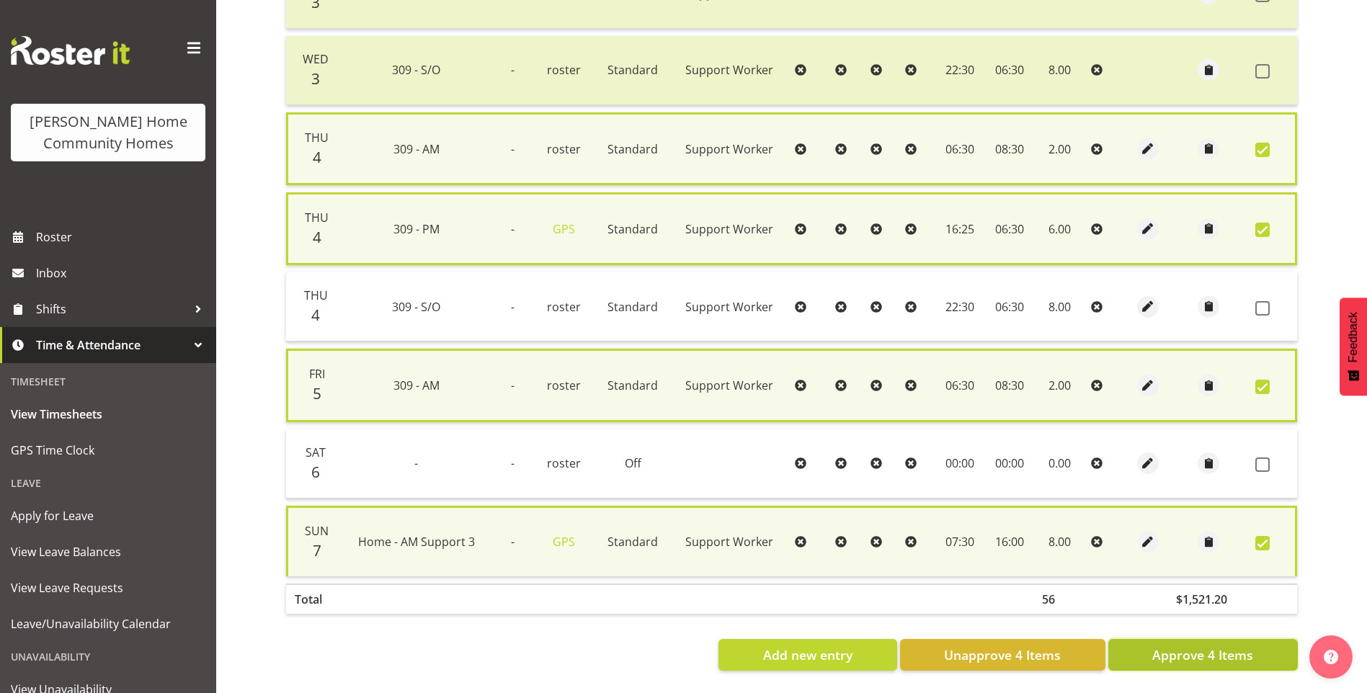
click at [1232, 646] on span "Approve 4 Items" at bounding box center [1203, 655] width 101 height 19
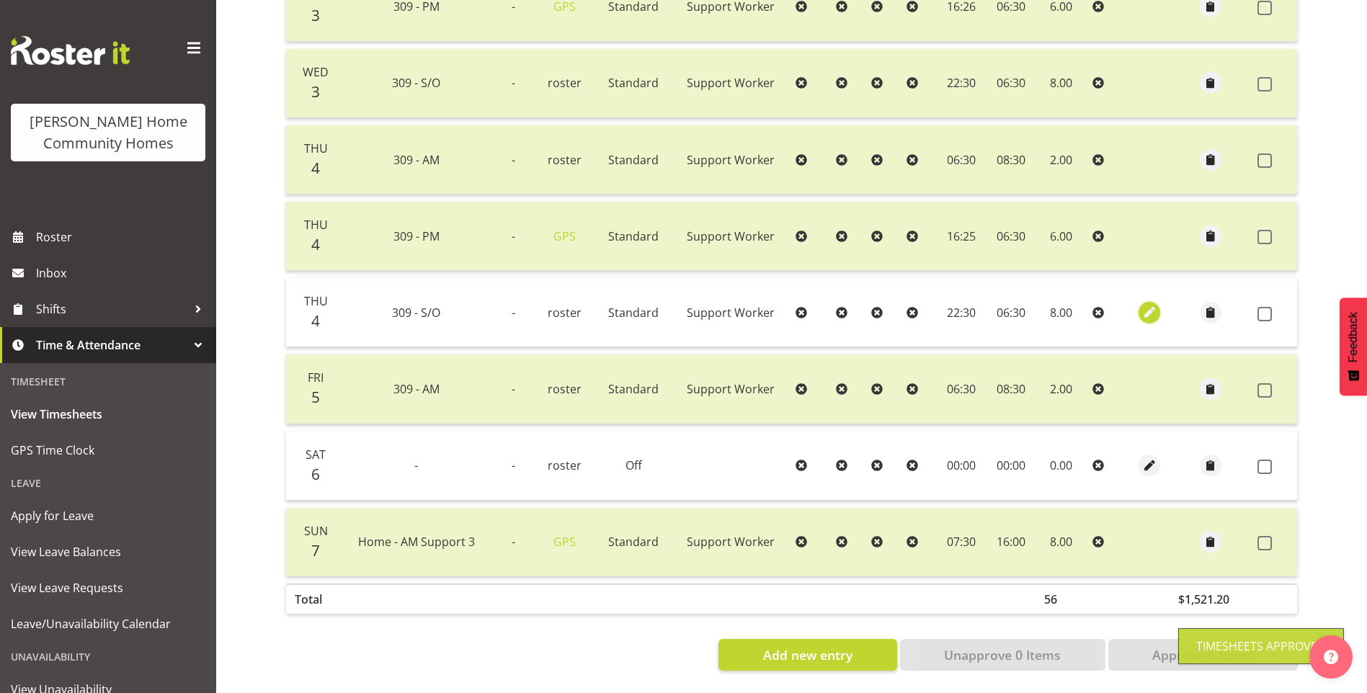
click at [1145, 304] on span "button" at bounding box center [1150, 312] width 17 height 17
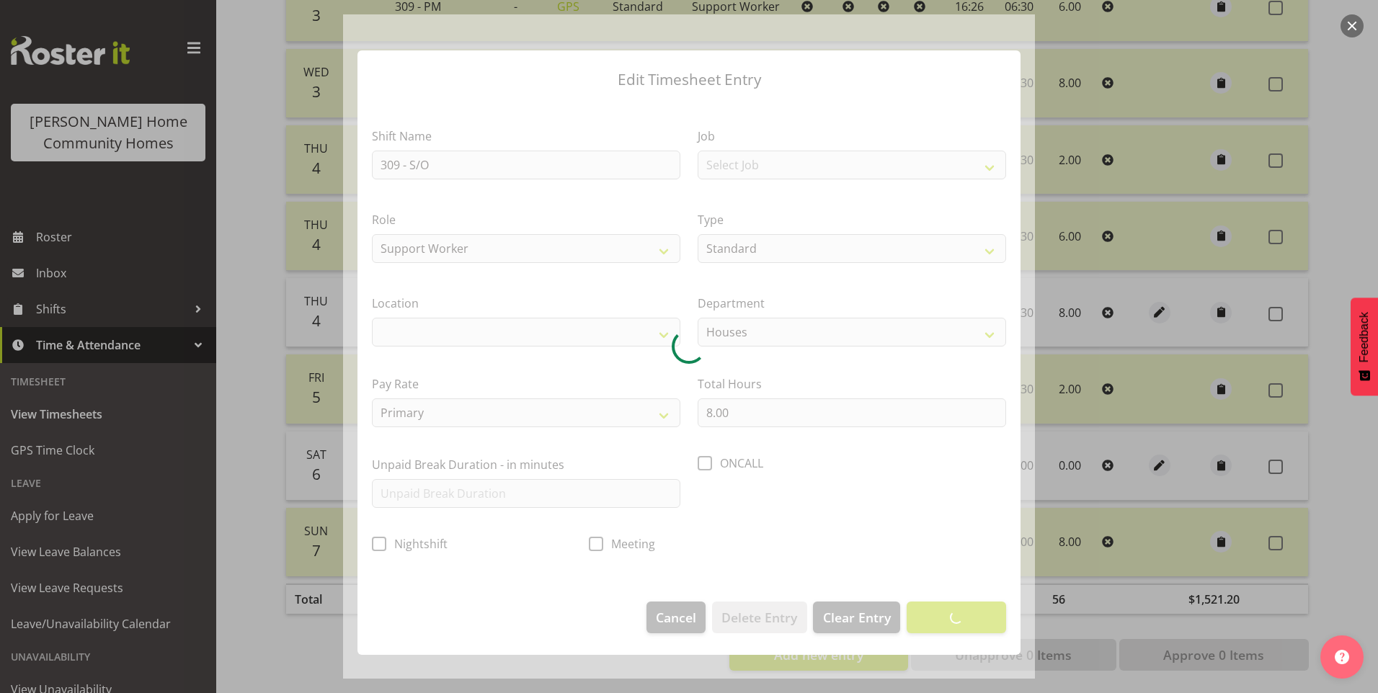
click at [501, 412] on div at bounding box center [689, 346] width 692 height 665
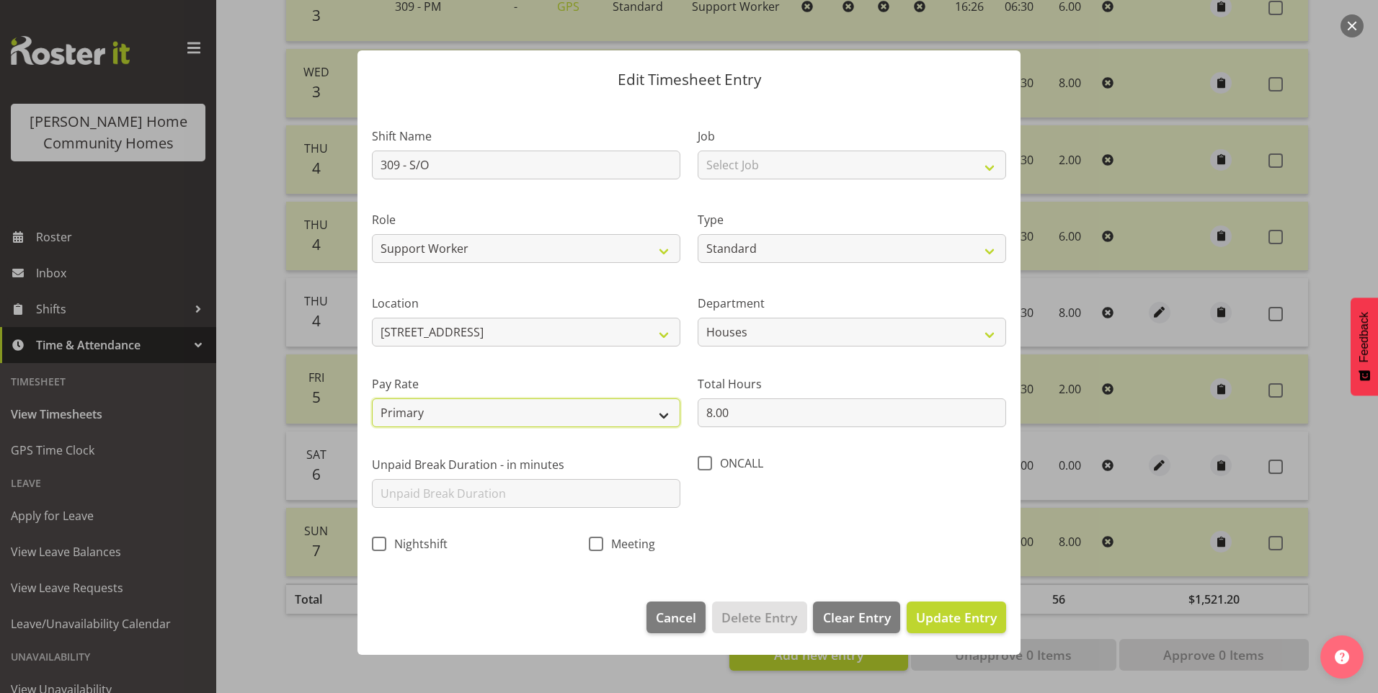
click at [472, 408] on select "Primary Secondary Tertiary Fourth Fifth" at bounding box center [526, 413] width 309 height 29
click at [372, 399] on select "Primary Secondary Tertiary Fourth Fifth" at bounding box center [526, 413] width 309 height 29
click at [954, 616] on span "Update Entry" at bounding box center [956, 617] width 81 height 17
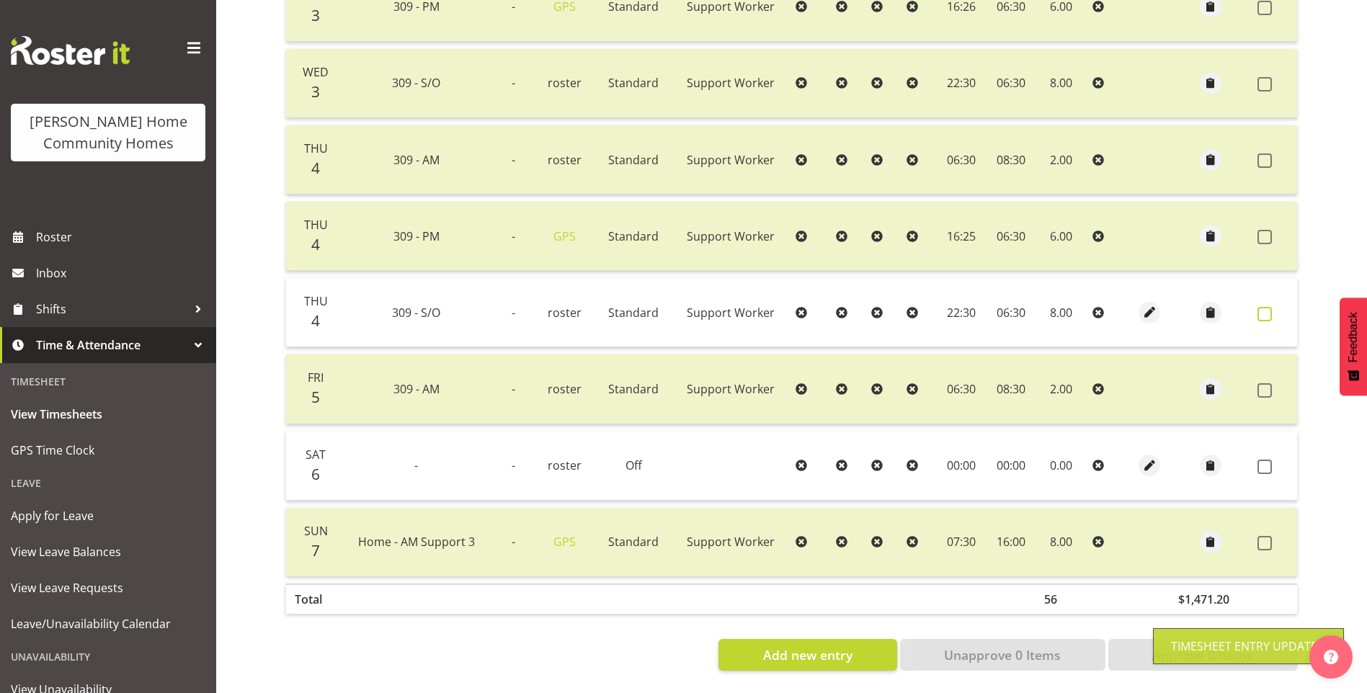
click at [1267, 307] on span at bounding box center [1265, 314] width 14 height 14
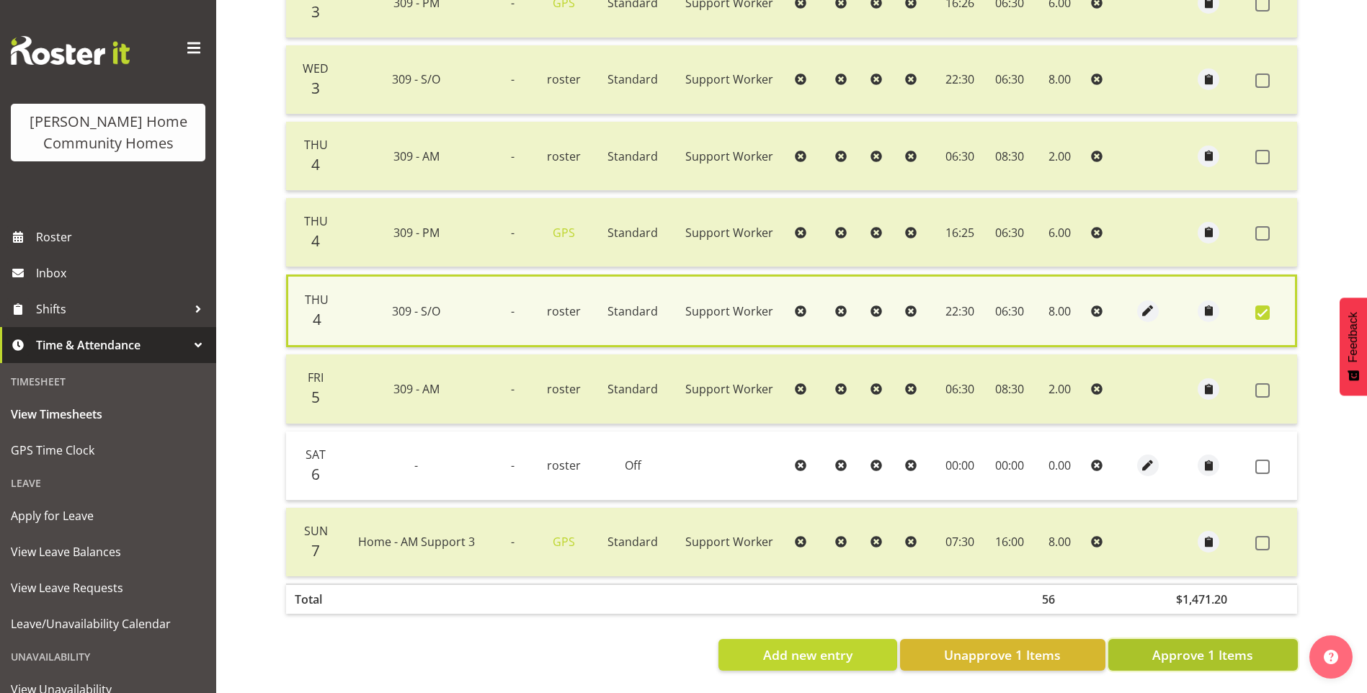
click at [1236, 649] on span "Approve 1 Items" at bounding box center [1203, 655] width 101 height 19
